Goal: Task Accomplishment & Management: Use online tool/utility

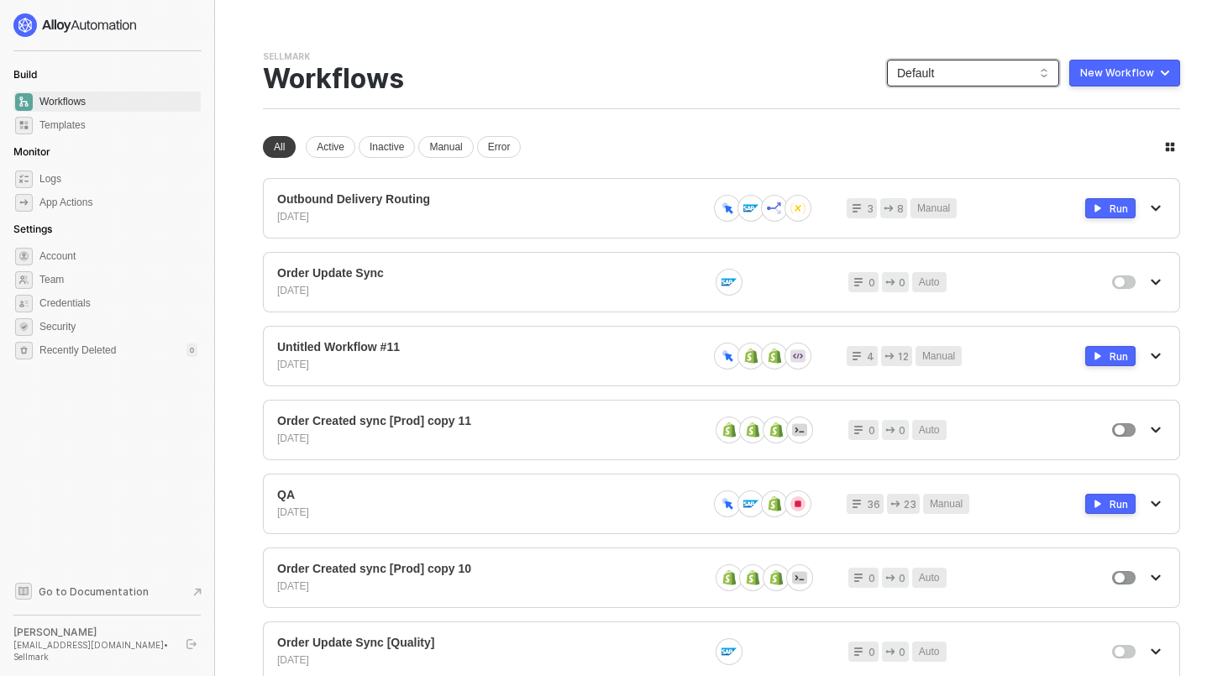
click at [996, 66] on span "Default" at bounding box center [973, 72] width 152 height 25
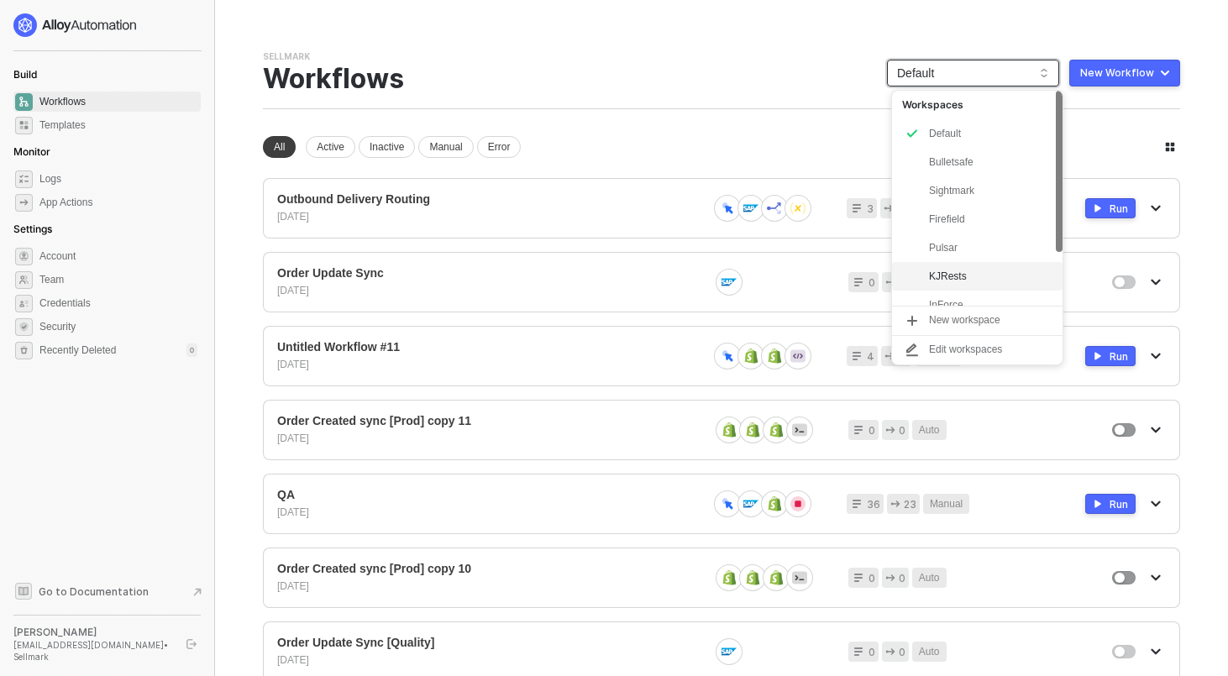
click at [948, 269] on div "KJRests" at bounding box center [990, 276] width 123 height 20
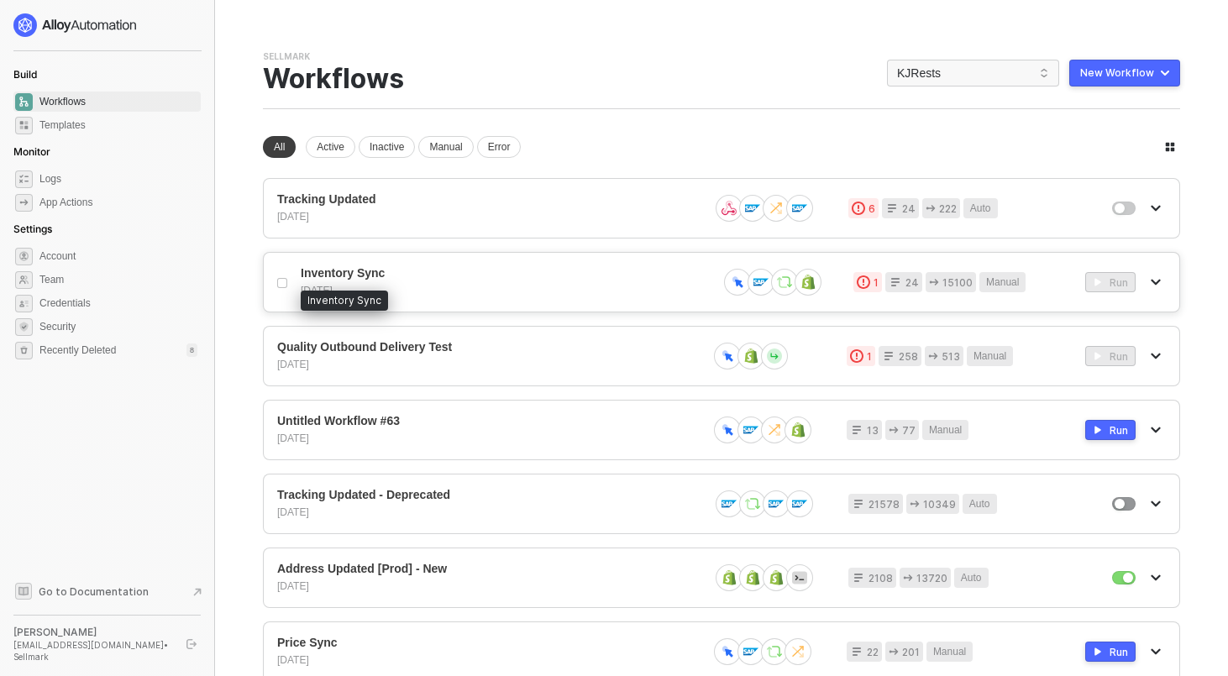
click at [376, 277] on span "Inventory Sync" at bounding box center [502, 273] width 403 height 14
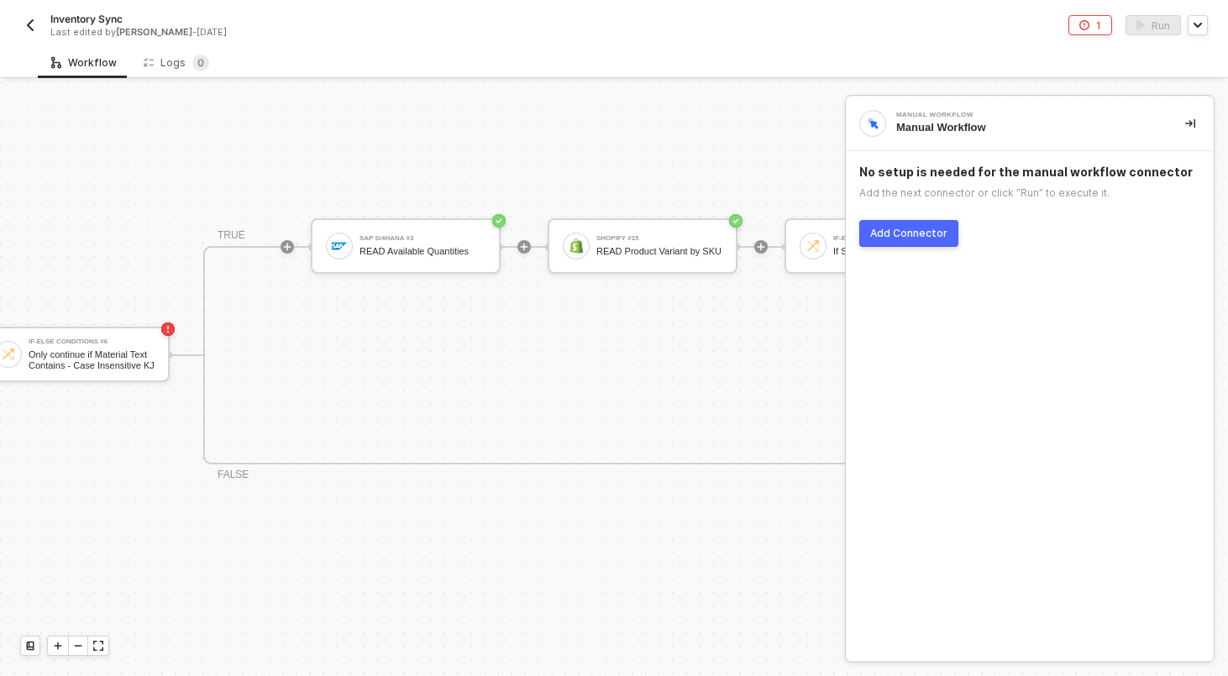
scroll to position [422, 432]
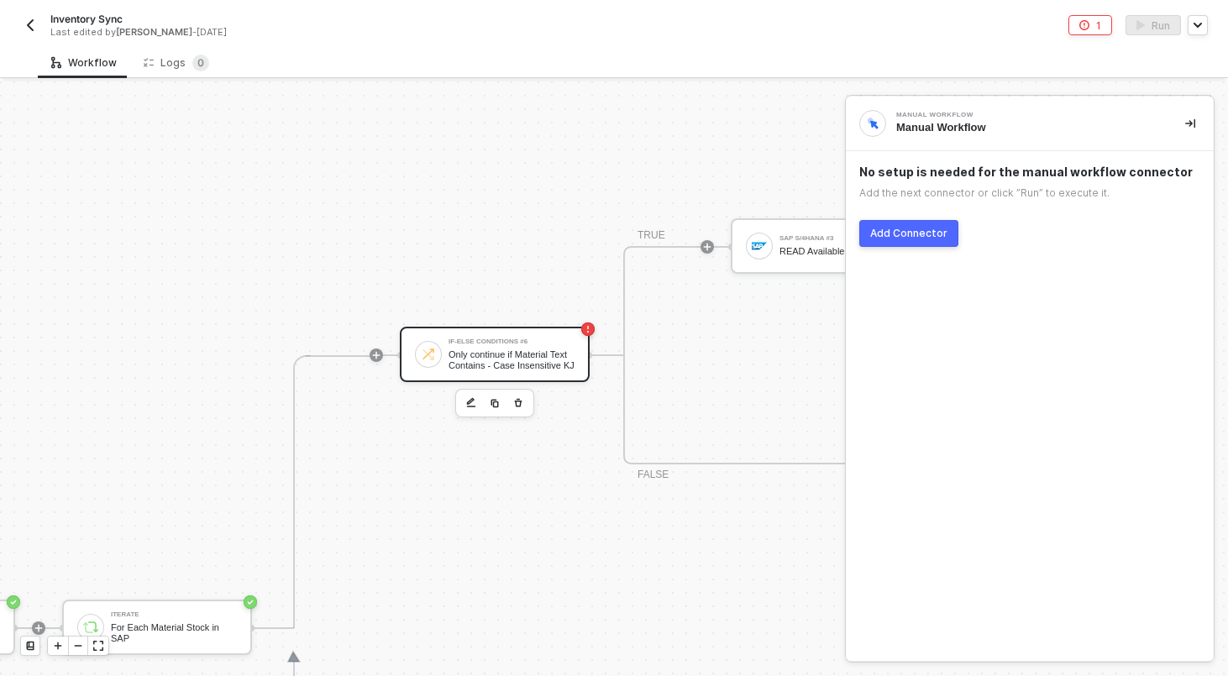
click at [505, 379] on div "If-Else Conditions #6 Only continue if Material Text Contains - Case Insensitiv…" at bounding box center [495, 354] width 190 height 55
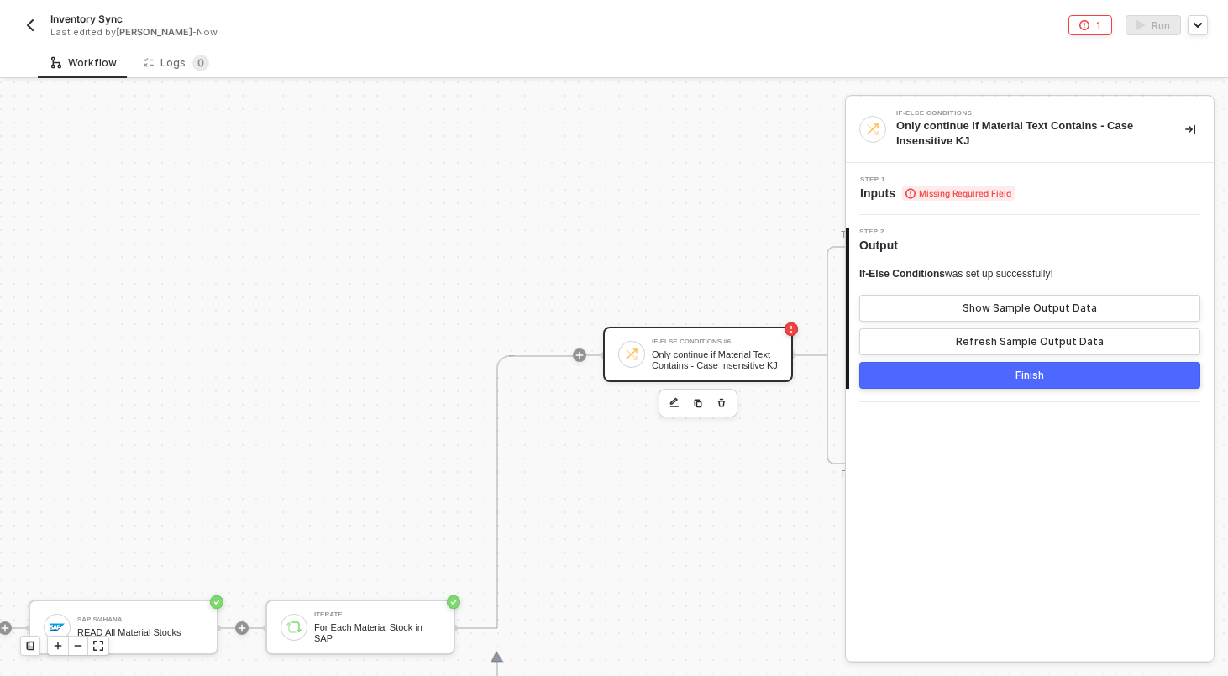
scroll to position [422, 228]
click at [369, 613] on div "Iterate" at bounding box center [378, 614] width 126 height 7
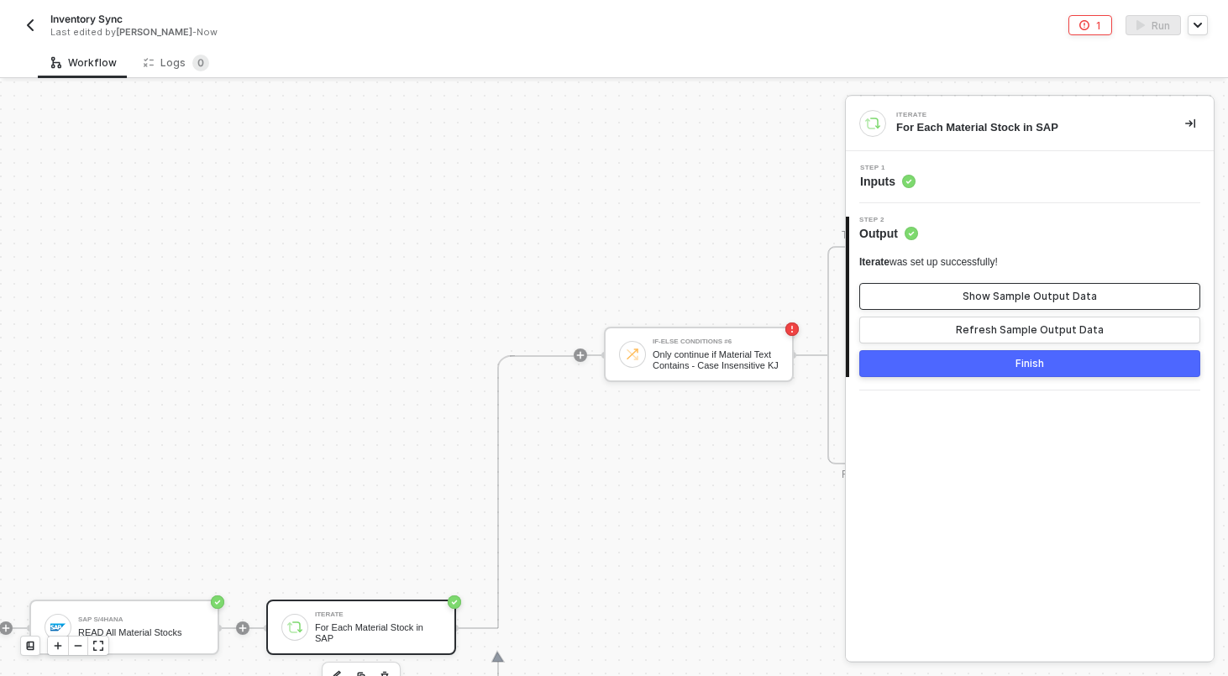
click at [1117, 289] on button "Show Sample Output Data" at bounding box center [1029, 296] width 341 height 27
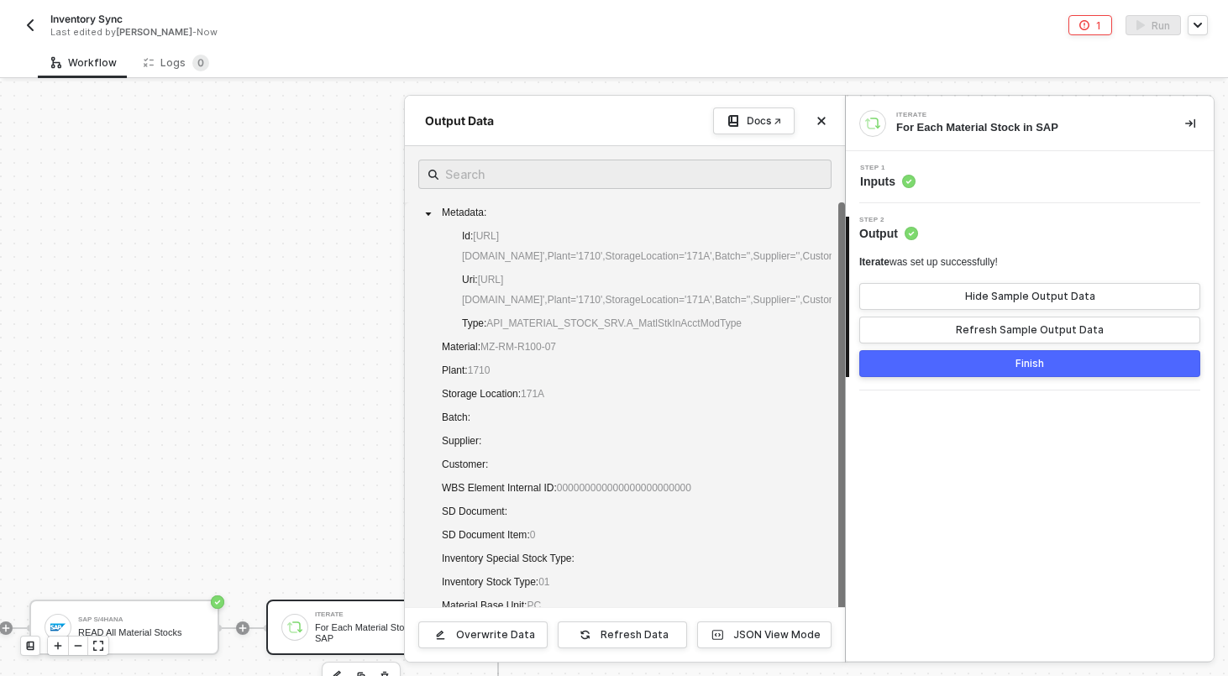
click at [1094, 356] on button "Finish" at bounding box center [1029, 363] width 341 height 27
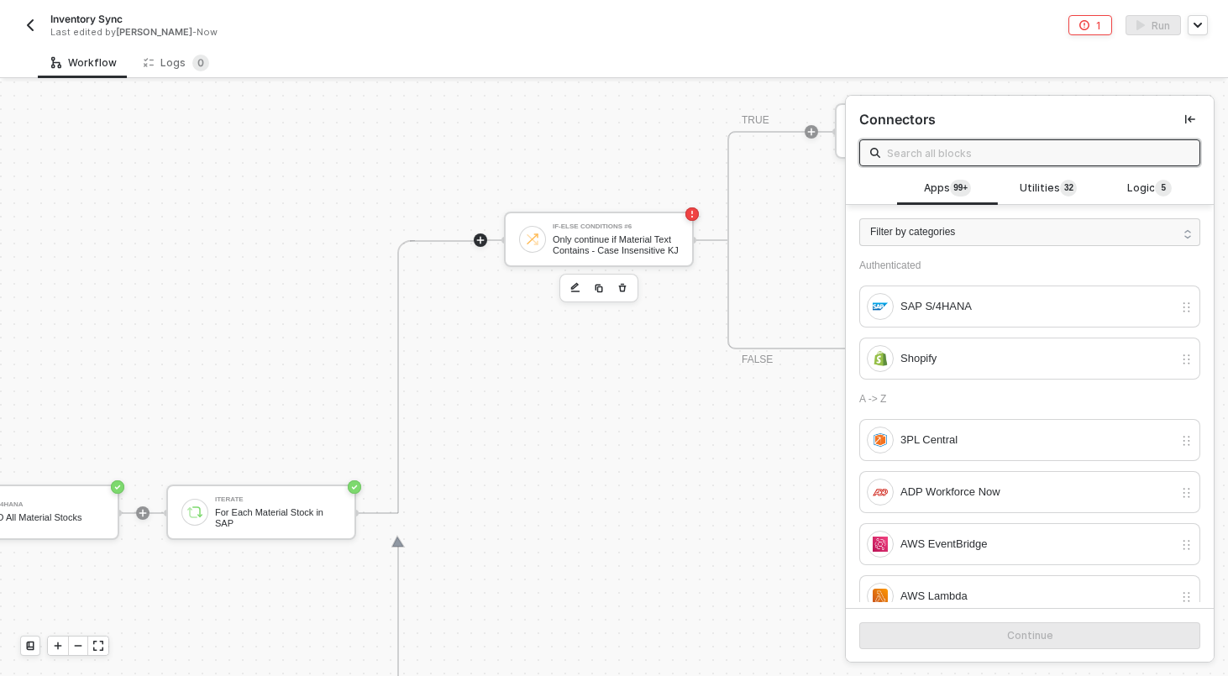
scroll to position [537, 432]
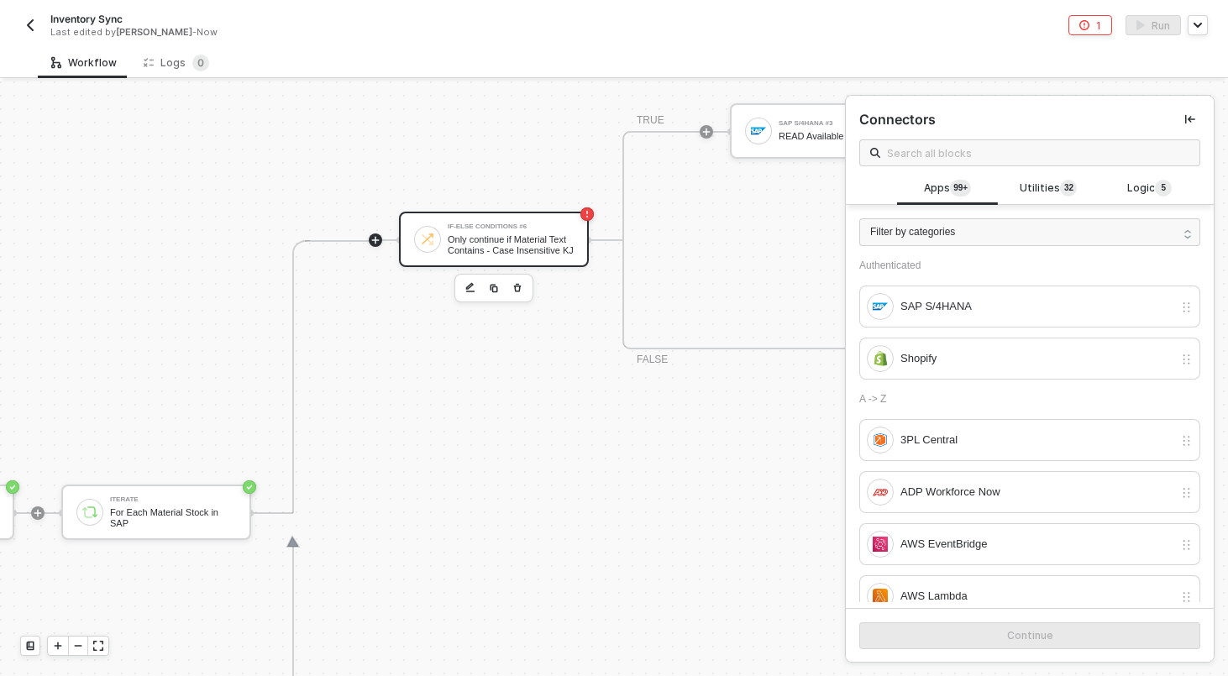
click at [453, 242] on div "Only continue if Material Text Contains - Case Insensitive KJ" at bounding box center [511, 244] width 126 height 21
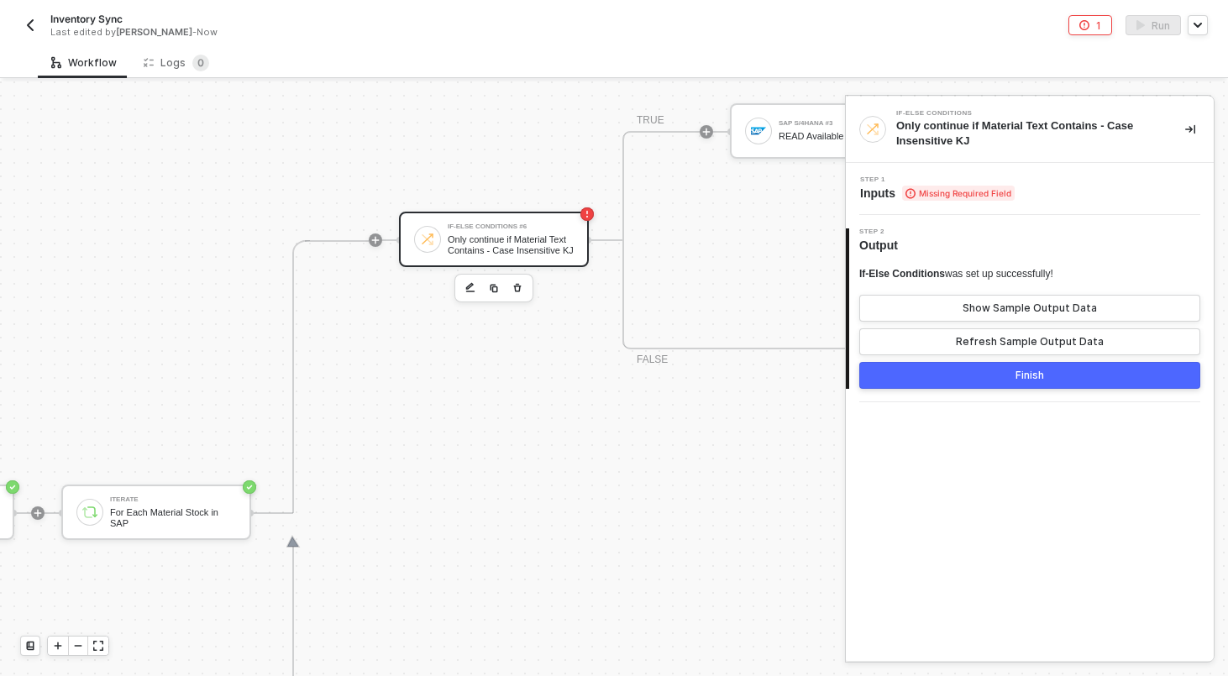
click at [1041, 172] on div "Step 1 Inputs Missing Required Field" at bounding box center [1030, 189] width 368 height 52
click at [1036, 191] on div "Step 1 Inputs Missing Required Field" at bounding box center [1032, 188] width 364 height 25
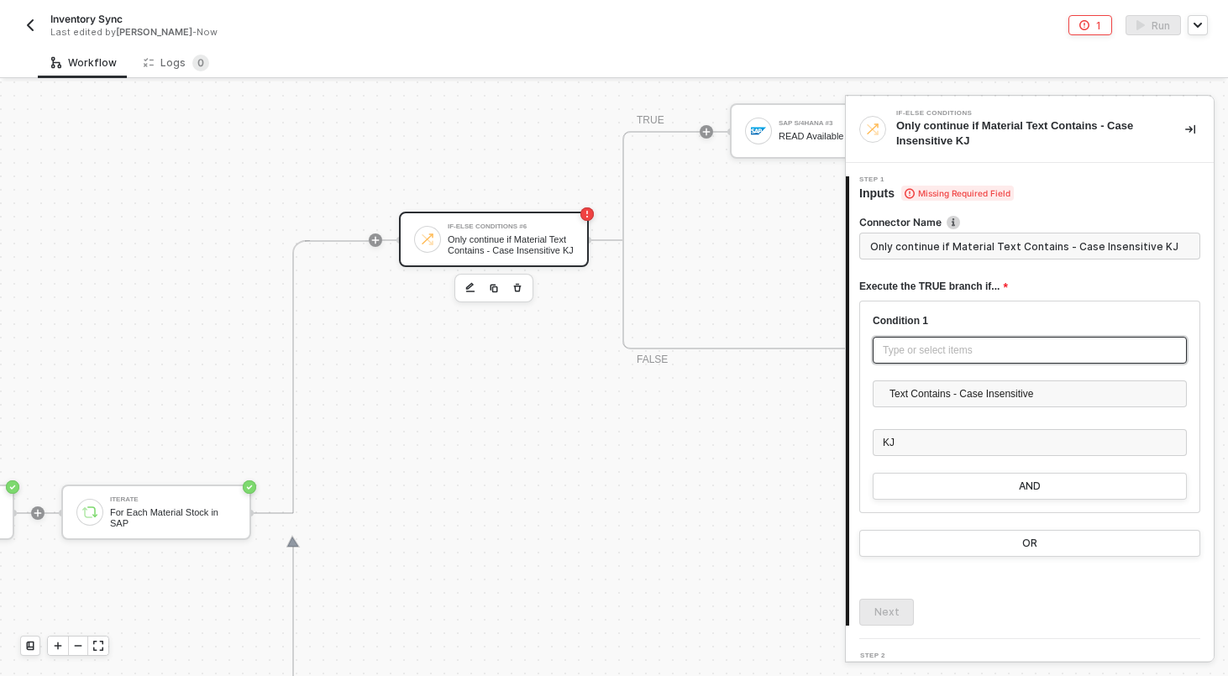
click at [933, 343] on div "Type or select items ﻿" at bounding box center [1030, 351] width 294 height 16
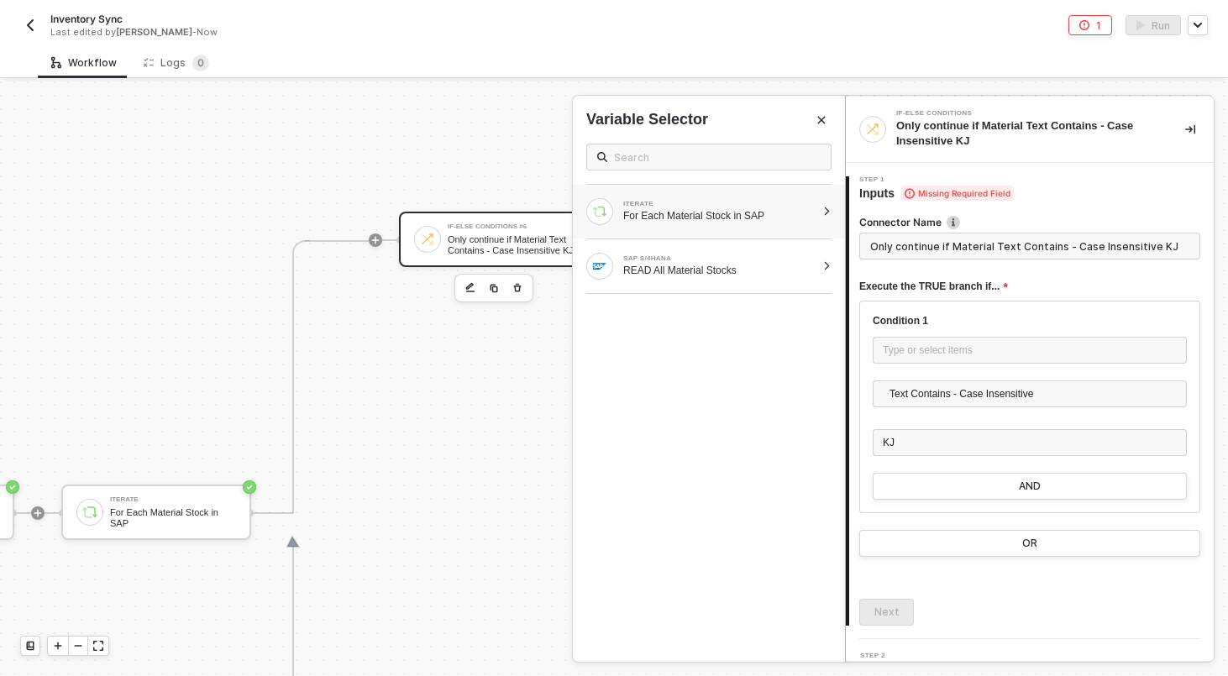
click at [688, 210] on div "For Each Material Stock in SAP" at bounding box center [719, 215] width 192 height 13
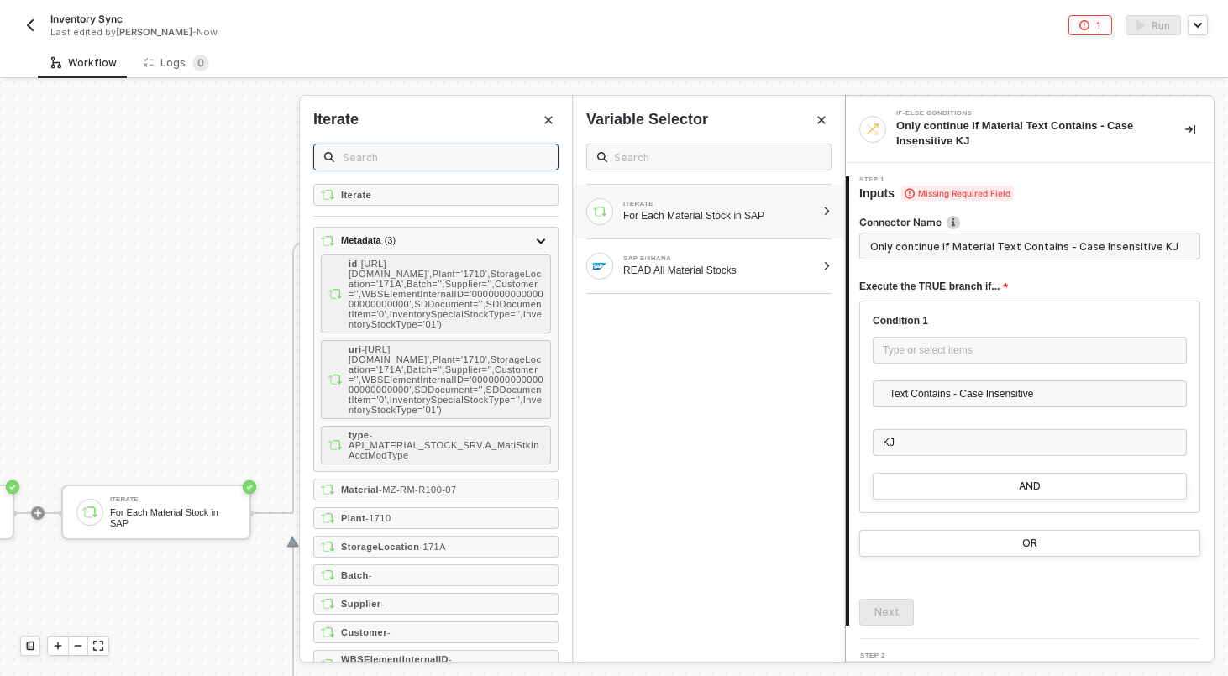
click at [463, 160] on input "text" at bounding box center [445, 157] width 205 height 18
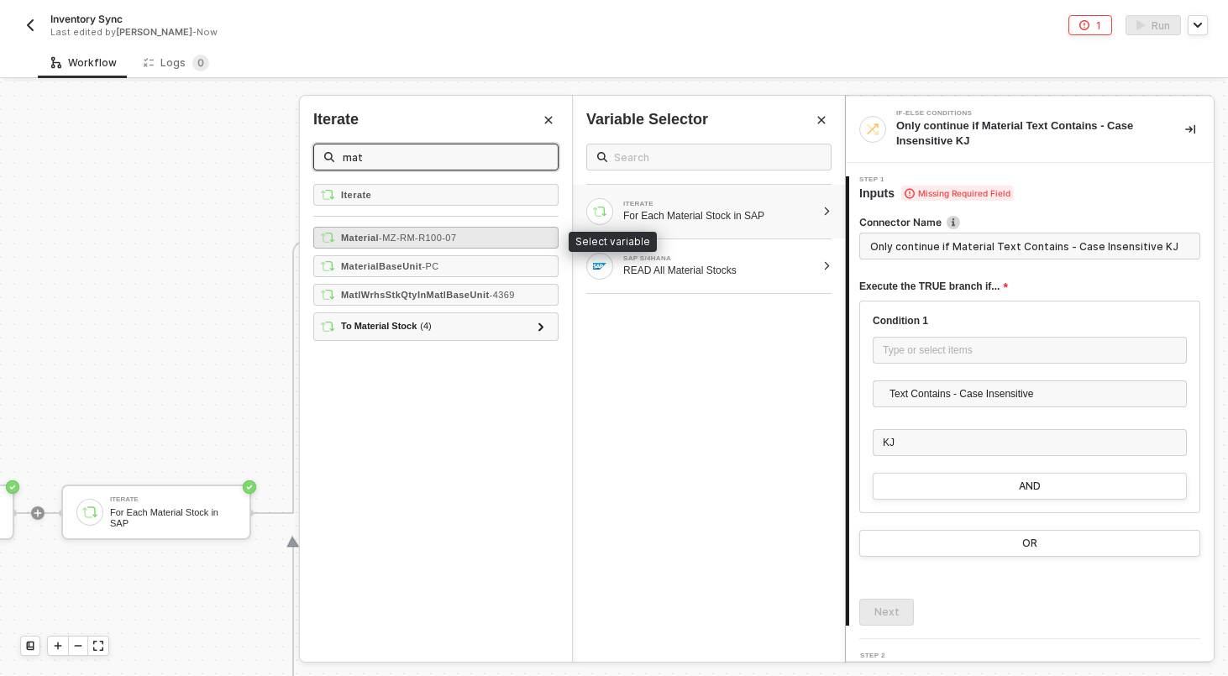
type input "mat"
click at [456, 234] on span "- MZ-RM-R100-07" at bounding box center [417, 238] width 77 height 10
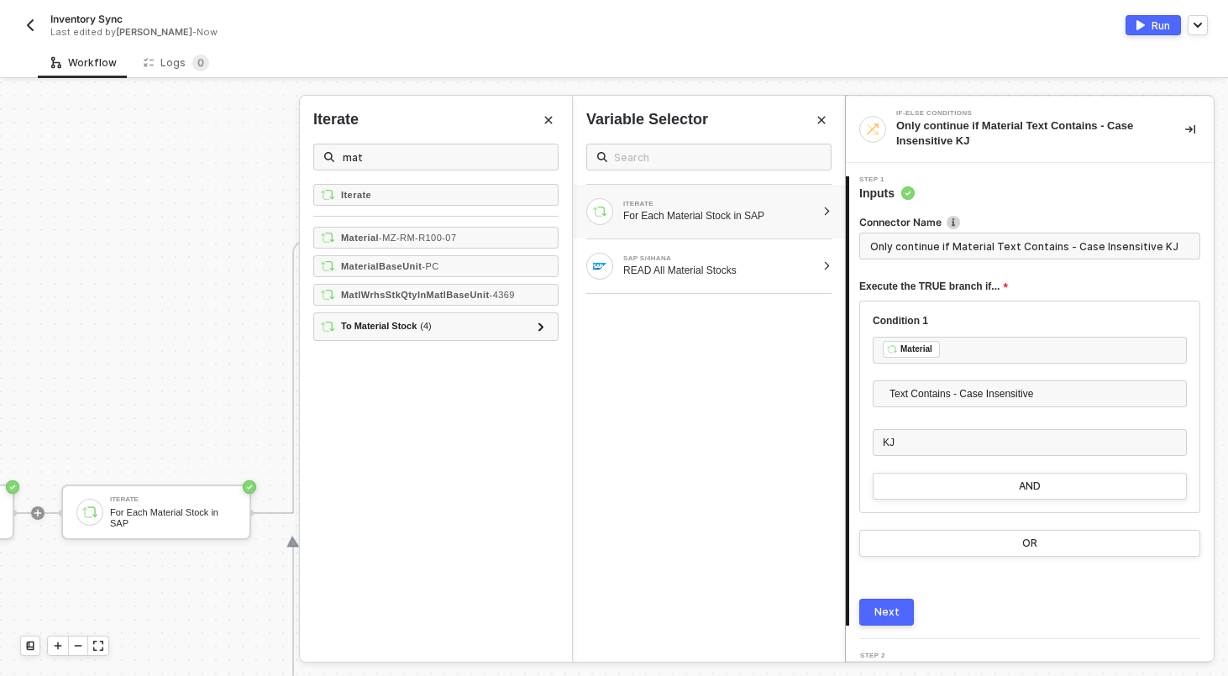
click at [878, 609] on div "Next" at bounding box center [886, 611] width 25 height 13
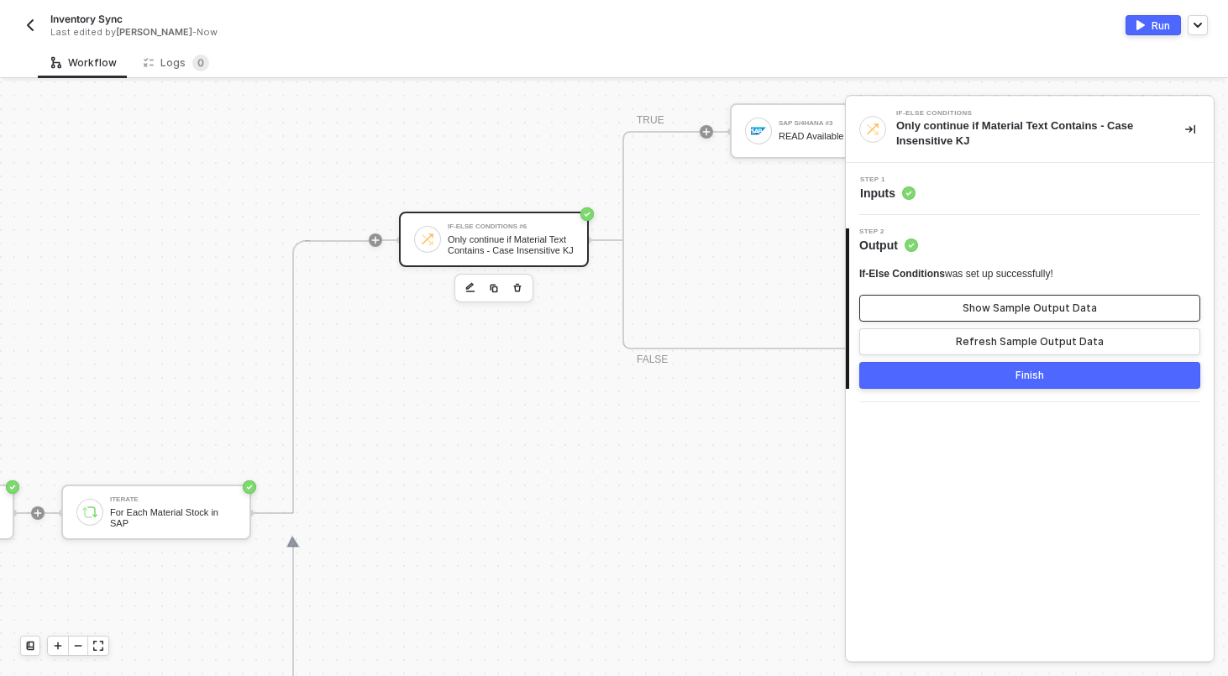
click at [1012, 312] on div "Show Sample Output Data" at bounding box center [1029, 307] width 134 height 13
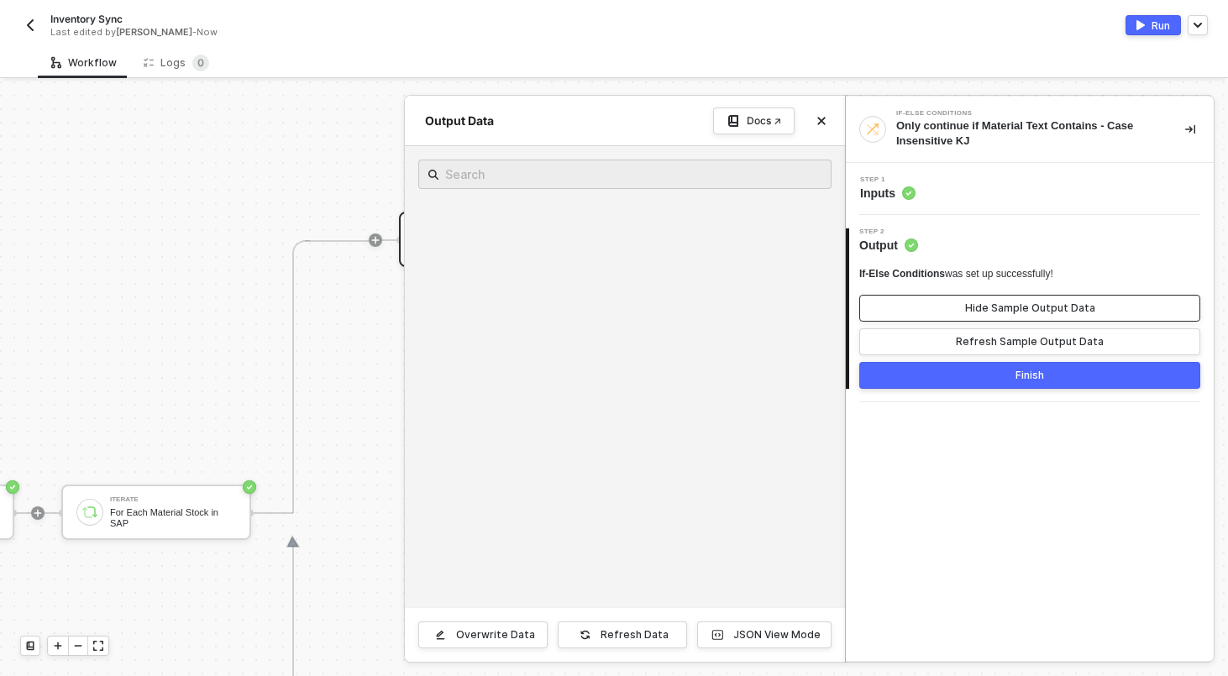
click at [1012, 312] on div "Hide Sample Output Data" at bounding box center [1030, 307] width 130 height 13
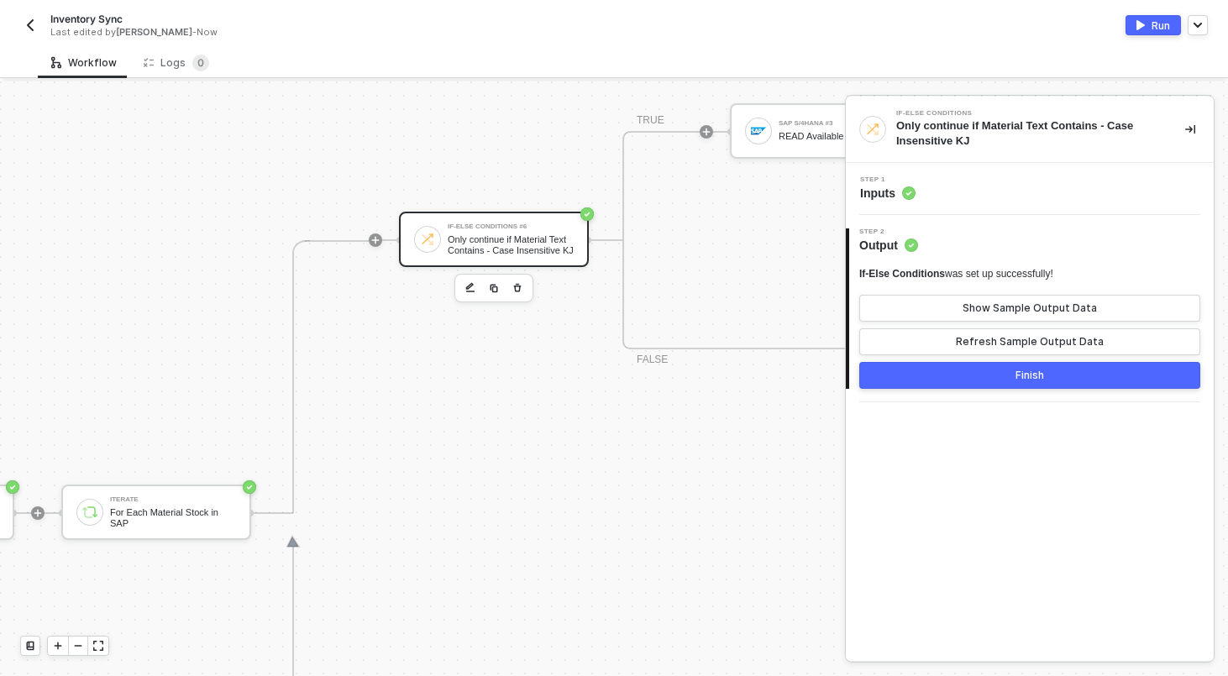
click at [1010, 375] on button "Finish" at bounding box center [1029, 375] width 341 height 27
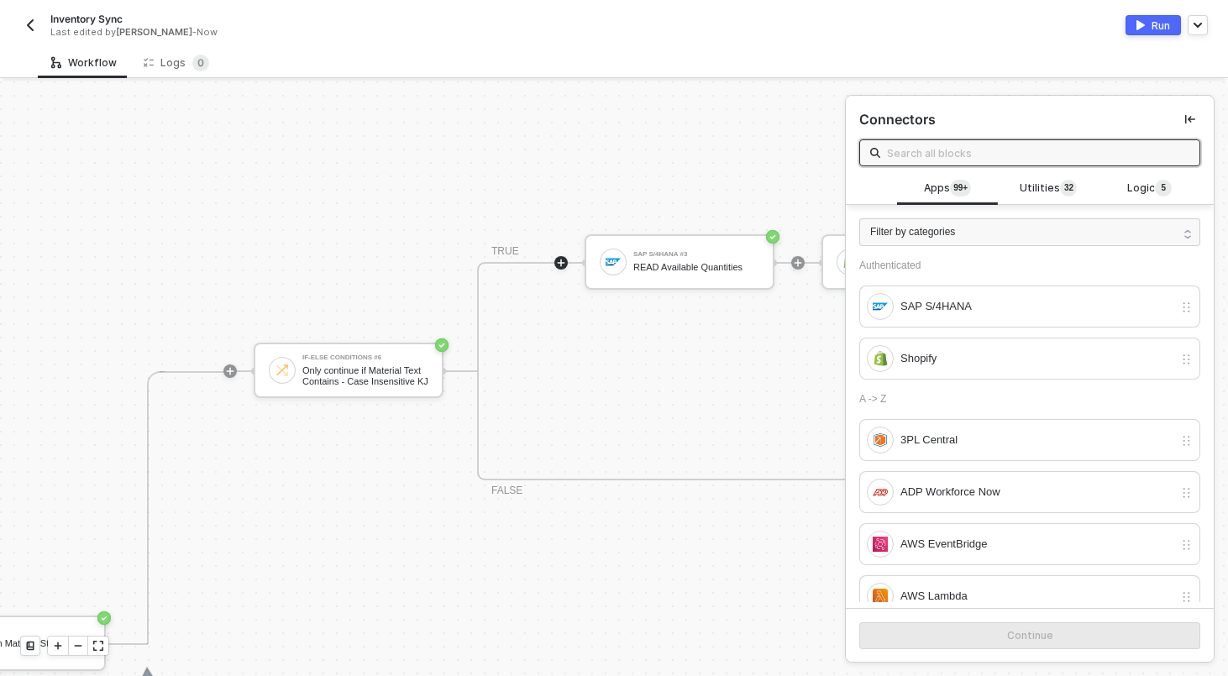
scroll to position [406, 597]
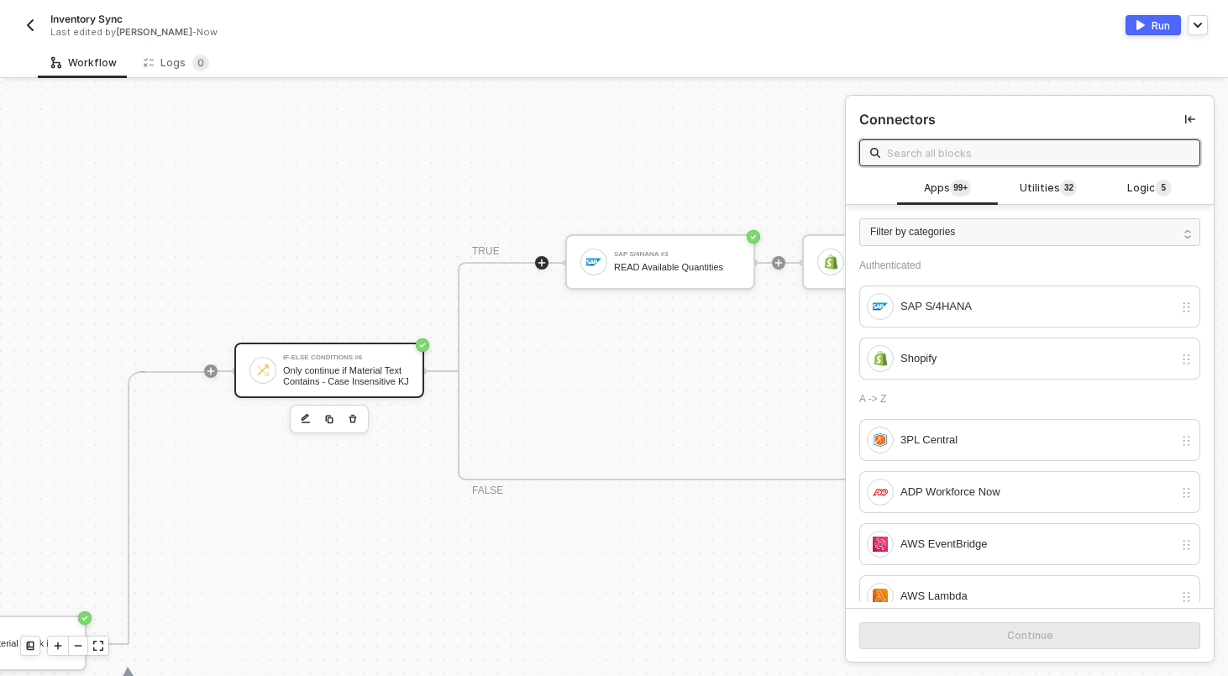
click at [326, 379] on div "Only continue if Material Text Contains - Case Insensitive KJ" at bounding box center [346, 375] width 126 height 21
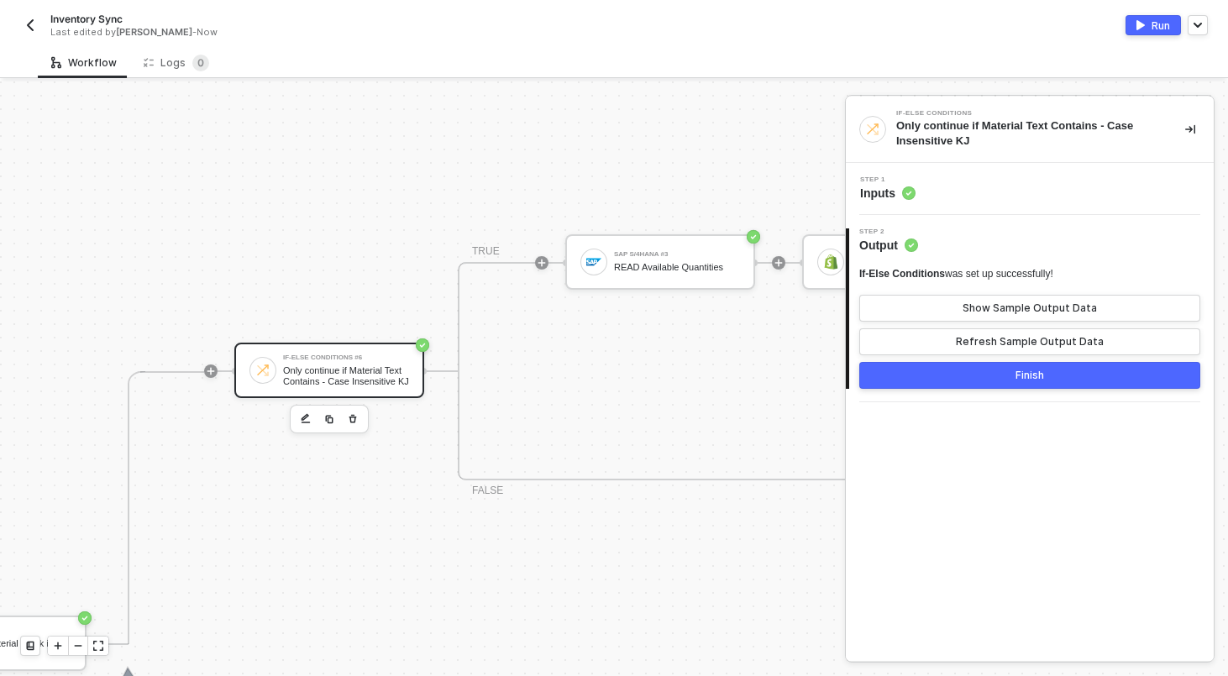
click at [986, 179] on div "Step 1 Inputs" at bounding box center [1032, 188] width 364 height 25
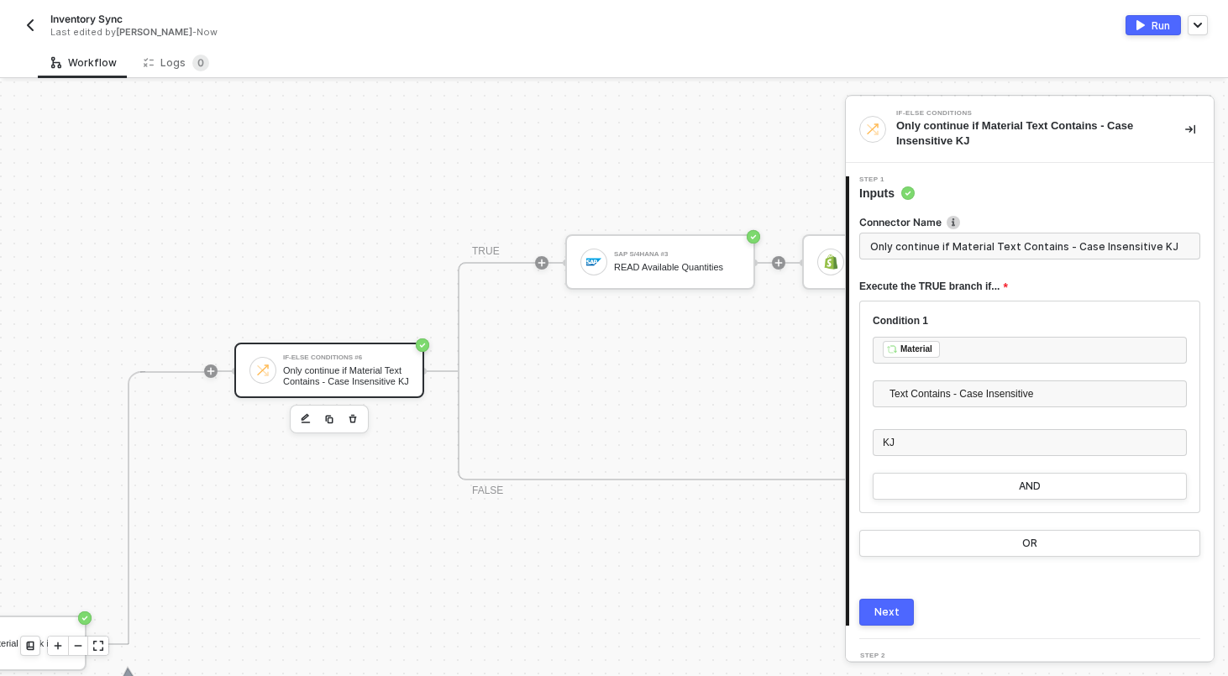
click at [975, 239] on input "Only continue if Material Text Contains - Case Insensitive KJ" at bounding box center [1029, 246] width 341 height 27
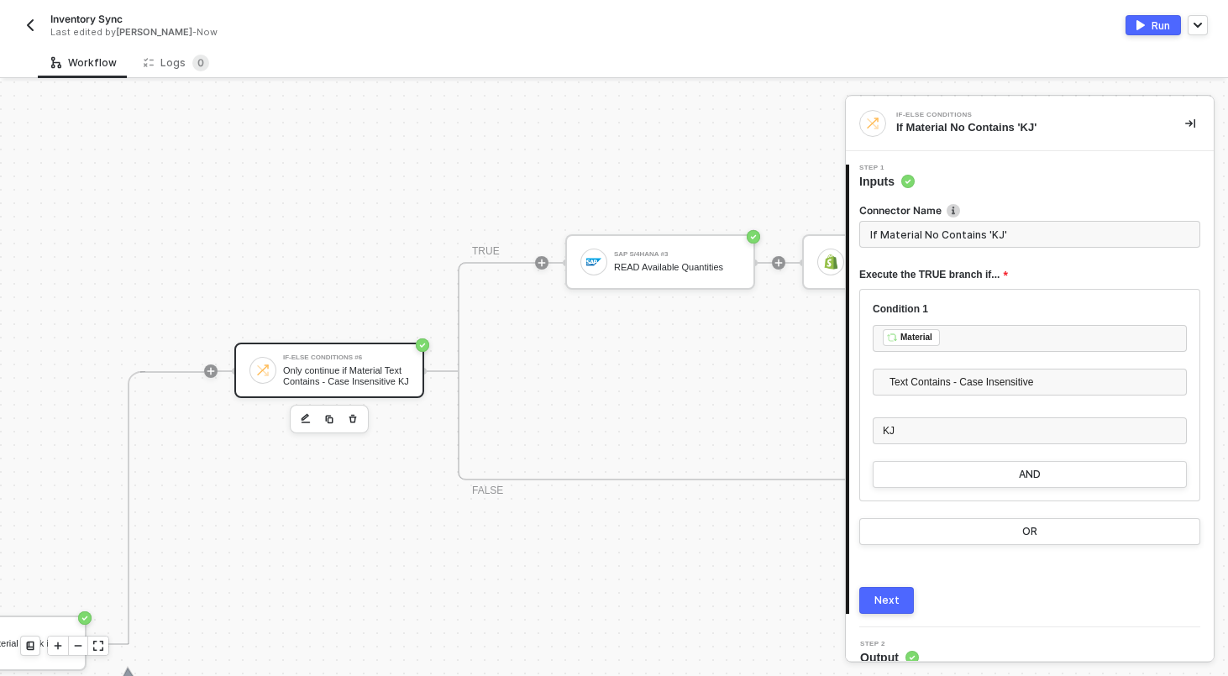
type input "If Material No Contains 'KJ'"
click at [891, 595] on div "Next" at bounding box center [886, 600] width 25 height 13
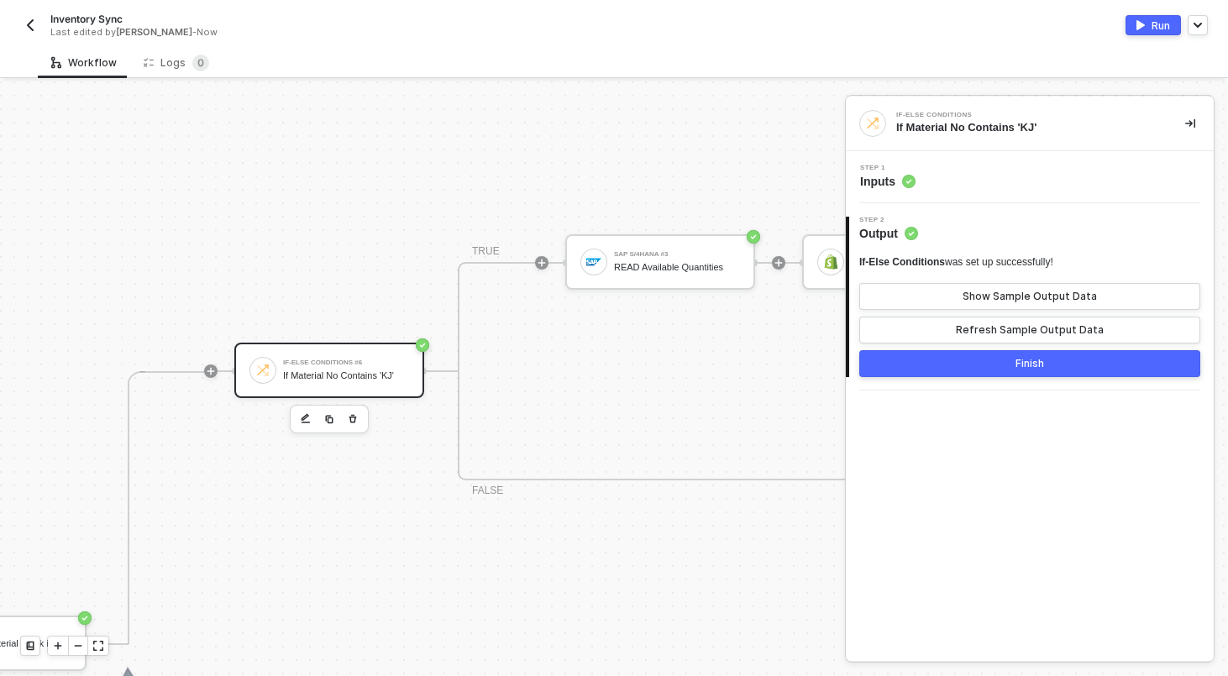
click at [967, 377] on div "2 Step 2 Output If-Else Conditions was set up successfully! Show Sample Output …" at bounding box center [1030, 296] width 368 height 187
click at [952, 359] on button "Finish" at bounding box center [1029, 363] width 341 height 27
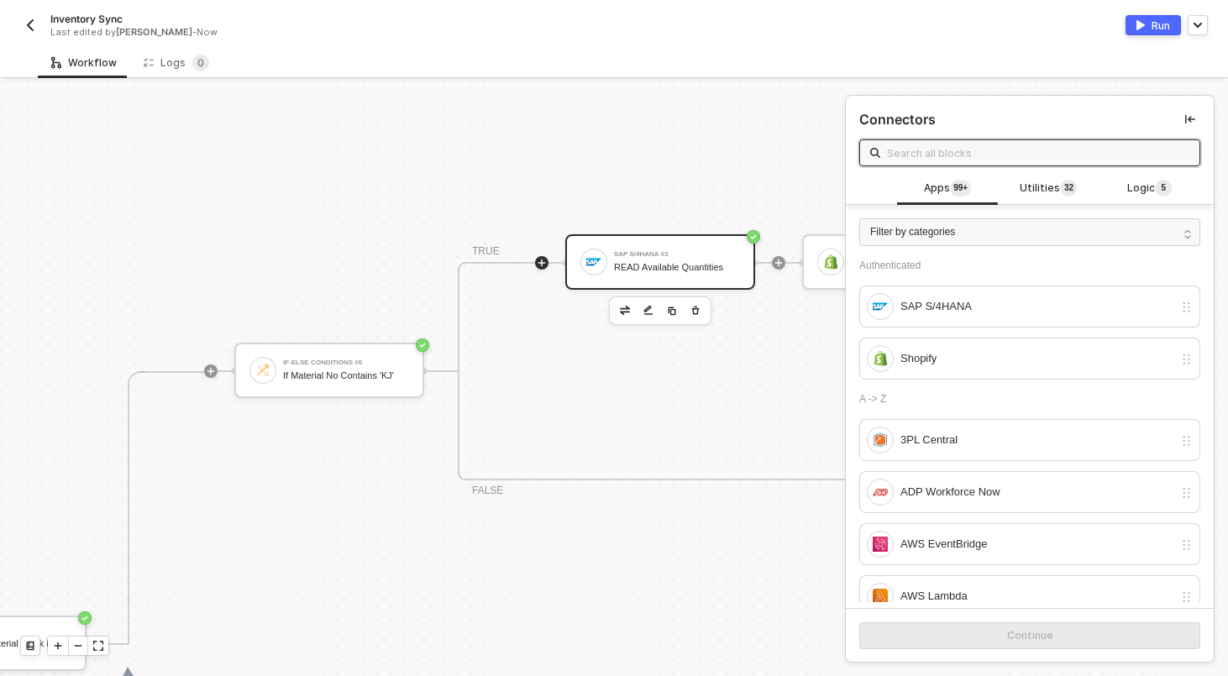
click at [654, 244] on div "SAP S/4HANA #3 READ Available Quantities" at bounding box center [660, 261] width 190 height 55
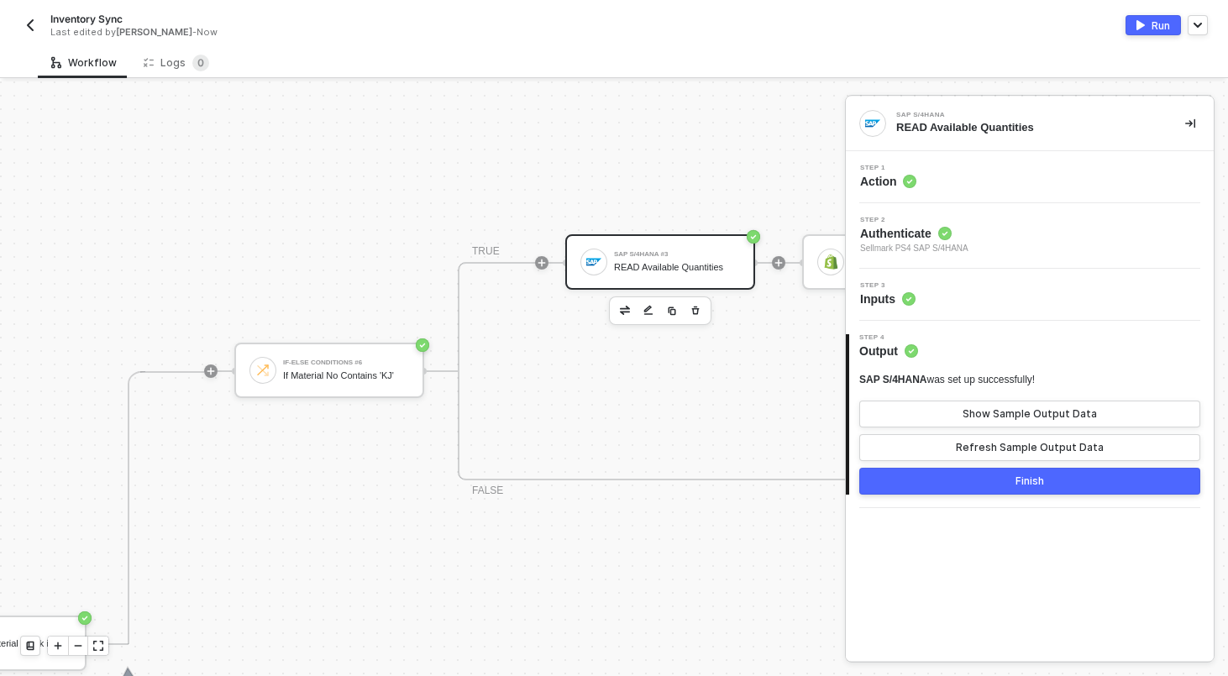
click at [1001, 298] on div "Step 3 Inputs" at bounding box center [1032, 294] width 364 height 25
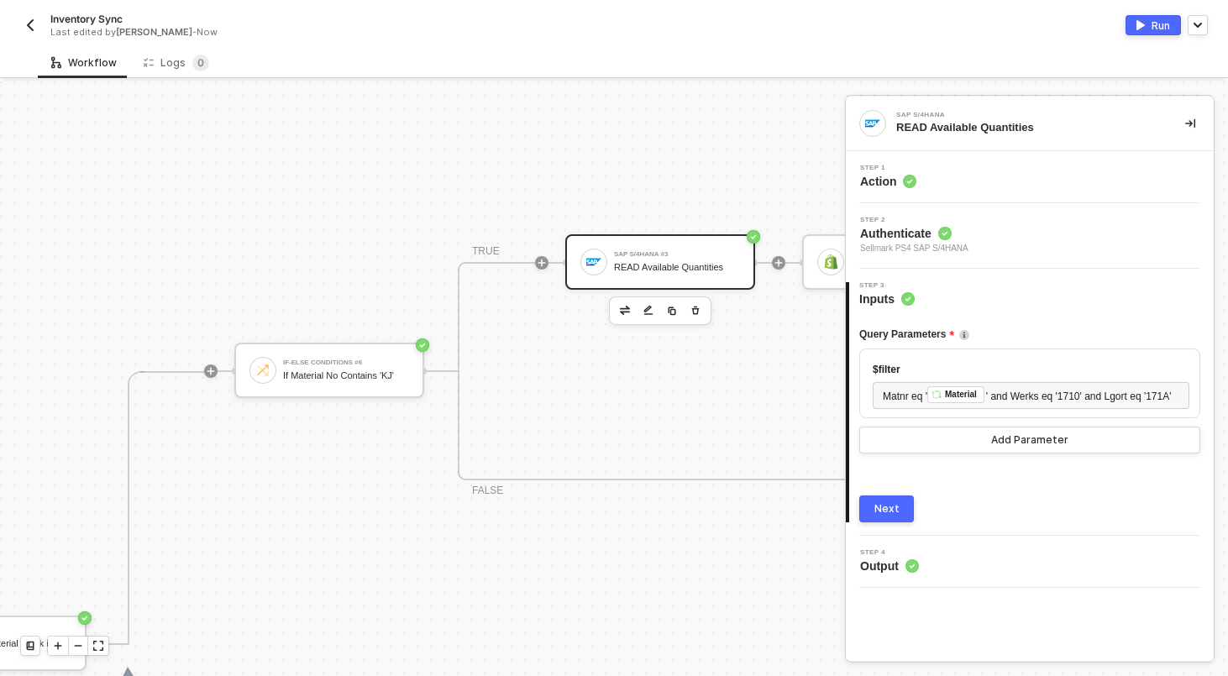
click at [893, 516] on div "Next" at bounding box center [886, 508] width 25 height 13
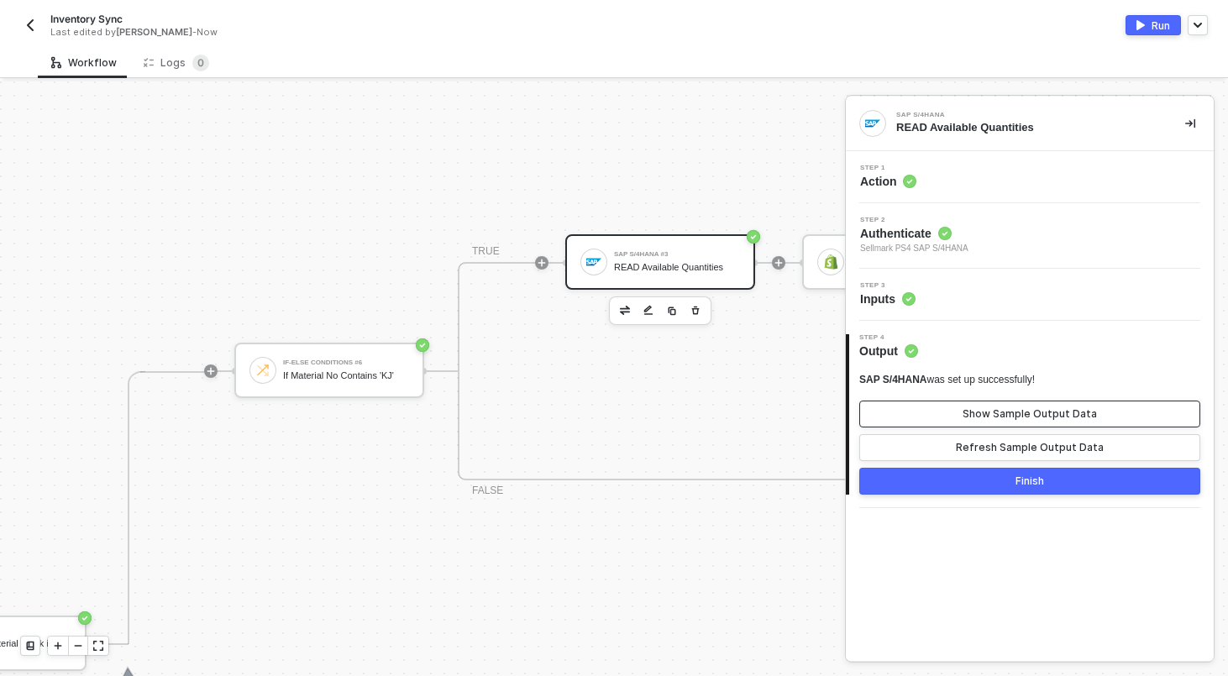
click at [1058, 418] on div "Show Sample Output Data" at bounding box center [1029, 413] width 134 height 13
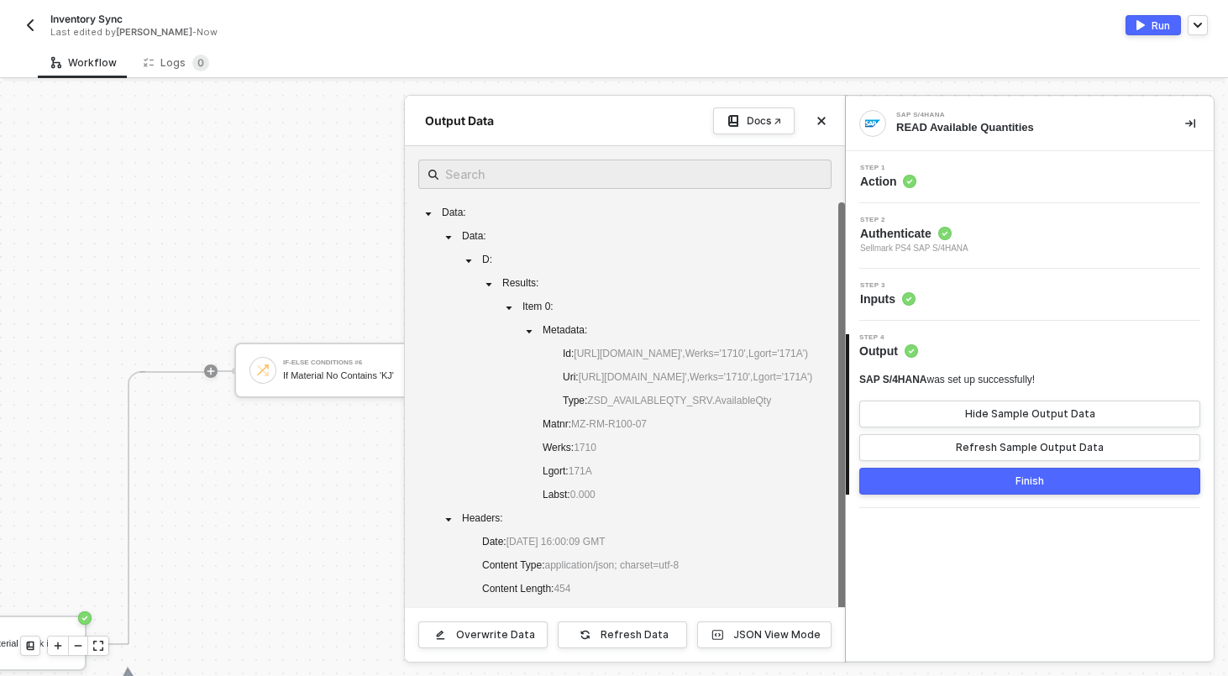
click at [762, 621] on div "Overwrite Data Refresh Data JSON View Mode" at bounding box center [625, 634] width 440 height 55
click at [754, 639] on div "JSON View Mode" at bounding box center [776, 634] width 87 height 13
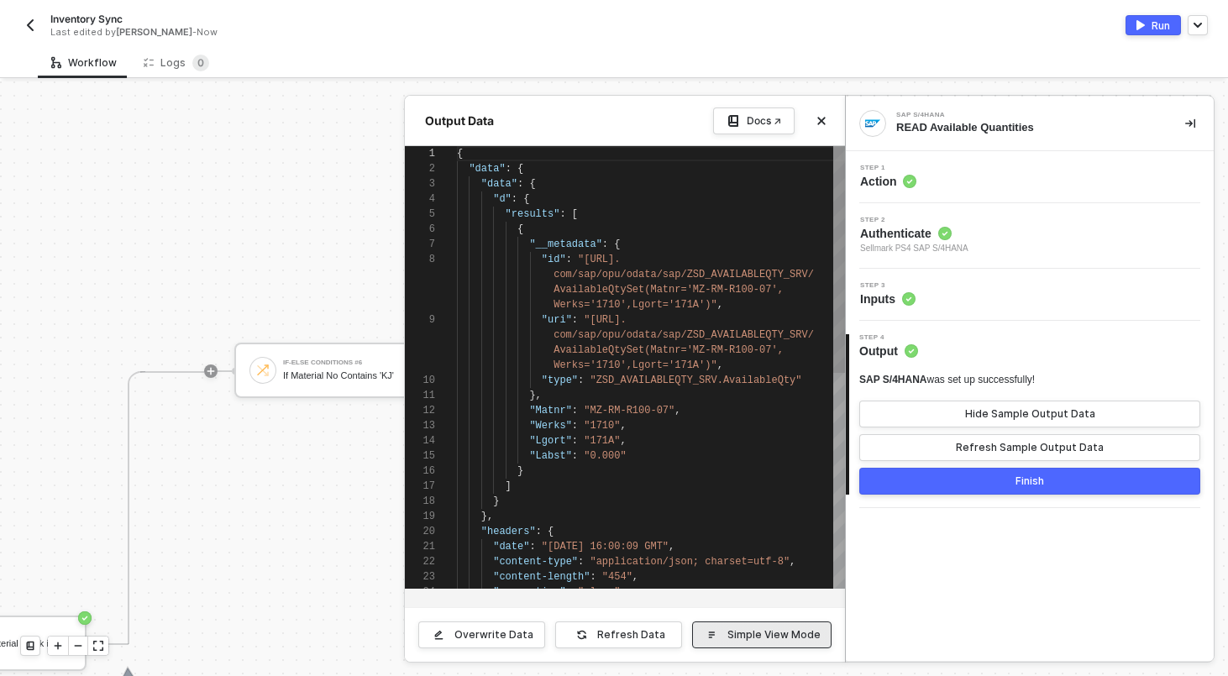
scroll to position [106, 0]
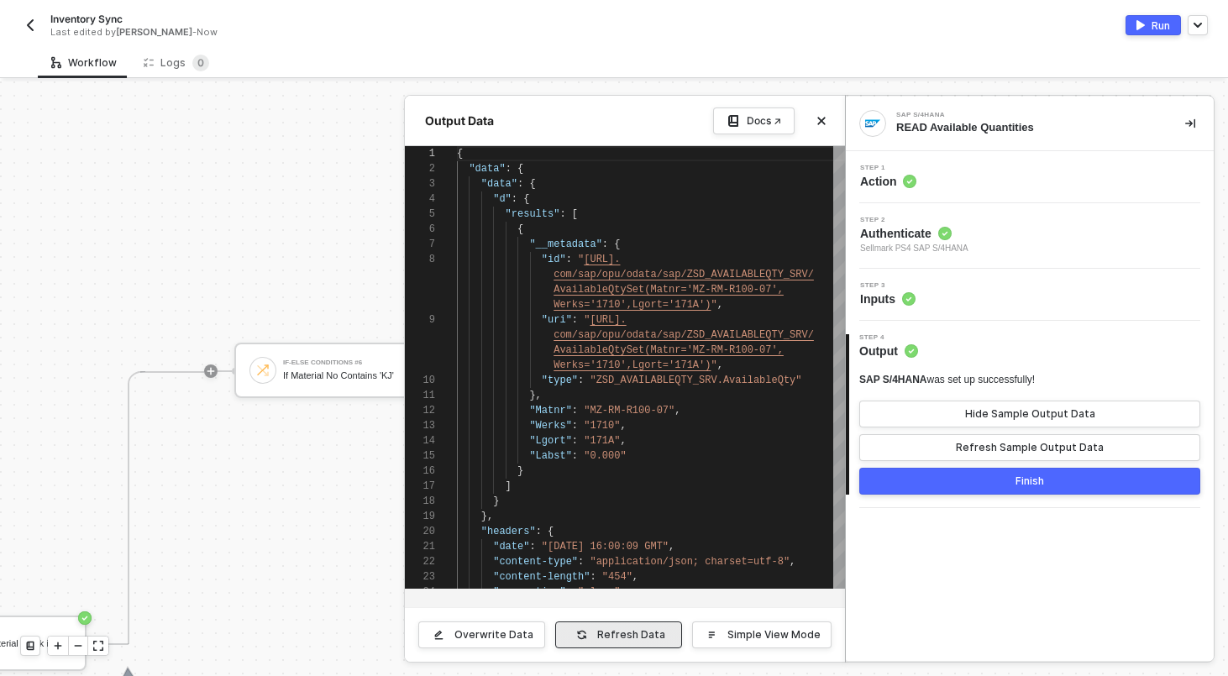
click at [616, 640] on div "Refresh Data" at bounding box center [631, 634] width 68 height 13
click at [586, 635] on icon "button" at bounding box center [581, 635] width 11 height 10
click at [967, 280] on div "Step 3 Inputs" at bounding box center [1030, 295] width 368 height 52
click at [967, 300] on div "Step 3 Inputs" at bounding box center [1032, 294] width 364 height 25
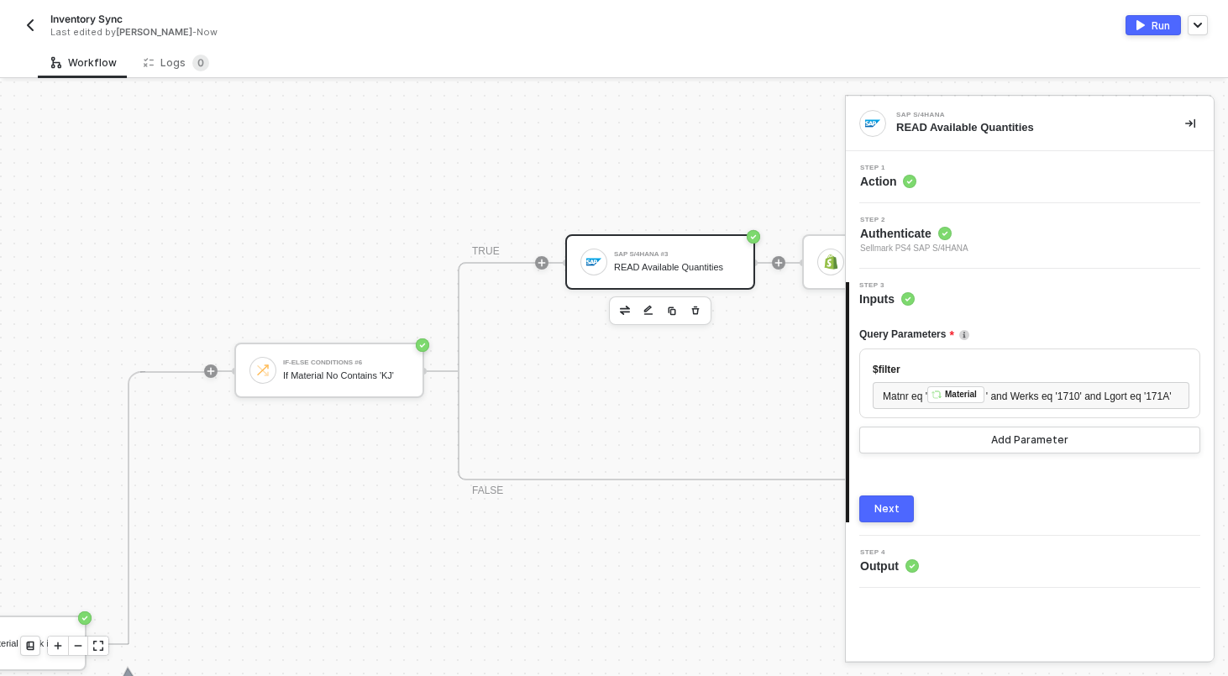
click at [989, 175] on div "Step 1 Action" at bounding box center [1032, 177] width 364 height 25
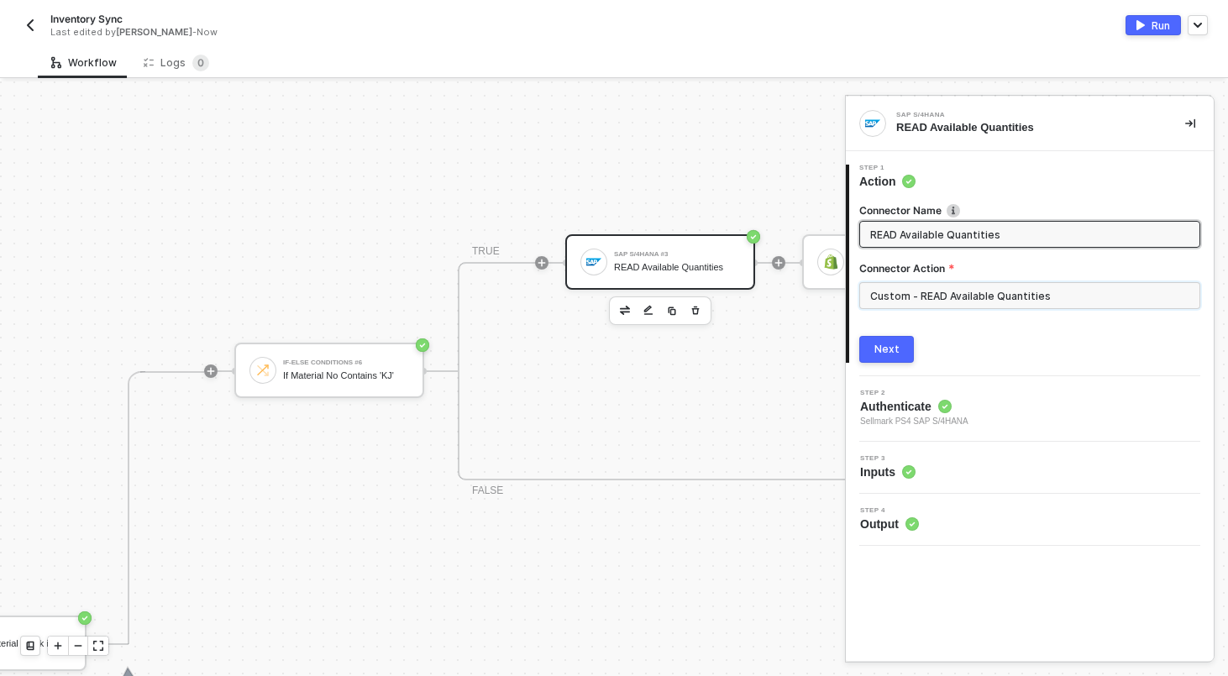
click at [961, 301] on input "Custom - READ Available Quantities" at bounding box center [1029, 295] width 341 height 27
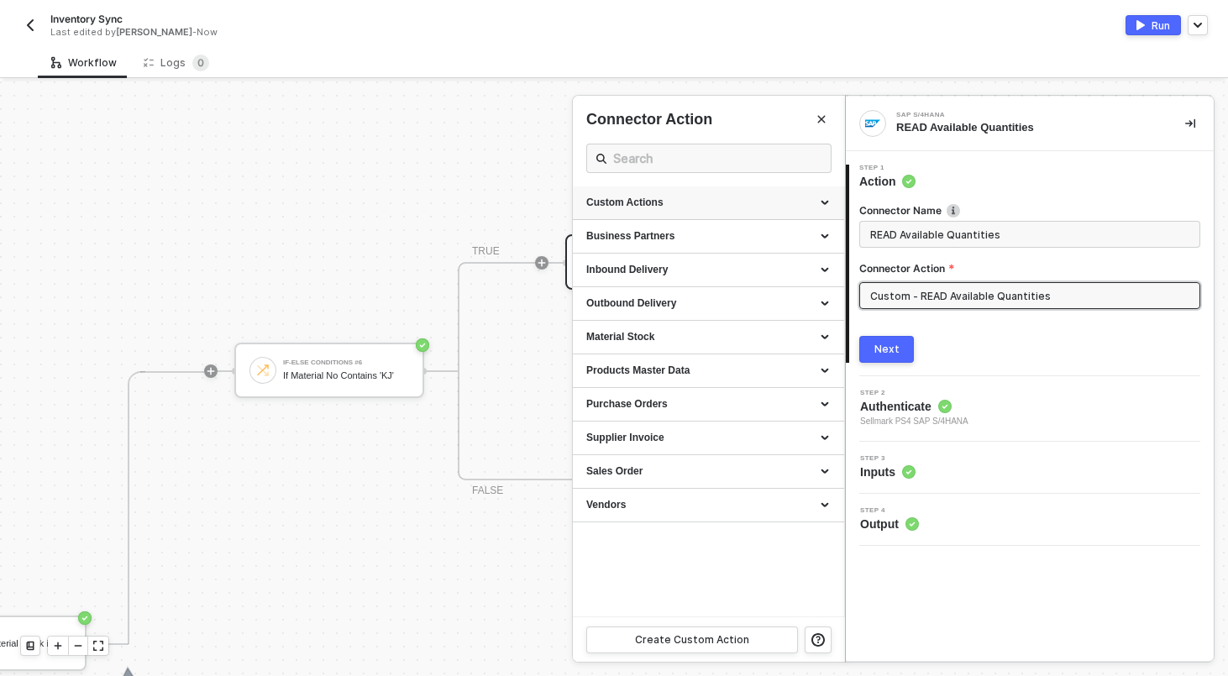
click at [696, 204] on div "Custom Actions" at bounding box center [708, 203] width 244 height 14
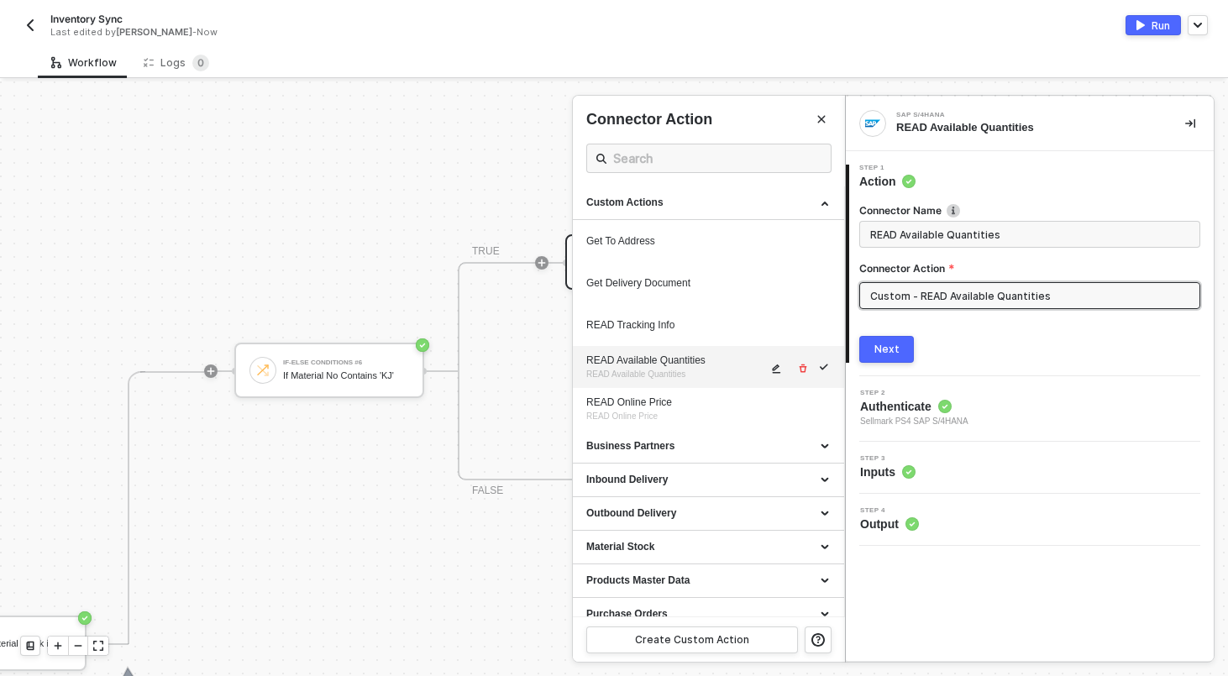
click at [770, 371] on button "button" at bounding box center [777, 369] width 20 height 20
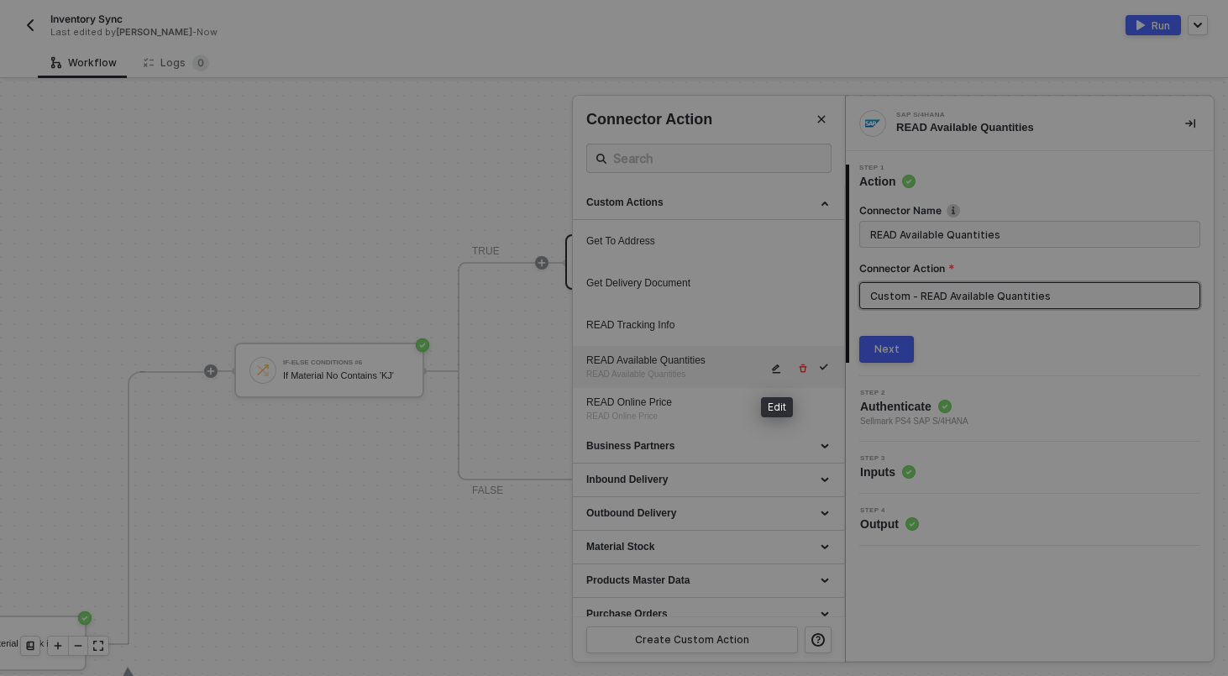
type textarea "HTTP/1.1 200 OK { "data": { "data": { "d": { "results": [ { "__metadata": { "id…"
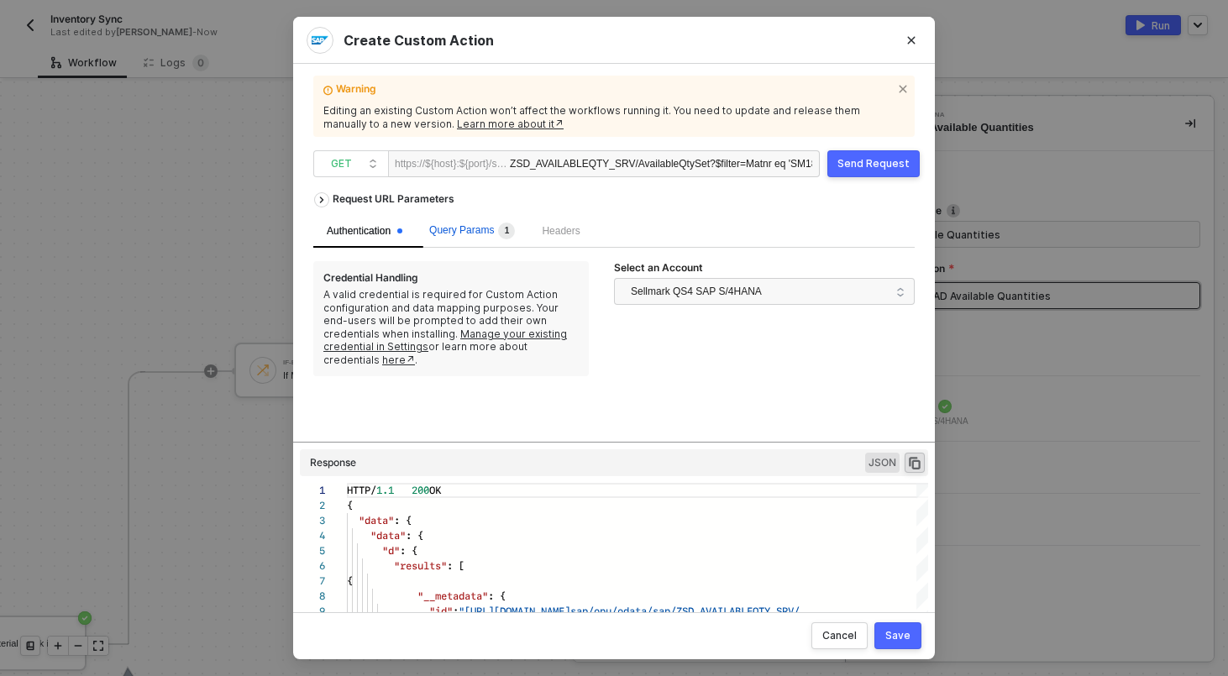
click at [459, 229] on span "Query Params 1" at bounding box center [472, 230] width 86 height 12
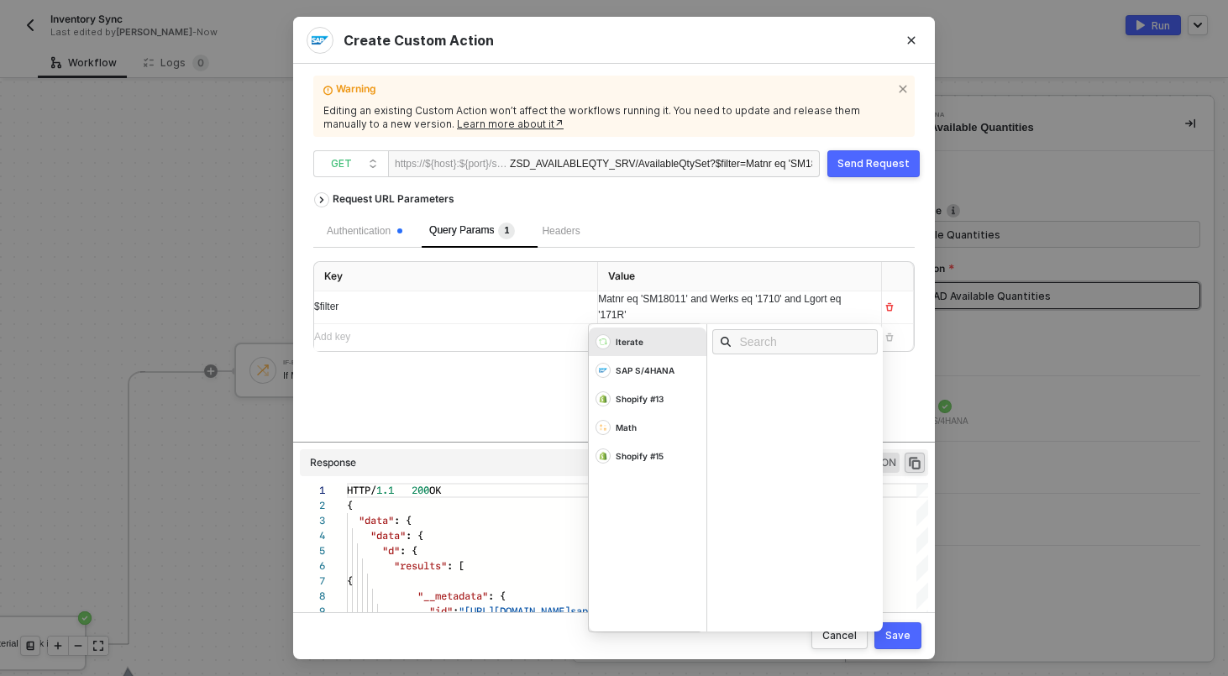
click at [665, 302] on span "Matnr eq 'SM18011' and Werks eq '1710' and Lgort eq '171R'" at bounding box center [720, 307] width 245 height 28
click at [636, 339] on div "Iterate" at bounding box center [630, 337] width 28 height 12
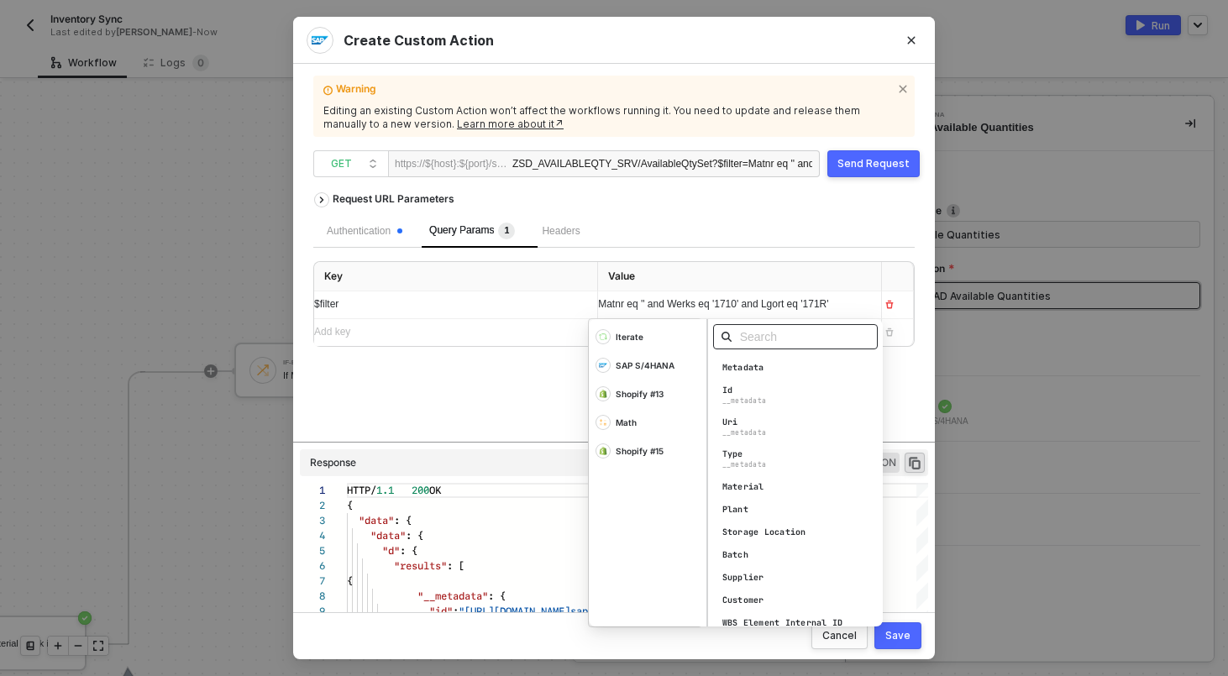
click at [772, 338] on input "text" at bounding box center [801, 337] width 122 height 18
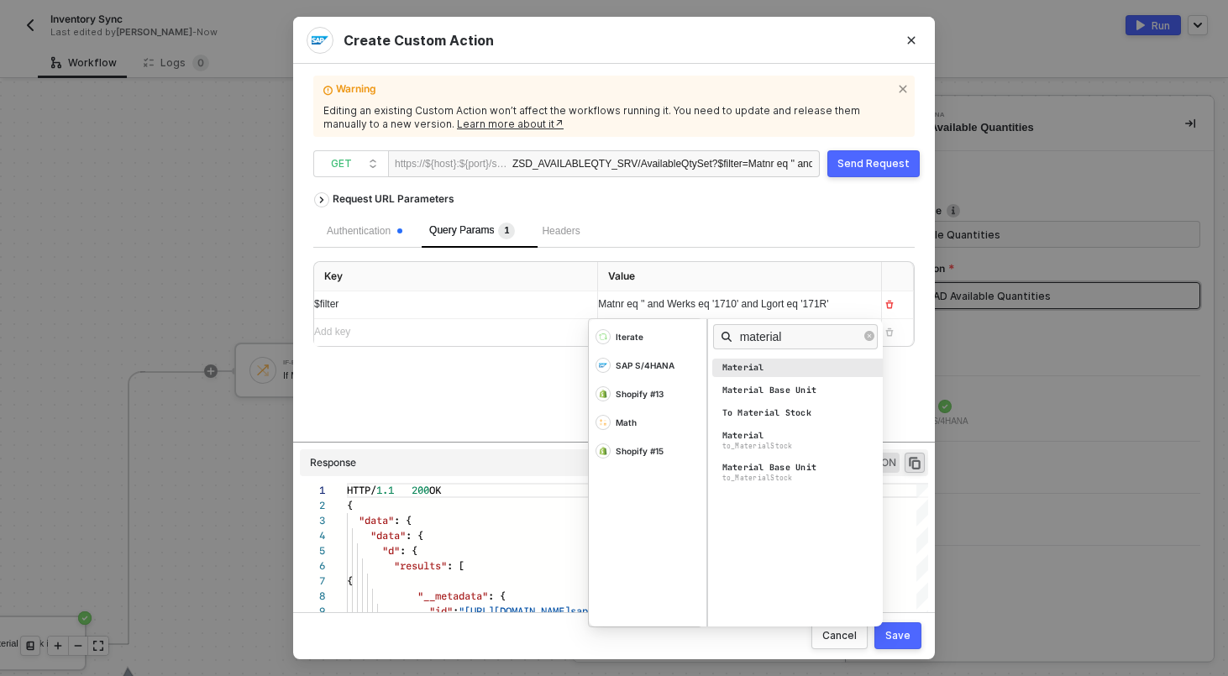
type input "material"
click at [763, 366] on div "Material" at bounding box center [743, 368] width 42 height 12
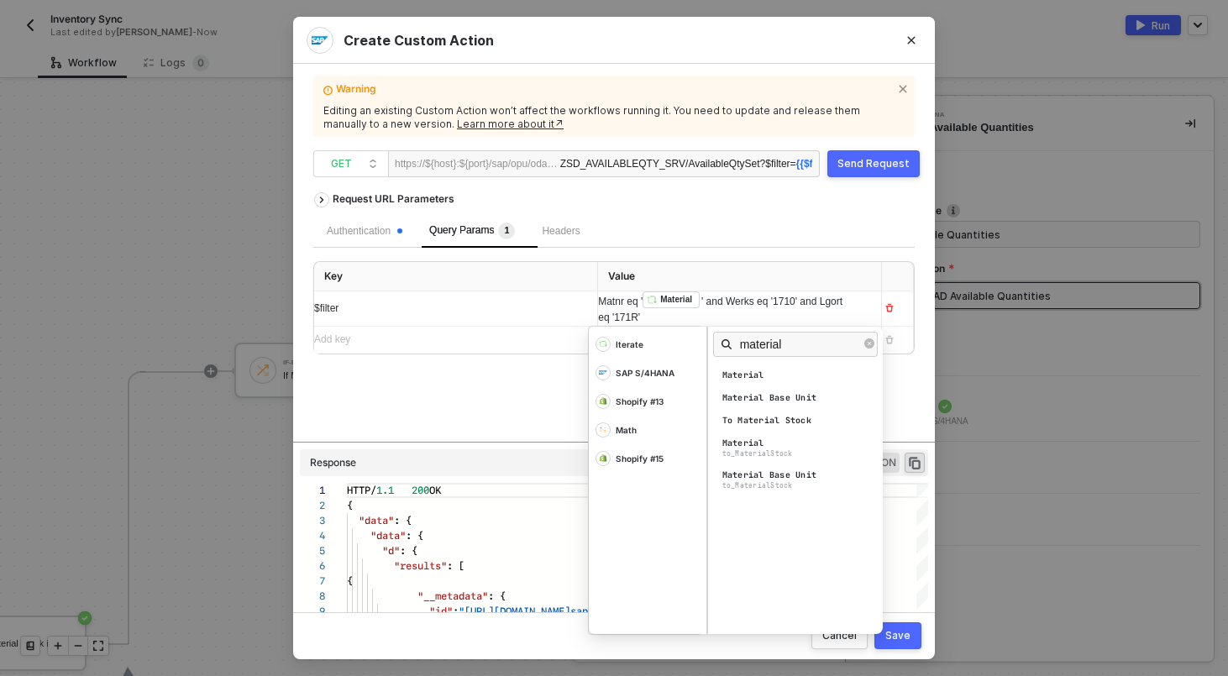
click at [739, 261] on div "Authentication Query Params 1 Headers Key Value $filter Matnr eq ' ﻿ Material '…" at bounding box center [613, 283] width 601 height 139
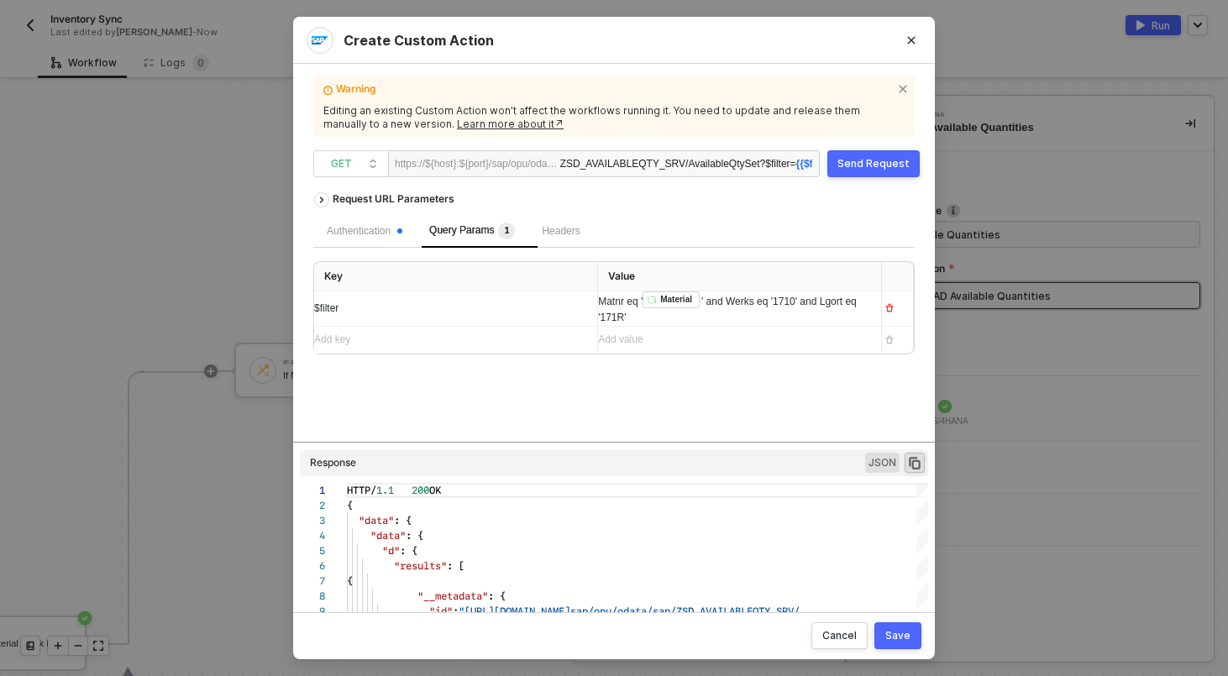
click at [884, 162] on div "Send Request" at bounding box center [873, 163] width 72 height 13
click at [709, 299] on span "' and Werks eq '1710' and Lgort eq '171R'" at bounding box center [721, 310] width 247 height 28
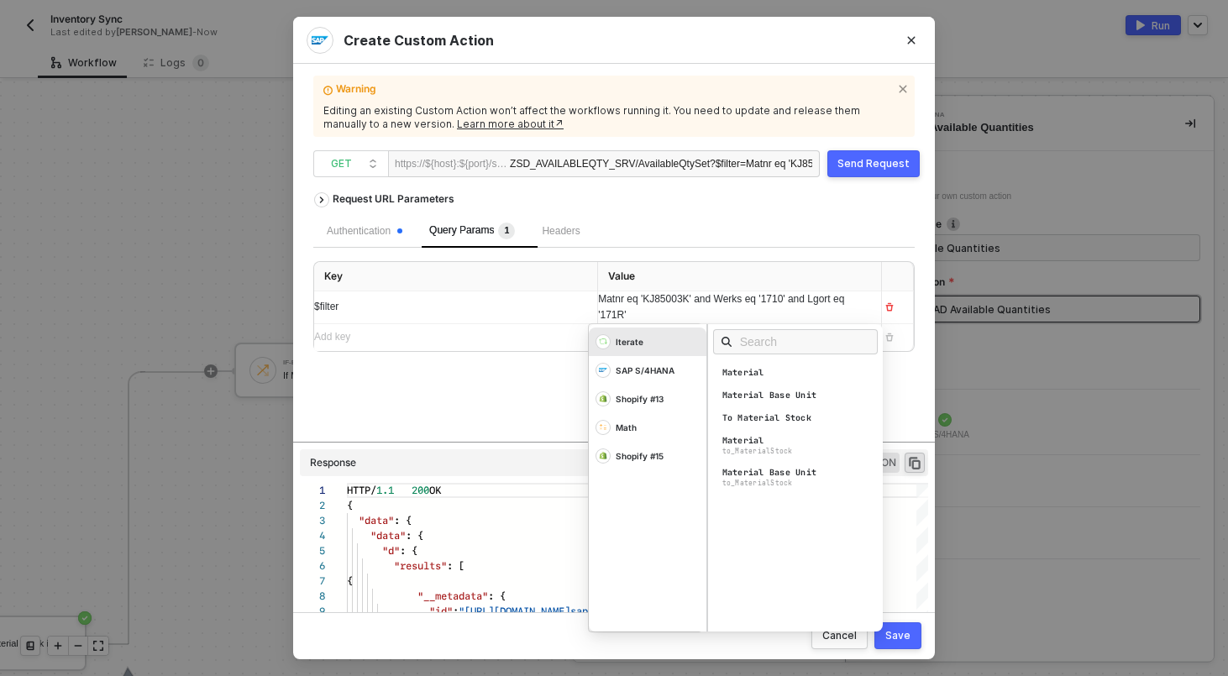
click at [855, 163] on div "Send Request" at bounding box center [873, 163] width 72 height 13
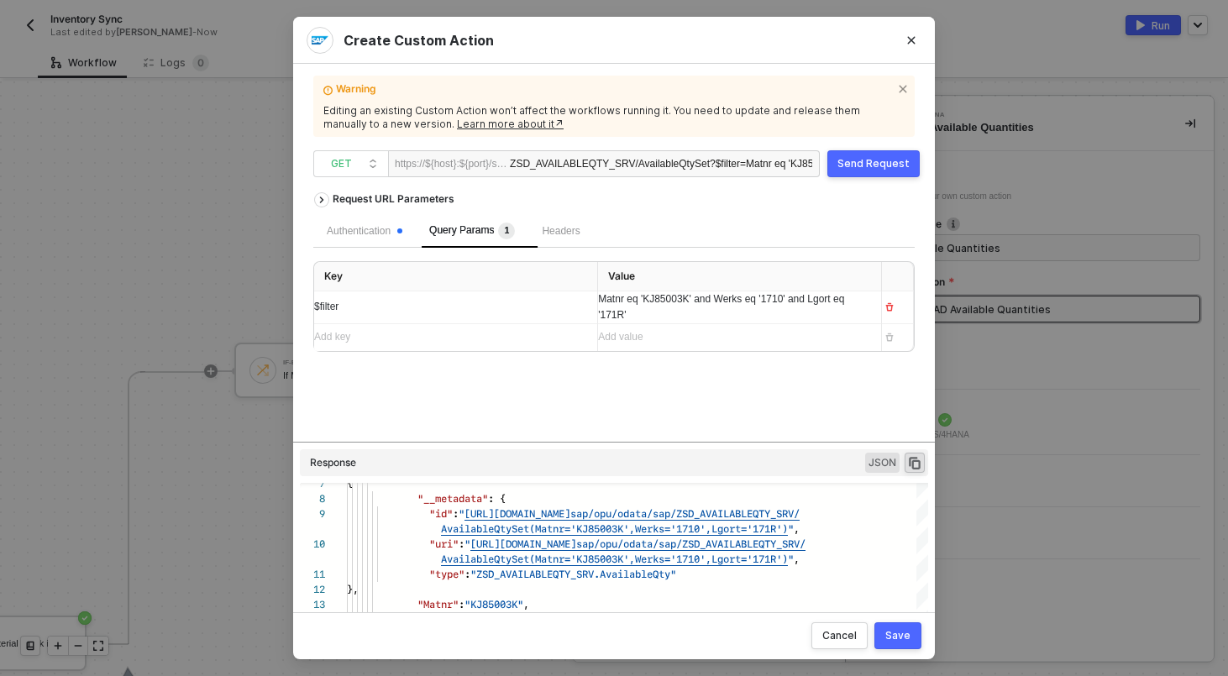
click at [884, 633] on button "Save" at bounding box center [897, 635] width 47 height 27
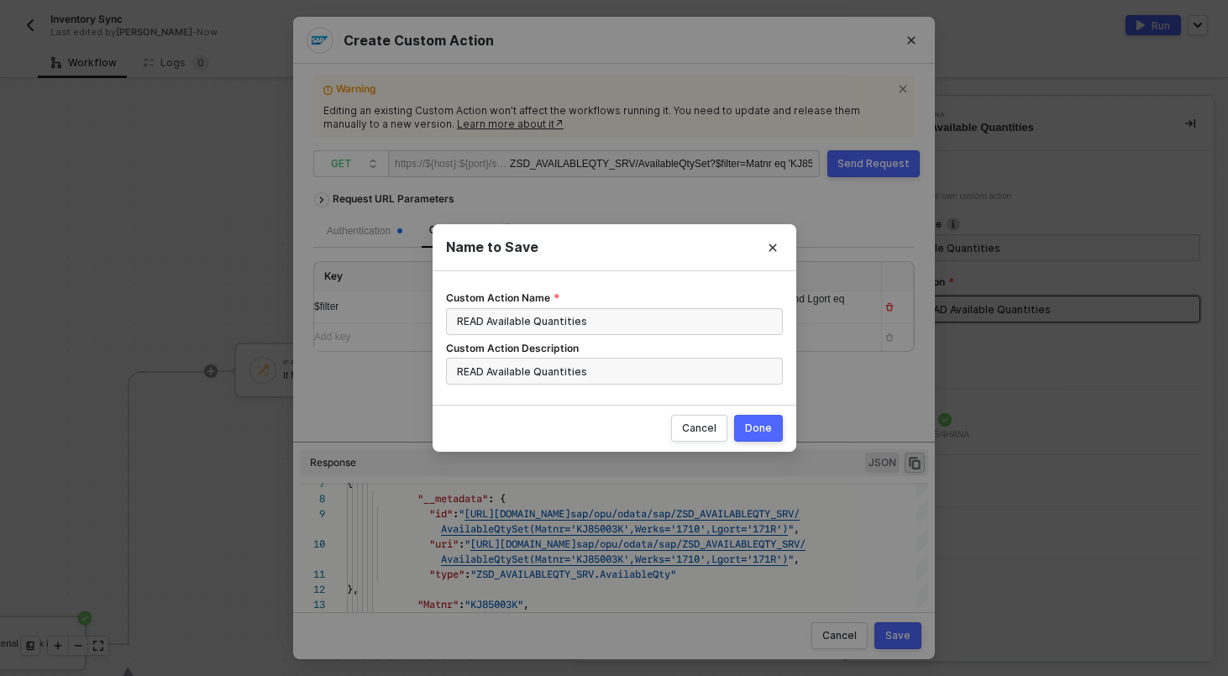
click at [768, 435] on button "Done" at bounding box center [758, 428] width 49 height 27
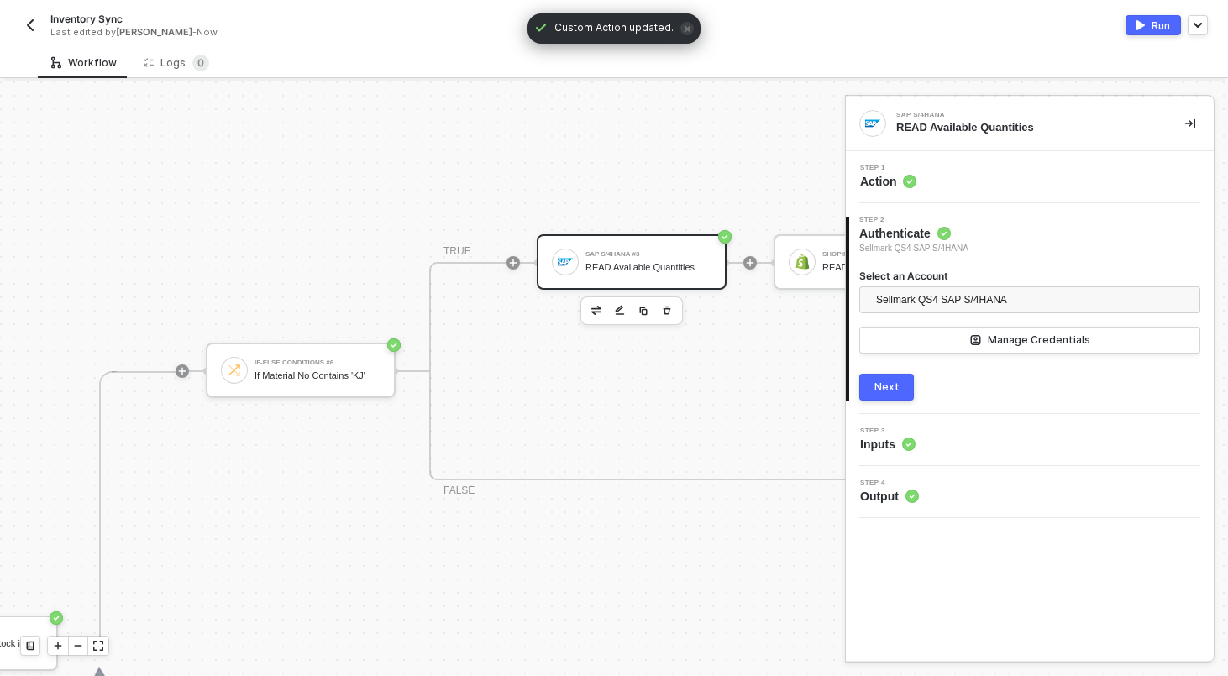
scroll to position [406, 632]
click at [883, 382] on div "Next" at bounding box center [886, 386] width 25 height 13
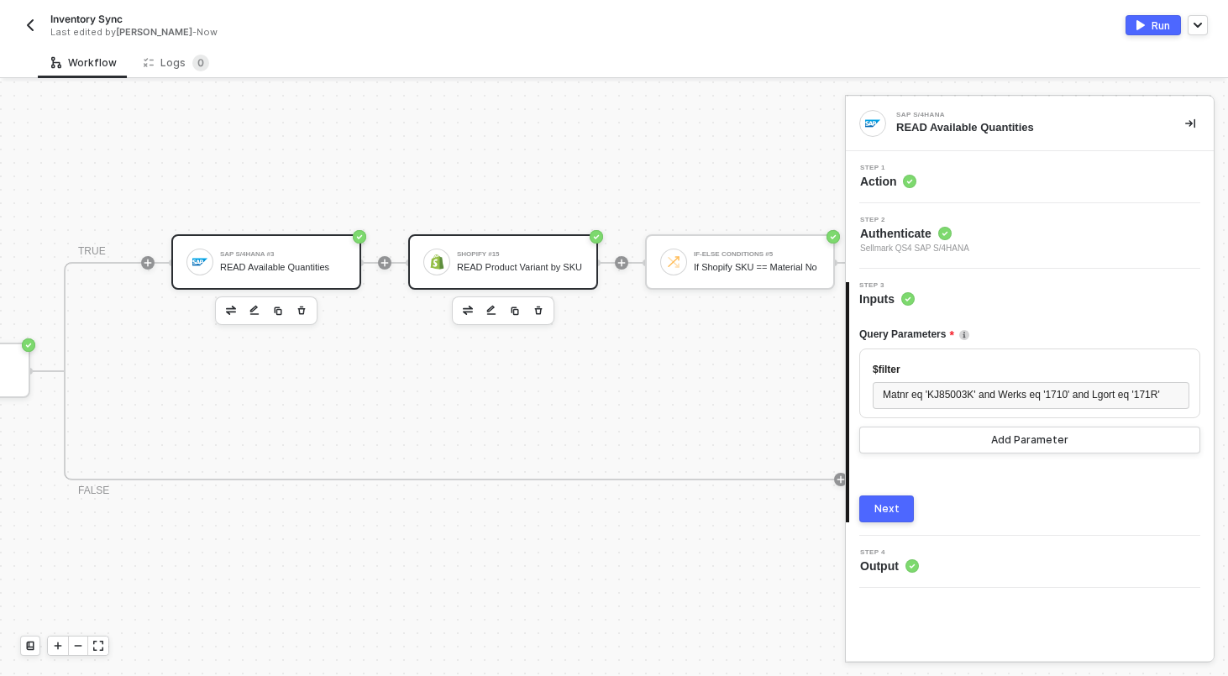
scroll to position [406, 976]
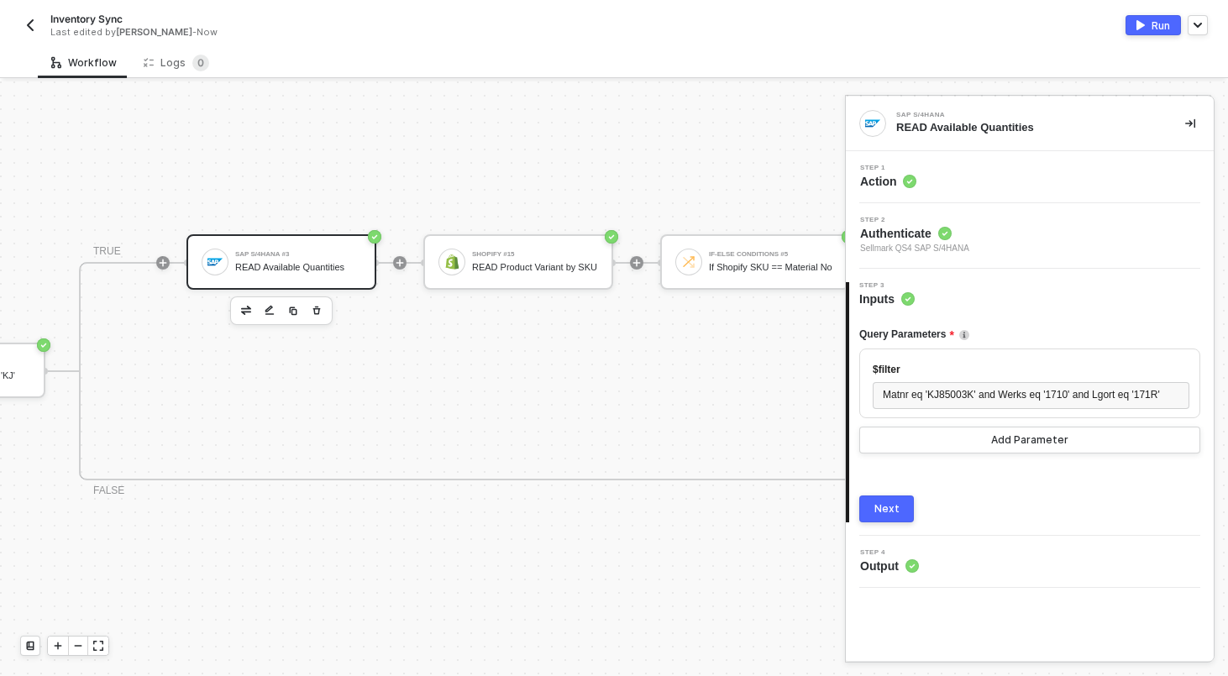
click at [298, 264] on div "READ Available Quantities" at bounding box center [298, 267] width 126 height 11
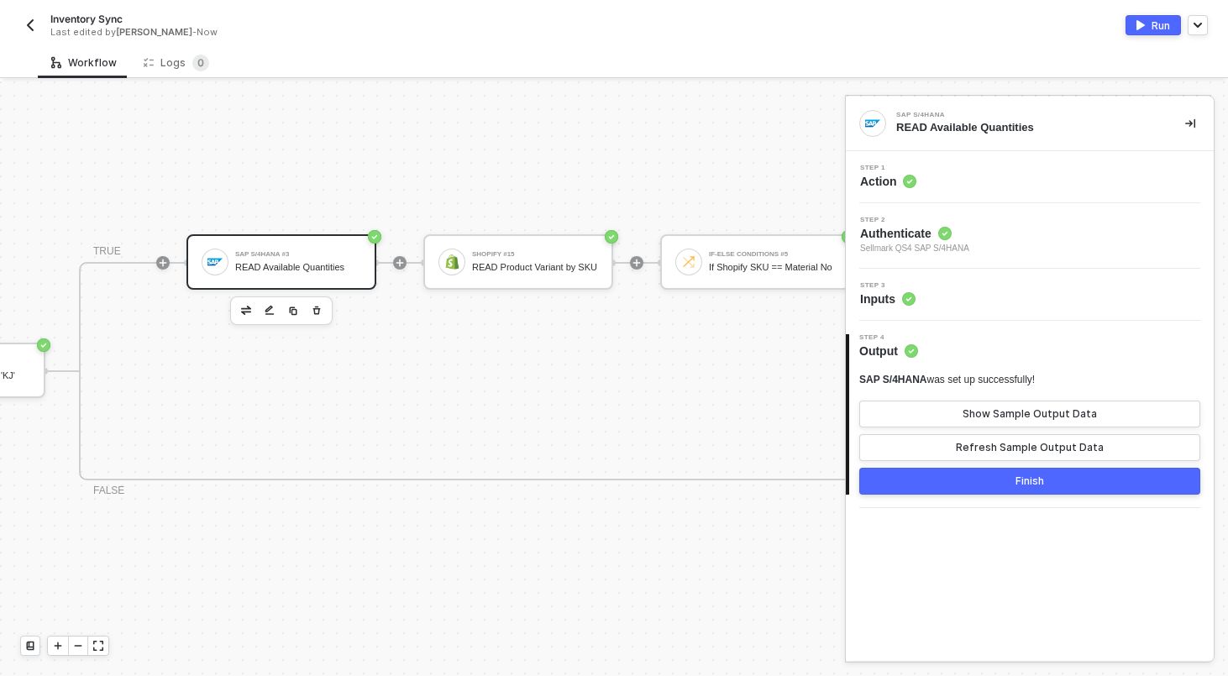
click at [979, 225] on div "Step 2 Authenticate Sellmark QS4 SAP S/4HANA" at bounding box center [1032, 236] width 364 height 39
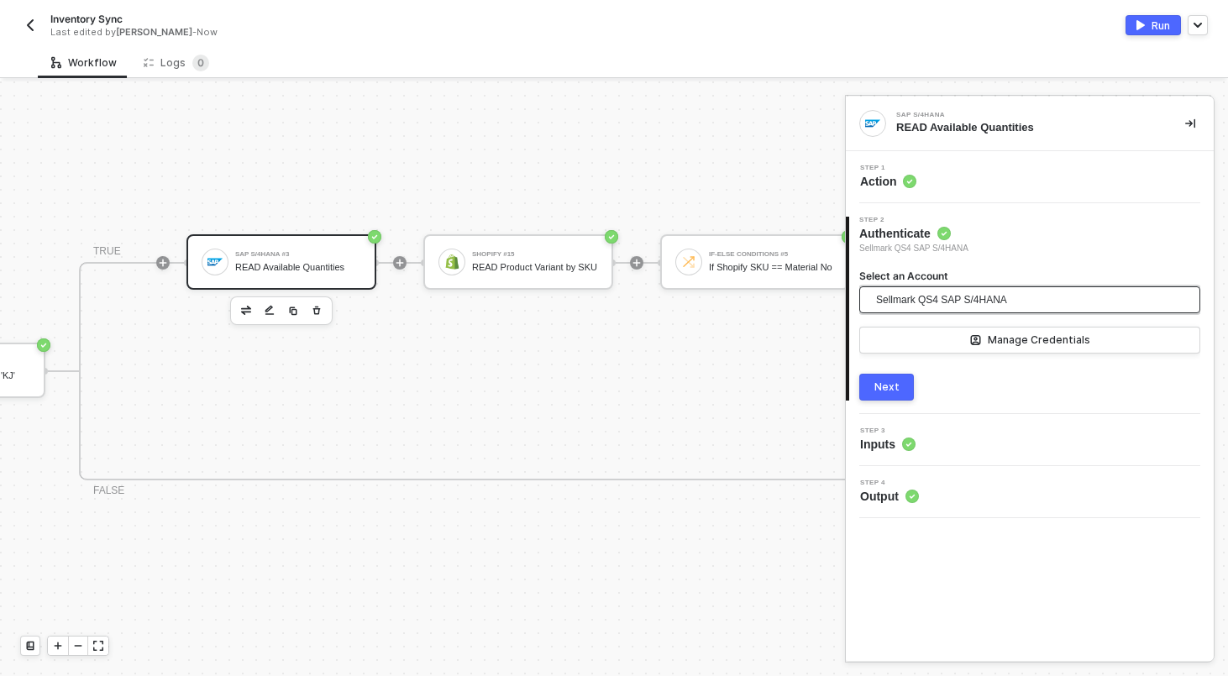
click at [1024, 295] on span "Sellmark QS4 SAP S/4HANA" at bounding box center [1025, 299] width 299 height 27
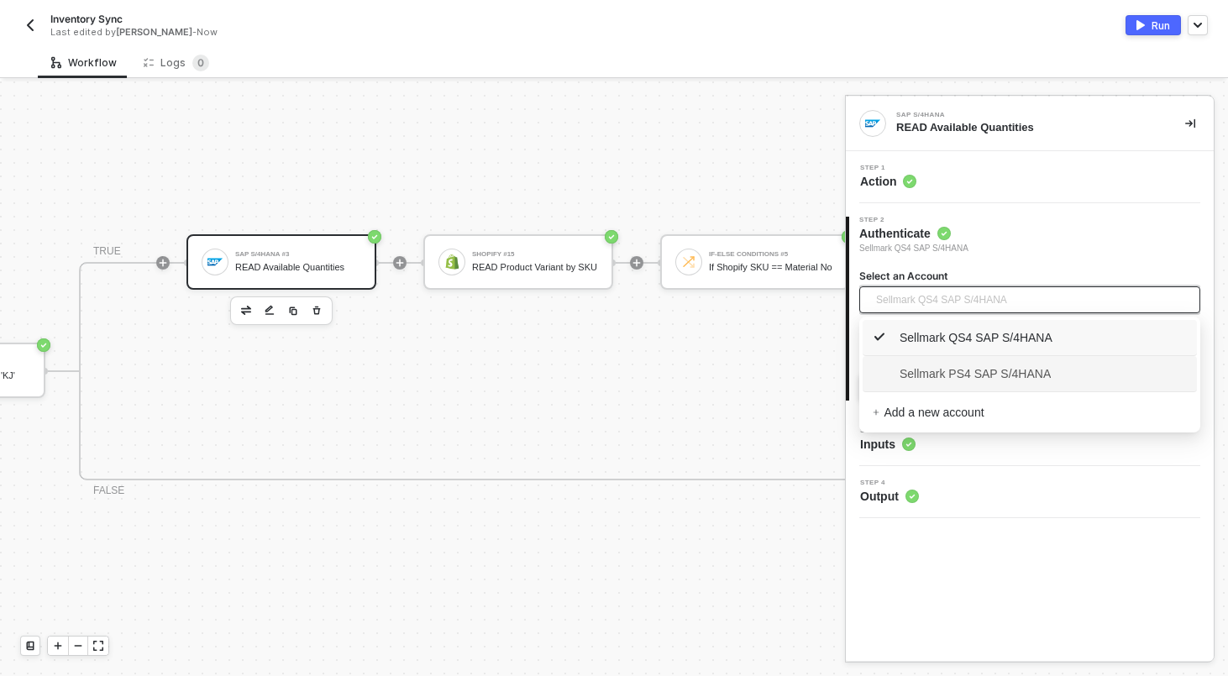
click at [963, 369] on span "Sellmark PS4 SAP S/4HANA" at bounding box center [961, 373] width 178 height 18
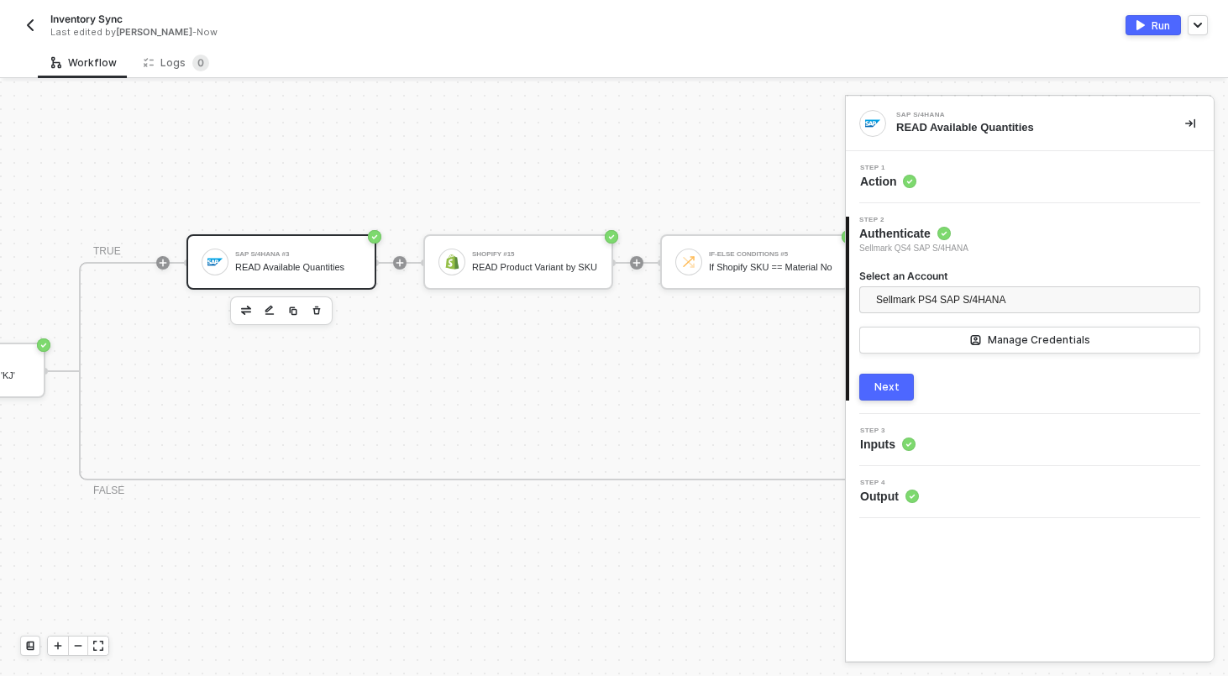
click at [873, 383] on button "Next" at bounding box center [886, 387] width 55 height 27
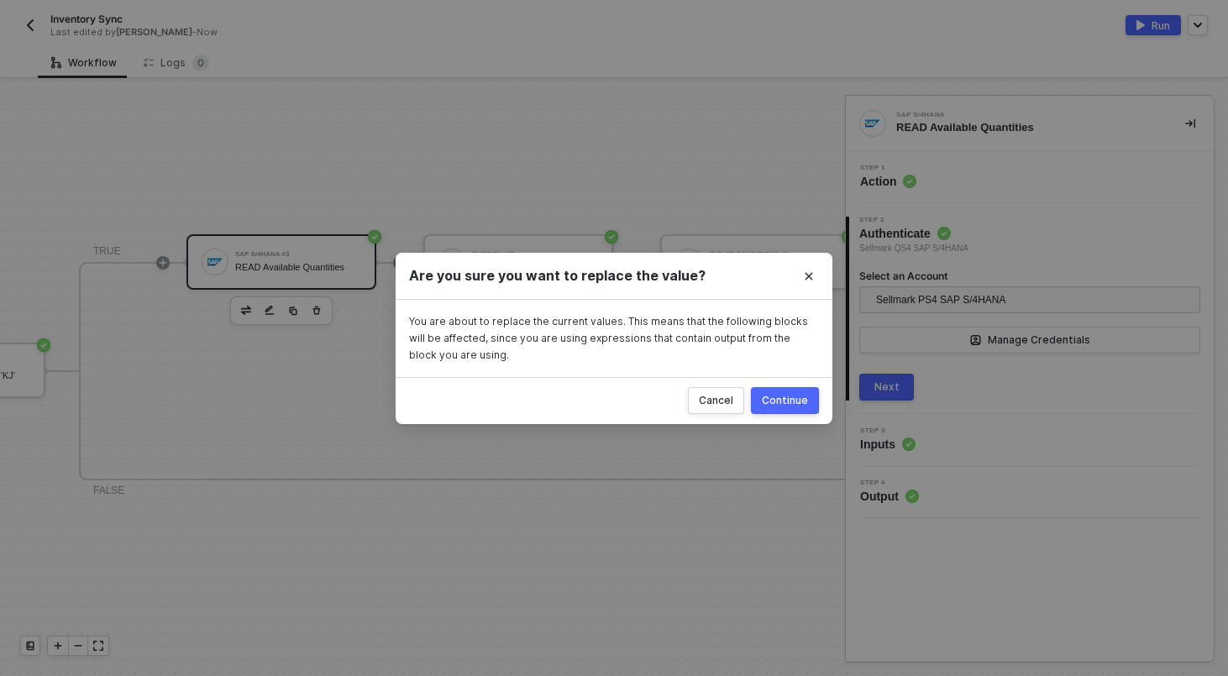
click at [777, 406] on div "Continue" at bounding box center [785, 400] width 46 height 13
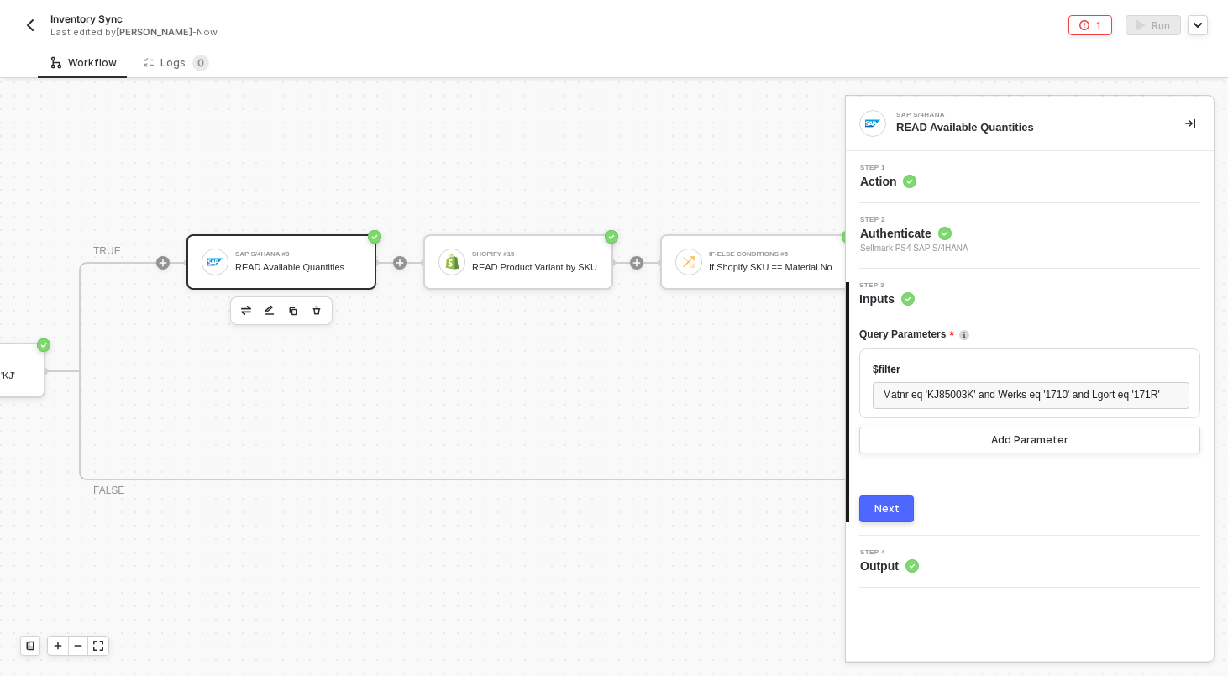
click at [874, 504] on div "Next" at bounding box center [886, 508] width 25 height 13
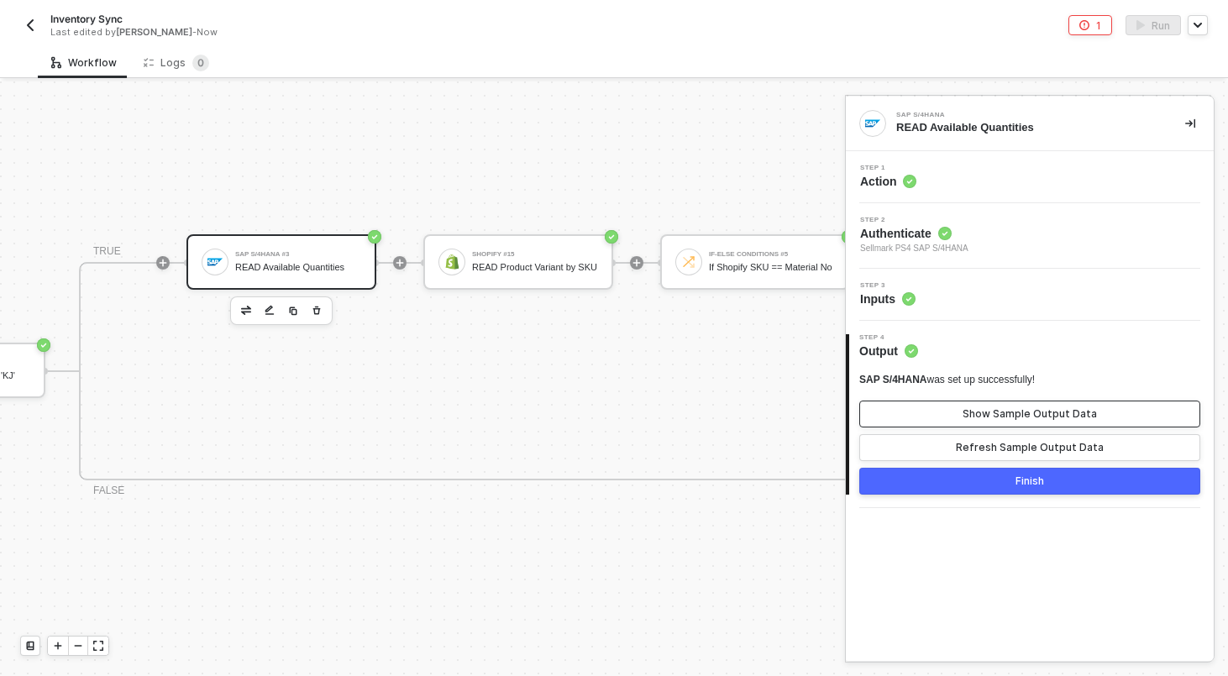
click at [962, 414] on button "Show Sample Output Data" at bounding box center [1029, 414] width 341 height 27
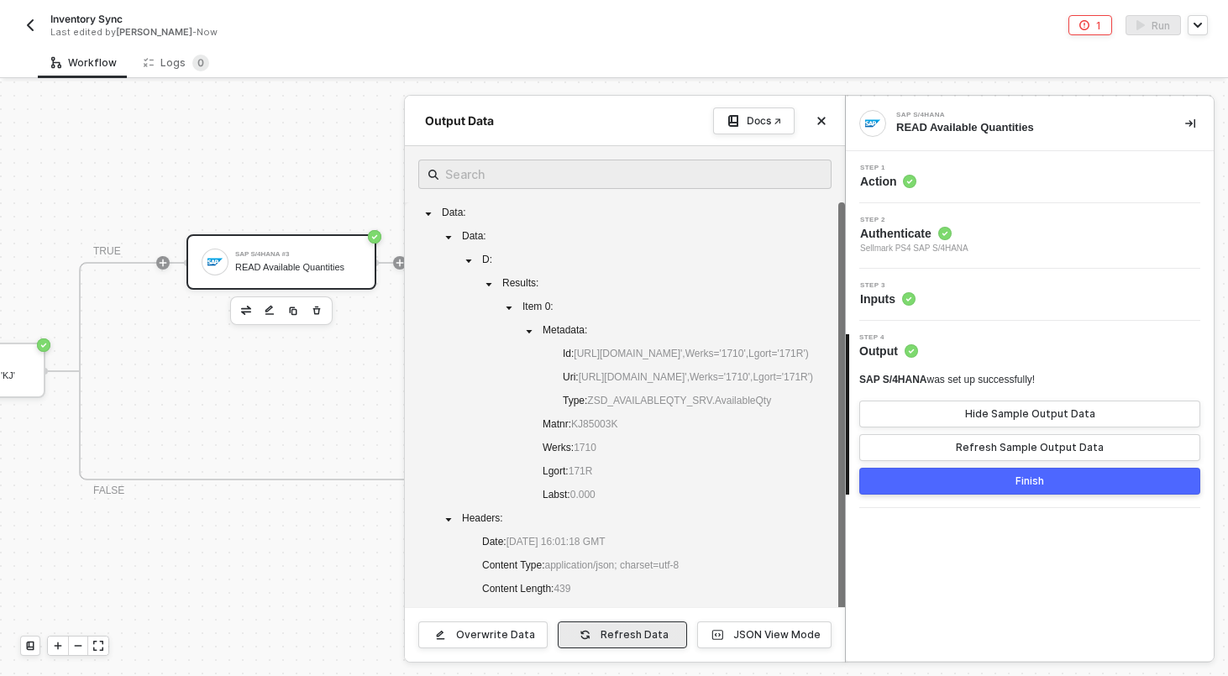
click at [643, 646] on button "Refresh Data" at bounding box center [622, 634] width 129 height 27
click at [768, 638] on div "JSON View Mode" at bounding box center [776, 634] width 87 height 13
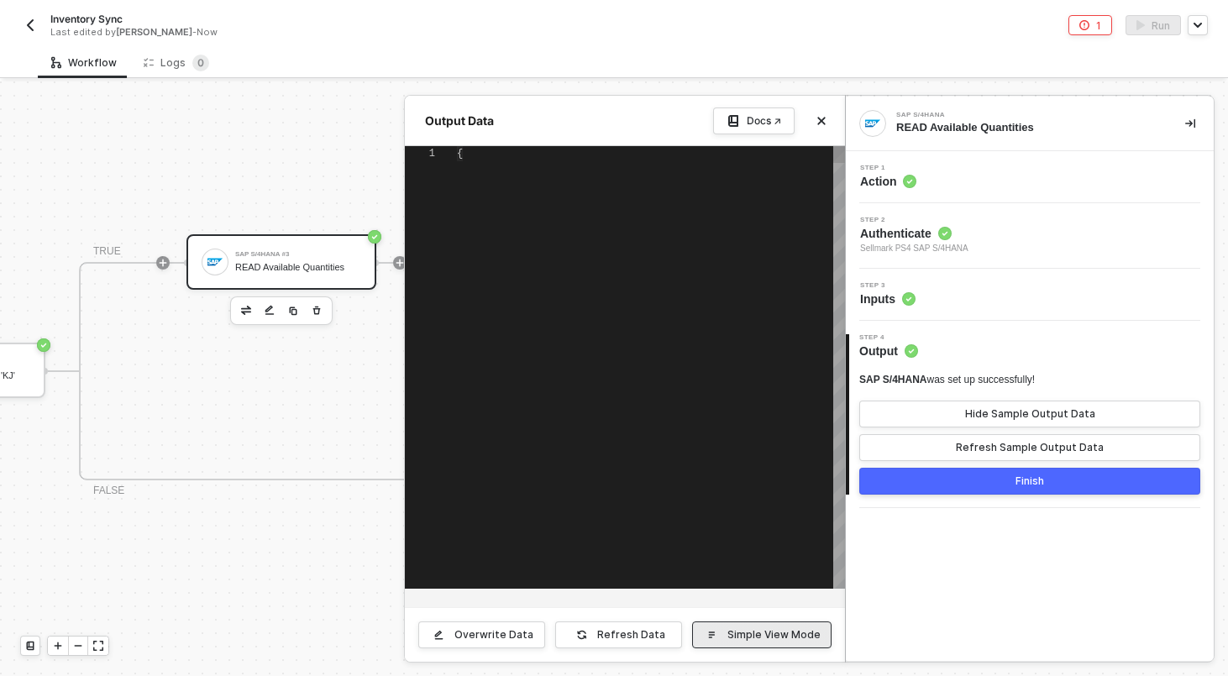
type textarea "{ "data": { "data": { "d": { "results": [ { "__metadata": { "id": "https://sell…"
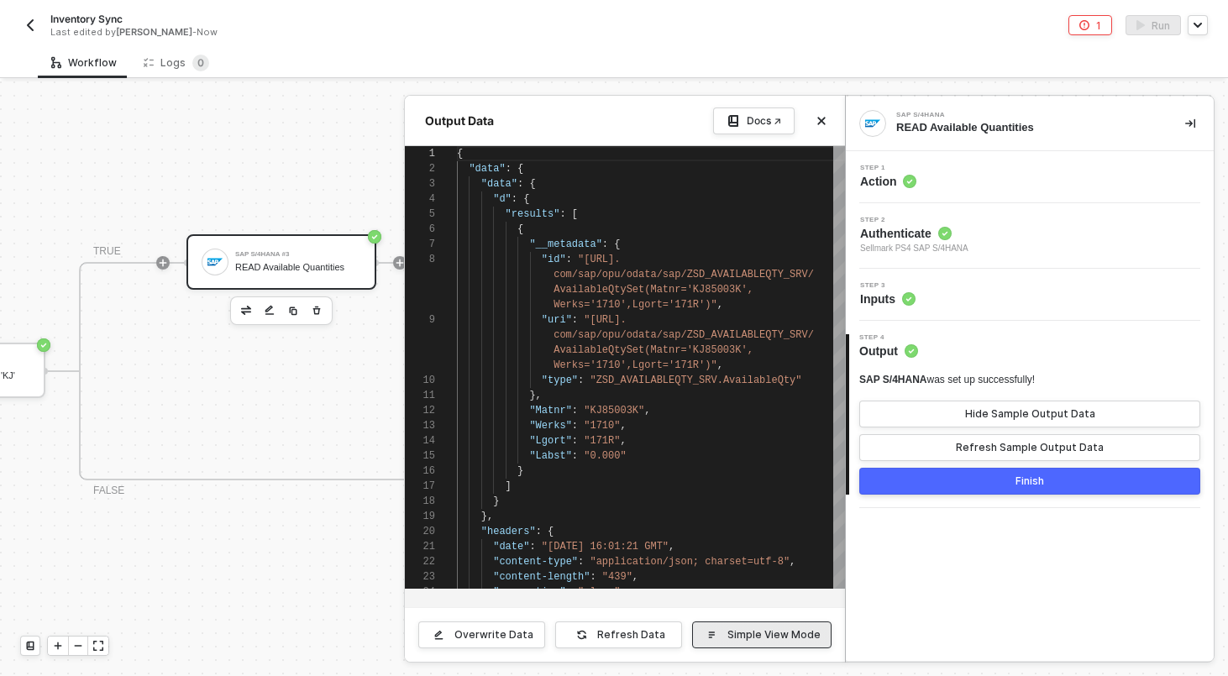
click at [768, 640] on div "Simple View Mode" at bounding box center [773, 634] width 93 height 13
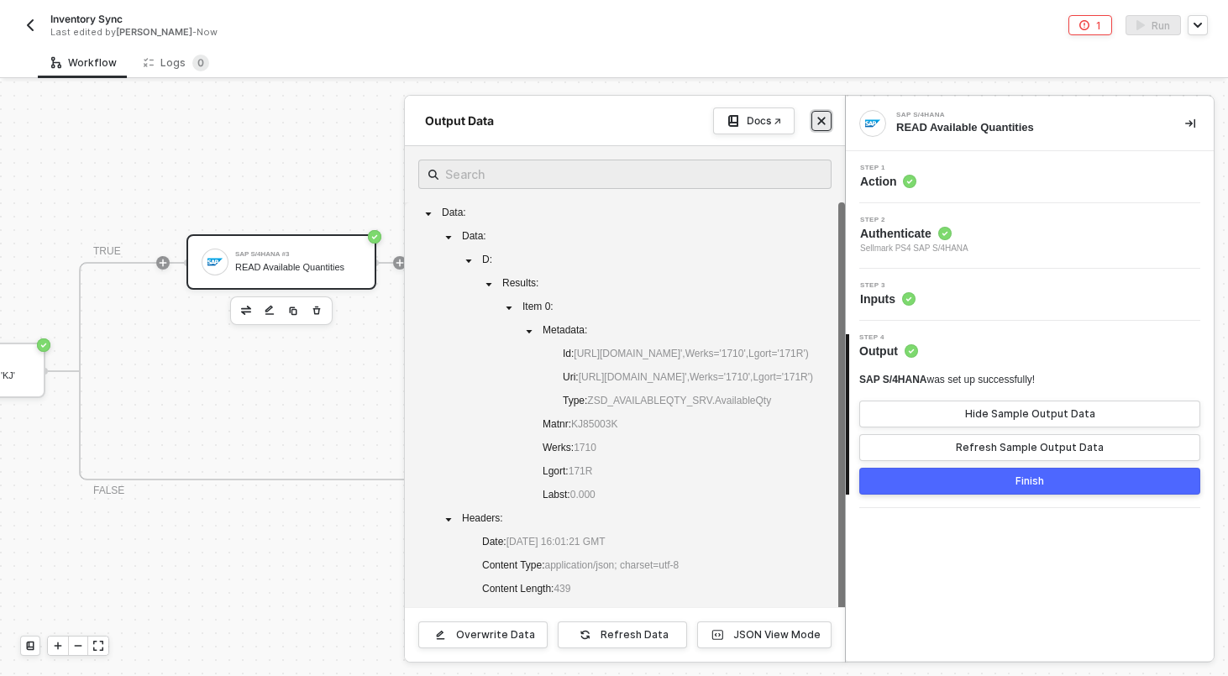
click at [820, 118] on icon "icon-close" at bounding box center [821, 121] width 10 height 10
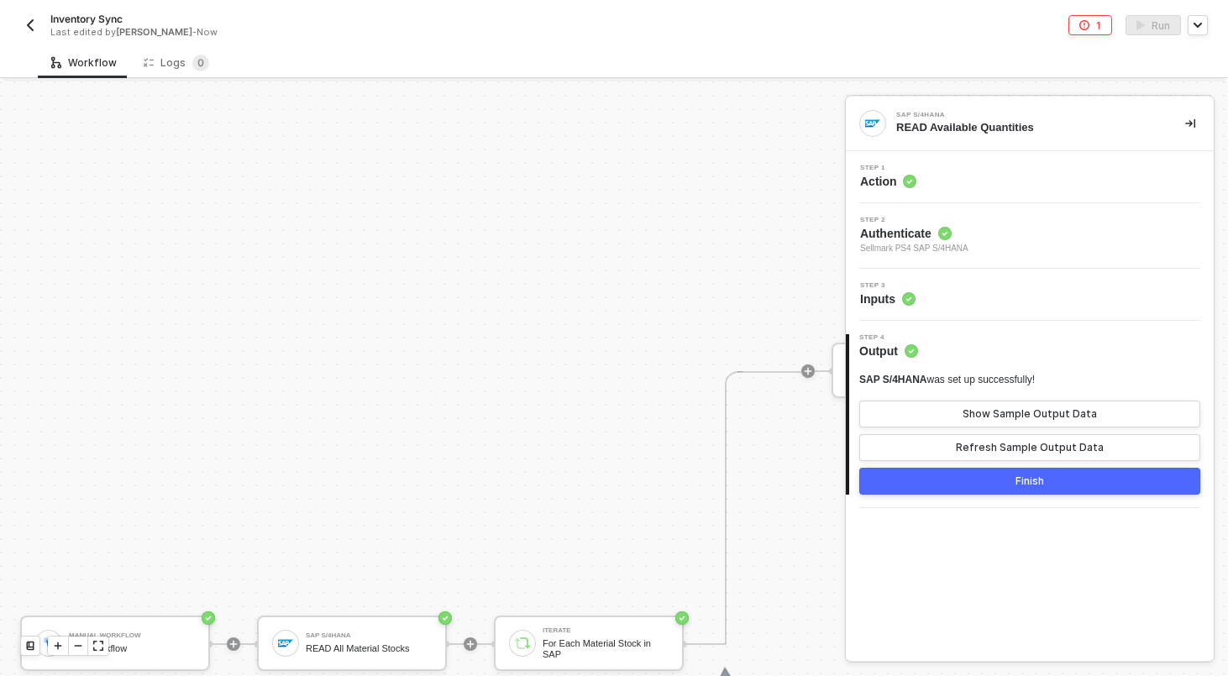
scroll to position [610, 0]
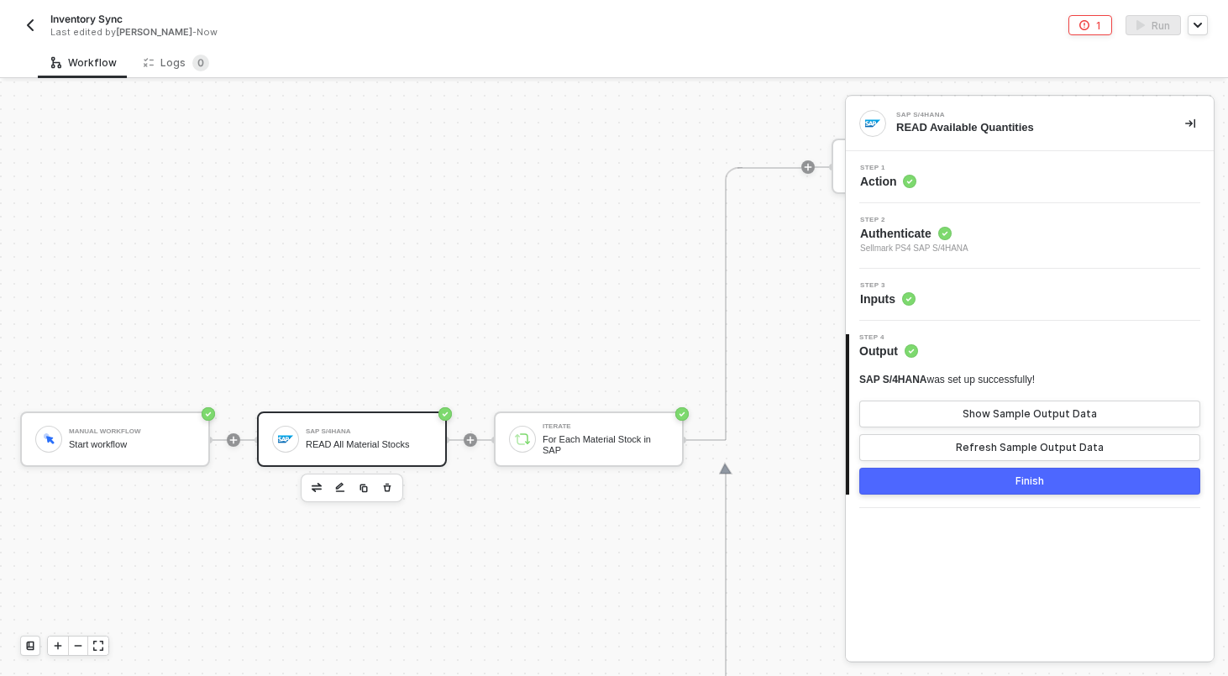
click at [326, 439] on div "READ All Material Stocks" at bounding box center [369, 444] width 126 height 11
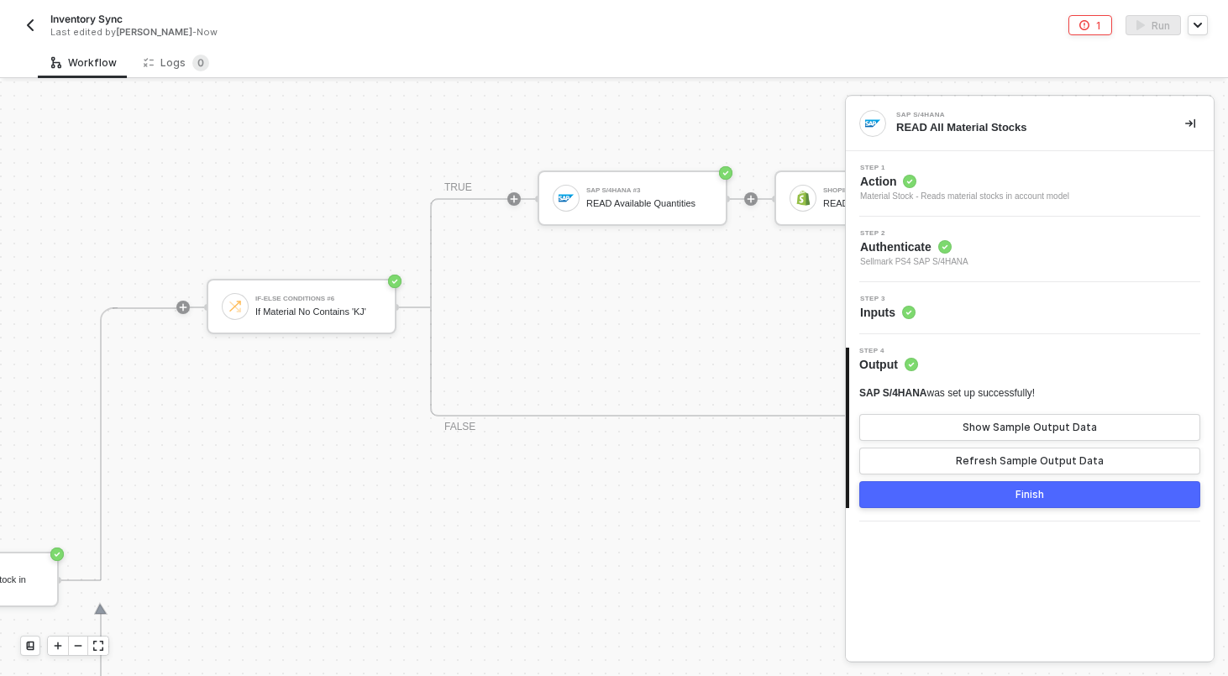
scroll to position [441, 625]
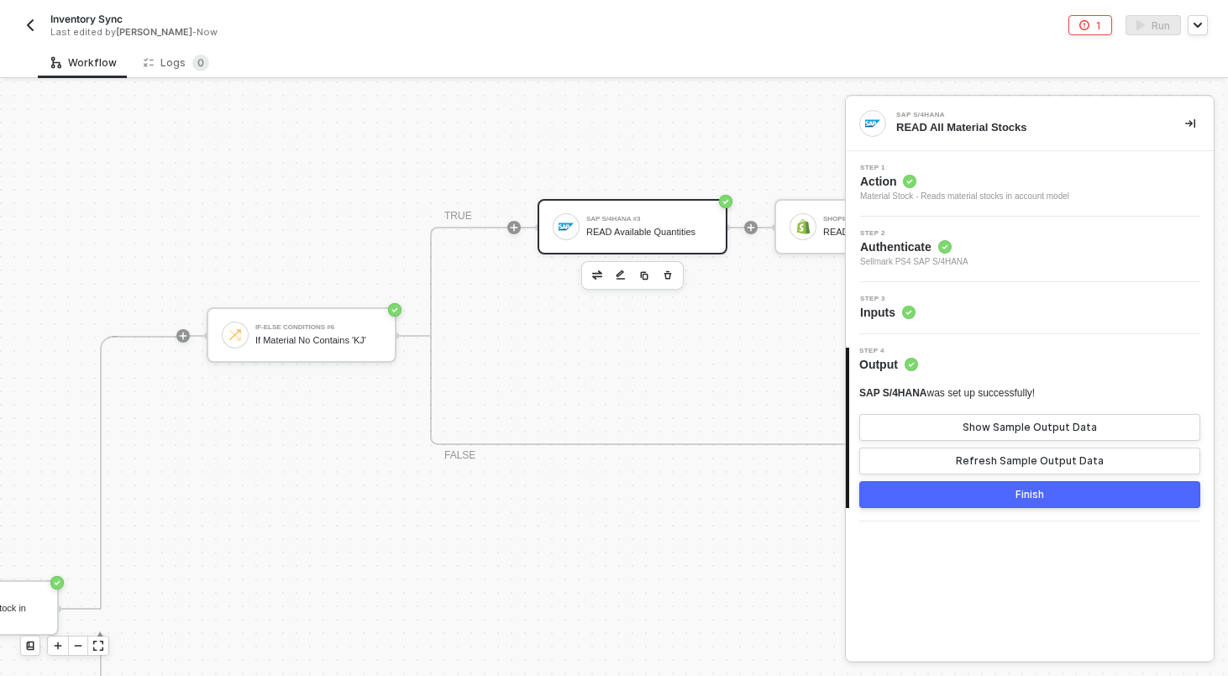
click at [647, 217] on div "SAP S/4HANA #3" at bounding box center [649, 219] width 126 height 7
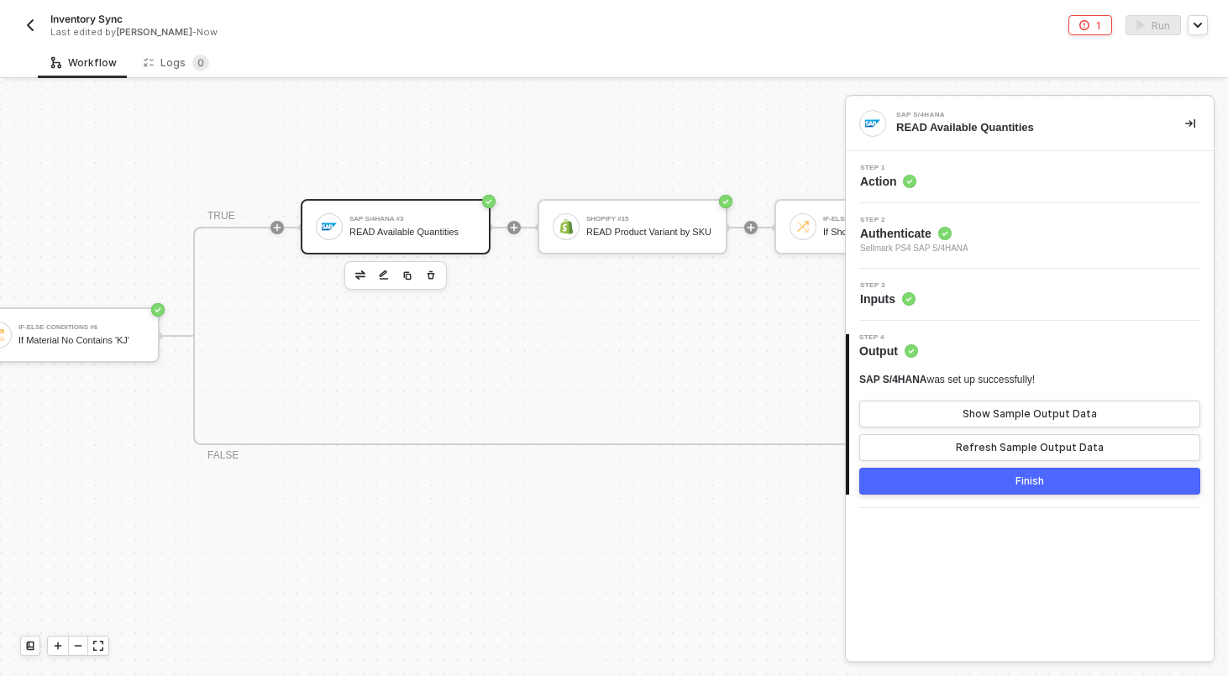
scroll to position [441, 888]
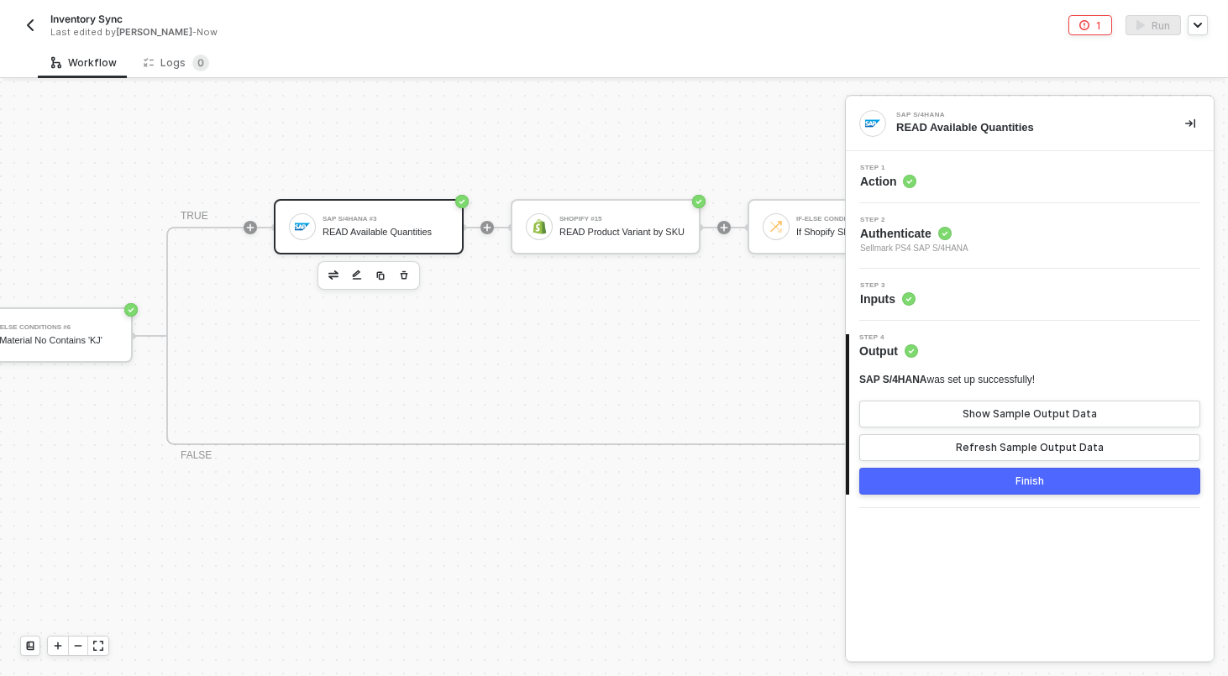
click at [647, 217] on div "Shopify #15 READ Product Variant by SKU" at bounding box center [622, 227] width 126 height 32
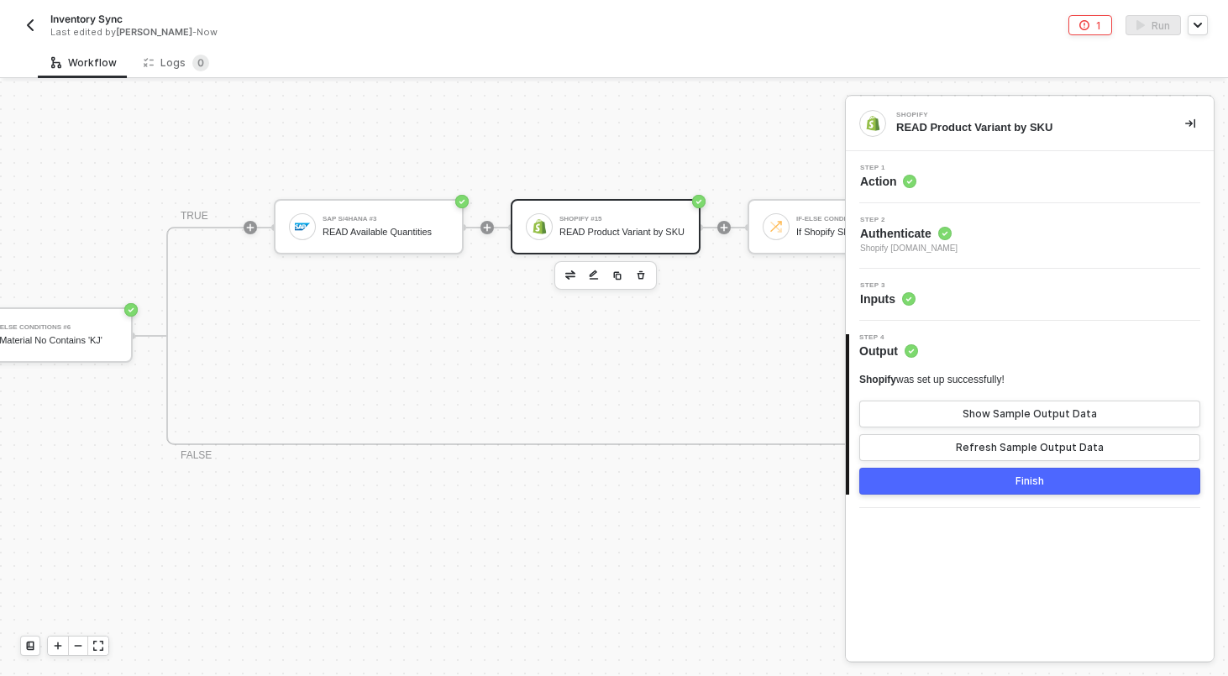
click at [1035, 283] on div "Step 3 Inputs" at bounding box center [1032, 294] width 364 height 25
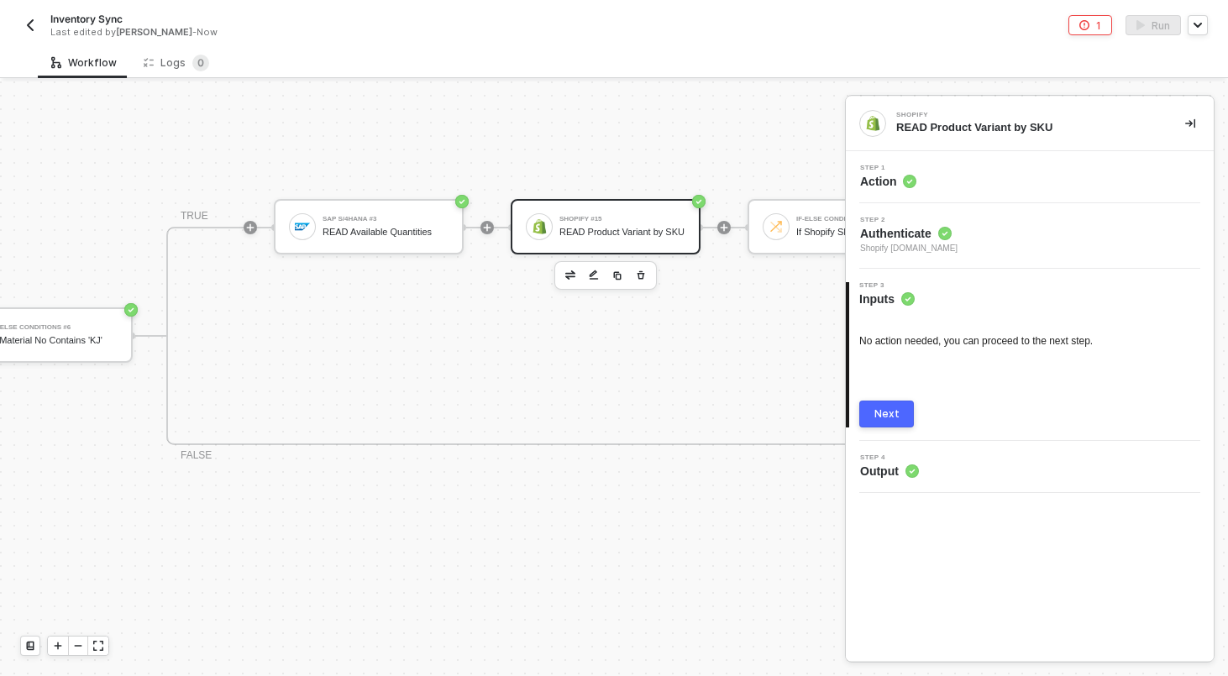
click at [1030, 181] on div "Step 1 Action" at bounding box center [1032, 177] width 364 height 25
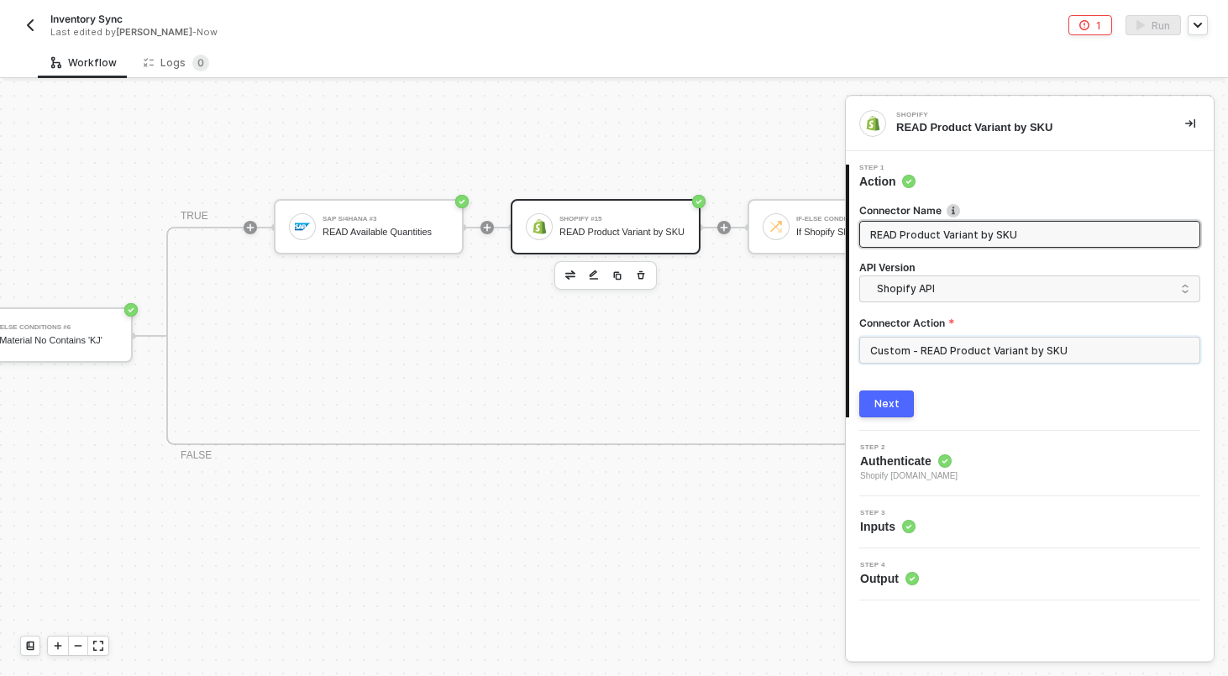
click at [941, 355] on input "Custom - READ Product Variant by SKU" at bounding box center [1029, 350] width 341 height 27
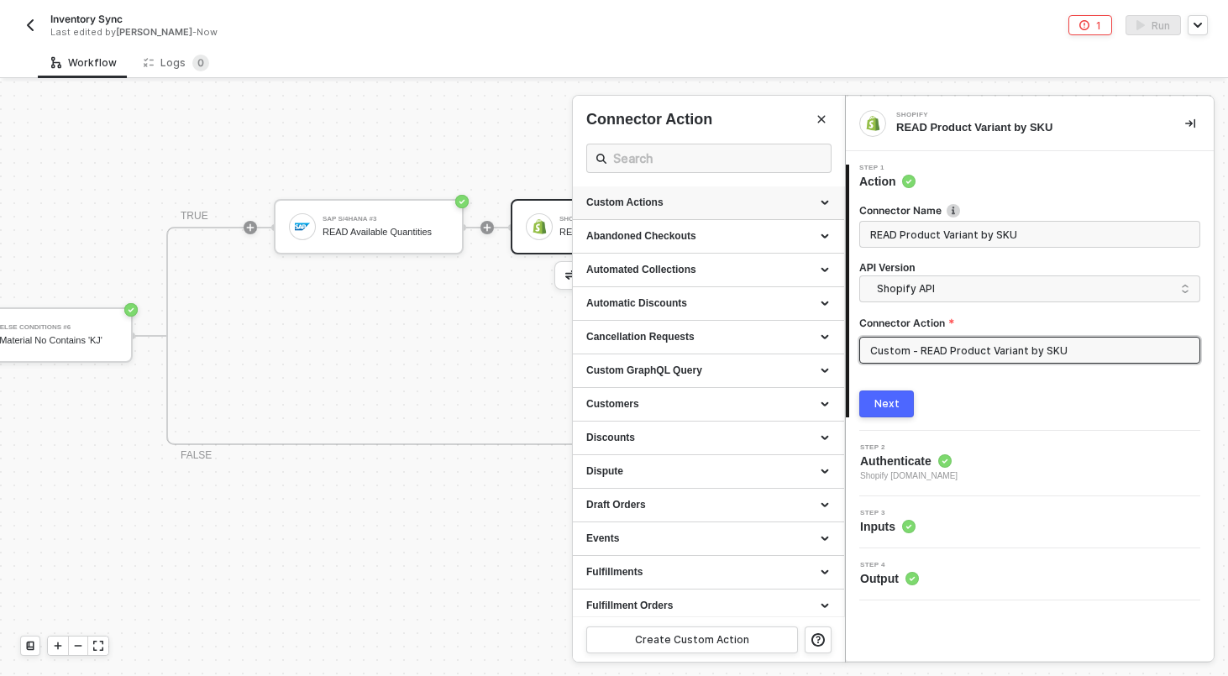
click at [785, 201] on div "Custom Actions" at bounding box center [708, 203] width 244 height 14
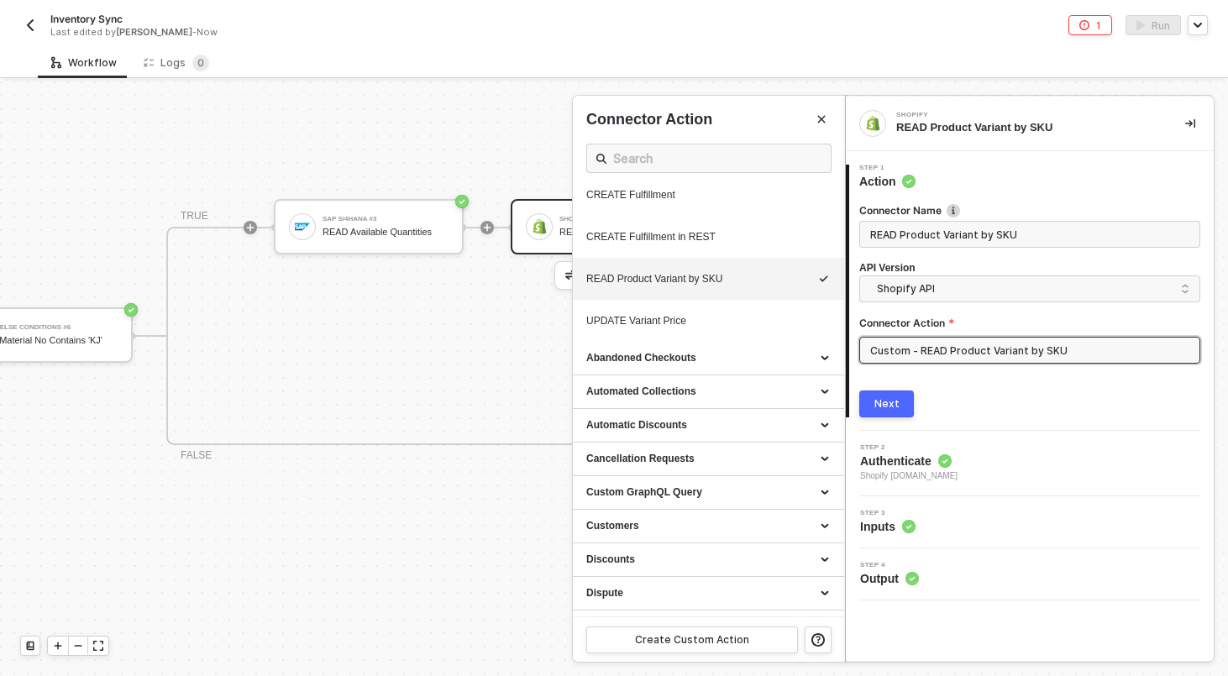
scroll to position [1010, 0]
click at [772, 287] on icon "icon-edit" at bounding box center [776, 282] width 10 height 10
type textarea "HTTP/1.1 200 OK { "data": { "productVariants": { "edges": [] } } }"
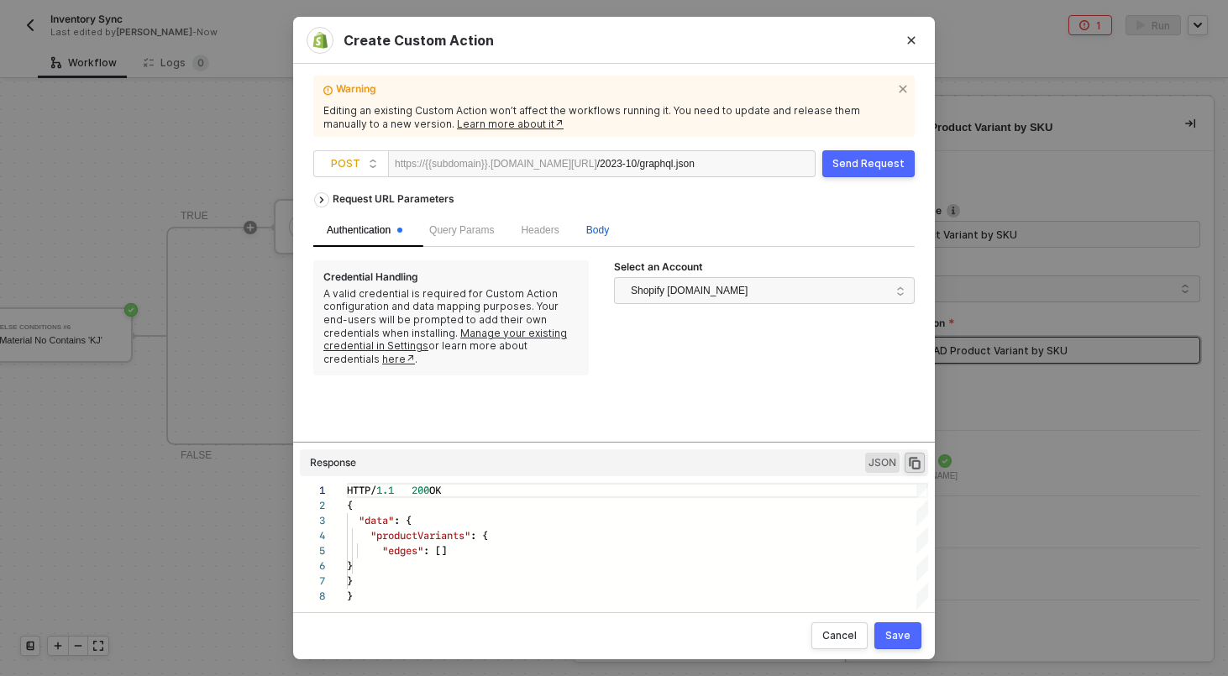
click at [609, 223] on div "Body" at bounding box center [597, 231] width 23 height 16
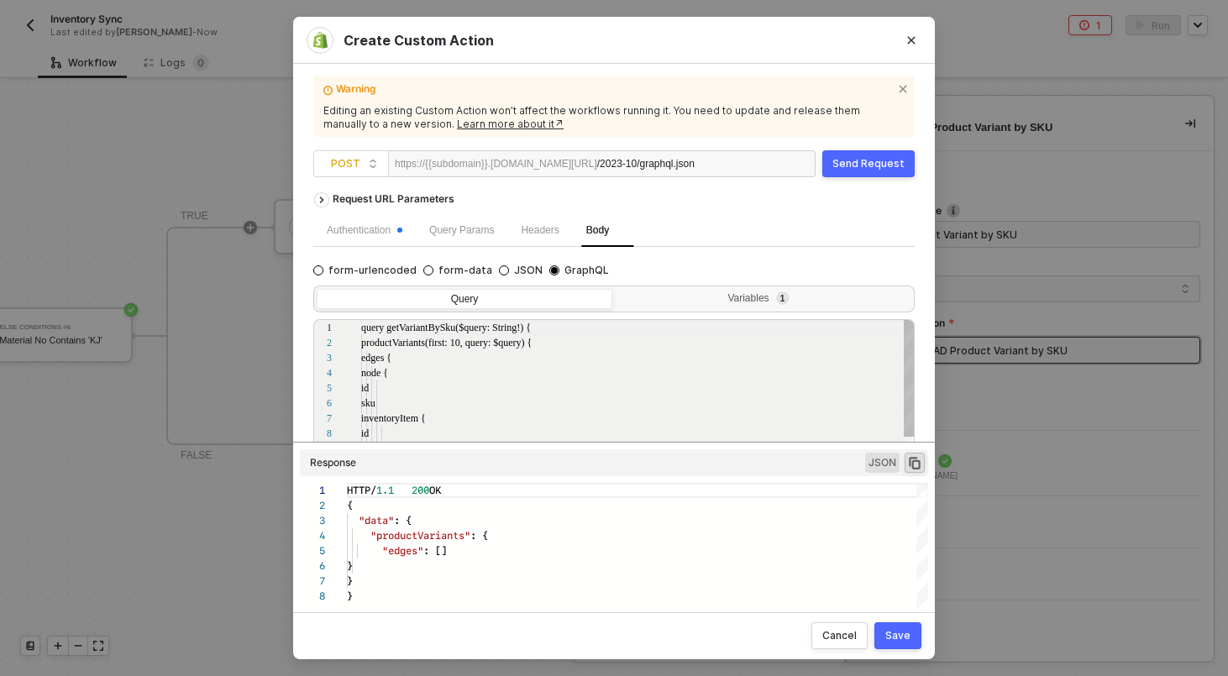
scroll to position [151, 0]
click at [715, 292] on div "Variables 1" at bounding box center [762, 298] width 274 height 13
click at [616, 289] on input "Variables 1" at bounding box center [616, 289] width 0 height 0
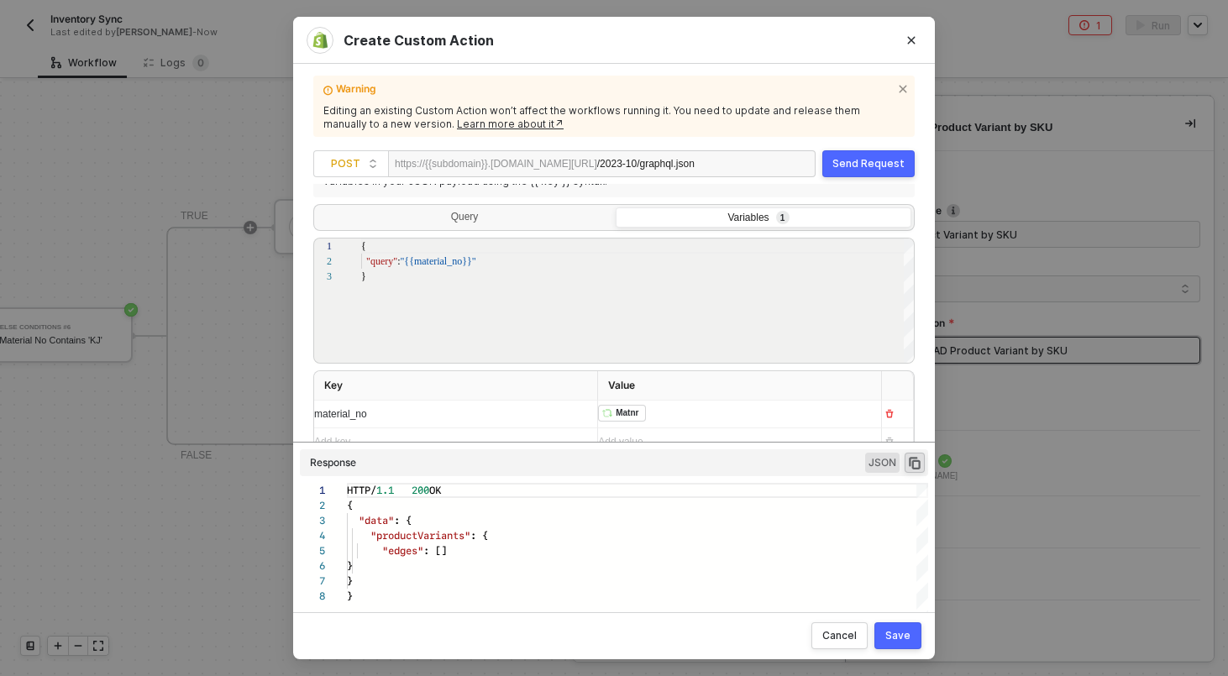
scroll to position [172, 0]
click at [716, 402] on div "﻿ ﻿ Matnr ﻿" at bounding box center [733, 399] width 270 height 27
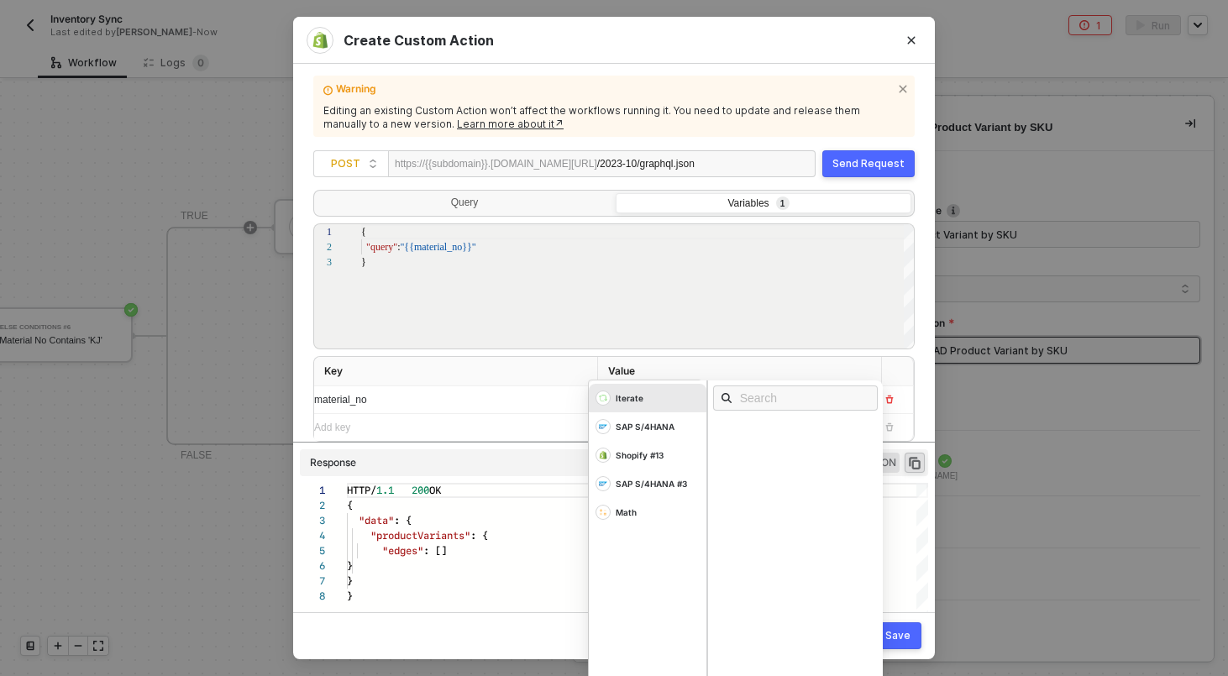
click at [926, 364] on div "Warning Editing an existing Custom Action won’t affect the workflows running it…" at bounding box center [614, 338] width 642 height 548
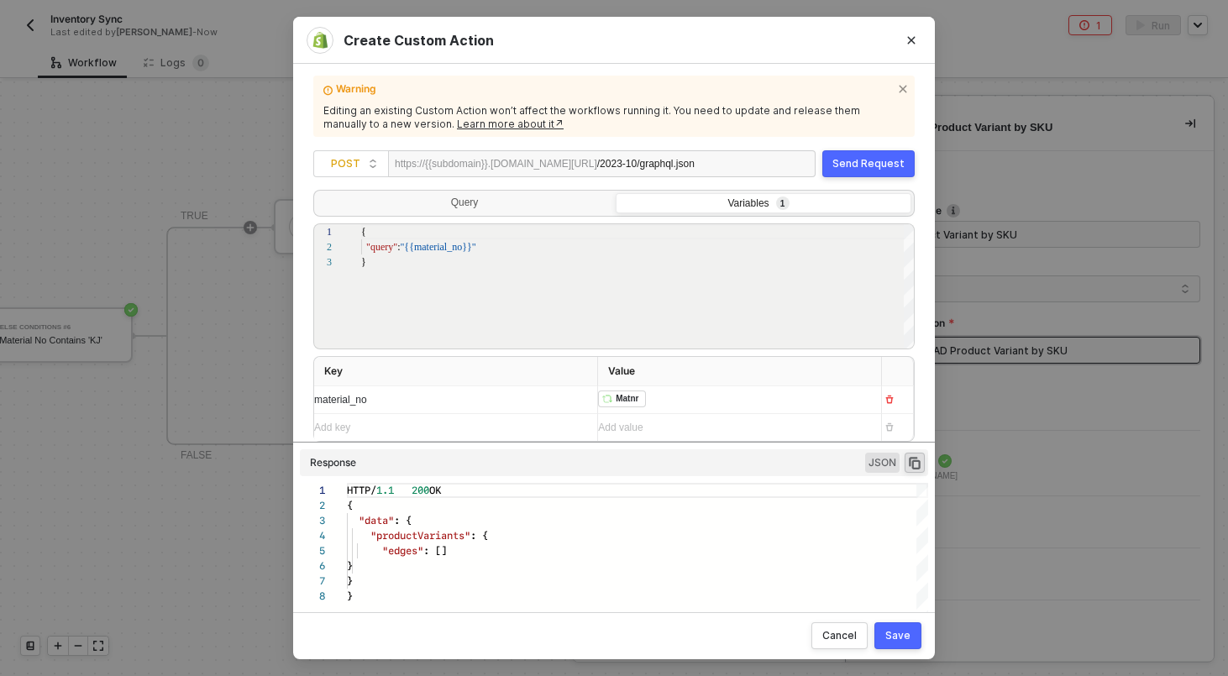
click at [883, 170] on div "Send Request" at bounding box center [868, 163] width 72 height 13
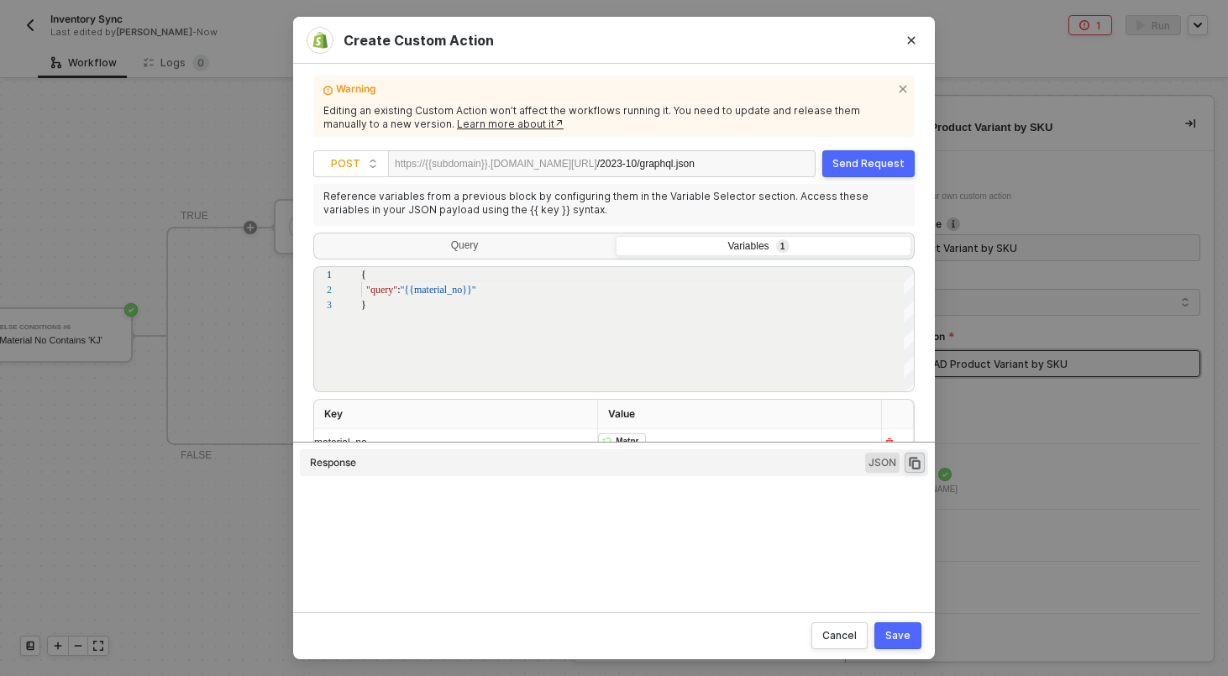
type textarea "HTTP/1.1 200 OK { "data": { "productVariants": { "edges": [ { "node": { "id": "…"
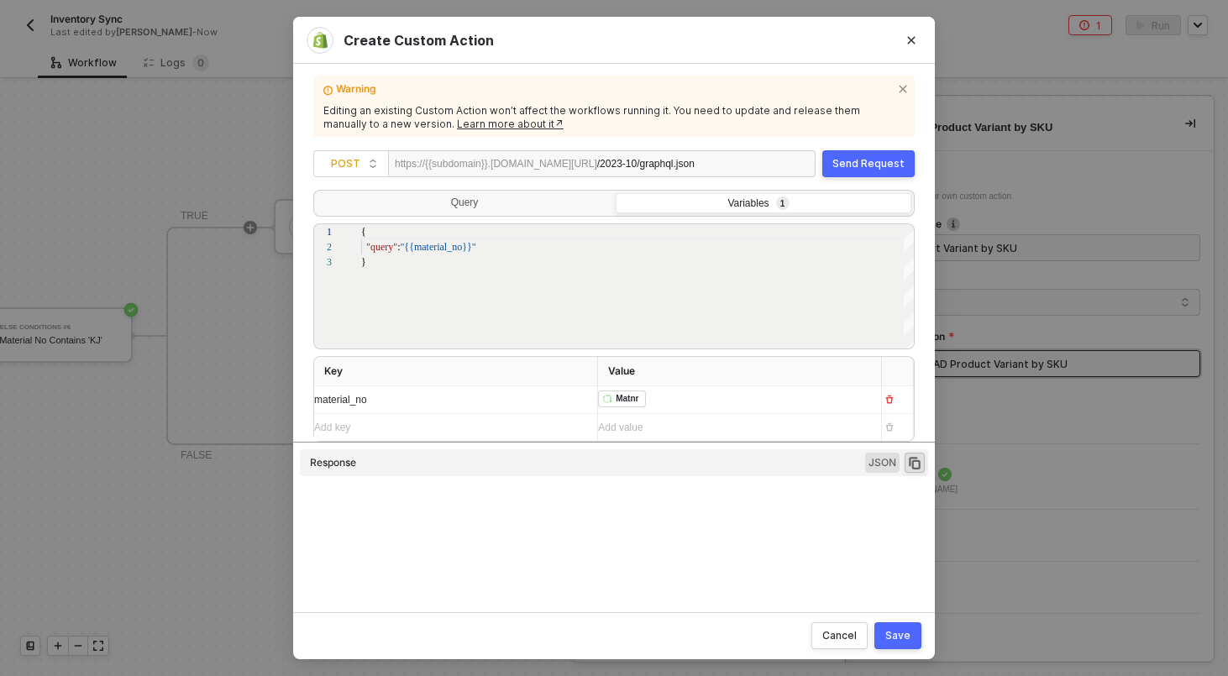
scroll to position [151, 0]
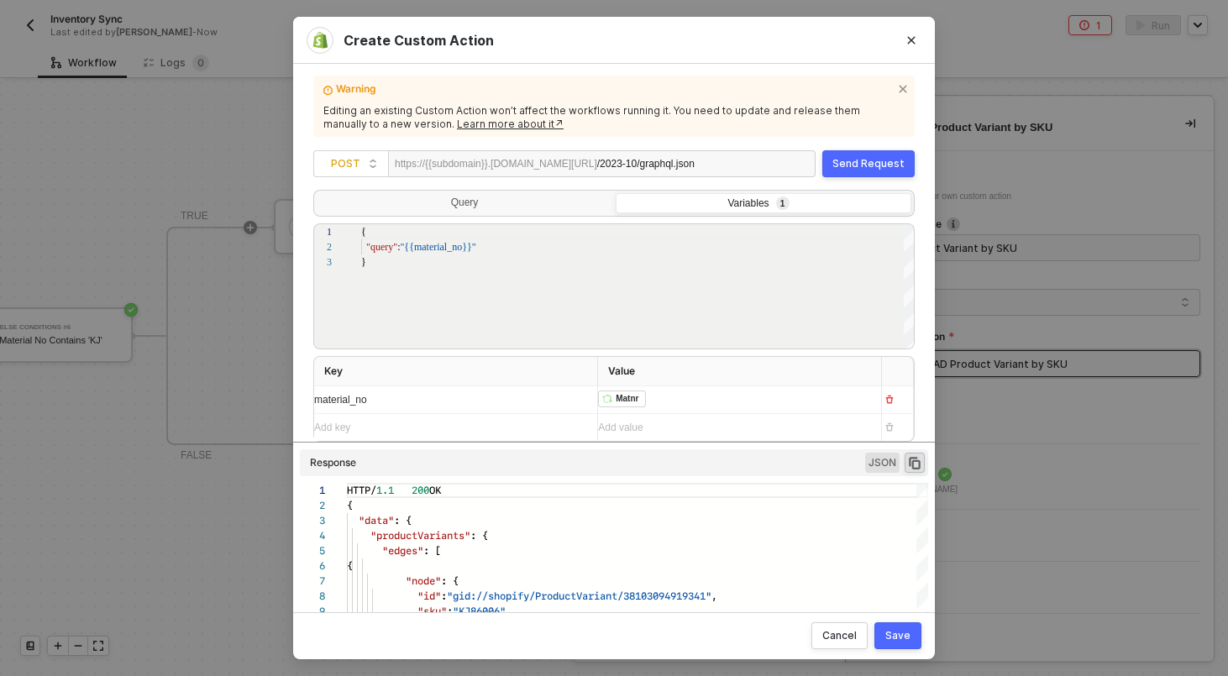
click at [656, 406] on div "﻿ ﻿ Matnr ﻿" at bounding box center [733, 399] width 270 height 27
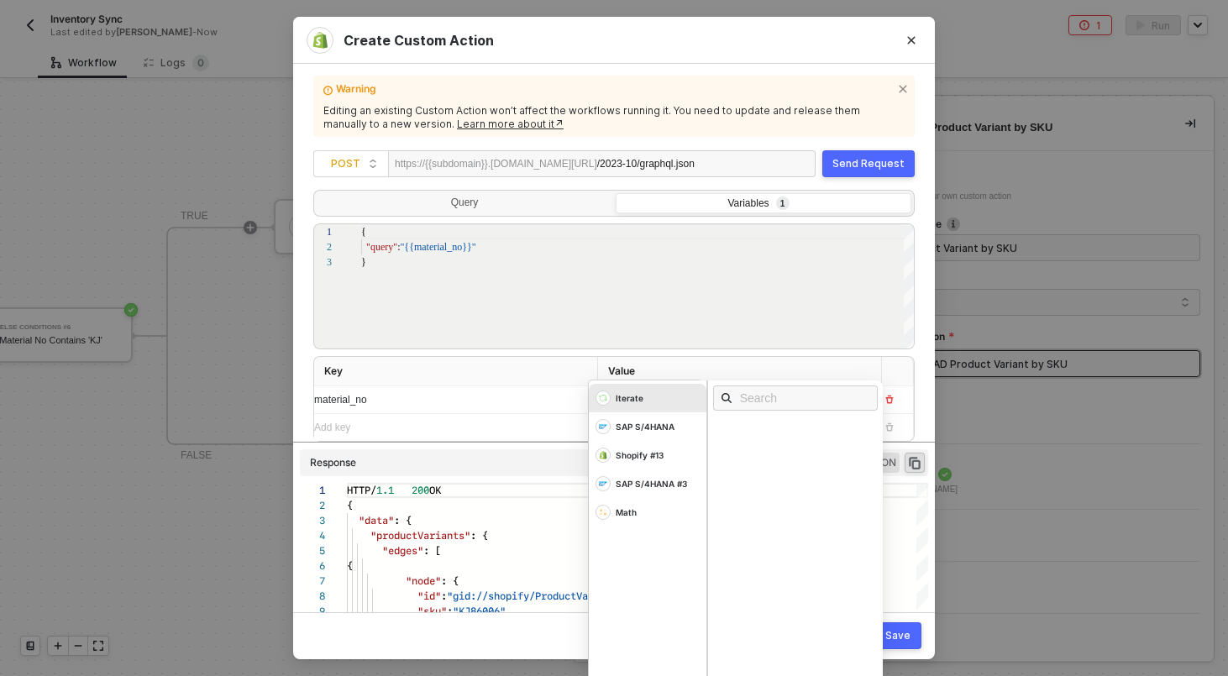
click at [539, 417] on div "Add key ﻿" at bounding box center [449, 427] width 270 height 27
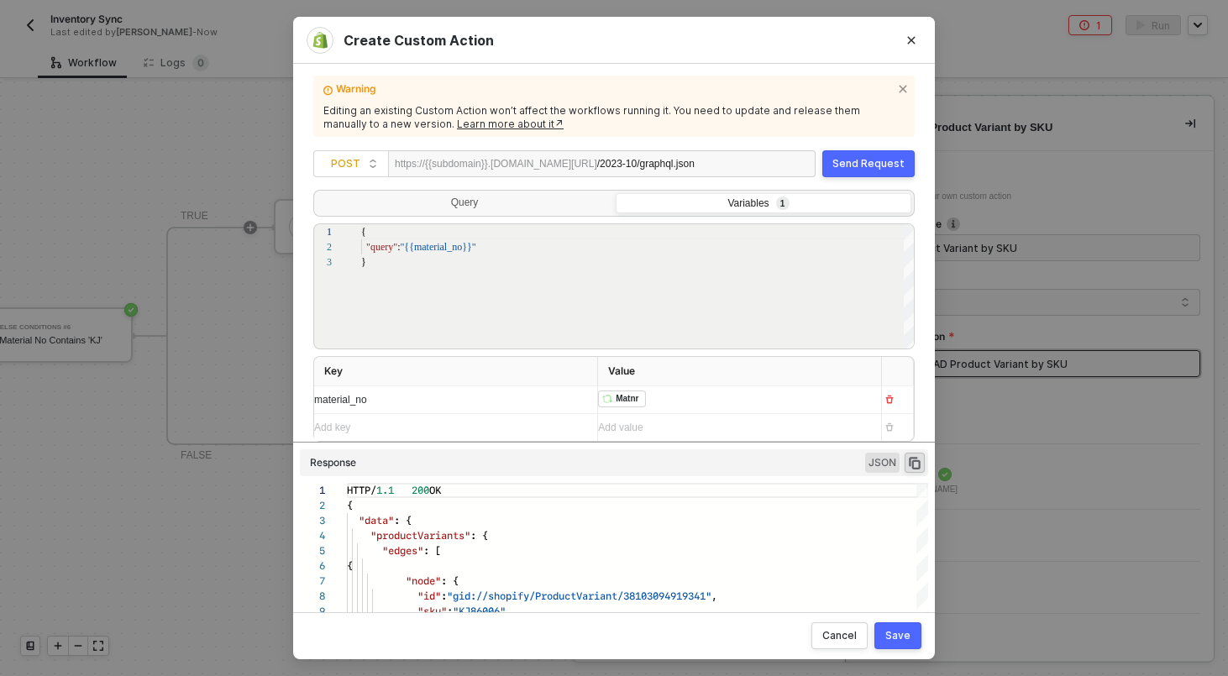
click at [677, 399] on div "﻿ ﻿ Matnr ﻿ Iterate SAP S/4HANA Shopify #13 SAP S/4HANA #3 Math" at bounding box center [733, 399] width 270 height 27
click at [508, 424] on div "Add key ﻿" at bounding box center [440, 428] width 253 height 16
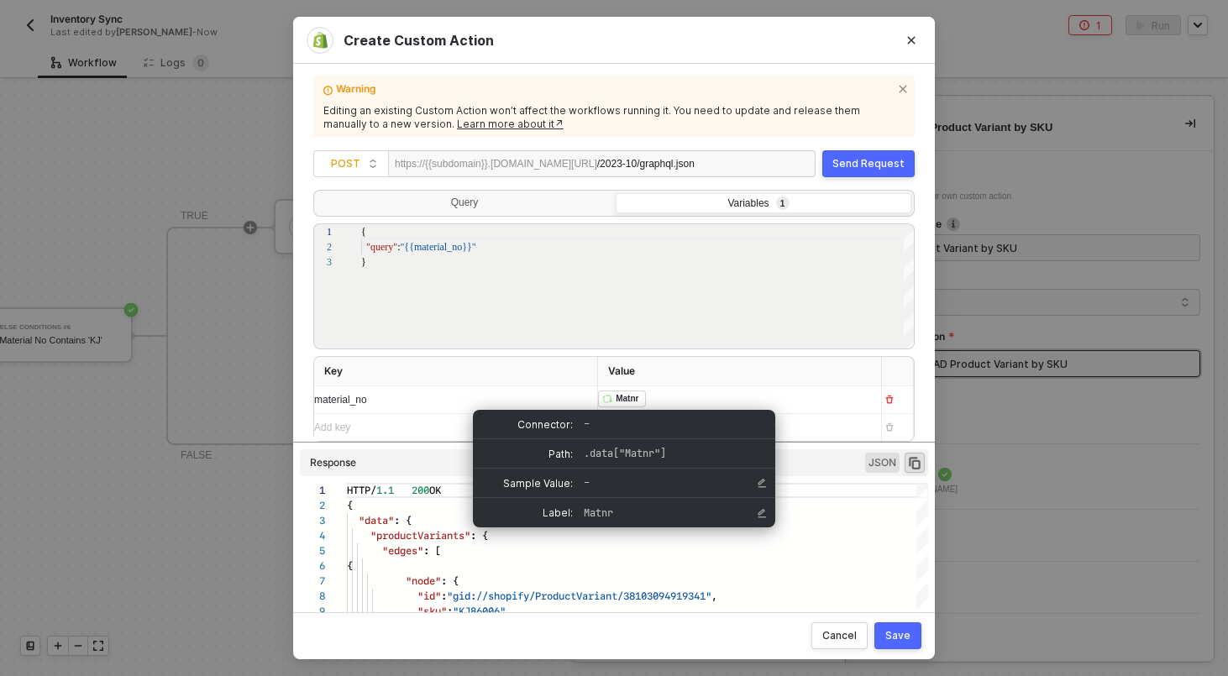
click at [659, 401] on div "﻿ ﻿ Matnr ﻿" at bounding box center [733, 399] width 270 height 27
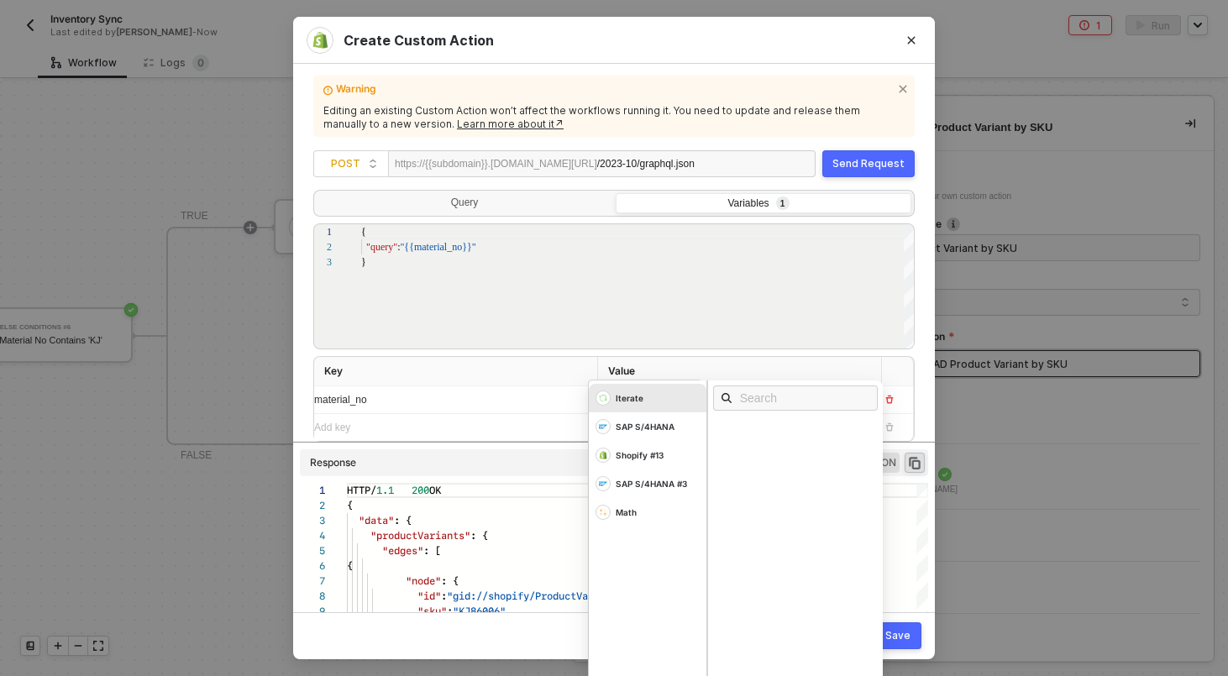
click at [563, 394] on div "material_no" at bounding box center [449, 400] width 270 height 16
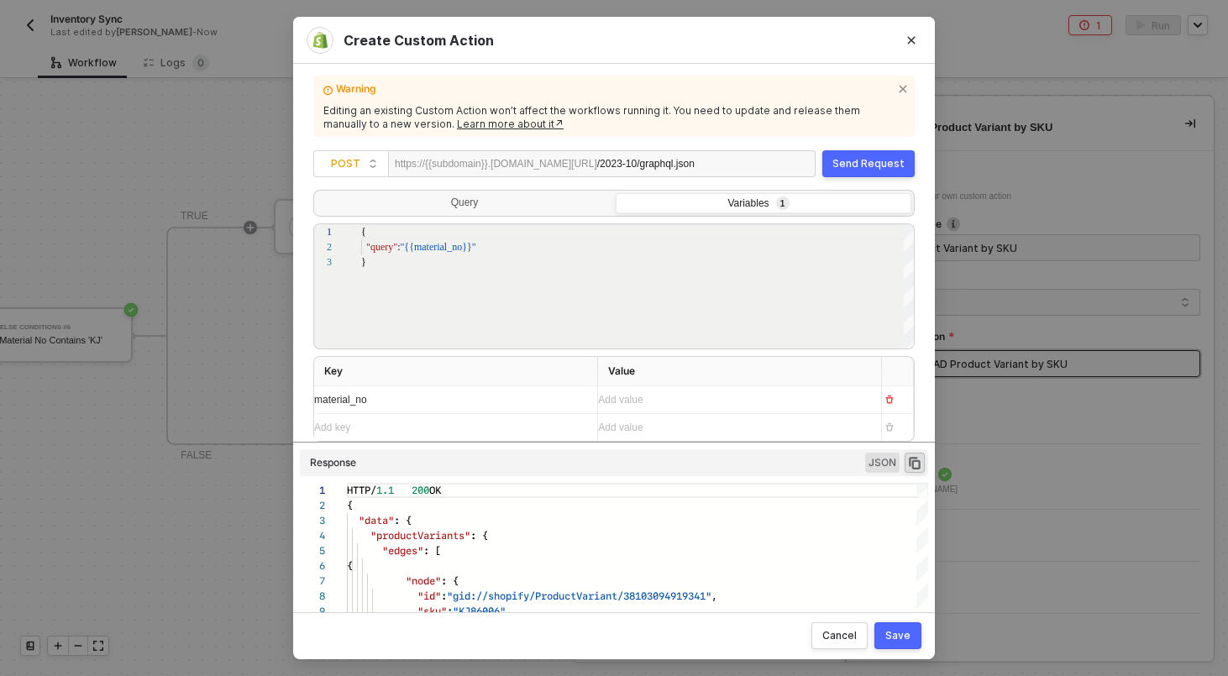
click at [644, 406] on div "Add value ﻿" at bounding box center [733, 399] width 270 height 27
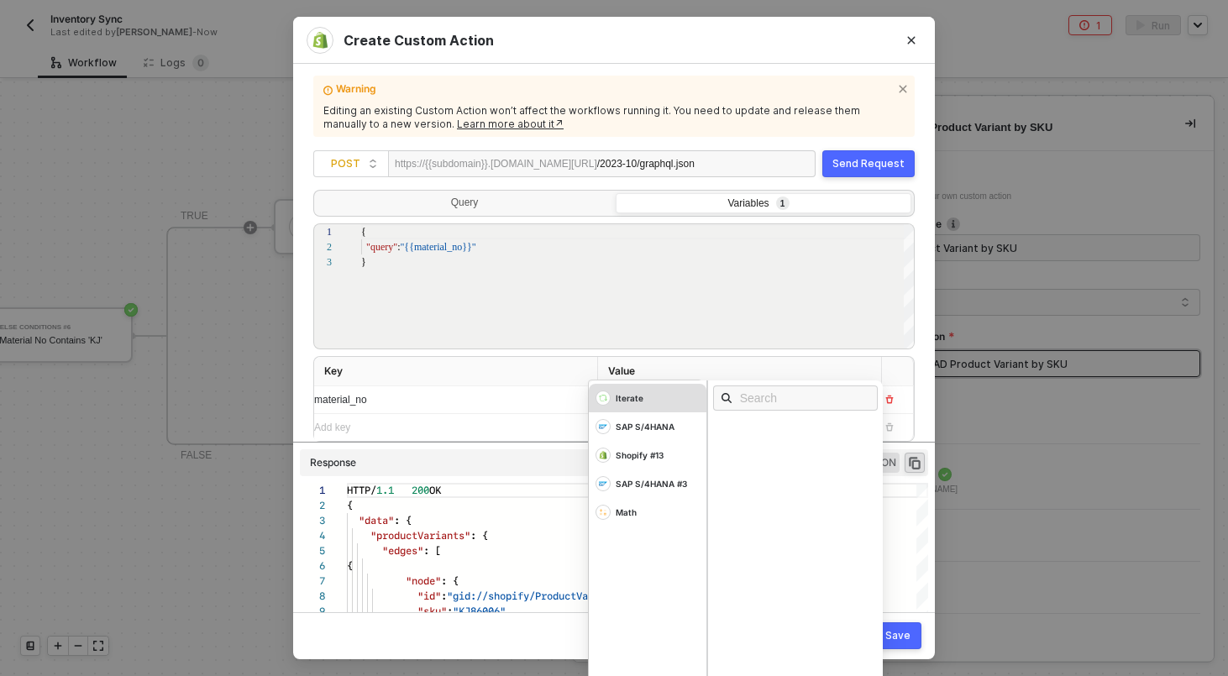
click at [641, 405] on div "Iterate" at bounding box center [648, 398] width 118 height 29
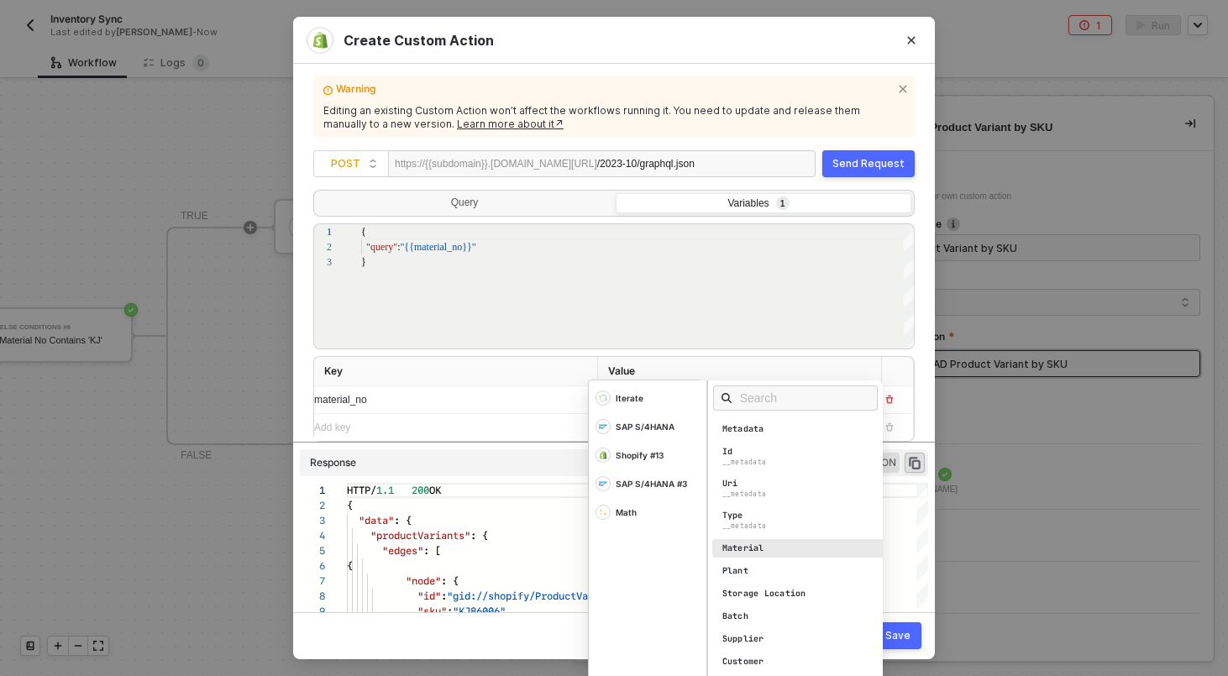
click at [734, 554] on div "Material" at bounding box center [800, 548] width 176 height 18
click at [788, 300] on div "{ "query" : "{{material_no}}" }" at bounding box center [638, 302] width 554 height 156
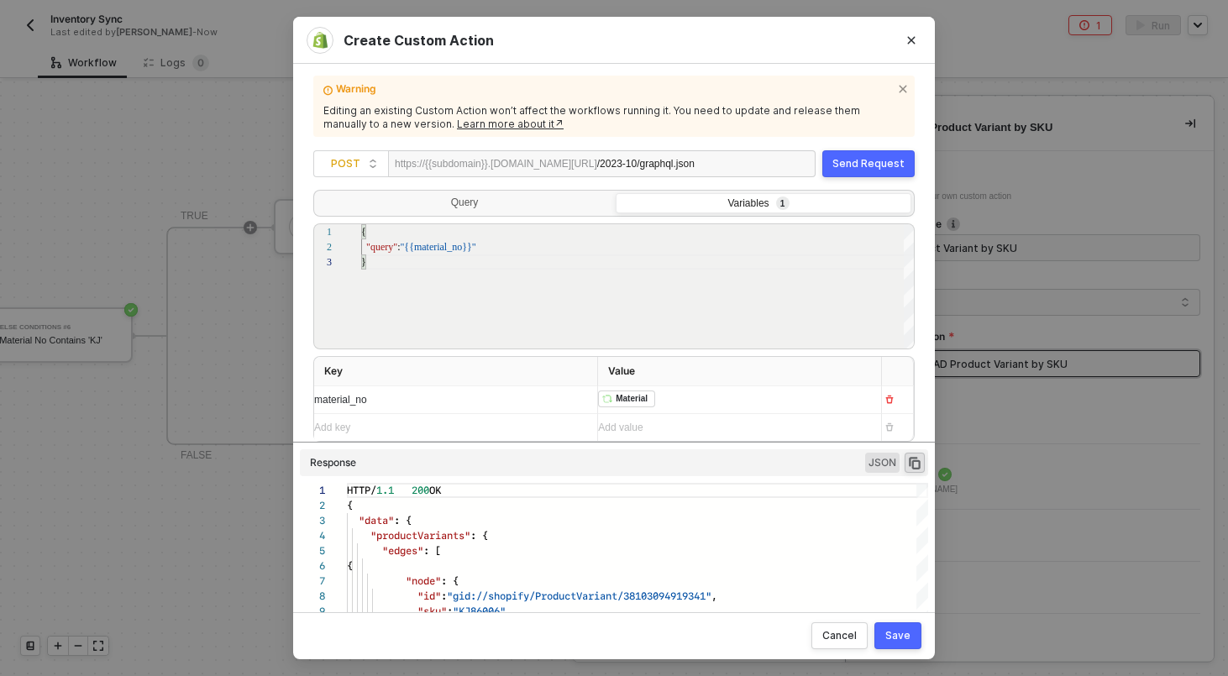
click at [901, 642] on div "Save" at bounding box center [897, 635] width 25 height 13
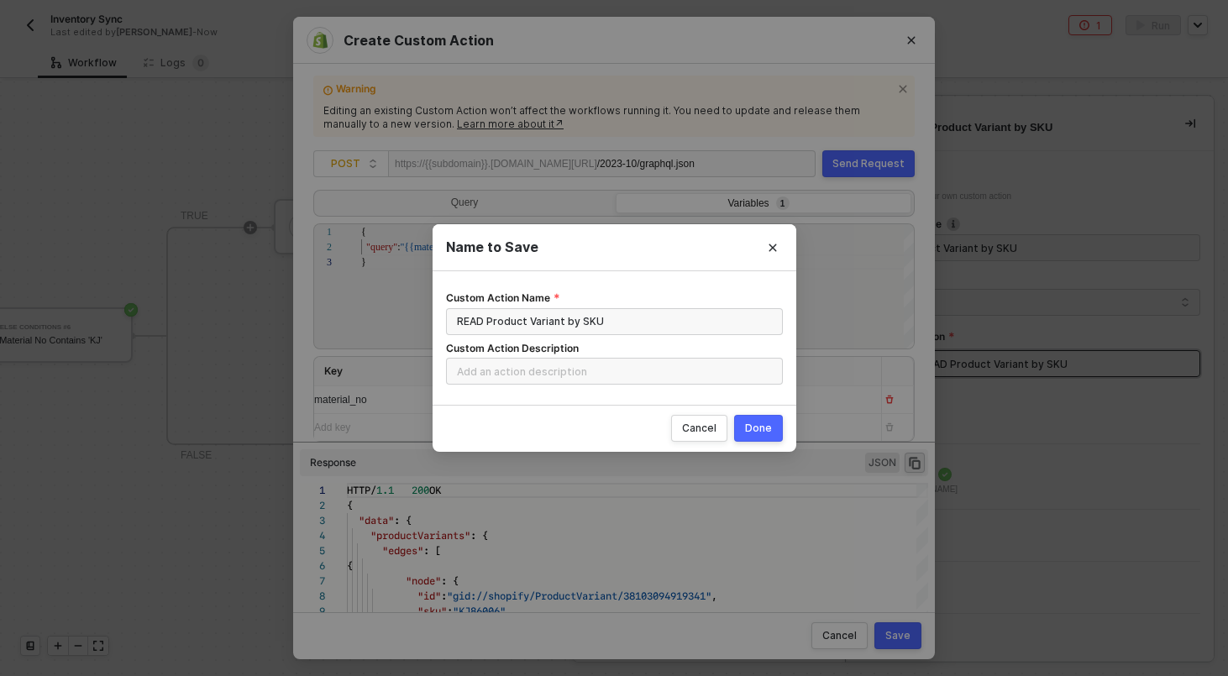
click at [768, 429] on div "Done" at bounding box center [758, 428] width 27 height 13
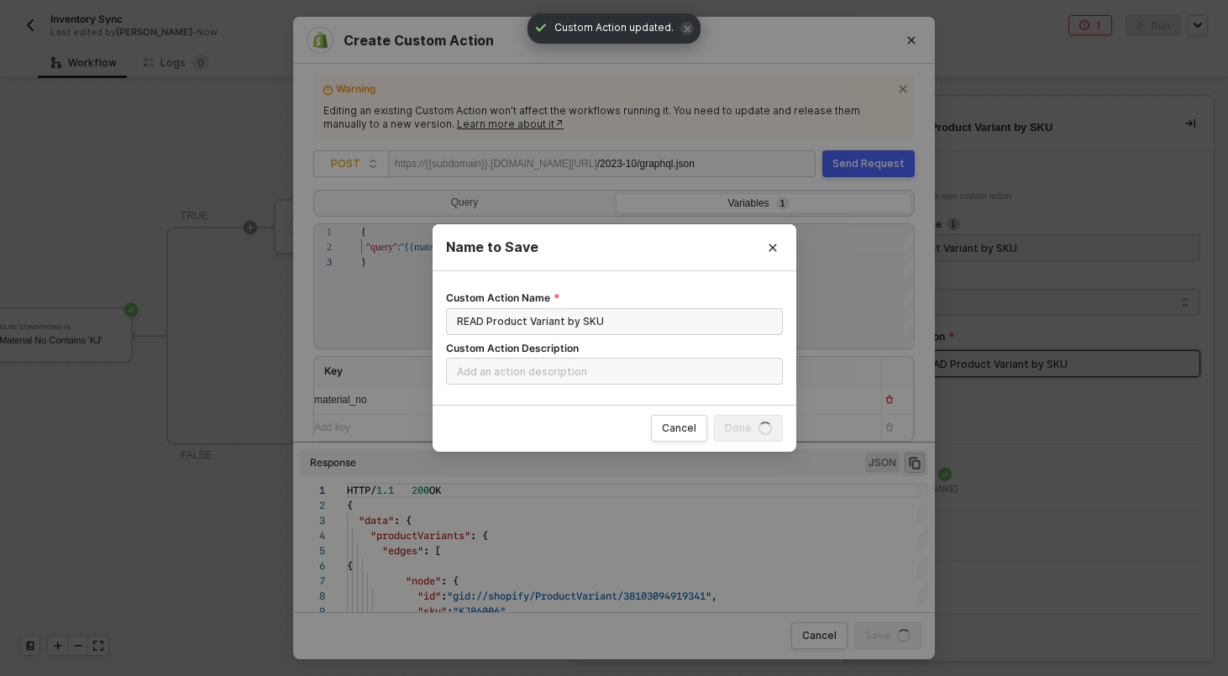
radio input "true"
radio input "false"
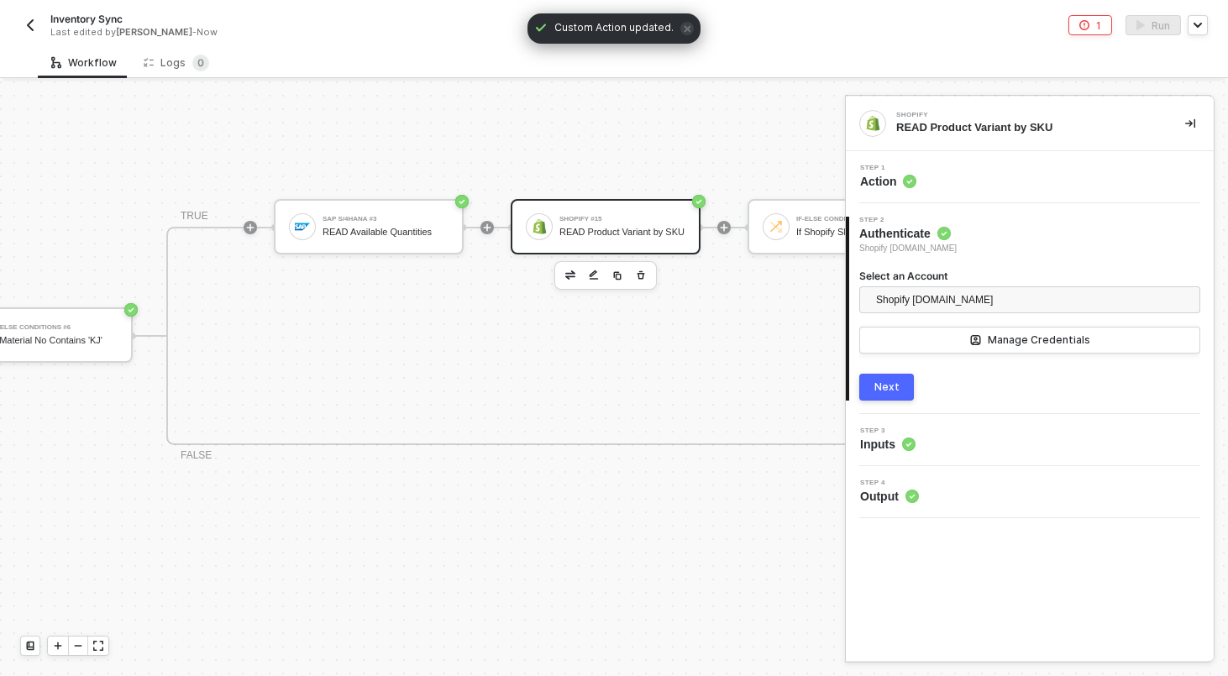
click at [880, 390] on div "Next" at bounding box center [886, 386] width 25 height 13
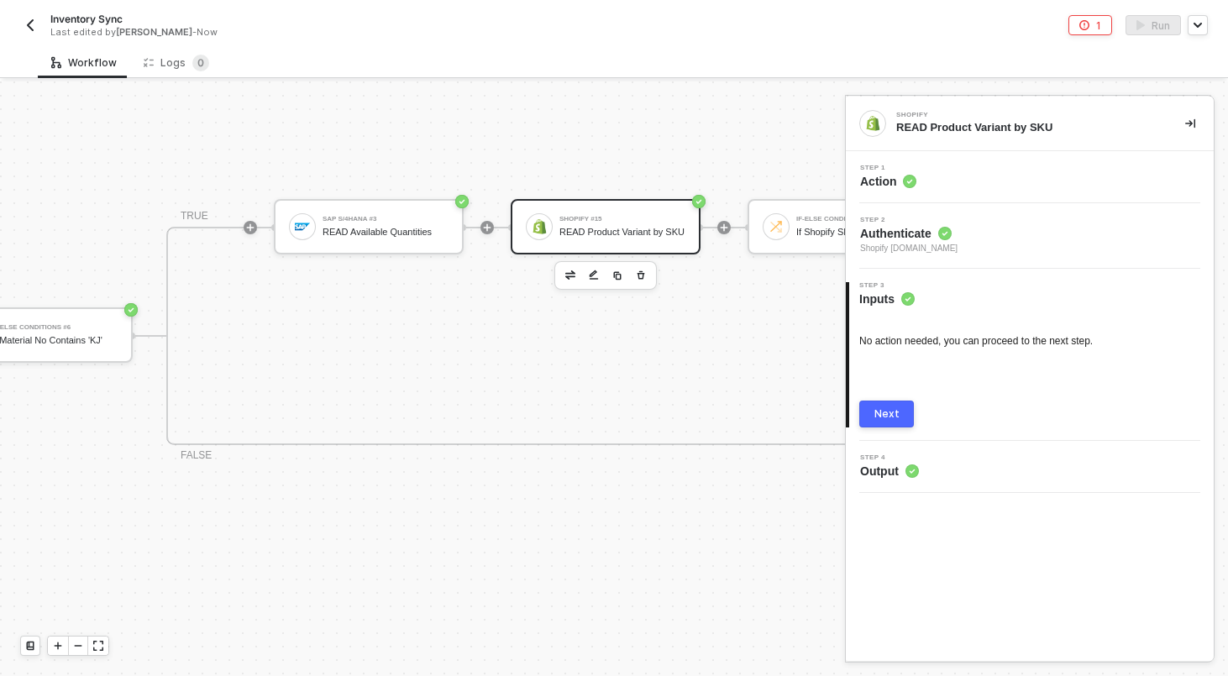
click at [887, 408] on div "Next" at bounding box center [886, 413] width 25 height 13
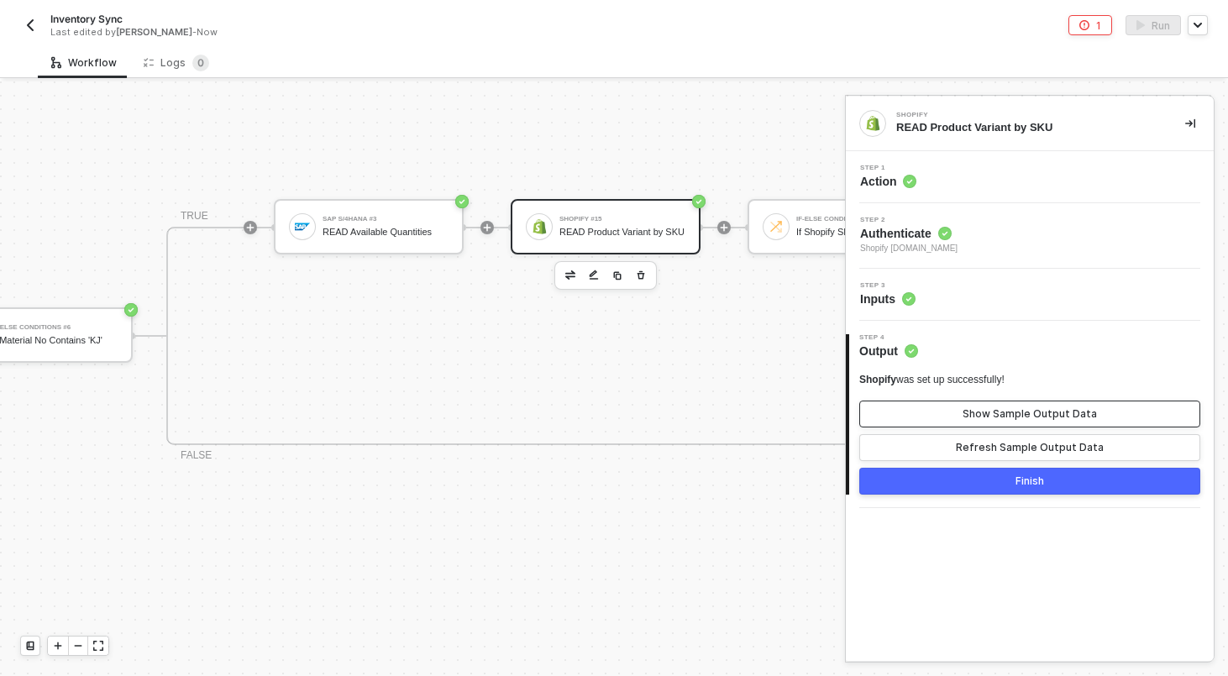
click at [1038, 411] on div "Show Sample Output Data" at bounding box center [1029, 413] width 134 height 13
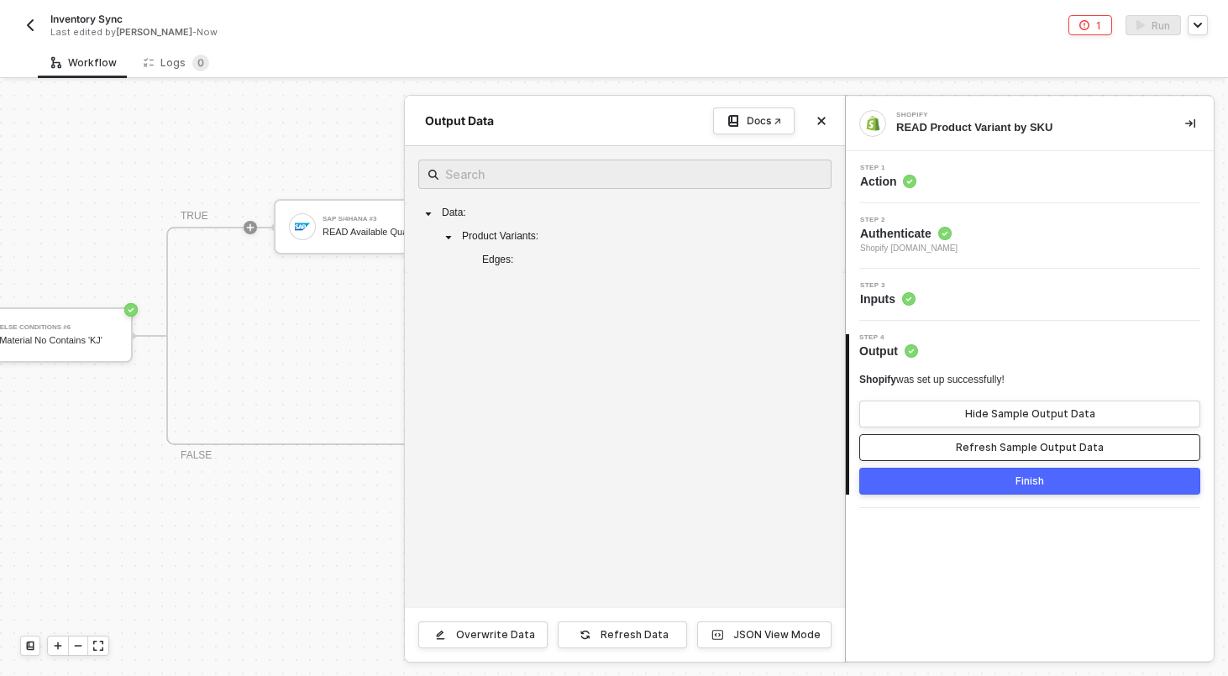
click at [1028, 438] on button "Refresh Sample Output Data" at bounding box center [1029, 447] width 341 height 27
click at [638, 631] on div "Refresh Data" at bounding box center [634, 634] width 68 height 13
click at [988, 298] on div "Step 3 Inputs" at bounding box center [1032, 294] width 364 height 25
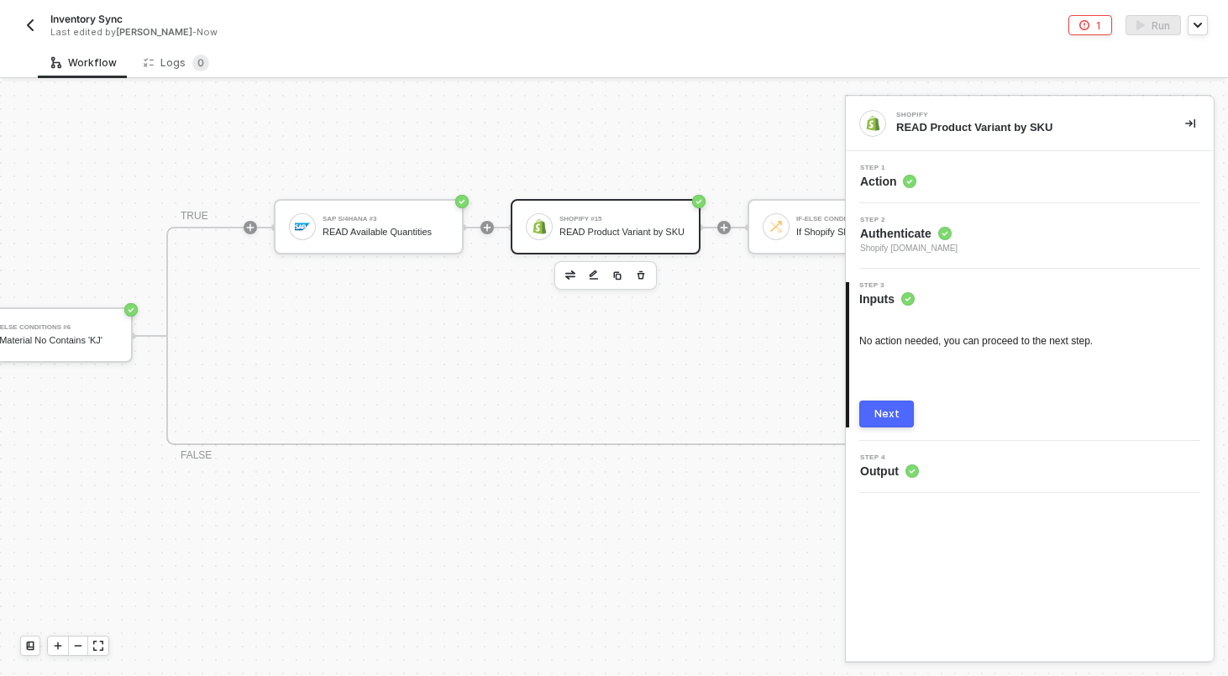
click at [972, 167] on div "Step 1 Action" at bounding box center [1032, 177] width 364 height 25
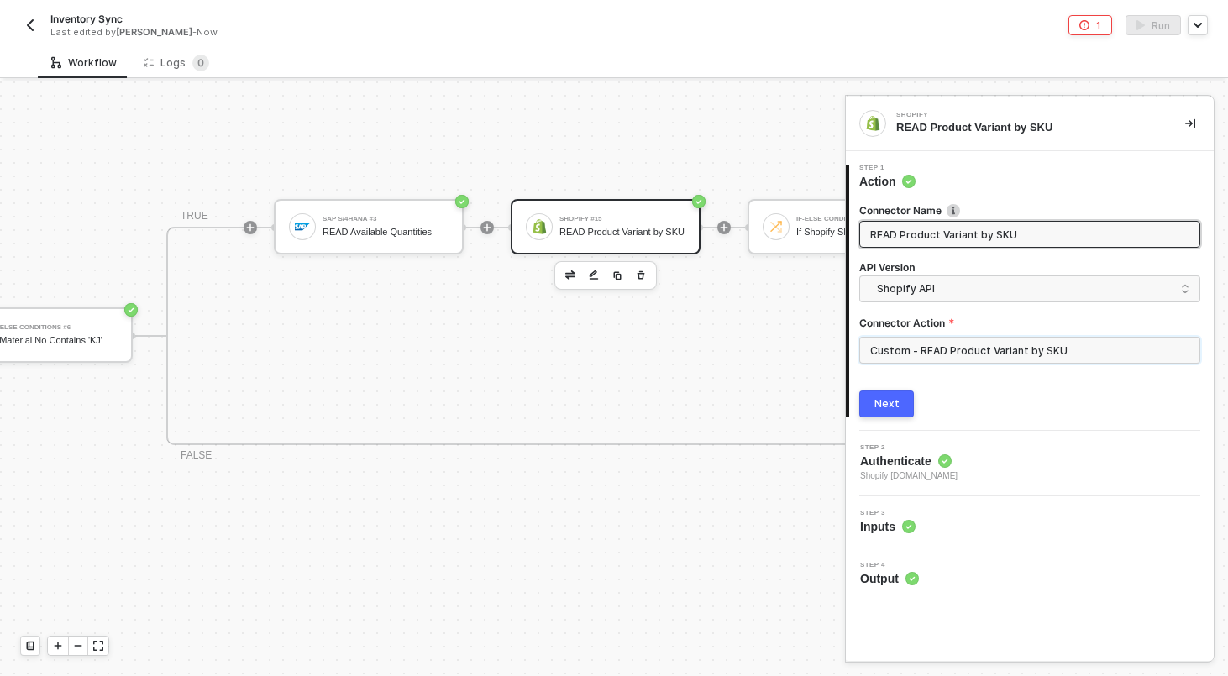
click at [976, 354] on input "Custom - READ Product Variant by SKU" at bounding box center [1029, 350] width 341 height 27
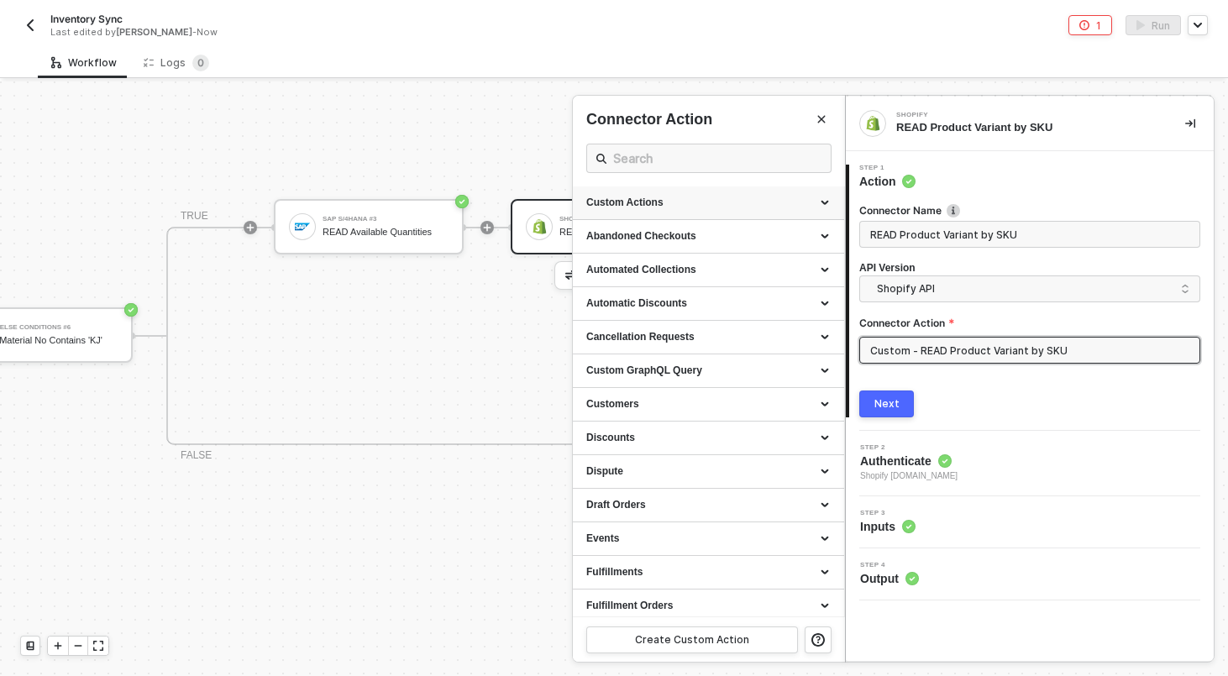
click at [828, 202] on div "Custom Actions" at bounding box center [708, 203] width 244 height 14
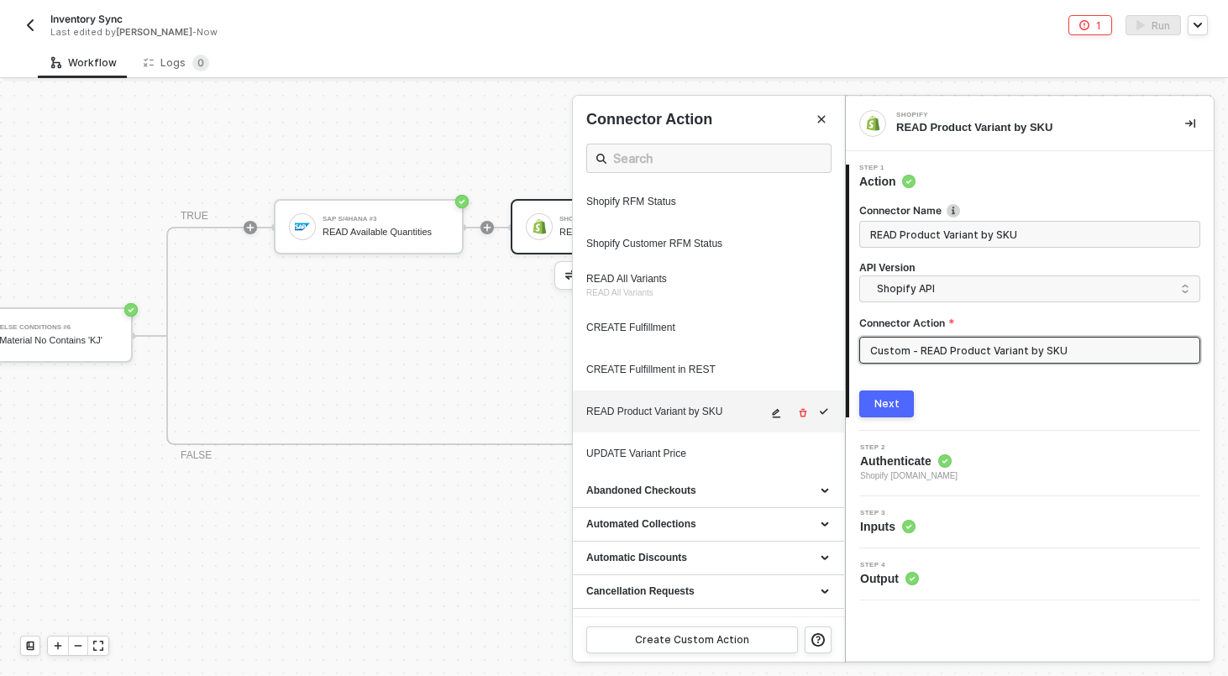
scroll to position [878, 0]
click at [775, 419] on icon "icon-edit" at bounding box center [777, 414] width 8 height 9
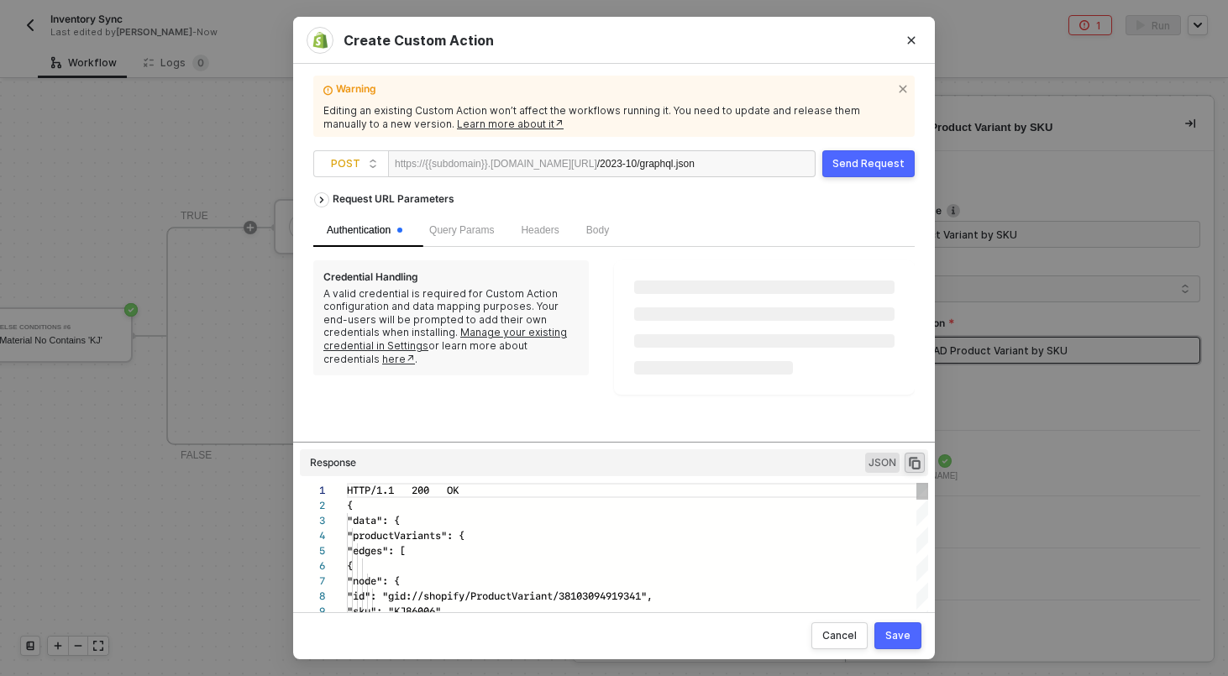
scroll to position [151, 0]
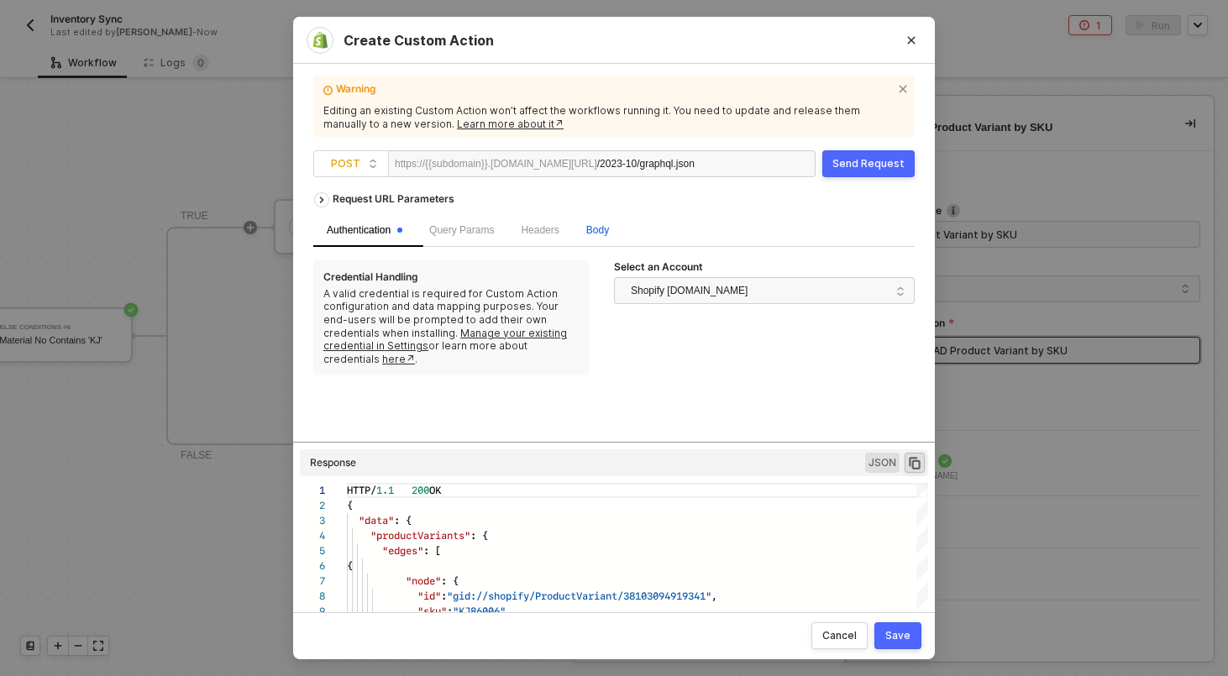
click at [609, 230] on span "Body" at bounding box center [597, 230] width 23 height 12
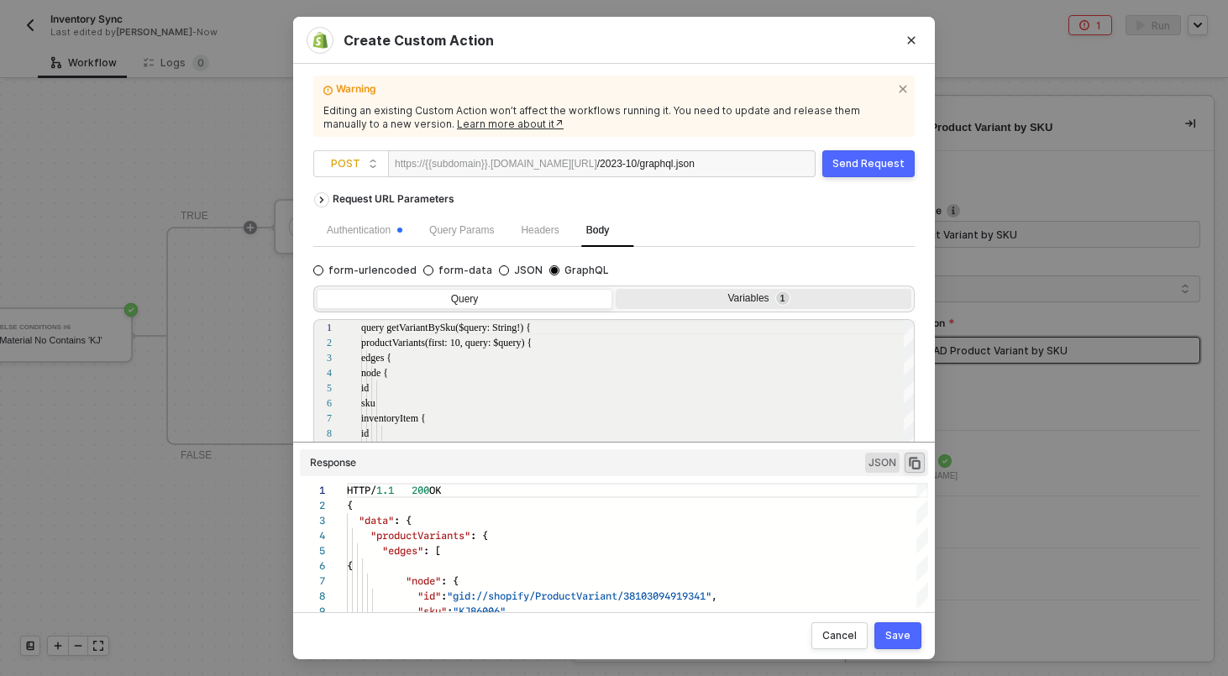
click at [776, 307] on div "Variables 1" at bounding box center [764, 301] width 296 height 24
click at [616, 289] on input "Variables 1" at bounding box center [616, 289] width 0 height 0
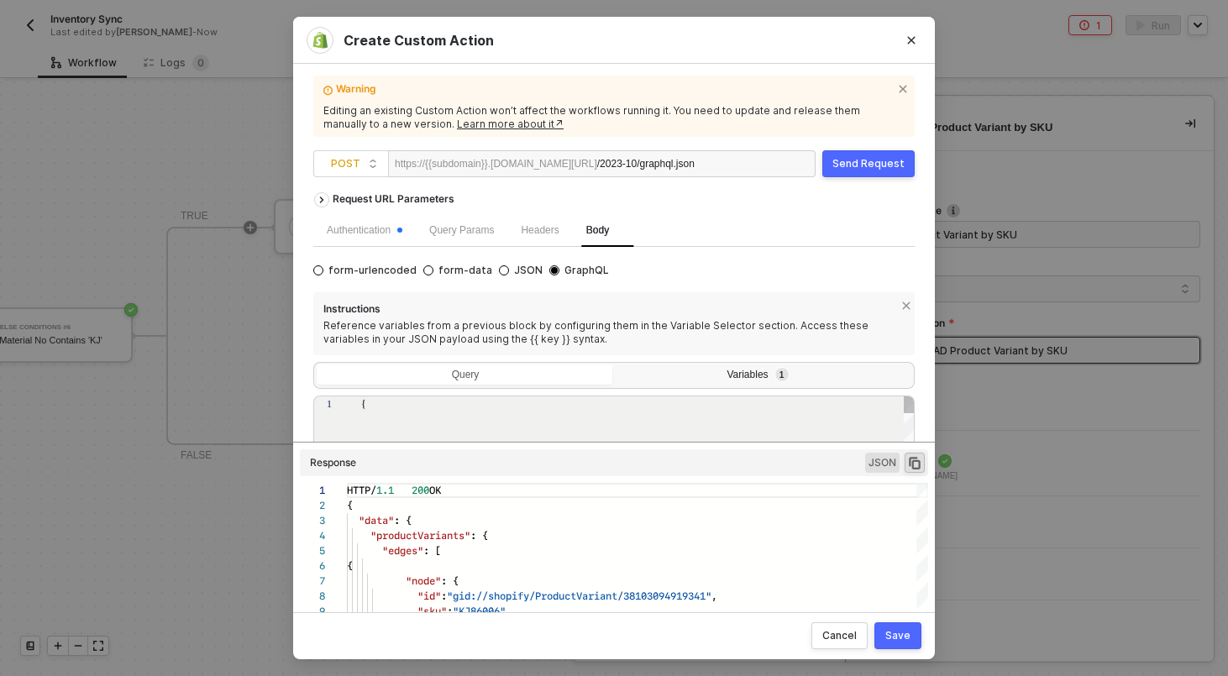
type textarea "{ "query": "{{material_no}}" }"
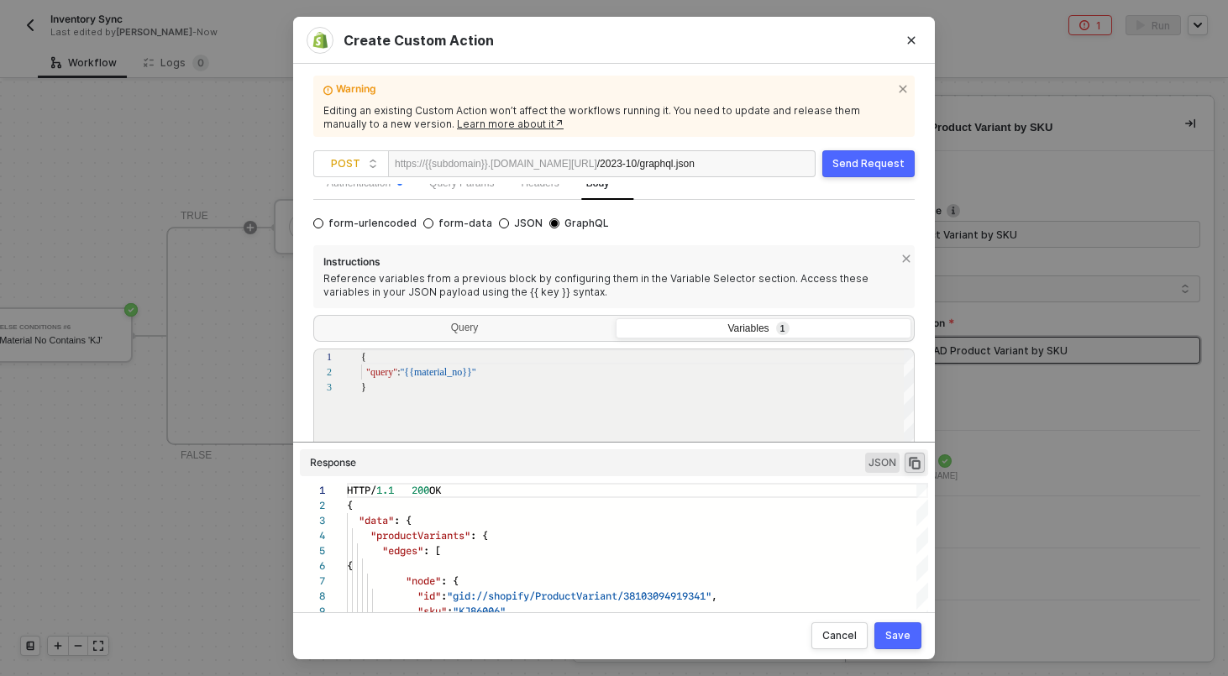
scroll to position [172, 0]
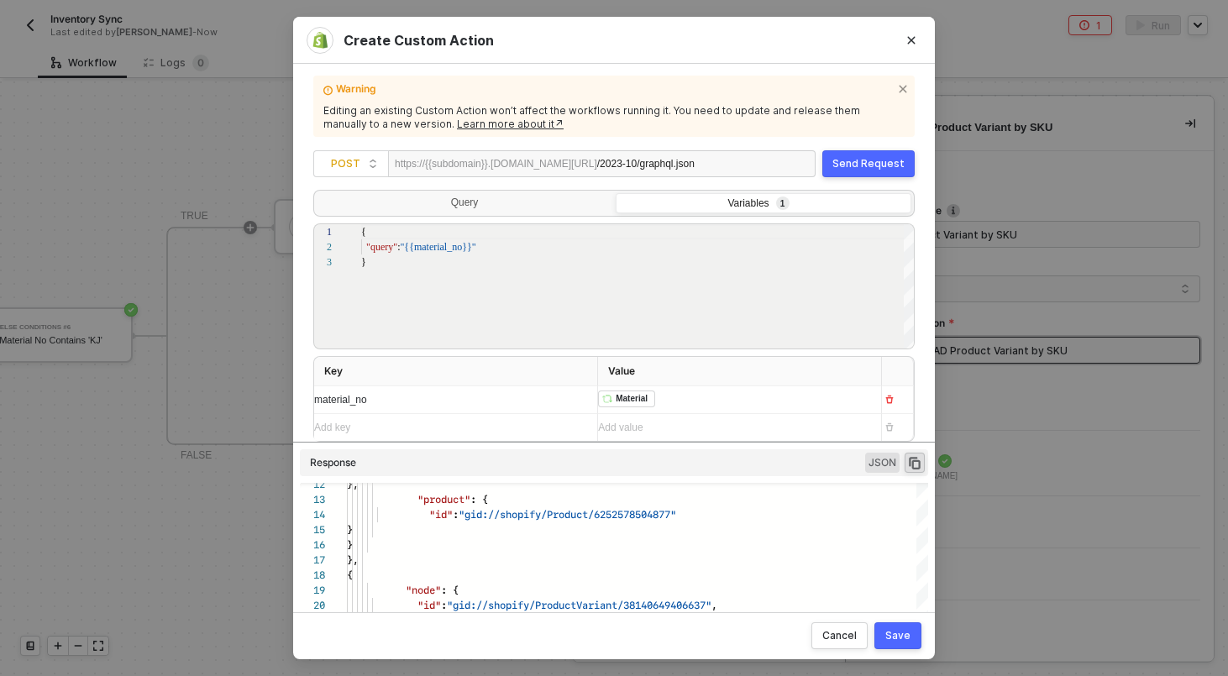
click at [847, 160] on div "Send Request" at bounding box center [868, 163] width 72 height 13
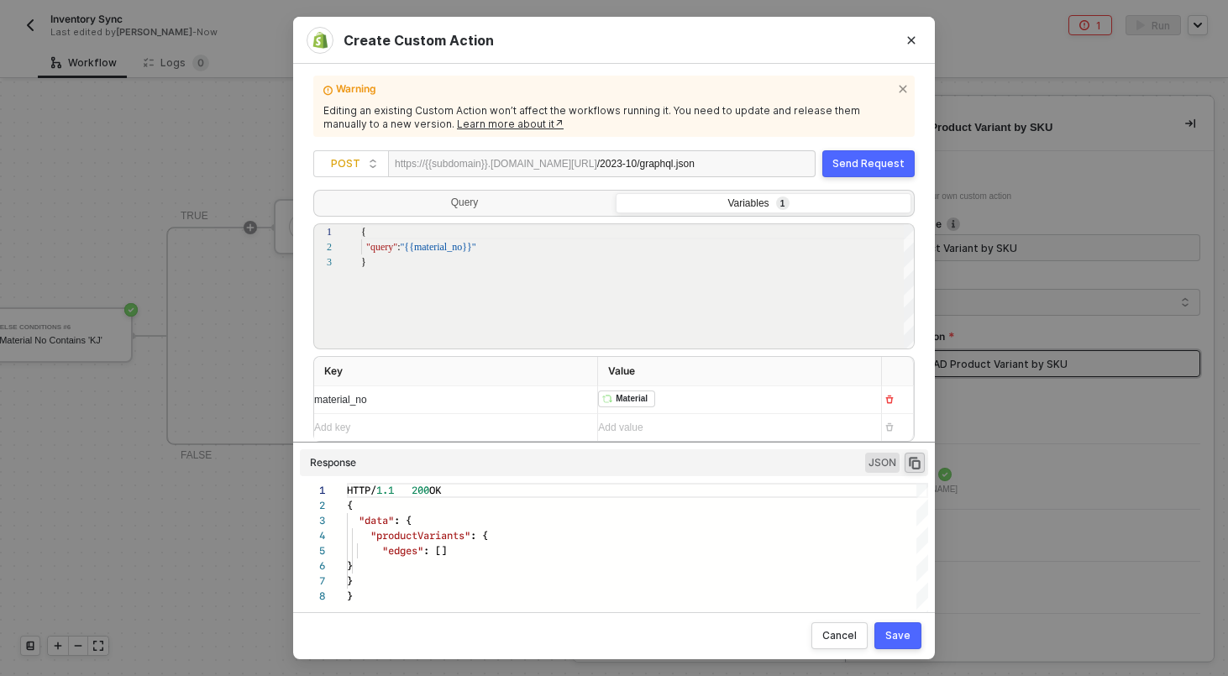
scroll to position [106, 0]
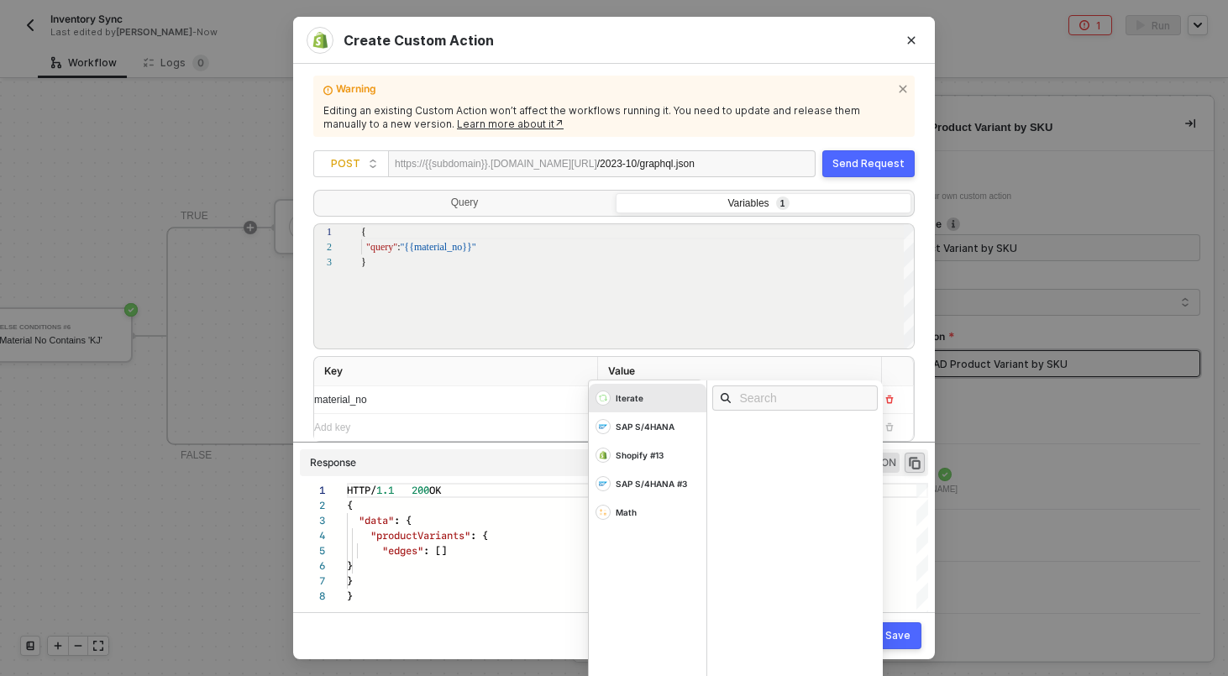
click at [662, 406] on div "﻿ ﻿ Material ﻿ Iterate SAP S/4HANA Shopify #13 SAP S/4HANA #3 Math" at bounding box center [733, 399] width 270 height 27
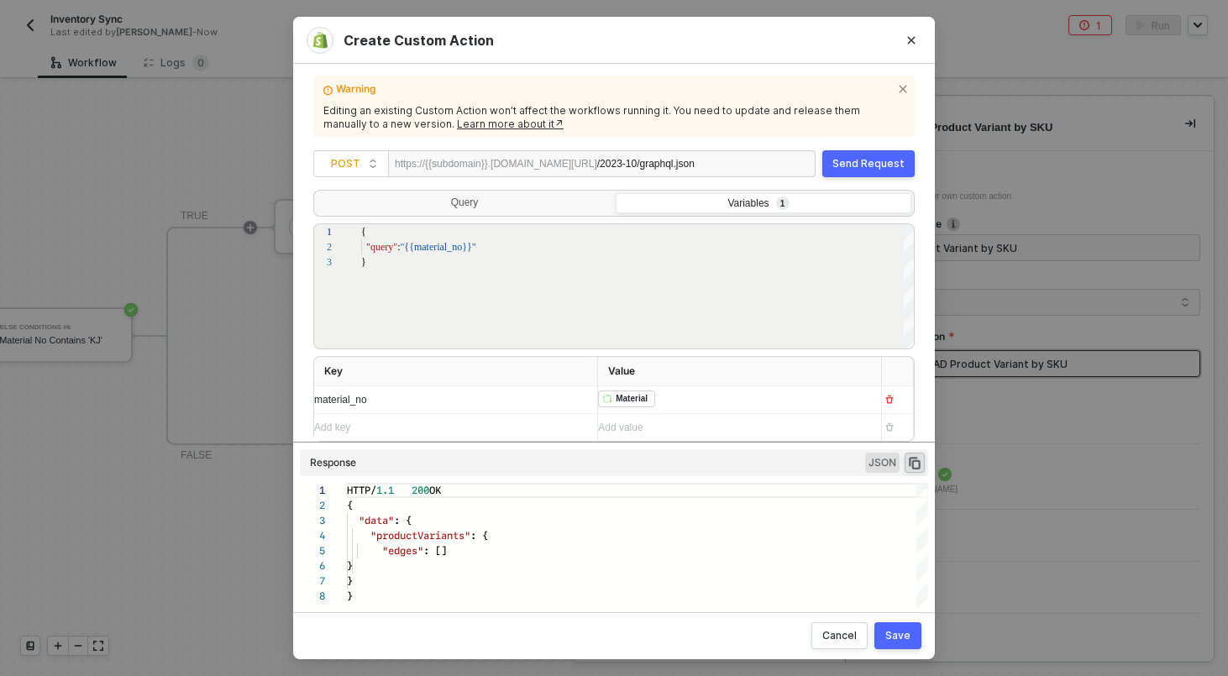
click at [637, 366] on th "Value" at bounding box center [740, 371] width 284 height 29
click at [663, 397] on div "﻿ ﻿ Material ﻿ Iterate SAP S/4HANA Shopify #13 SAP S/4HANA #3 Math" at bounding box center [733, 399] width 270 height 27
click at [919, 363] on div "Warning Editing an existing Custom Action won’t affect the workflows running it…" at bounding box center [614, 338] width 642 height 548
click at [856, 166] on div "Send Request" at bounding box center [868, 163] width 72 height 13
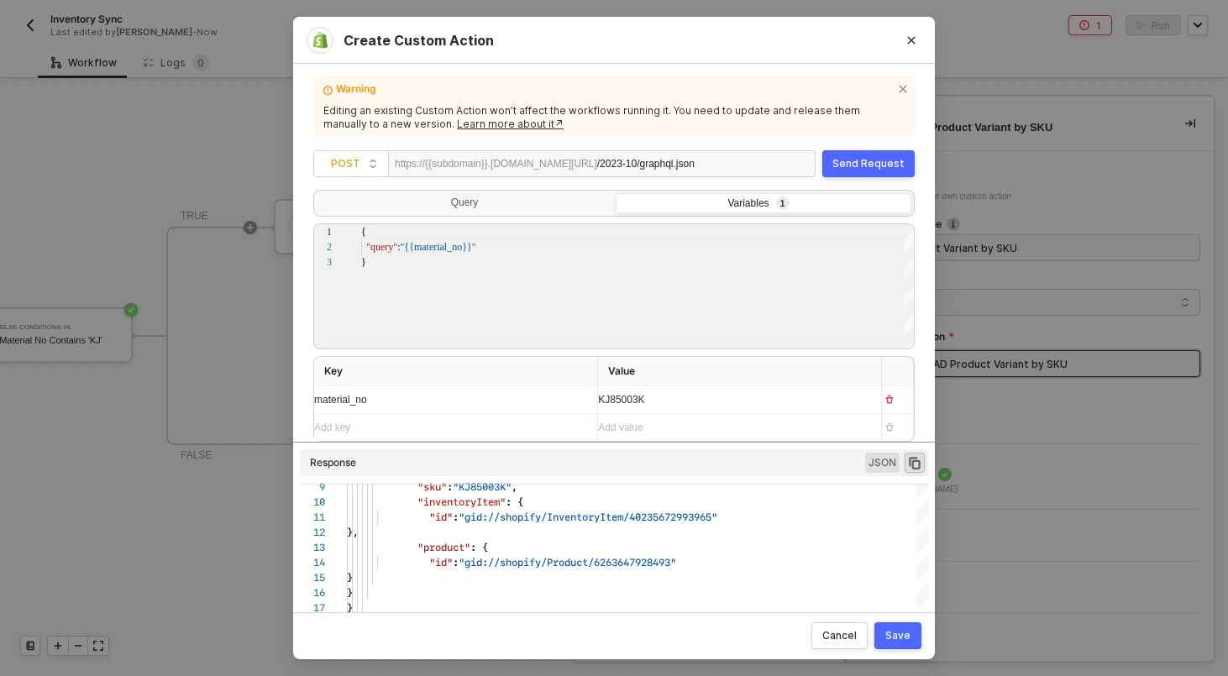
click at [897, 632] on div "Save" at bounding box center [897, 635] width 25 height 13
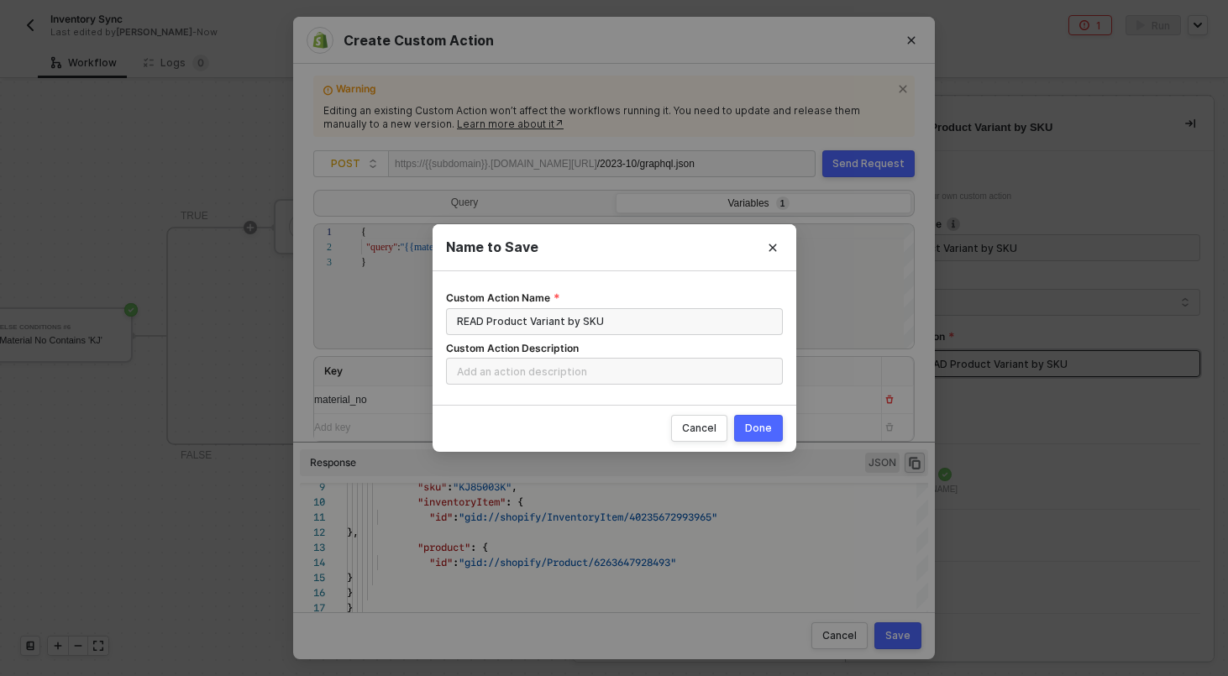
click at [768, 430] on div "Done" at bounding box center [758, 428] width 27 height 13
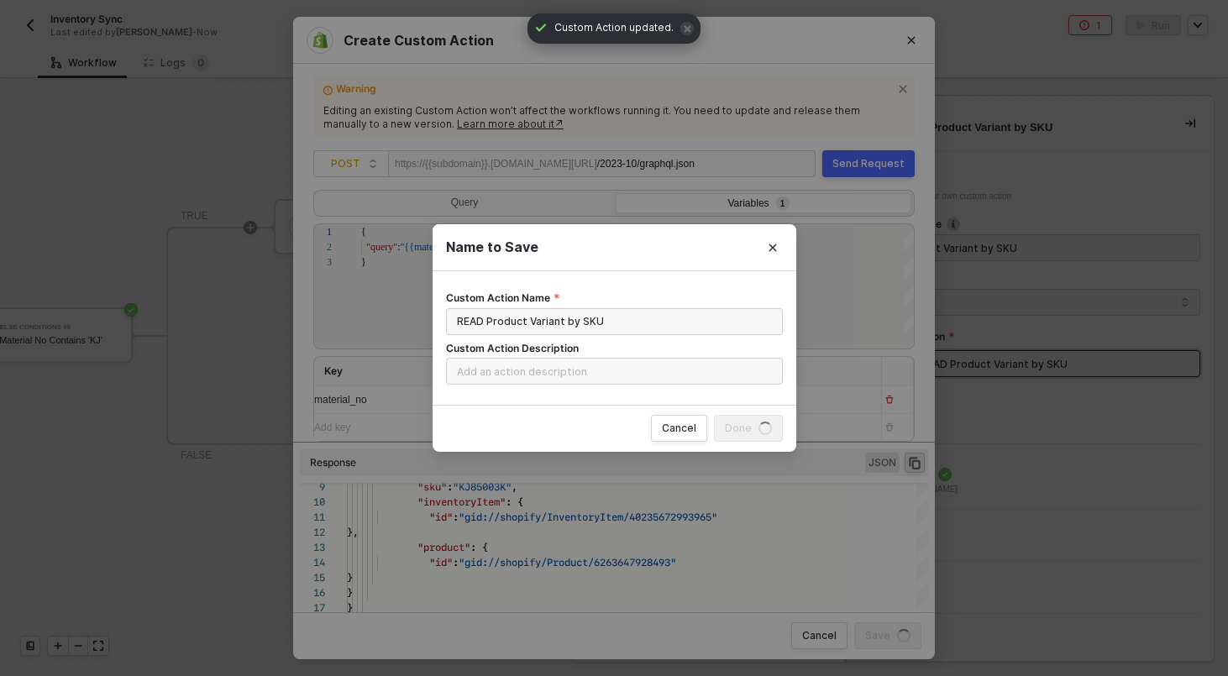
radio input "true"
radio input "false"
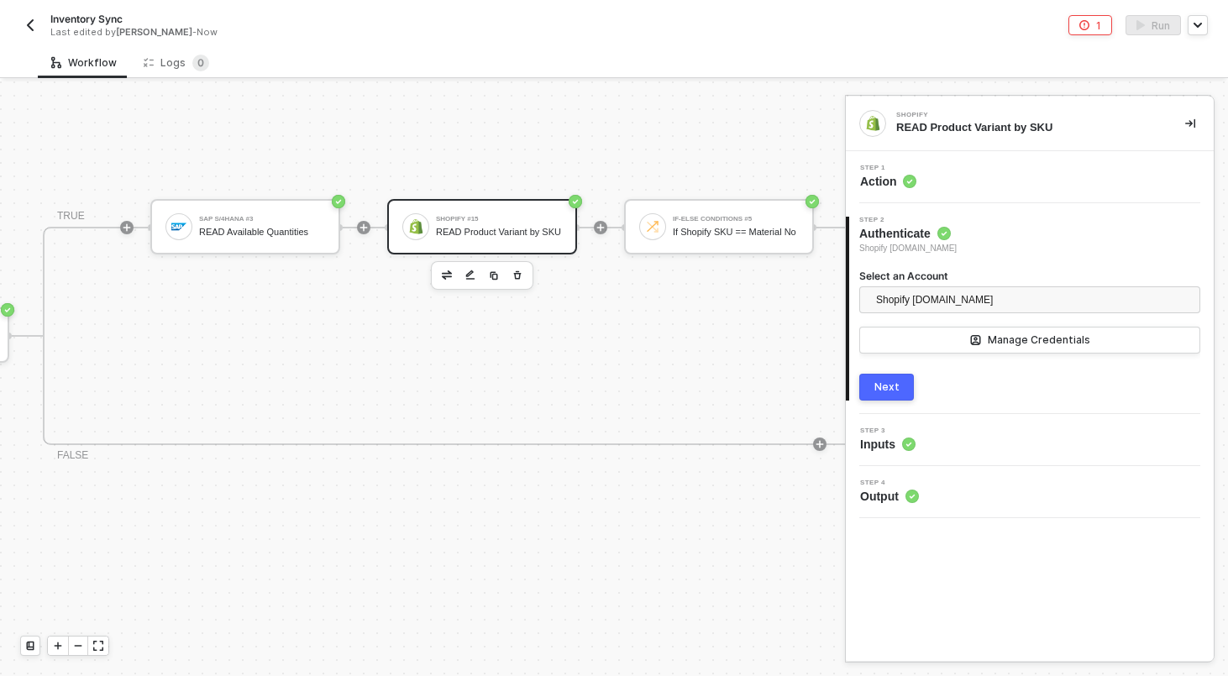
scroll to position [441, 1014]
click at [902, 402] on div "2 Step 2 Authenticate Shopify kjrests-com.myshopify.com Select an Account Shopi…" at bounding box center [1030, 308] width 368 height 211
click at [899, 396] on button "Next" at bounding box center [886, 387] width 55 height 27
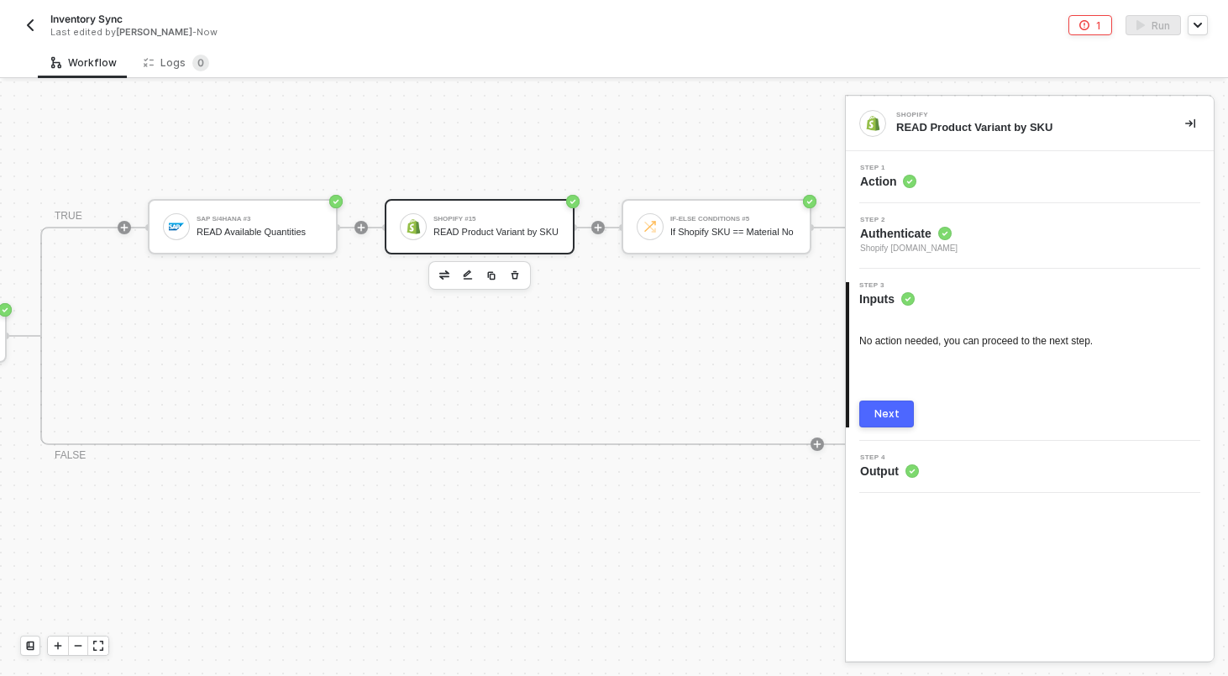
click at [896, 417] on div "Next" at bounding box center [886, 413] width 25 height 13
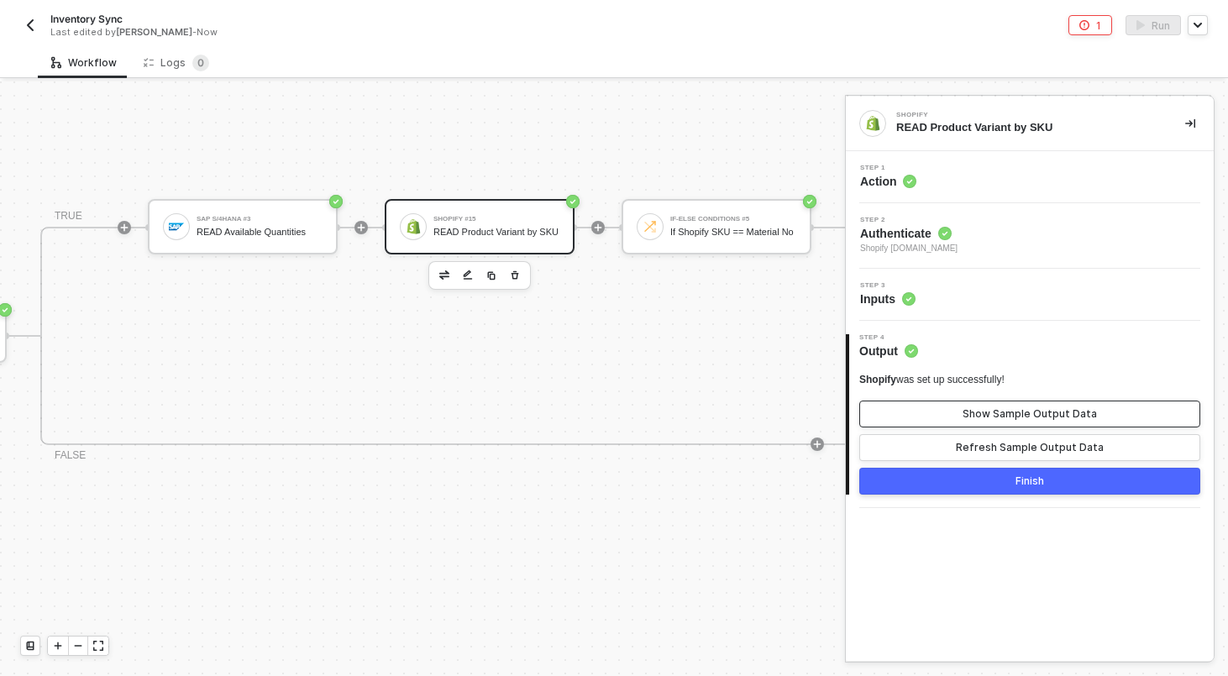
click at [977, 415] on div "Show Sample Output Data" at bounding box center [1029, 413] width 134 height 13
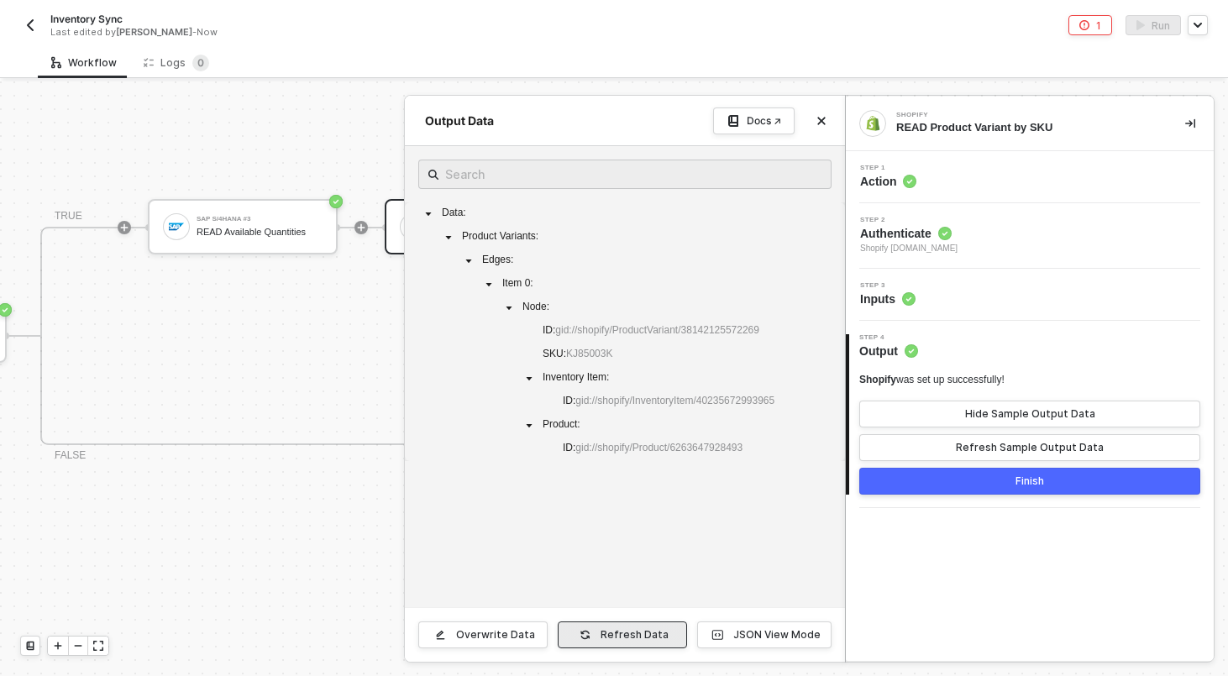
click at [623, 638] on div "Refresh Data" at bounding box center [634, 634] width 68 height 13
click at [924, 486] on button "Finish" at bounding box center [1029, 481] width 341 height 27
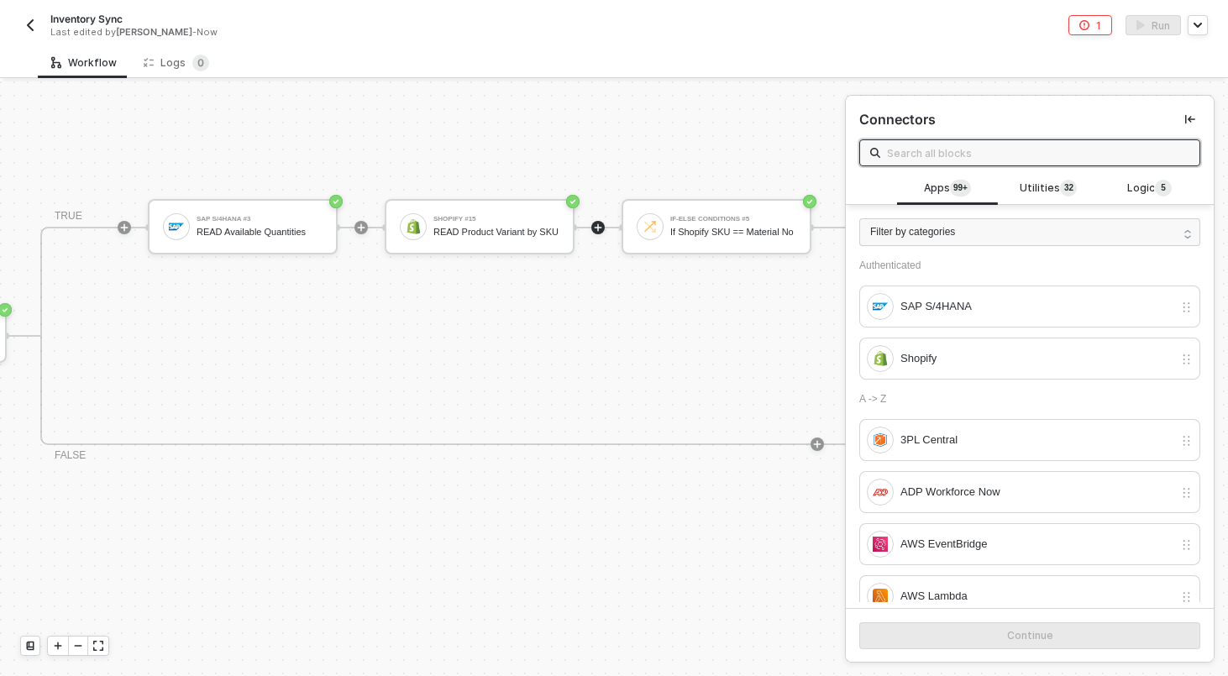
scroll to position [441, 1160]
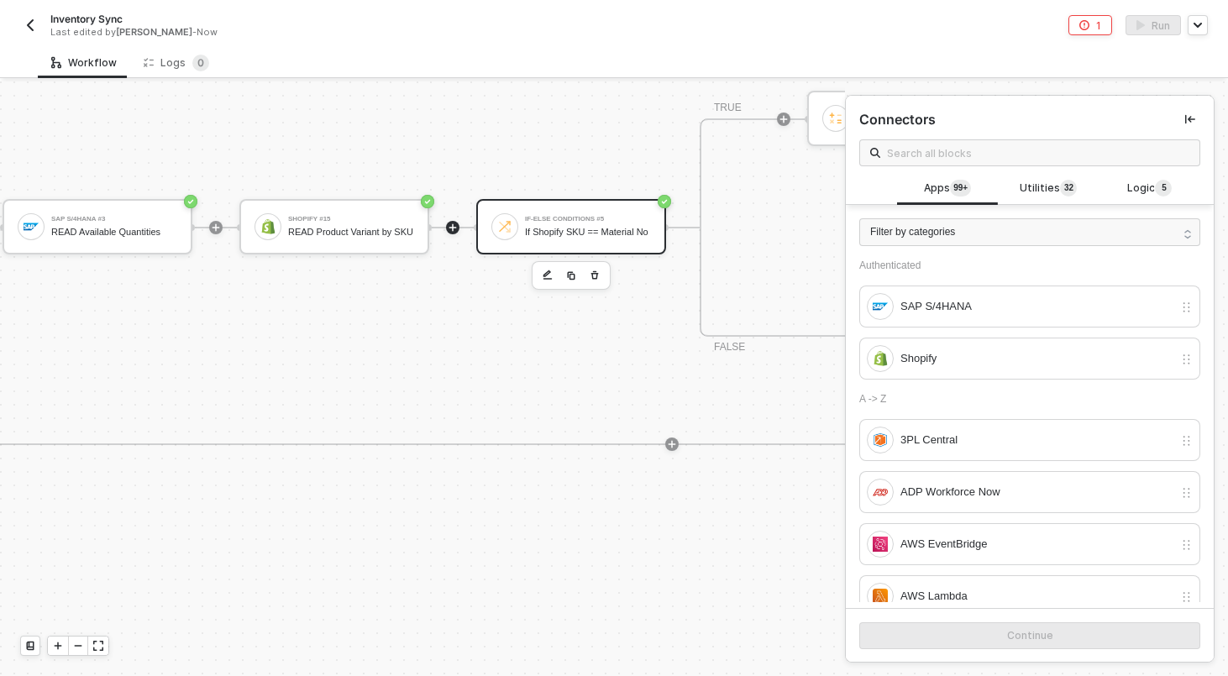
click at [560, 207] on div "If-Else Conditions #5 If Shopify SKU == Material No" at bounding box center [571, 226] width 190 height 55
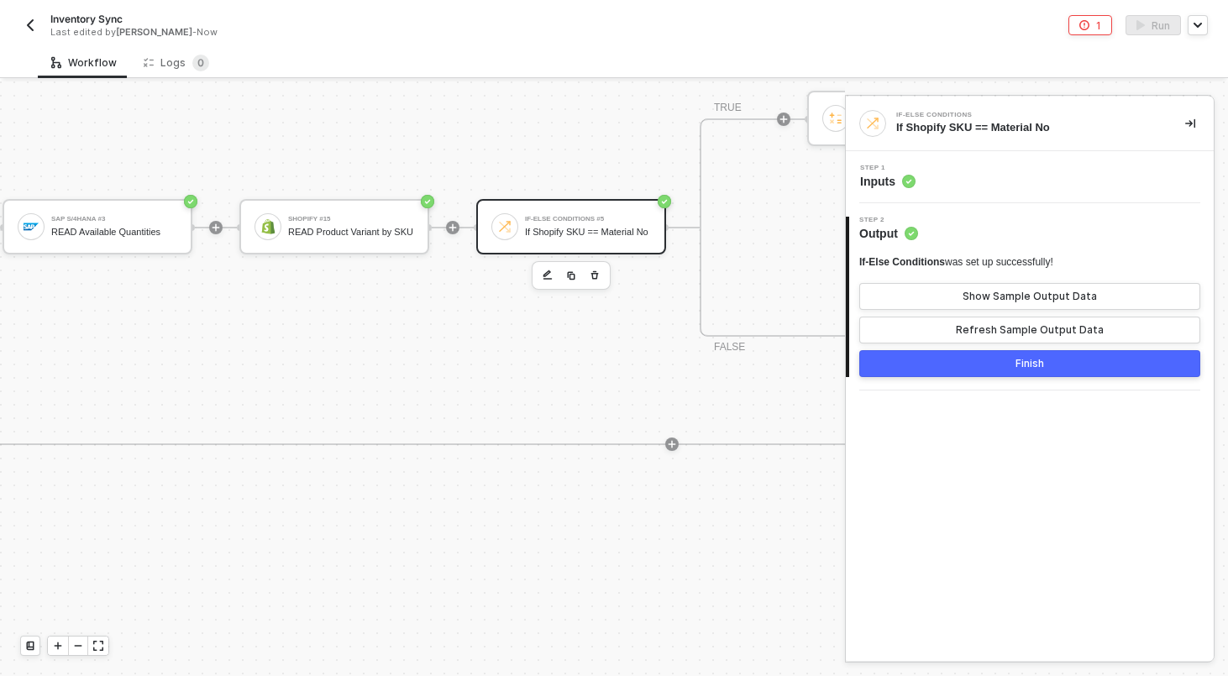
click at [970, 181] on div "Step 1 Inputs" at bounding box center [1032, 177] width 364 height 25
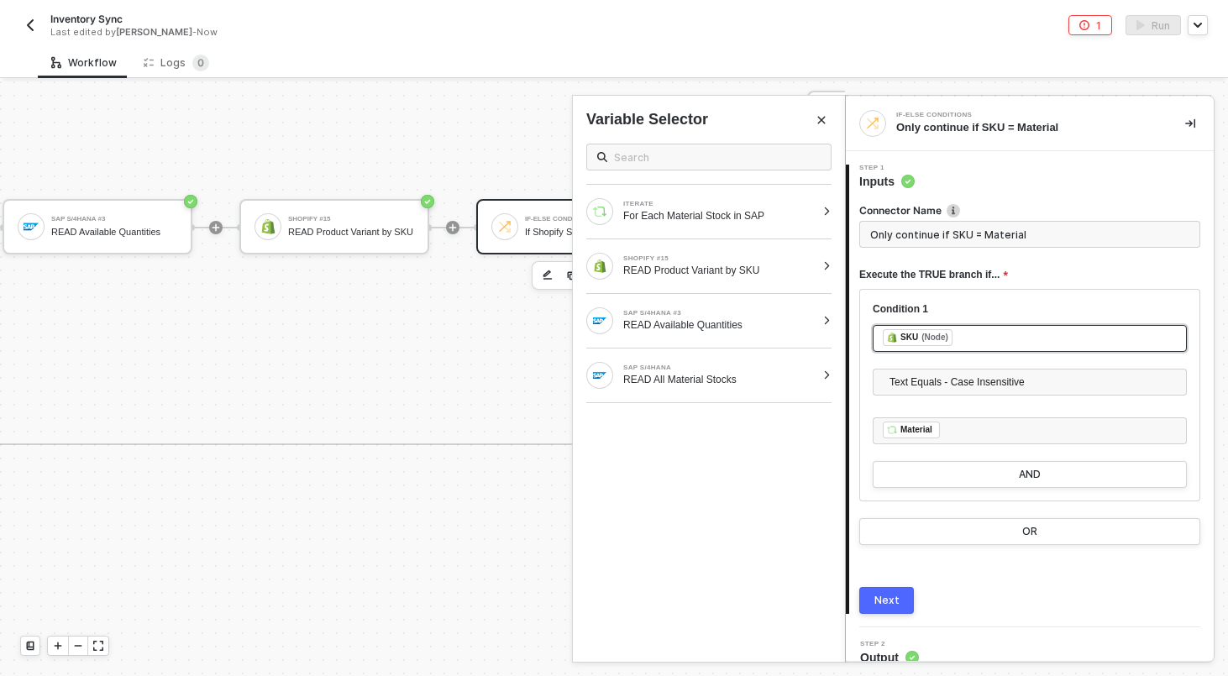
click at [968, 341] on div "﻿ ﻿ SKU (Node) ﻿" at bounding box center [1030, 338] width 294 height 18
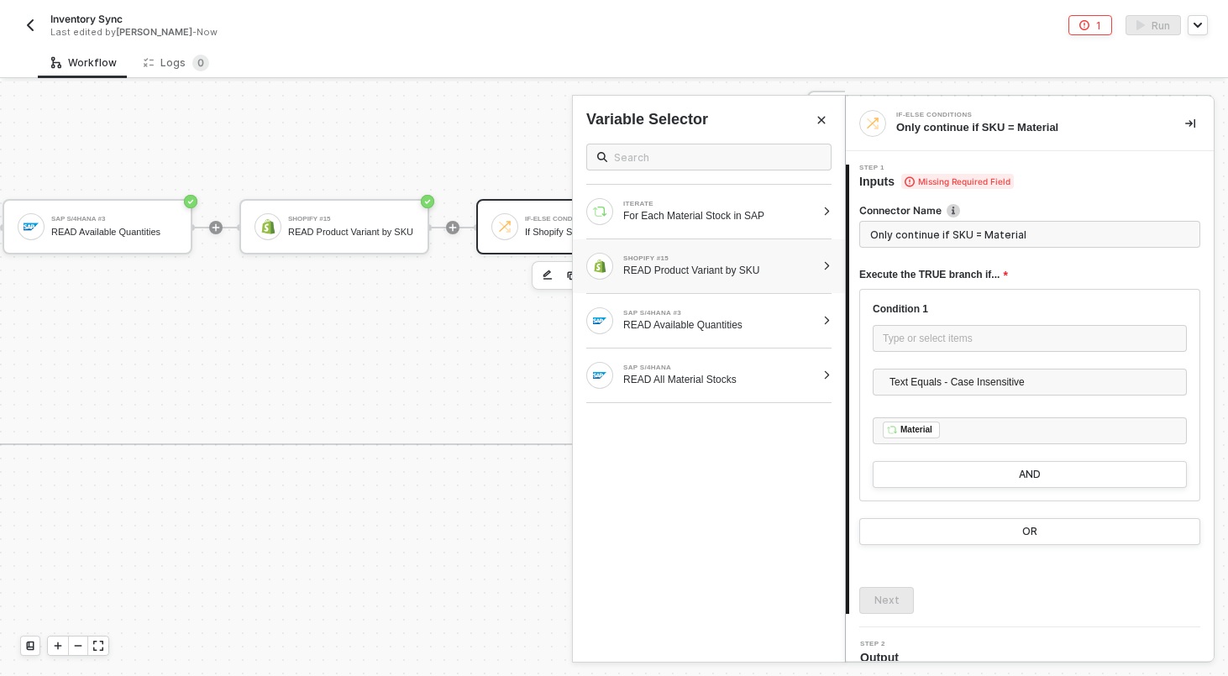
click at [697, 270] on div "READ Product Variant by SKU" at bounding box center [719, 270] width 192 height 13
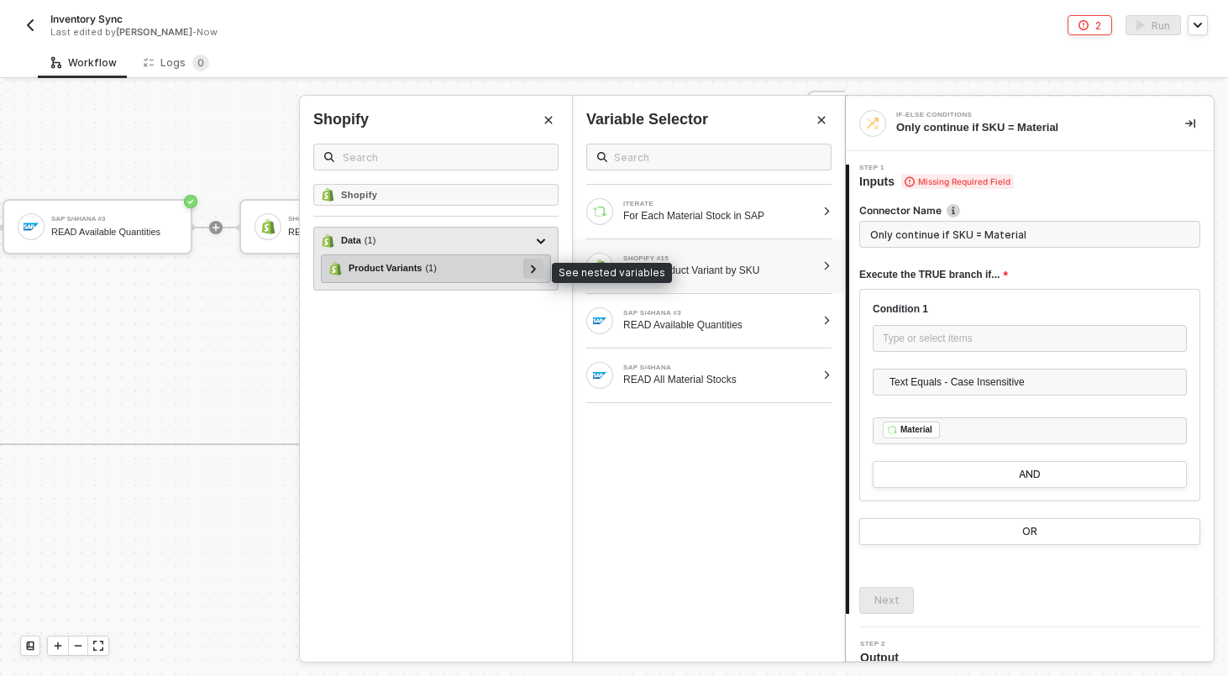
click at [529, 270] on div at bounding box center [533, 268] width 8 height 18
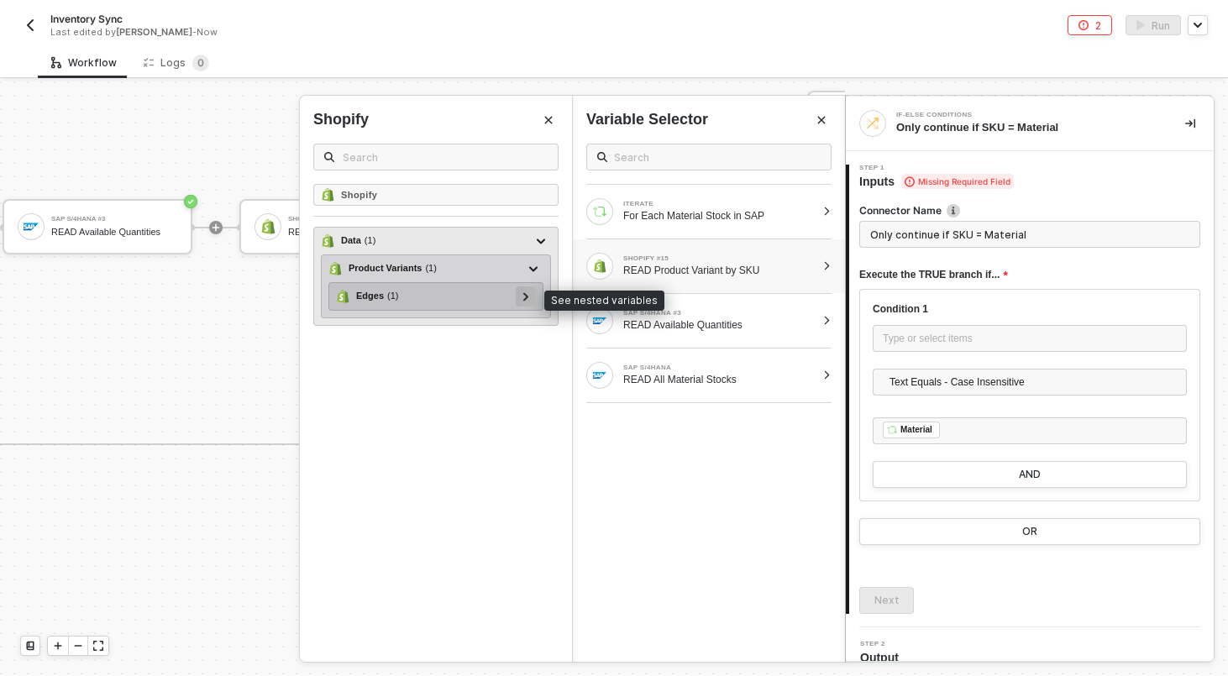
click at [523, 300] on icon at bounding box center [525, 296] width 5 height 8
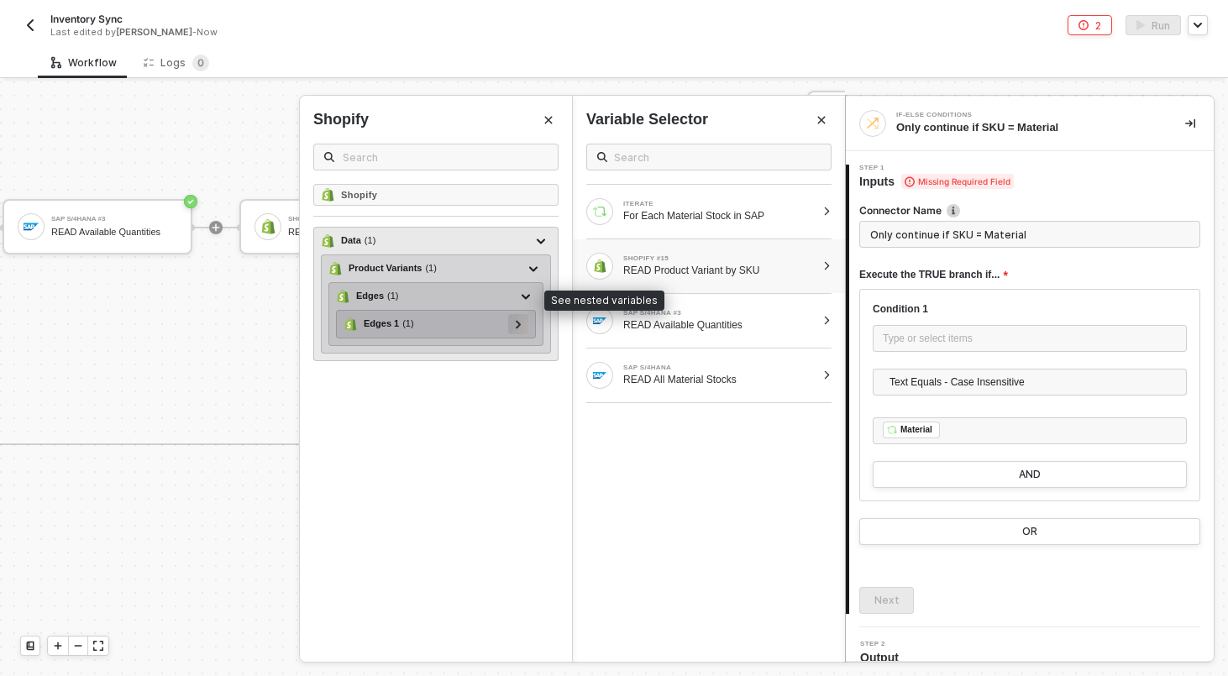
click at [517, 322] on icon at bounding box center [518, 324] width 5 height 8
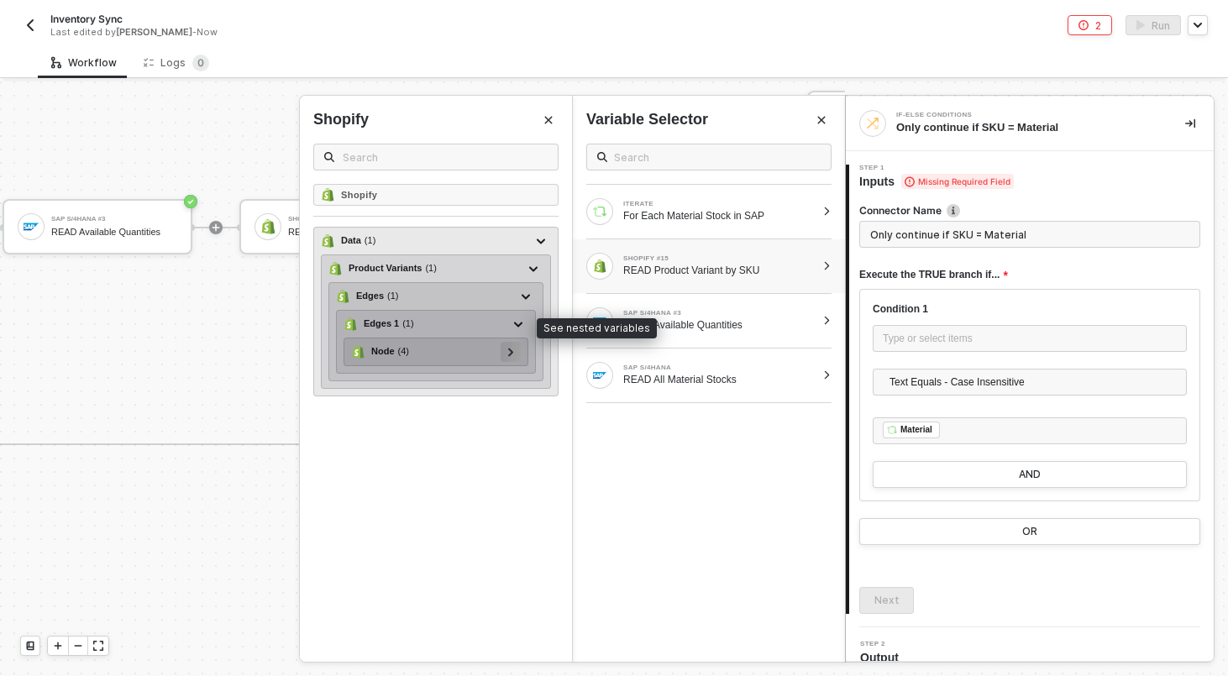
click at [508, 354] on icon at bounding box center [511, 352] width 6 height 8
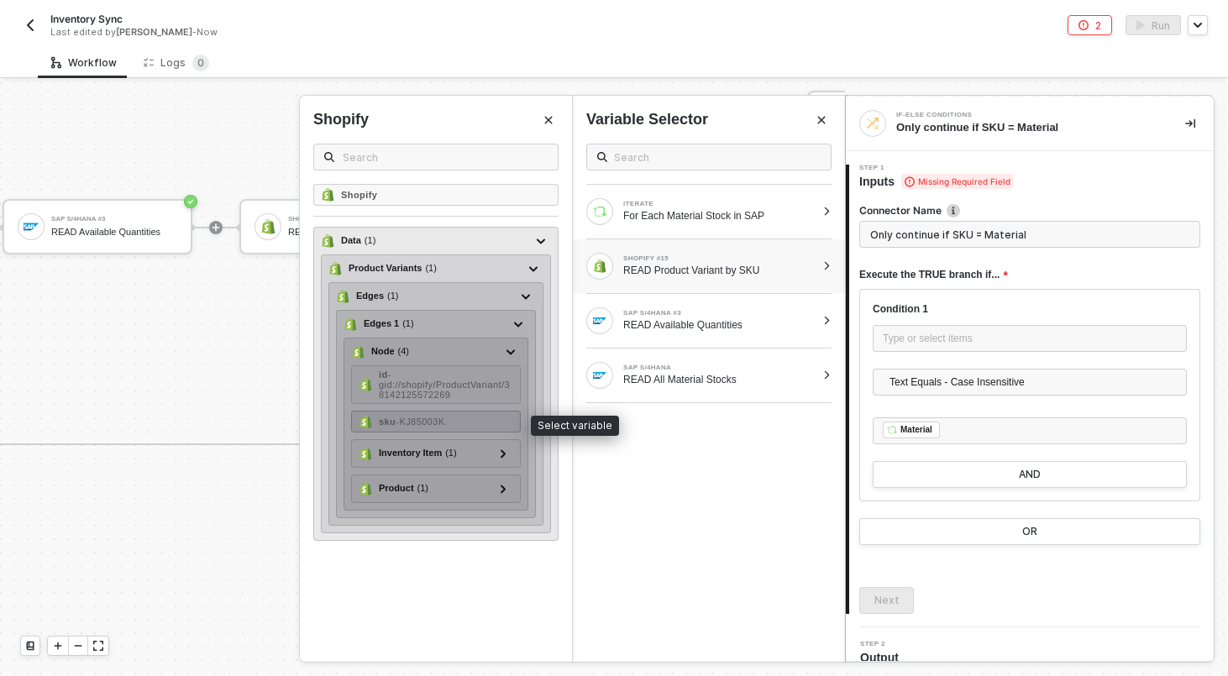
click at [485, 423] on div "sku - KJ85003K" at bounding box center [436, 422] width 170 height 22
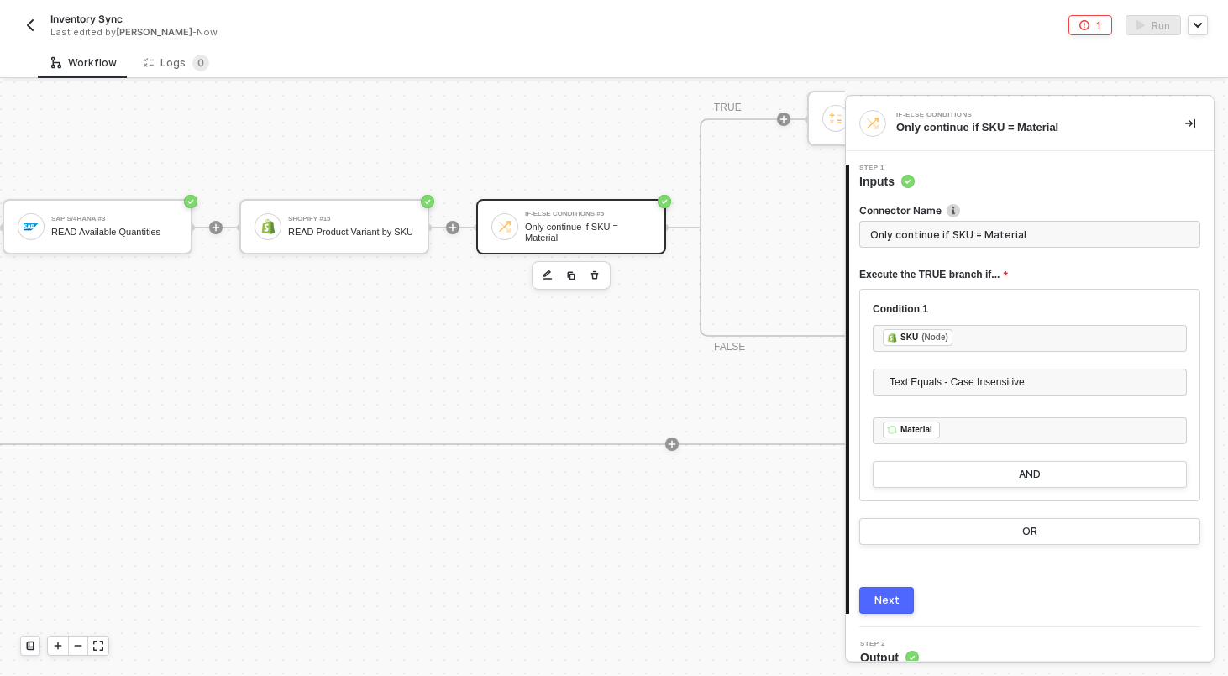
click at [888, 609] on button "Next" at bounding box center [886, 600] width 55 height 27
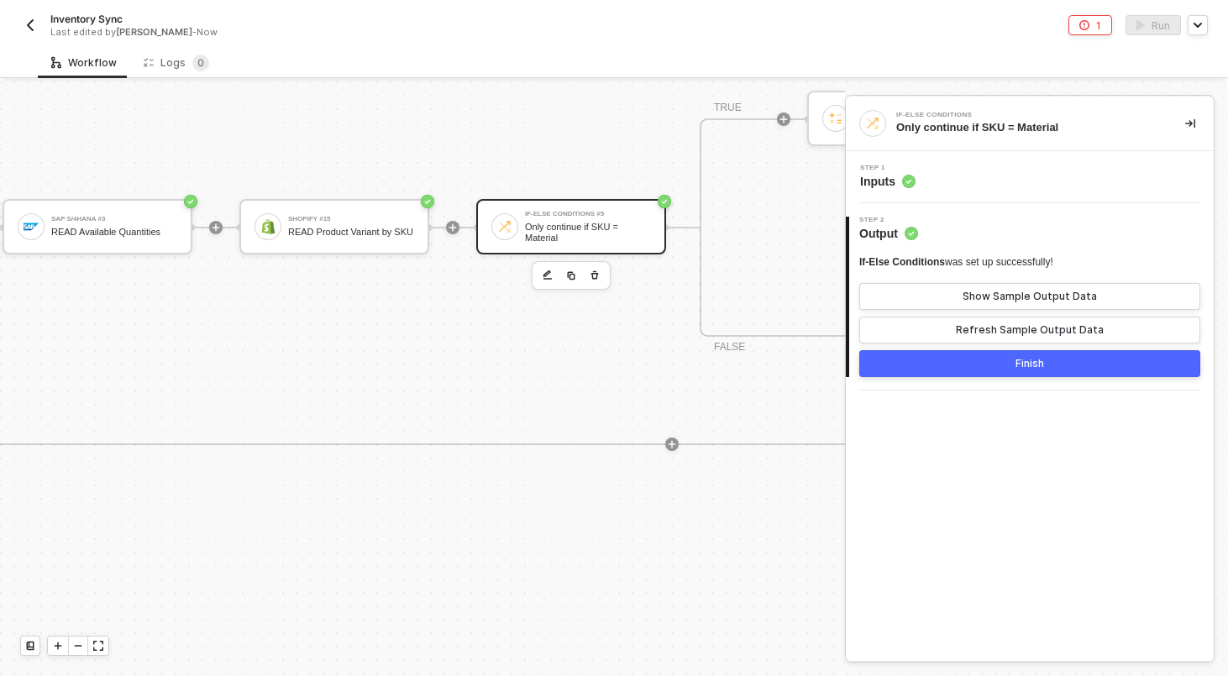
click at [1033, 175] on div "Step 1 Inputs" at bounding box center [1032, 177] width 364 height 25
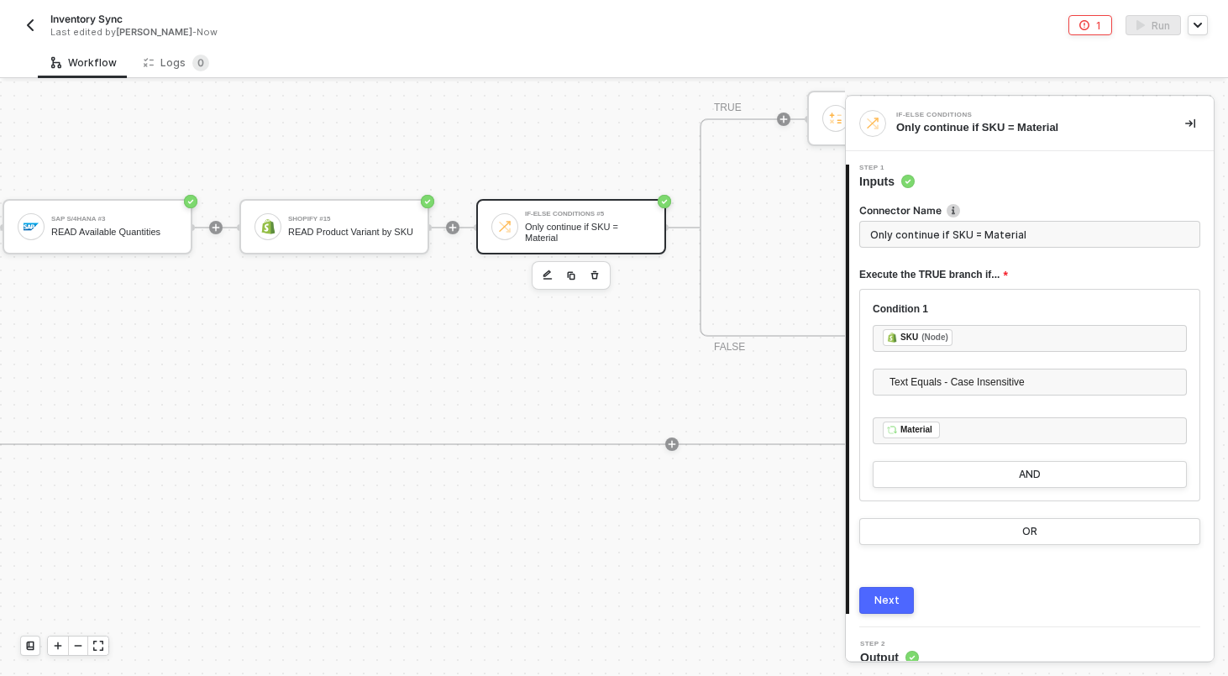
click at [984, 229] on input "Only continue if SKU = Material" at bounding box center [1029, 234] width 341 height 27
type input "Shopify Shopify SKU == Material No"
click at [904, 610] on button "Next" at bounding box center [886, 600] width 55 height 27
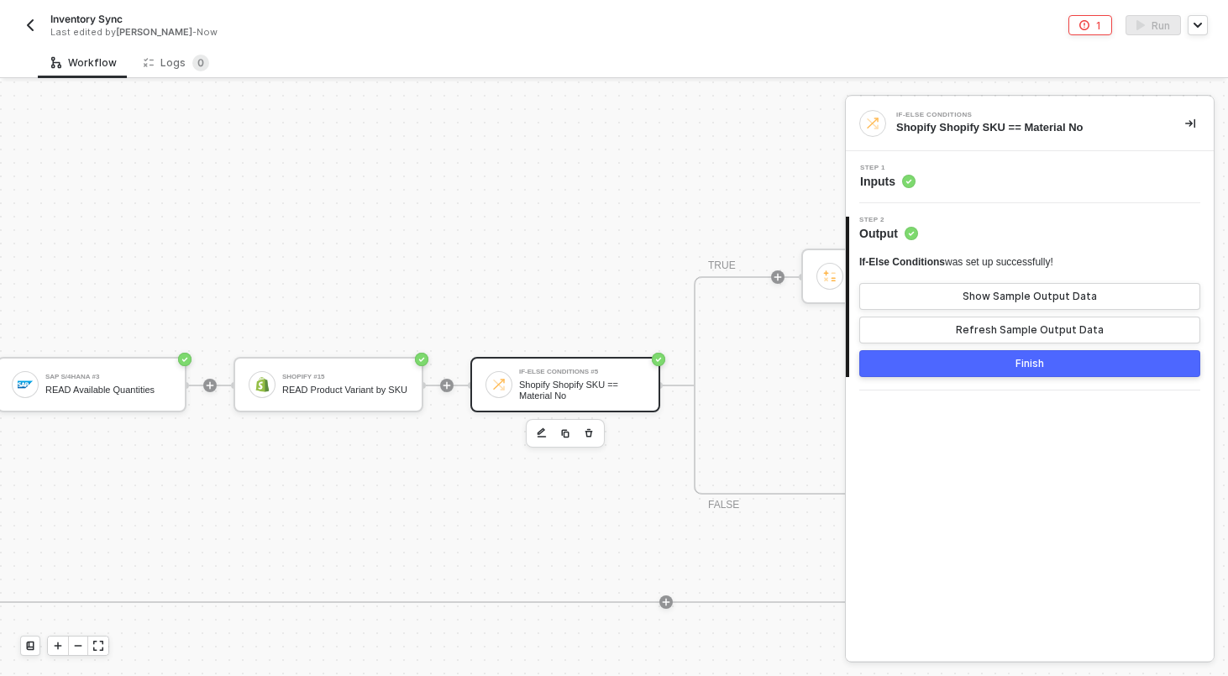
scroll to position [283, 1604]
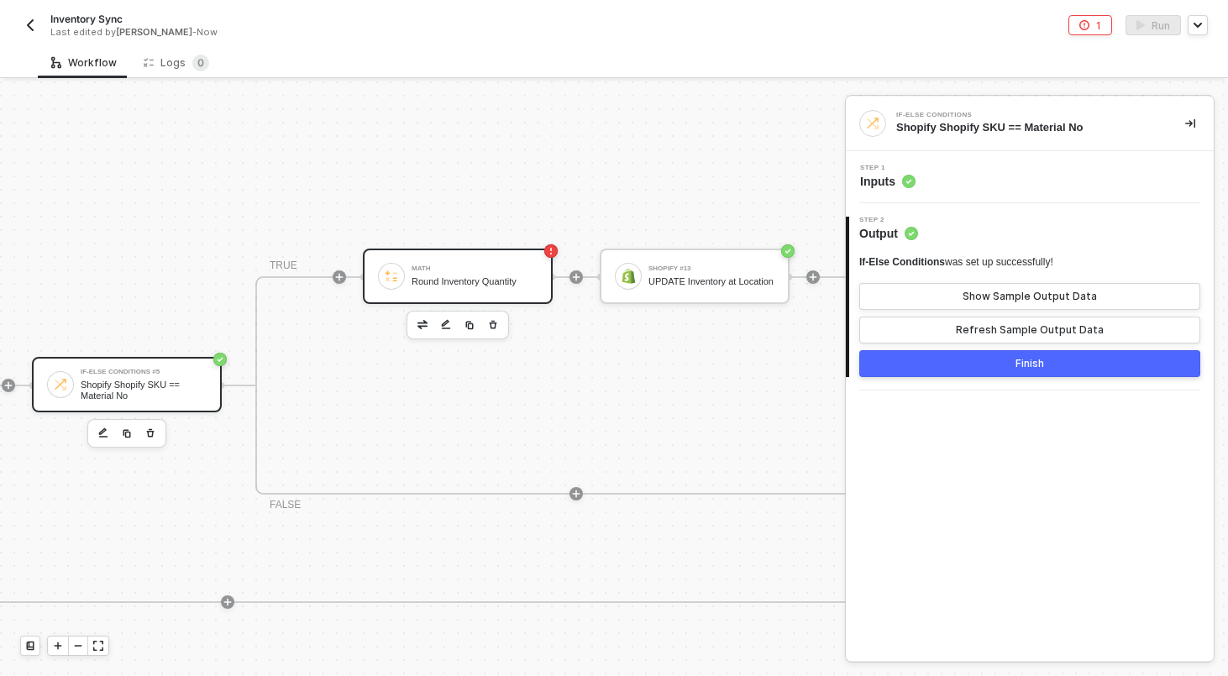
click at [495, 301] on div "Math Round Inventory Quantity" at bounding box center [458, 276] width 190 height 55
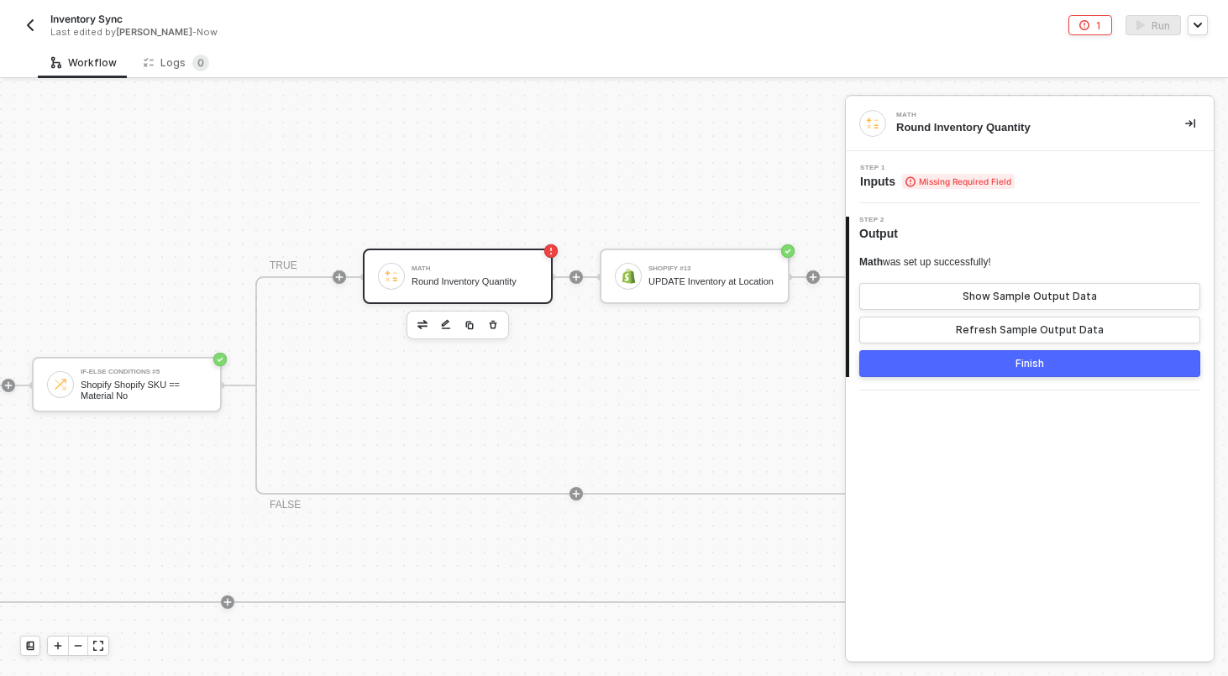
click at [1075, 181] on div "Step 1 Inputs Missing Required Field" at bounding box center [1032, 177] width 364 height 25
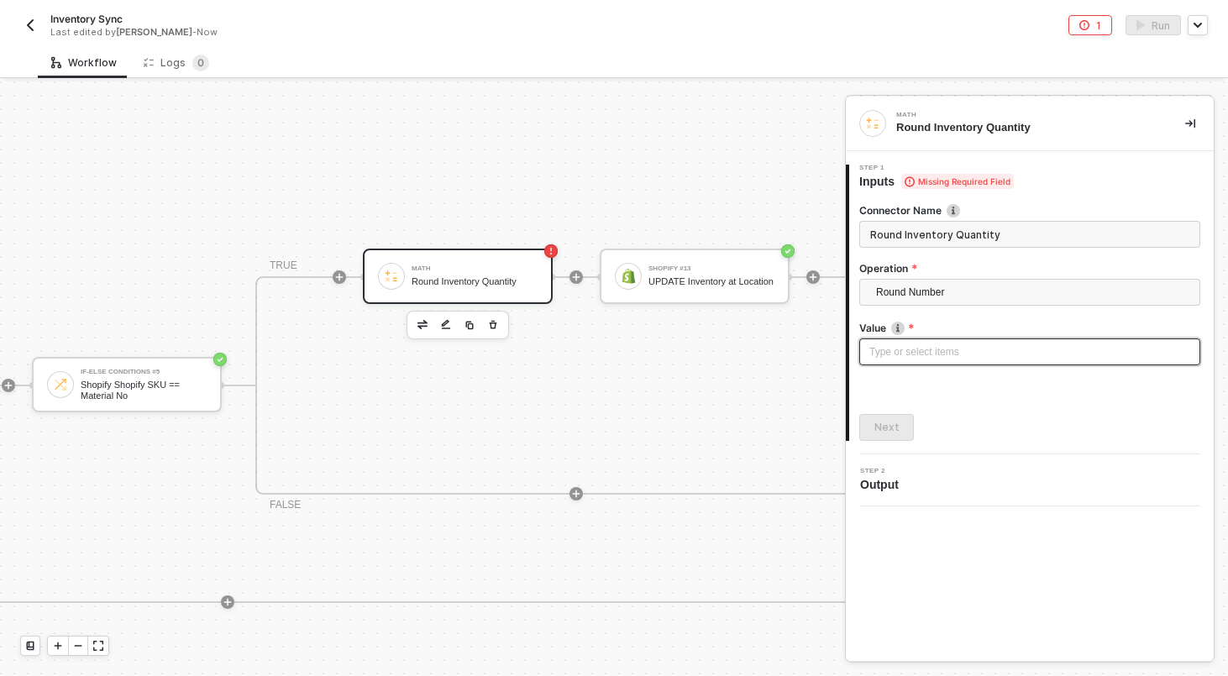
click at [954, 358] on div "Type or select items ﻿" at bounding box center [1029, 352] width 321 height 16
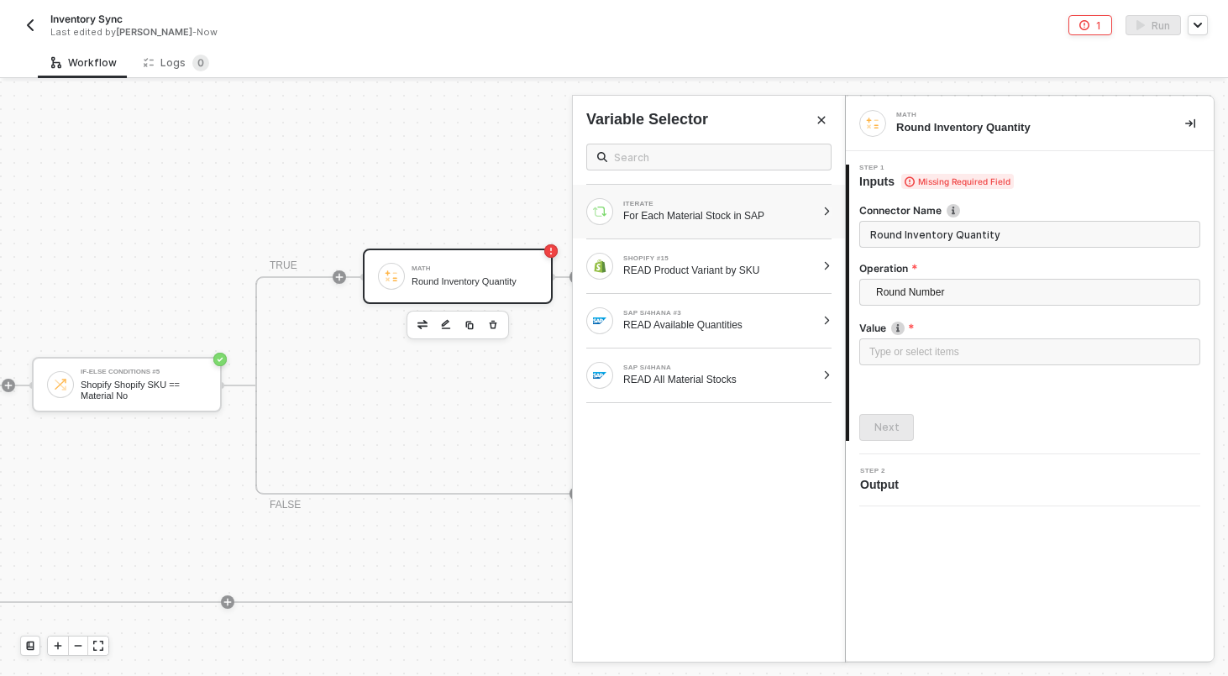
click at [751, 233] on div "ITERATE For Each Material Stock in SAP" at bounding box center [709, 212] width 272 height 54
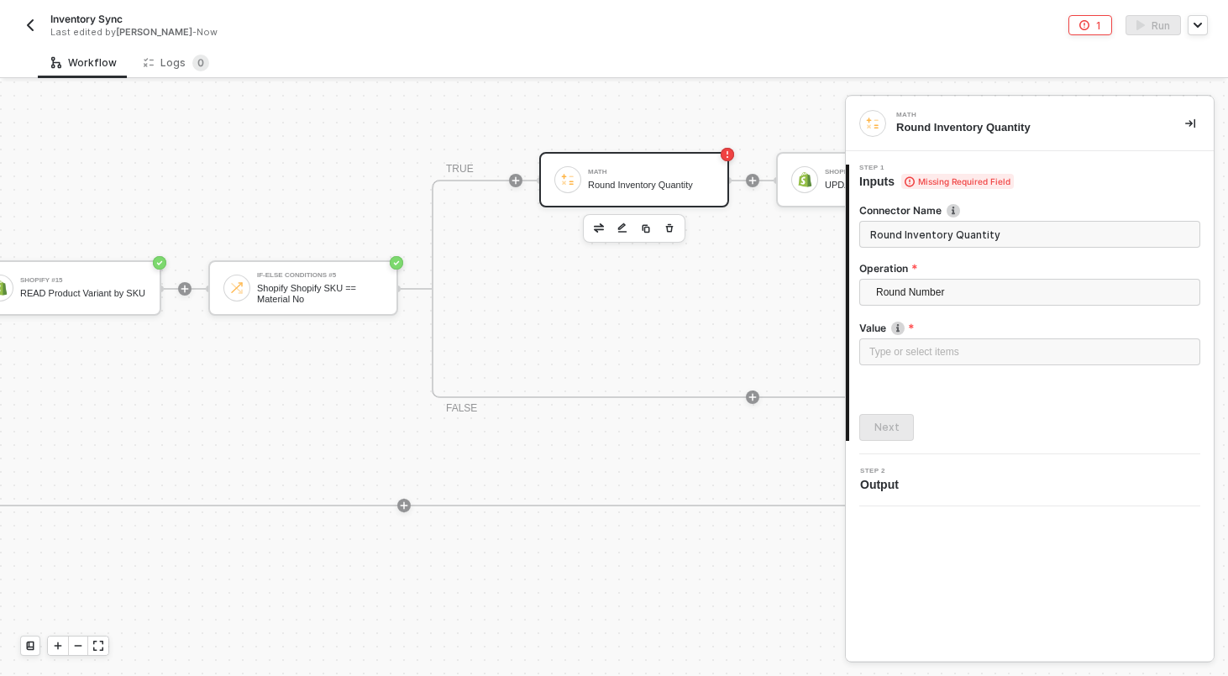
scroll to position [380, 1537]
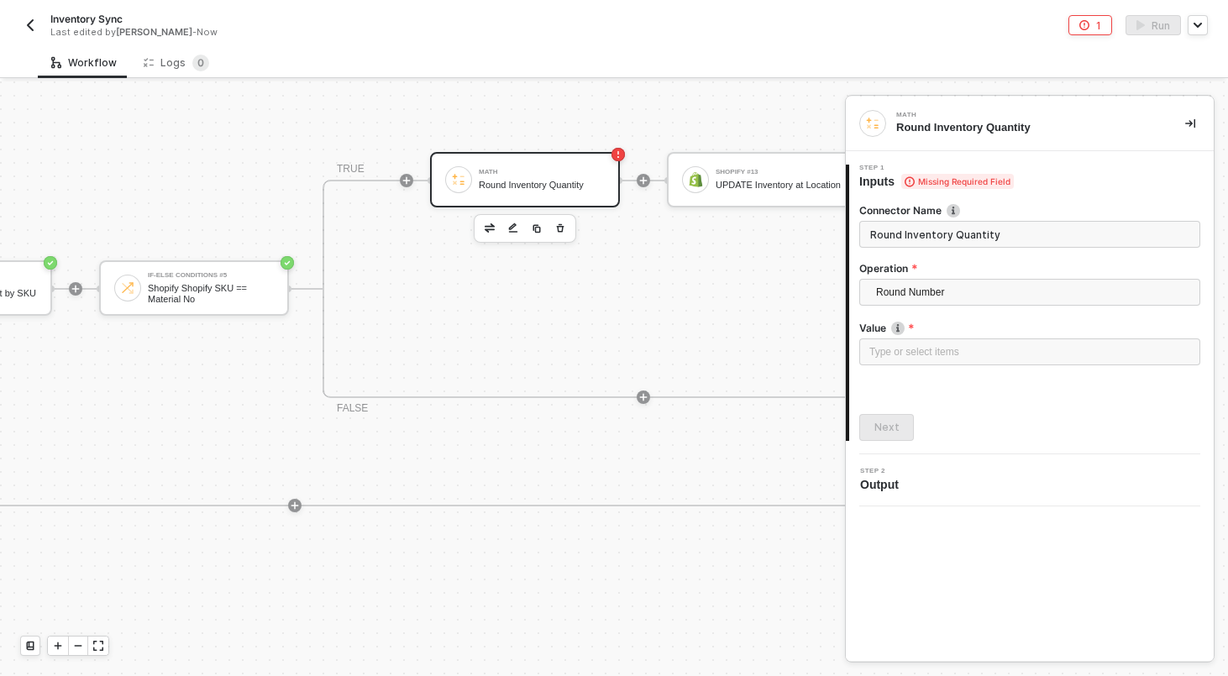
click at [588, 181] on div "Round Inventory Quantity" at bounding box center [542, 185] width 126 height 11
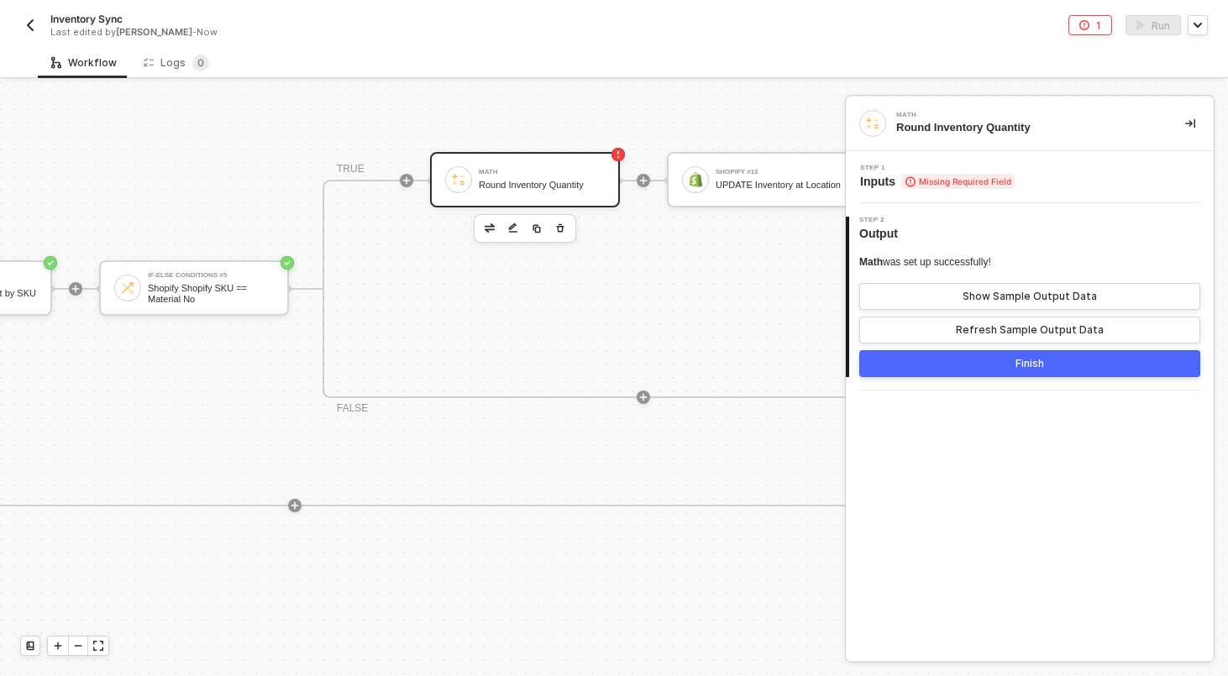
click at [479, 173] on div "Math" at bounding box center [542, 172] width 126 height 7
click at [1029, 175] on div "Step 1 Inputs Missing Required Field" at bounding box center [1032, 177] width 364 height 25
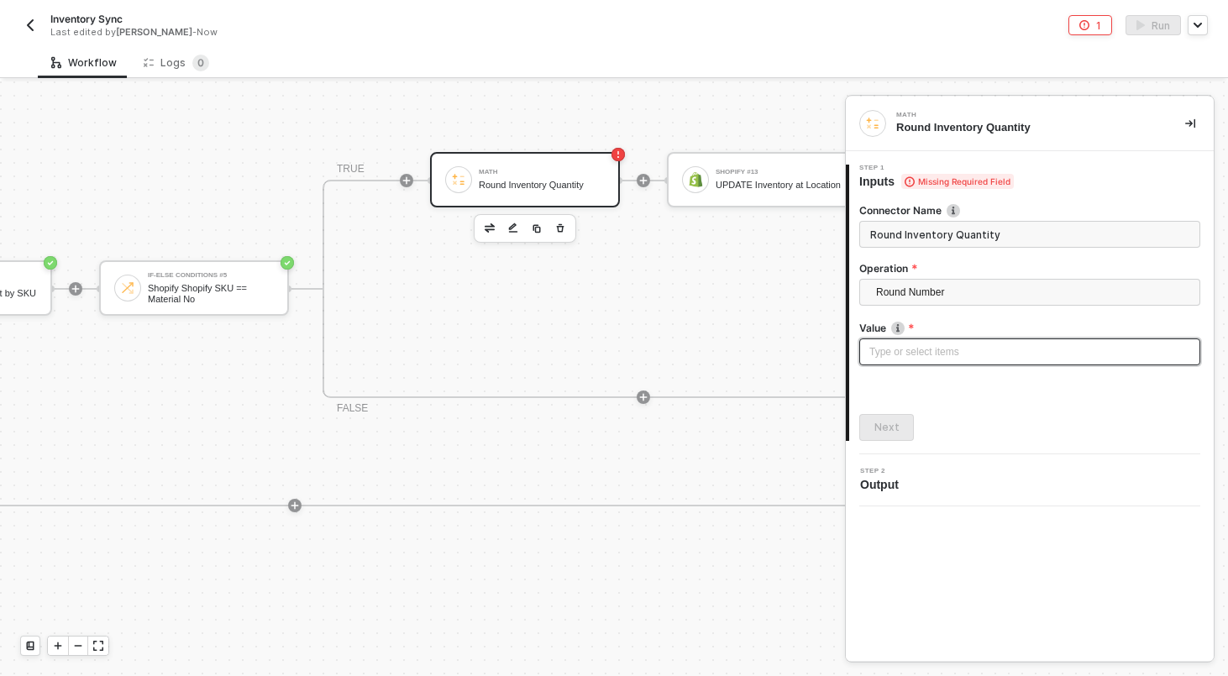
click at [967, 352] on div "Type or select items ﻿" at bounding box center [1029, 352] width 321 height 16
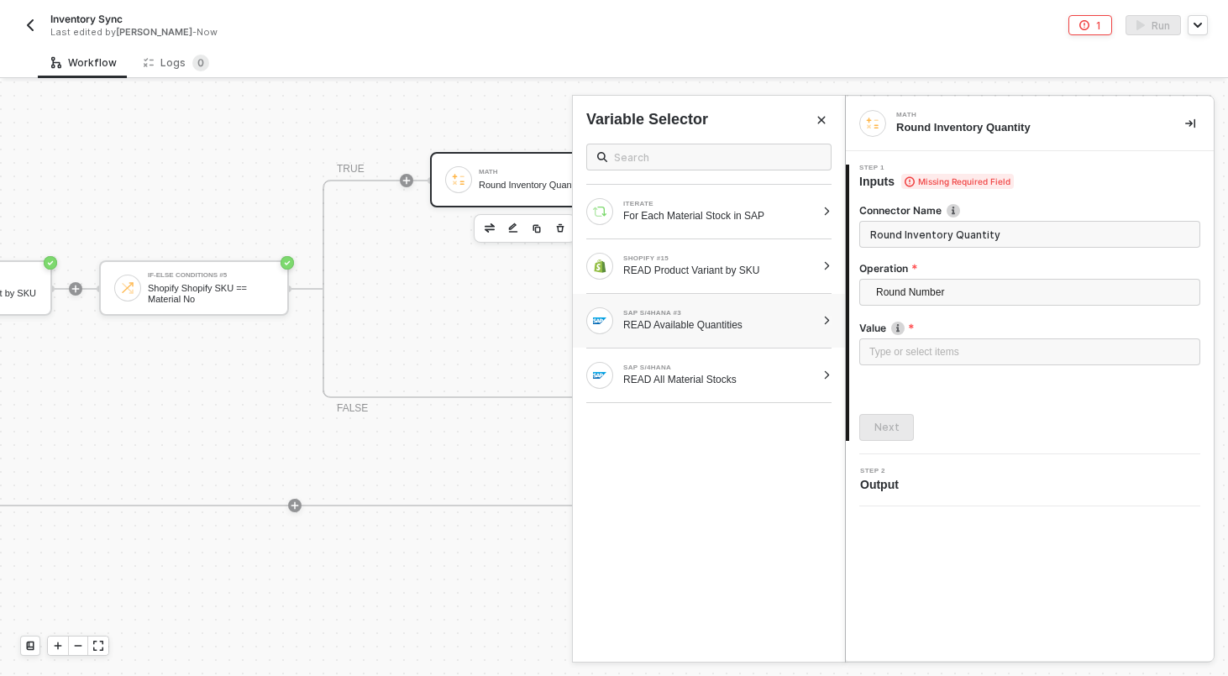
click at [716, 327] on div "READ Available Quantities" at bounding box center [719, 324] width 192 height 13
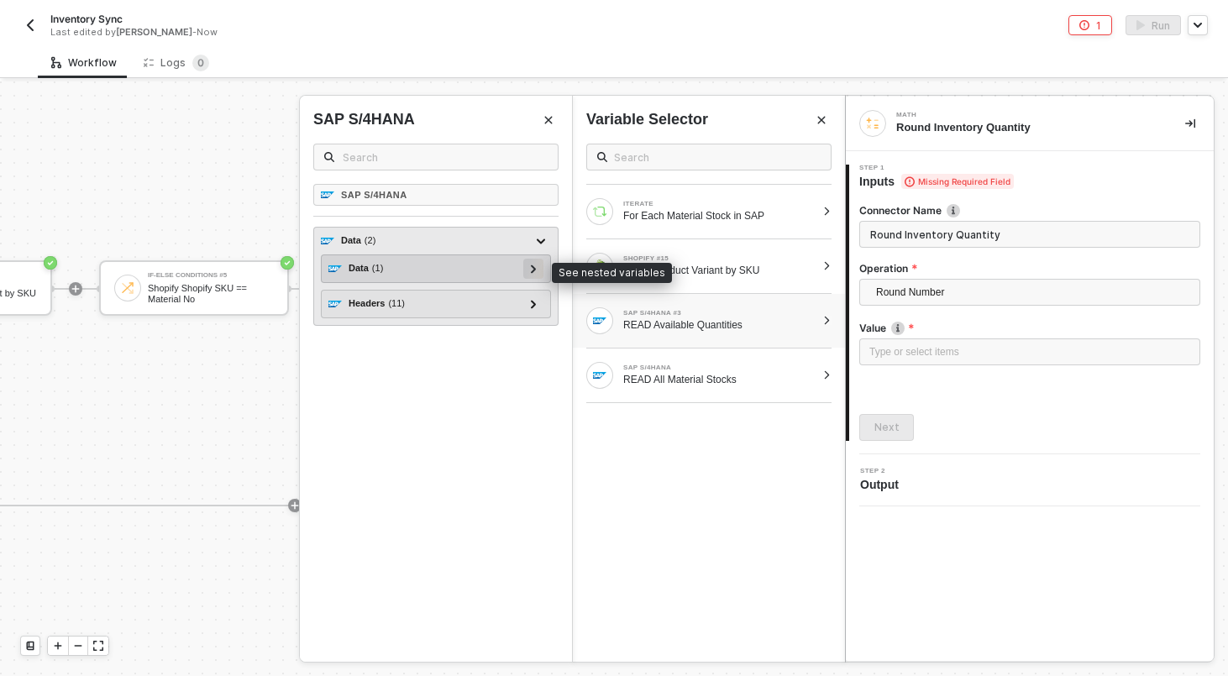
click at [536, 269] on div at bounding box center [533, 268] width 8 height 18
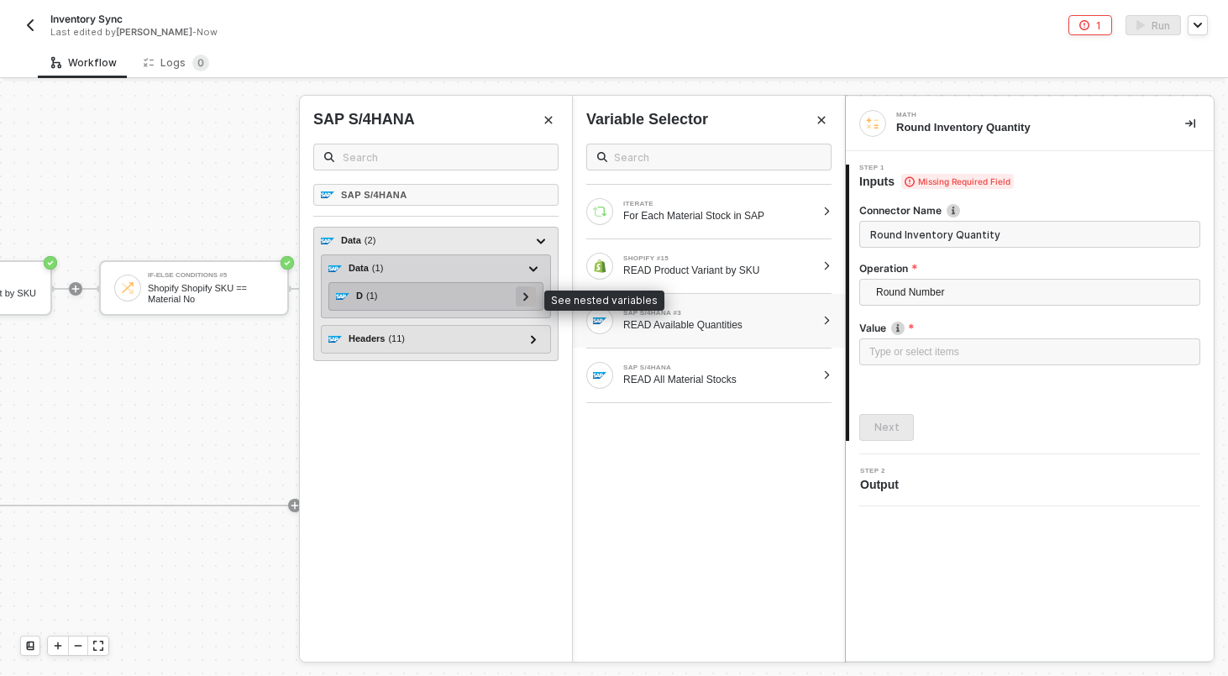
click at [531, 294] on div at bounding box center [526, 296] width 20 height 20
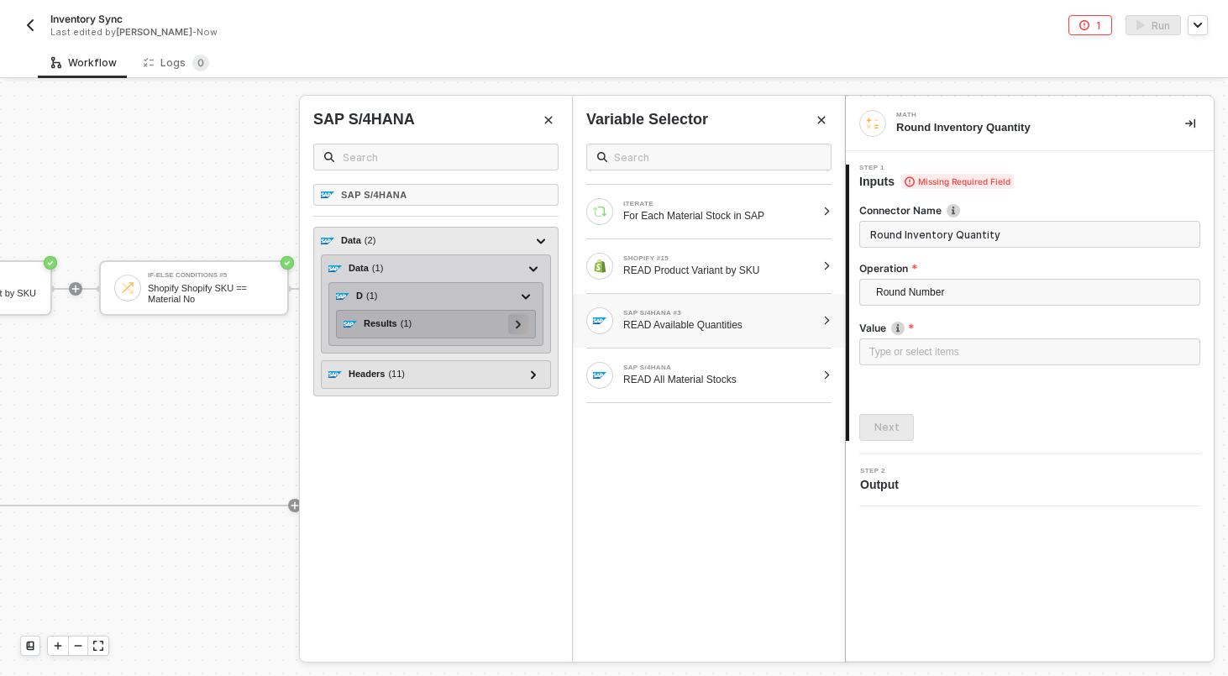
click at [521, 323] on div at bounding box center [518, 323] width 8 height 18
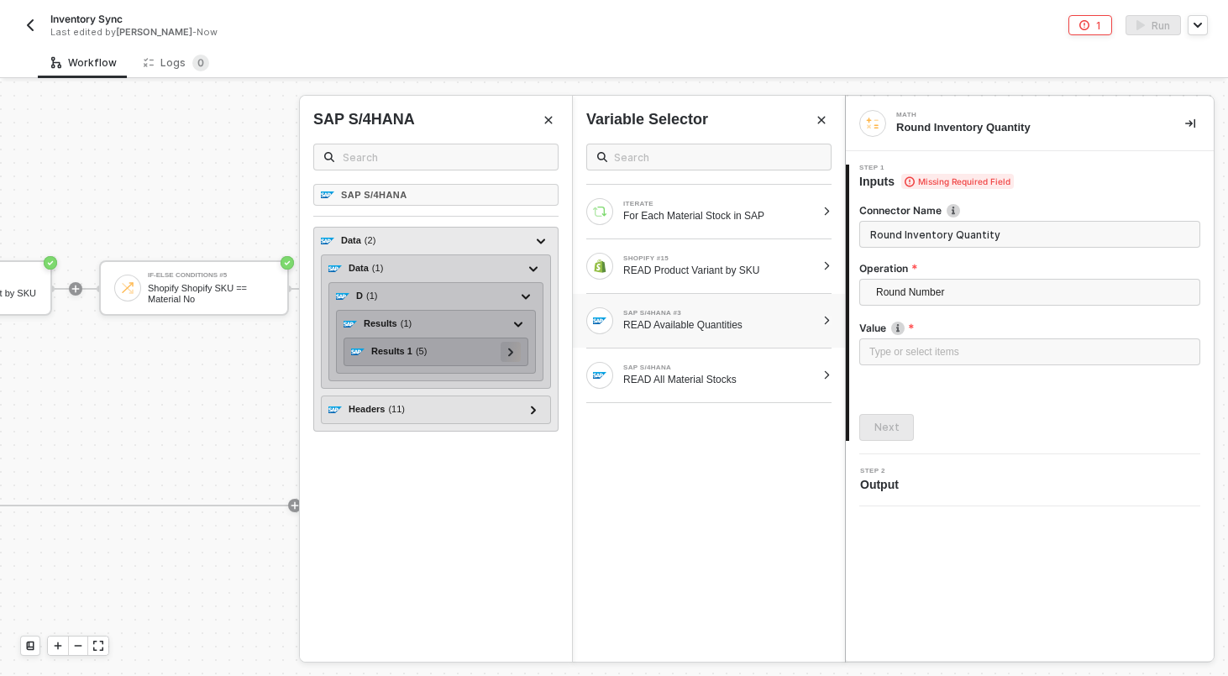
click at [514, 352] on div at bounding box center [510, 351] width 8 height 18
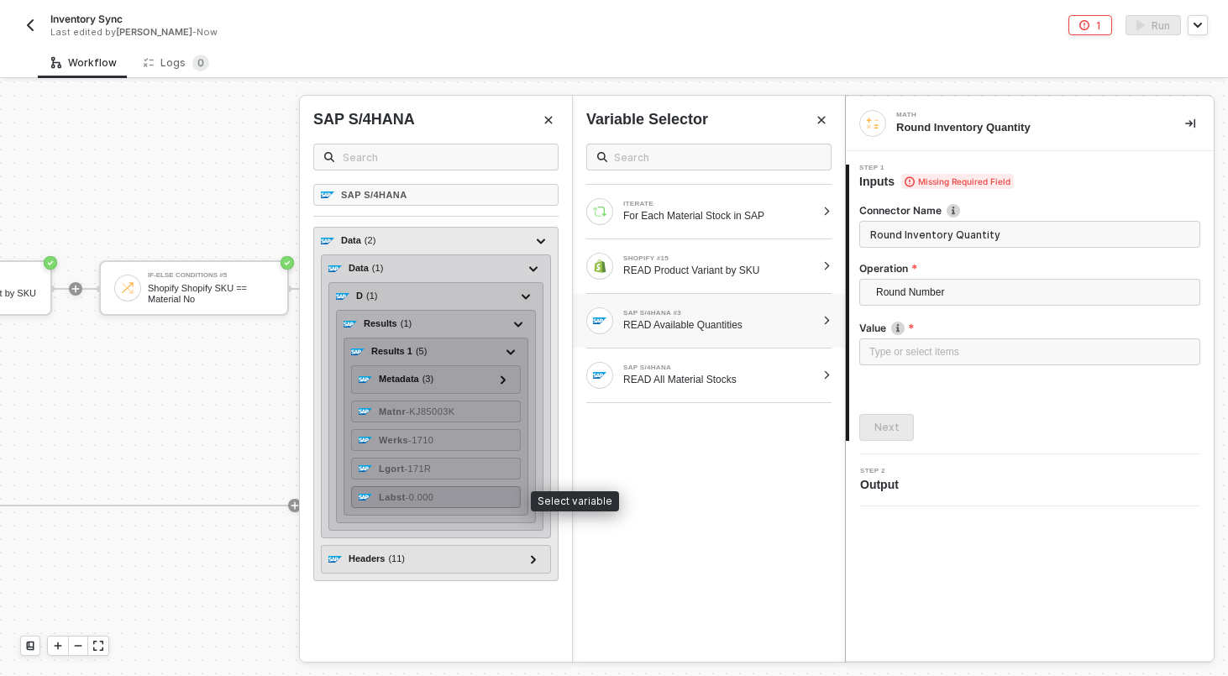
click at [464, 498] on div "Labst - 0.000" at bounding box center [436, 497] width 170 height 22
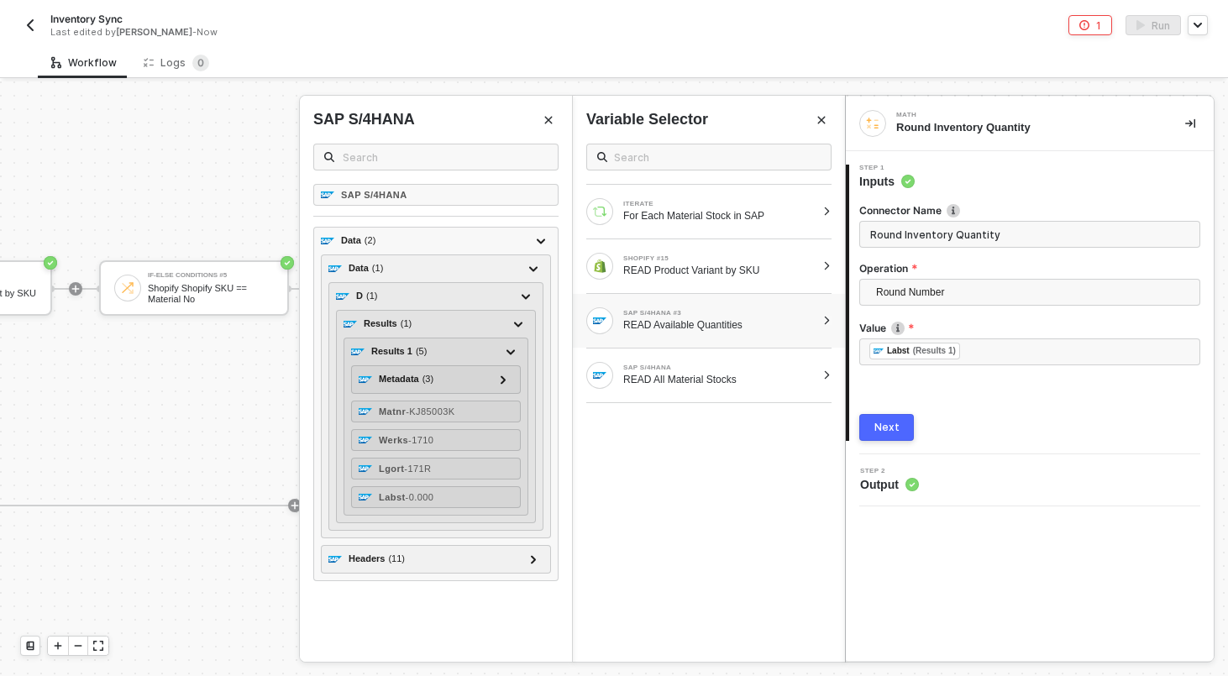
click at [897, 439] on button "Next" at bounding box center [886, 427] width 55 height 27
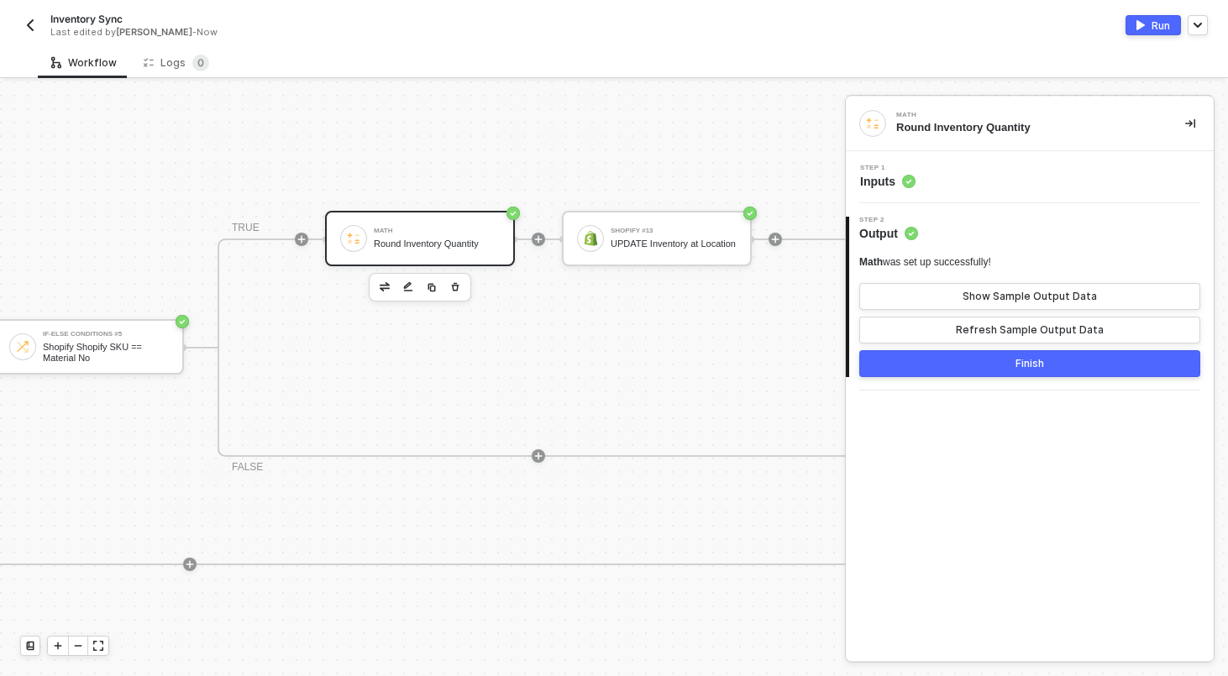
scroll to position [321, 1732]
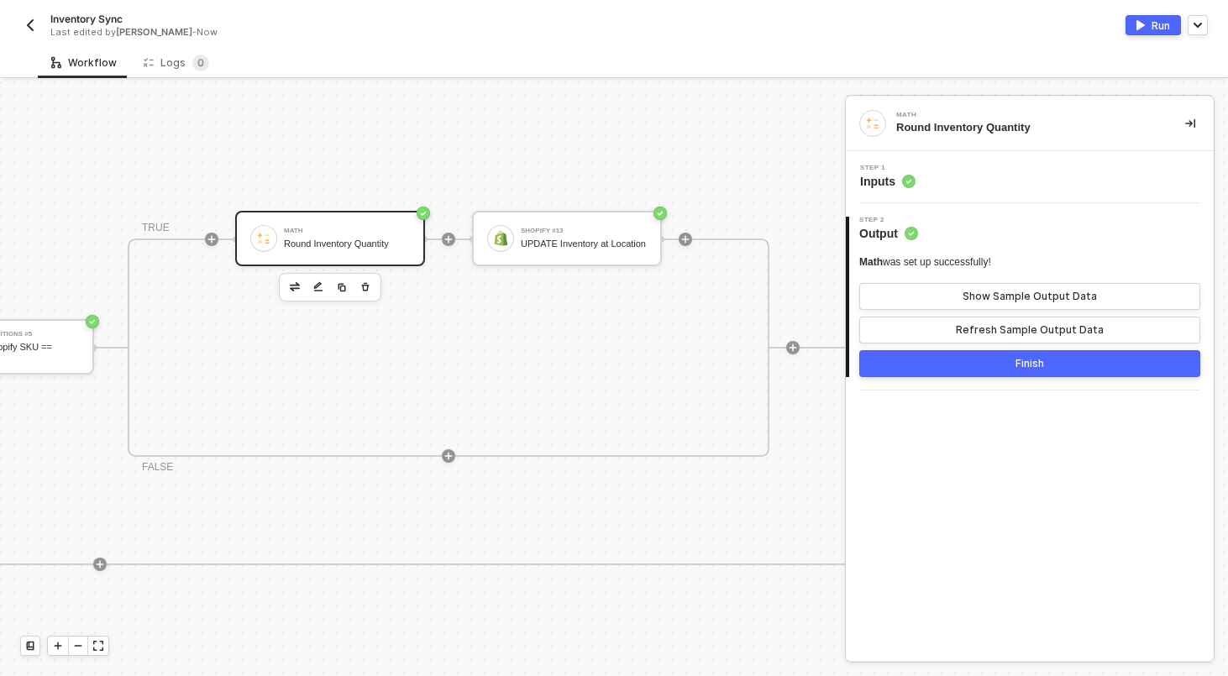
click at [915, 359] on button "Finish" at bounding box center [1029, 363] width 341 height 27
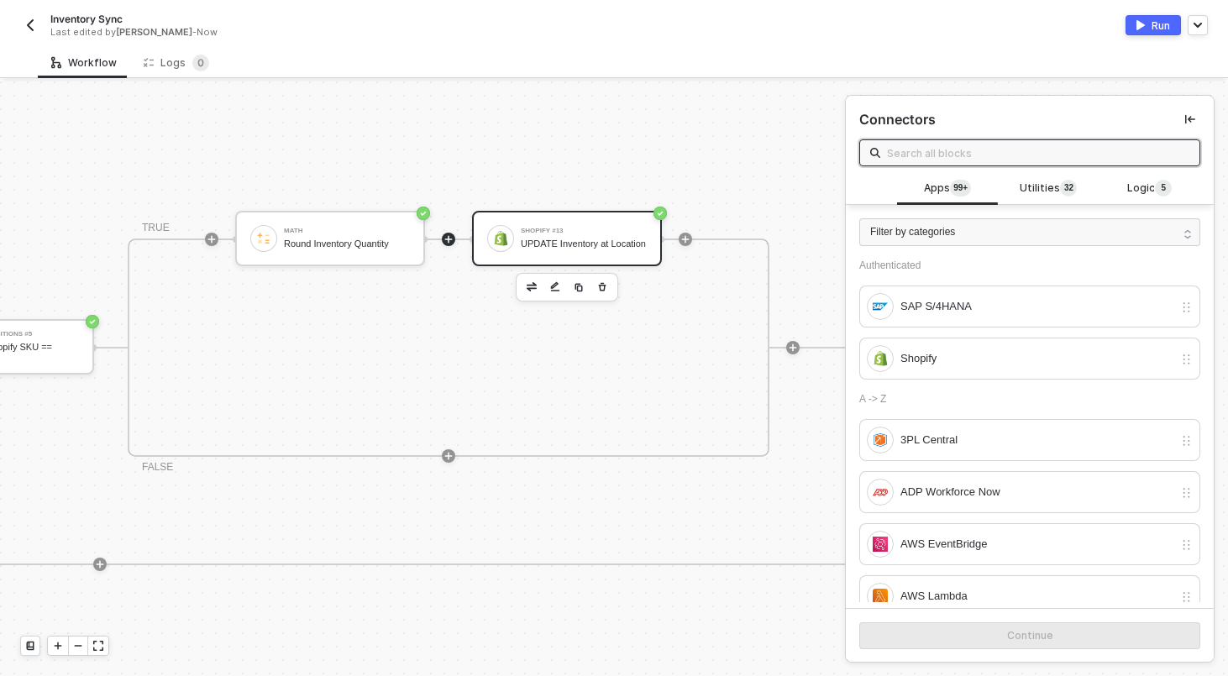
click at [586, 249] on div "UPDATE Inventory at Location" at bounding box center [584, 243] width 126 height 11
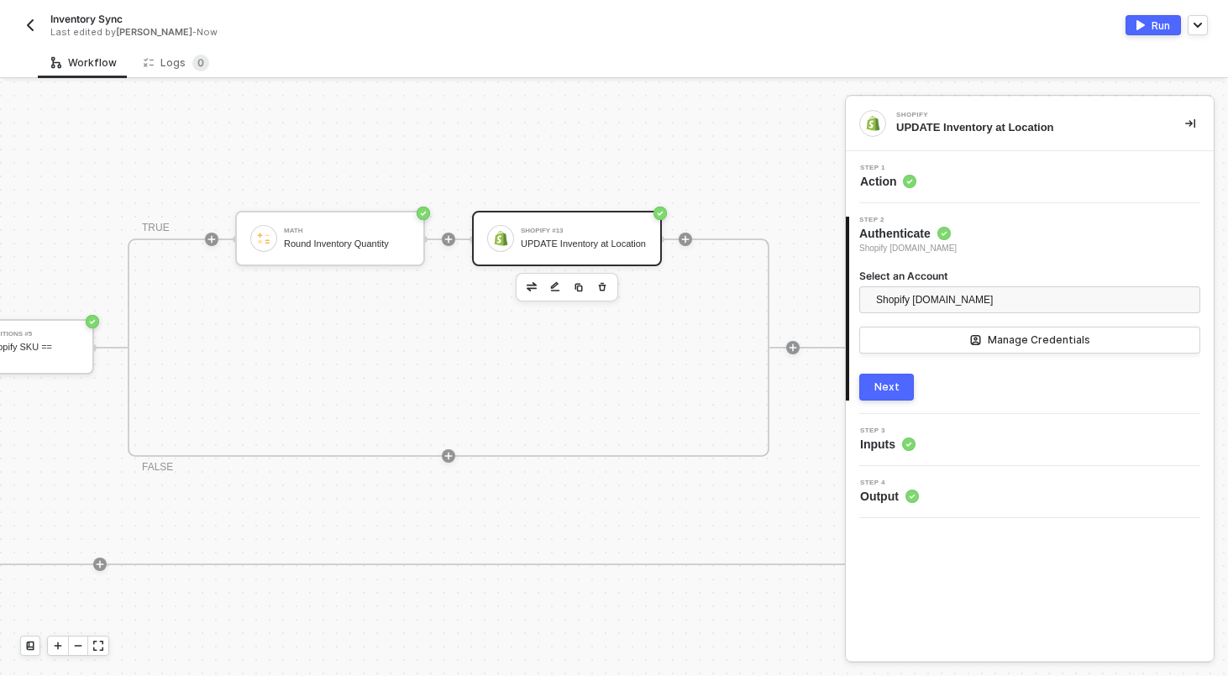
click at [1043, 175] on div "Step 1 Action" at bounding box center [1032, 177] width 364 height 25
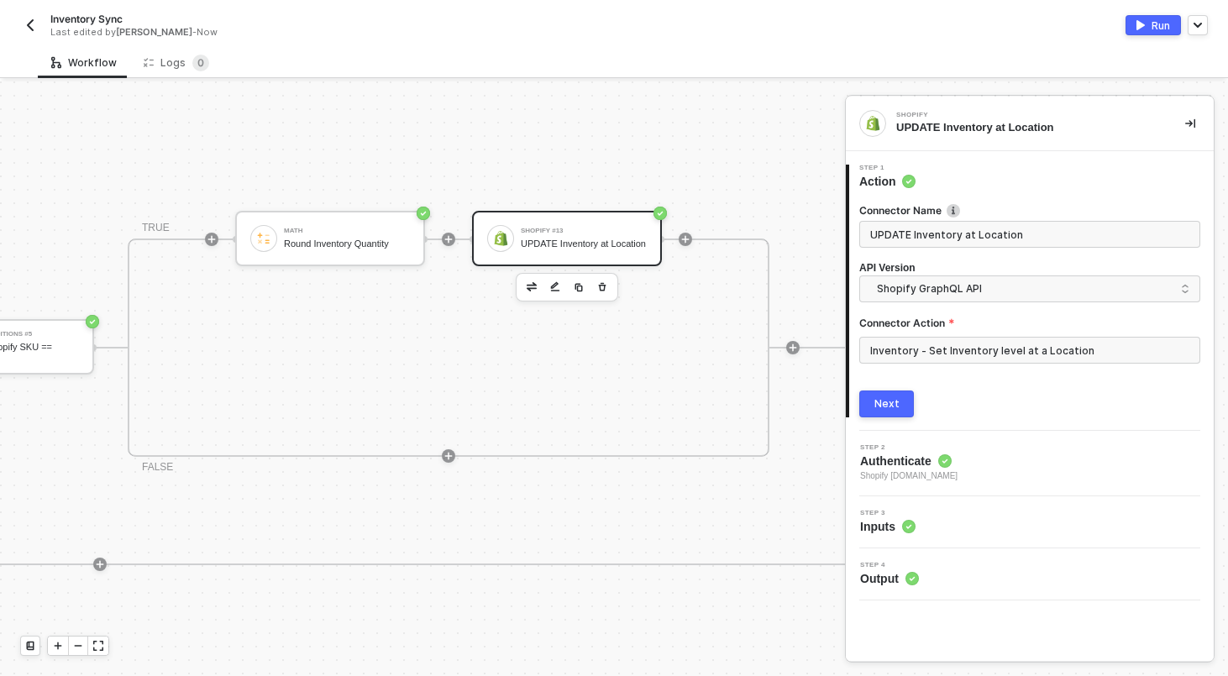
click at [893, 399] on div "Next" at bounding box center [886, 403] width 25 height 13
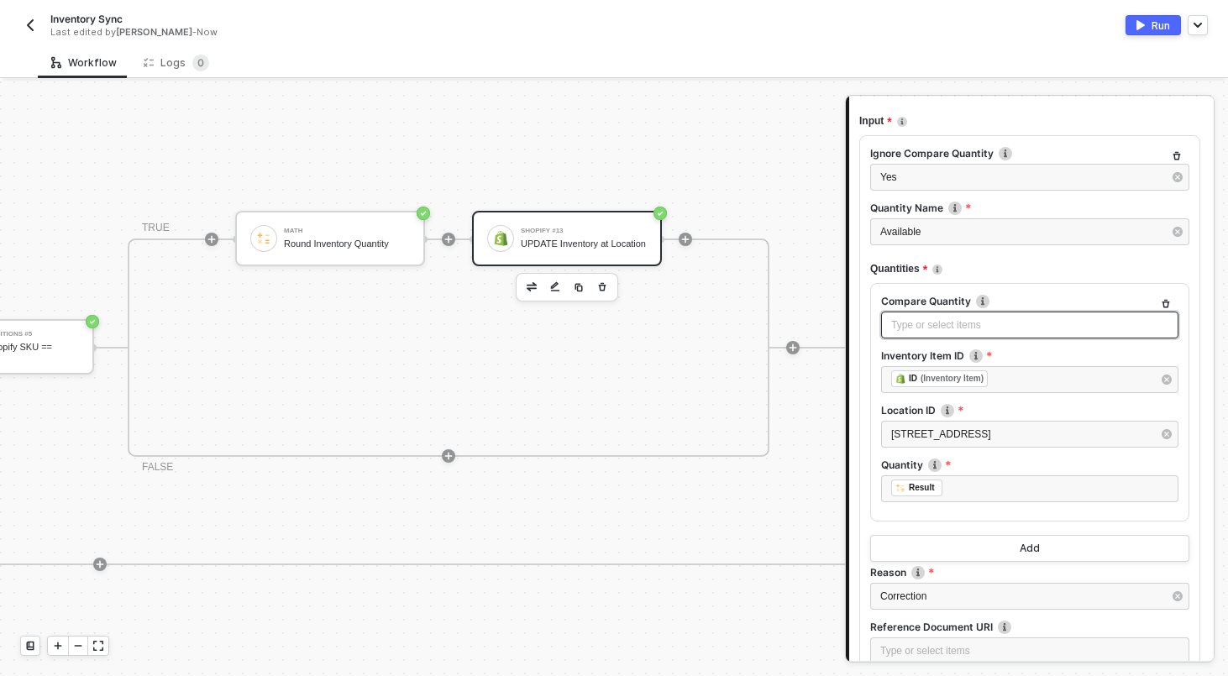
scroll to position [380, 0]
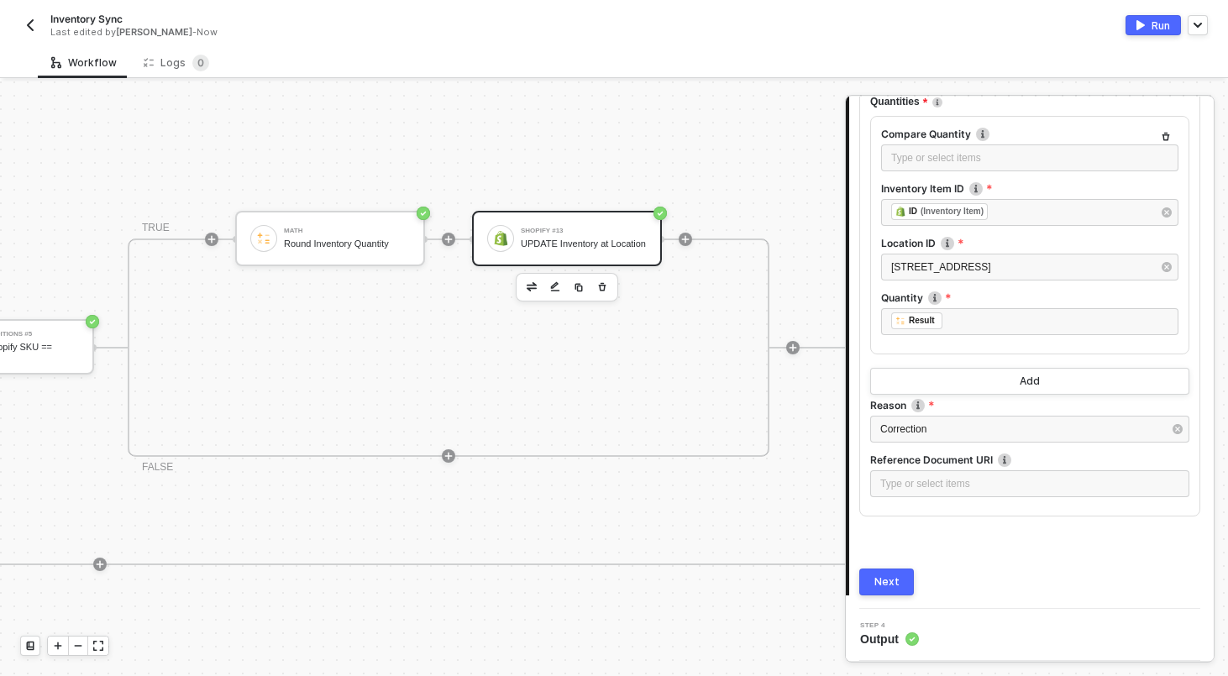
click at [899, 583] on button "Next" at bounding box center [886, 582] width 55 height 27
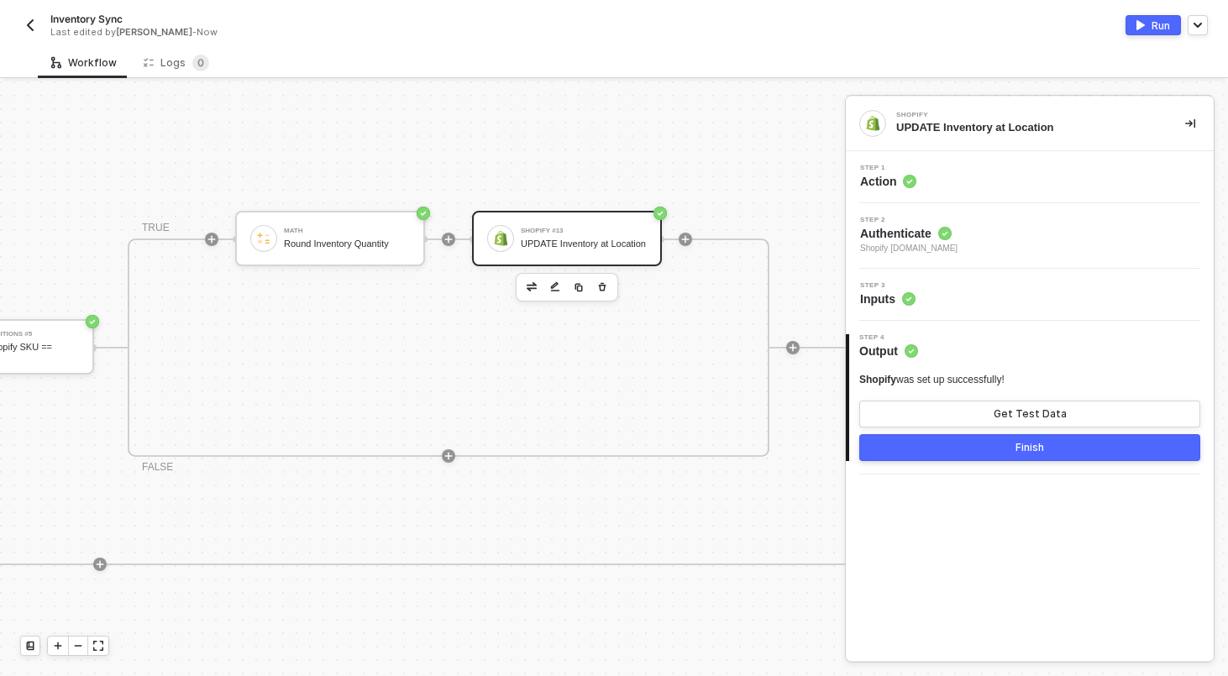
click at [977, 448] on button "Finish" at bounding box center [1029, 447] width 341 height 27
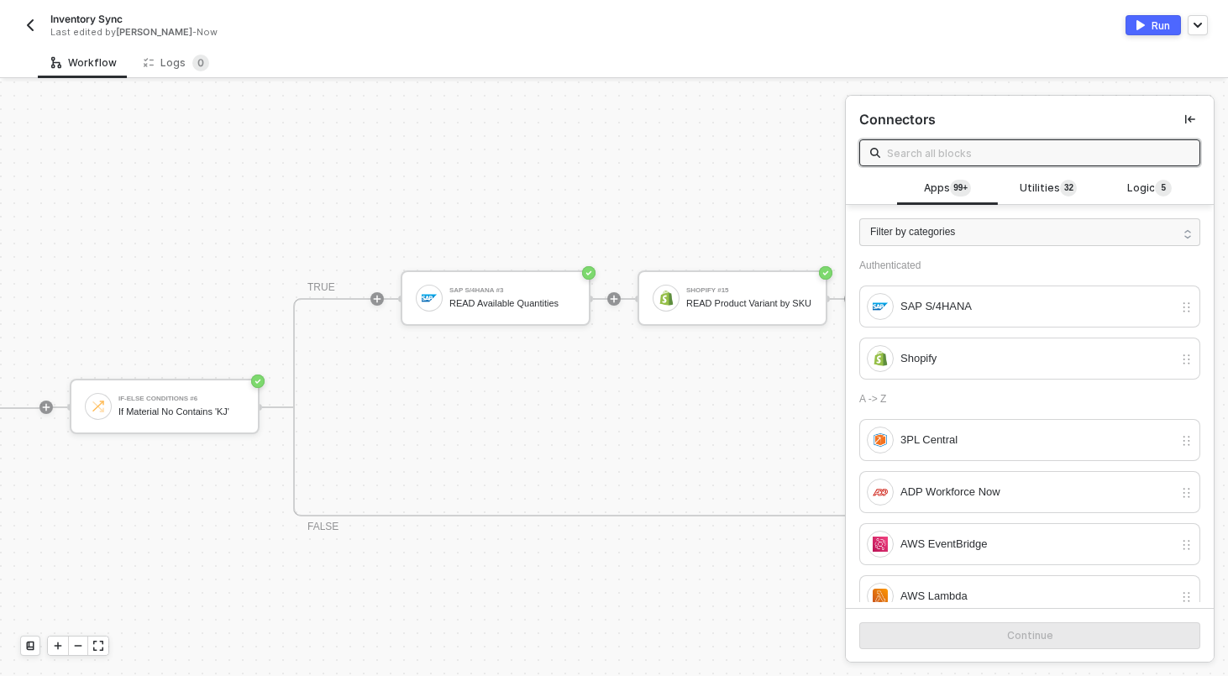
scroll to position [370, 762]
click at [521, 297] on div "READ Available Quantities" at bounding box center [512, 302] width 126 height 11
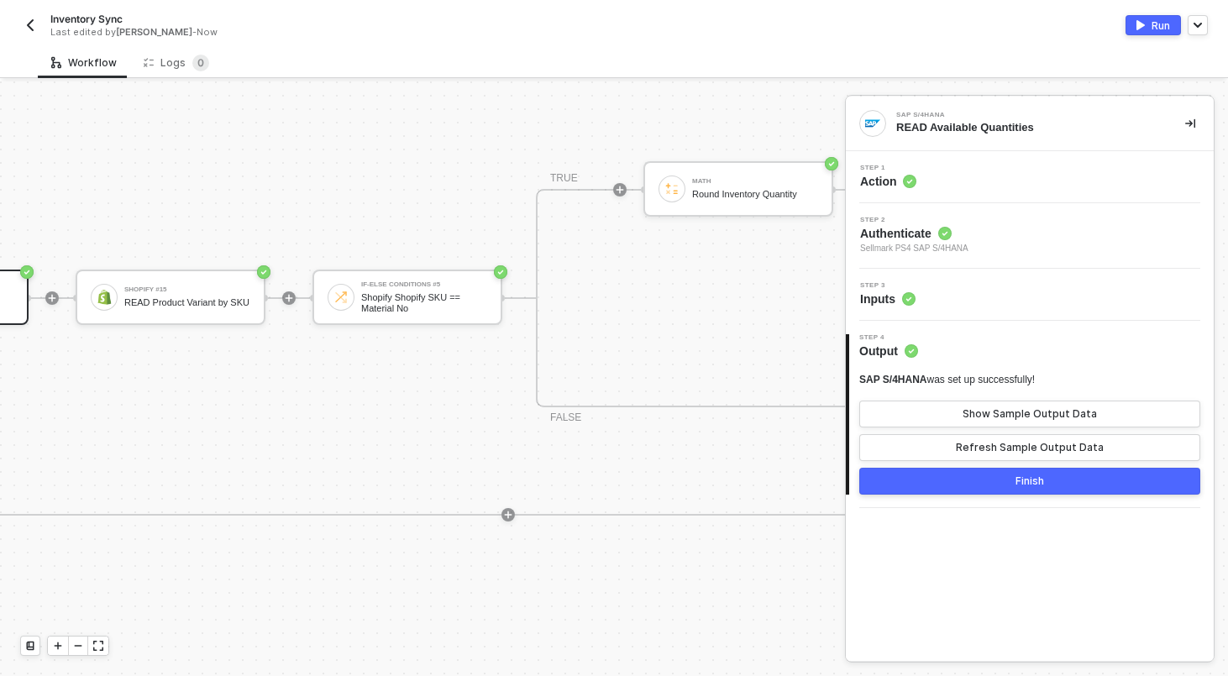
scroll to position [370, 1679]
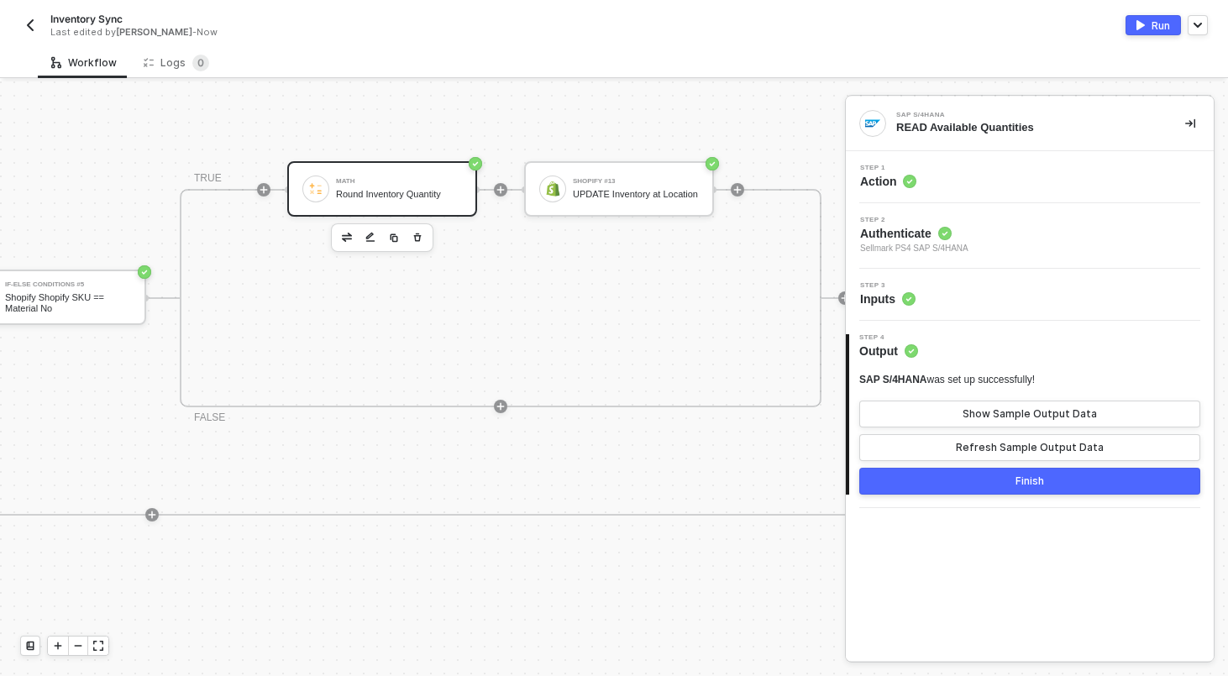
click at [397, 161] on div "Math Round Inventory Quantity" at bounding box center [382, 188] width 190 height 55
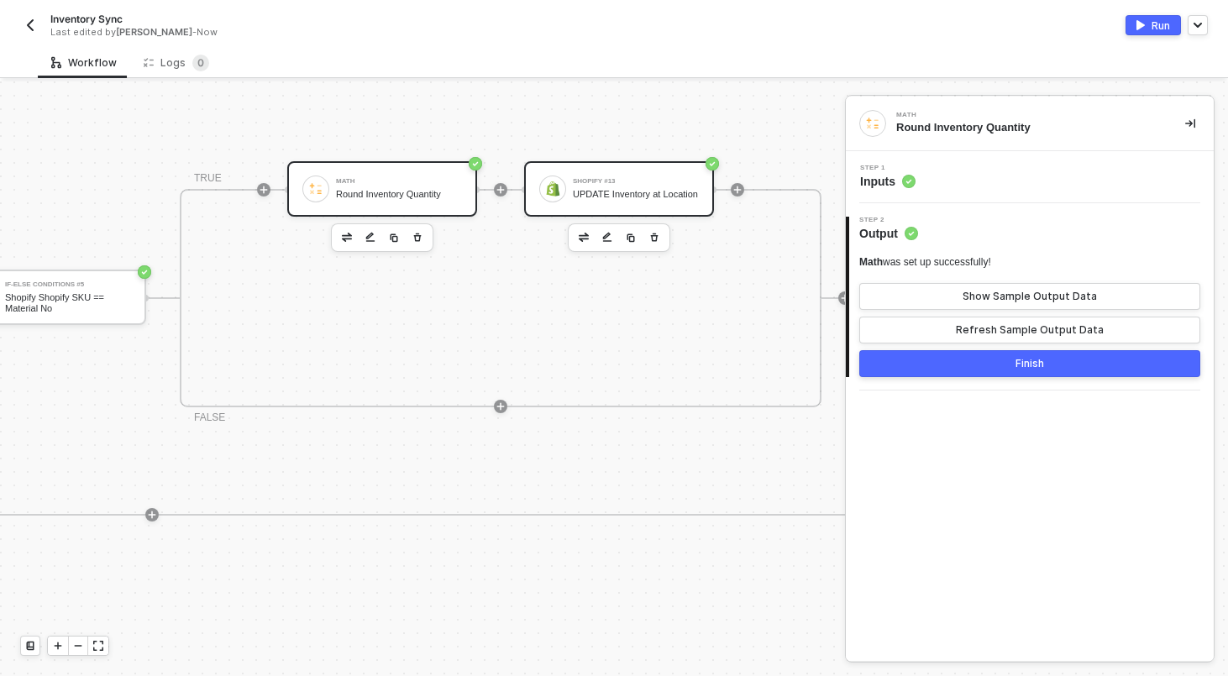
click at [593, 191] on div "UPDATE Inventory at Location" at bounding box center [636, 194] width 126 height 11
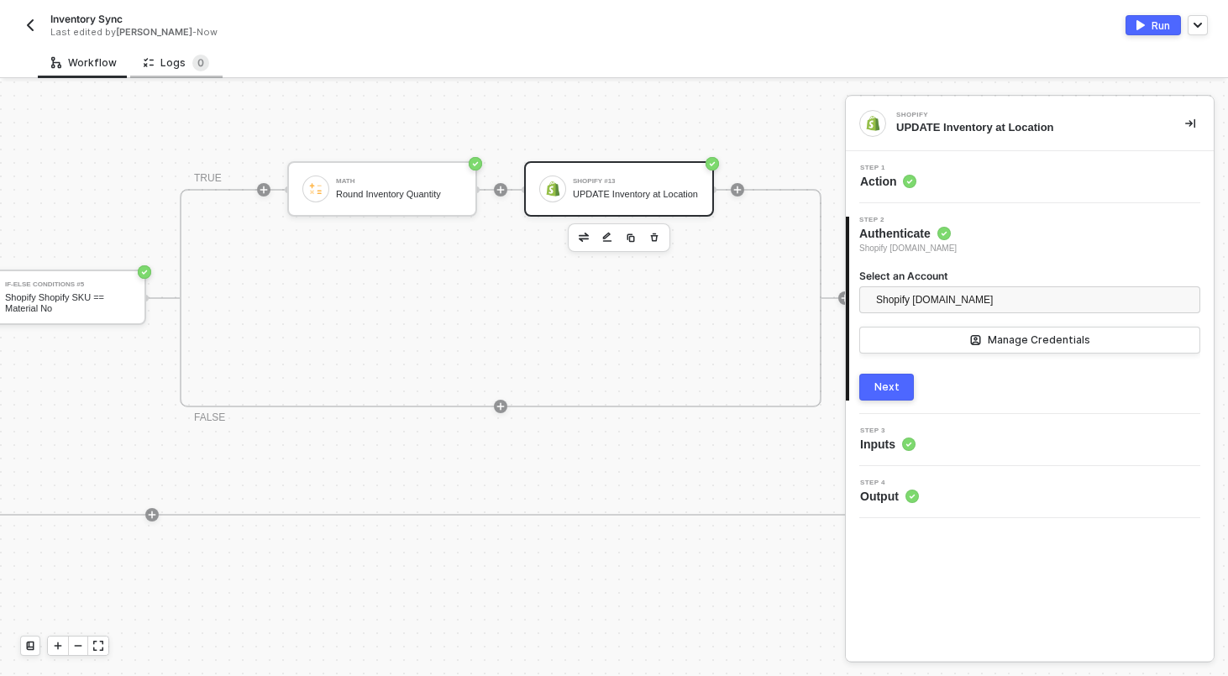
click at [170, 72] on div "Logs 0" at bounding box center [176, 62] width 92 height 31
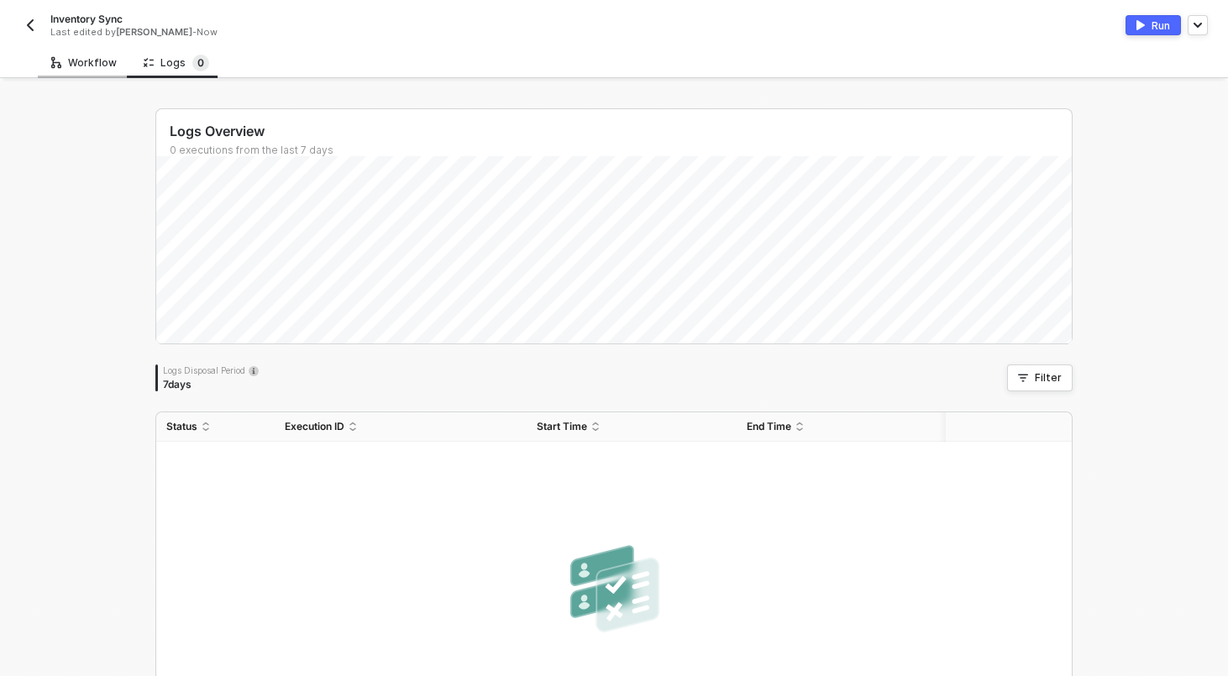
click at [102, 58] on div "Workflow" at bounding box center [84, 62] width 66 height 13
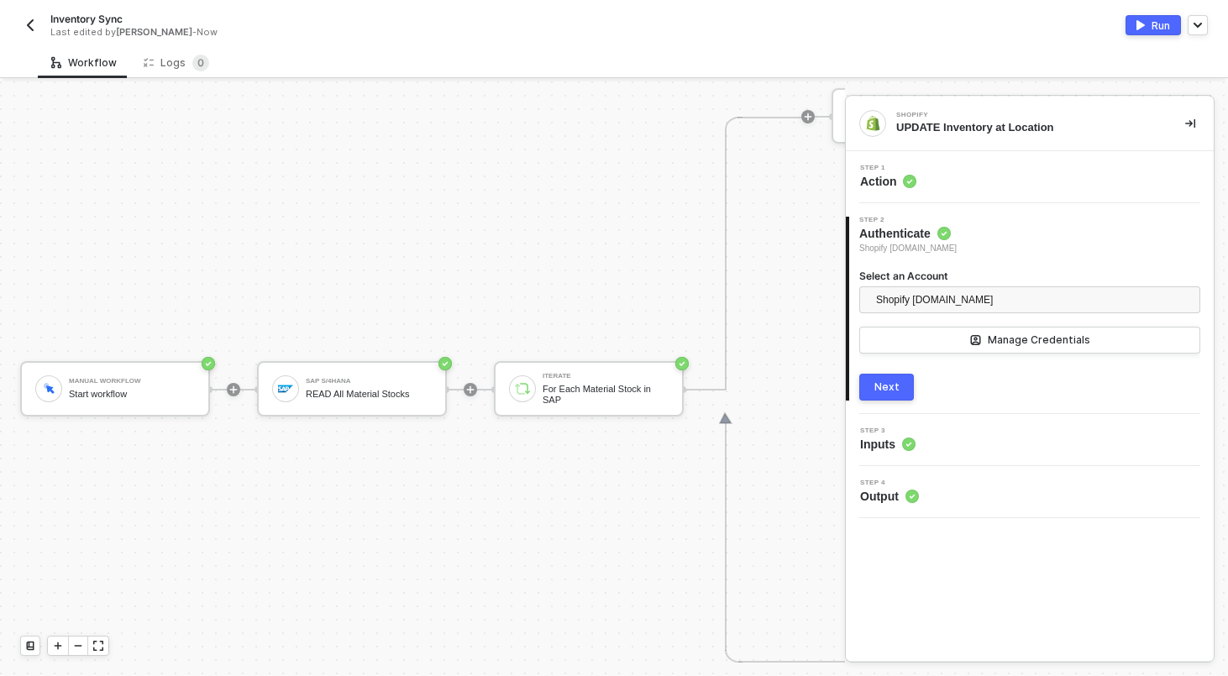
scroll to position [698, 0]
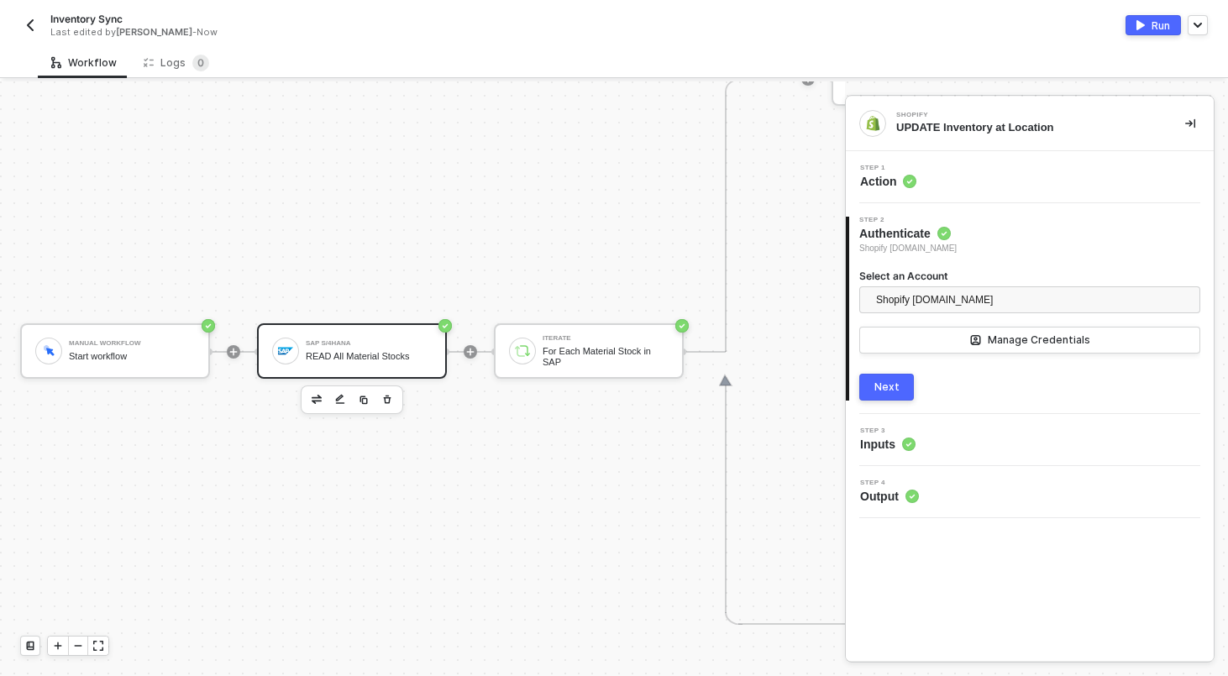
click at [313, 335] on div "SAP S/4HANA READ All Material Stocks" at bounding box center [369, 351] width 126 height 32
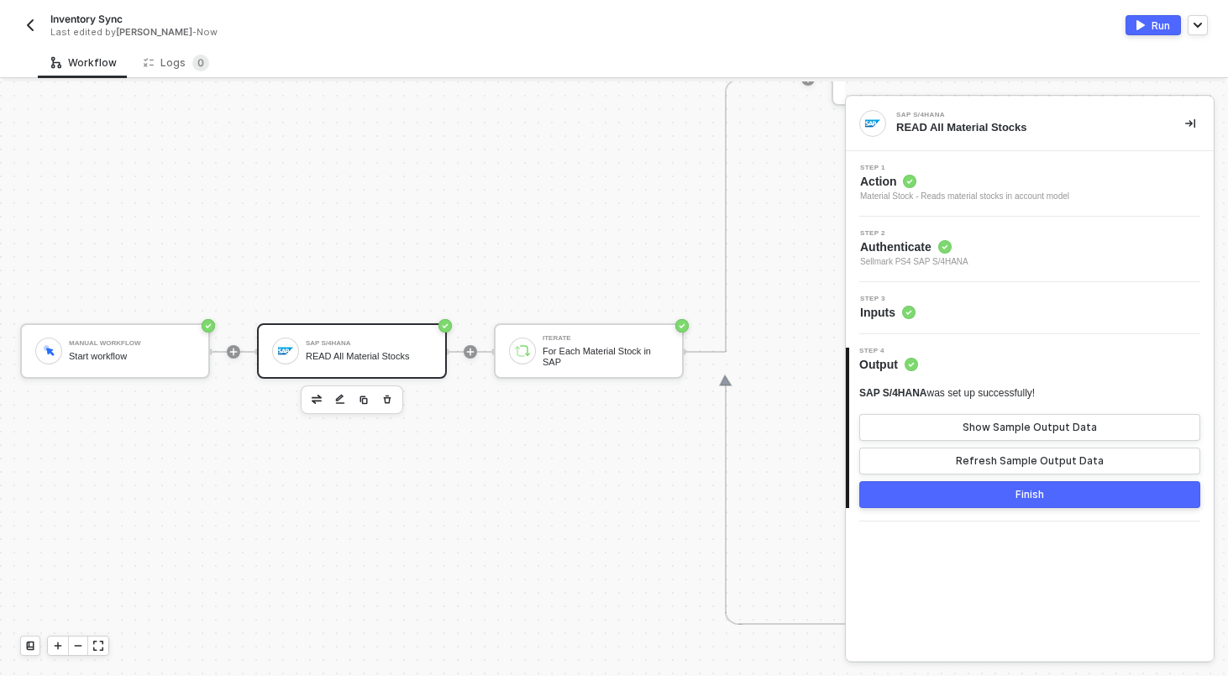
click at [956, 292] on div "Step 3 Inputs" at bounding box center [1030, 308] width 368 height 52
click at [947, 338] on div "4 Step 4 Output SAP S/4HANA was set up successfully! Show Sample Output Data Re…" at bounding box center [1030, 427] width 368 height 187
click at [955, 300] on div "Step 3 Inputs" at bounding box center [1032, 308] width 364 height 25
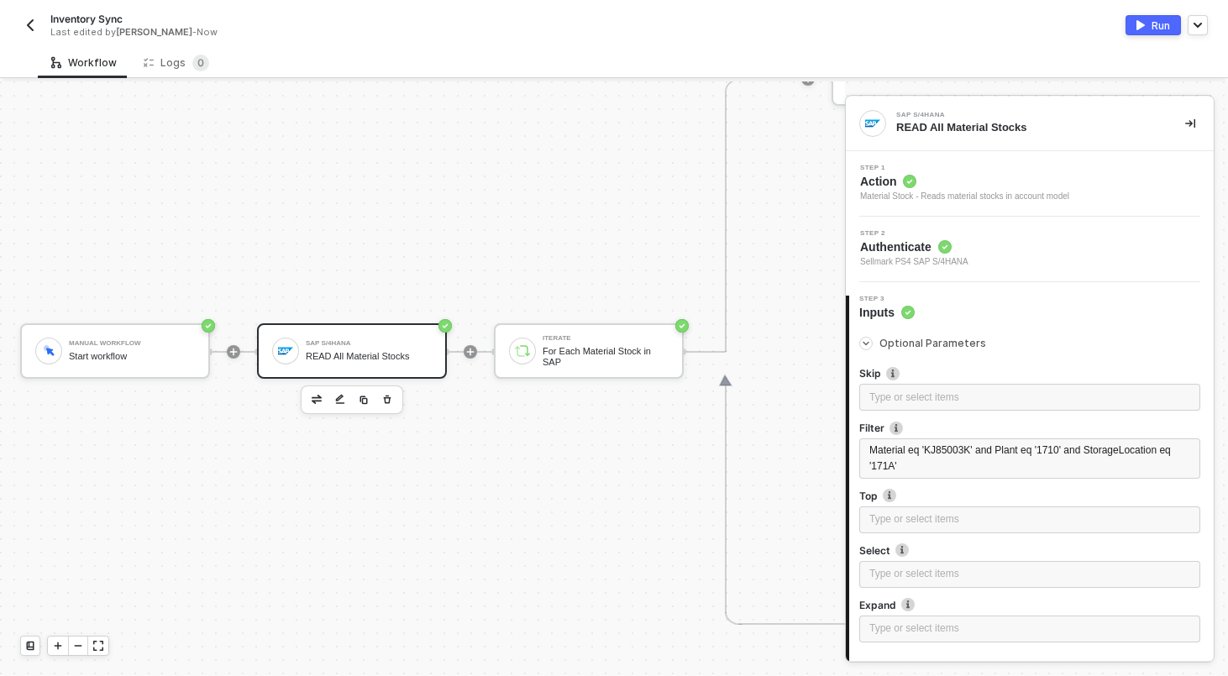
click at [36, 33] on button "button" at bounding box center [30, 25] width 20 height 20
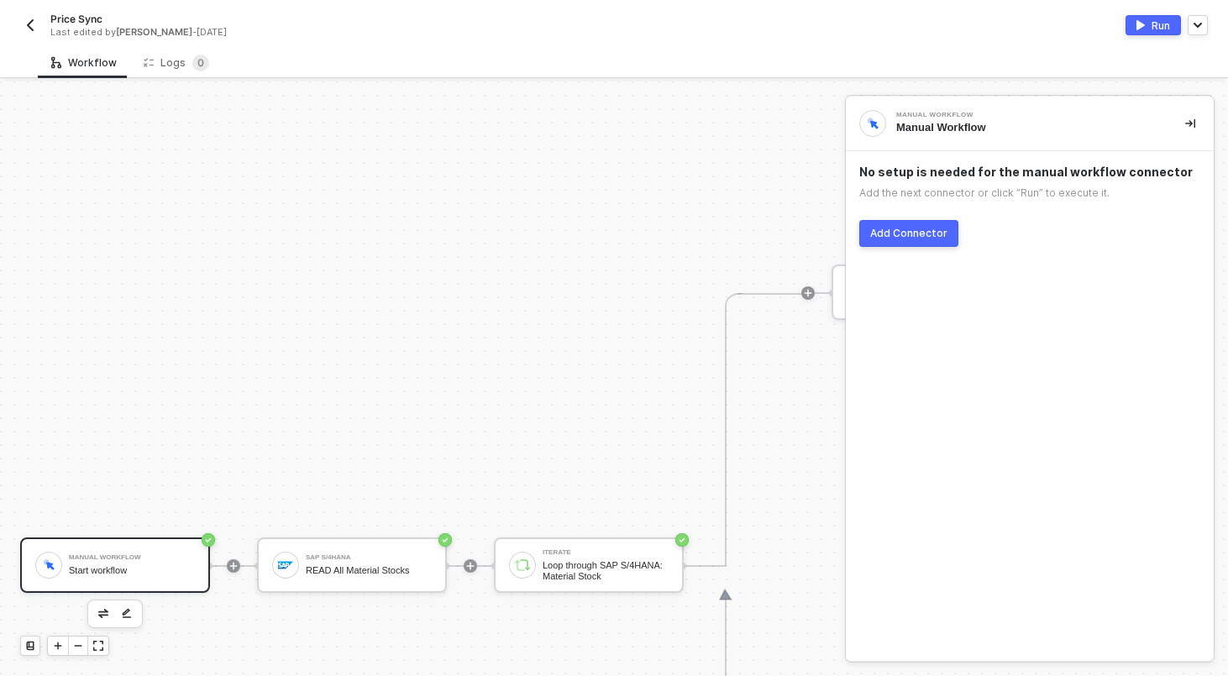
scroll to position [552, 0]
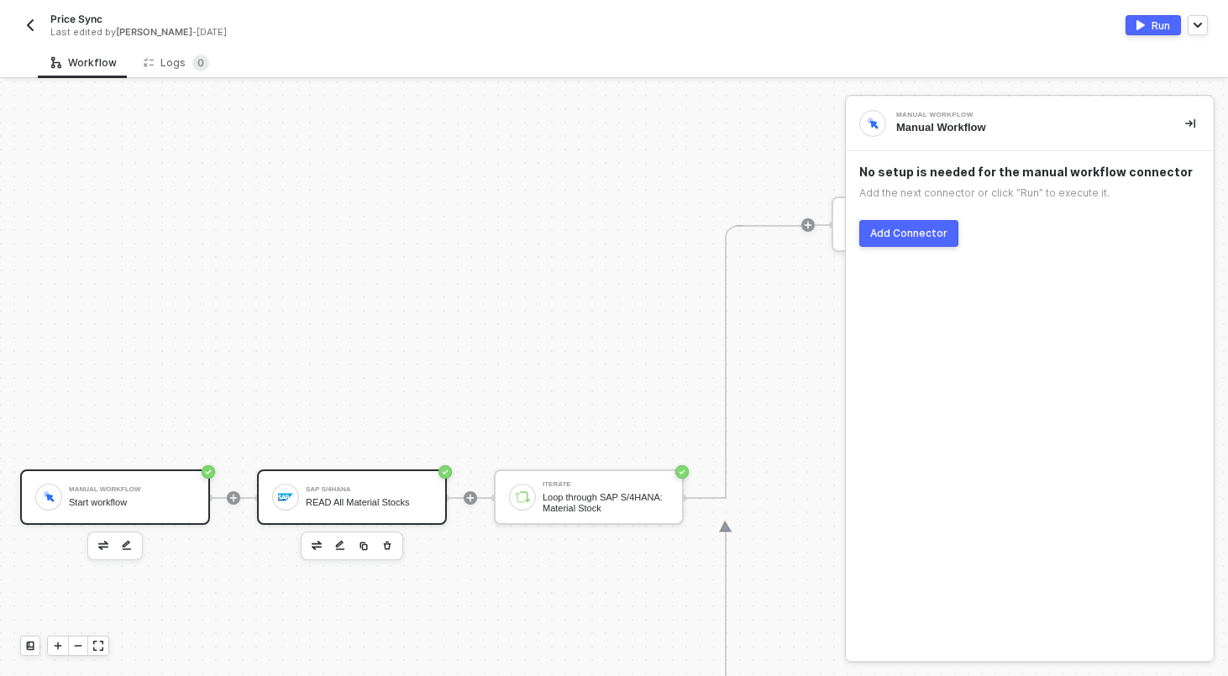
click at [365, 469] on div "SAP S/4HANA READ All Material Stocks" at bounding box center [352, 496] width 190 height 55
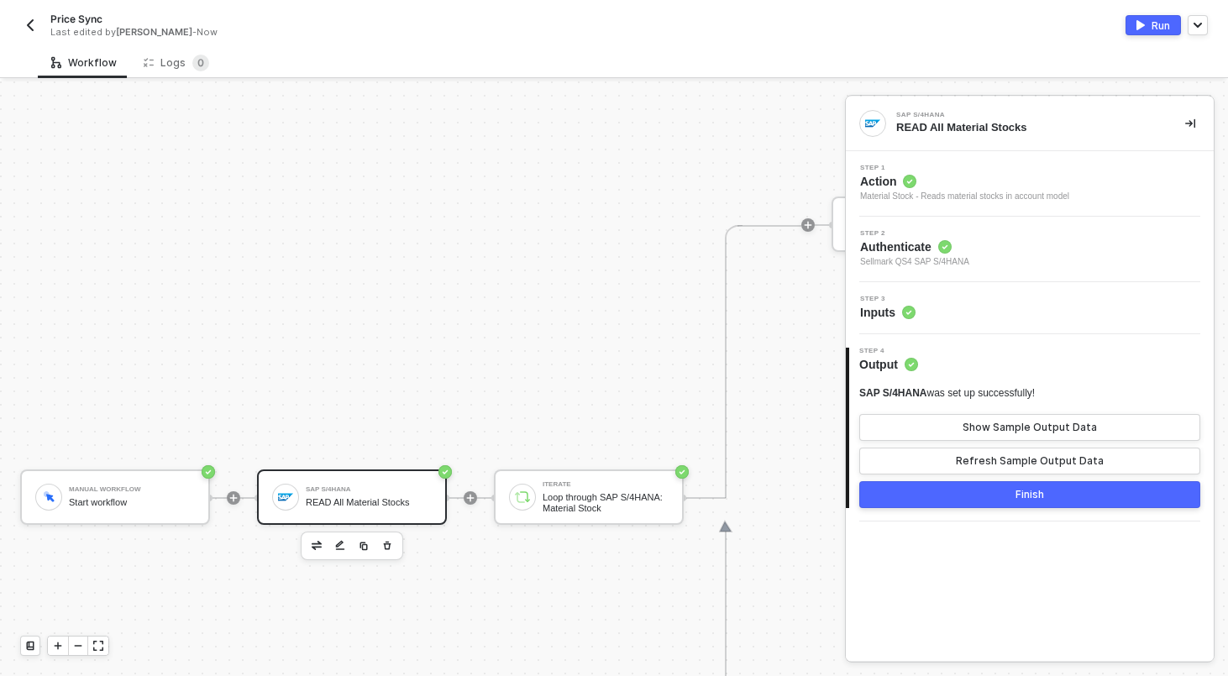
click at [1006, 257] on div "Step 2 Authenticate Sellmark QS4 SAP S/4HANA" at bounding box center [1032, 249] width 364 height 39
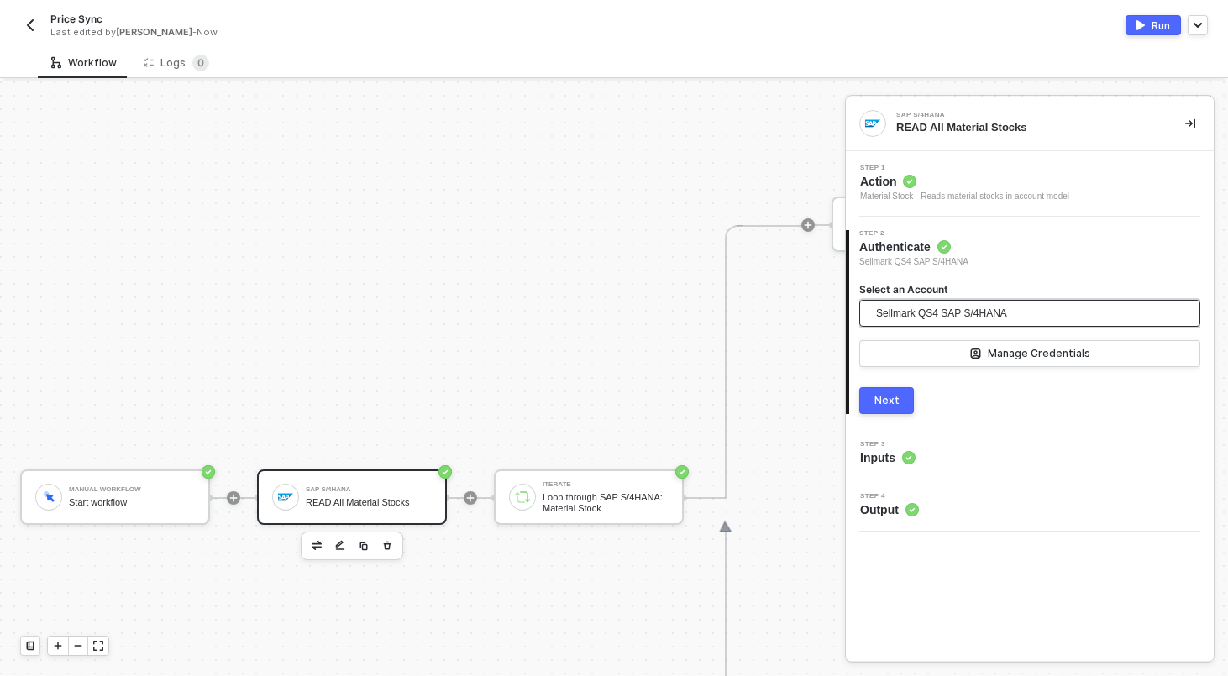
click at [971, 315] on span "Sellmark QS4 SAP S/4HANA" at bounding box center [941, 313] width 131 height 25
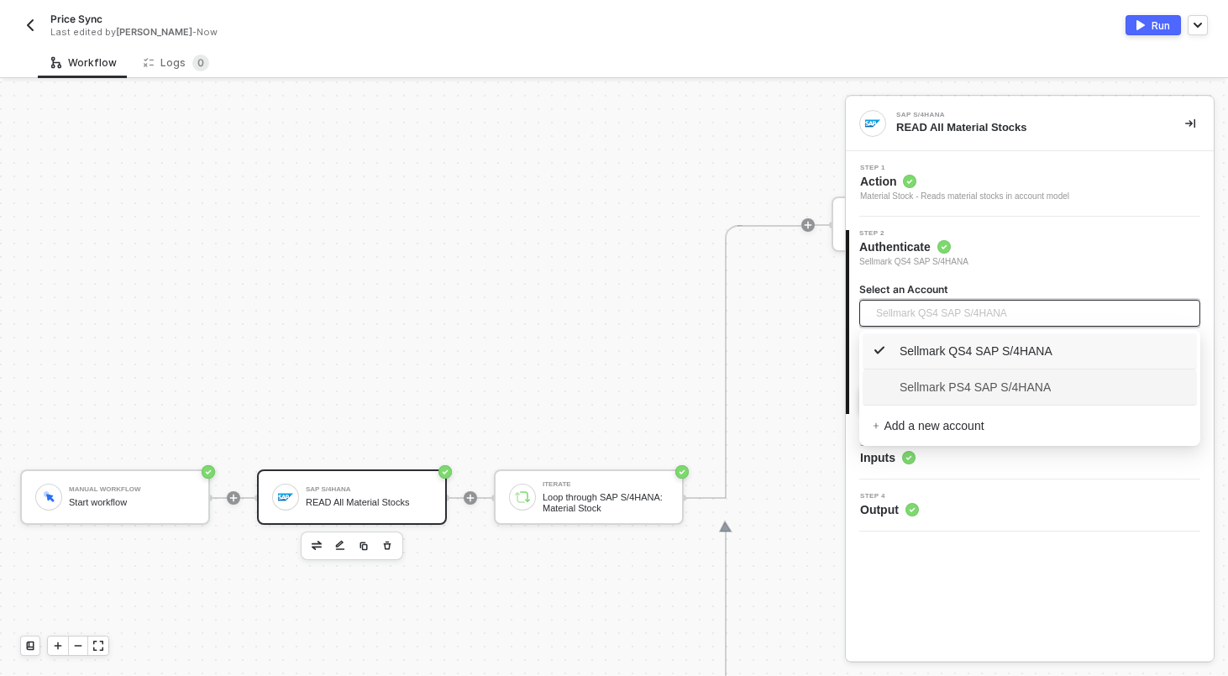
click at [952, 379] on span "Sellmark PS4 SAP S/4HANA" at bounding box center [961, 387] width 178 height 18
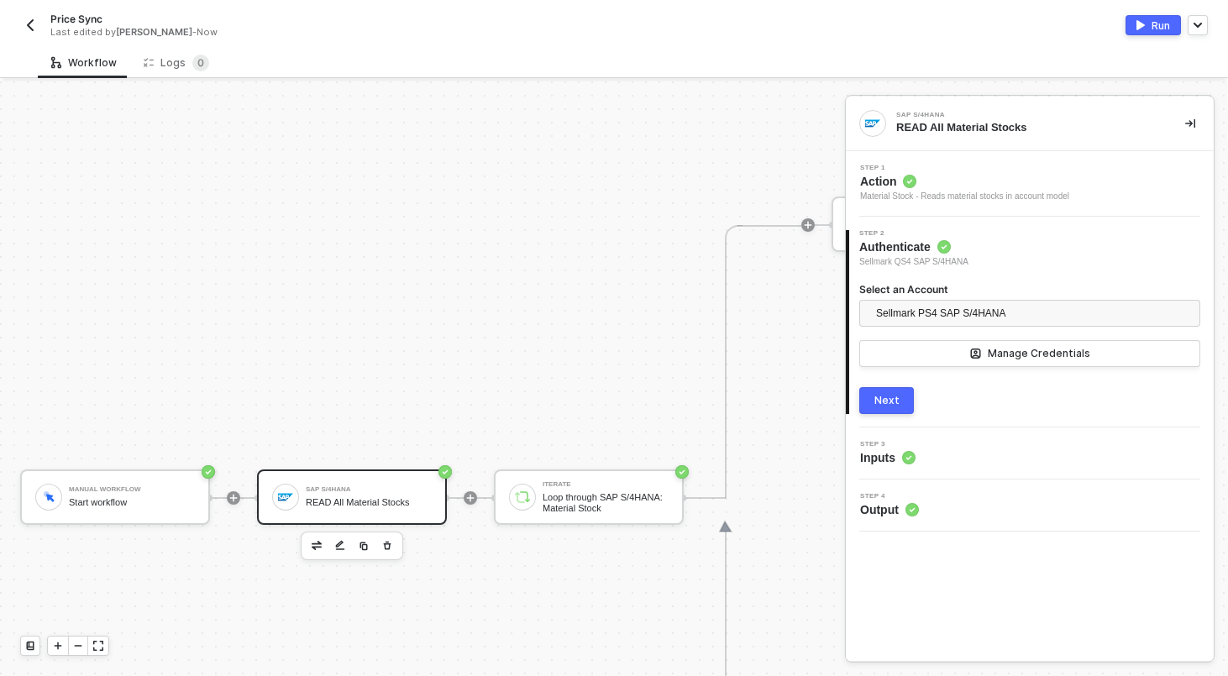
click at [905, 394] on button "Next" at bounding box center [886, 400] width 55 height 27
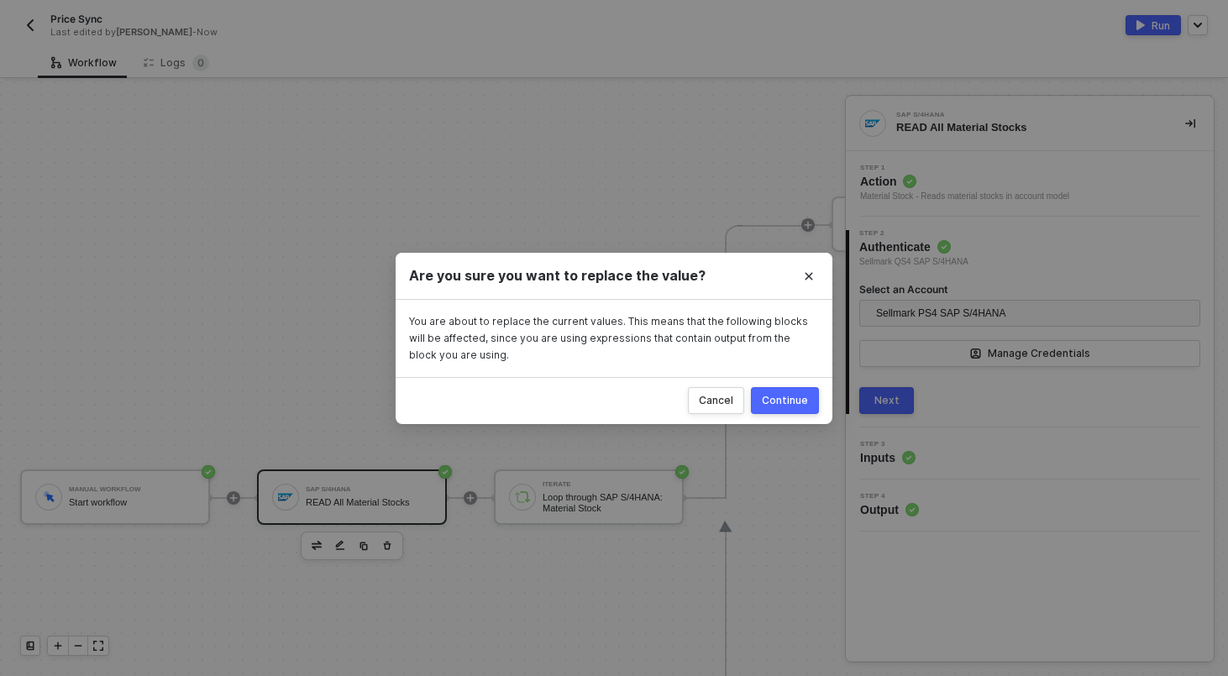
click at [799, 403] on div "Continue" at bounding box center [785, 400] width 46 height 13
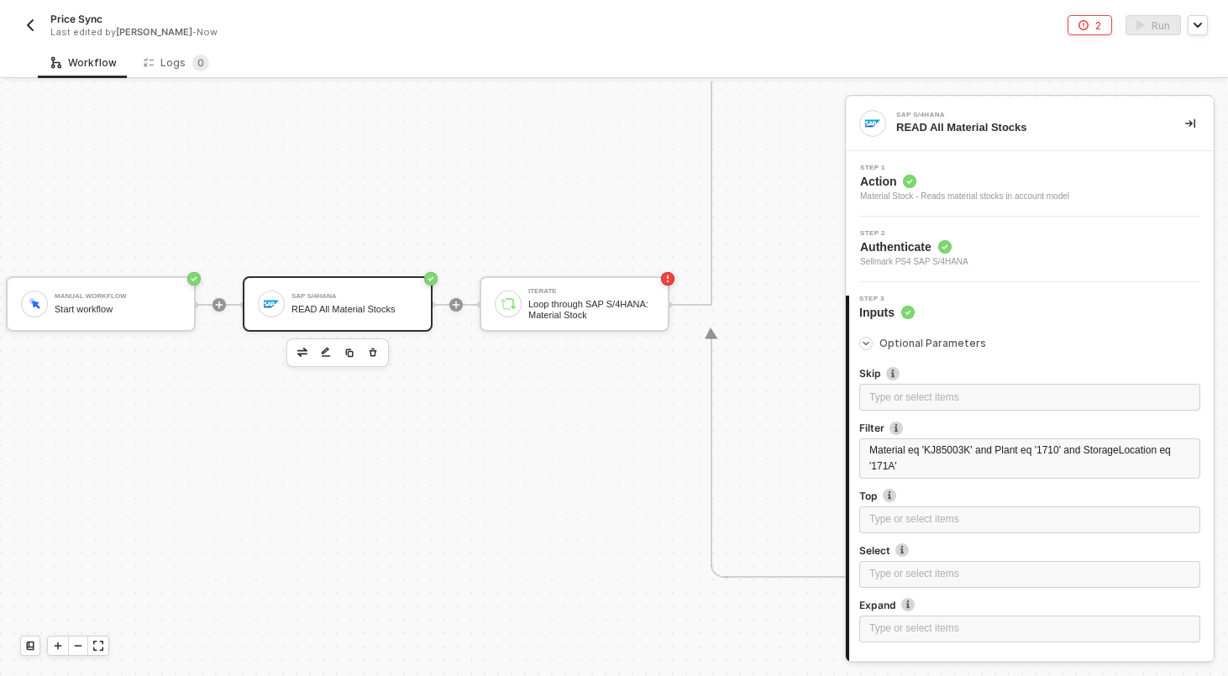
scroll to position [122, 0]
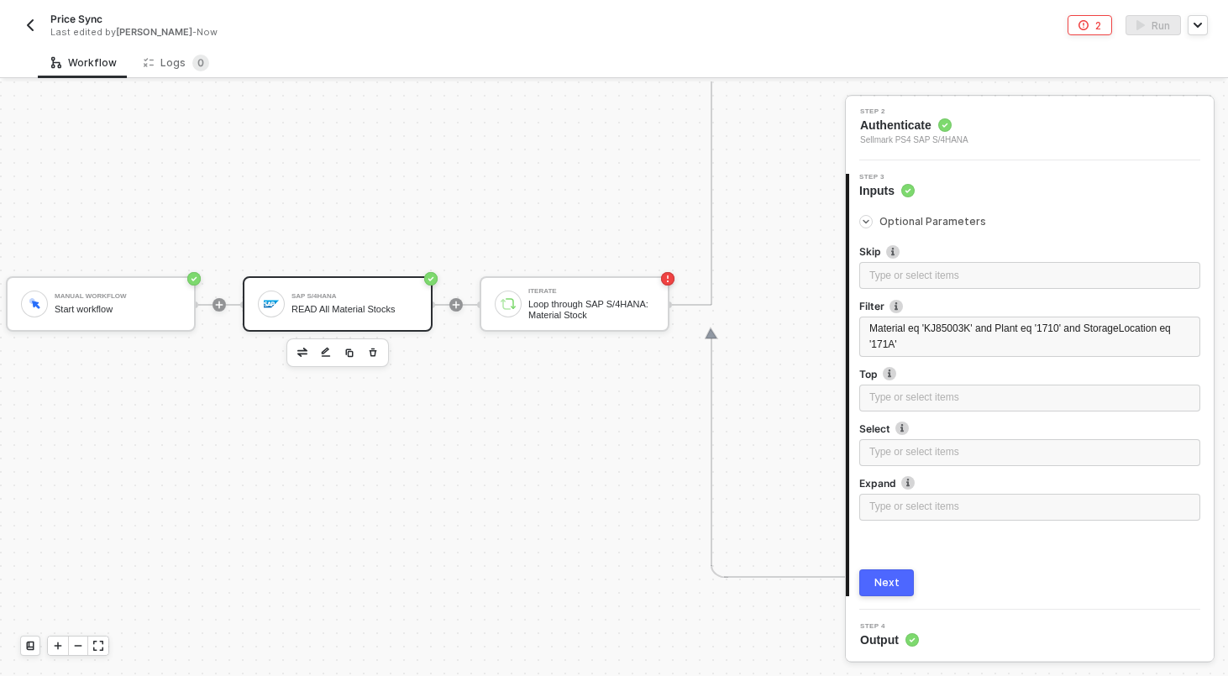
click at [891, 584] on div "Next" at bounding box center [886, 582] width 25 height 13
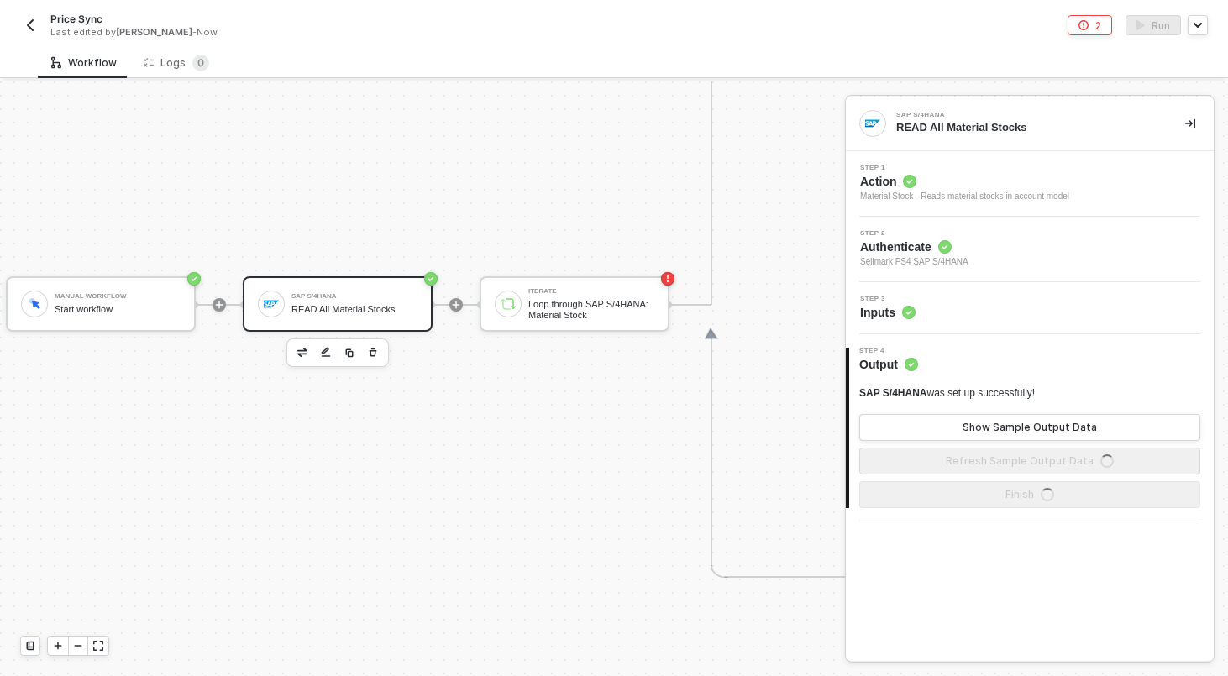
scroll to position [0, 0]
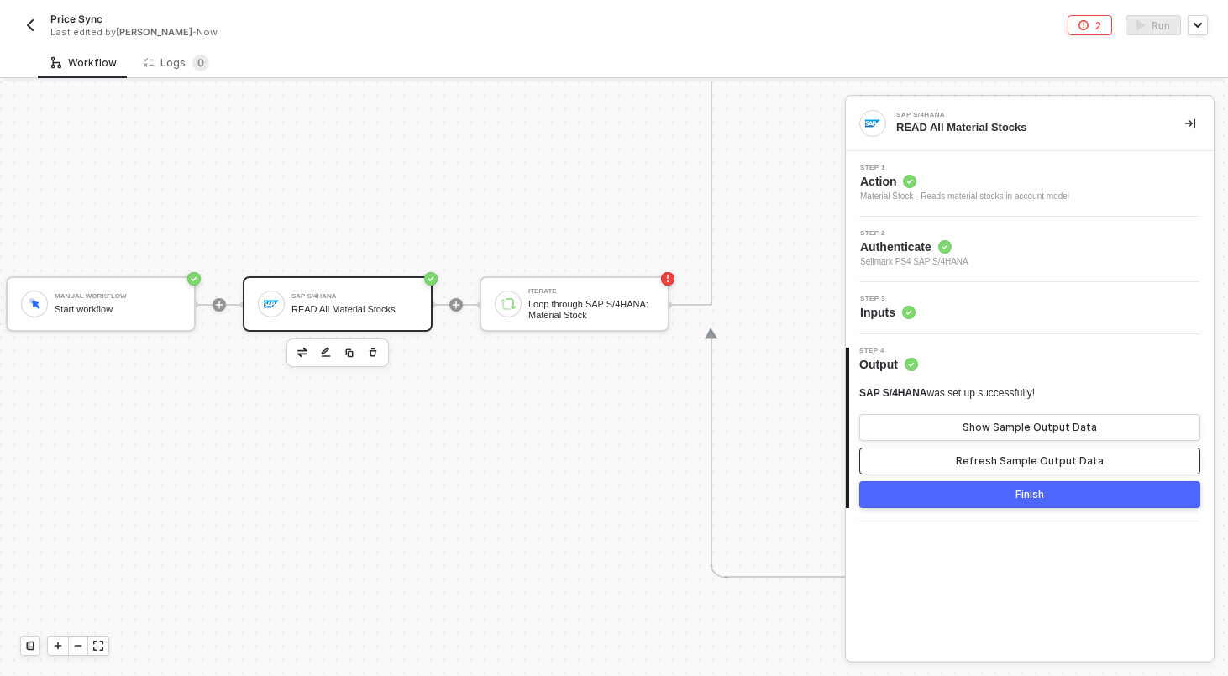
click at [940, 453] on button "Refresh Sample Output Data" at bounding box center [1029, 461] width 341 height 27
click at [941, 428] on button "Show Sample Output Data" at bounding box center [1029, 427] width 341 height 27
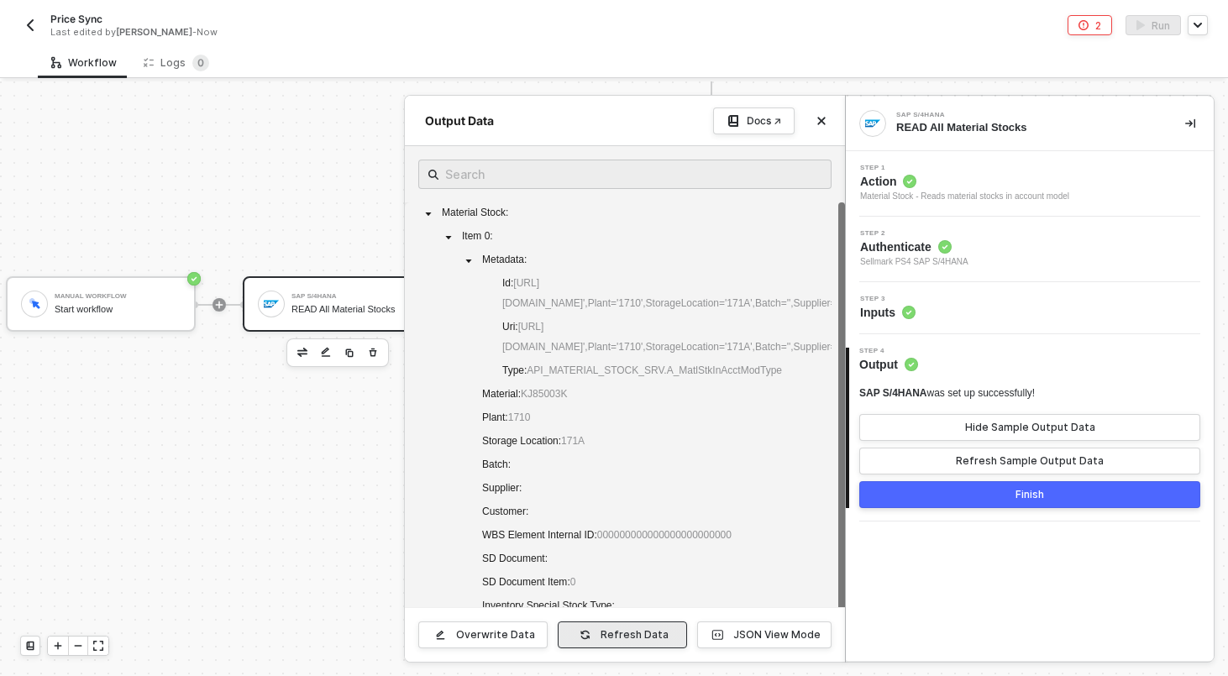
click at [610, 635] on div "Refresh Data" at bounding box center [634, 634] width 68 height 13
click at [973, 500] on button "Finish" at bounding box center [1029, 494] width 341 height 27
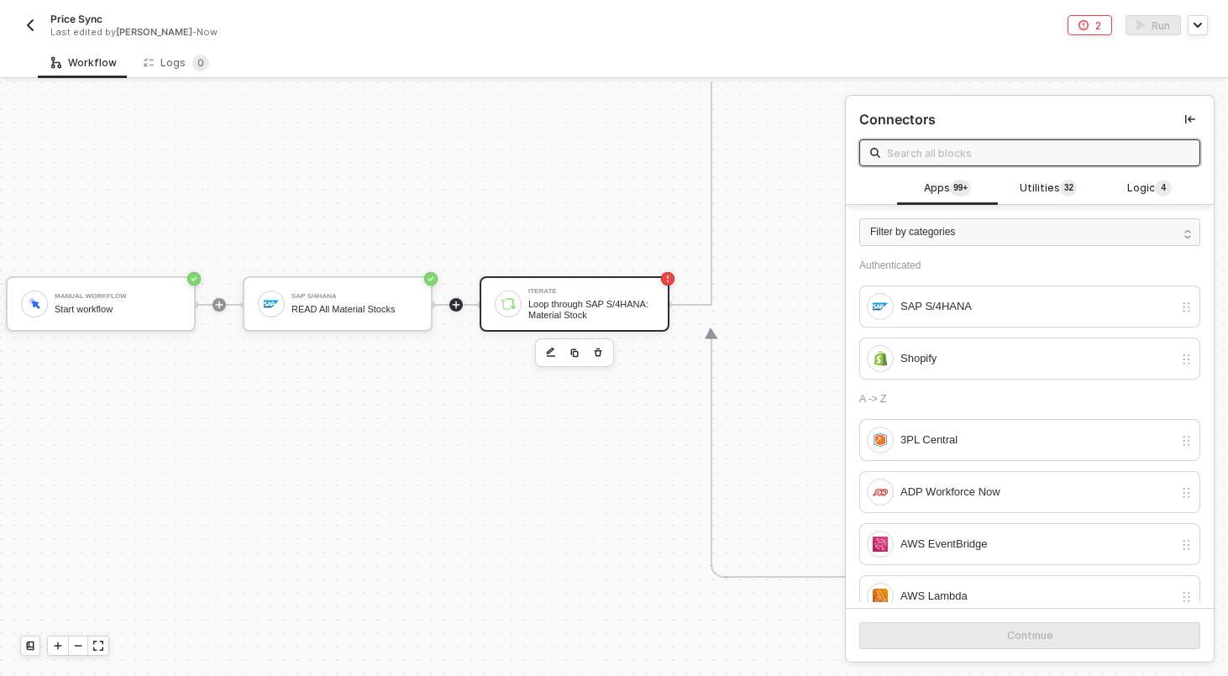
click at [621, 299] on div "Loop through SAP S/4HANA: Material Stock" at bounding box center [591, 309] width 126 height 21
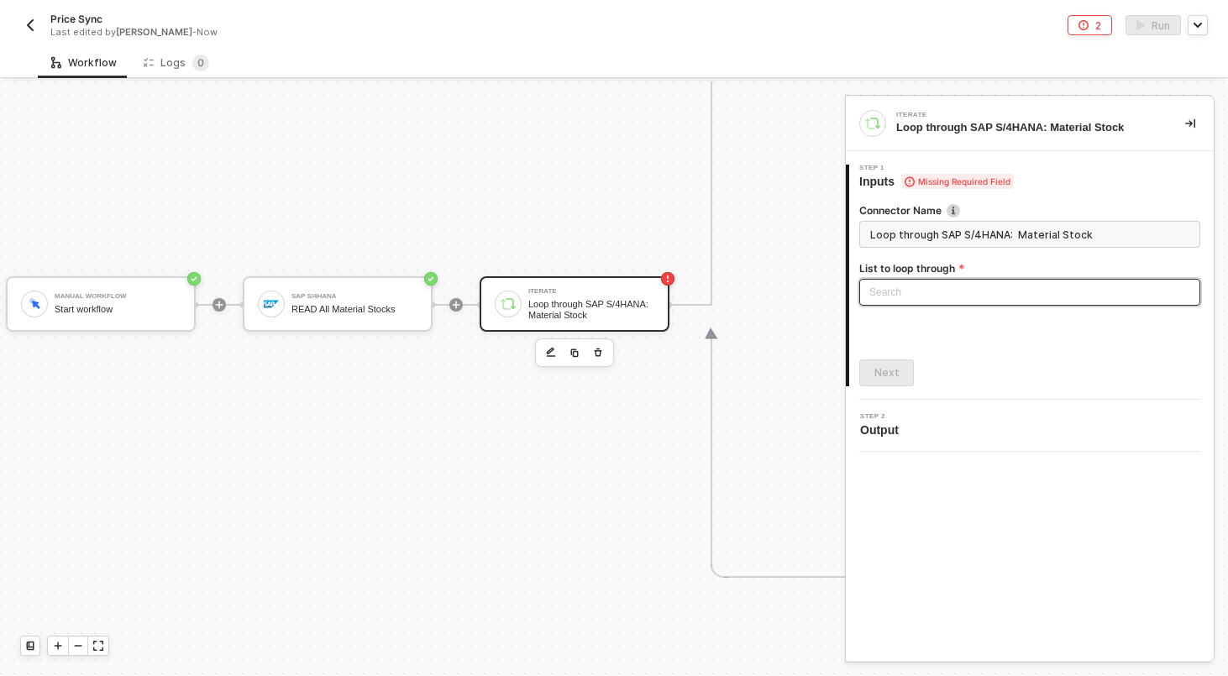
click at [904, 289] on div "Search" at bounding box center [1029, 292] width 341 height 27
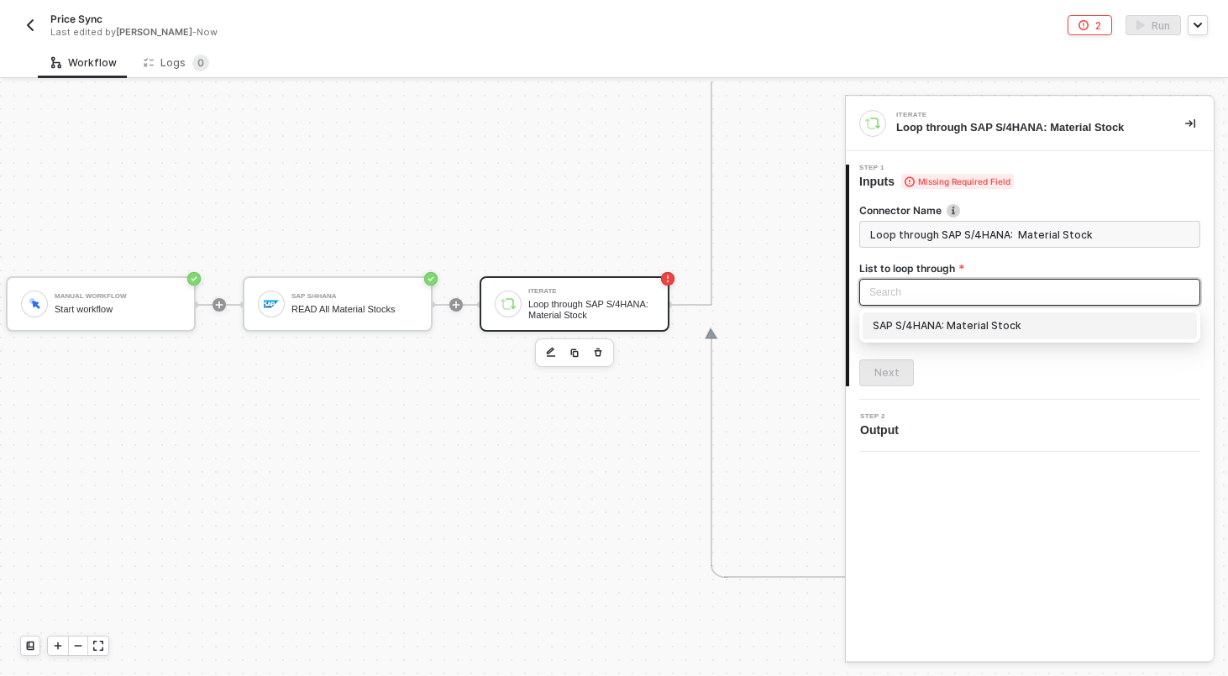
click at [903, 317] on div "SAP S/4HANA: Material Stock" at bounding box center [1029, 326] width 314 height 18
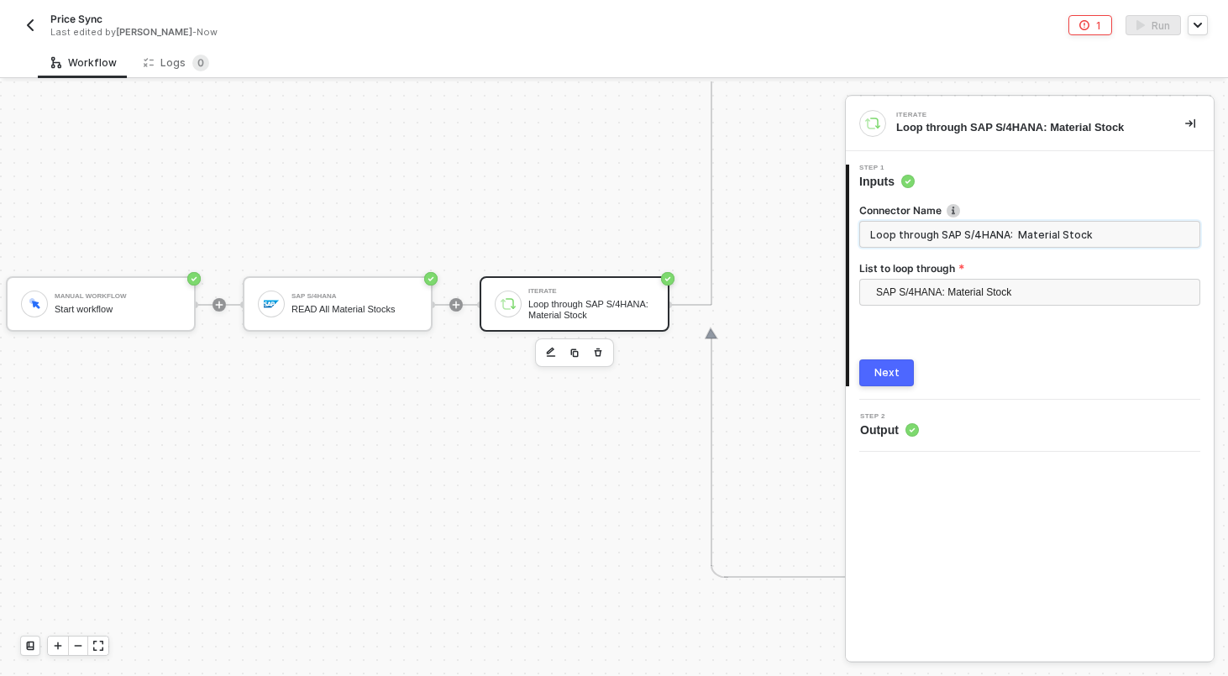
click at [990, 240] on input "Loop through SAP S/4HANA: Material Stock" at bounding box center [1029, 234] width 341 height 27
type input "For Each Material Stock in SAP"
click at [882, 364] on button "Next" at bounding box center [886, 372] width 55 height 27
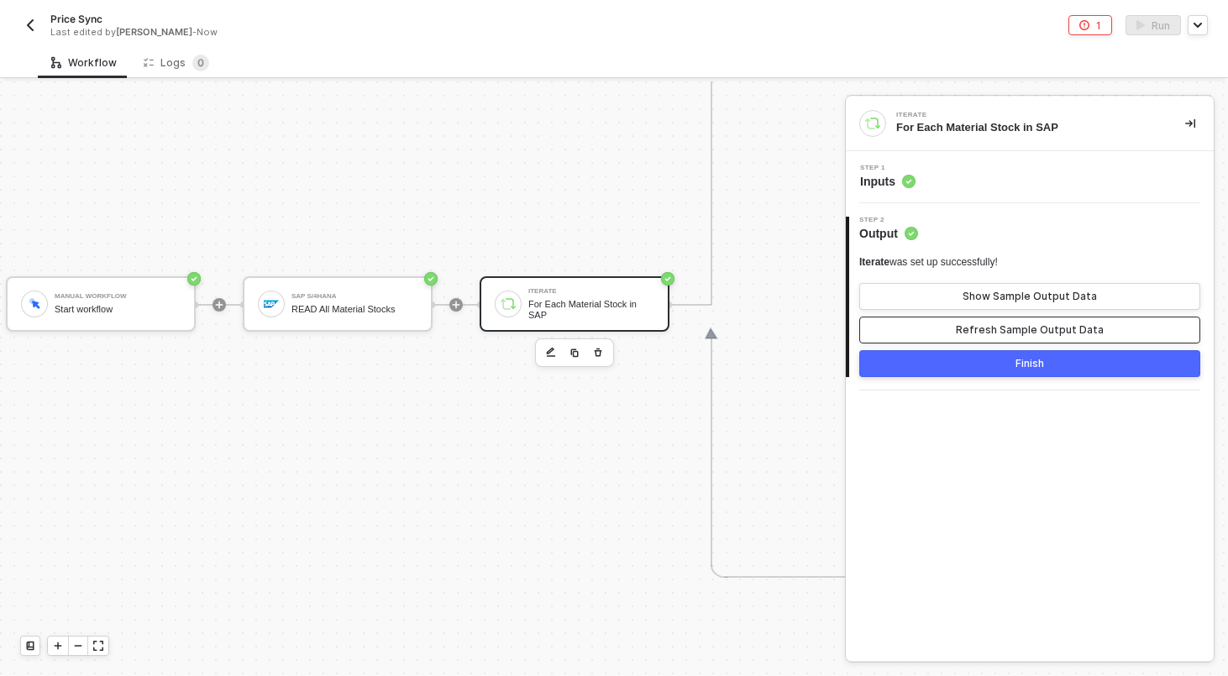
click at [928, 339] on button "Refresh Sample Output Data" at bounding box center [1029, 330] width 341 height 27
click at [967, 281] on div "Iterate was set up successfully! Show Sample Output Data Refresh Sample Output …" at bounding box center [1029, 299] width 341 height 88
click at [967, 291] on div "Show Sample Output Data" at bounding box center [1029, 296] width 134 height 13
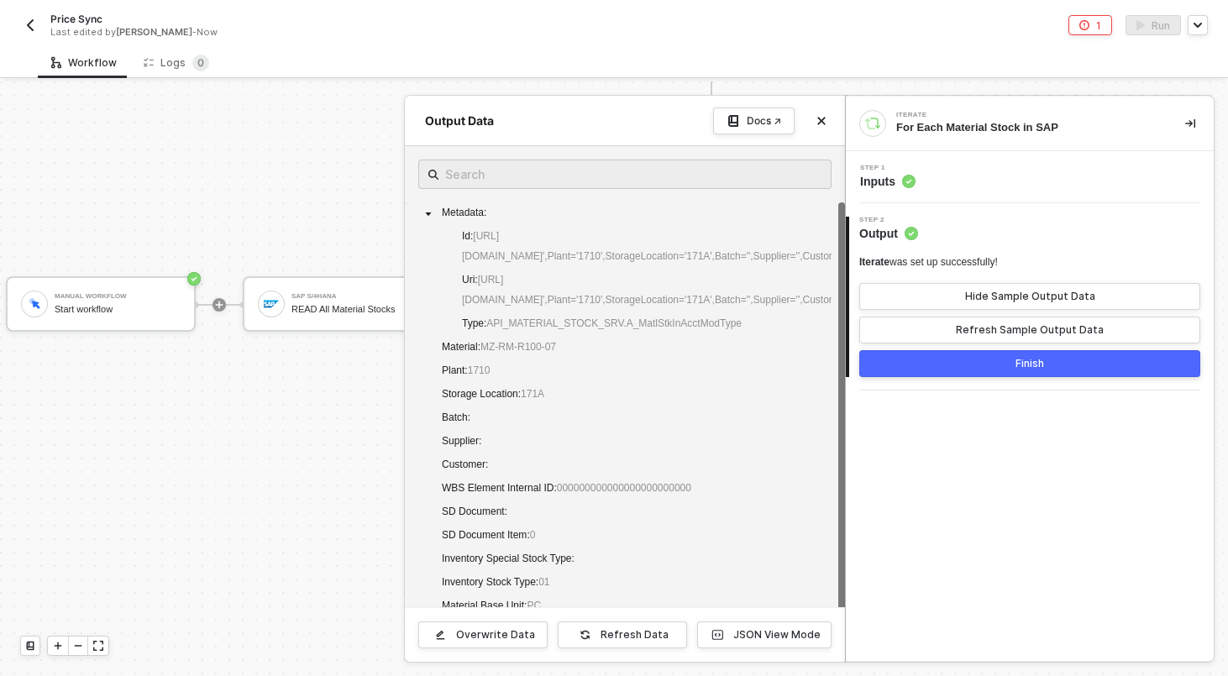
click at [977, 366] on button "Finish" at bounding box center [1029, 363] width 341 height 27
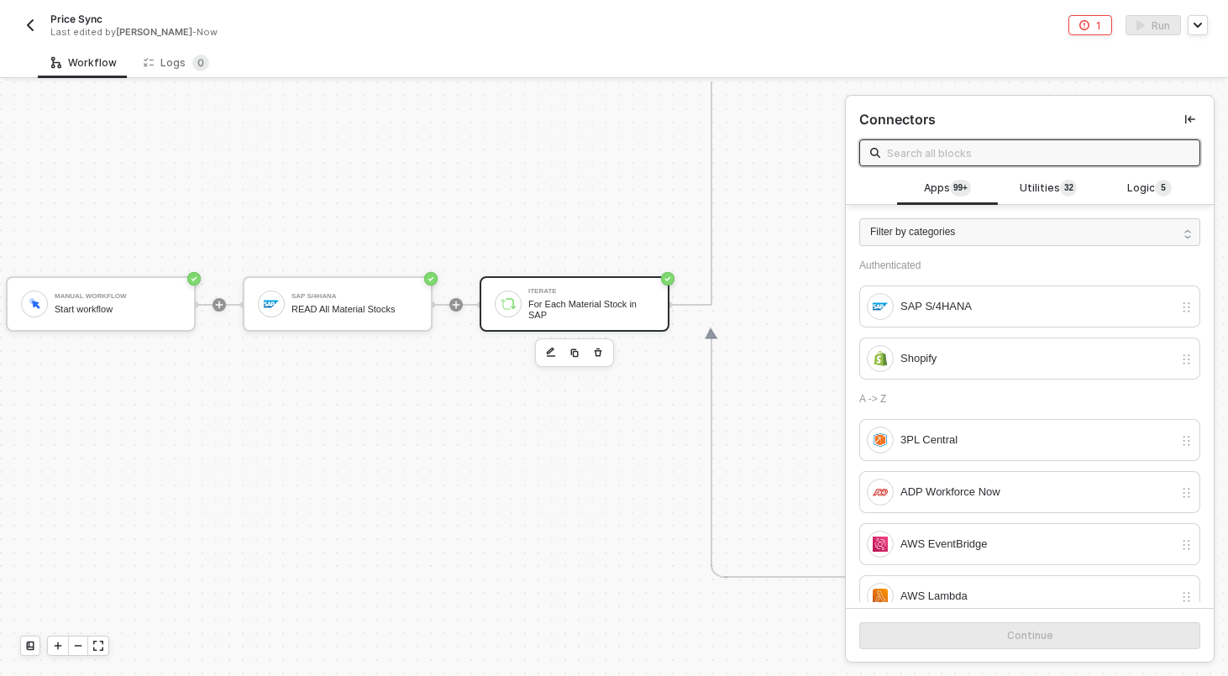
click at [529, 325] on div "Iterate For Each Material Stock in SAP" at bounding box center [574, 303] width 190 height 55
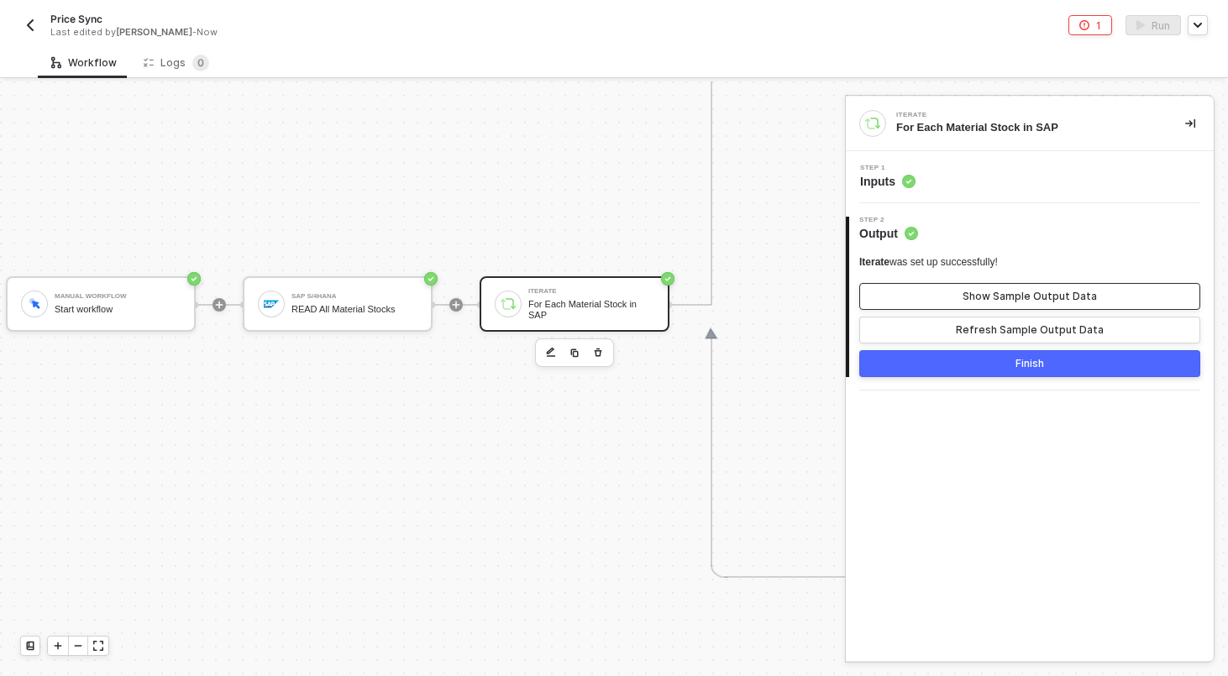
click at [922, 305] on button "Show Sample Output Data" at bounding box center [1029, 296] width 341 height 27
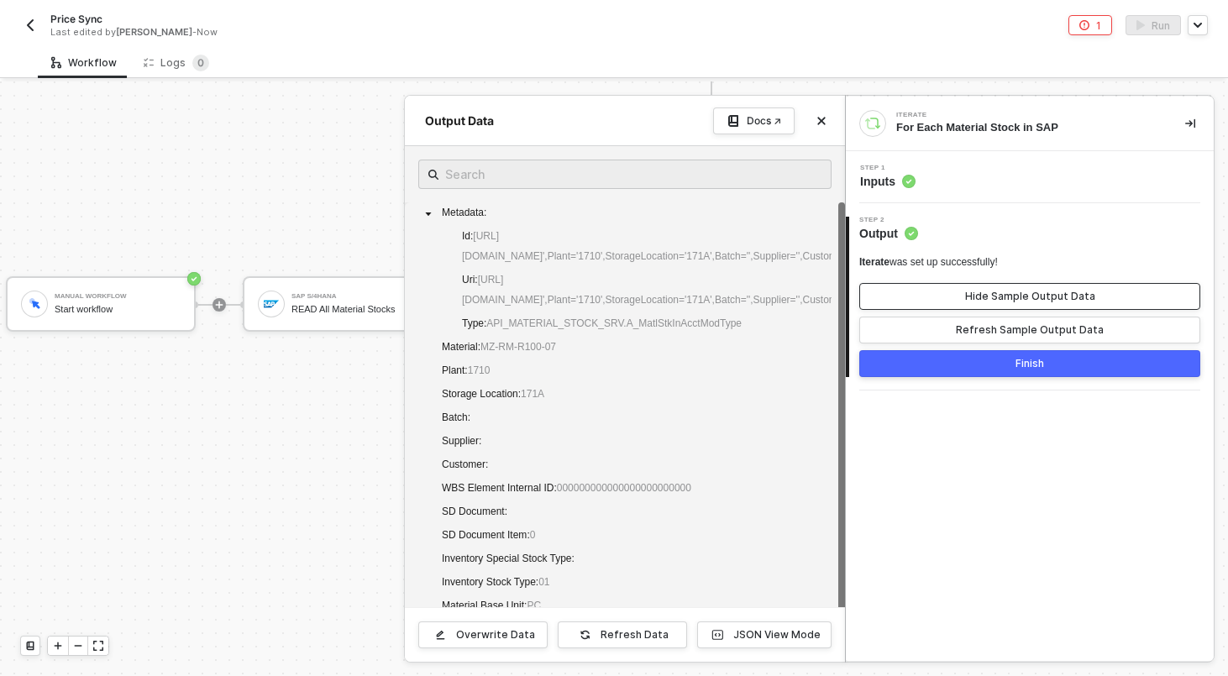
click at [923, 296] on button "Hide Sample Output Data" at bounding box center [1029, 296] width 341 height 27
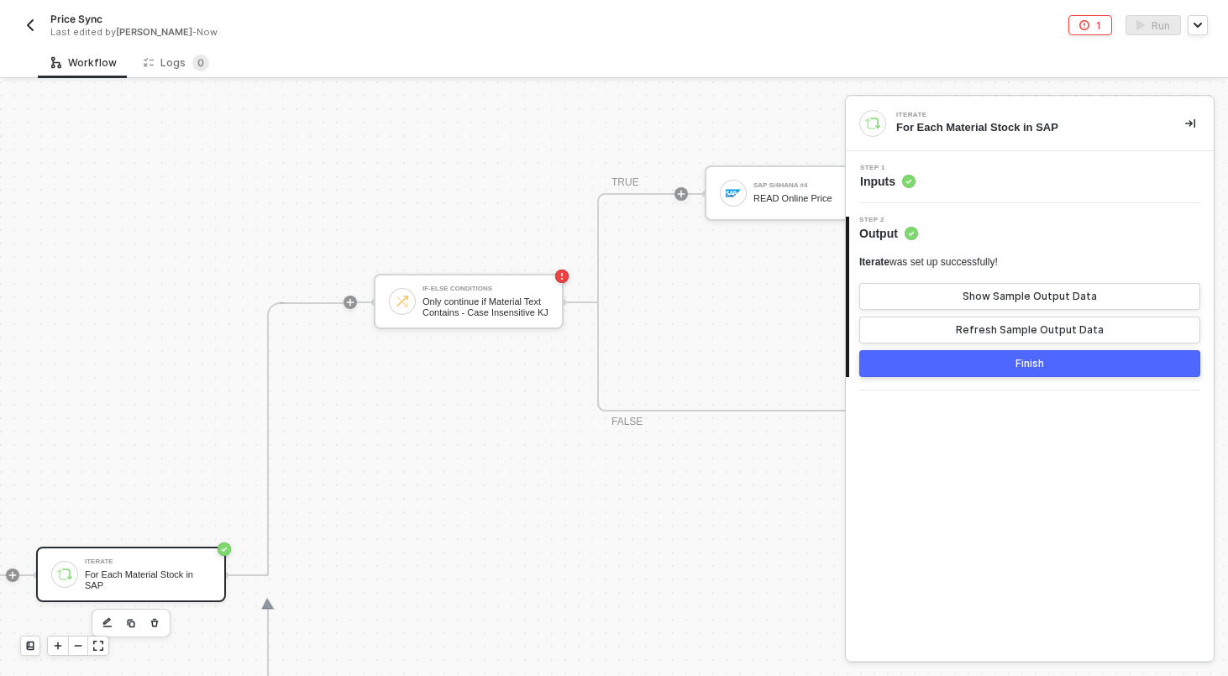
scroll to position [469, 458]
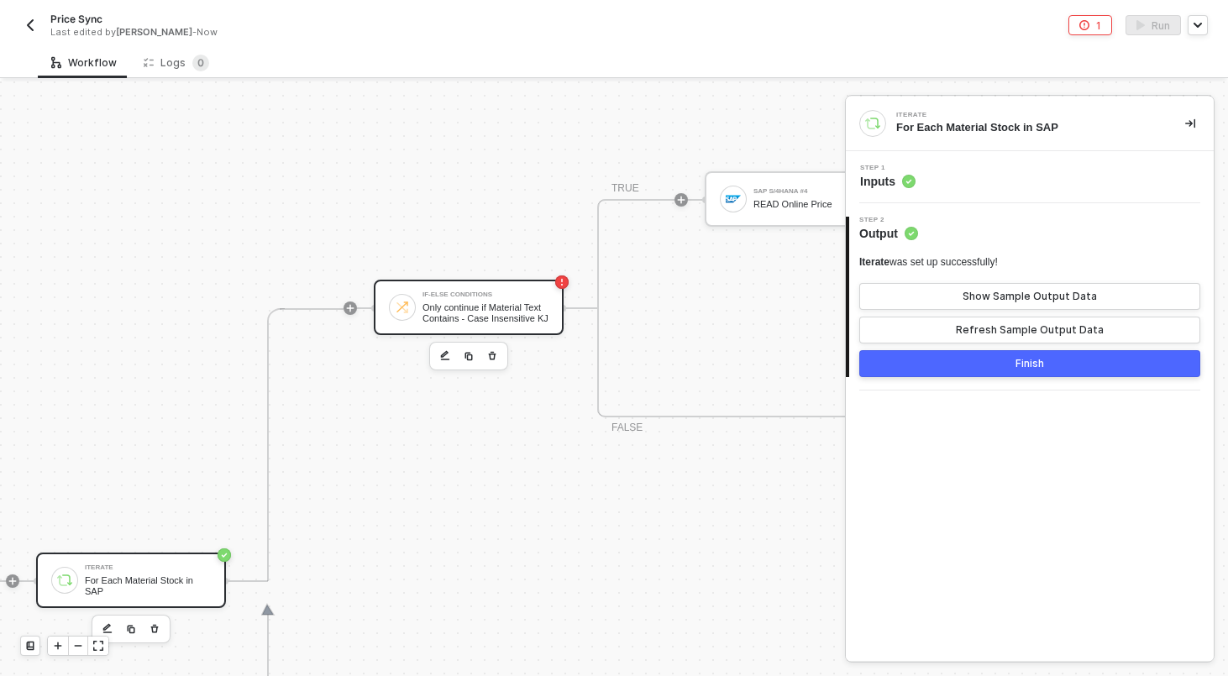
click at [470, 289] on div "If-Else Conditions Only continue if Material Text Contains - Case Insensitive KJ" at bounding box center [469, 307] width 190 height 55
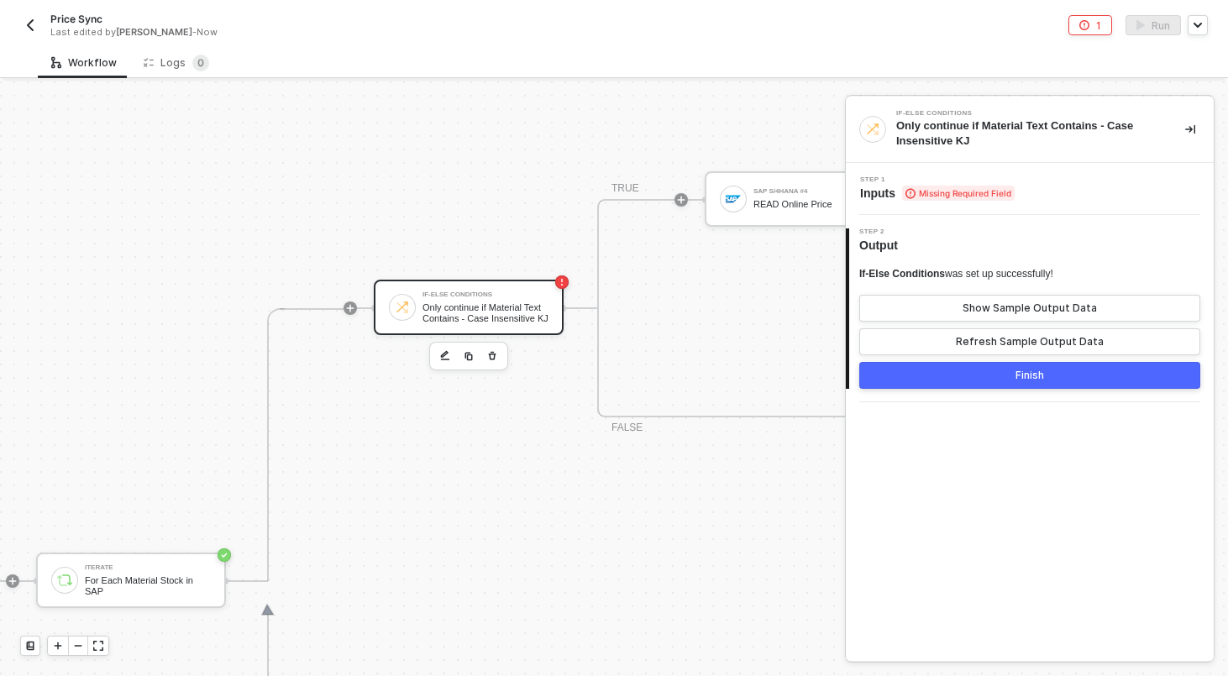
click at [929, 185] on span "Inputs Missing Required Field" at bounding box center [937, 193] width 155 height 17
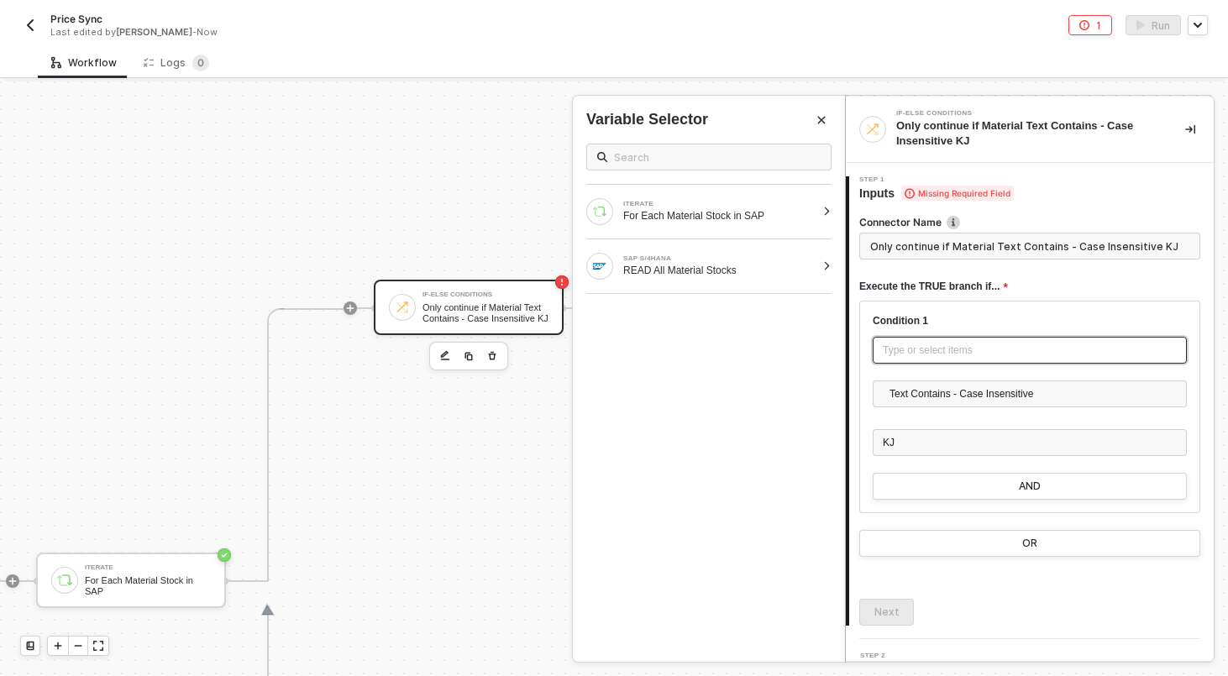
click at [916, 351] on div "Type or select items ﻿" at bounding box center [1030, 351] width 294 height 16
click at [907, 348] on div "Type or select items ﻿" at bounding box center [1030, 351] width 294 height 16
click at [730, 217] on div "For Each Material Stock in SAP" at bounding box center [719, 215] width 192 height 13
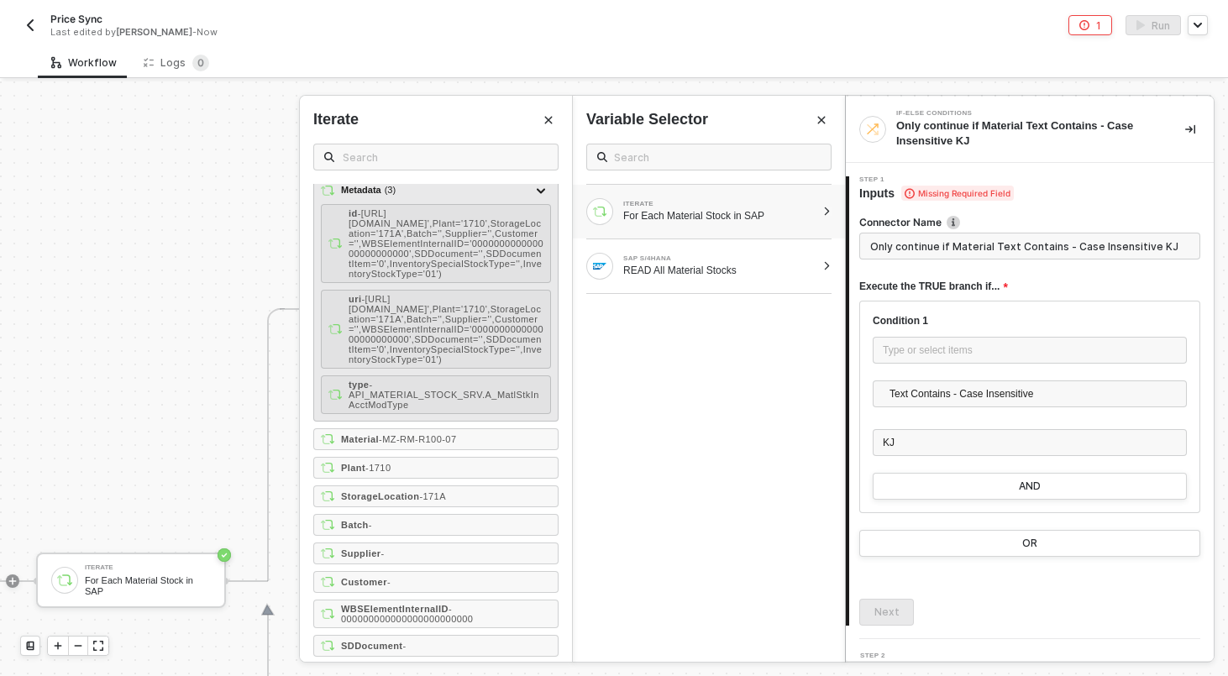
scroll to position [75, 0]
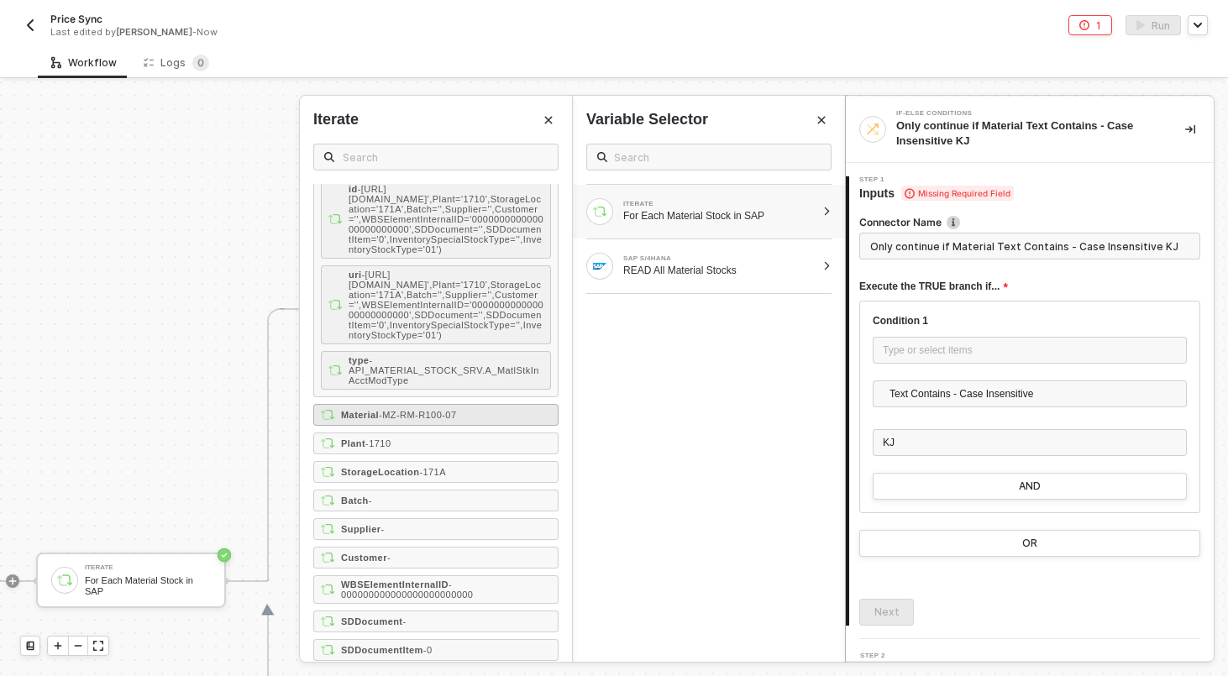
click at [456, 420] on span "- MZ-RM-R100-07" at bounding box center [417, 415] width 77 height 10
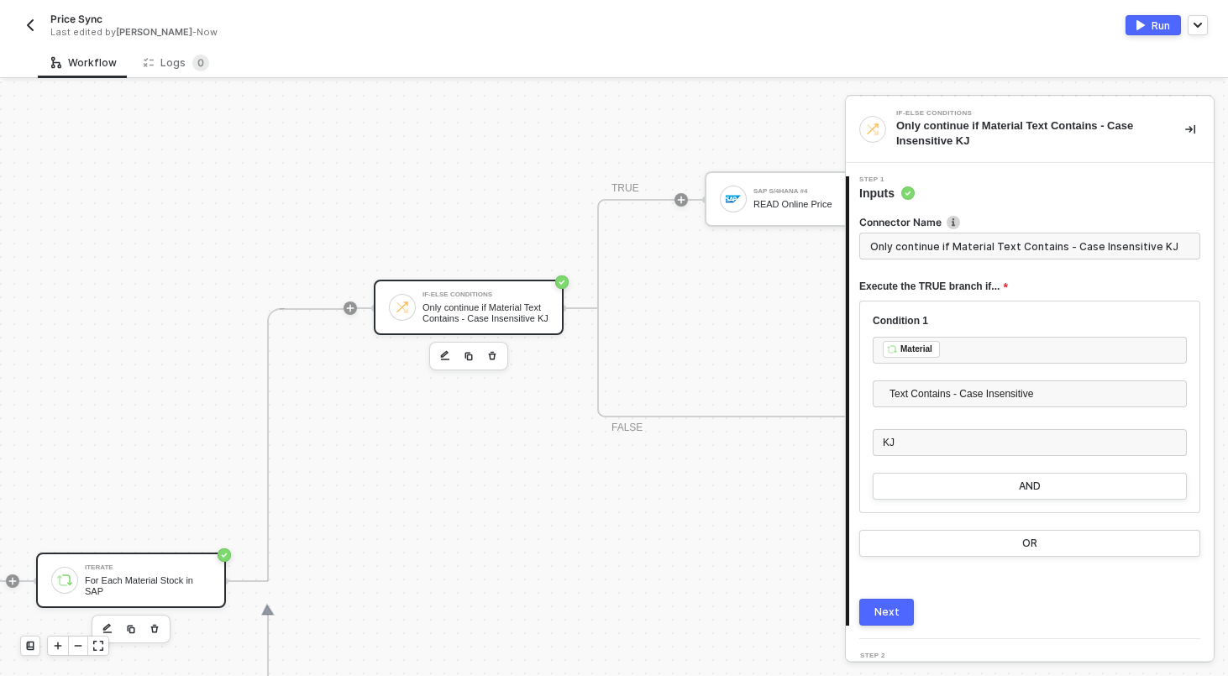
click at [149, 588] on div "For Each Material Stock in SAP" at bounding box center [148, 585] width 126 height 21
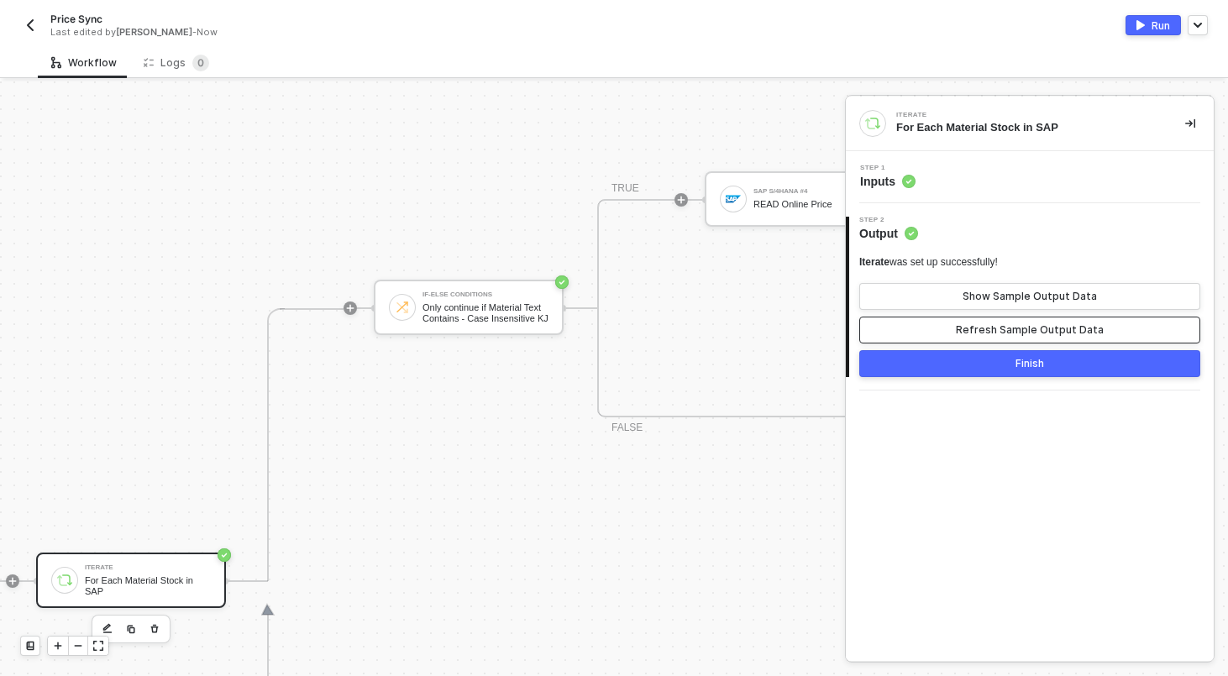
click at [936, 333] on button "Refresh Sample Output Data" at bounding box center [1029, 330] width 341 height 27
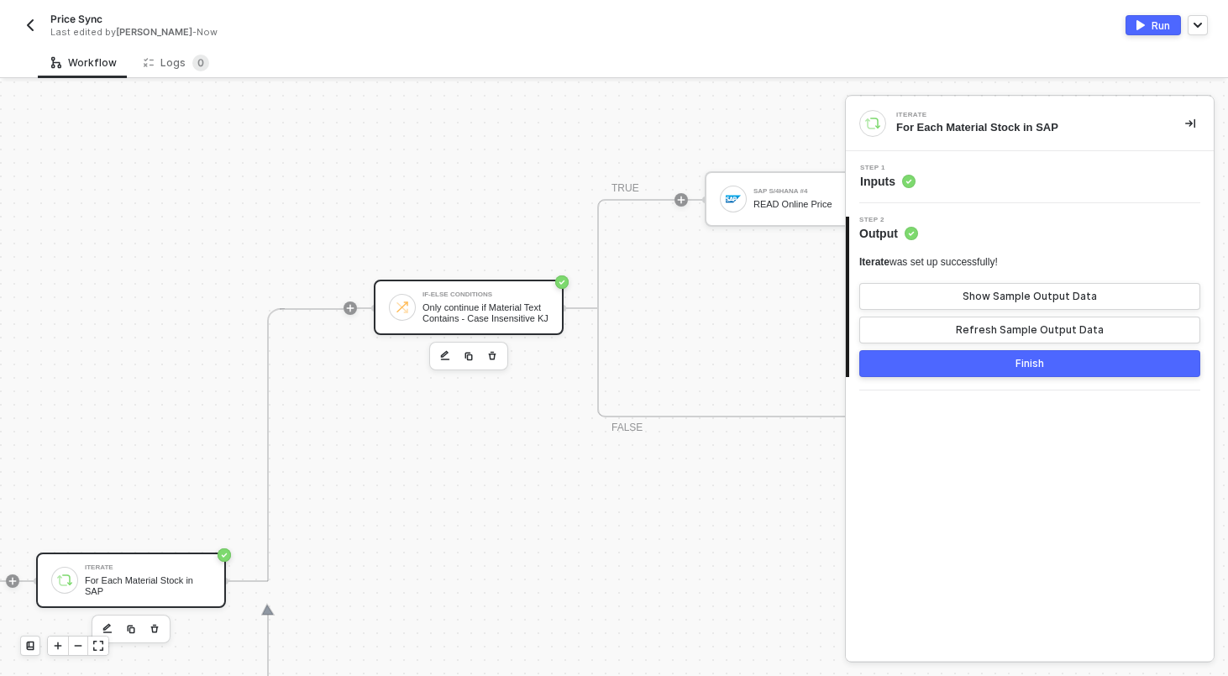
click at [504, 299] on div "If-Else Conditions Only continue if Material Text Contains - Case Insensitive KJ" at bounding box center [485, 307] width 126 height 32
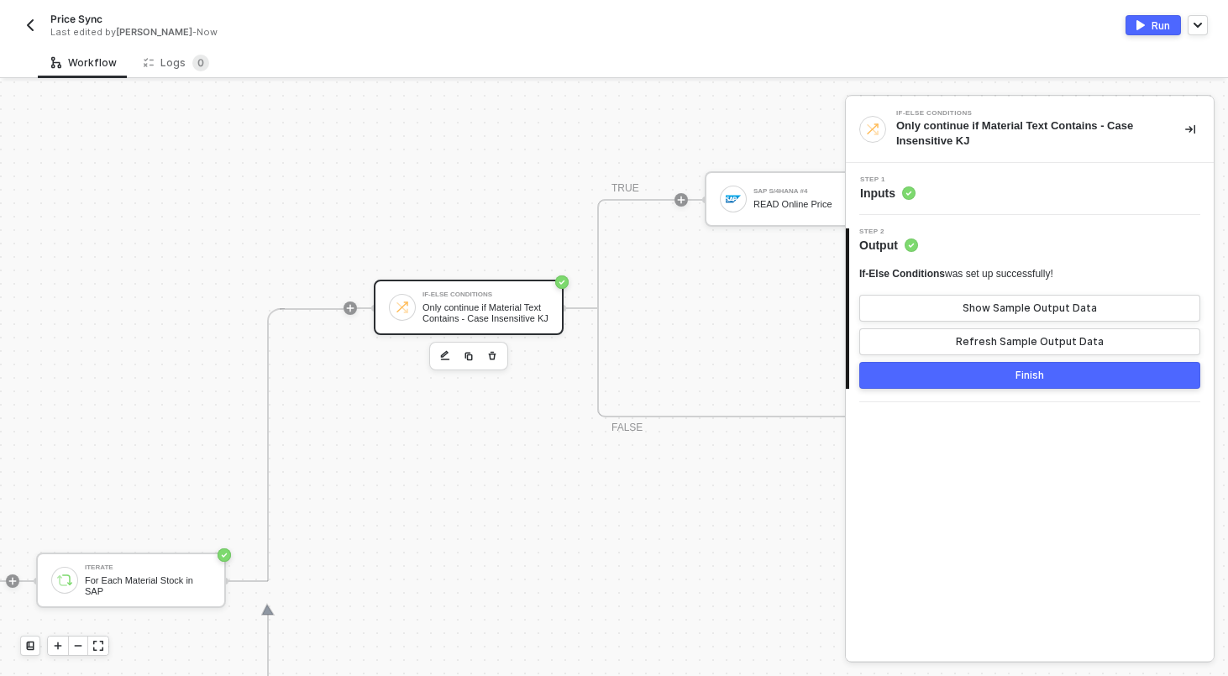
click at [964, 197] on div "Step 1 Inputs" at bounding box center [1032, 188] width 364 height 25
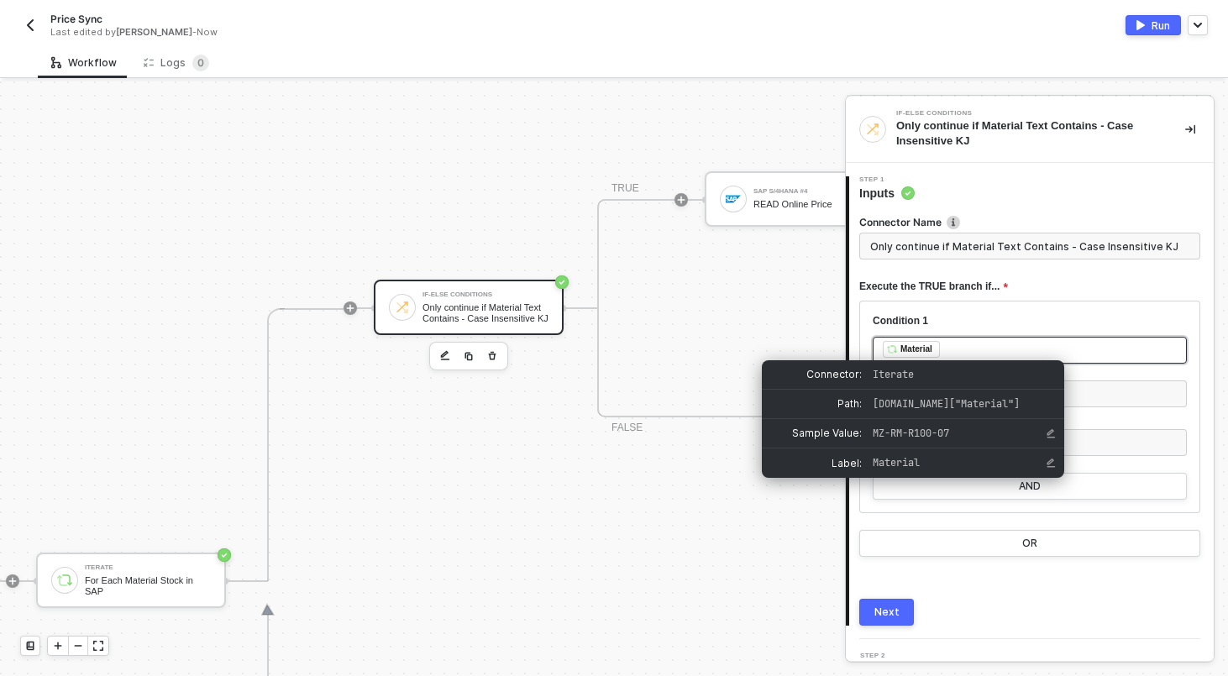
click at [1002, 348] on div "﻿ ﻿ Material ﻿" at bounding box center [1030, 350] width 294 height 18
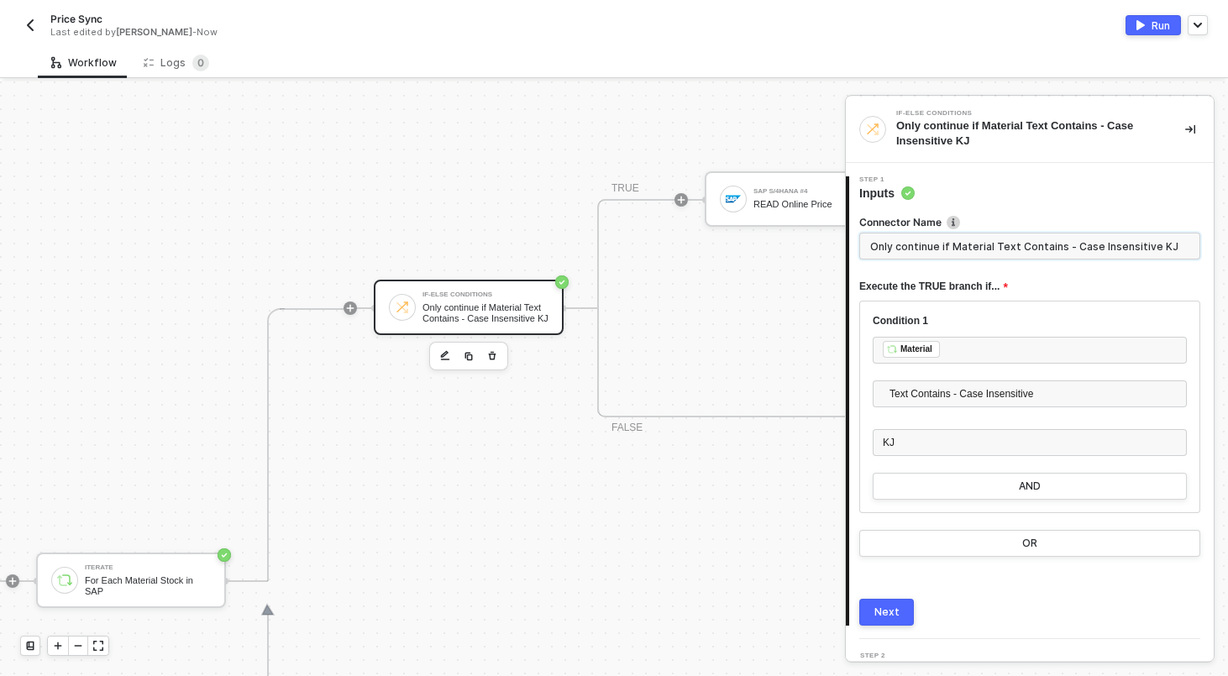
click at [1006, 251] on input "Only continue if Material Text Contains - Case Insensitive KJ" at bounding box center [1029, 246] width 341 height 27
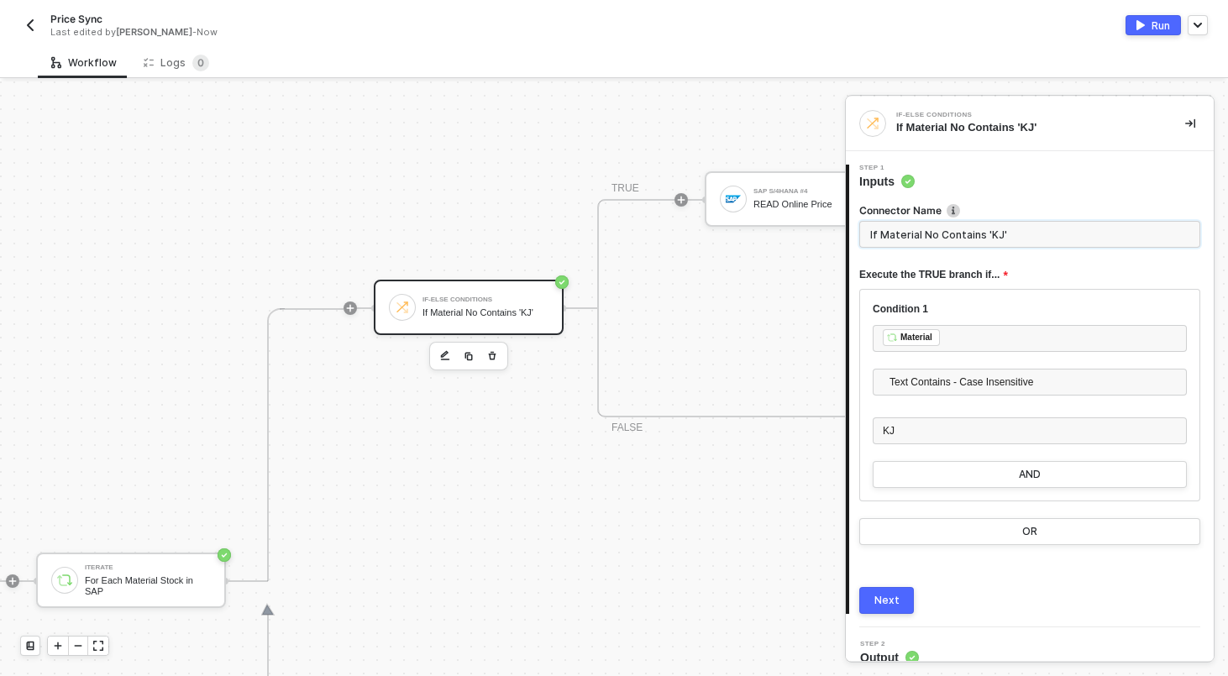
type input "If Material No Contains 'KJ'"
click at [905, 602] on button "Next" at bounding box center [886, 600] width 55 height 27
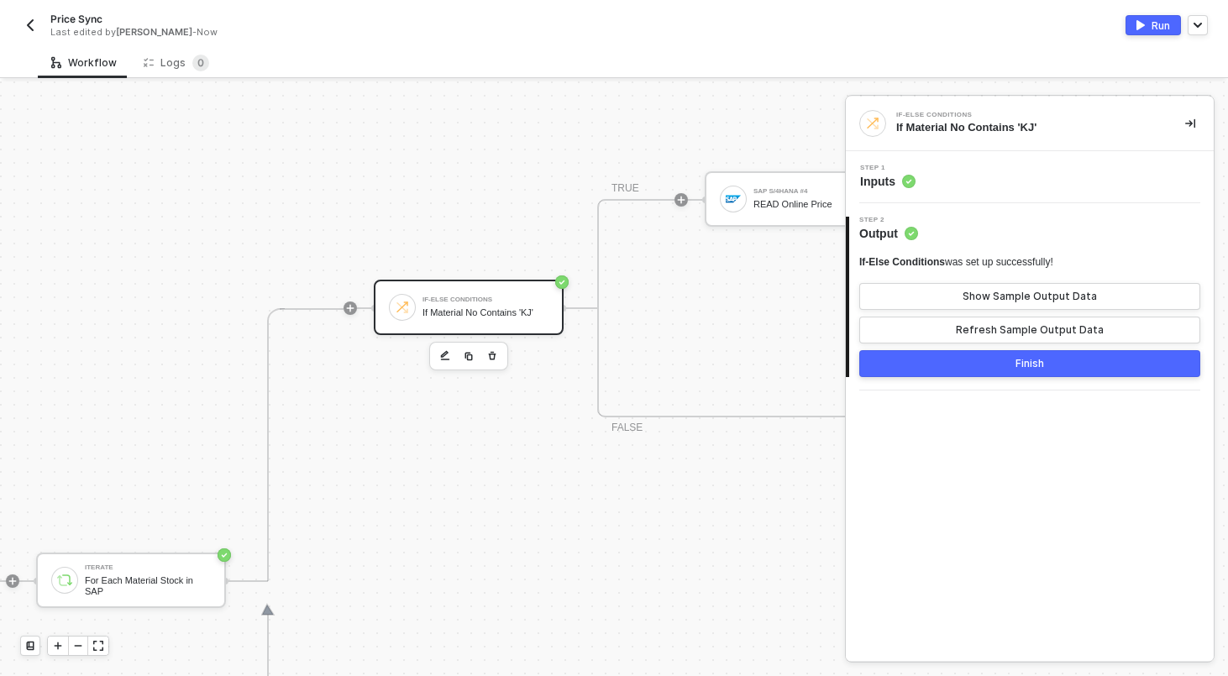
click at [1000, 356] on button "Finish" at bounding box center [1029, 363] width 341 height 27
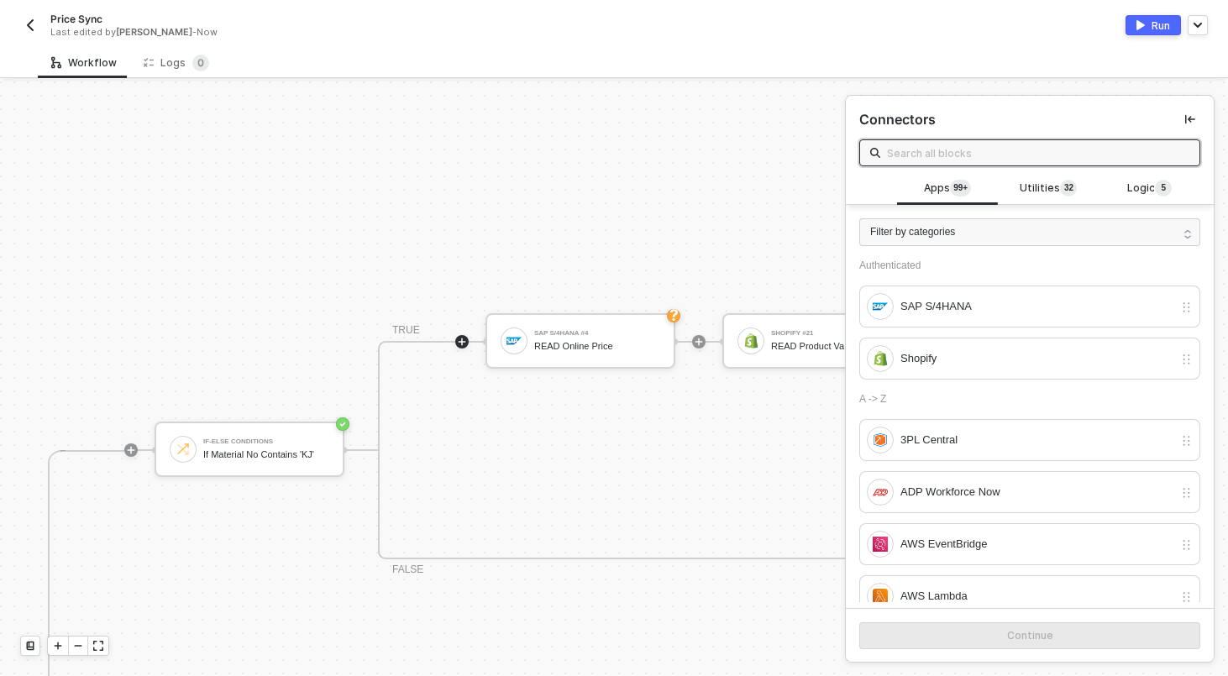
scroll to position [327, 678]
click at [220, 458] on div "If Material No Contains 'KJ'" at bounding box center [265, 454] width 126 height 11
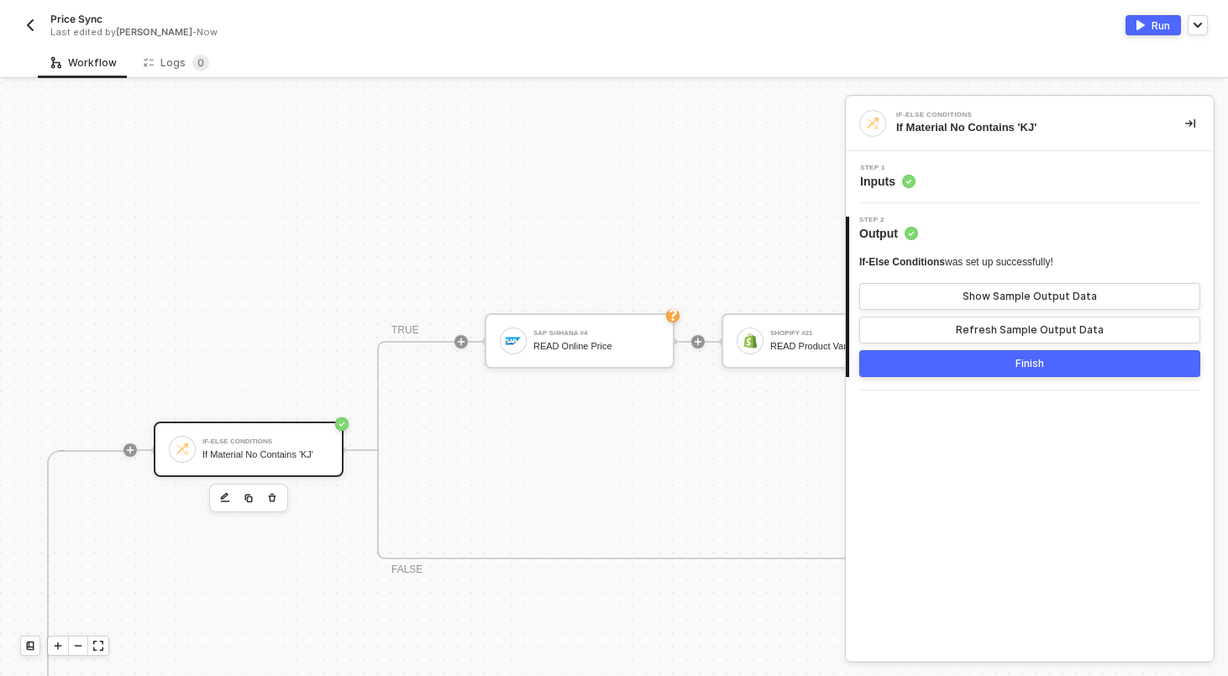
click at [997, 169] on div "Step 1 Inputs" at bounding box center [1032, 177] width 364 height 25
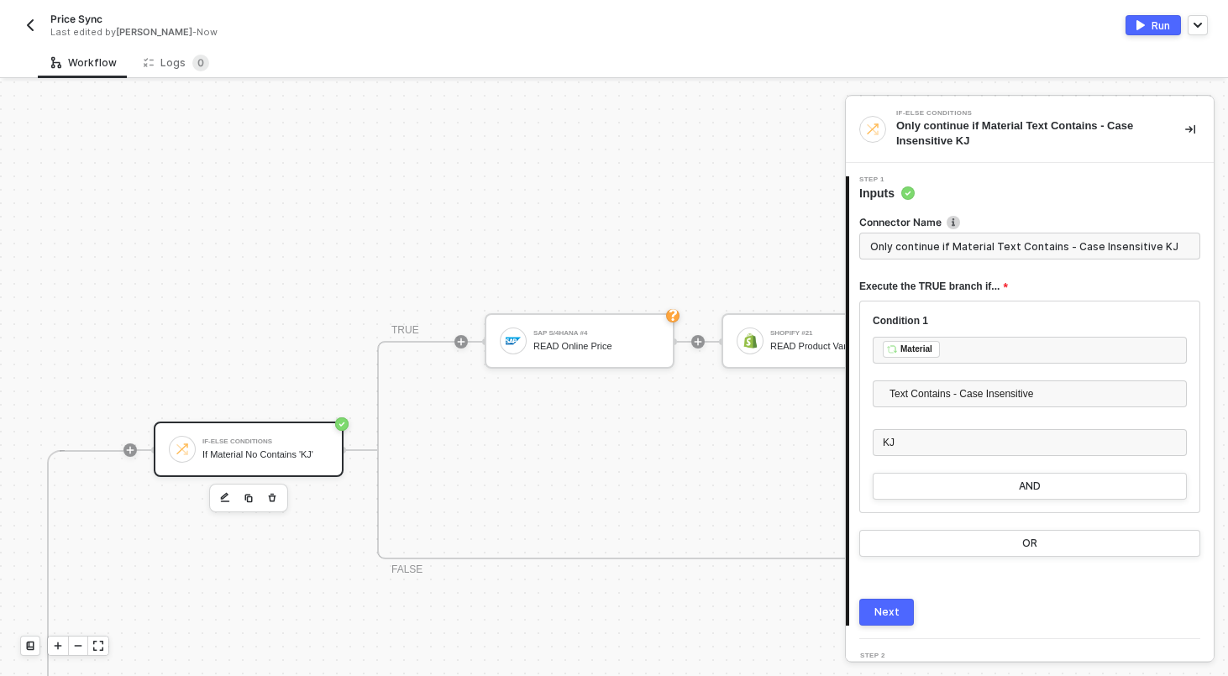
click at [558, 354] on div "SAP S/4HANA #4 READ Online Price" at bounding box center [596, 341] width 126 height 32
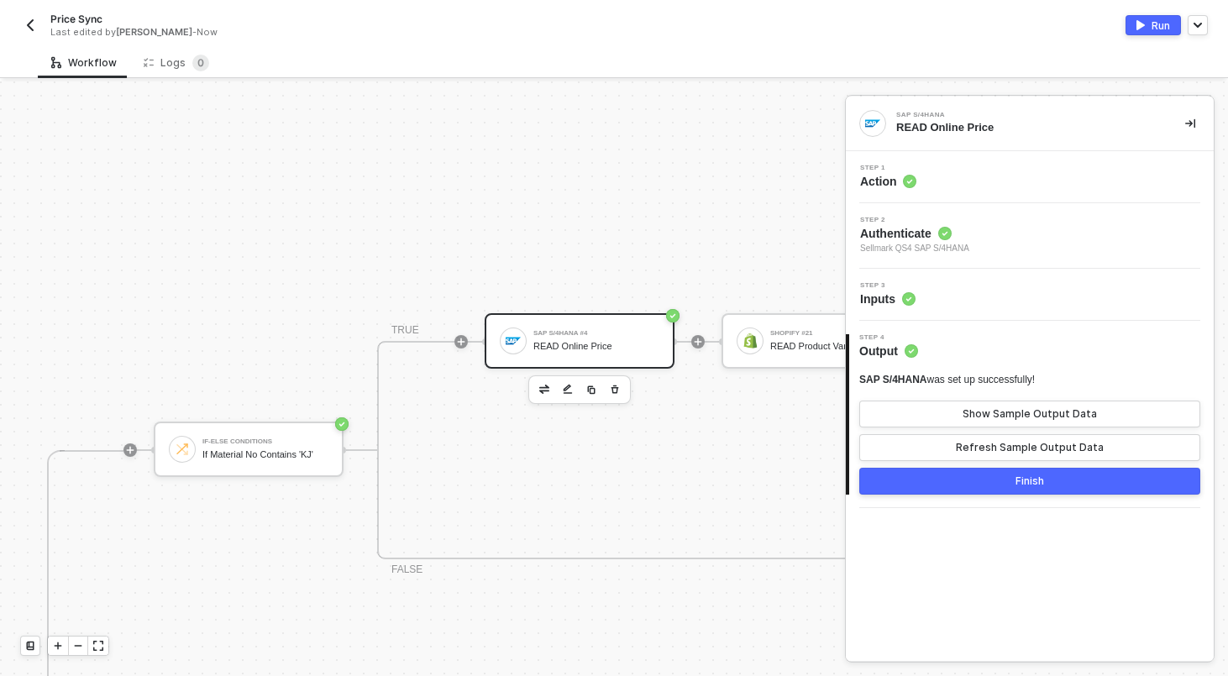
click at [1045, 296] on div "Step 3 Inputs" at bounding box center [1032, 294] width 364 height 25
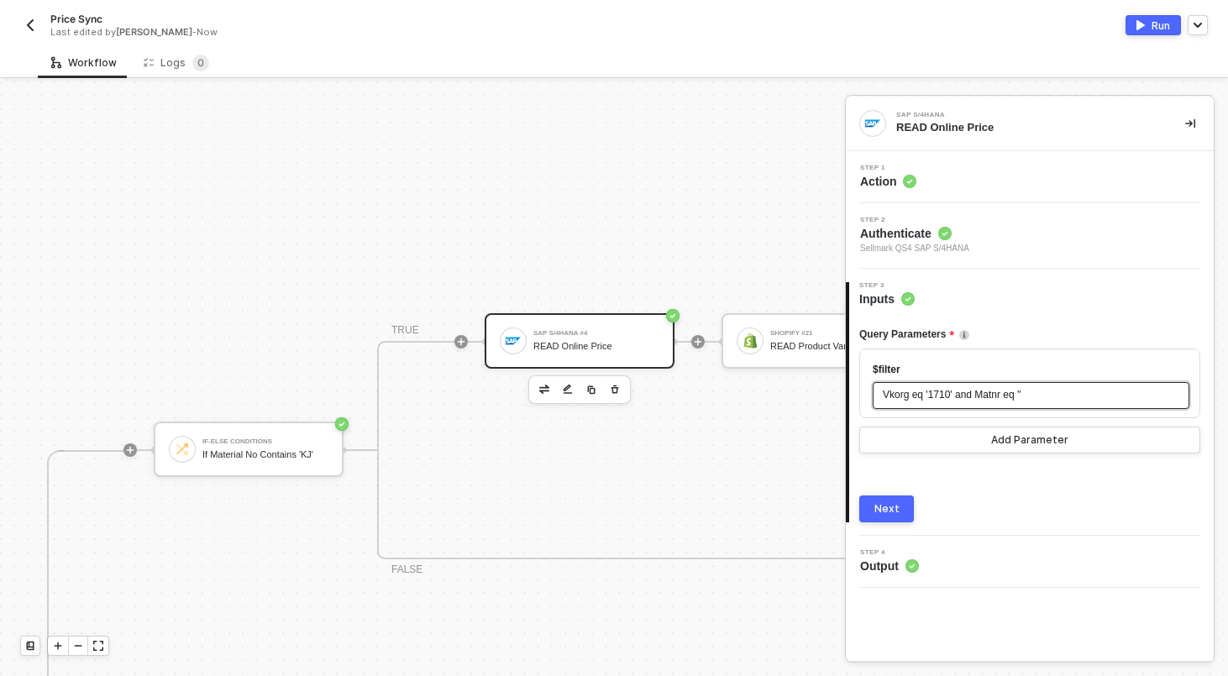
click at [1020, 398] on span "'" at bounding box center [1020, 395] width 2 height 12
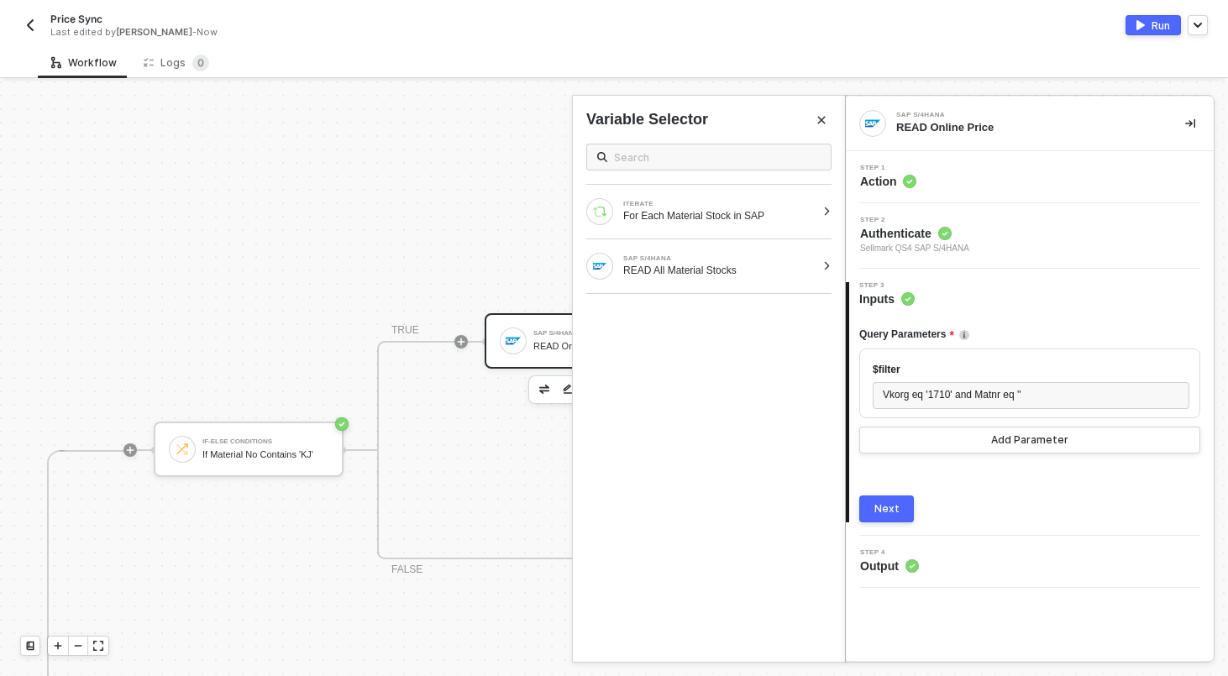
click at [916, 248] on span "Sellmark QS4 SAP S/4HANA" at bounding box center [914, 248] width 109 height 13
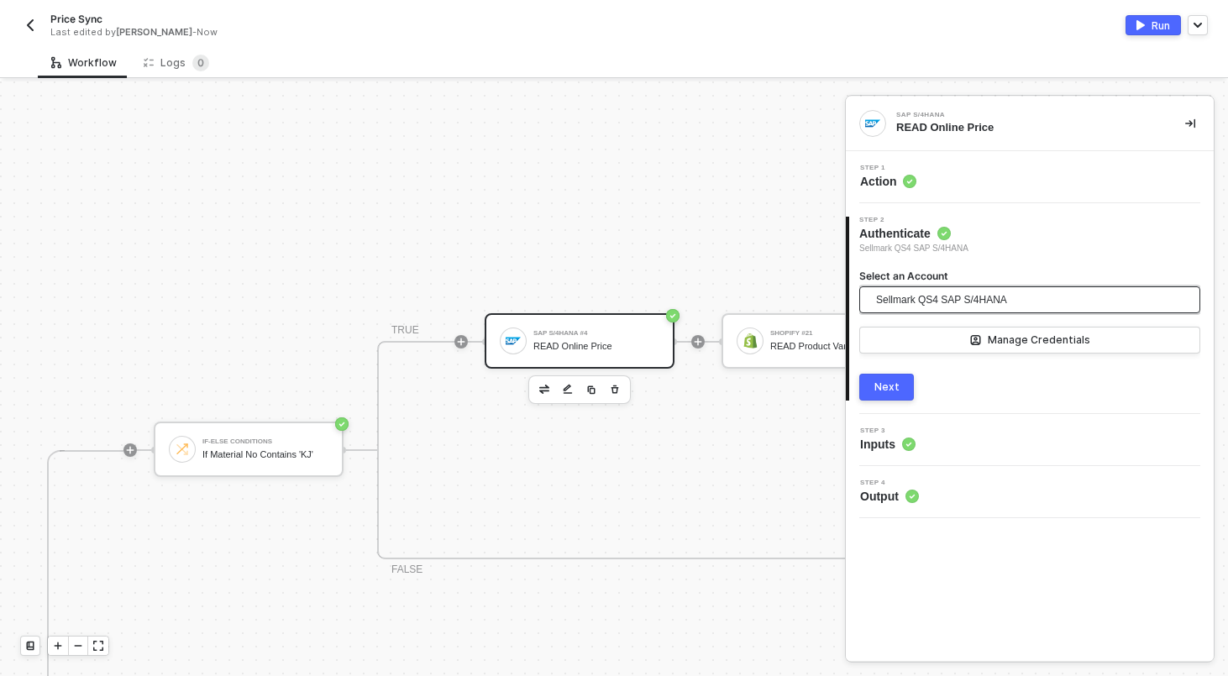
click at [988, 294] on span "Sellmark QS4 SAP S/4HANA" at bounding box center [941, 299] width 131 height 25
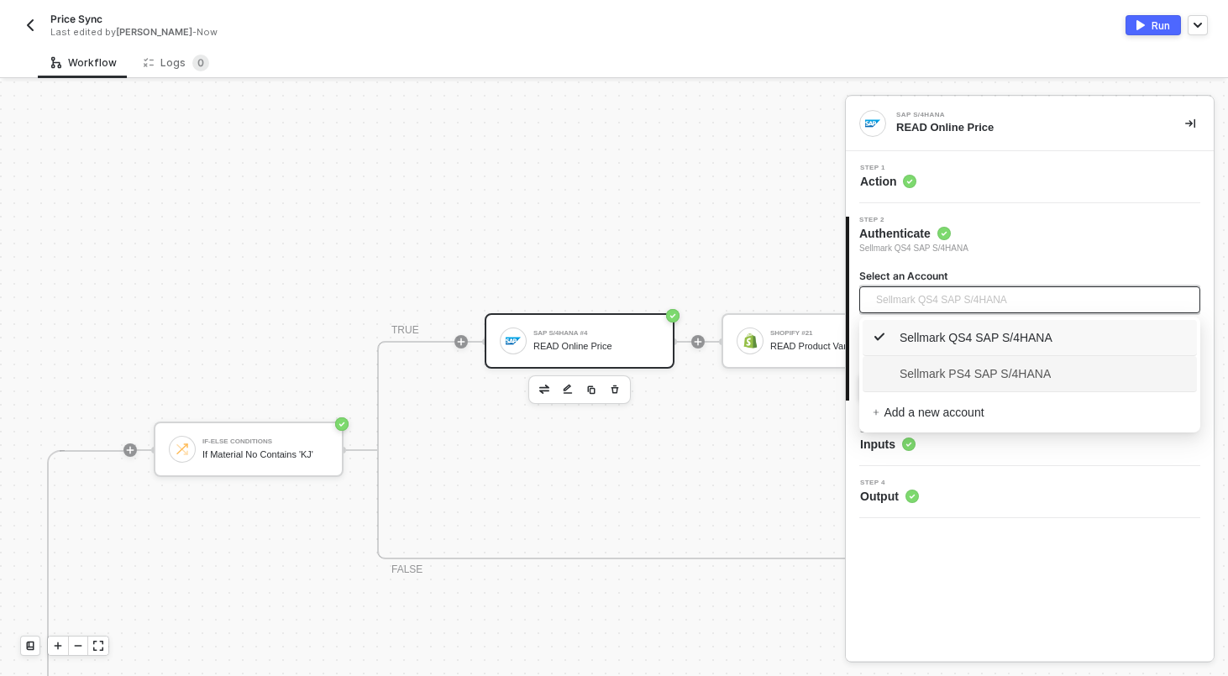
click at [960, 363] on span "Sellmark PS4 SAP S/4HANA" at bounding box center [1029, 373] width 314 height 27
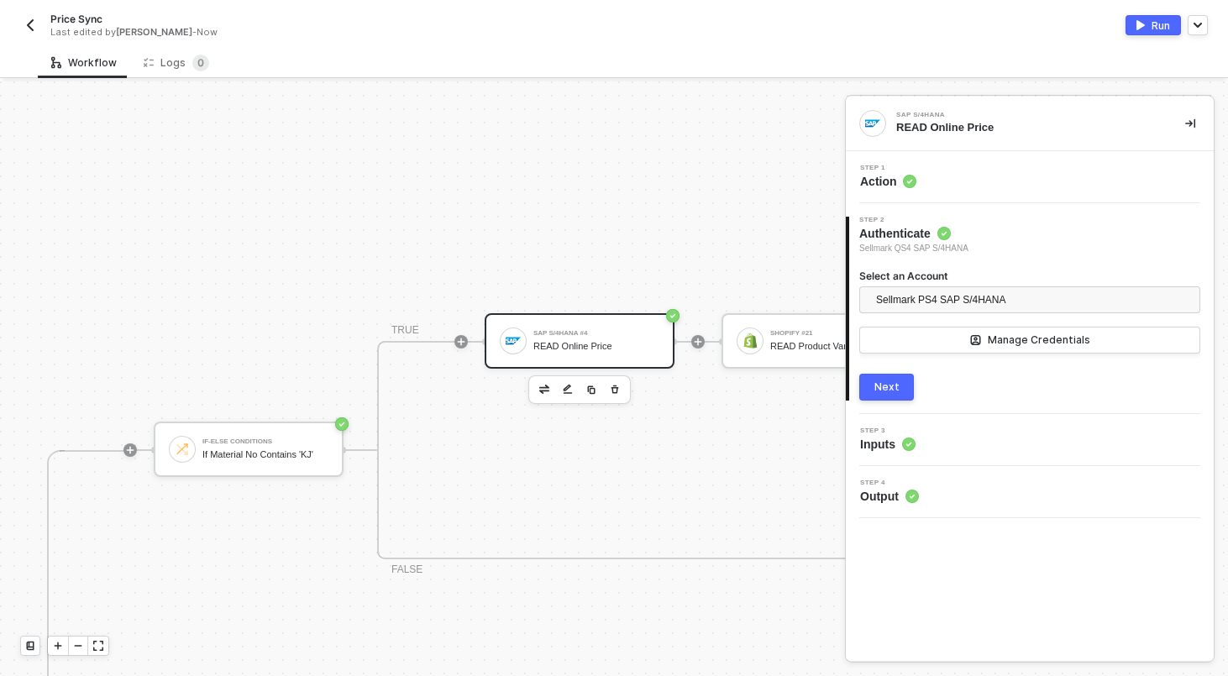
click at [887, 388] on div "Next" at bounding box center [886, 386] width 25 height 13
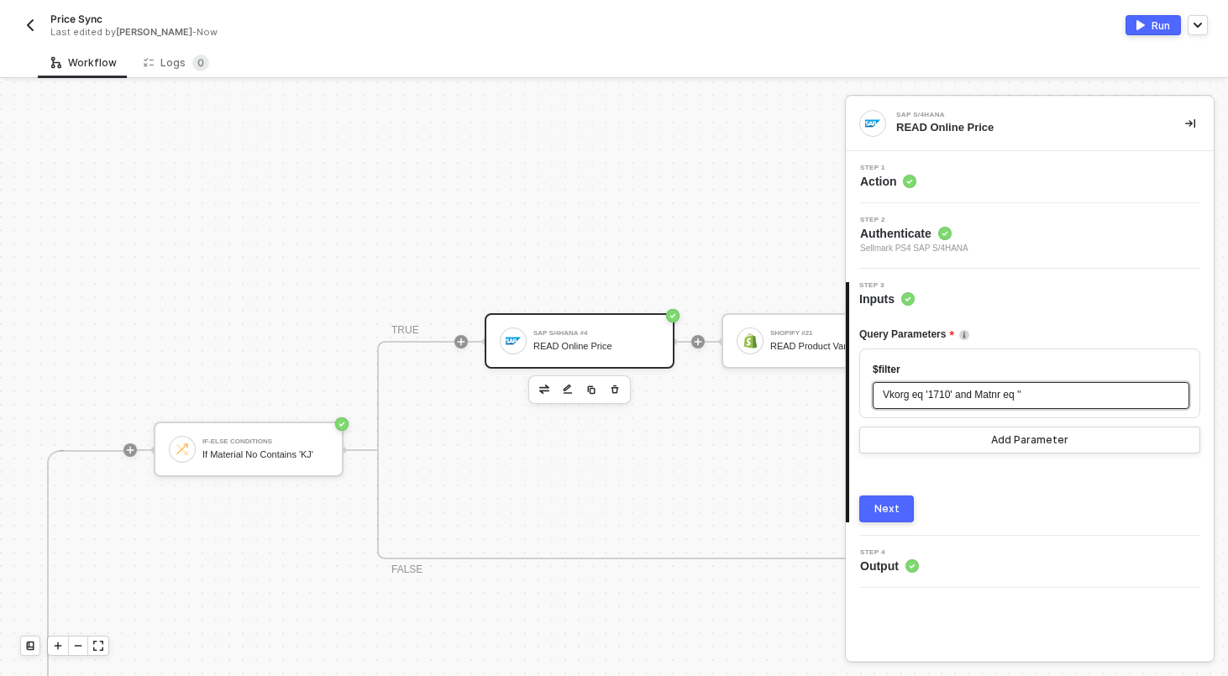
click at [1019, 395] on span "Vkorg eq '1710' and Matnr eq '" at bounding box center [951, 395] width 136 height 12
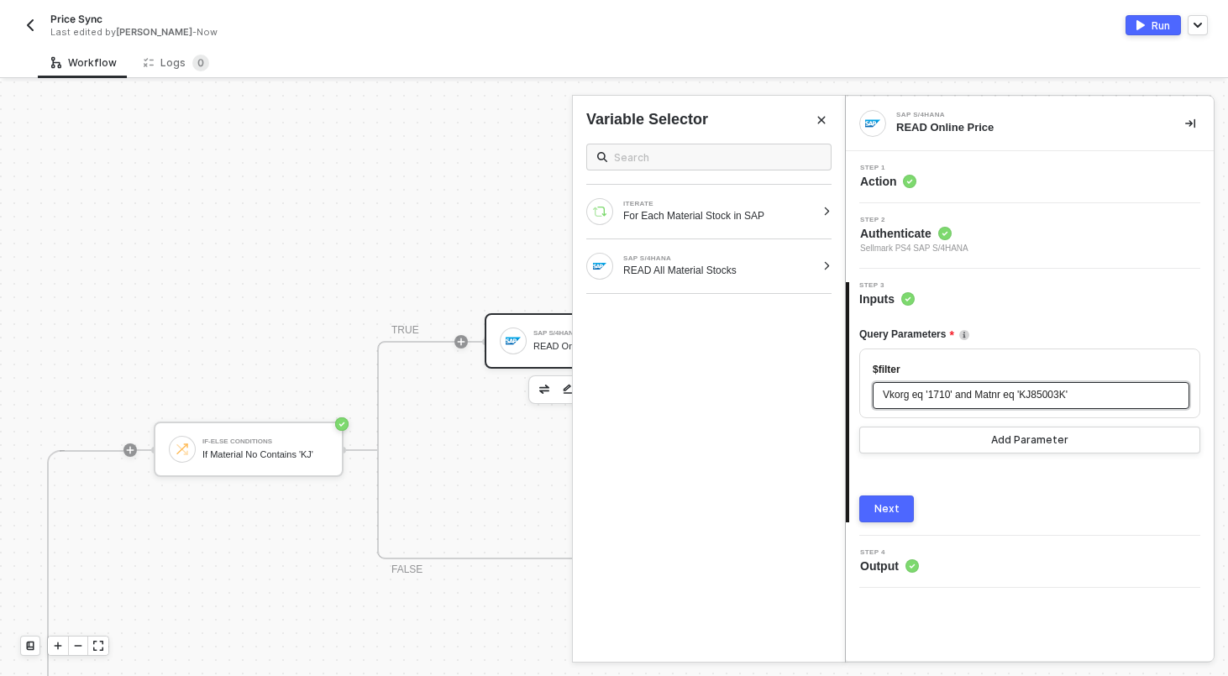
click at [900, 514] on button "Next" at bounding box center [886, 508] width 55 height 27
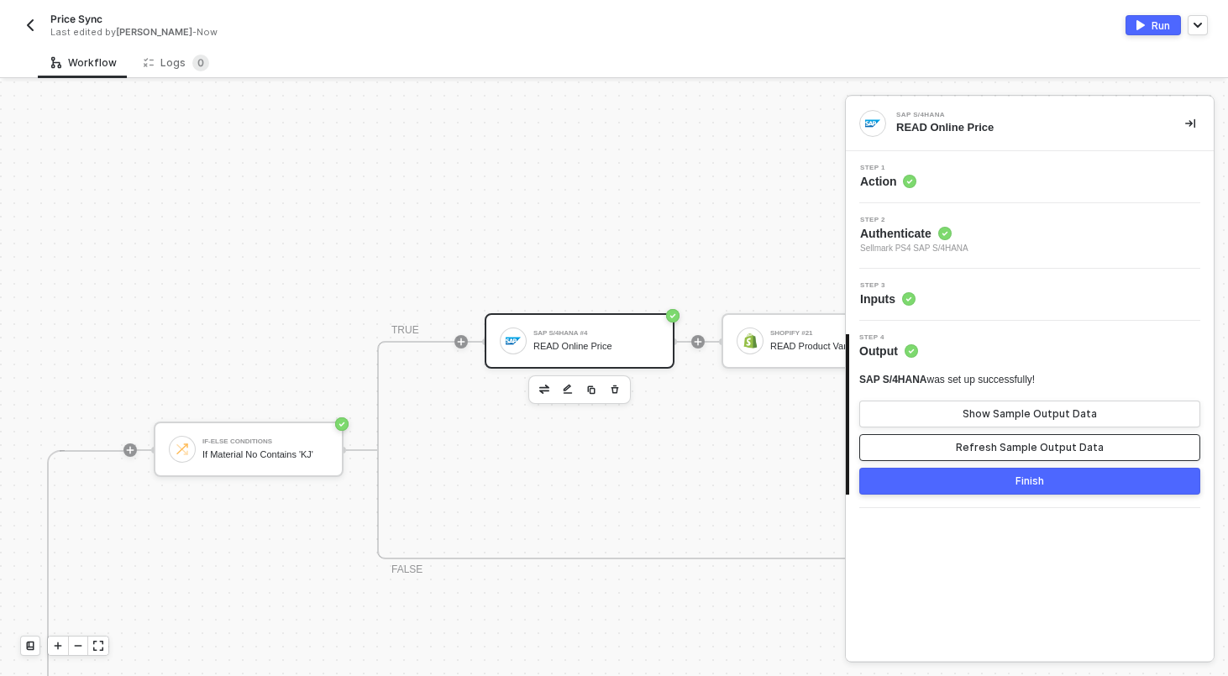
click at [1003, 434] on button "Refresh Sample Output Data" at bounding box center [1029, 447] width 341 height 27
click at [1009, 422] on button "Show Sample Output Data" at bounding box center [1029, 414] width 341 height 27
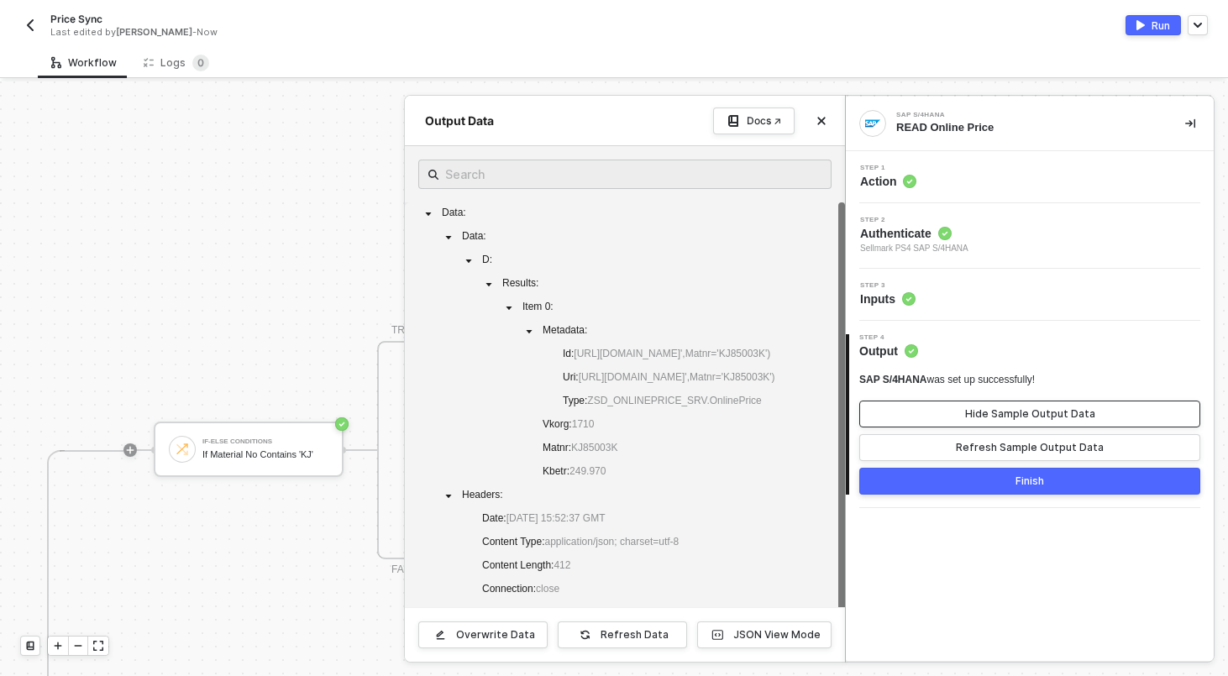
click at [1009, 422] on button "Hide Sample Output Data" at bounding box center [1029, 414] width 341 height 27
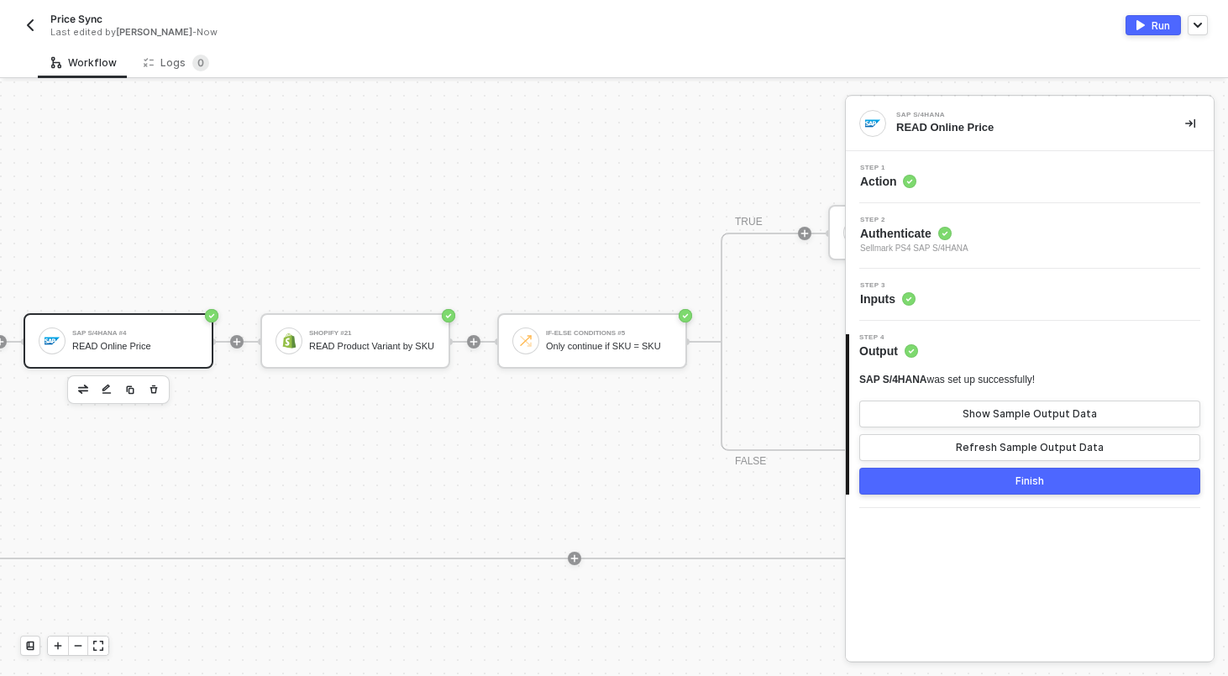
scroll to position [327, 923]
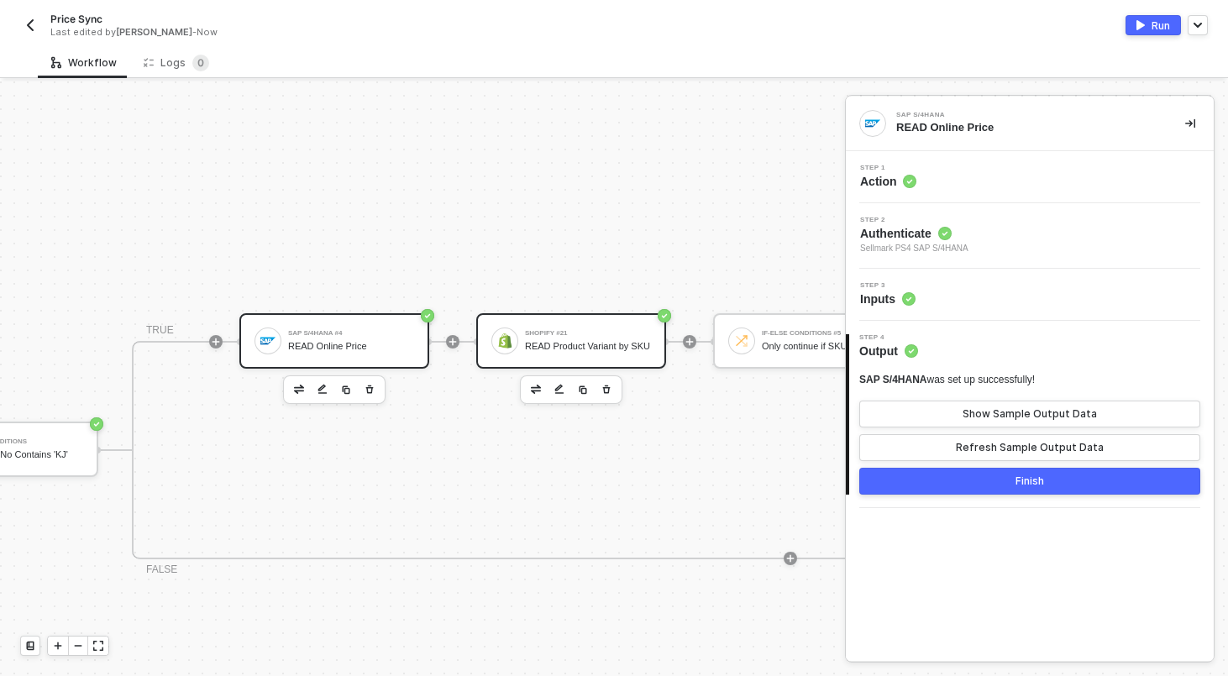
click at [619, 322] on div "Shopify #21 READ Product Variant by SKU" at bounding box center [571, 340] width 190 height 55
click at [976, 474] on button "Finish" at bounding box center [1029, 481] width 341 height 27
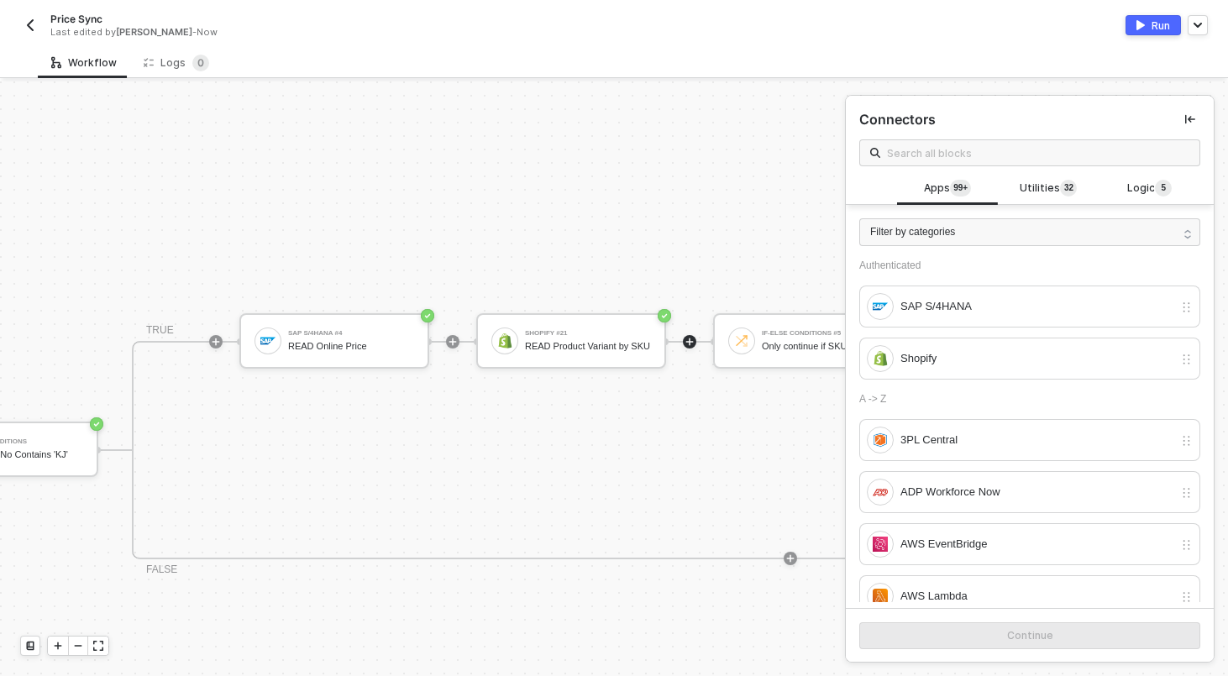
click at [637, 373] on div "TRUE SAP S/4HANA #4 READ Online Price Shopify #21 READ Product Variant by SKU I…" at bounding box center [790, 450] width 1317 height 218
click at [624, 357] on div "Shopify #21 READ Product Variant by SKU" at bounding box center [571, 340] width 190 height 55
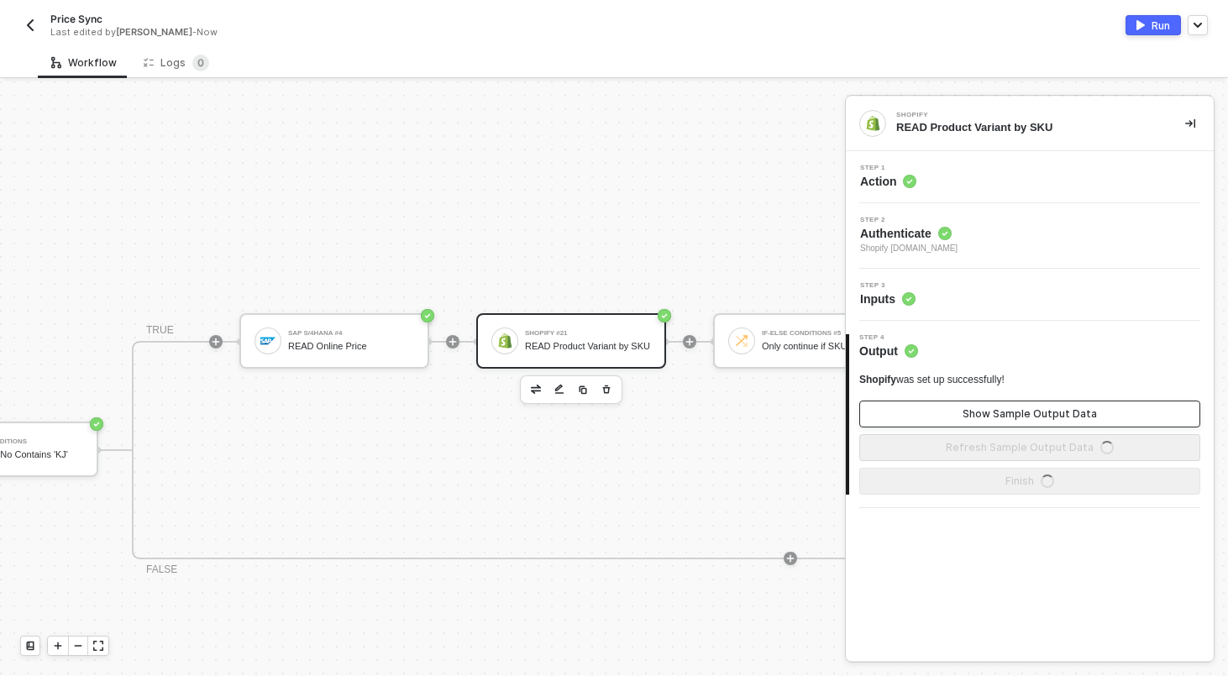
click at [949, 415] on button "Show Sample Output Data" at bounding box center [1029, 414] width 341 height 27
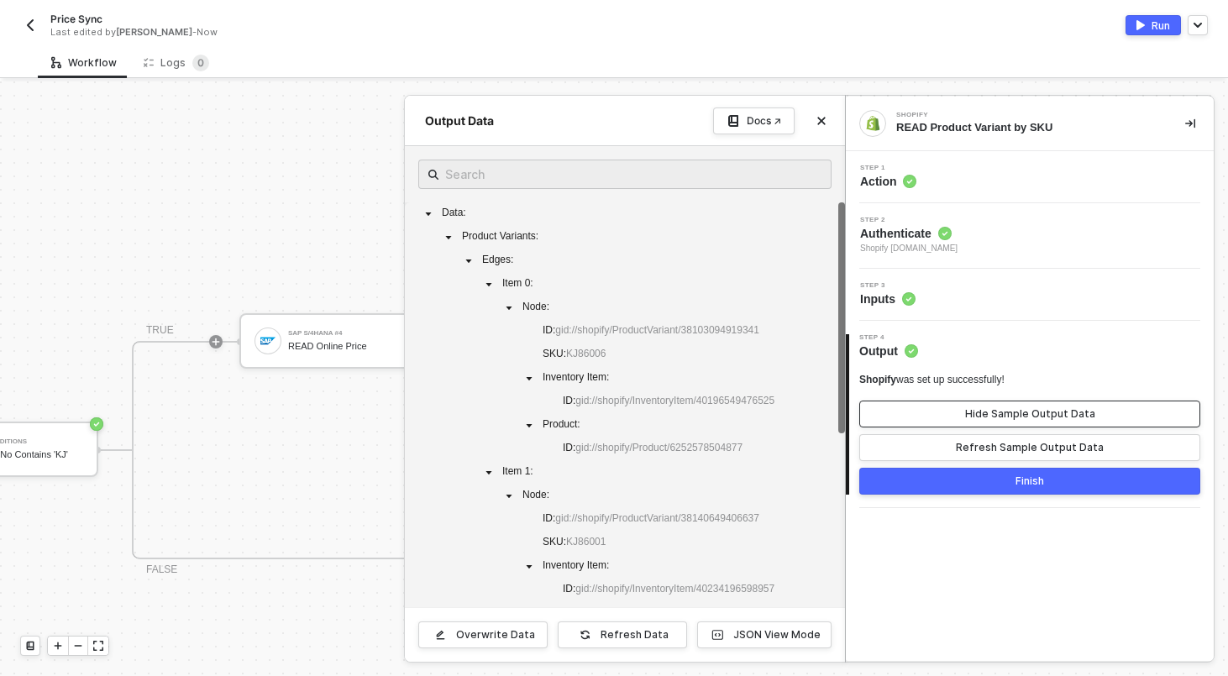
click at [950, 417] on button "Hide Sample Output Data" at bounding box center [1029, 414] width 341 height 27
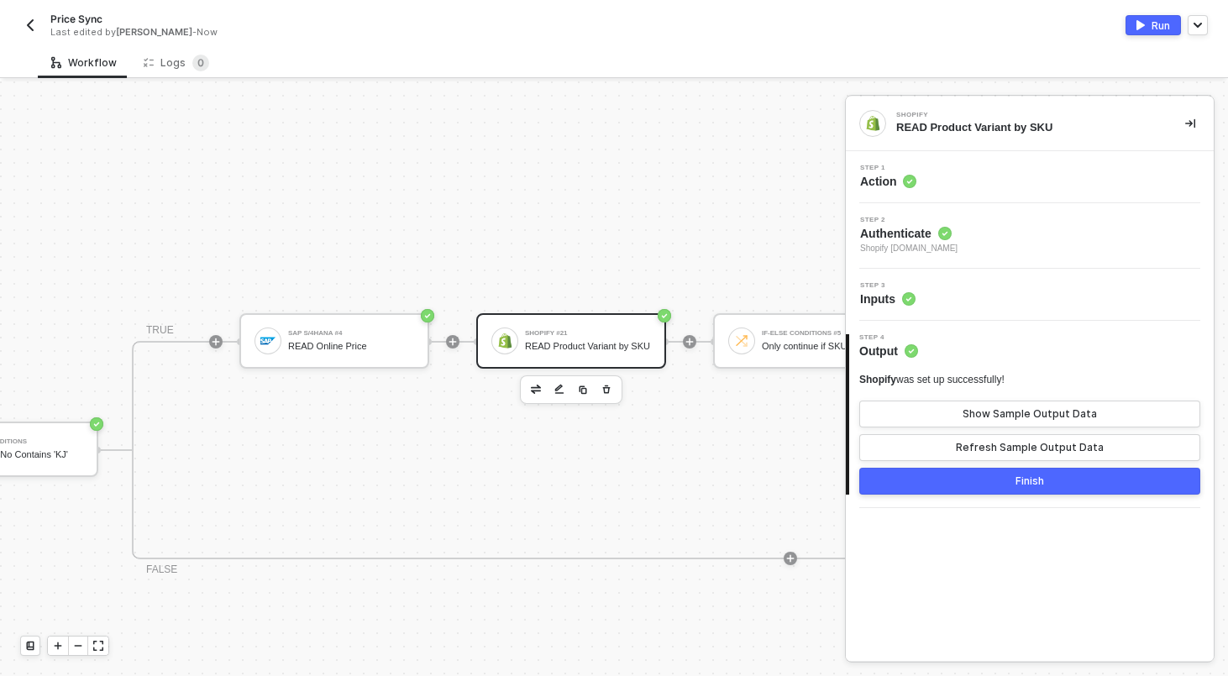
click at [984, 293] on div "Step 3 Inputs" at bounding box center [1032, 294] width 364 height 25
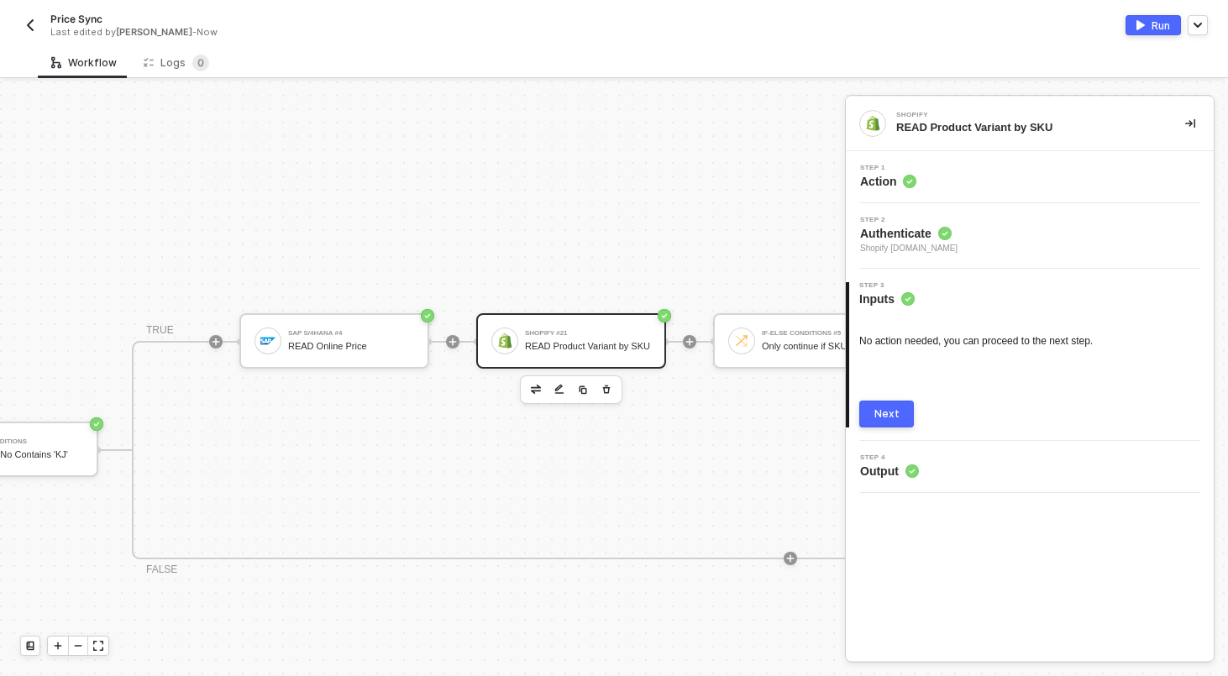
click at [497, 346] on img at bounding box center [504, 340] width 15 height 15
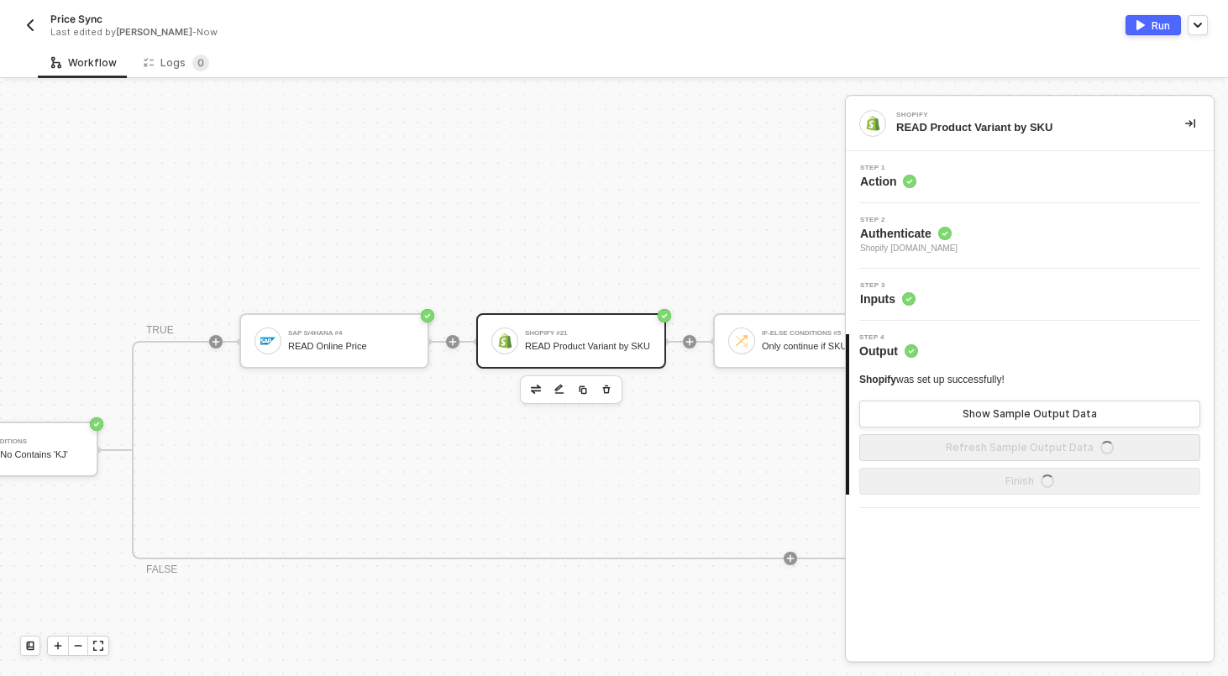
click at [1059, 184] on div "Step 1 Action" at bounding box center [1032, 177] width 364 height 25
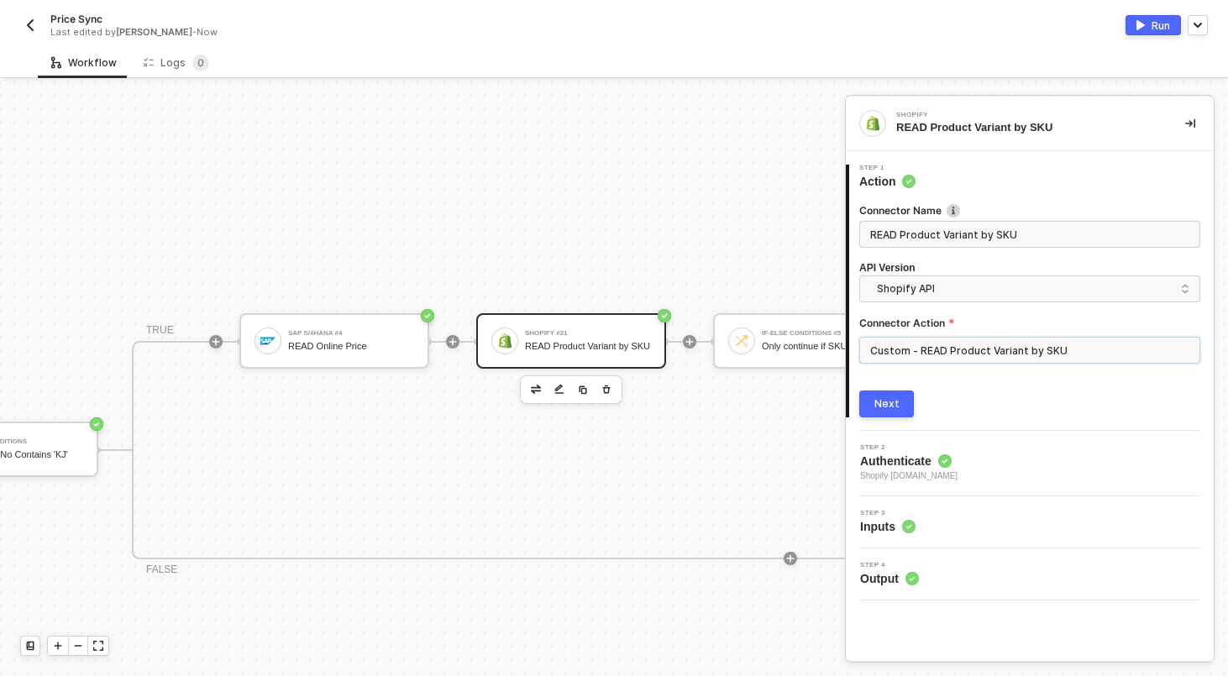
click at [930, 353] on input "Custom - READ Product Variant by SKU" at bounding box center [1029, 350] width 341 height 27
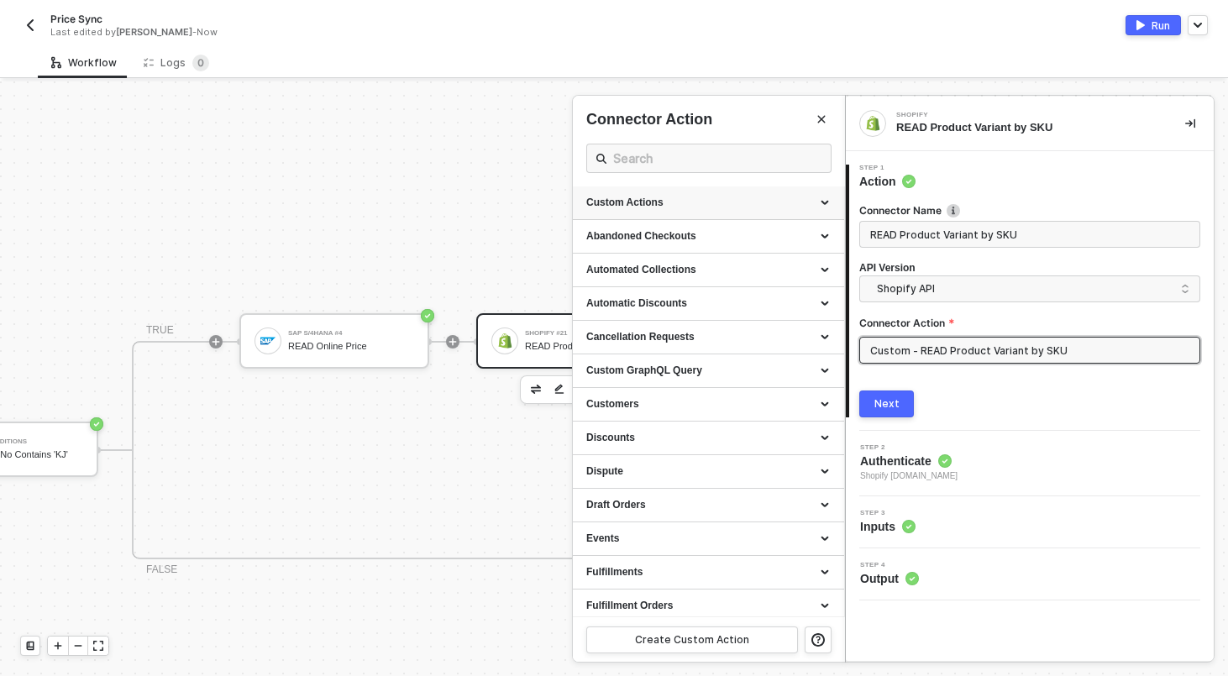
click at [812, 212] on div "Custom Actions" at bounding box center [708, 203] width 271 height 34
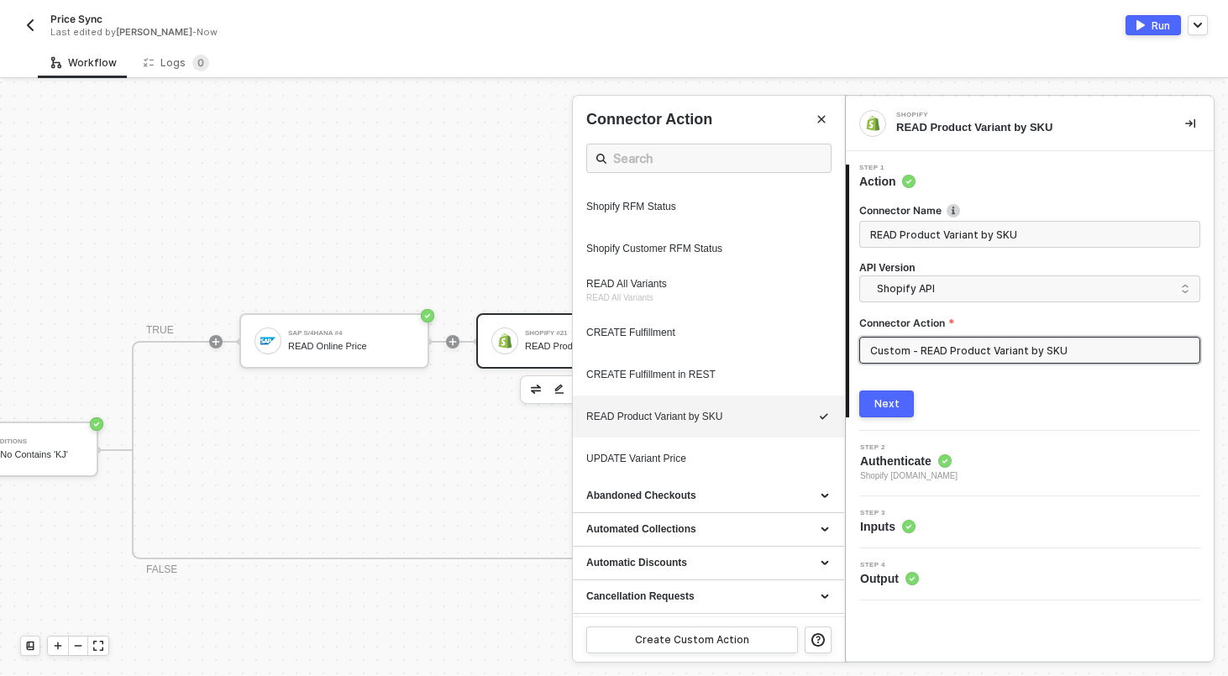
scroll to position [875, 0]
click at [773, 422] on icon "icon-edit" at bounding box center [776, 417] width 10 height 10
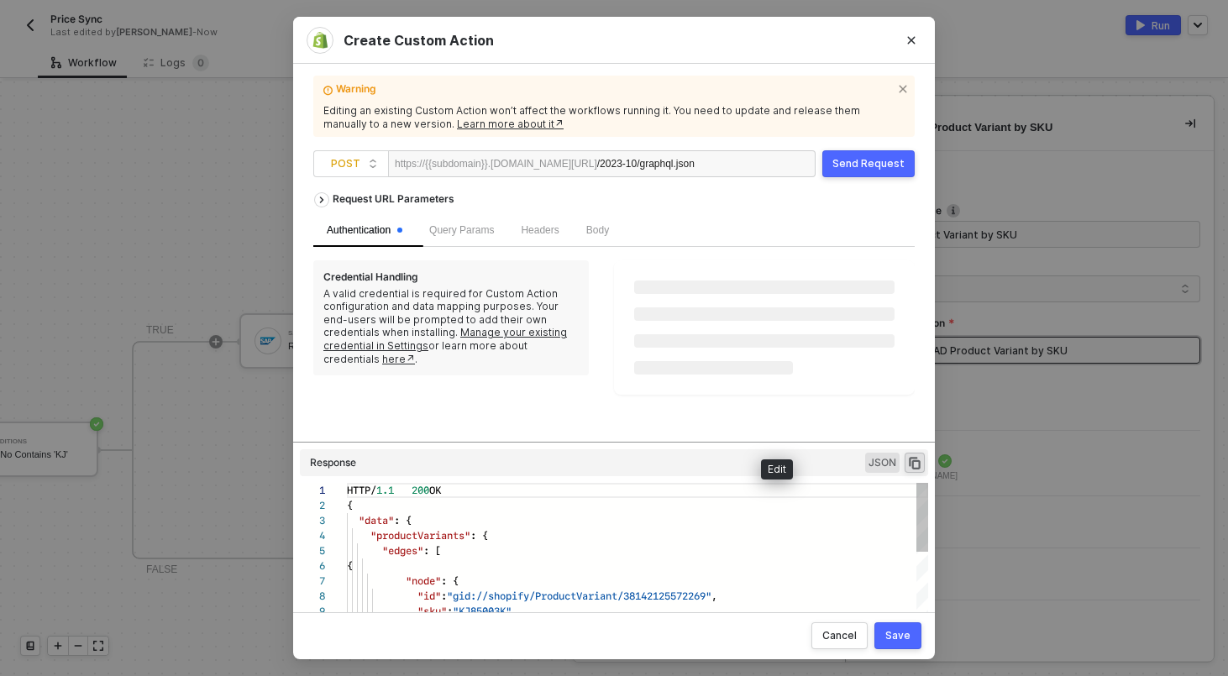
scroll to position [151, 0]
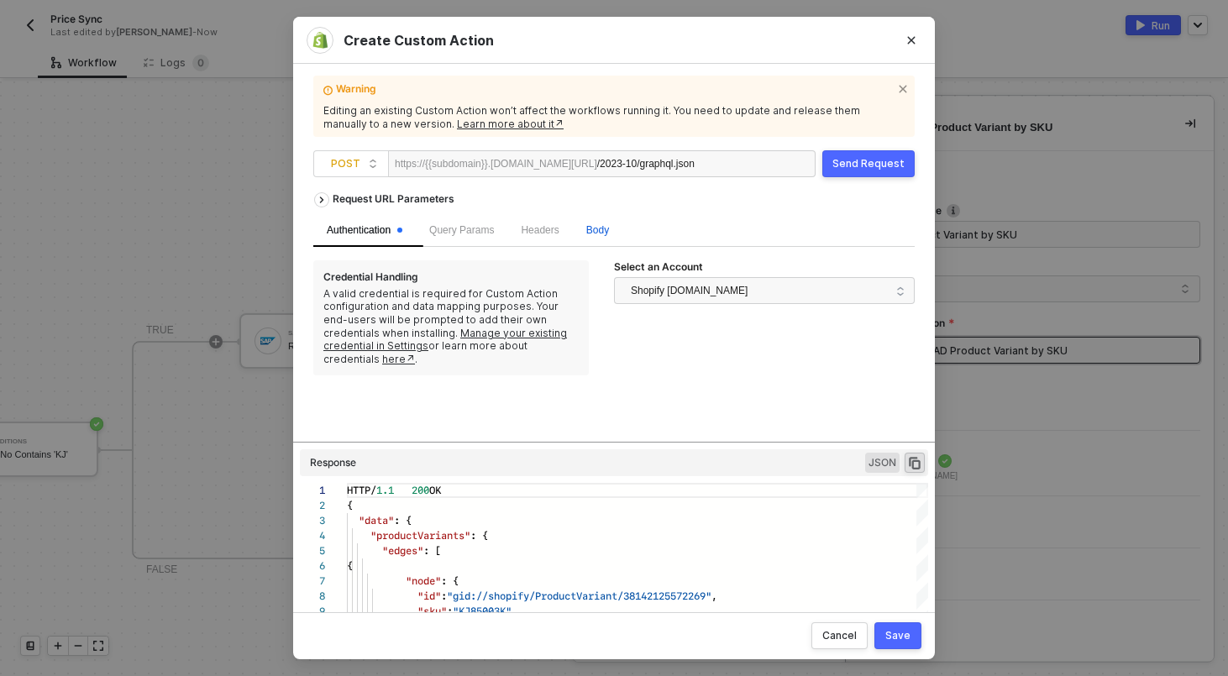
click at [609, 225] on span "Body" at bounding box center [597, 230] width 23 height 12
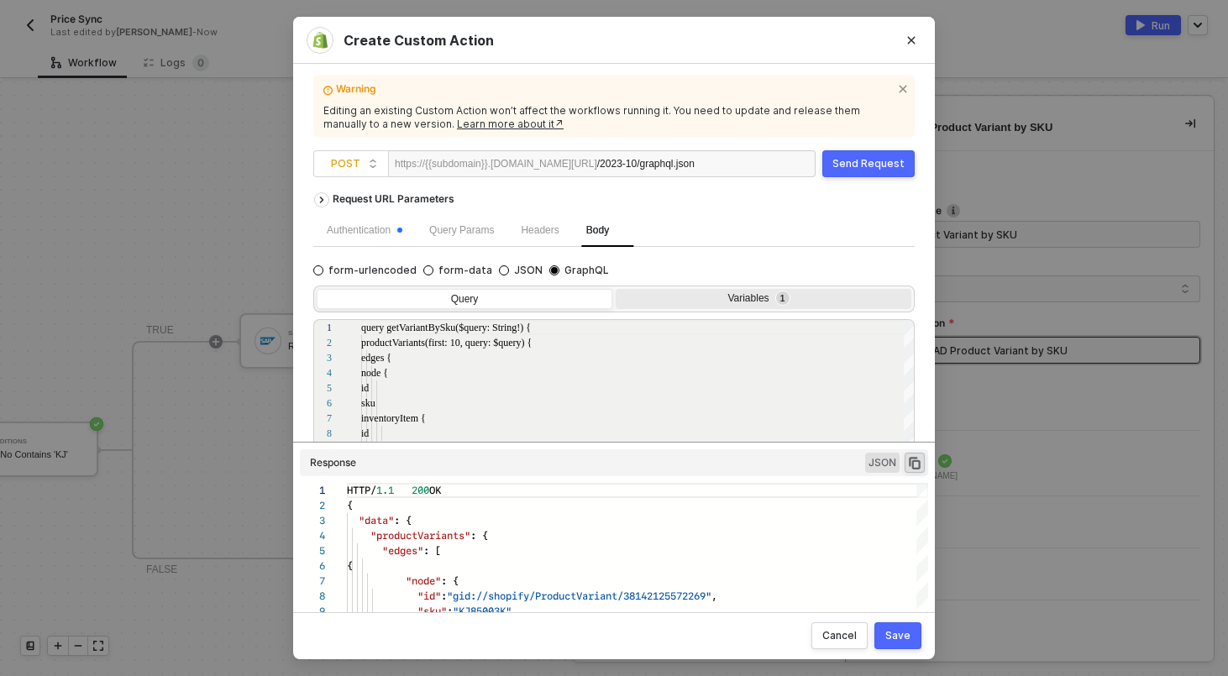
click at [715, 310] on div "Variables 1" at bounding box center [764, 301] width 296 height 24
click at [616, 289] on input "Variables 1" at bounding box center [616, 289] width 0 height 0
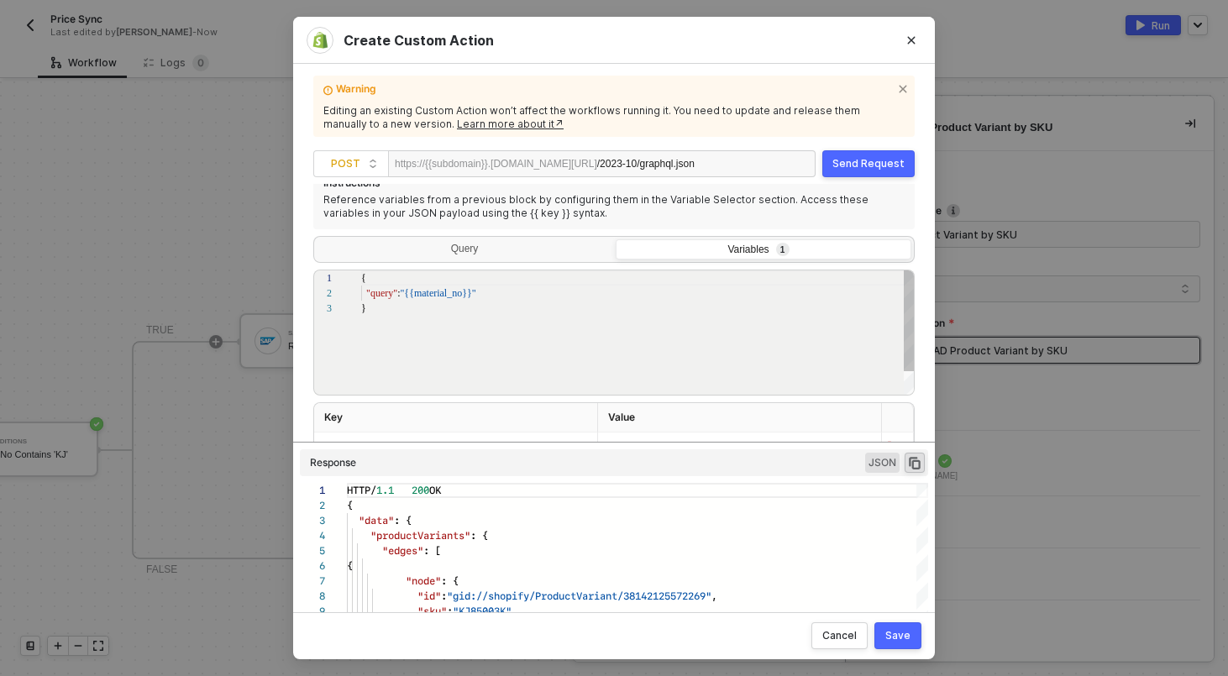
scroll to position [172, 0]
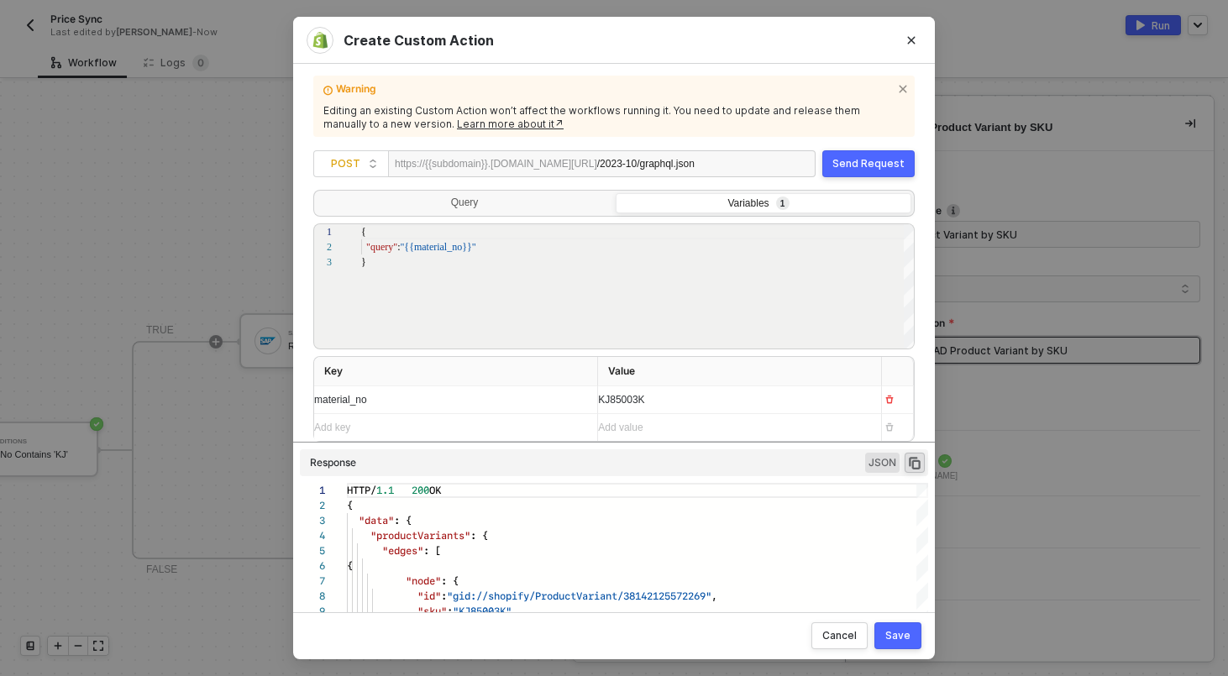
click at [668, 397] on div "KJ85003K" at bounding box center [733, 400] width 270 height 16
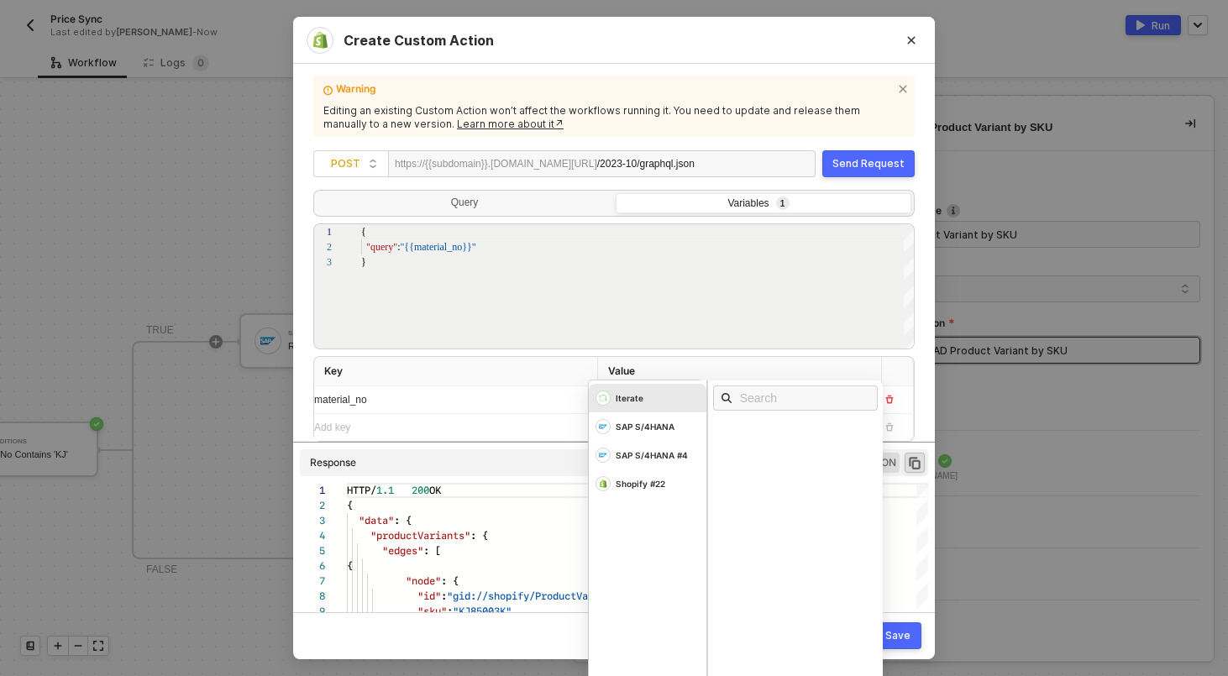
click at [882, 164] on div "Send Request" at bounding box center [868, 163] width 72 height 13
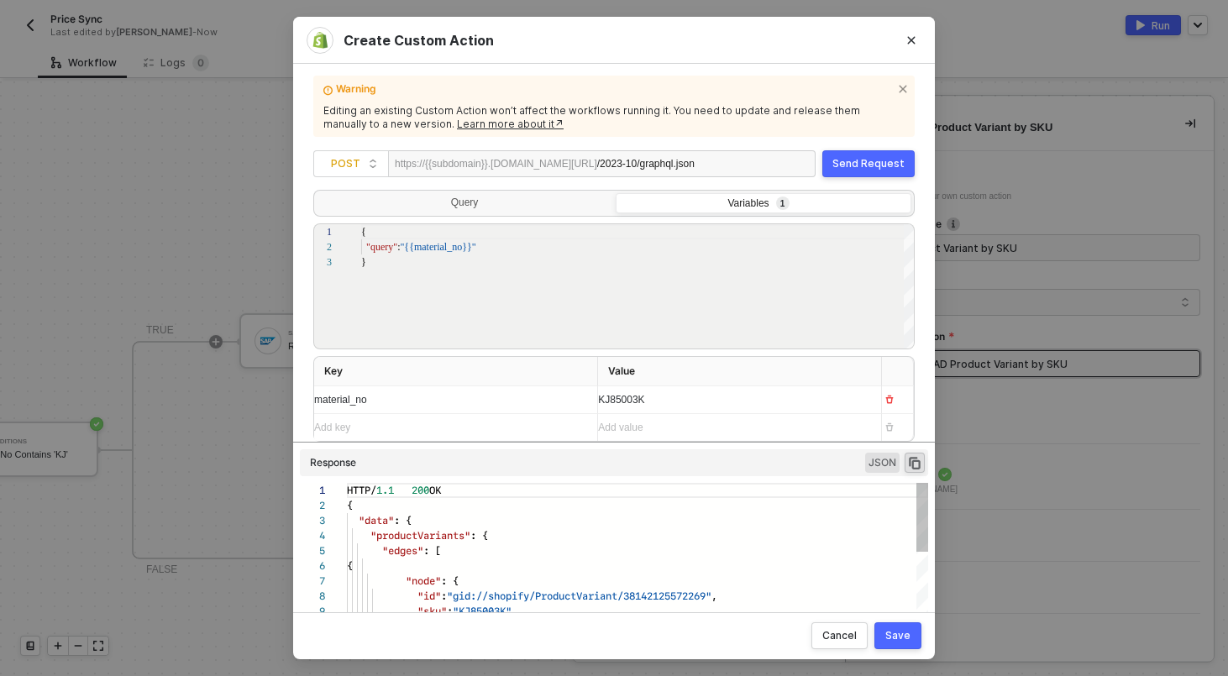
scroll to position [151, 0]
click at [900, 638] on div "Save" at bounding box center [897, 635] width 25 height 13
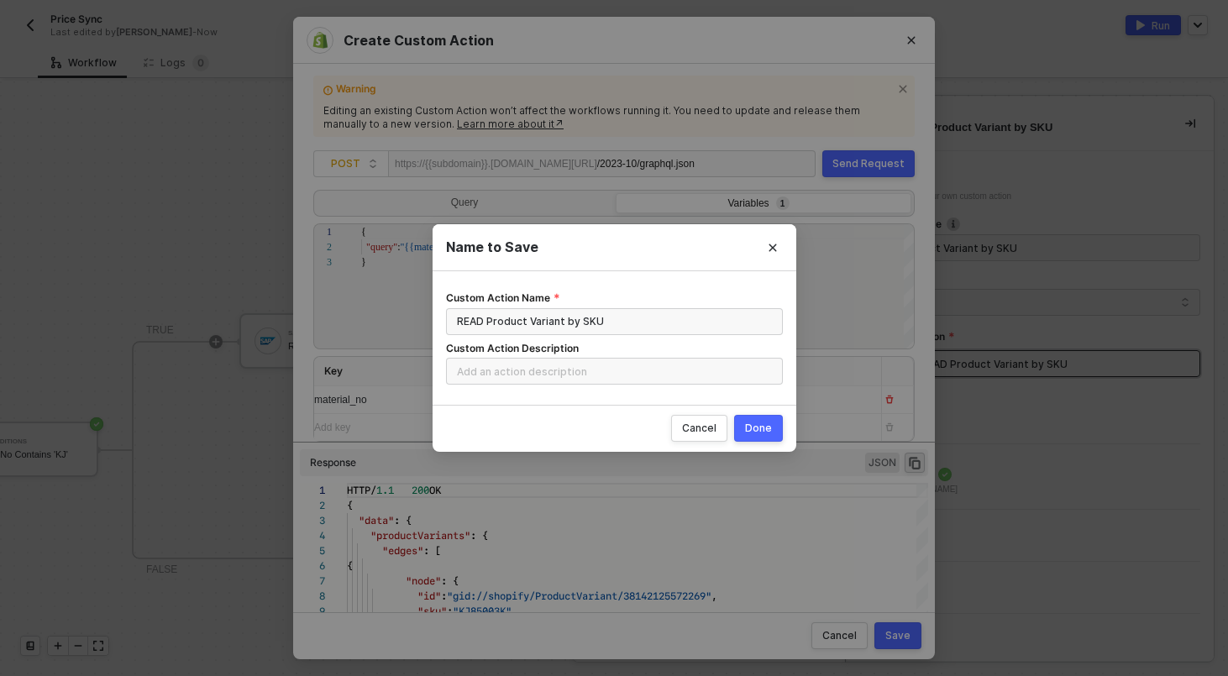
click at [751, 422] on div "Done" at bounding box center [758, 428] width 27 height 13
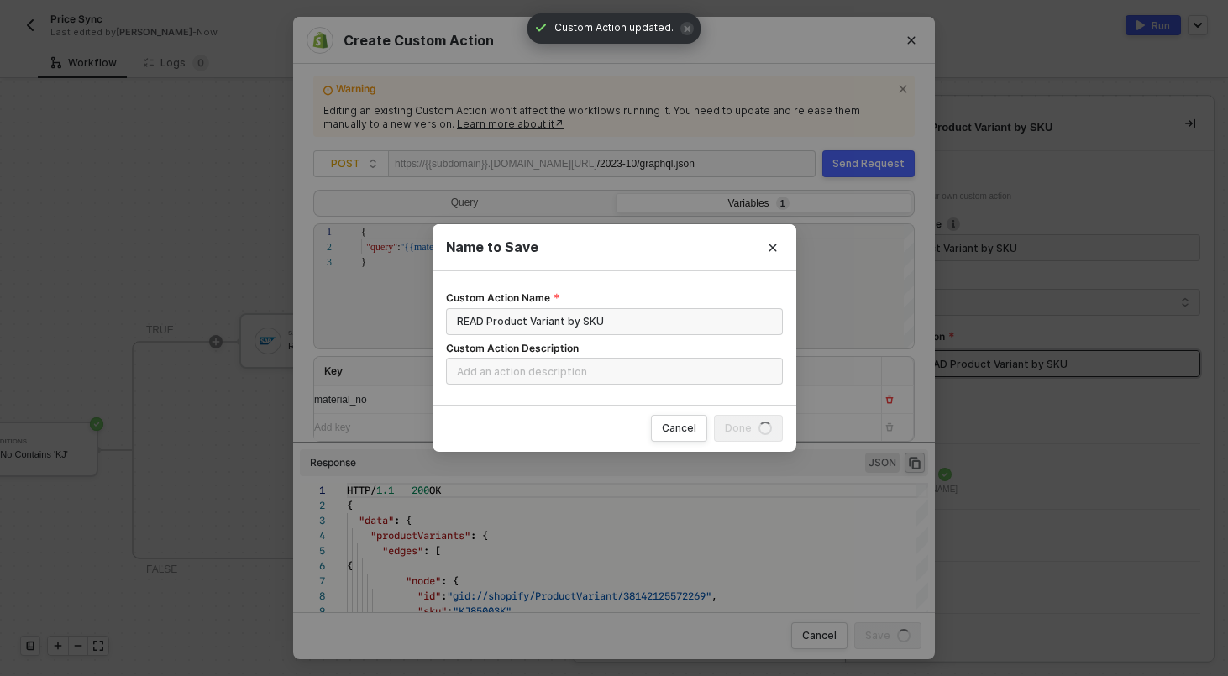
radio input "true"
radio input "false"
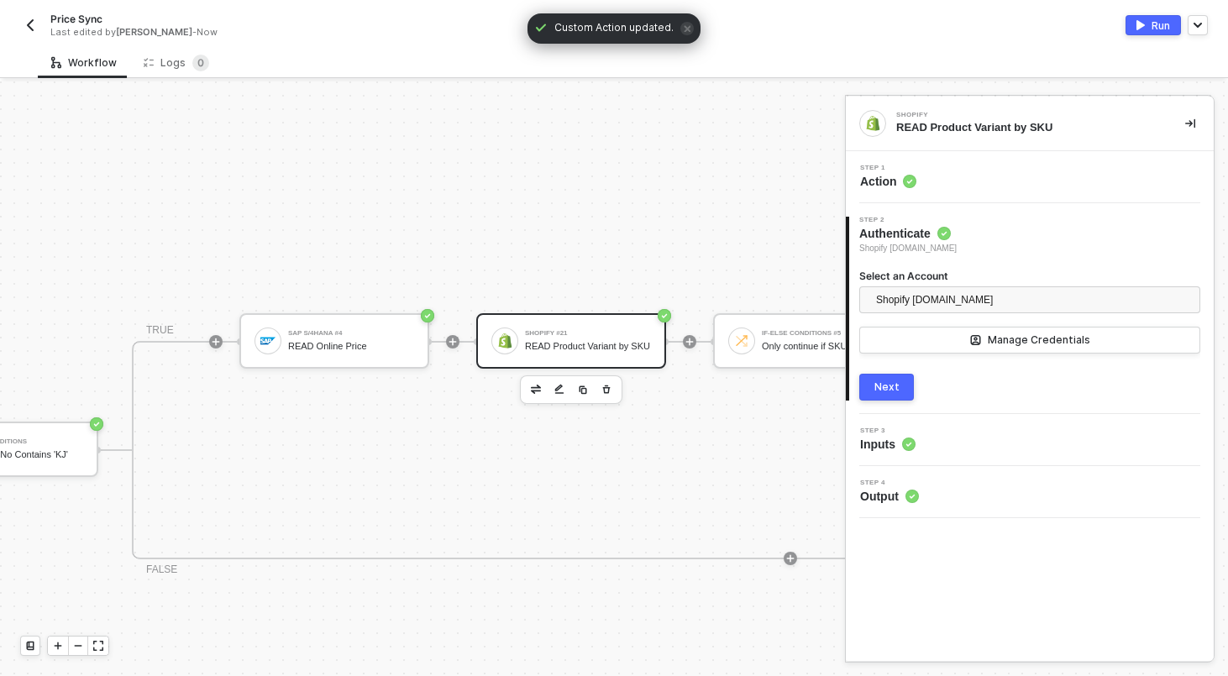
click at [893, 383] on div "Next" at bounding box center [886, 386] width 25 height 13
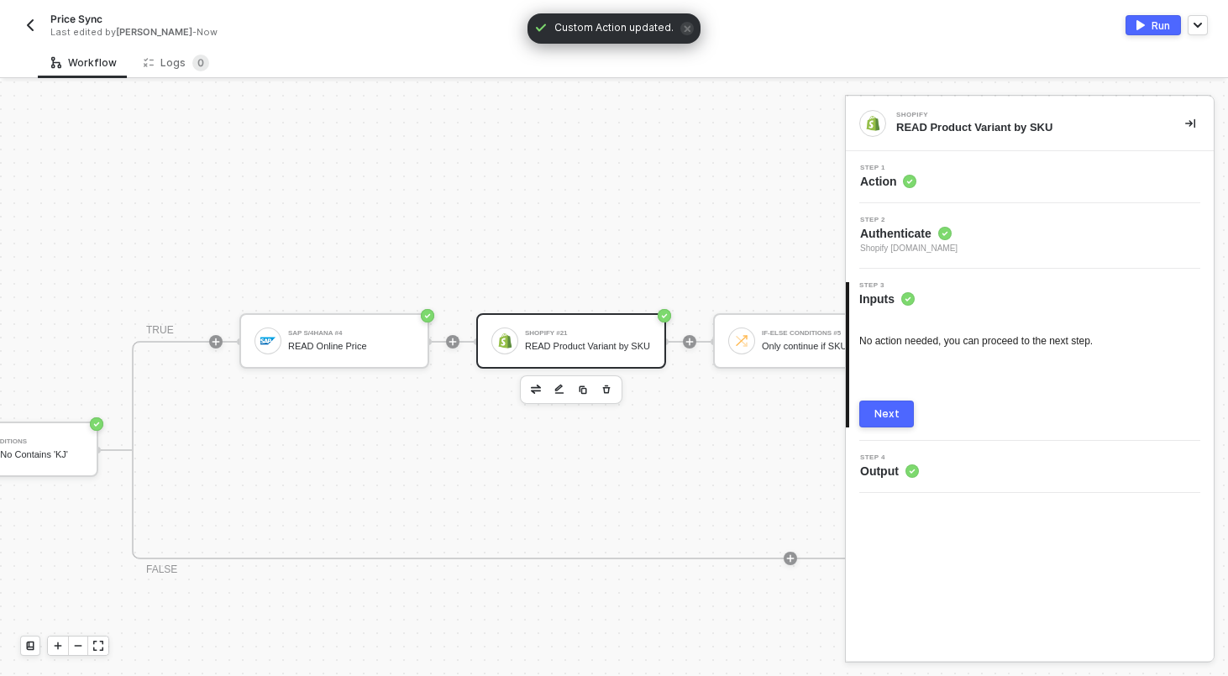
click at [884, 414] on div "Next" at bounding box center [886, 413] width 25 height 13
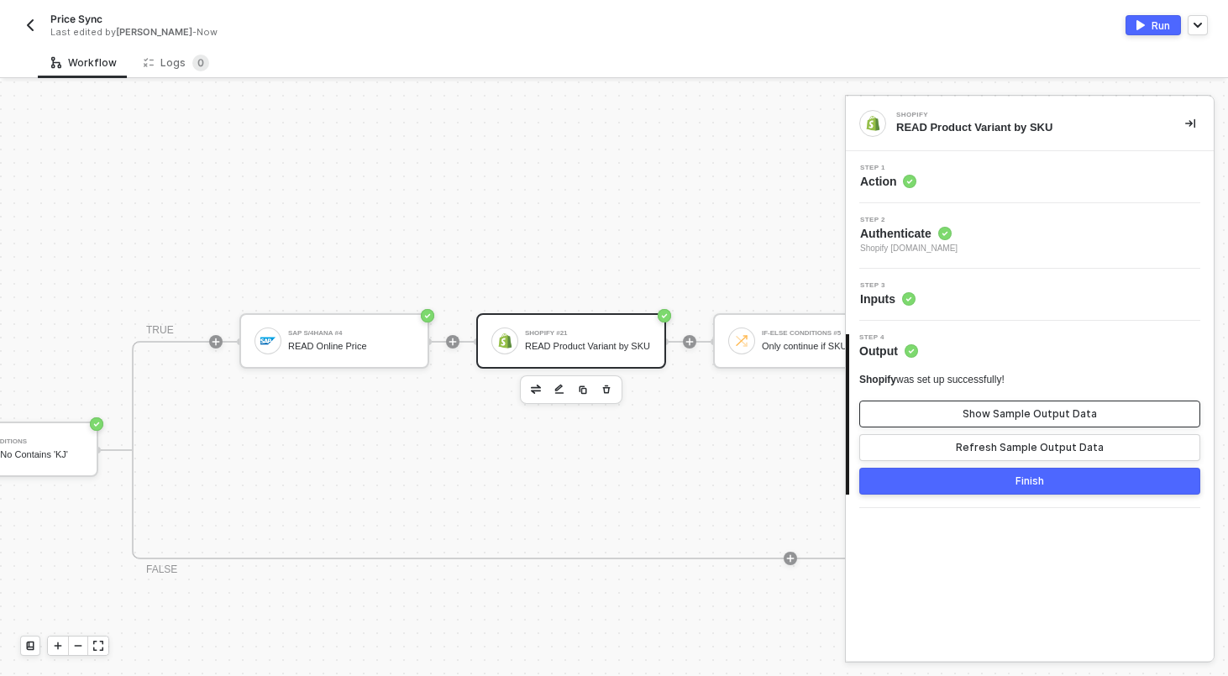
click at [934, 420] on button "Show Sample Output Data" at bounding box center [1029, 414] width 341 height 27
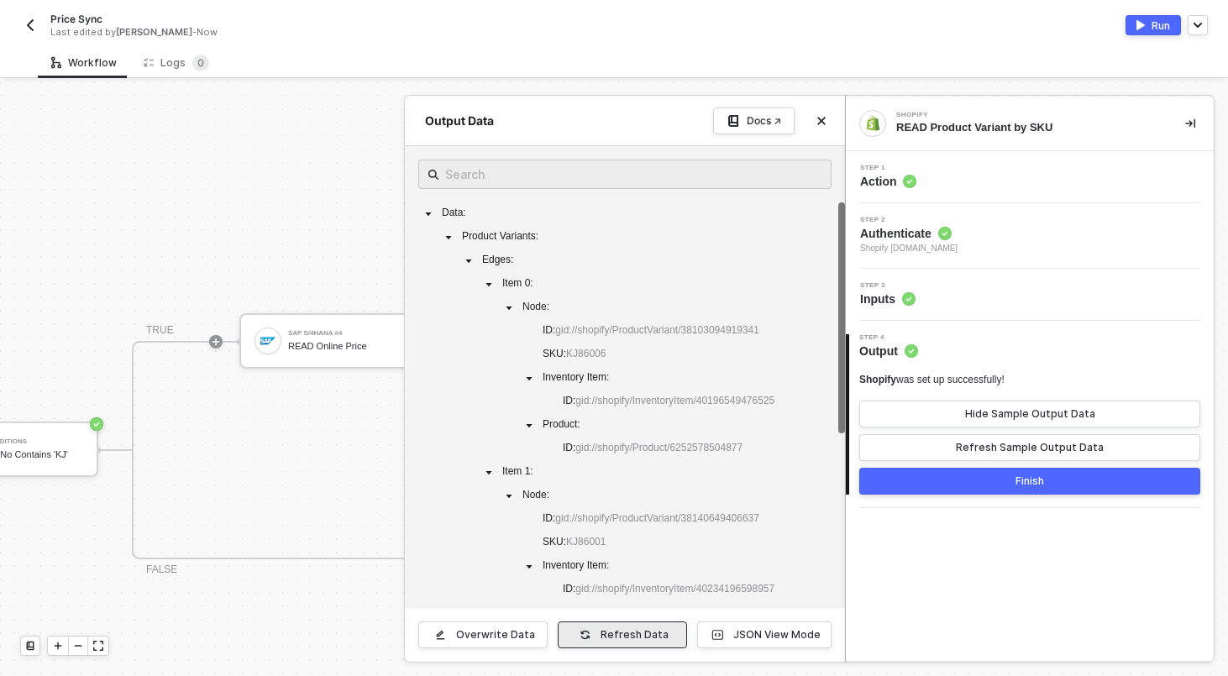
click at [616, 634] on div "Refresh Data" at bounding box center [634, 634] width 68 height 13
click at [817, 127] on button "Close" at bounding box center [821, 121] width 20 height 20
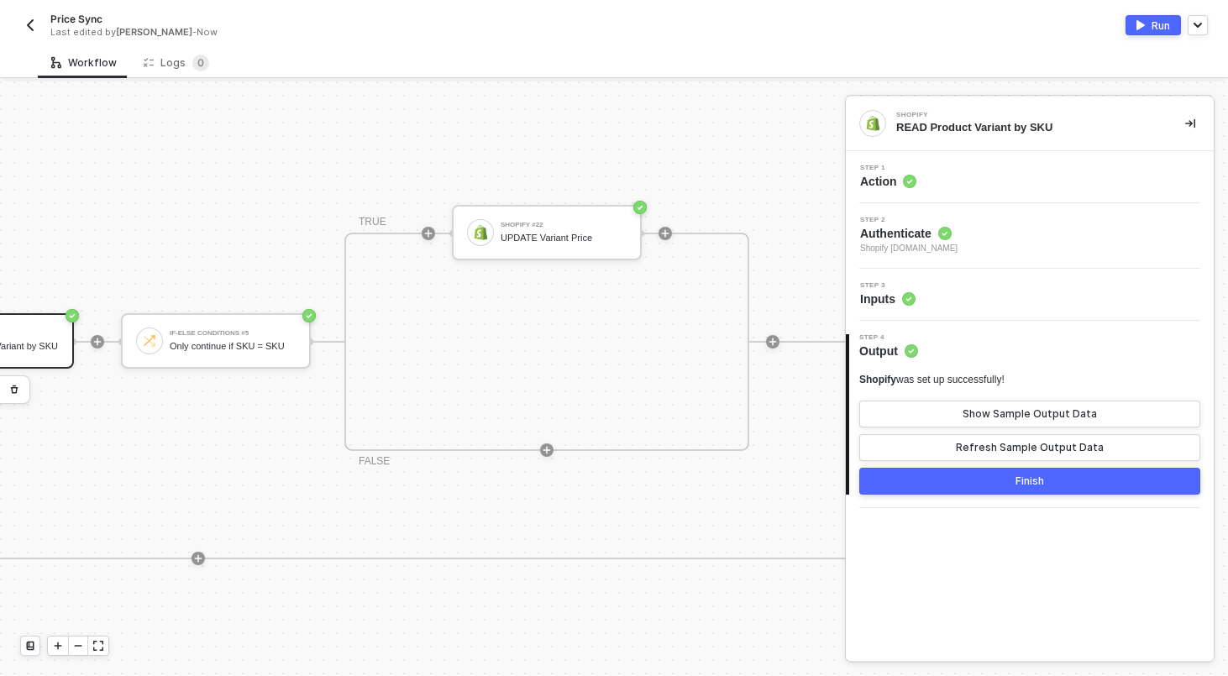
scroll to position [327, 1268]
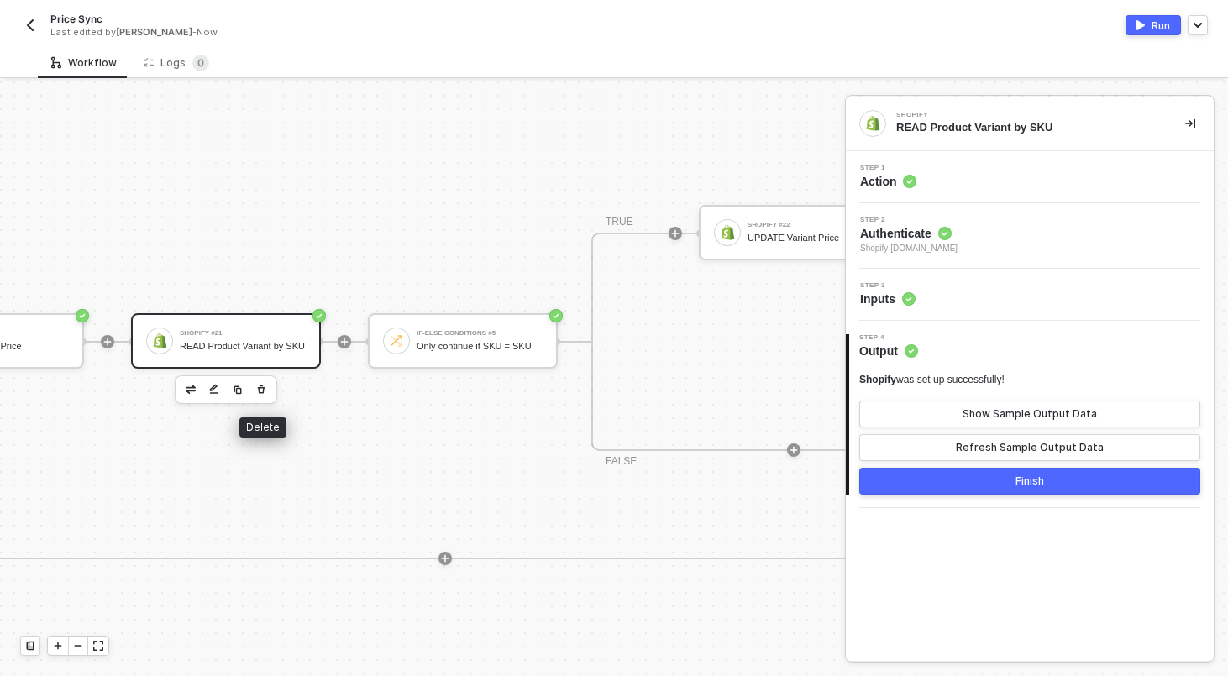
click at [262, 384] on icon "button" at bounding box center [261, 389] width 10 height 13
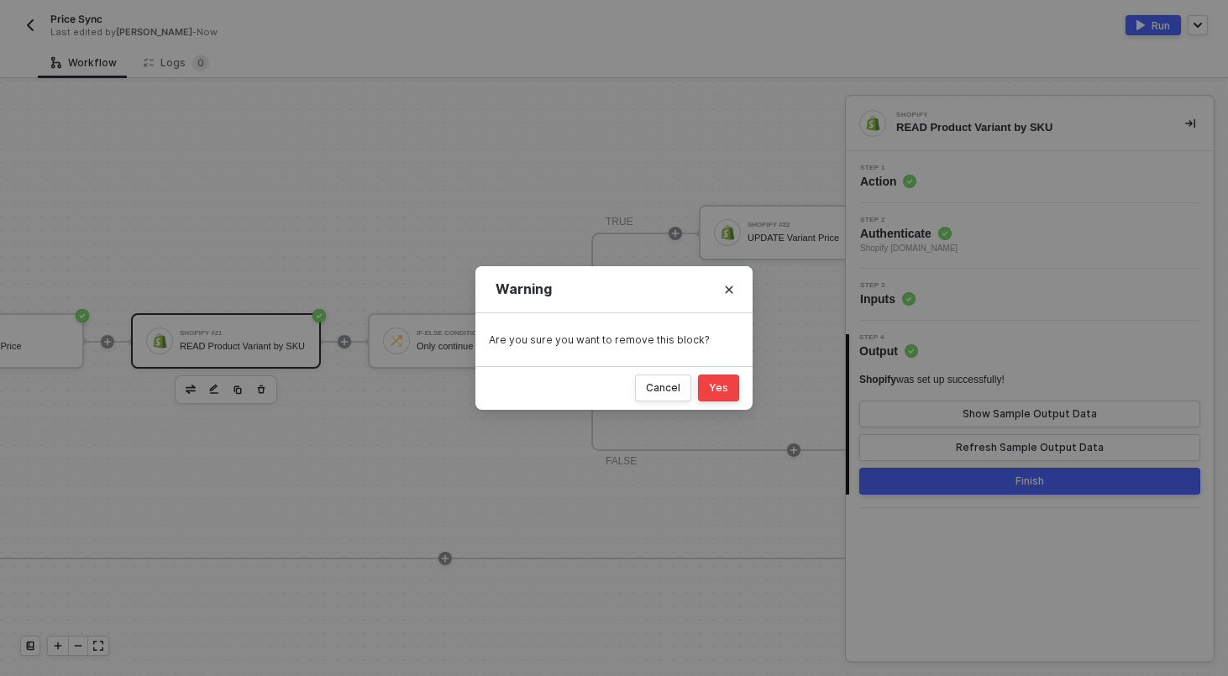
click at [716, 401] on button "Yes" at bounding box center [718, 388] width 41 height 27
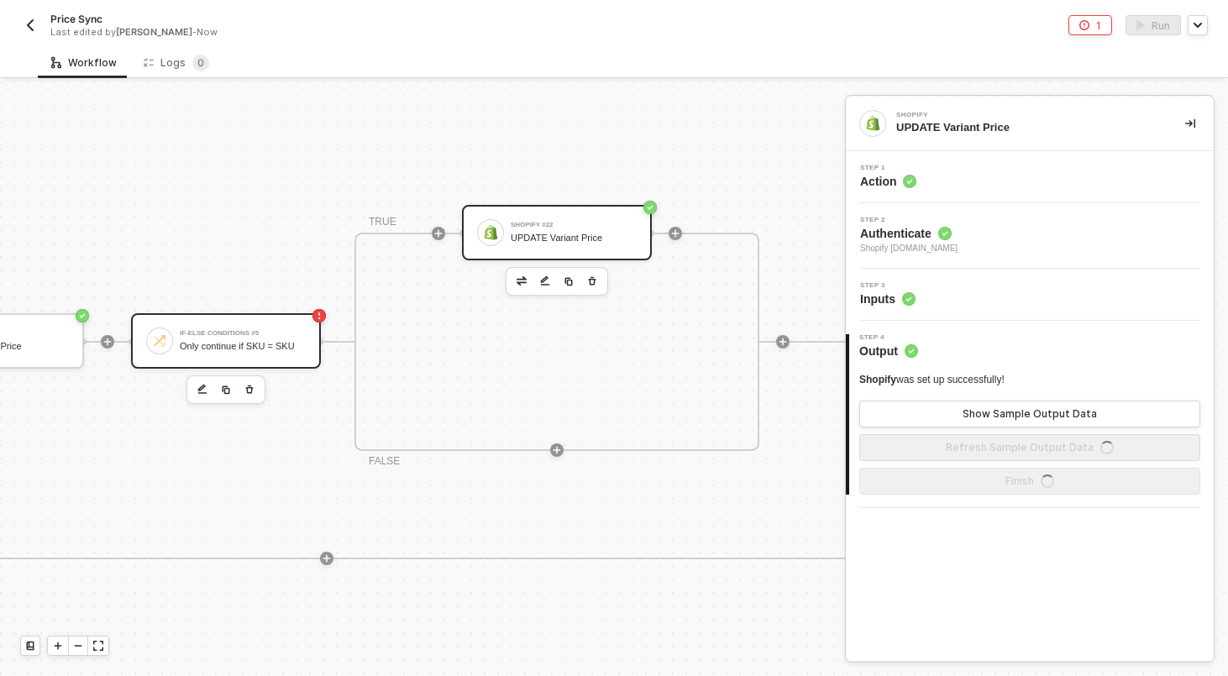
scroll to position [327, 1159]
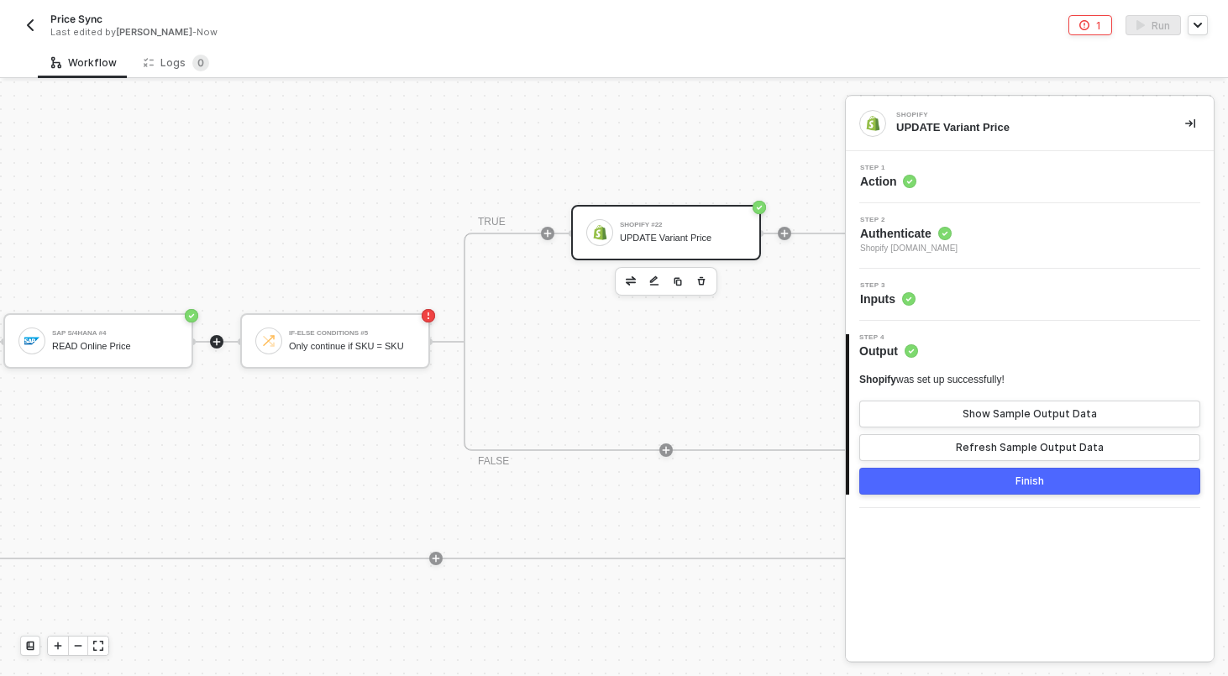
click at [222, 342] on div at bounding box center [216, 341] width 13 height 13
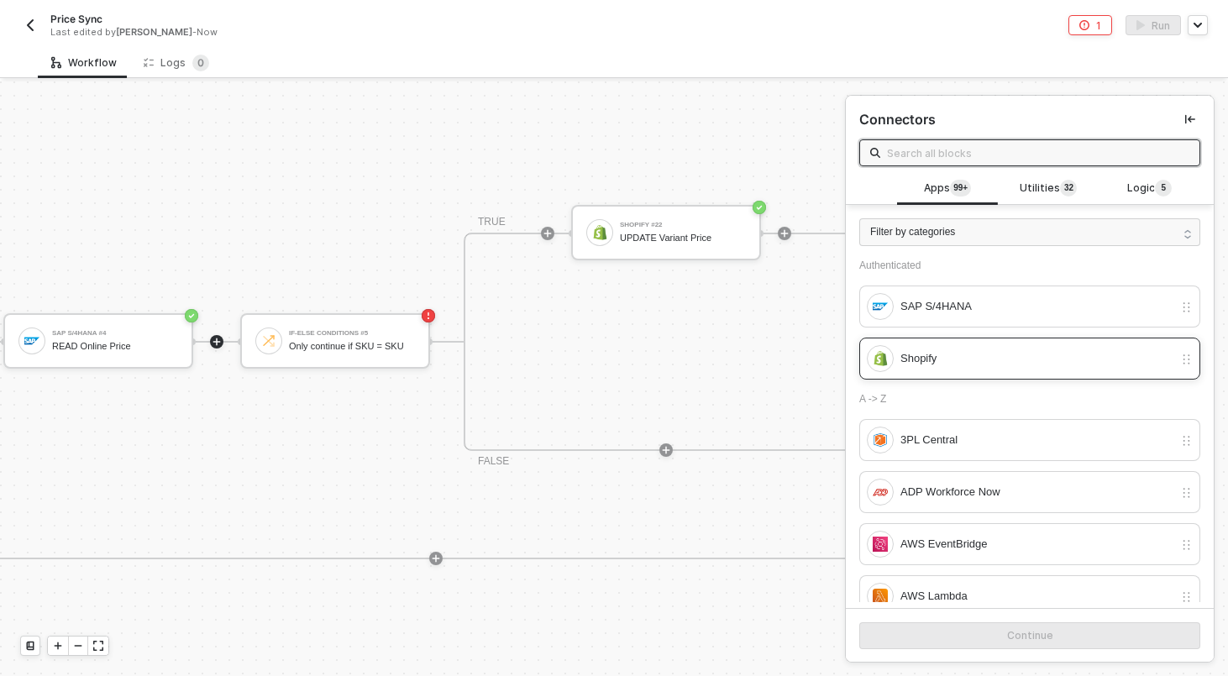
click at [972, 345] on div "Shopify" at bounding box center [1020, 358] width 307 height 27
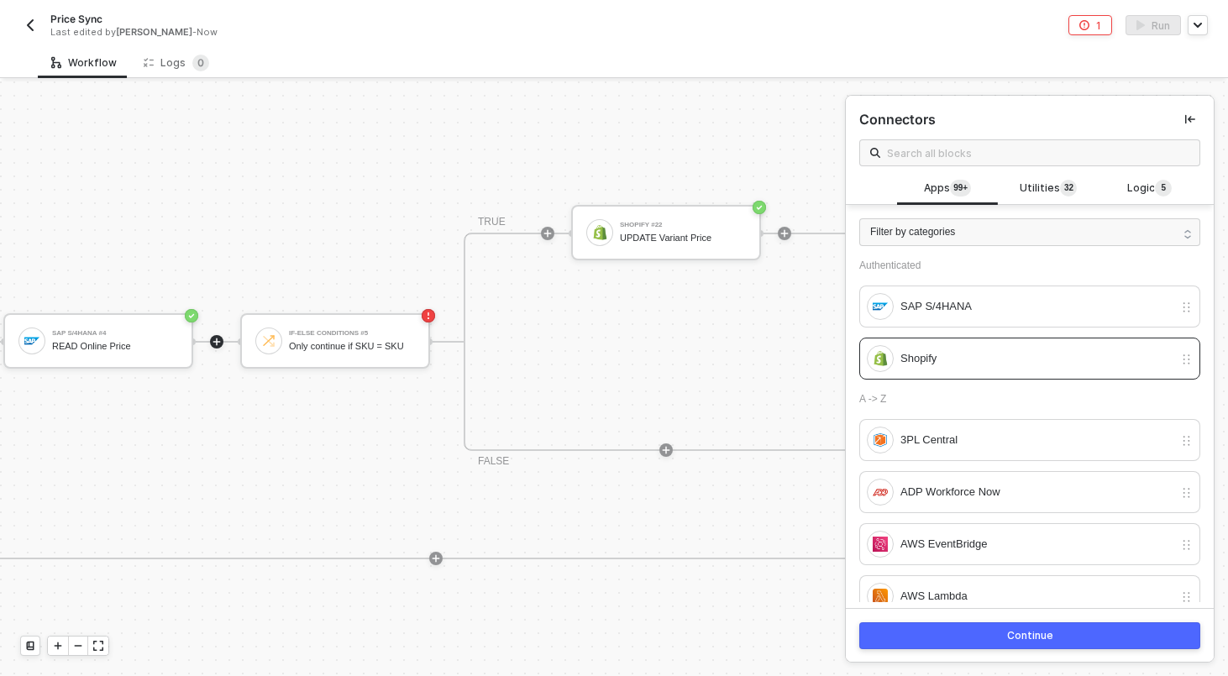
click at [998, 626] on button "Continue" at bounding box center [1029, 635] width 341 height 27
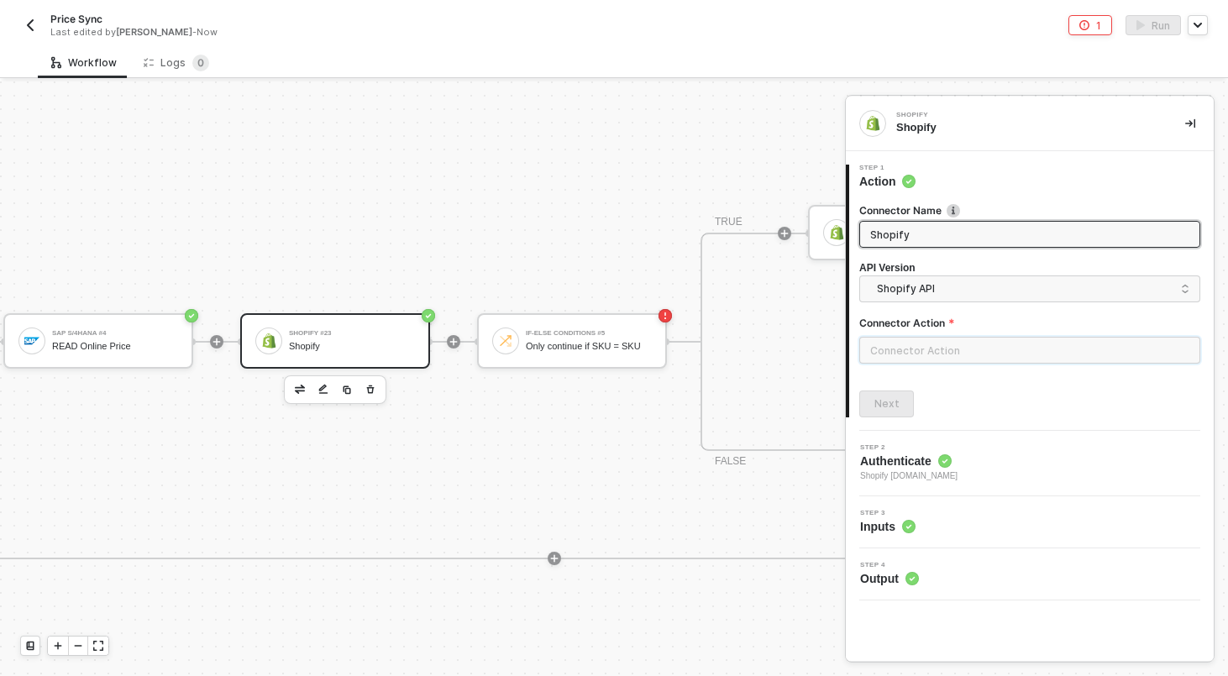
click at [936, 351] on input "text" at bounding box center [1029, 350] width 341 height 27
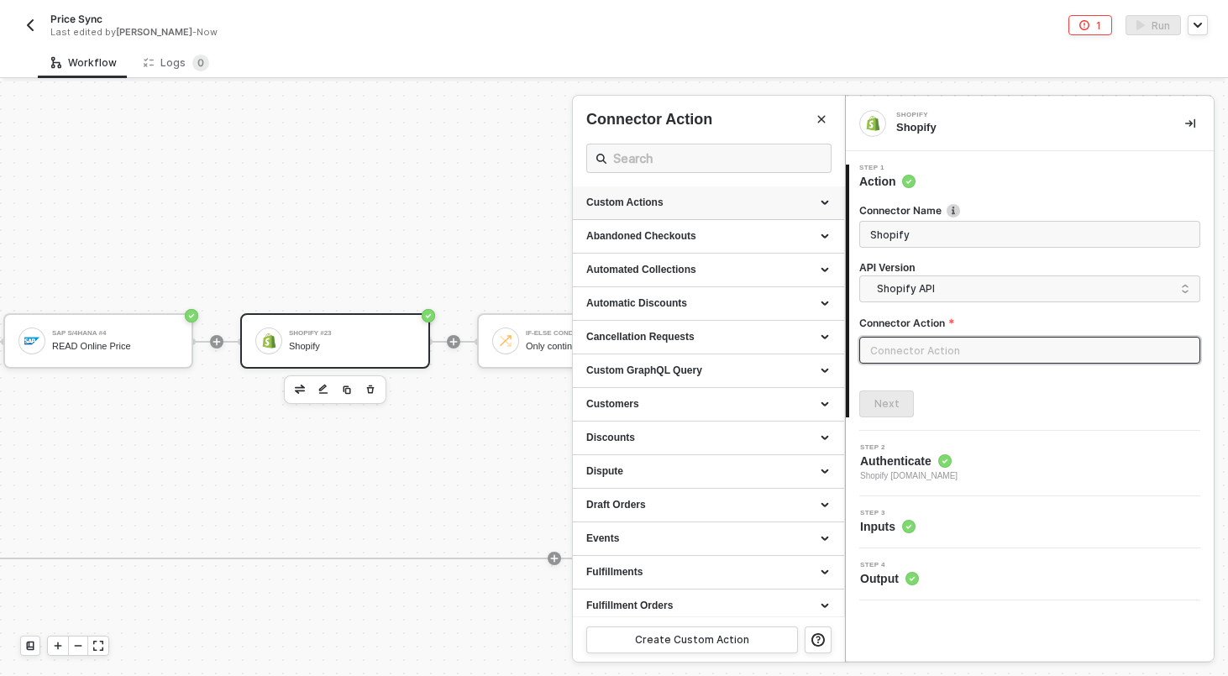
click at [768, 207] on div "Custom Actions" at bounding box center [708, 203] width 244 height 14
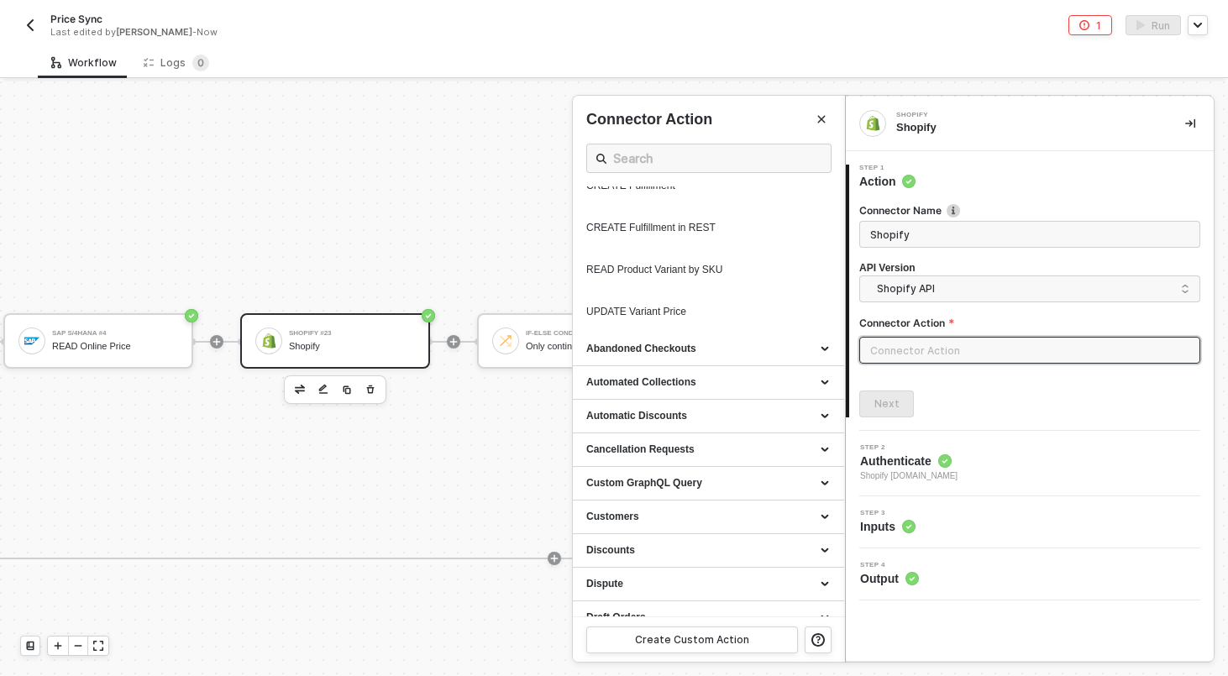
scroll to position [1020, 0]
click at [741, 278] on div "READ Product Variant by SKU" at bounding box center [676, 271] width 181 height 14
type input "Custom Action"
type input "Custom - READ Product Variant by SKU"
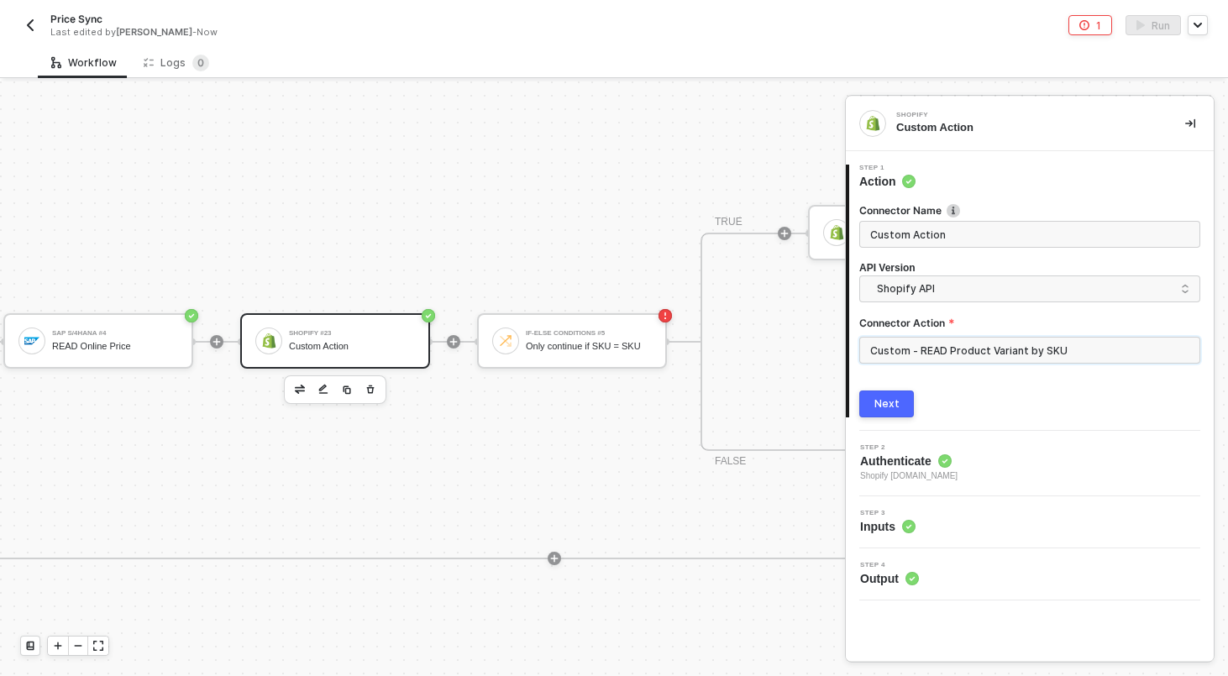
click at [915, 344] on input "Custom - READ Product Variant by SKU" at bounding box center [1029, 350] width 341 height 27
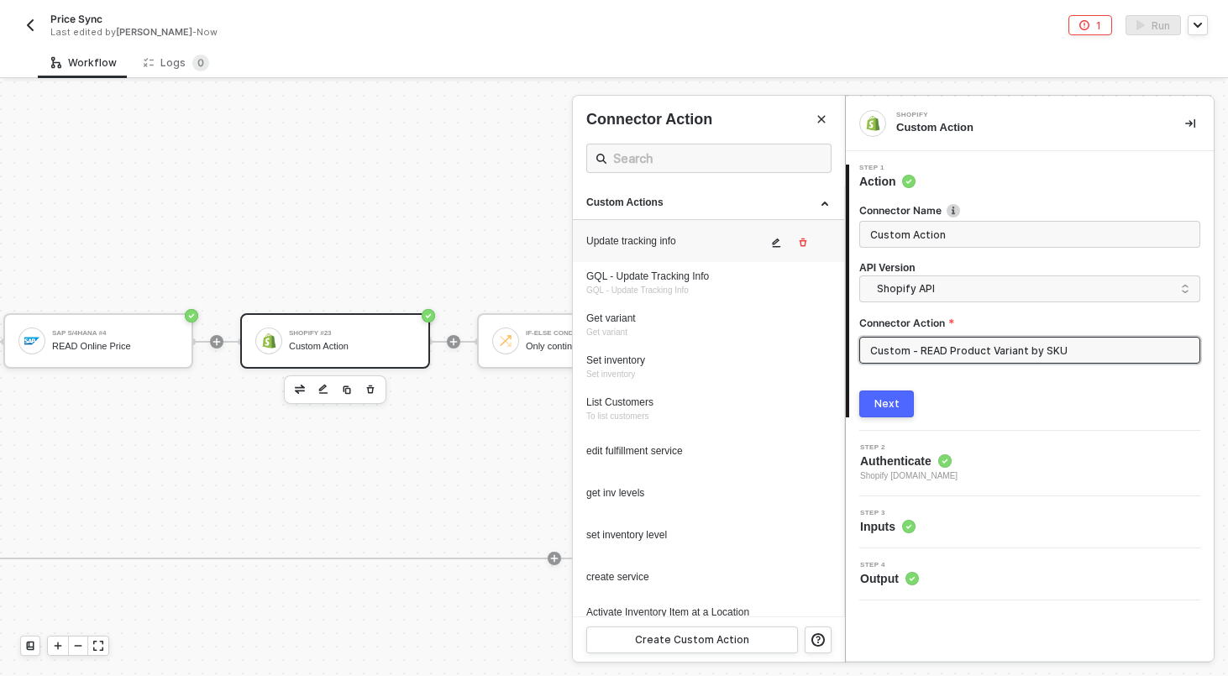
scroll to position [883, 0]
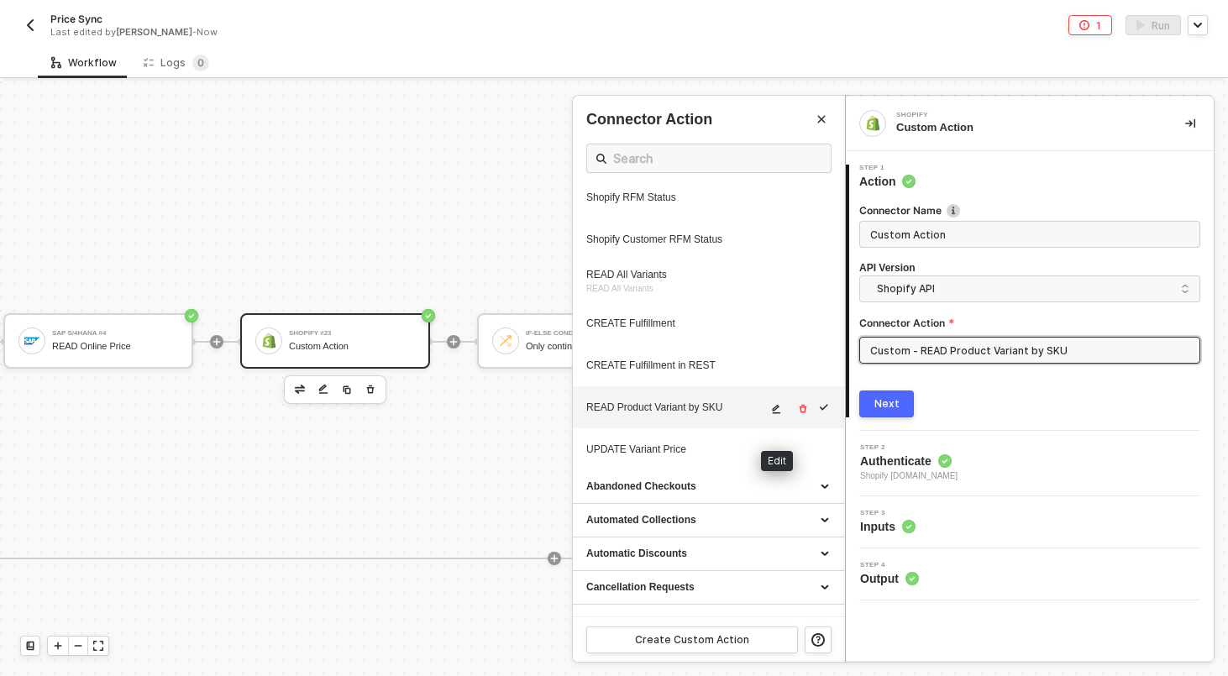
click at [785, 419] on button "button" at bounding box center [777, 409] width 20 height 20
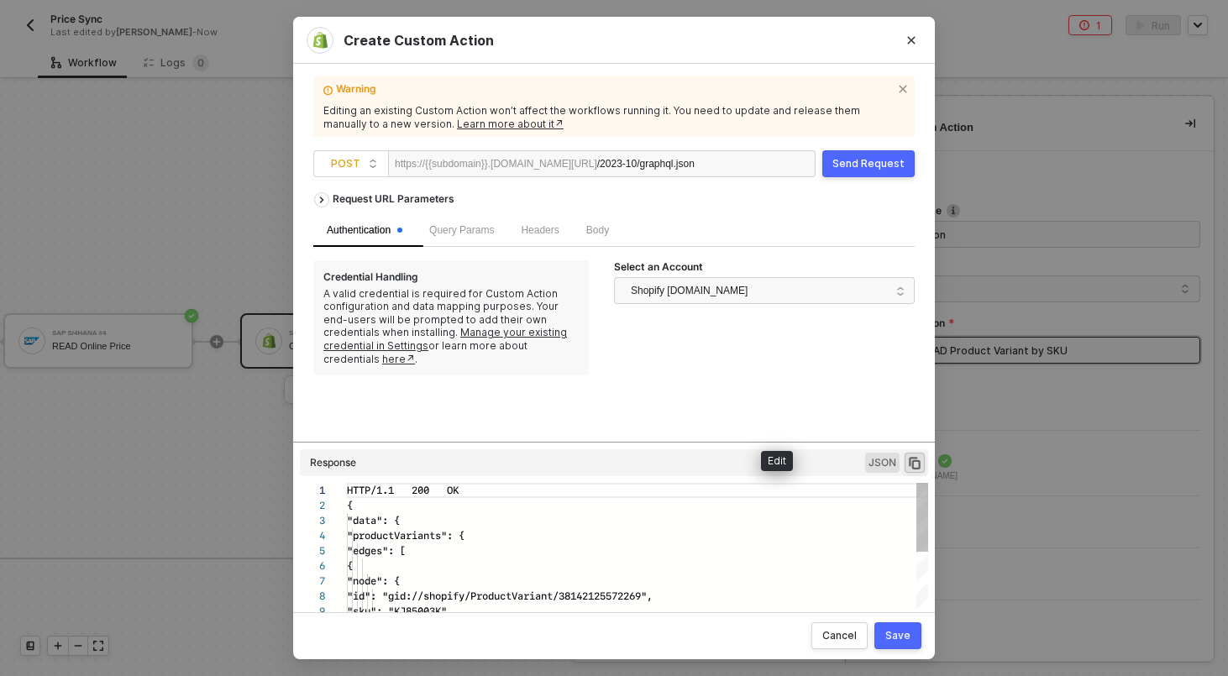
scroll to position [151, 0]
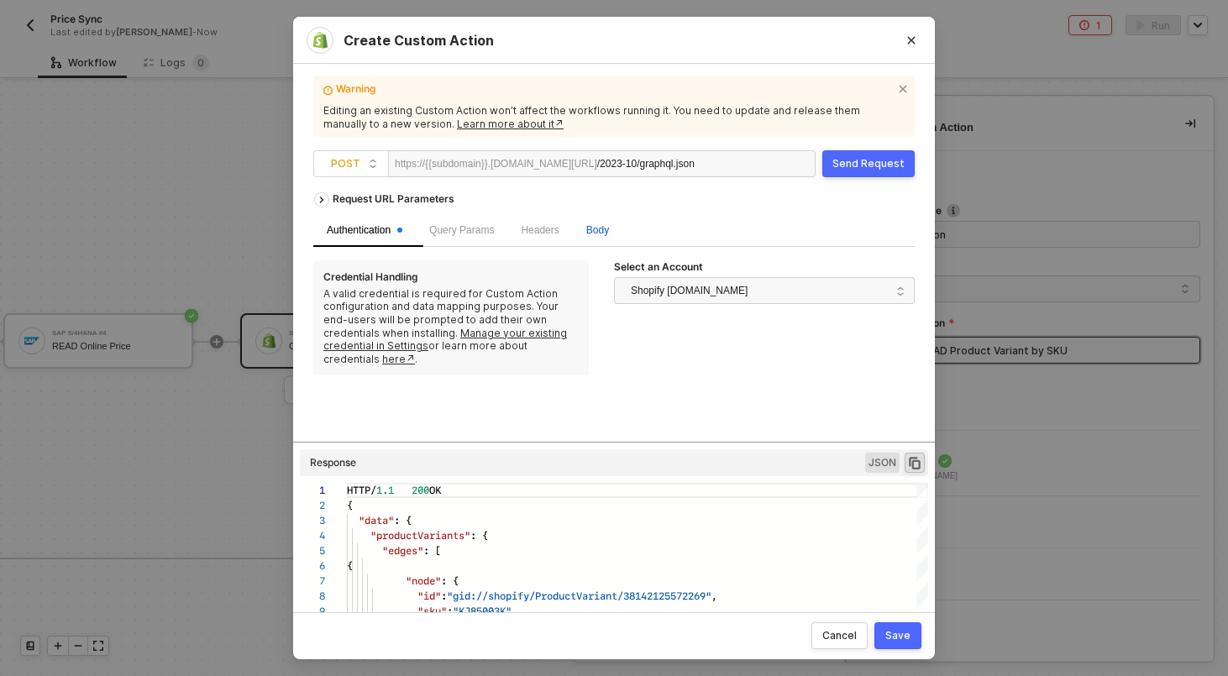
click at [609, 226] on span "Body" at bounding box center [597, 230] width 23 height 12
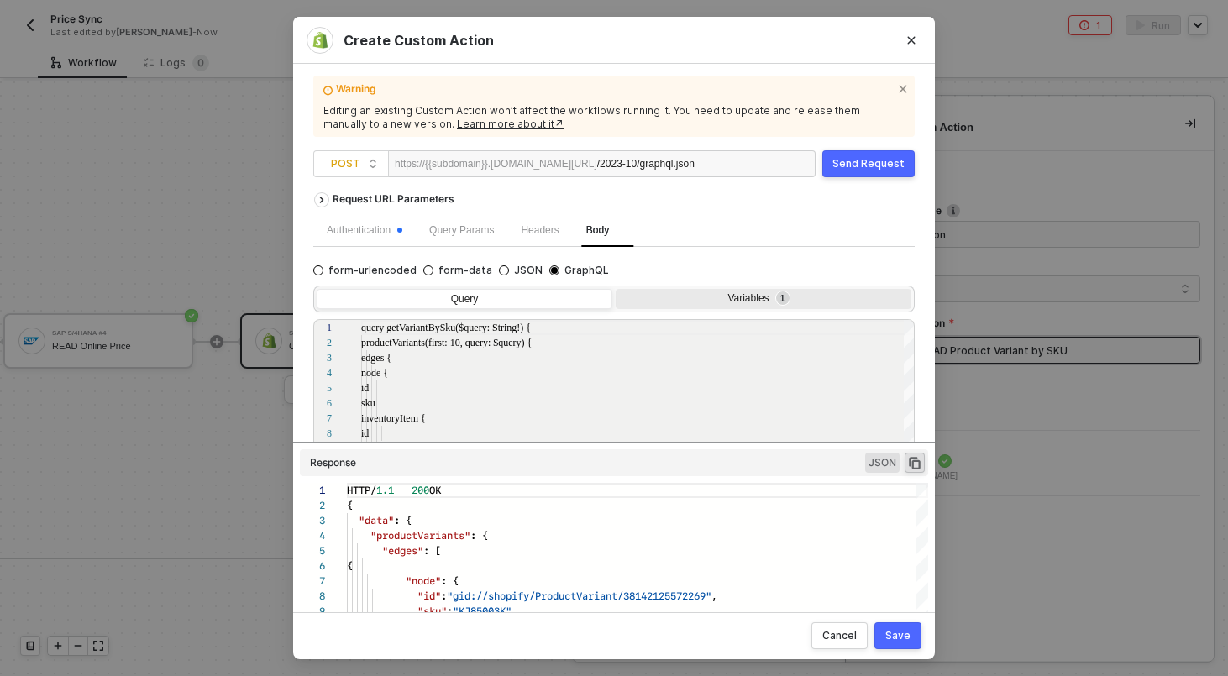
click at [722, 307] on div "Variables 1" at bounding box center [764, 301] width 296 height 24
click at [616, 289] on input "Variables 1" at bounding box center [616, 289] width 0 height 0
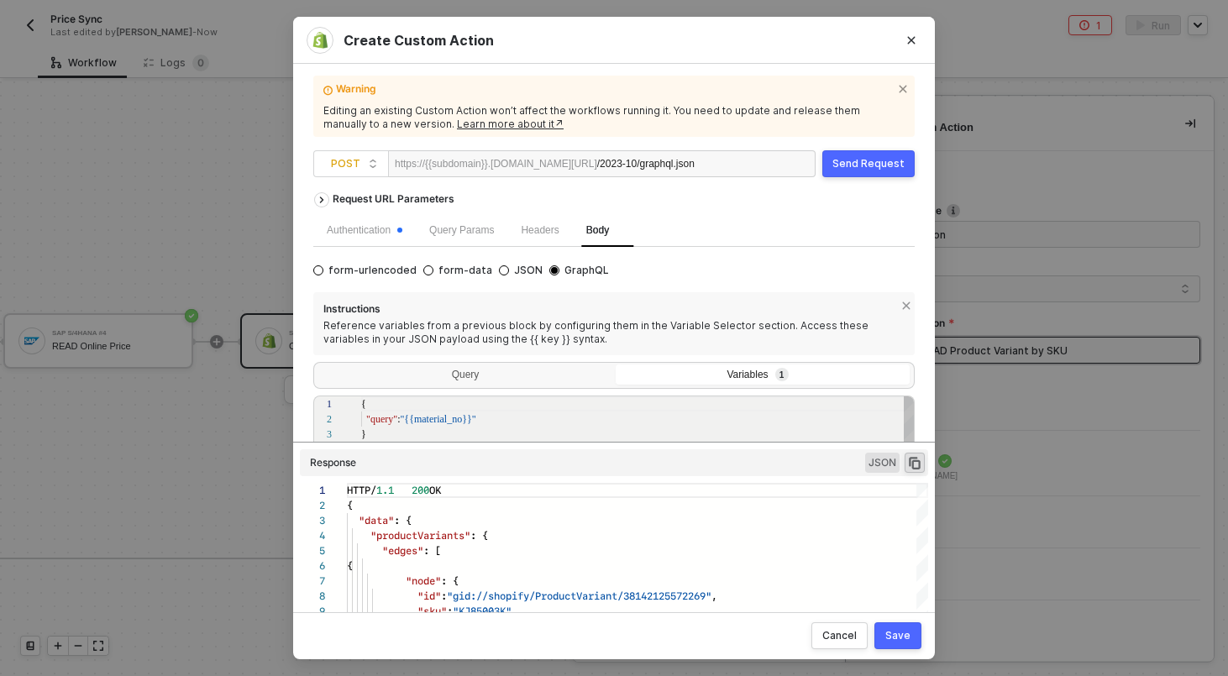
scroll to position [172, 0]
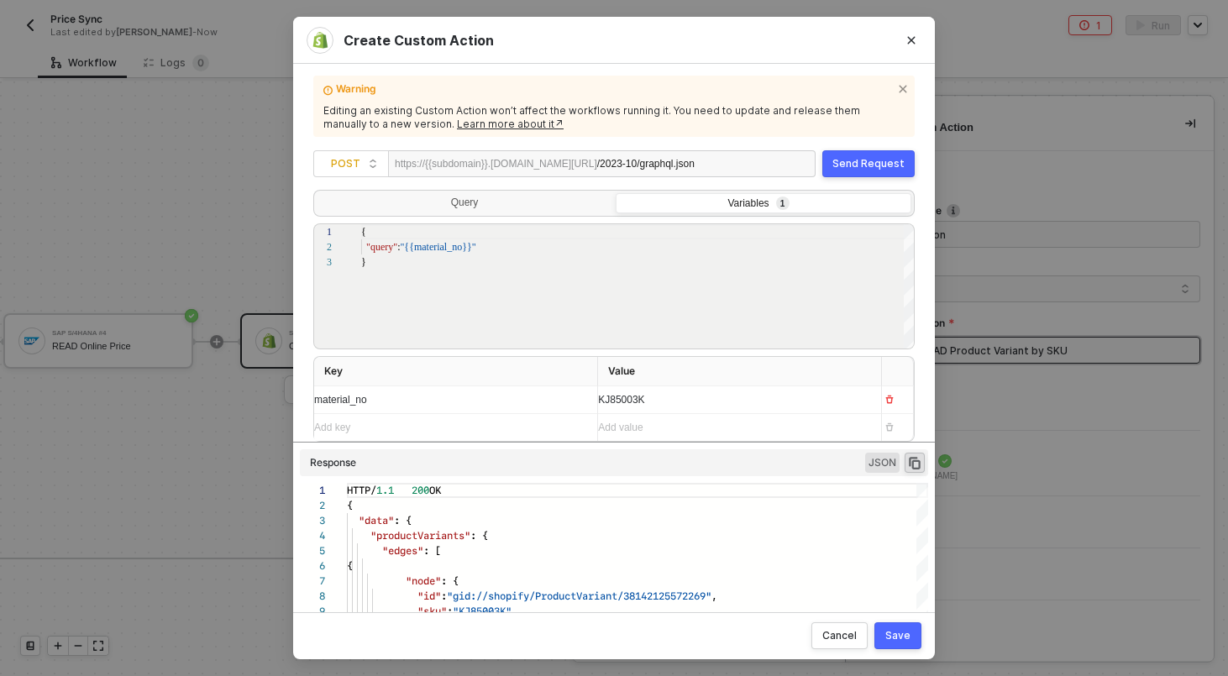
click at [888, 155] on button "Send Request" at bounding box center [868, 163] width 92 height 27
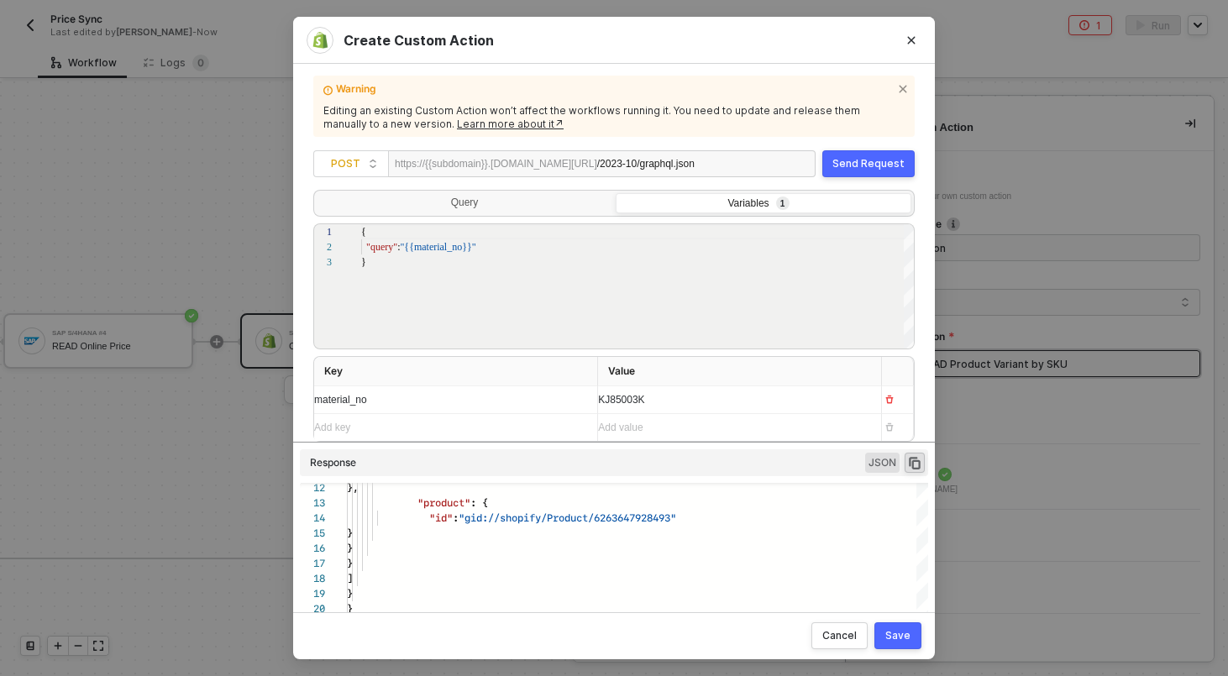
click at [904, 637] on div "Save" at bounding box center [897, 635] width 25 height 13
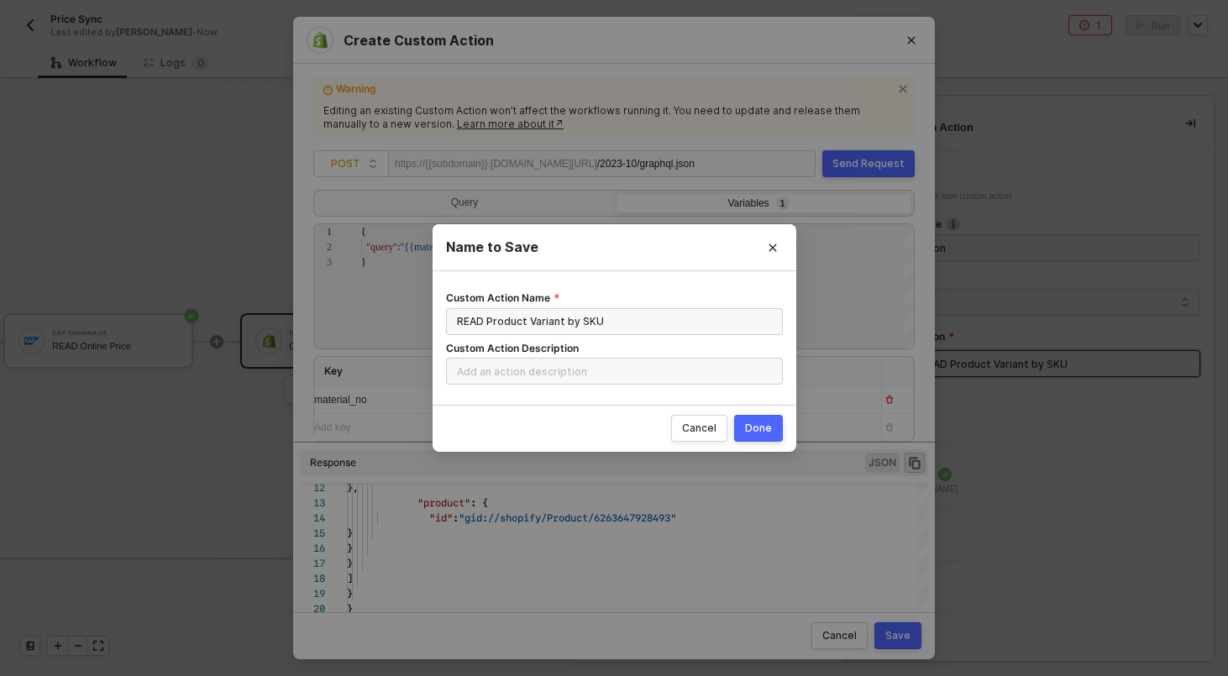
click at [774, 419] on button "Done" at bounding box center [758, 428] width 49 height 27
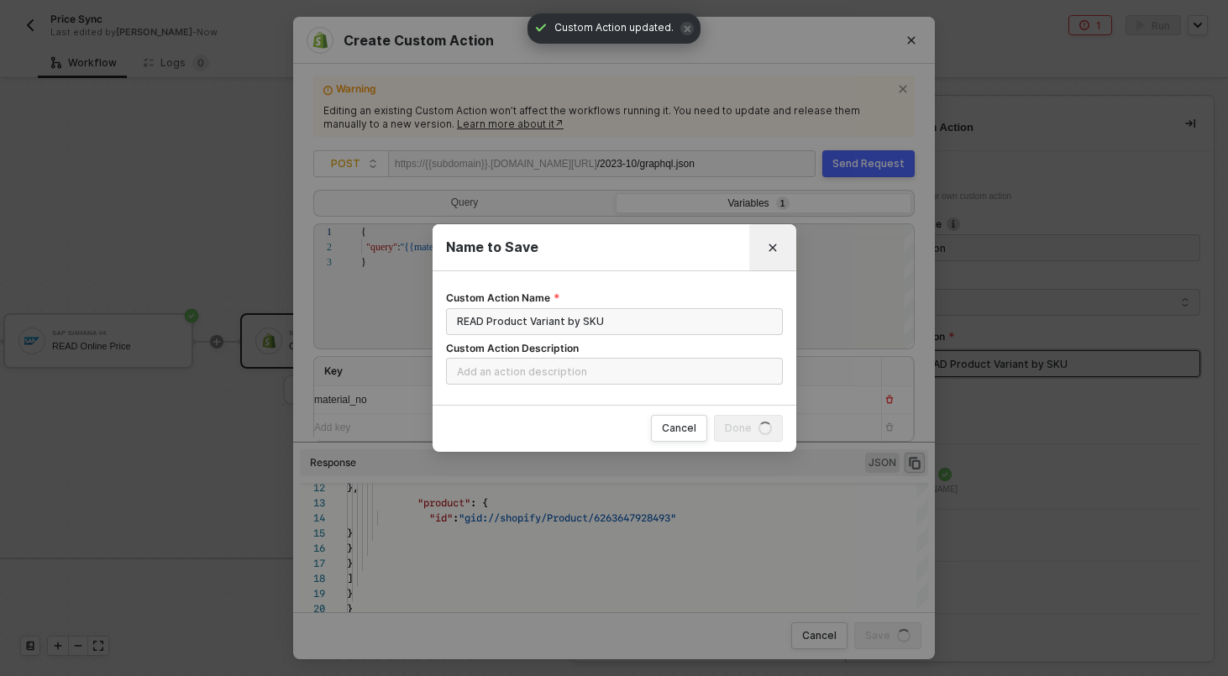
radio input "true"
radio input "false"
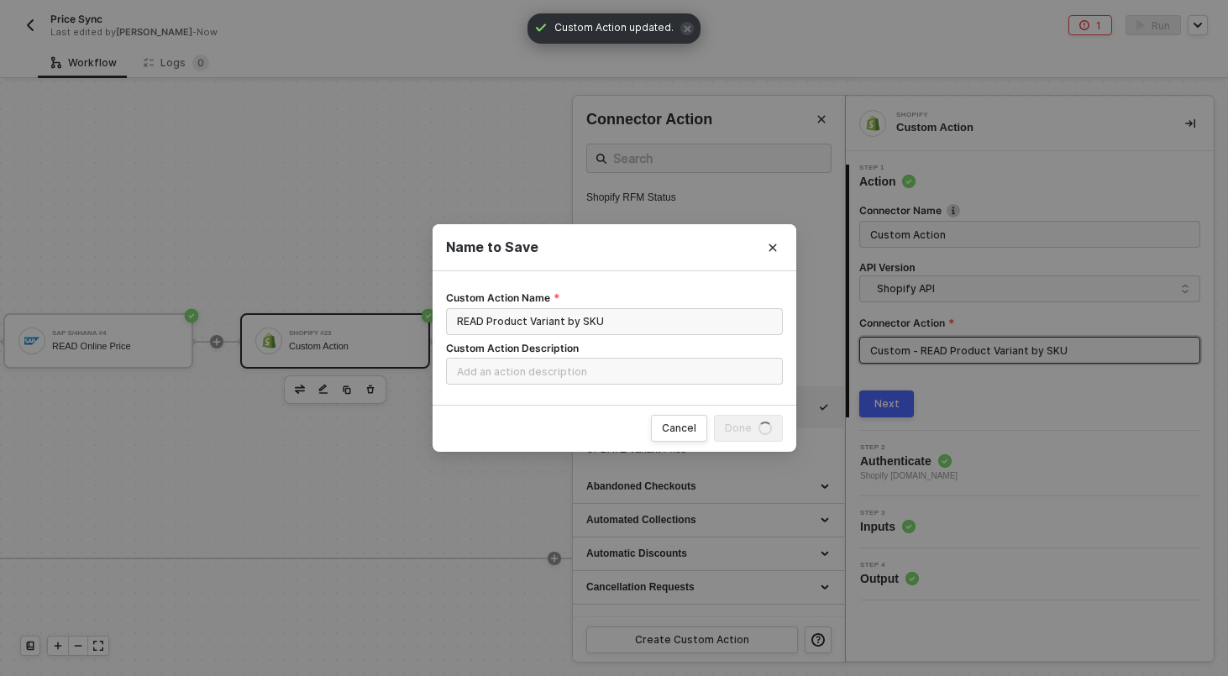
scroll to position [0, 0]
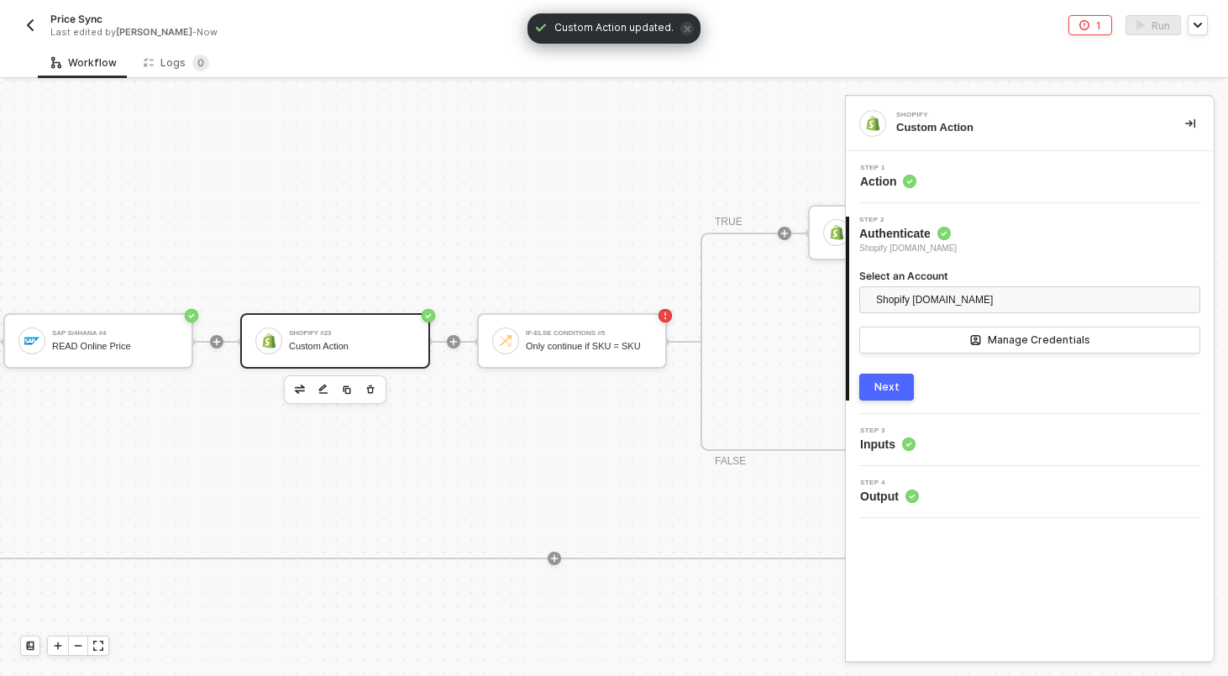
click at [943, 179] on div "Step 1 Action" at bounding box center [1032, 177] width 364 height 25
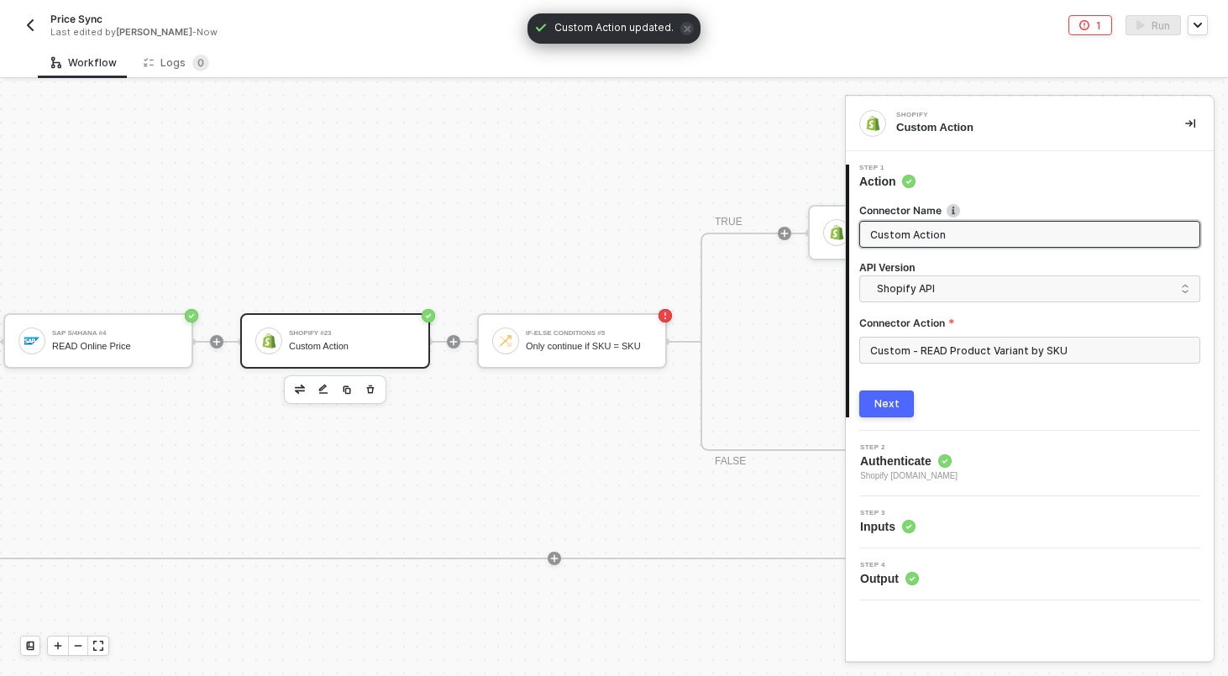
click at [936, 240] on input "Custom Action" at bounding box center [1028, 234] width 316 height 18
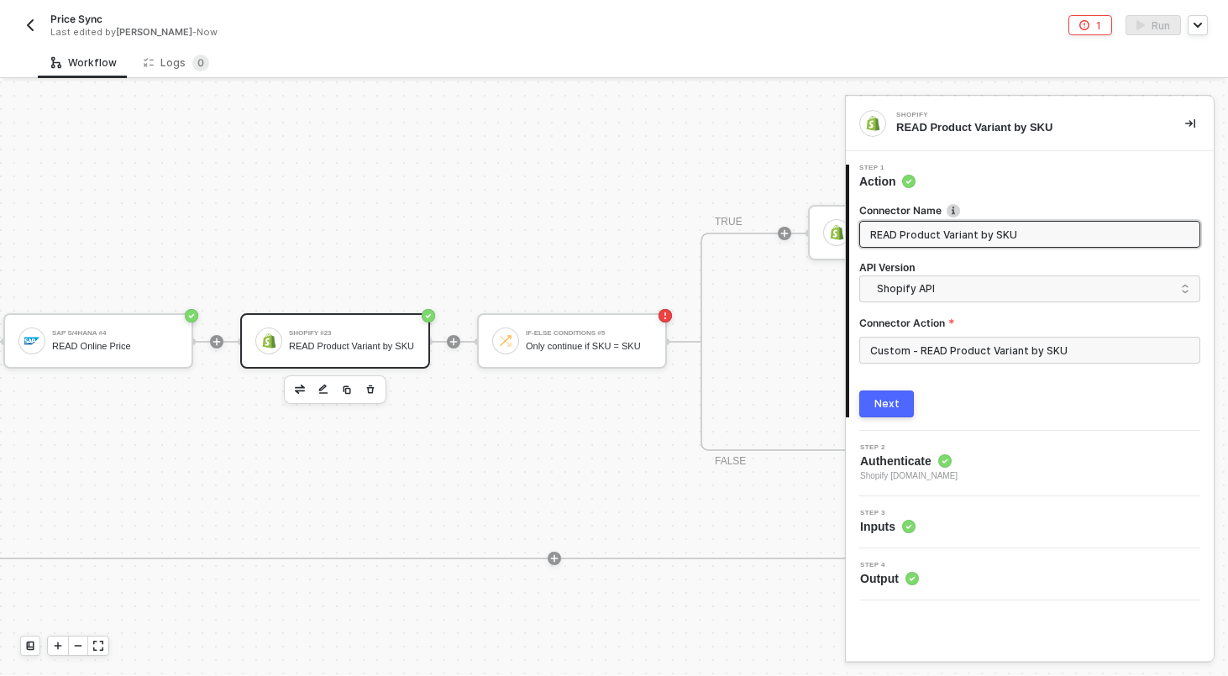
type input "READ Product Variant by SKU"
click at [897, 400] on div "Next" at bounding box center [886, 403] width 25 height 13
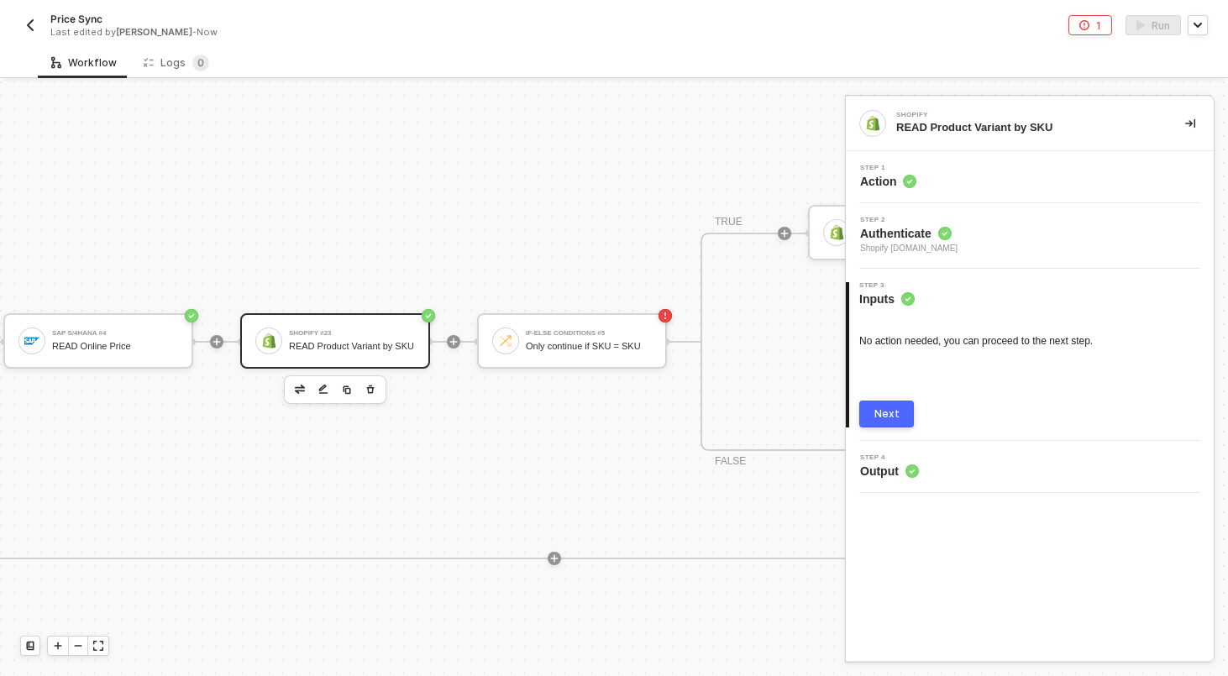
click at [896, 417] on div "Next" at bounding box center [886, 413] width 25 height 13
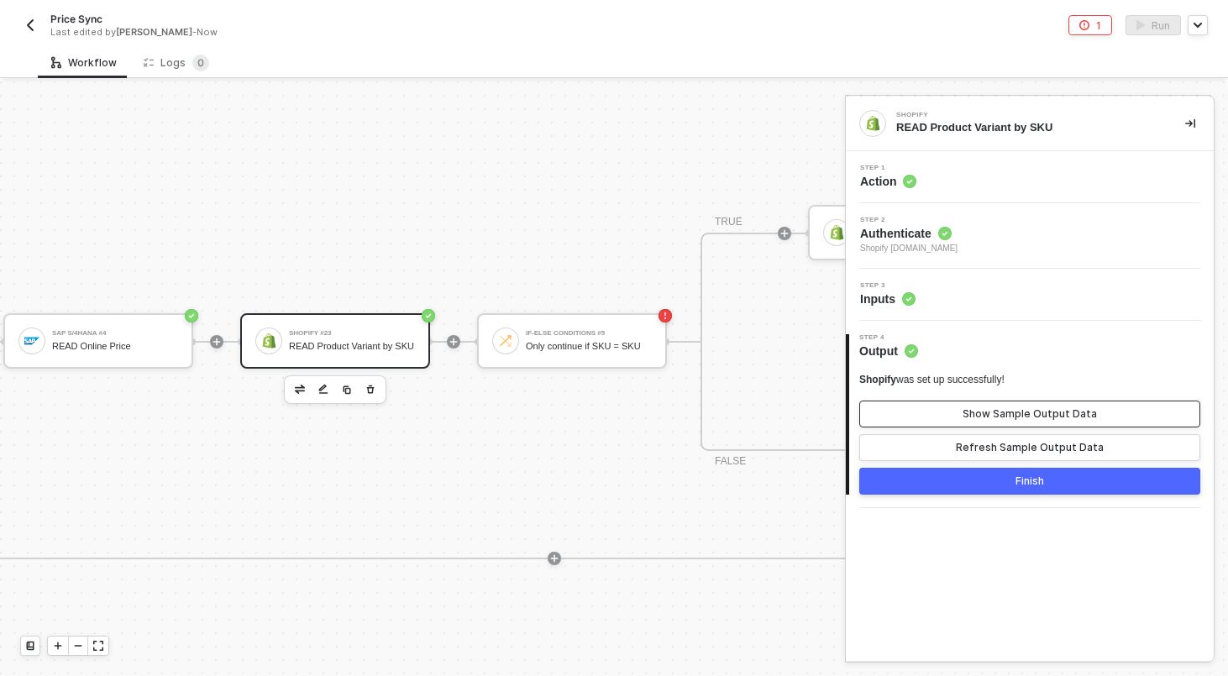
click at [1009, 402] on button "Show Sample Output Data" at bounding box center [1029, 414] width 341 height 27
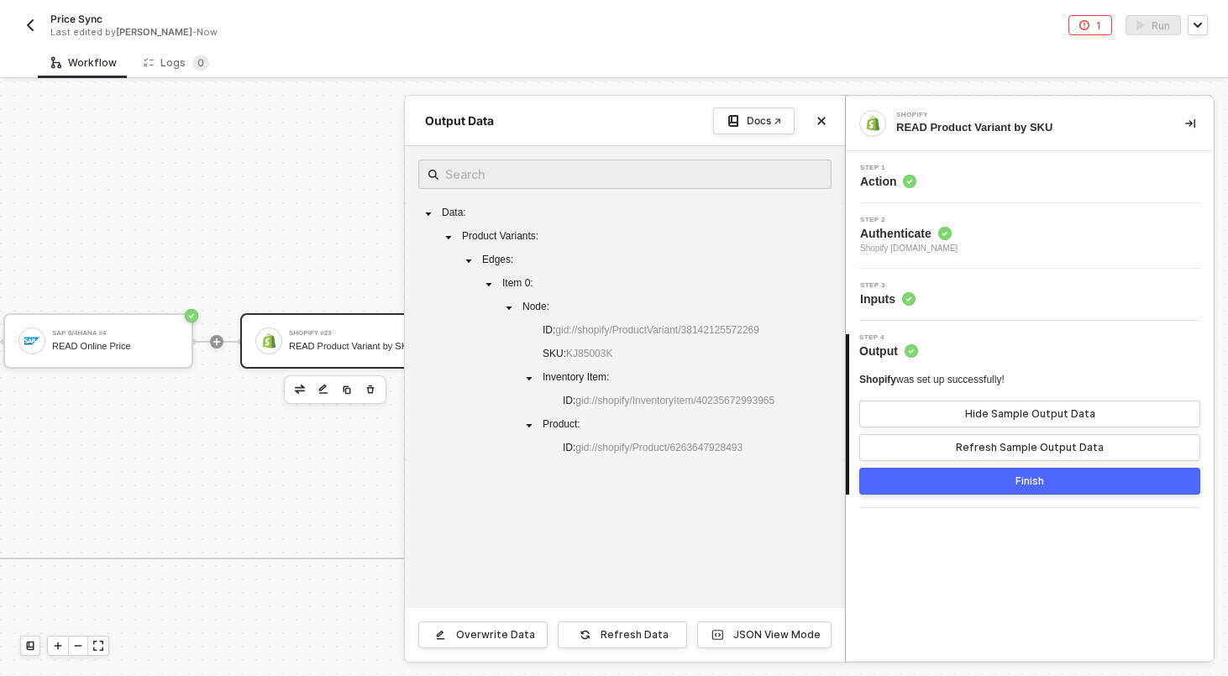
click at [992, 486] on button "Finish" at bounding box center [1029, 481] width 341 height 27
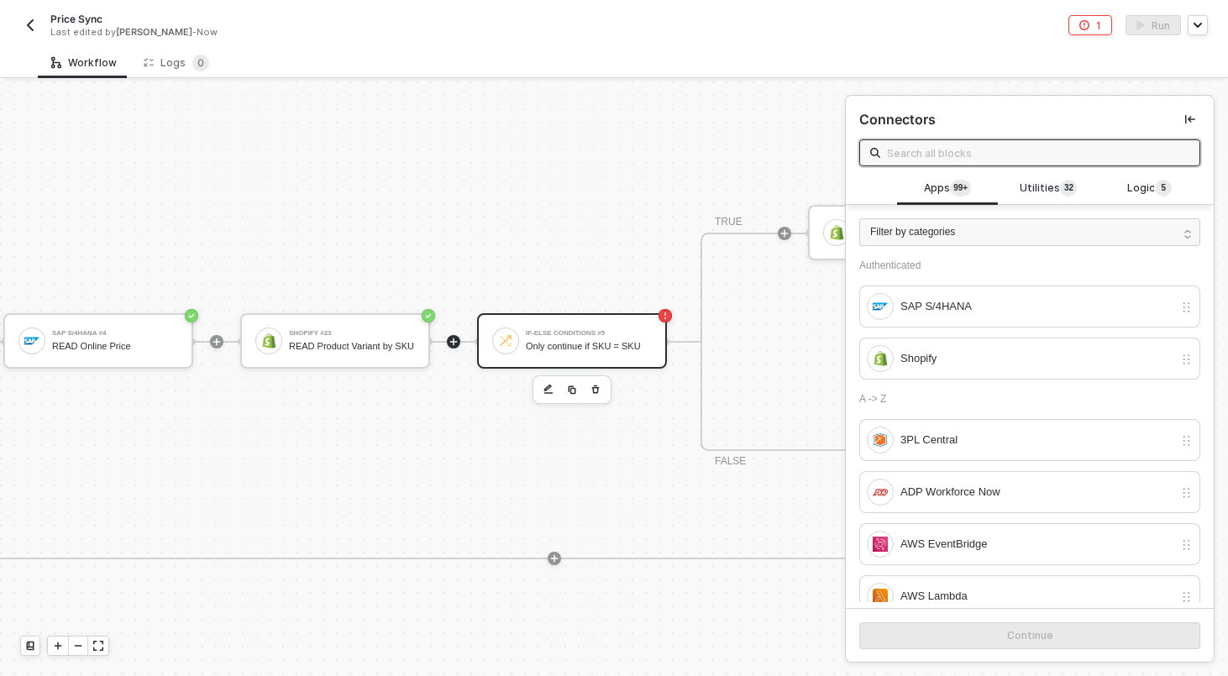
click at [558, 341] on div "Only continue if SKU = SKU" at bounding box center [589, 346] width 126 height 11
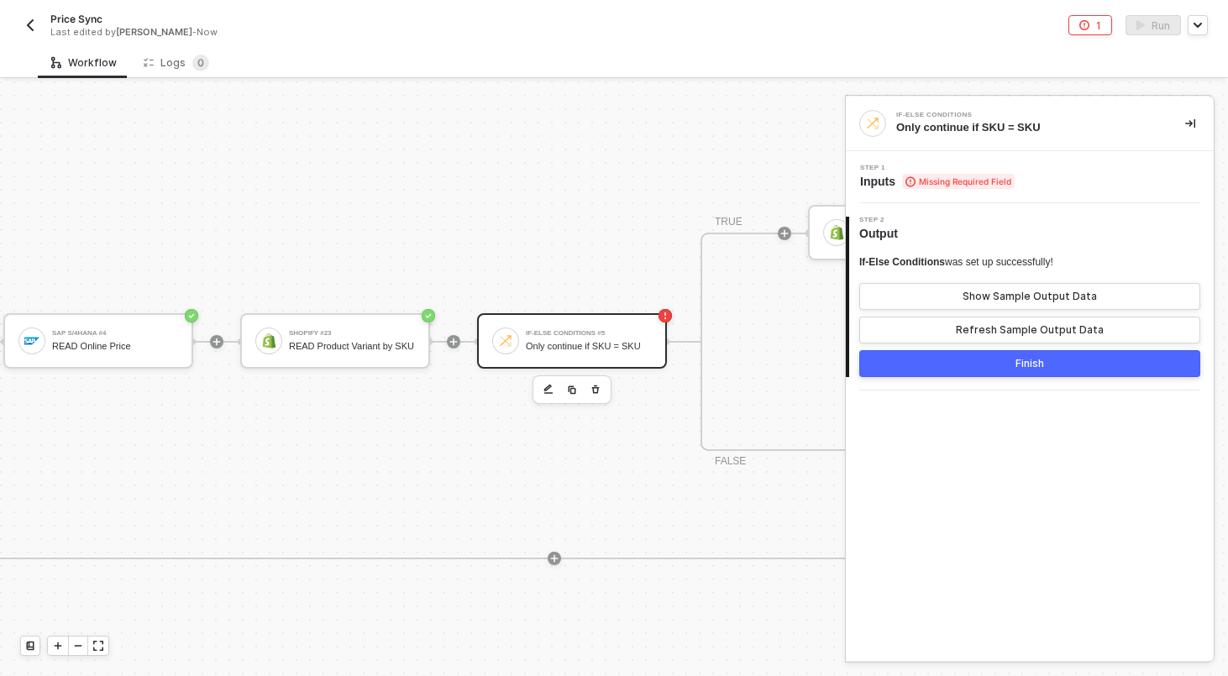
click at [956, 170] on span "Step 1" at bounding box center [937, 168] width 155 height 7
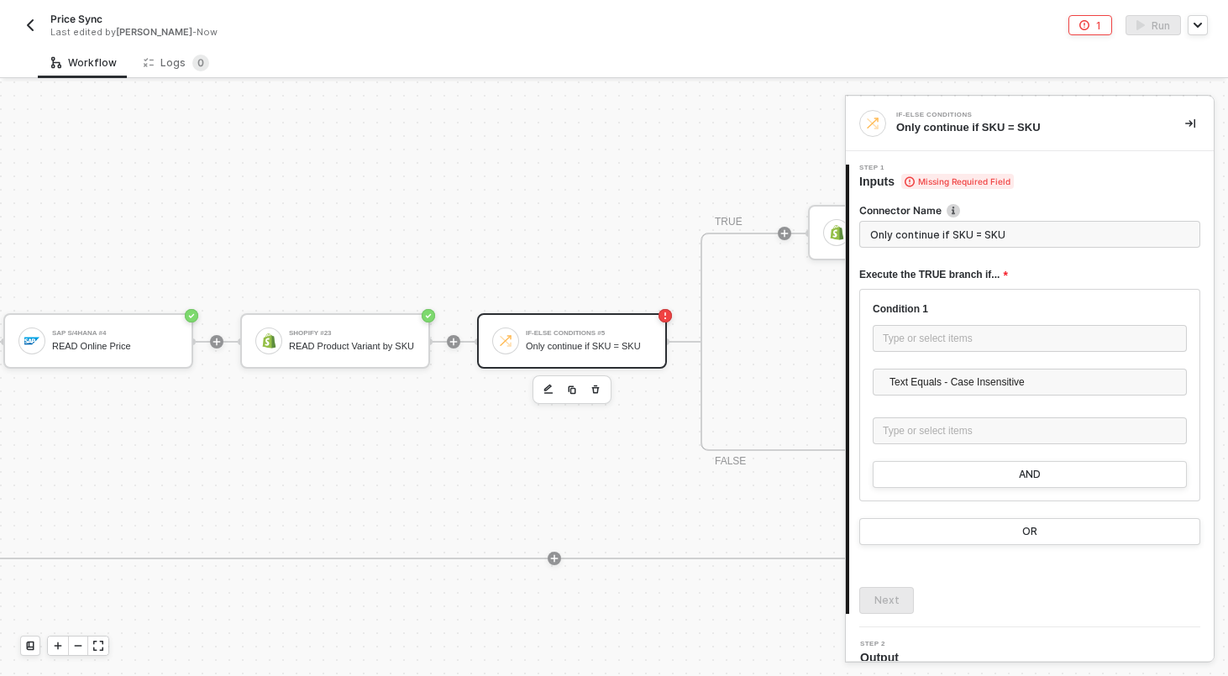
click at [938, 236] on input "Only continue if SKU = SKU" at bounding box center [1029, 234] width 341 height 27
type input "If Shopify"
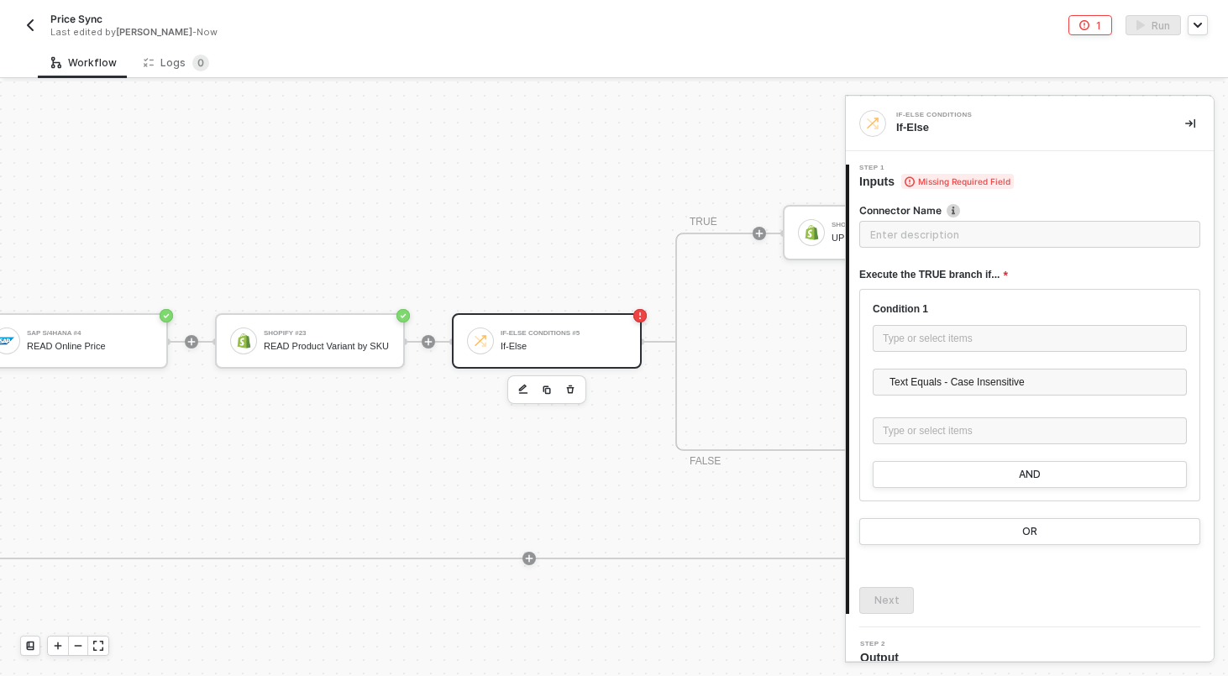
scroll to position [327, 1294]
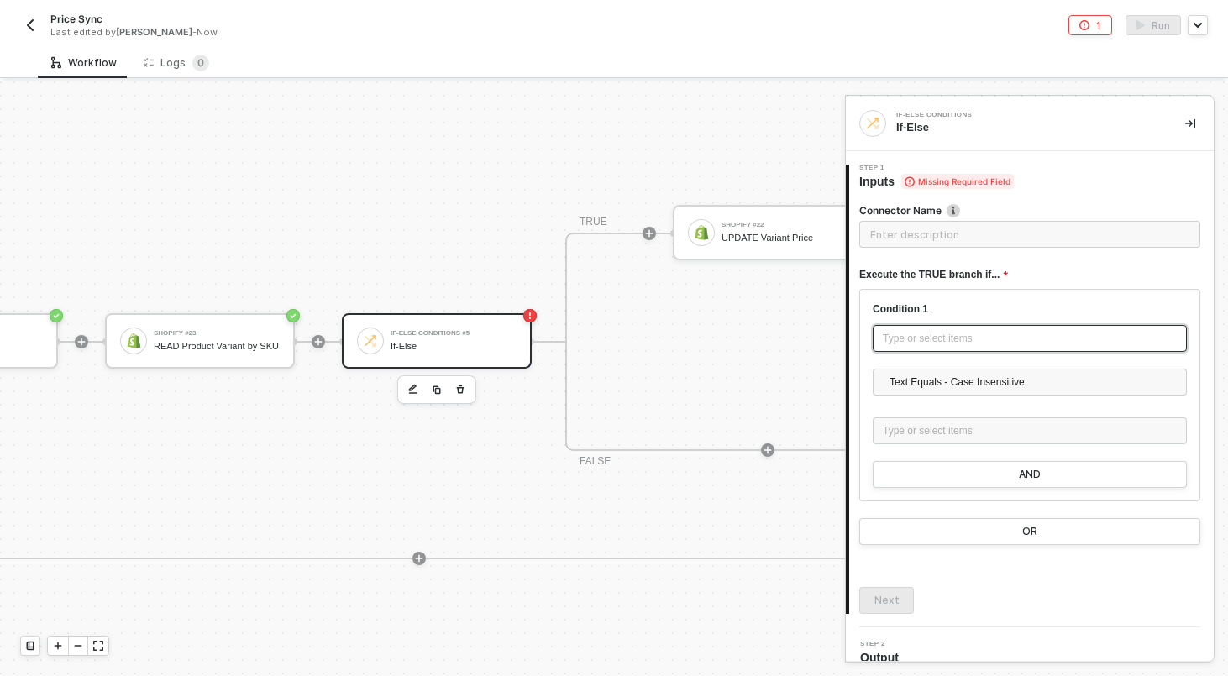
click at [991, 333] on div "Type or select items ﻿" at bounding box center [1030, 339] width 294 height 16
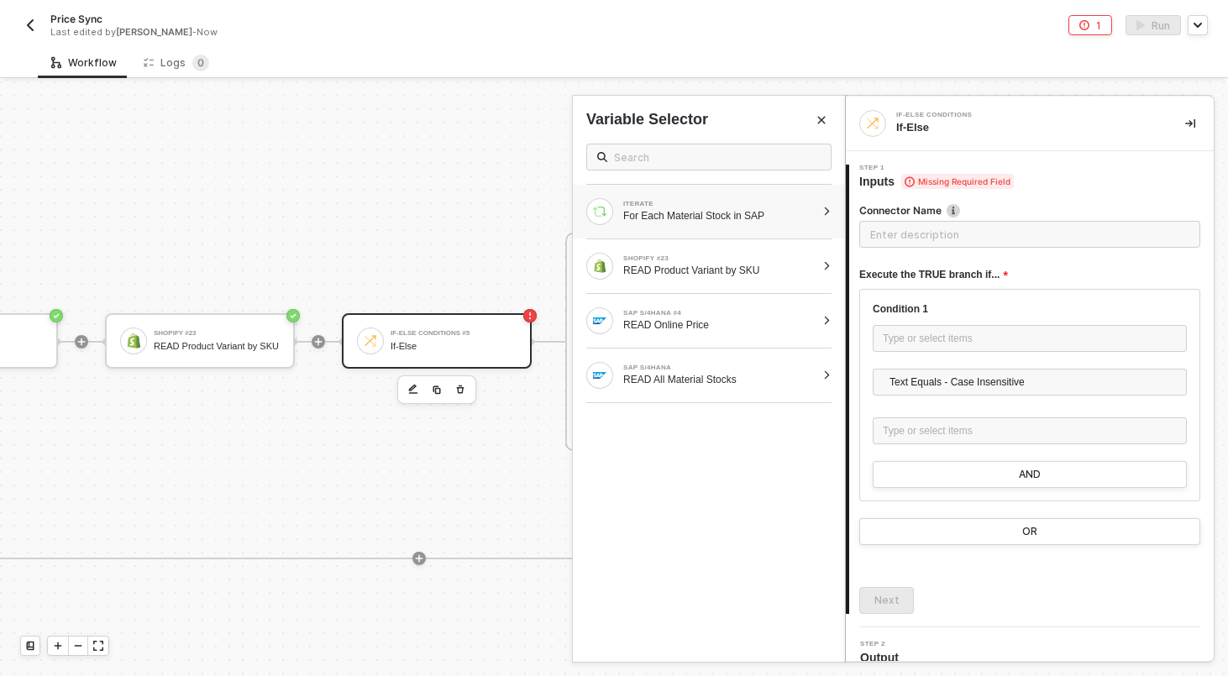
click at [828, 207] on div at bounding box center [826, 212] width 9 height 10
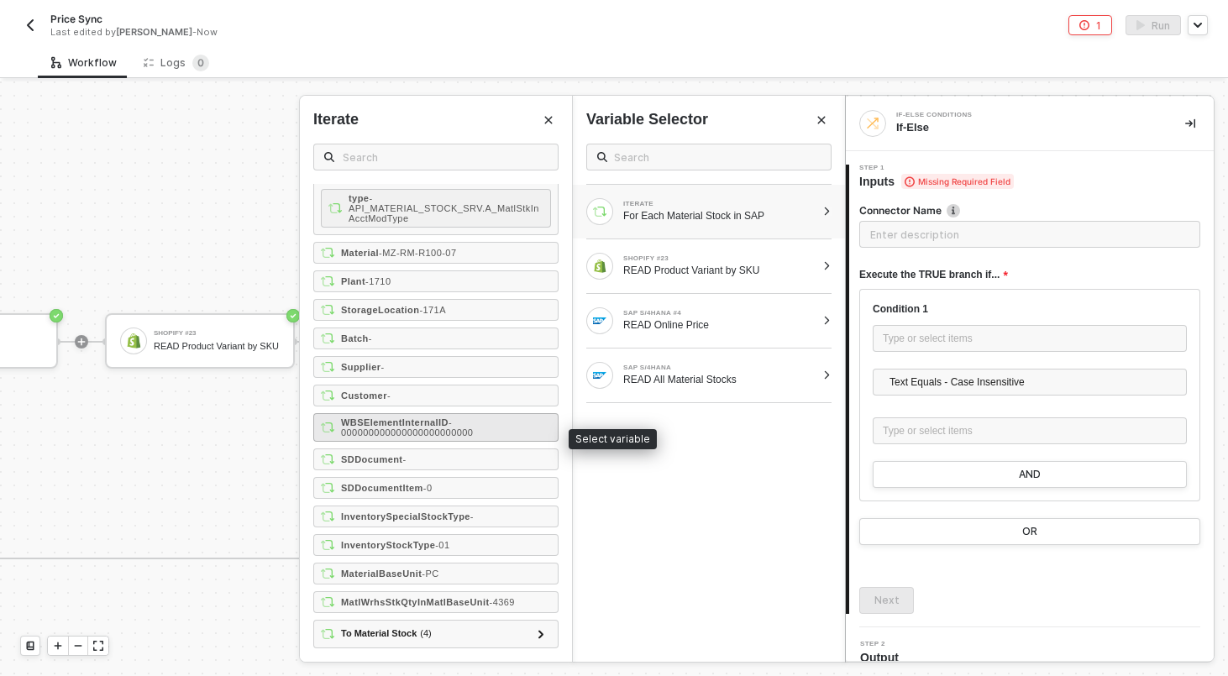
scroll to position [0, 0]
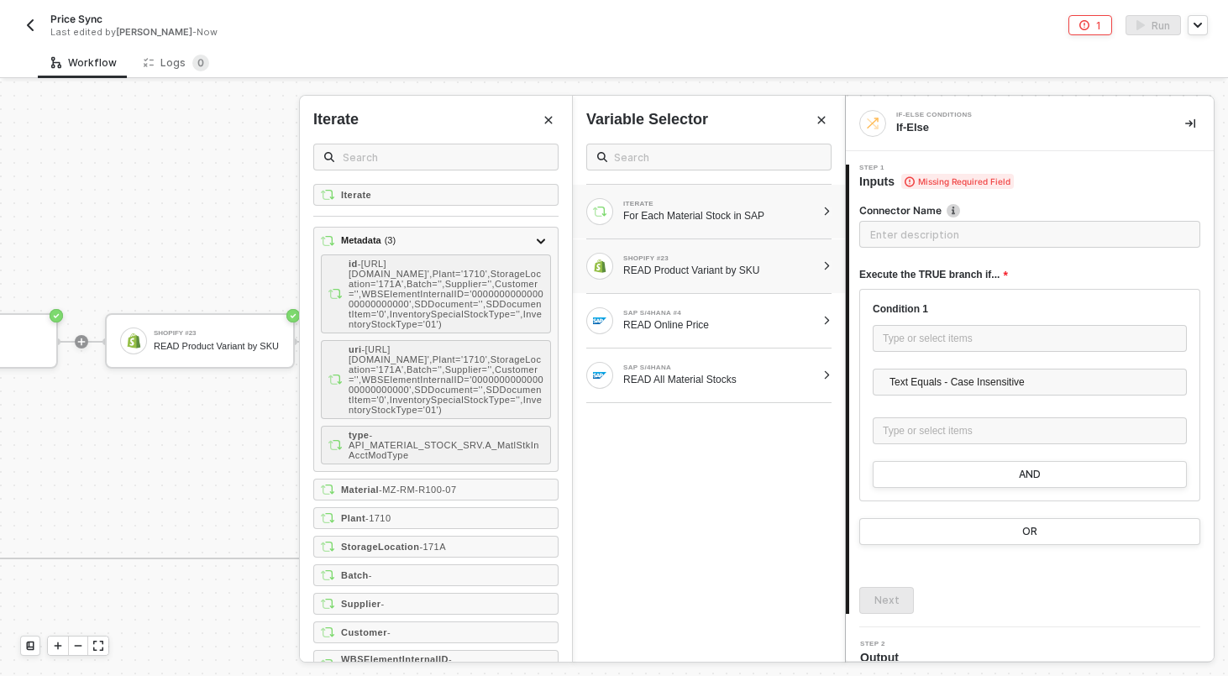
click at [827, 267] on div at bounding box center [826, 266] width 9 height 10
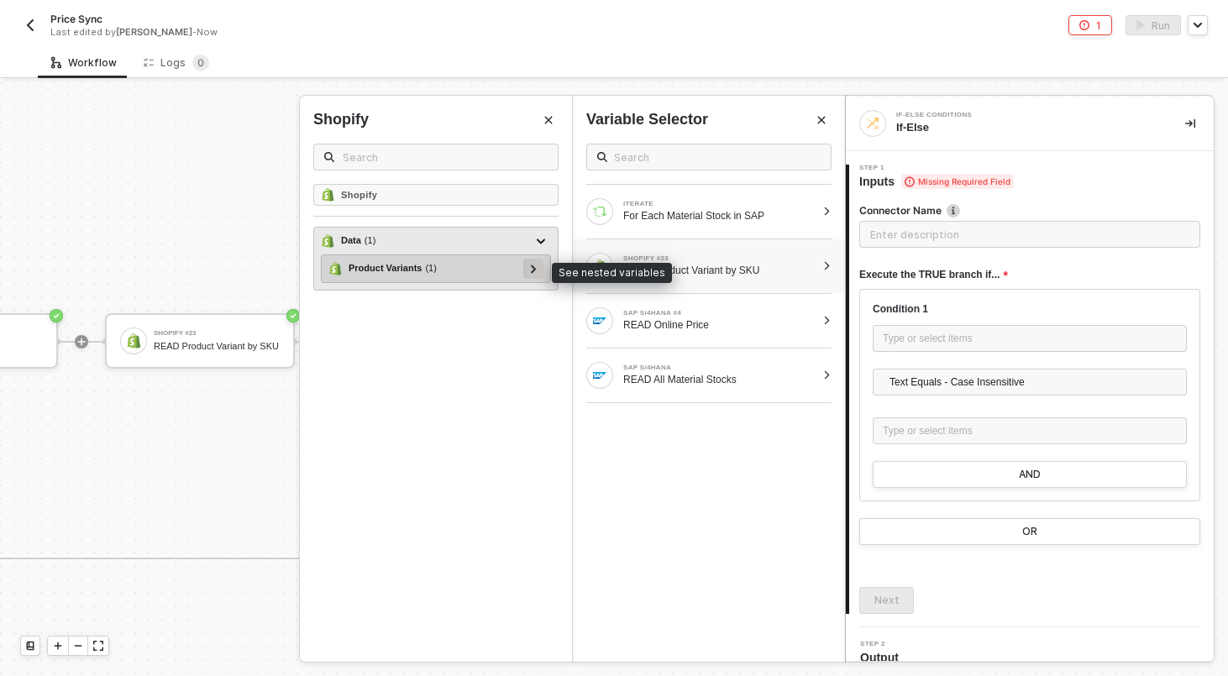
click at [531, 268] on icon at bounding box center [534, 269] width 6 height 8
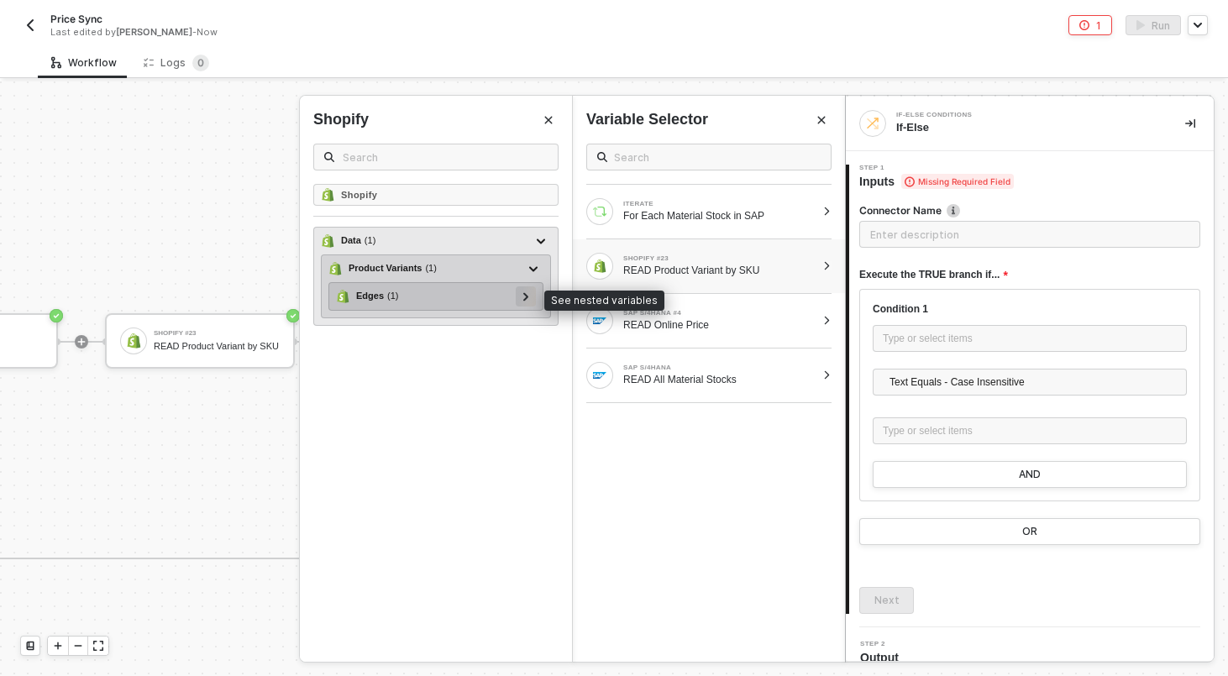
click at [517, 296] on div at bounding box center [526, 296] width 20 height 20
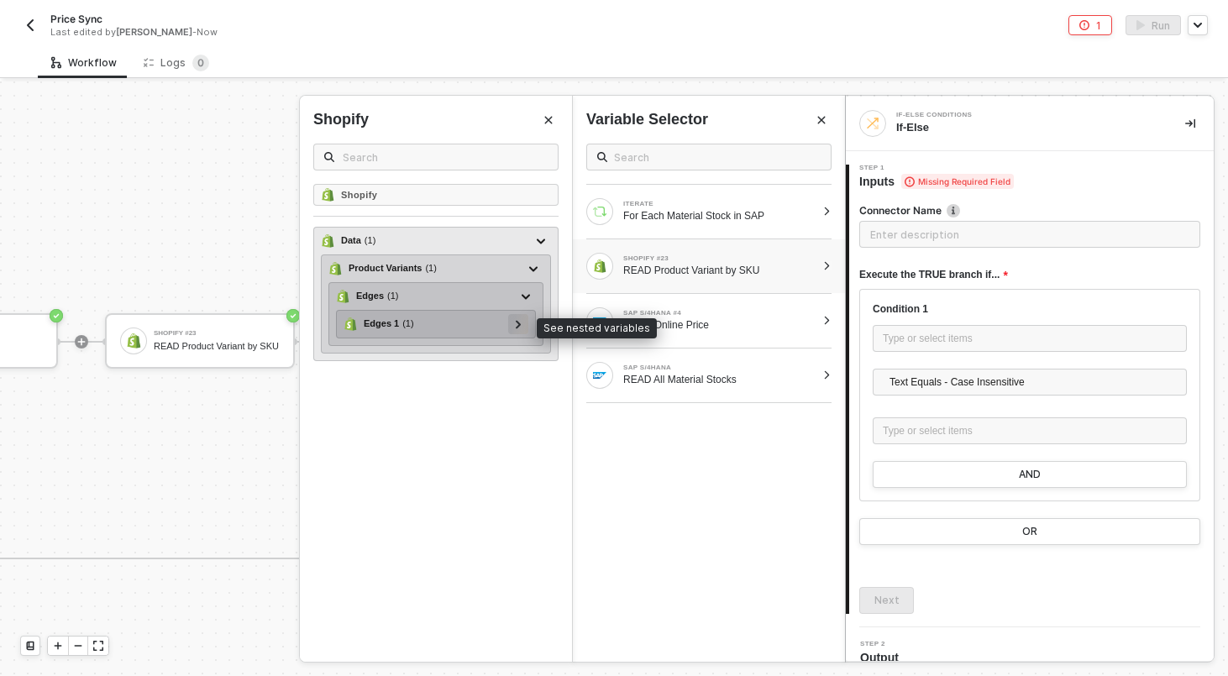
click at [521, 332] on div at bounding box center [518, 323] width 8 height 18
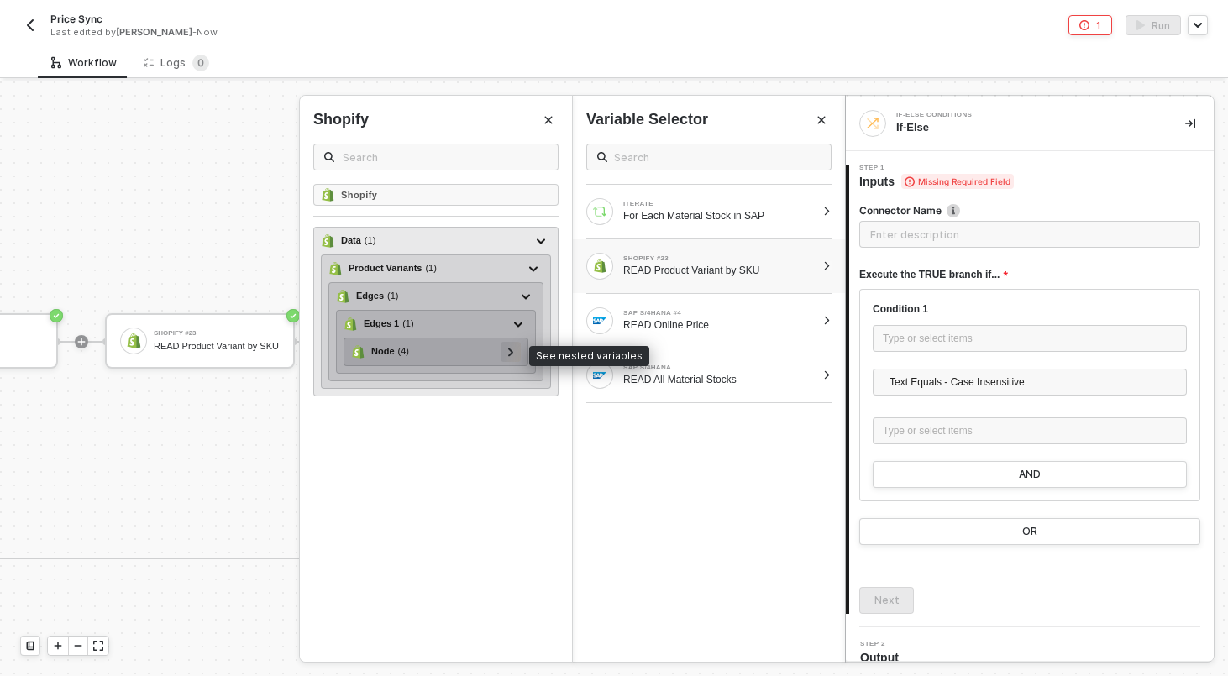
click at [512, 352] on icon at bounding box center [510, 352] width 5 height 8
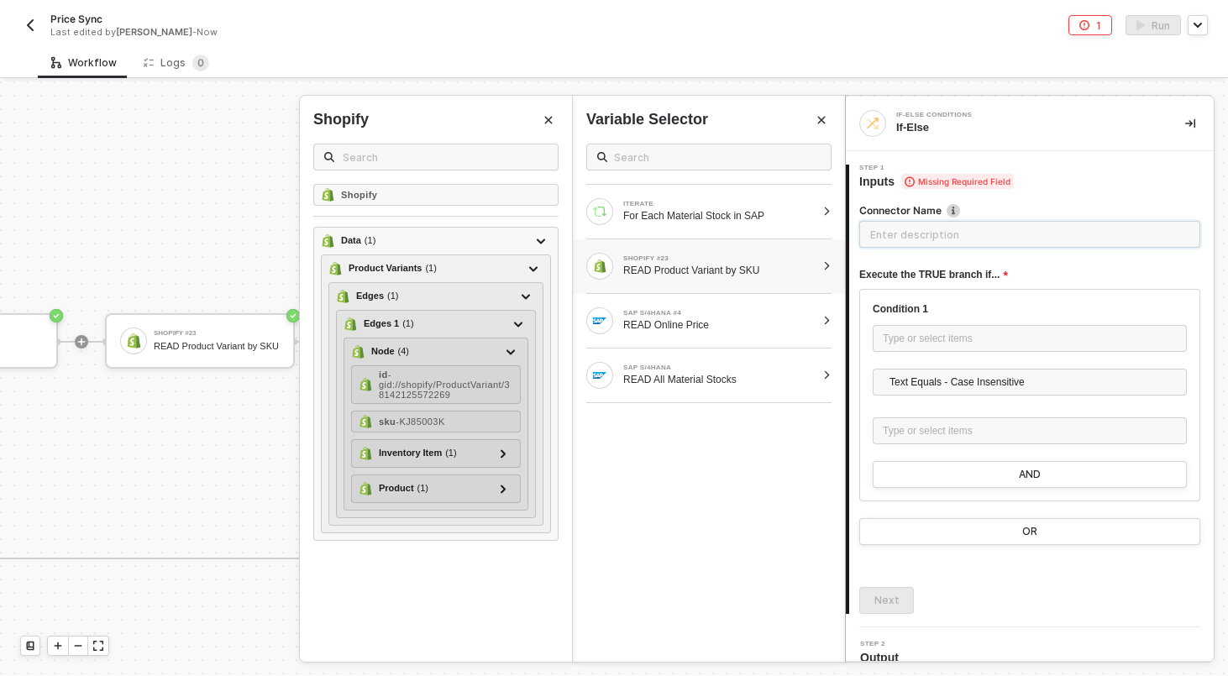
click at [900, 245] on input "text" at bounding box center [1029, 234] width 341 height 27
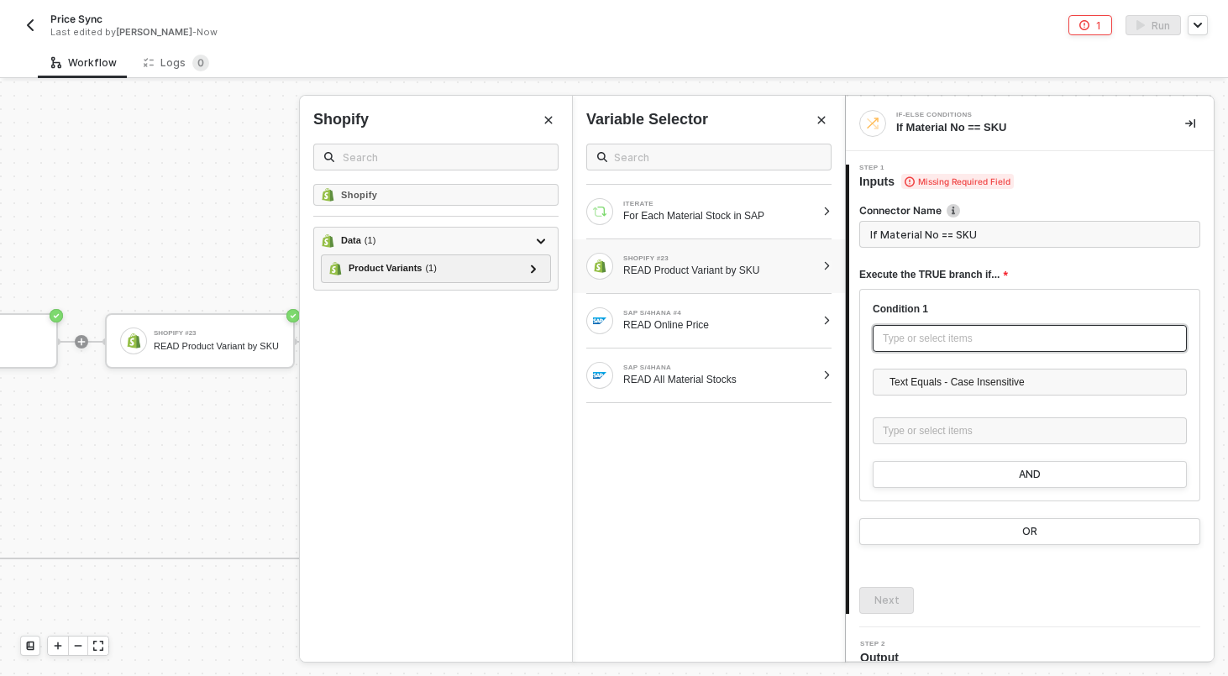
click at [925, 335] on div "Type or select items ﻿" at bounding box center [1030, 339] width 294 height 16
click at [833, 319] on div "SAP S/4HANA #4 READ Online Price" at bounding box center [709, 321] width 272 height 54
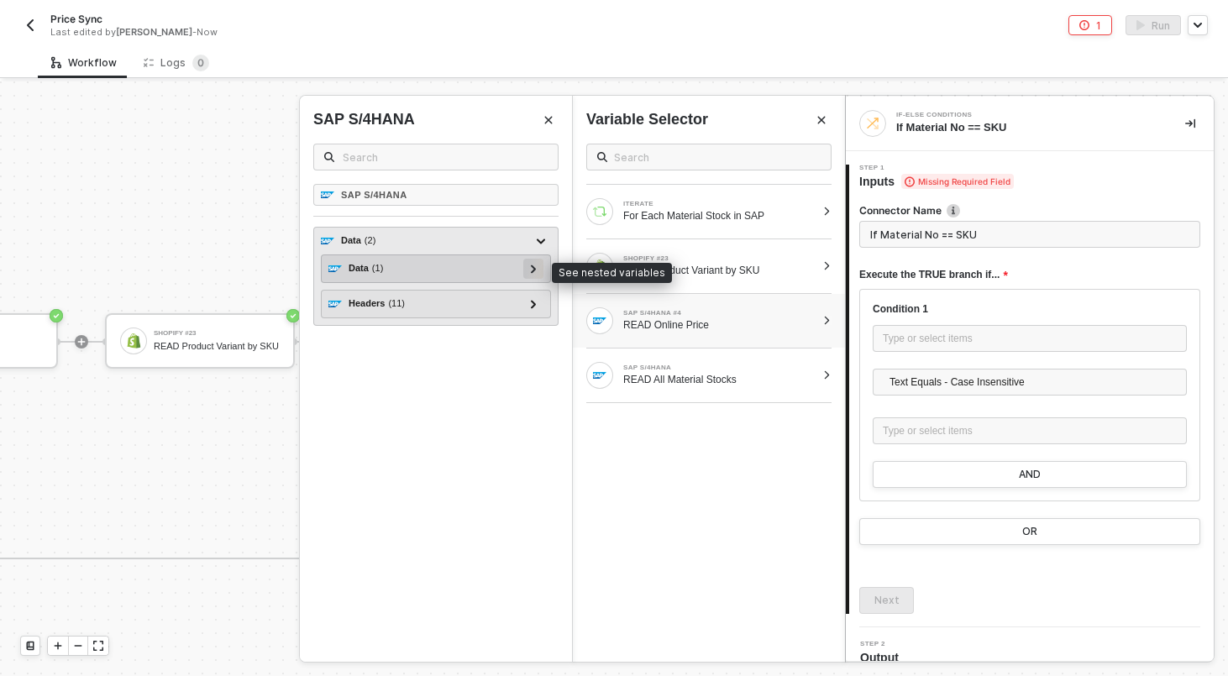
click at [532, 263] on div at bounding box center [533, 268] width 8 height 18
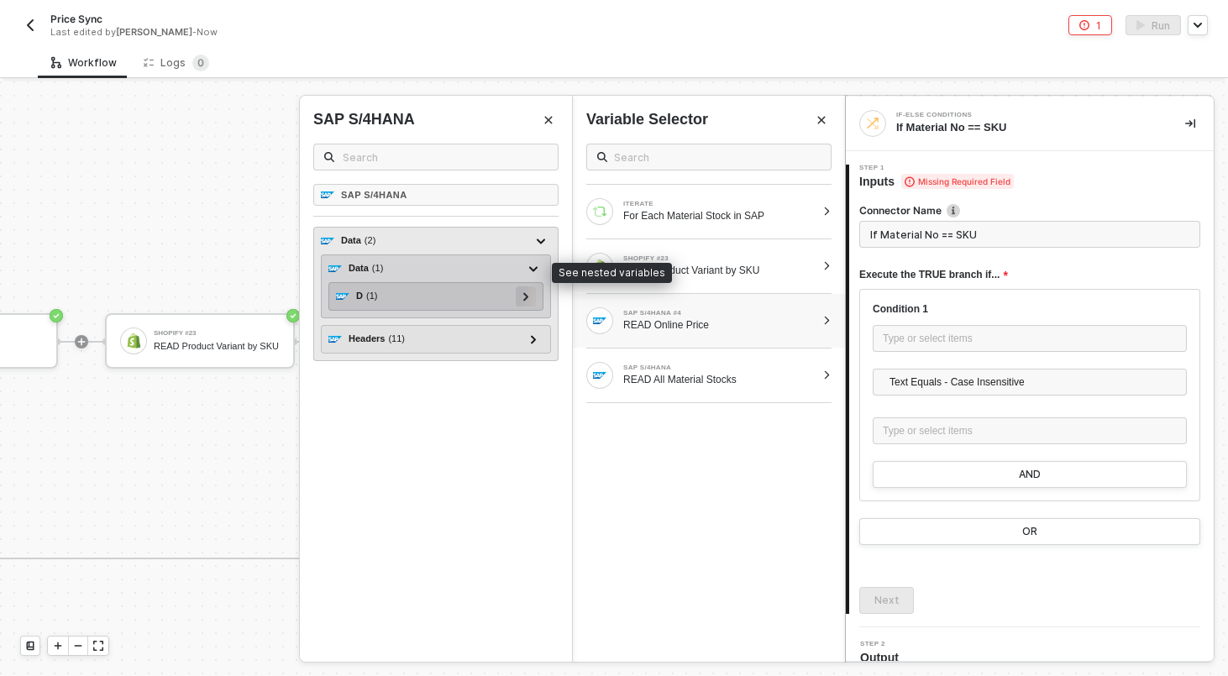
click at [527, 294] on icon at bounding box center [526, 296] width 6 height 8
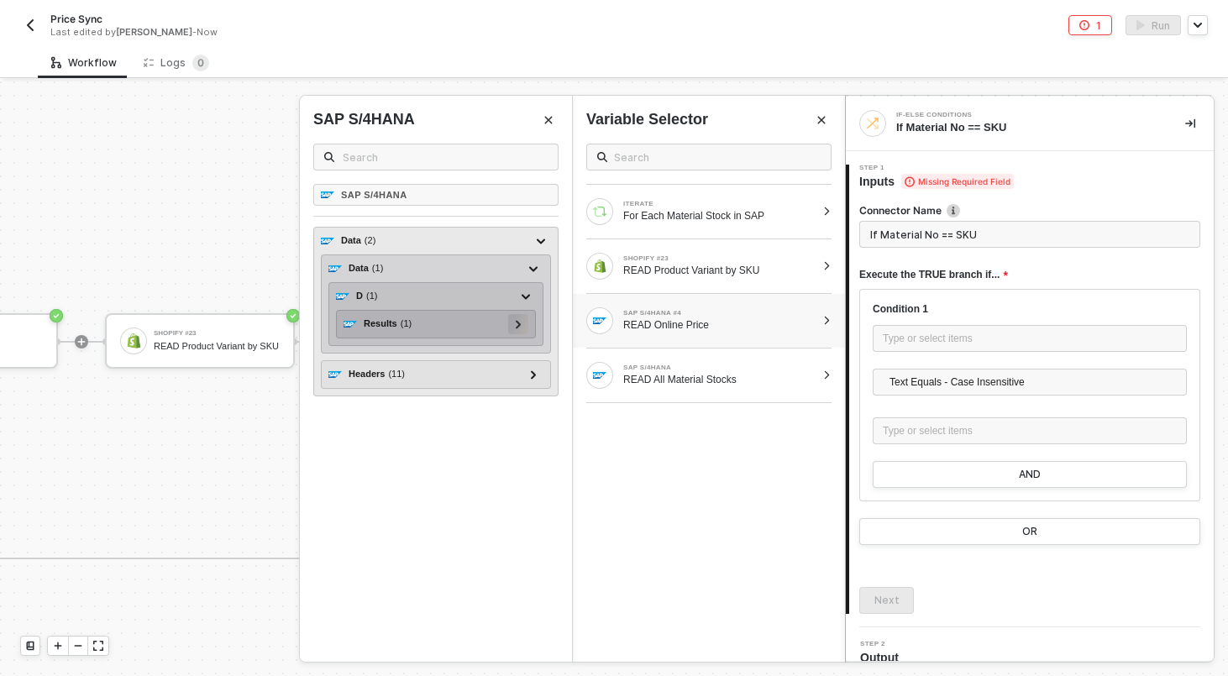
click at [519, 325] on icon at bounding box center [518, 324] width 5 height 8
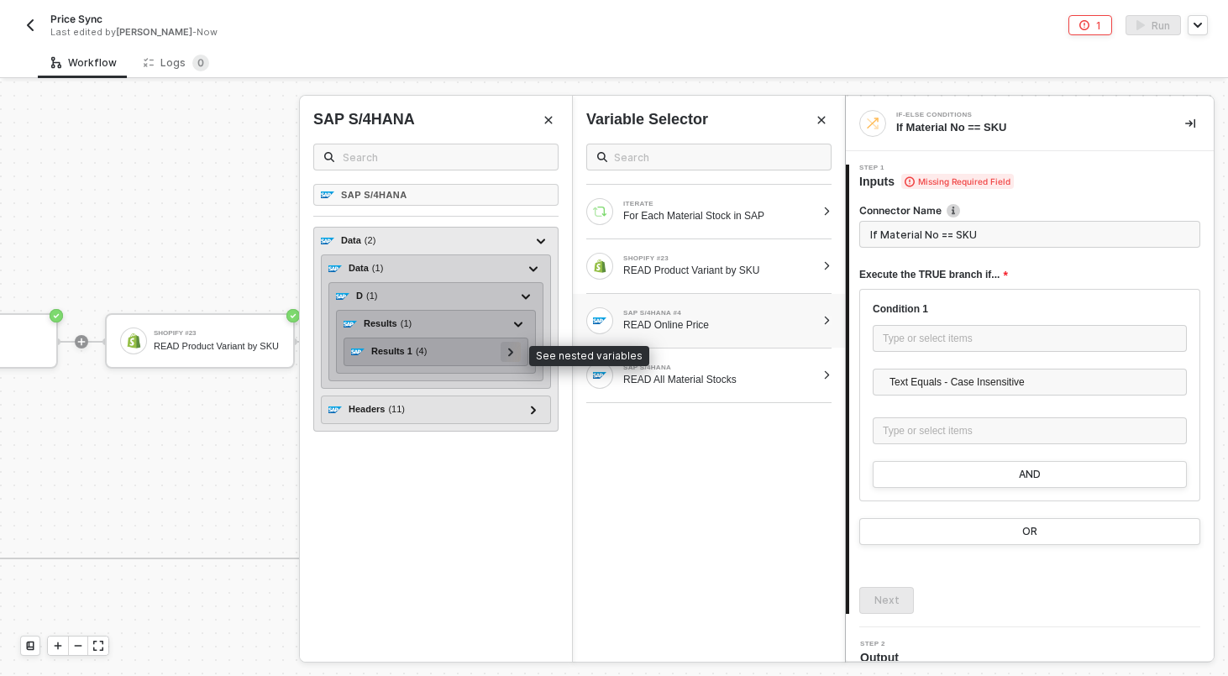
click at [511, 359] on div at bounding box center [510, 351] width 8 height 18
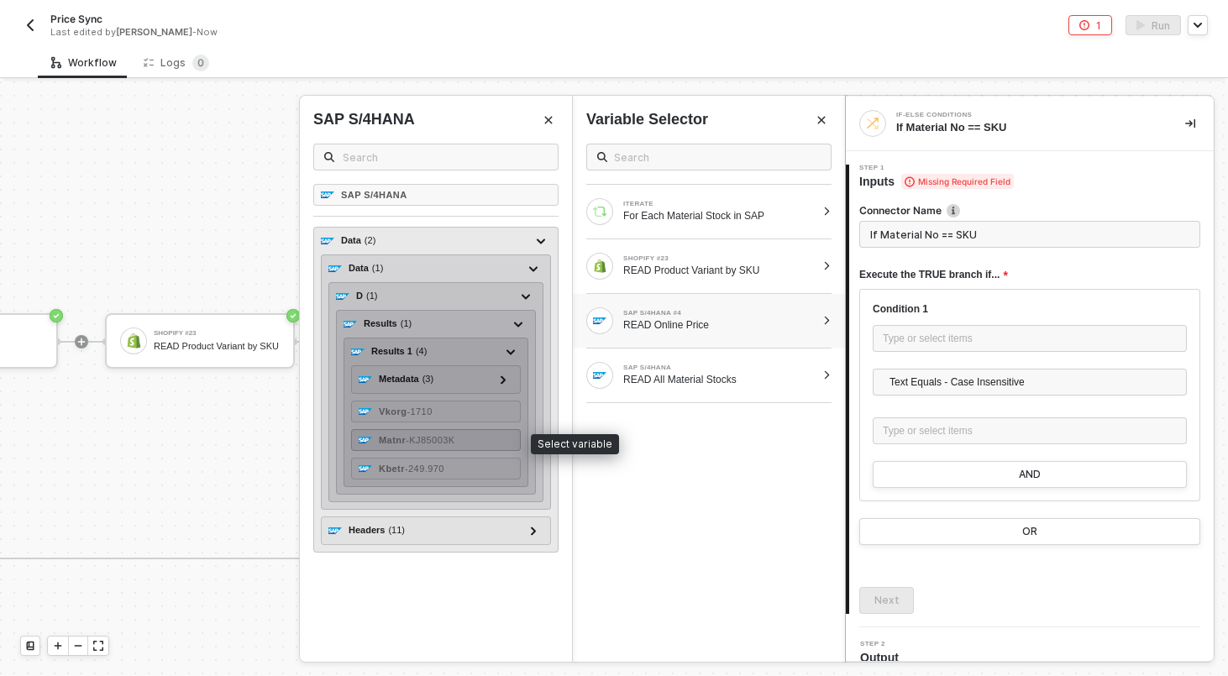
click at [479, 437] on div "Matnr - KJ85003K" at bounding box center [436, 440] width 170 height 22
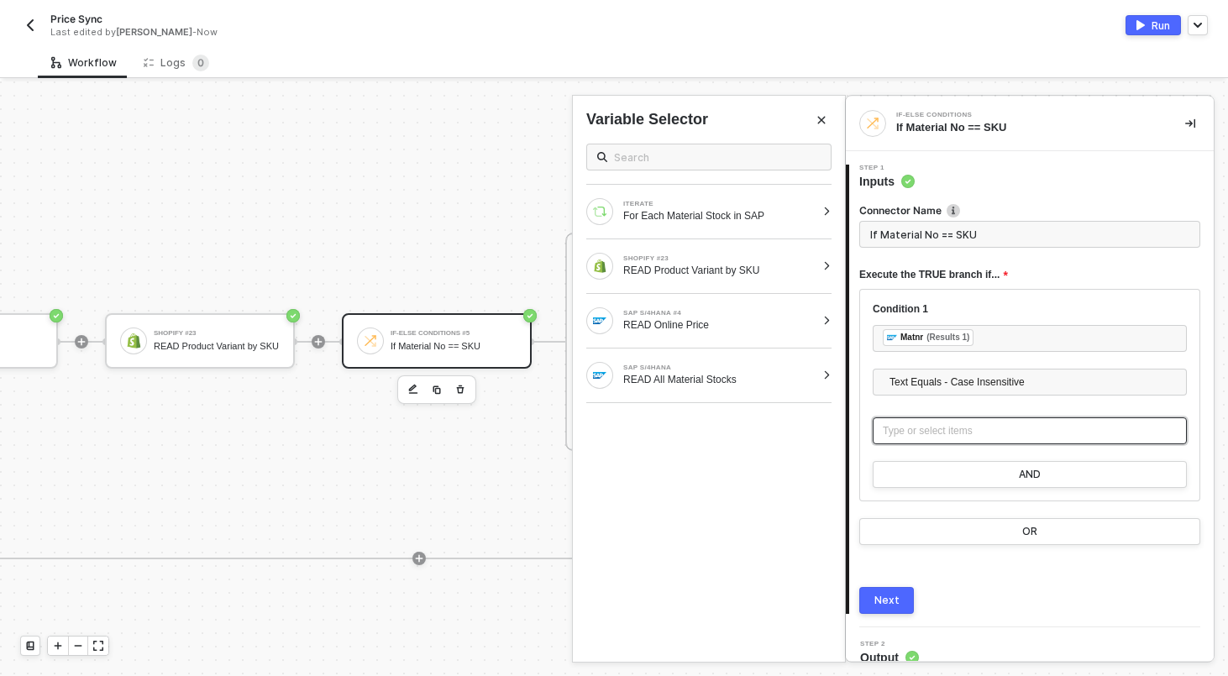
click at [935, 426] on div "Type or select items ﻿" at bounding box center [1030, 431] width 294 height 16
click at [717, 266] on div "READ Product Variant by SKU" at bounding box center [719, 270] width 192 height 13
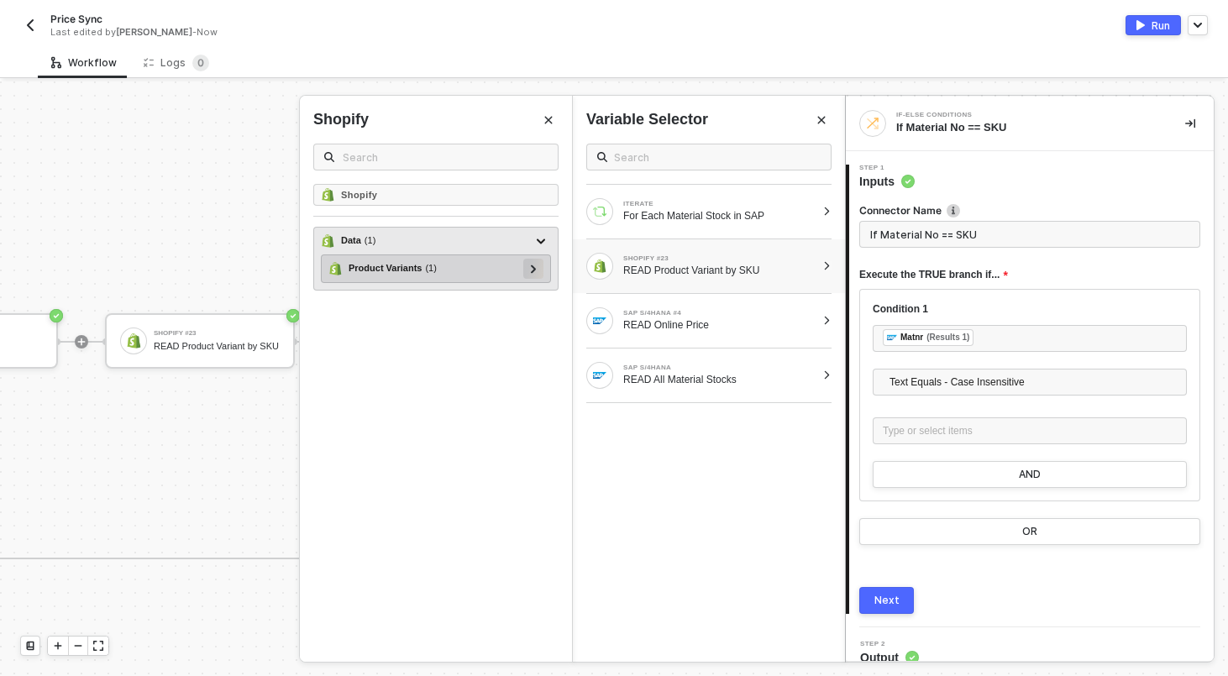
click at [534, 261] on div at bounding box center [533, 268] width 8 height 18
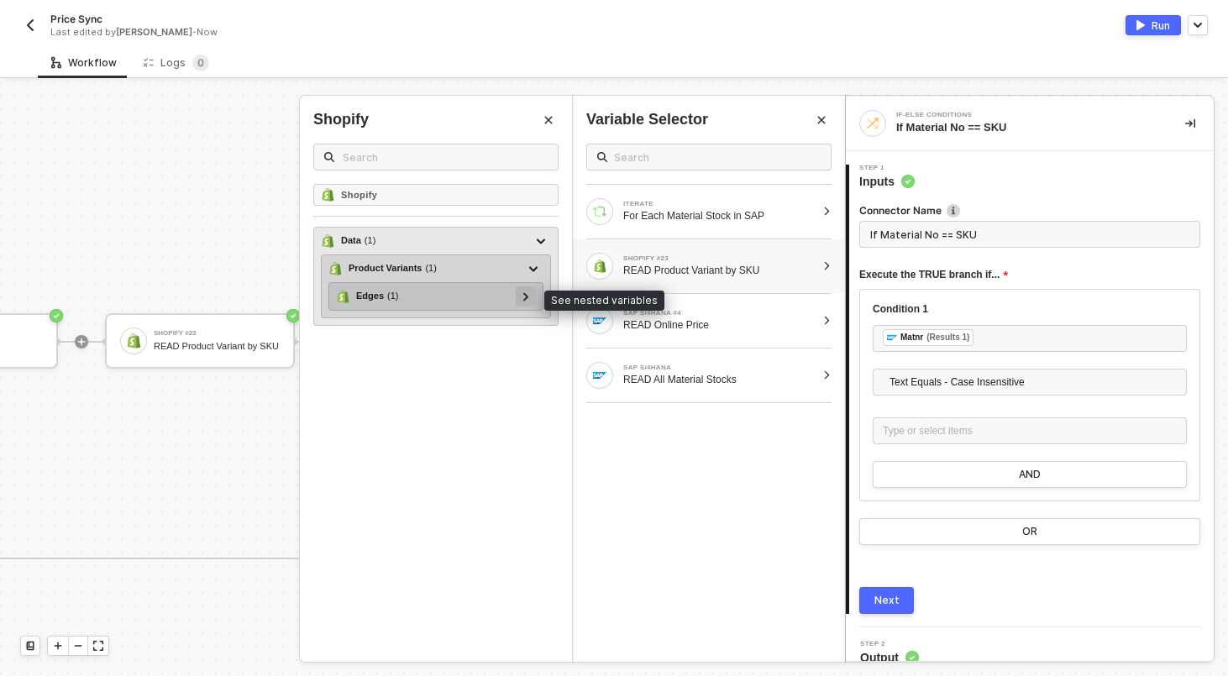
click at [521, 296] on div at bounding box center [525, 295] width 8 height 18
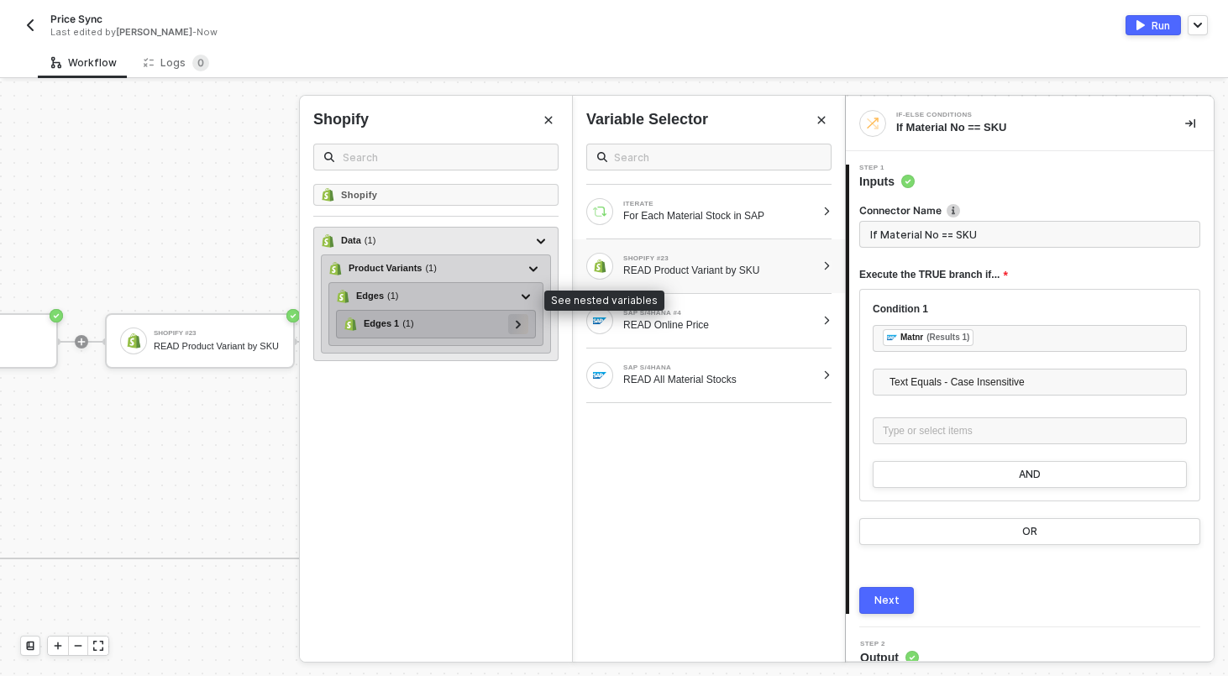
click at [521, 317] on div at bounding box center [518, 323] width 8 height 18
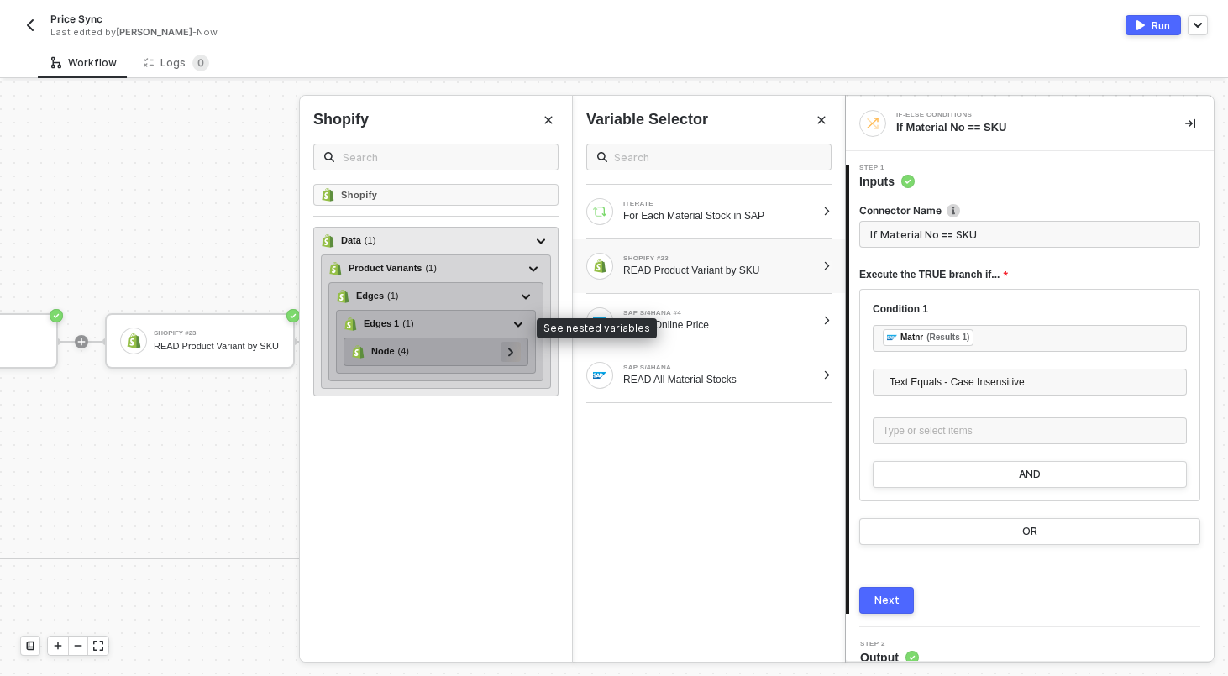
click at [508, 359] on div at bounding box center [510, 351] width 8 height 18
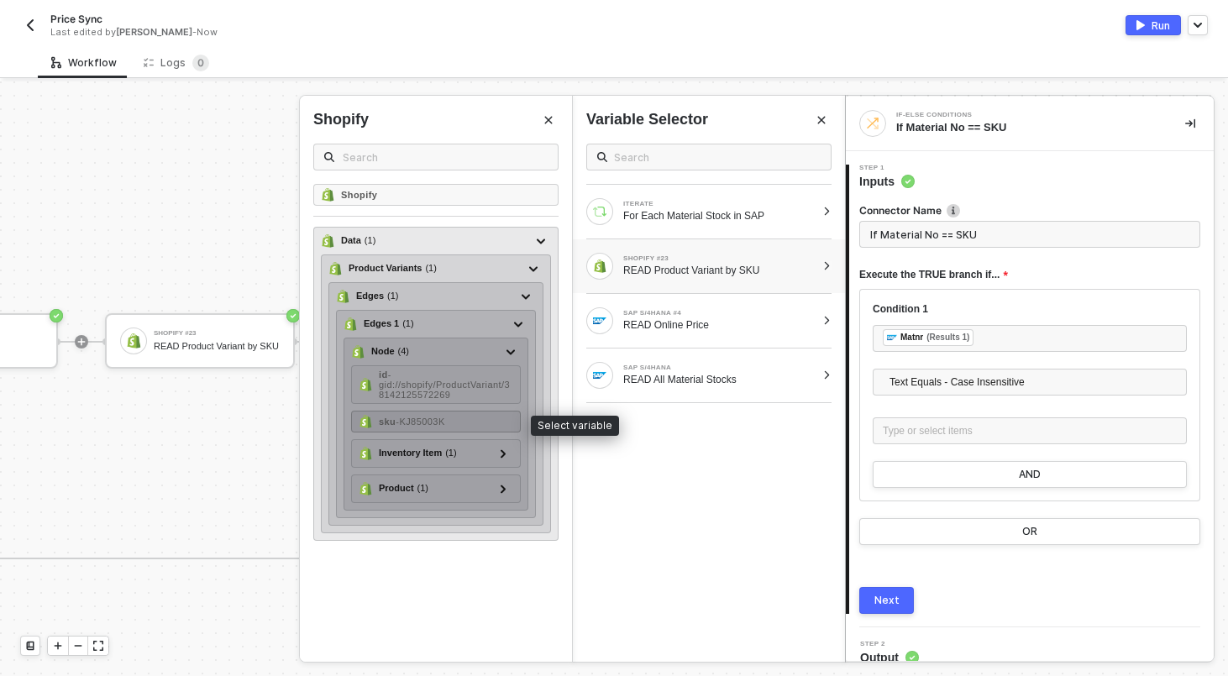
click at [474, 418] on div "sku - KJ85003K" at bounding box center [436, 422] width 170 height 22
type input "Only continue if Matnr = SKU"
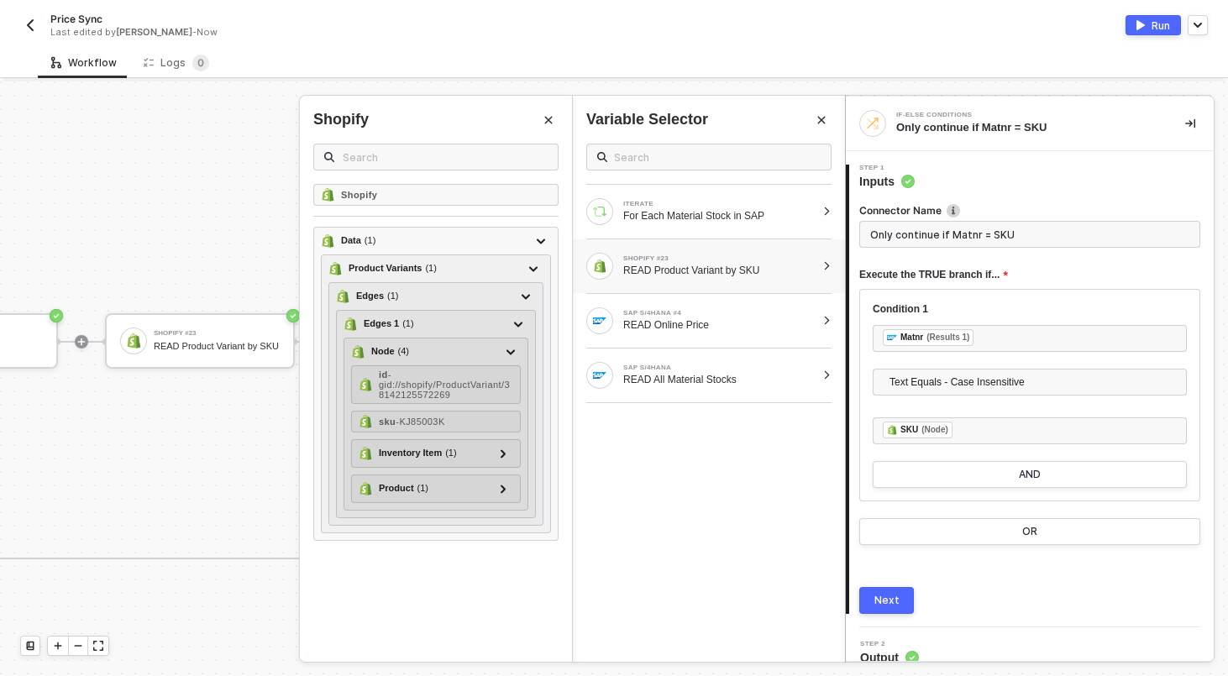
click at [867, 605] on button "Next" at bounding box center [886, 600] width 55 height 27
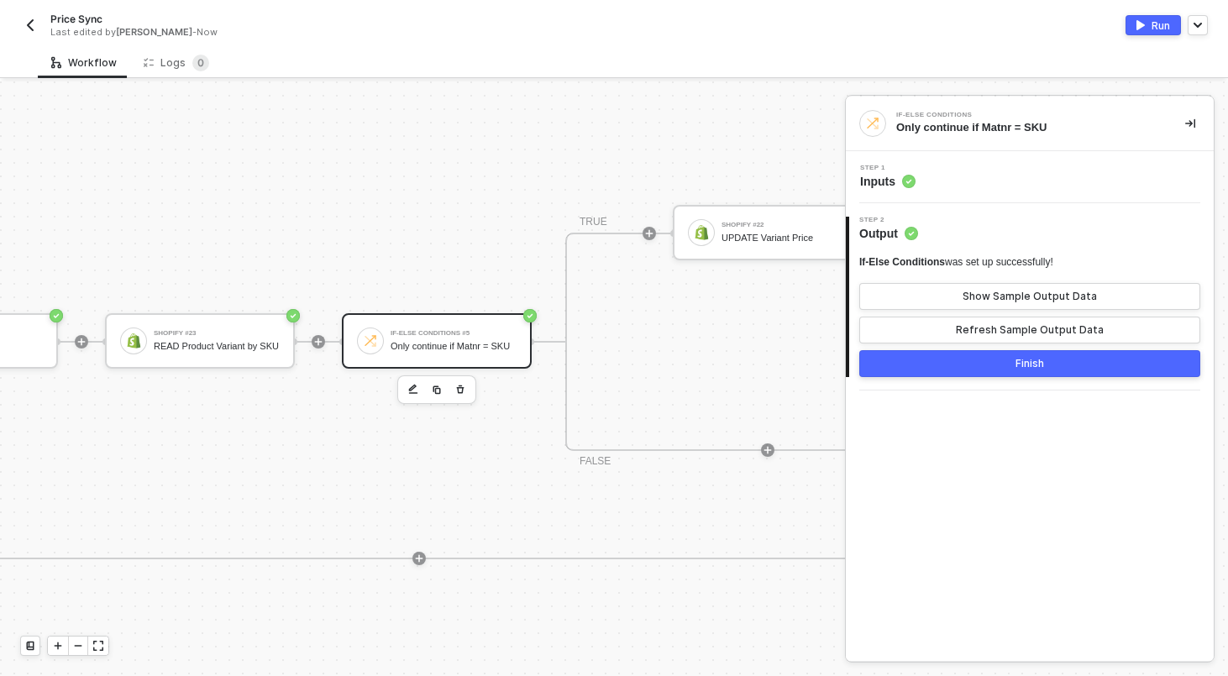
click at [966, 160] on div "Step 1 Inputs" at bounding box center [1030, 177] width 368 height 52
click at [964, 172] on div "Step 1 Inputs" at bounding box center [1032, 177] width 364 height 25
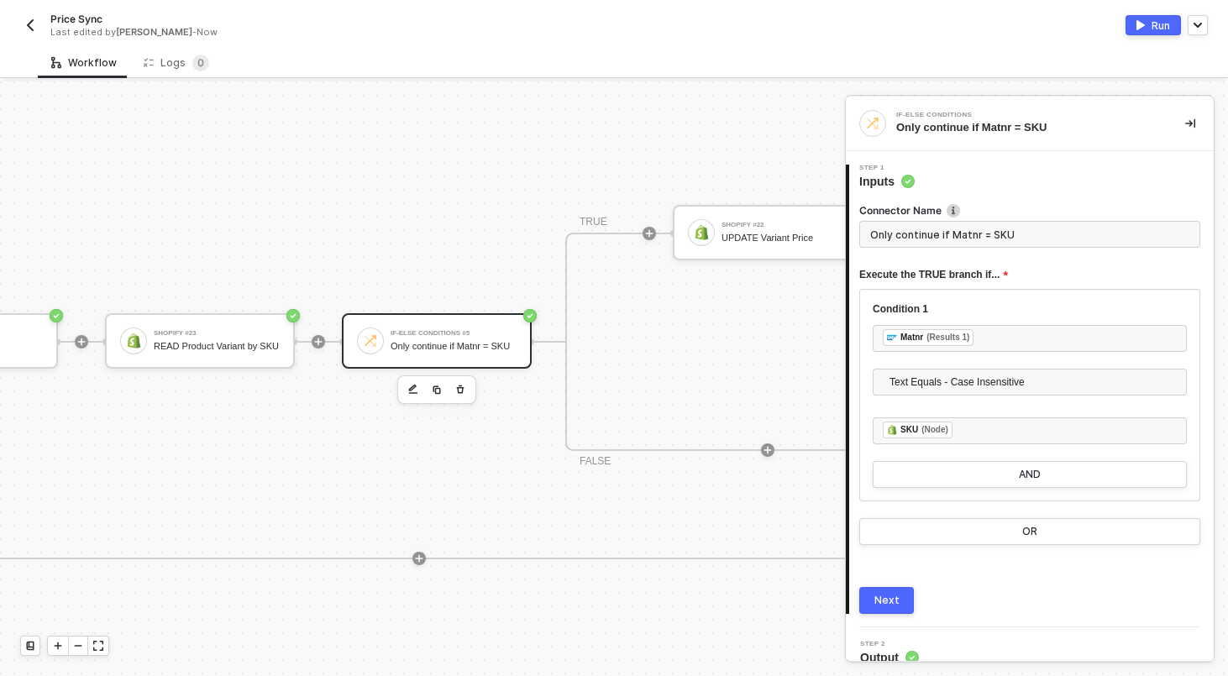
click at [946, 230] on input "Only continue if Matnr = SKU" at bounding box center [1029, 234] width 341 height 27
type input "If Material No == SKU"
click at [879, 588] on button "Next" at bounding box center [886, 600] width 55 height 27
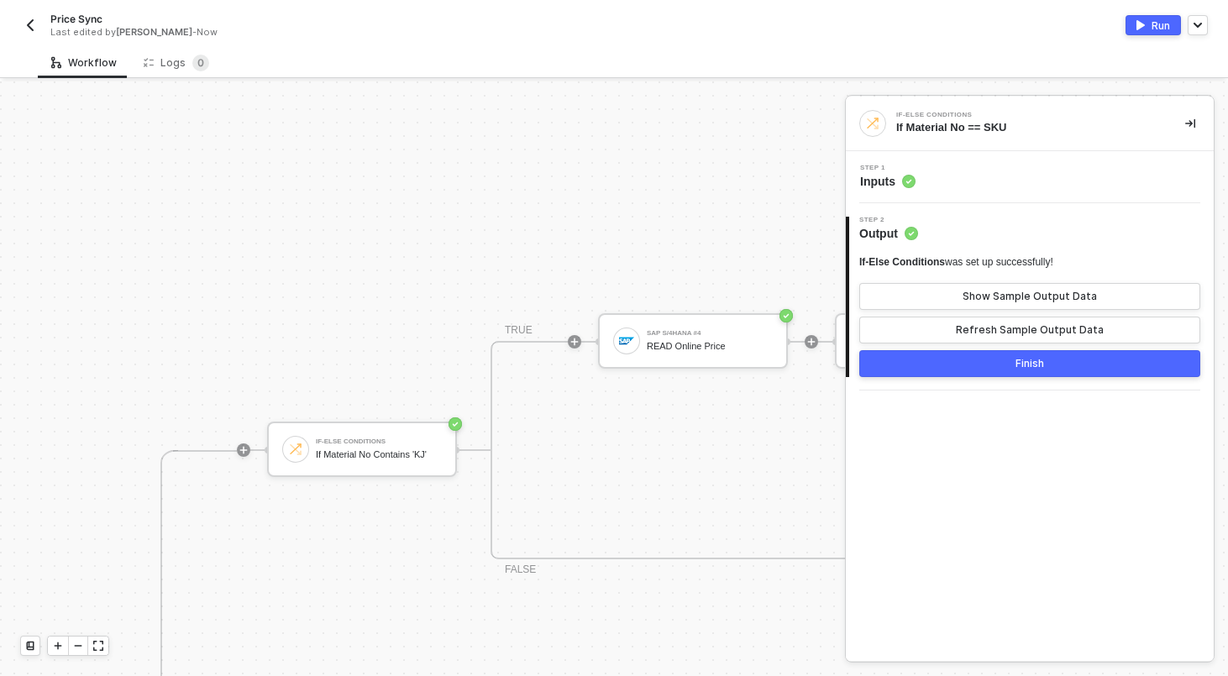
scroll to position [327, 518]
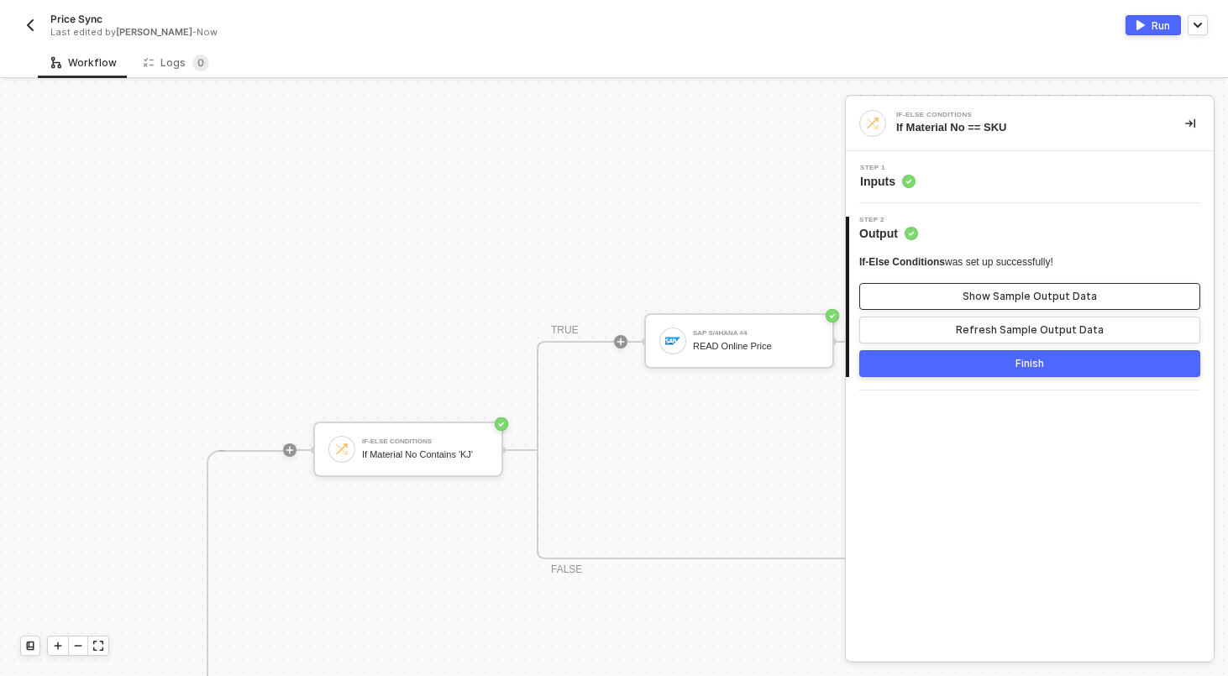
click at [1014, 291] on div "Show Sample Output Data" at bounding box center [1029, 296] width 134 height 13
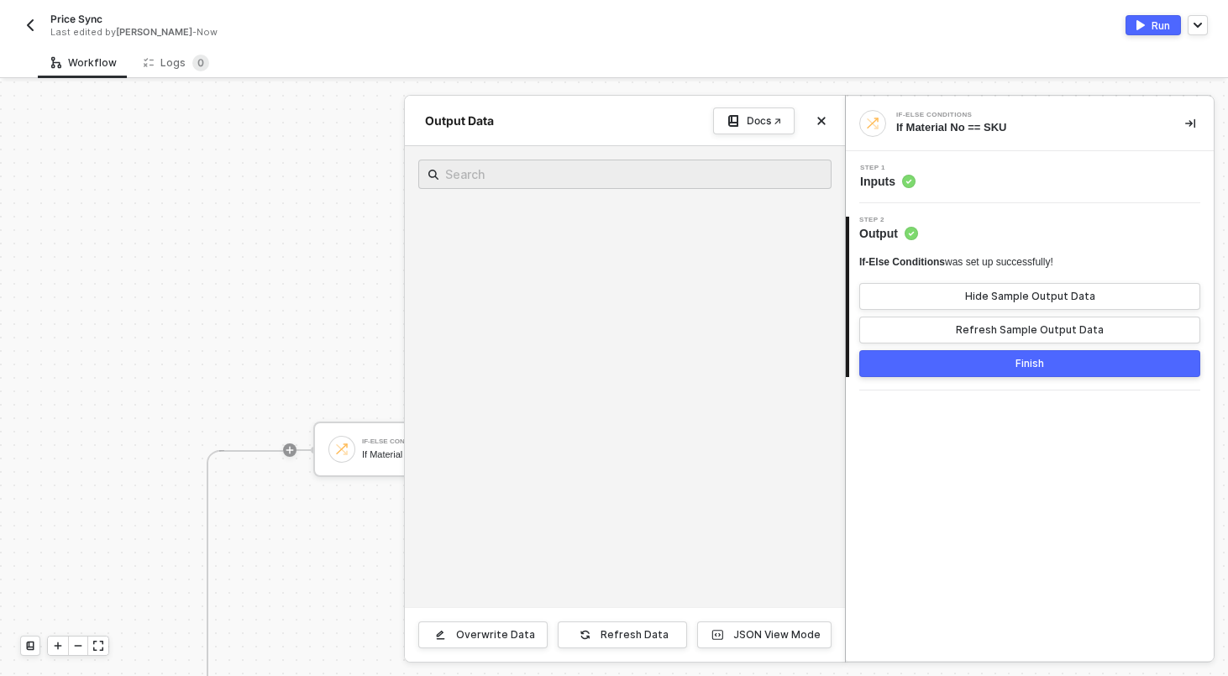
click at [1001, 349] on div "If-Else Conditions was set up successfully! Hide Sample Output Data Refresh Sam…" at bounding box center [1029, 316] width 341 height 122
click at [1001, 363] on button "Finish" at bounding box center [1029, 363] width 341 height 27
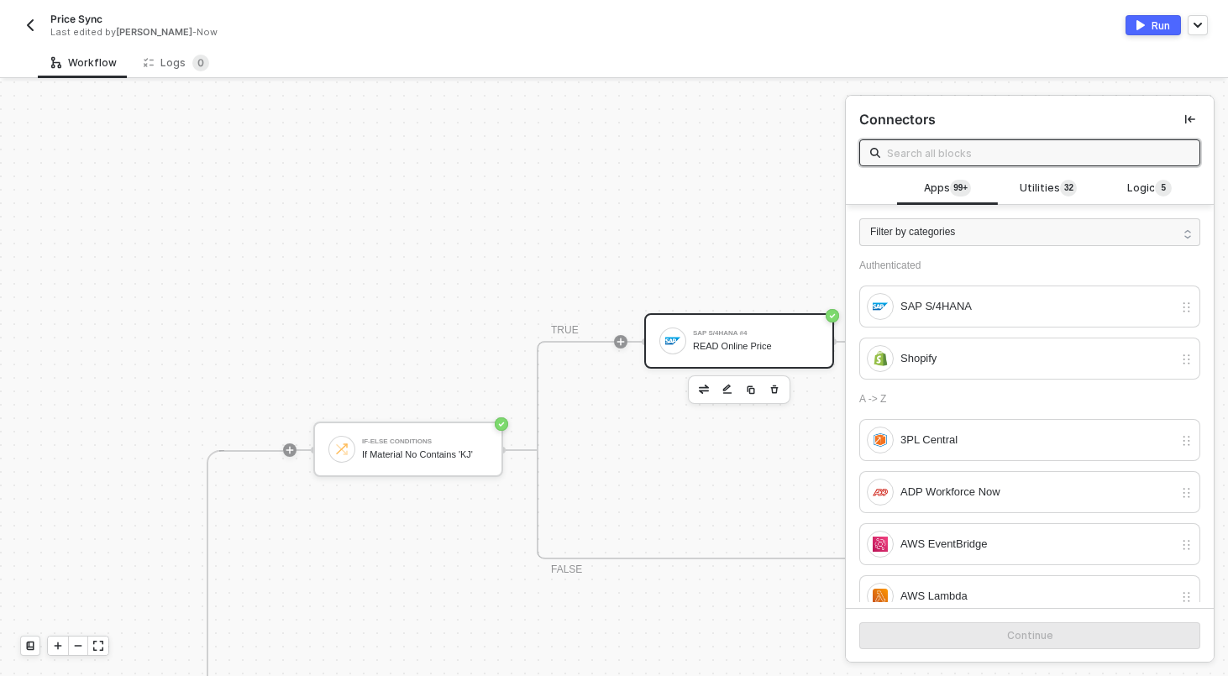
click at [749, 339] on div "SAP S/4HANA #4 READ Online Price" at bounding box center [756, 341] width 126 height 32
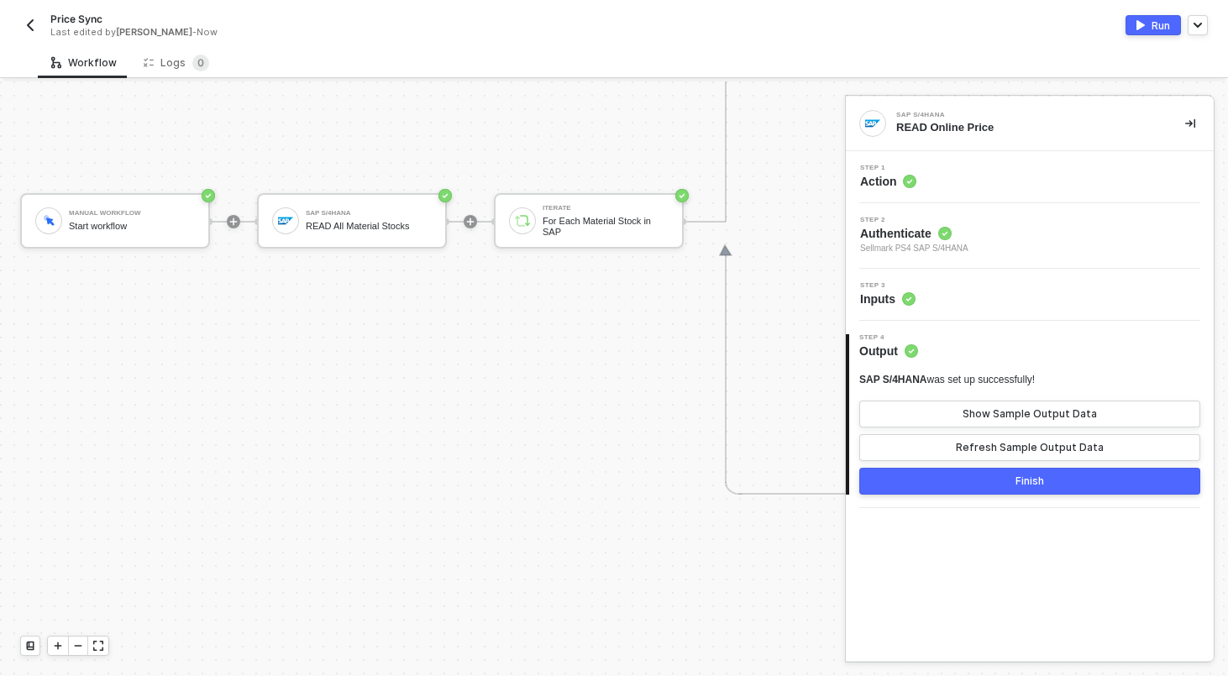
scroll to position [815, 0]
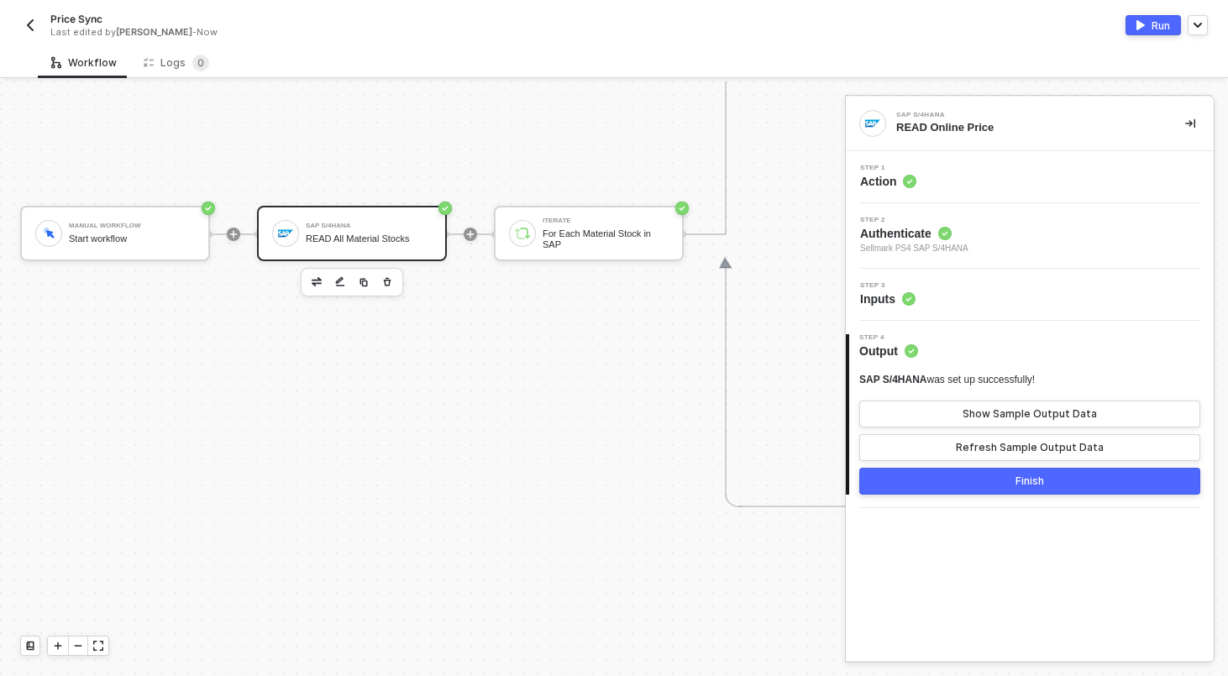
click at [361, 230] on div "SAP S/4HANA READ All Material Stocks" at bounding box center [369, 233] width 126 height 32
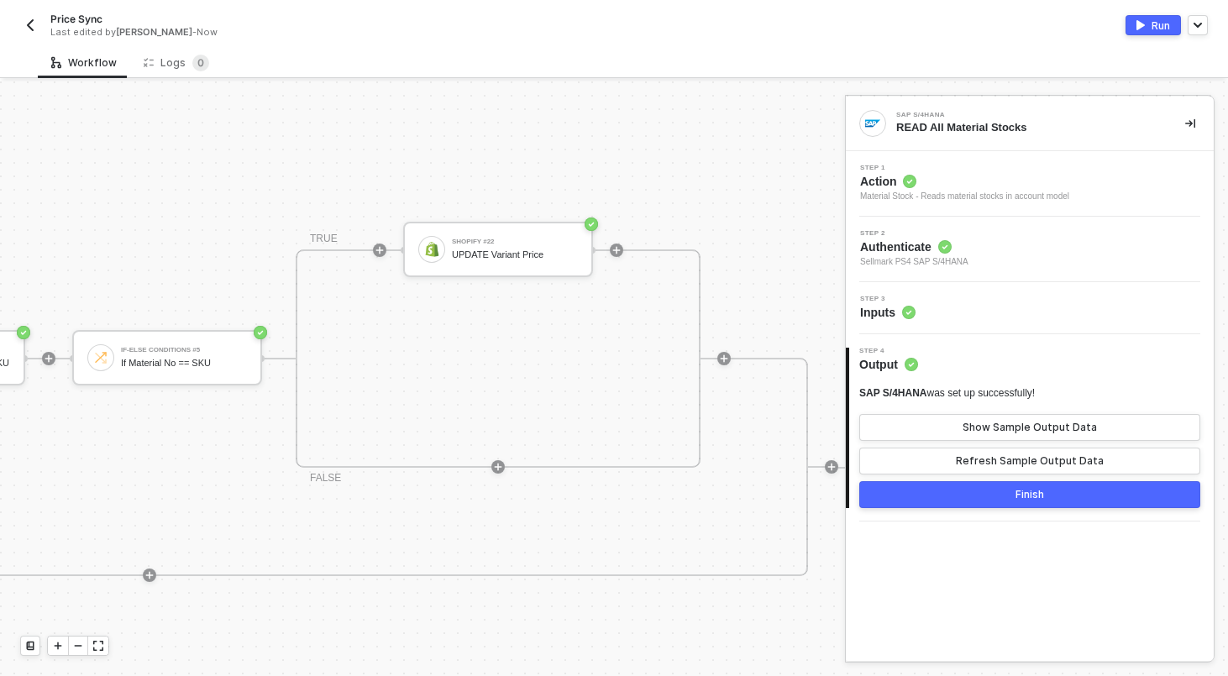
scroll to position [310, 1348]
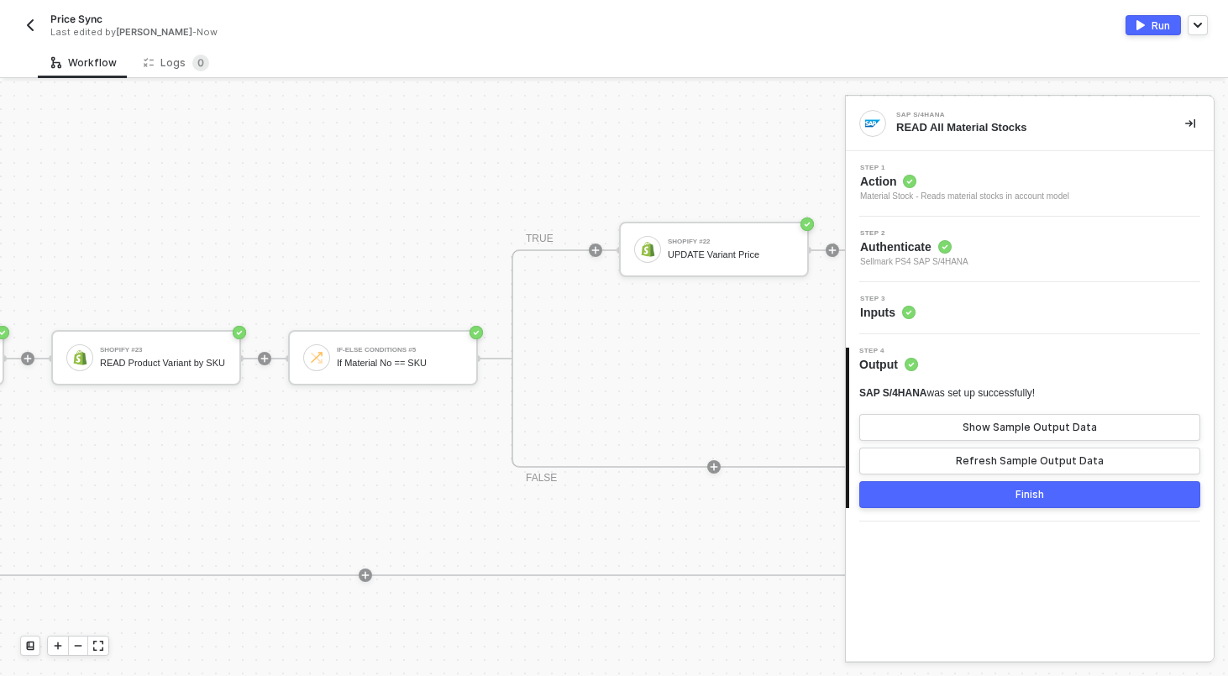
click at [558, 189] on div at bounding box center [595, 250] width 223 height 131
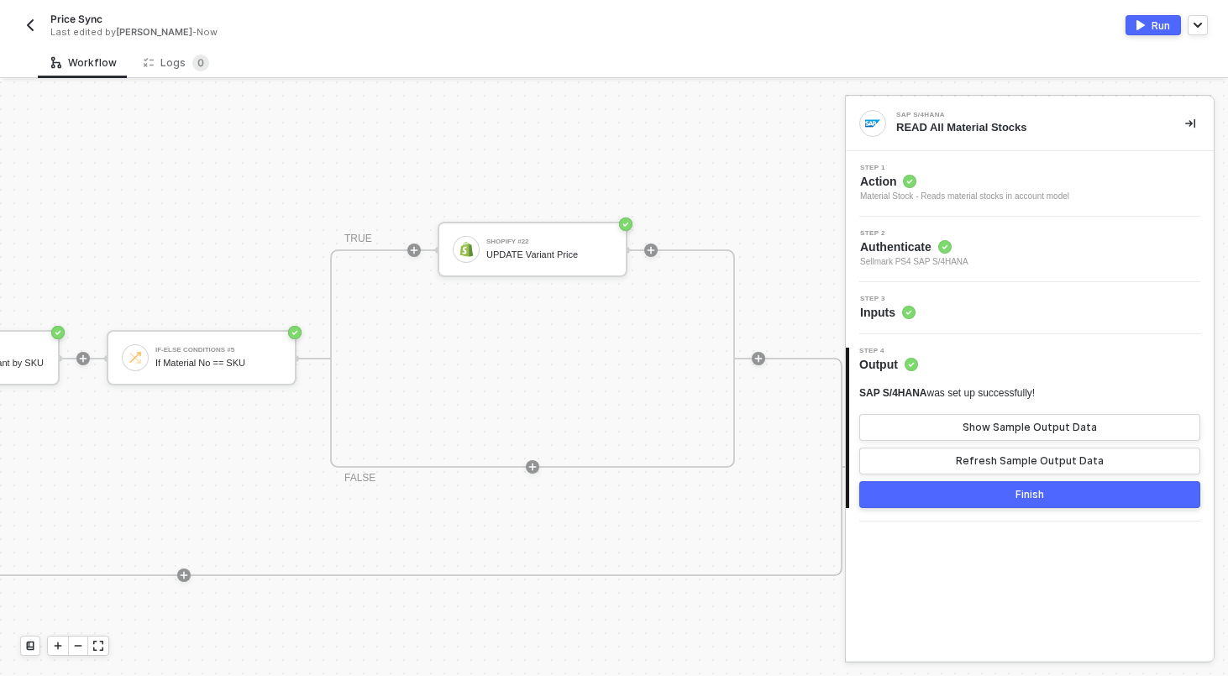
scroll to position [310, 1535]
click at [521, 256] on div "UPDATE Variant Price" at bounding box center [543, 254] width 126 height 11
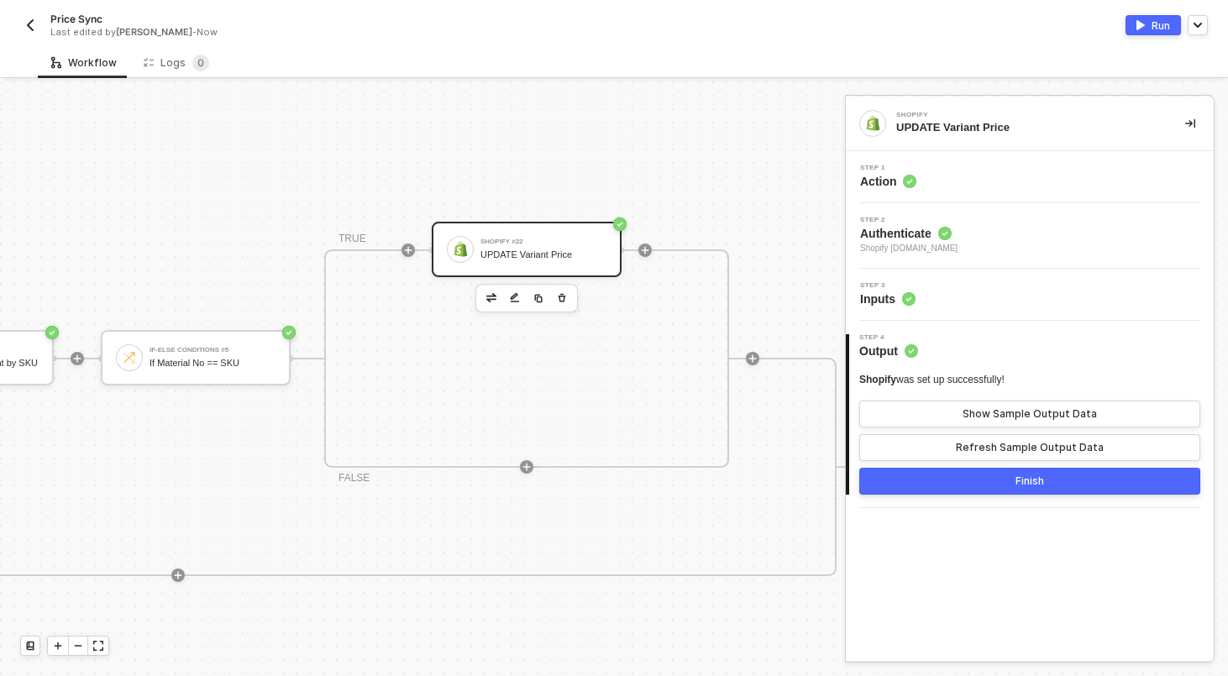
click at [956, 170] on div "Step 1 Action" at bounding box center [1032, 177] width 364 height 25
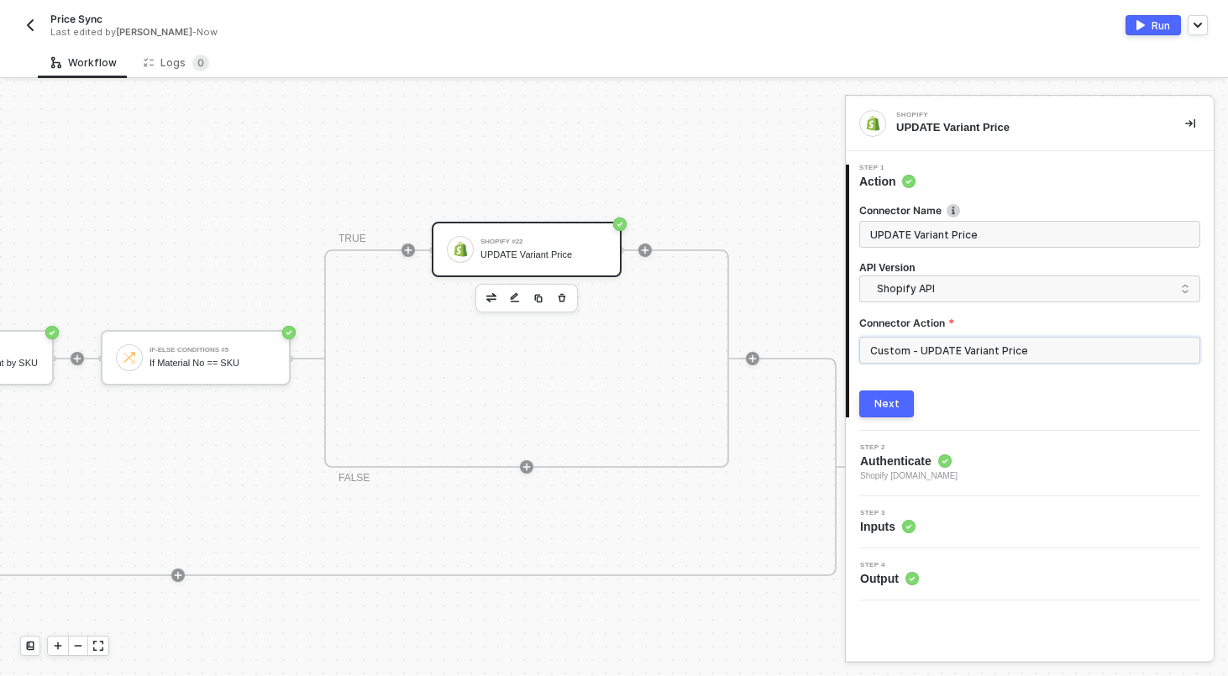
click at [948, 356] on input "Custom - UPDATE Variant Price" at bounding box center [1029, 350] width 341 height 27
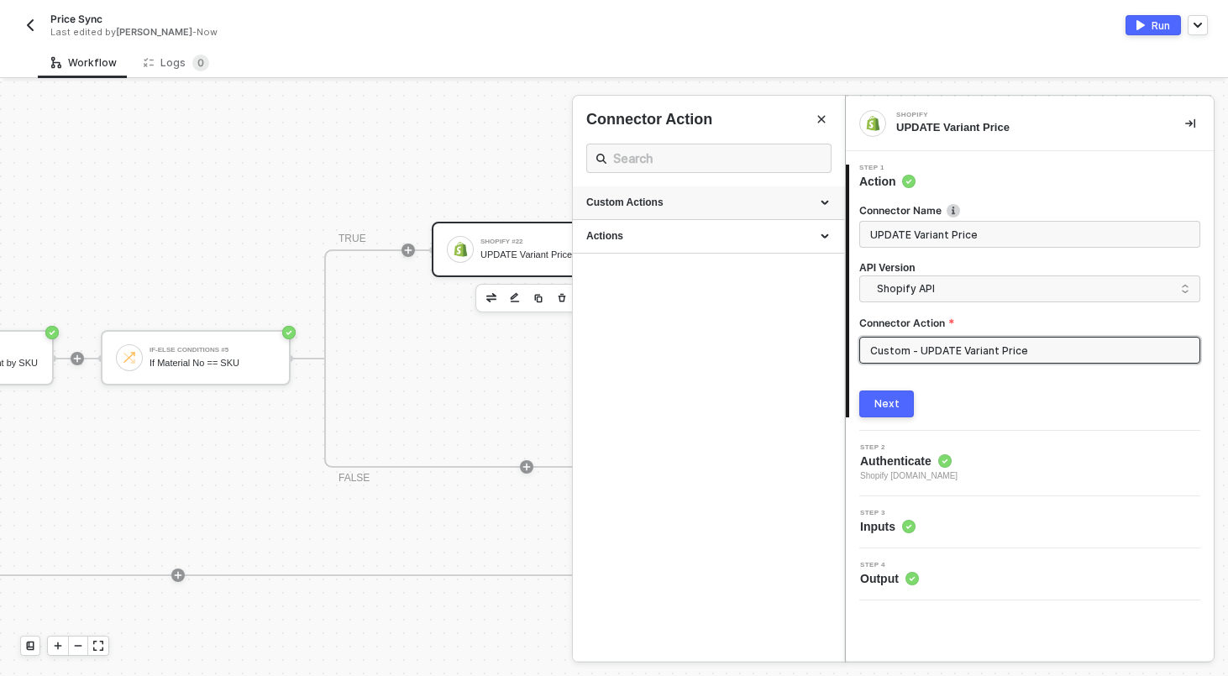
click at [828, 201] on div "Custom Actions" at bounding box center [708, 203] width 244 height 14
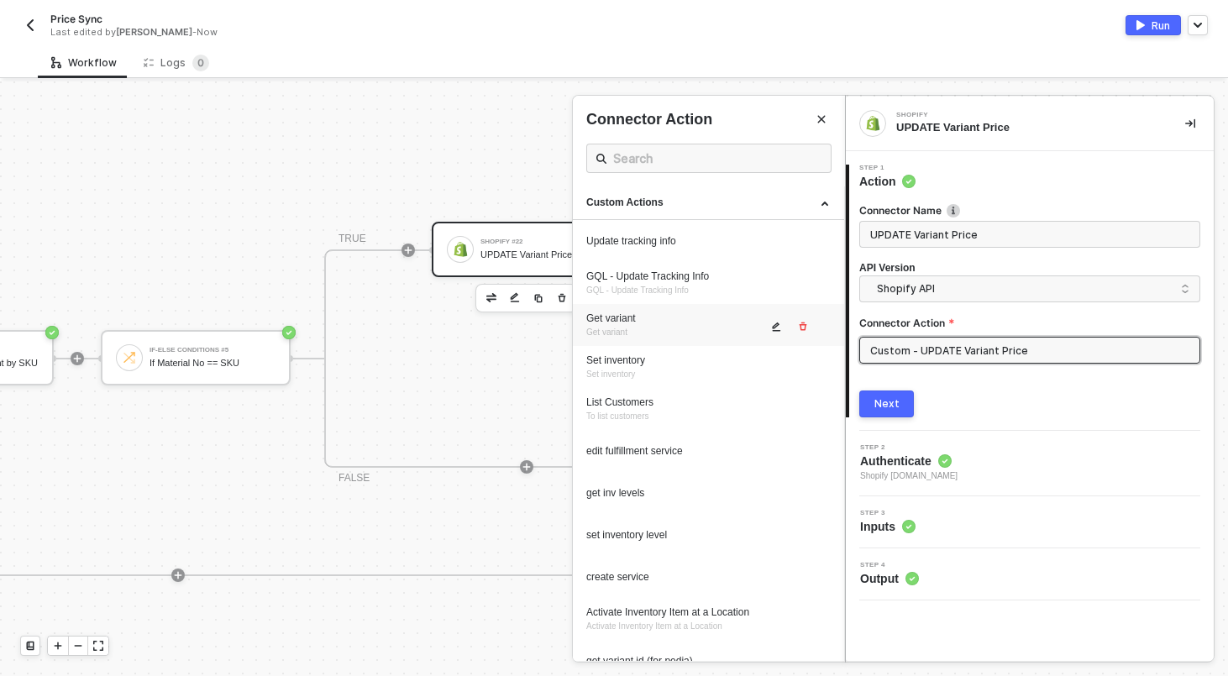
scroll to position [740, 0]
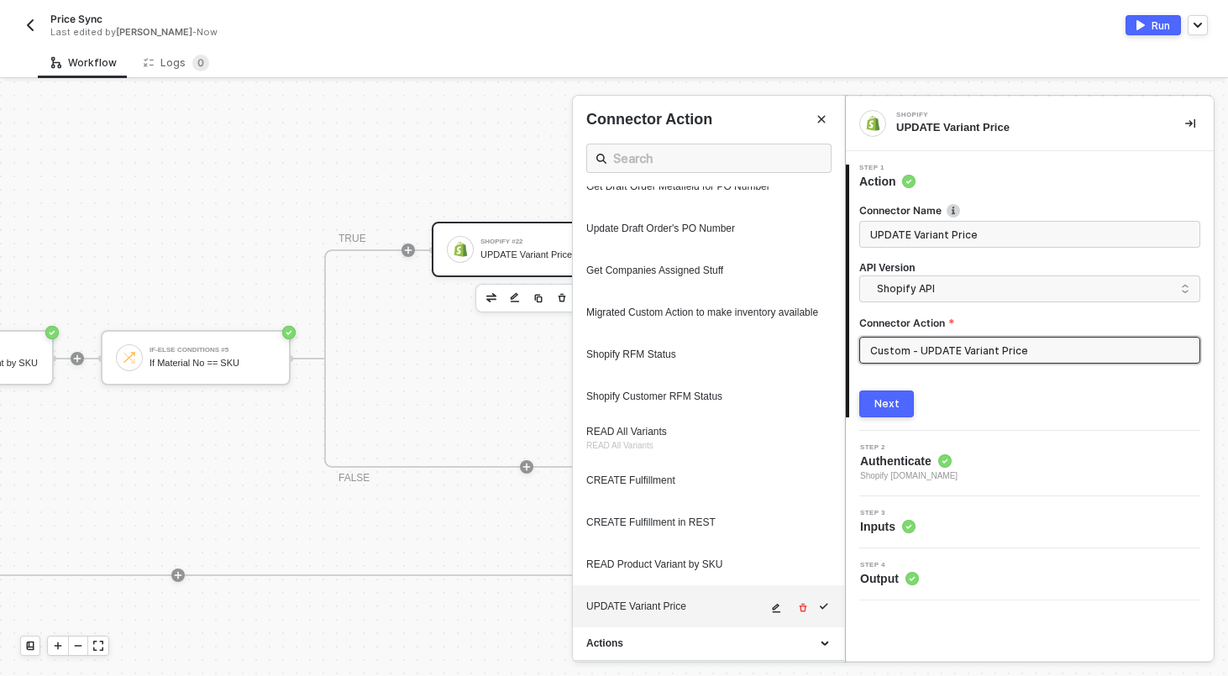
click at [781, 613] on button "button" at bounding box center [777, 608] width 20 height 20
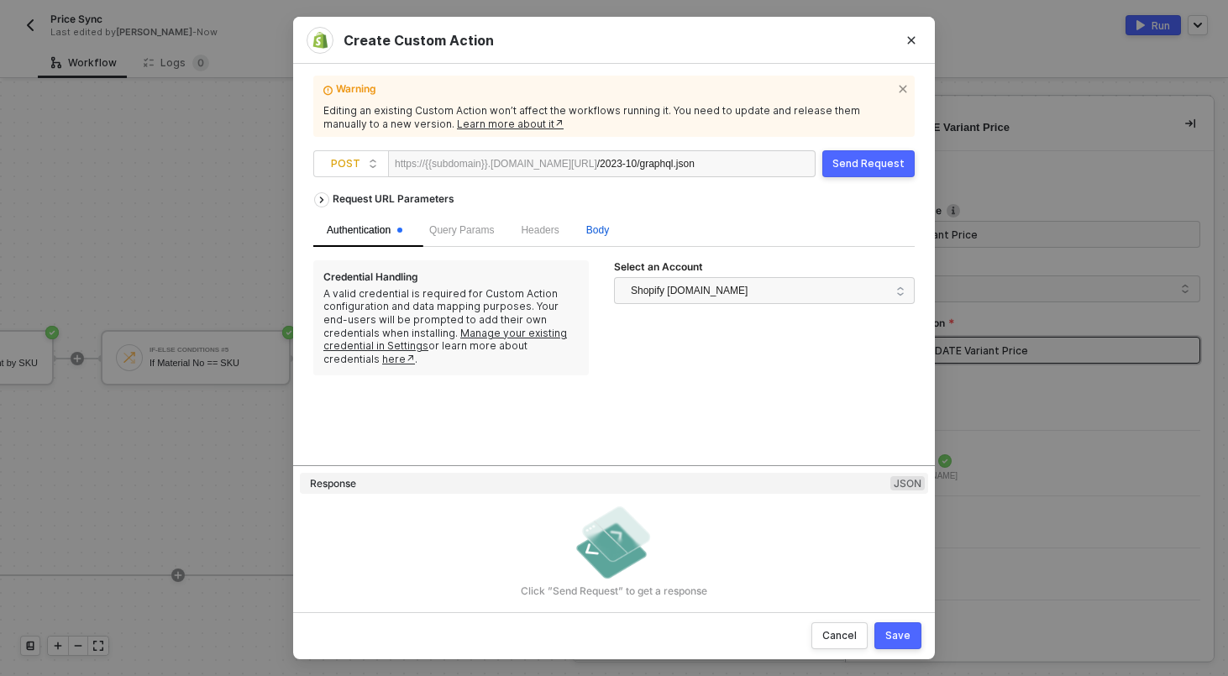
click at [609, 234] on span "Body" at bounding box center [597, 230] width 23 height 12
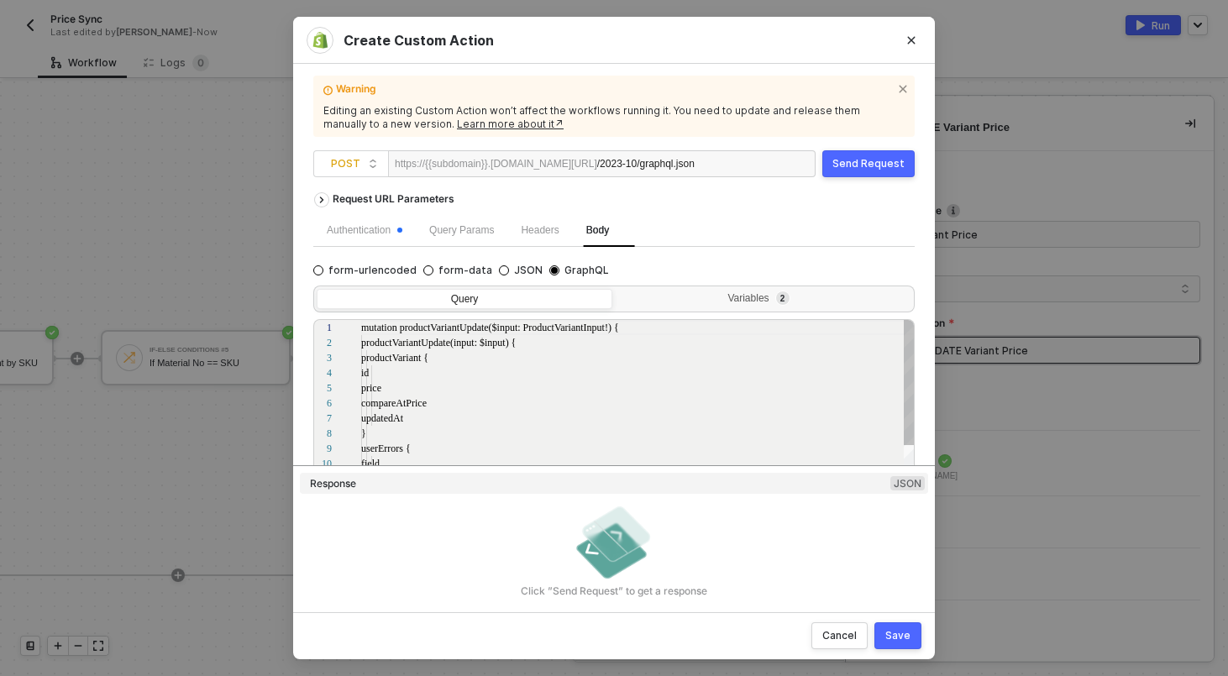
scroll to position [151, 0]
click at [741, 301] on div "Variables 2" at bounding box center [762, 298] width 274 height 13
click at [616, 289] on input "Variables 2" at bounding box center [616, 289] width 0 height 0
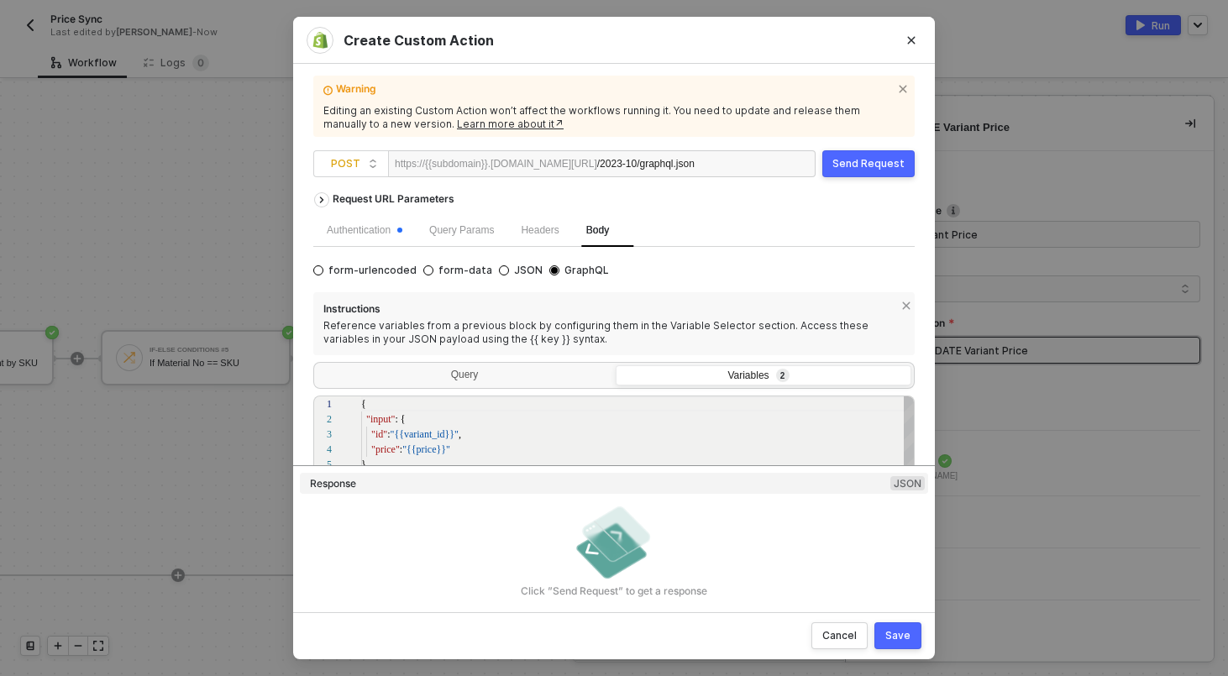
scroll to position [176, 0]
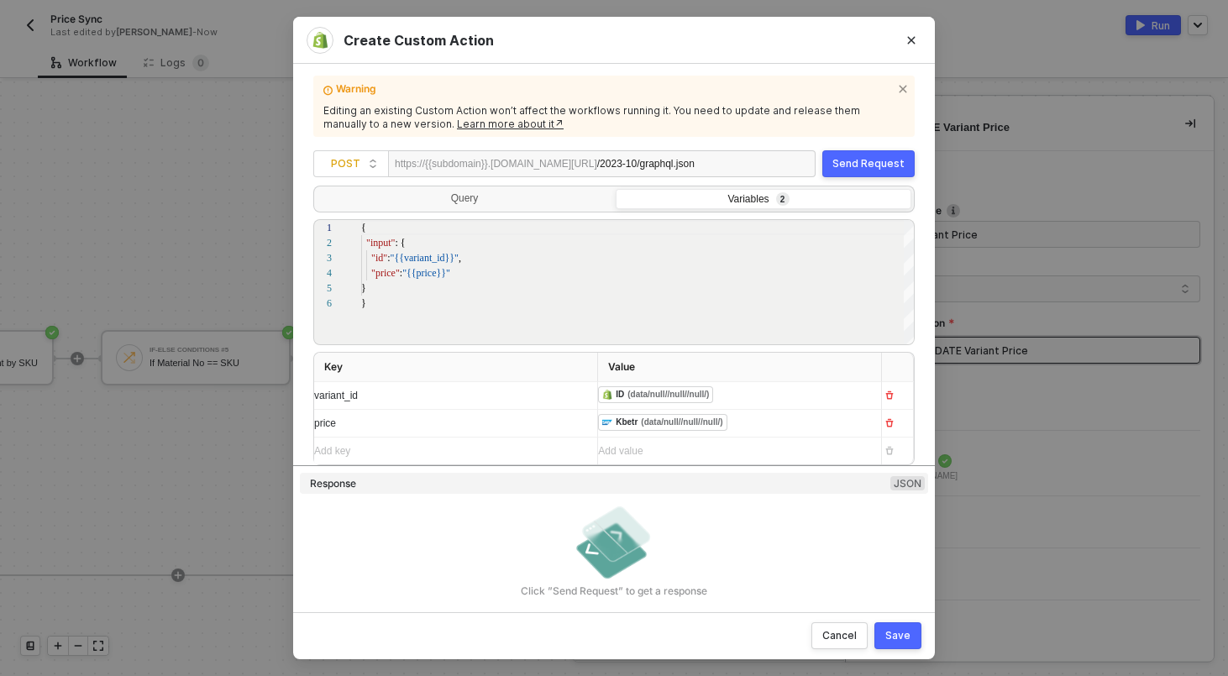
click at [793, 392] on div "﻿ ﻿ ID (data/null//null//null/) ﻿" at bounding box center [724, 395] width 253 height 18
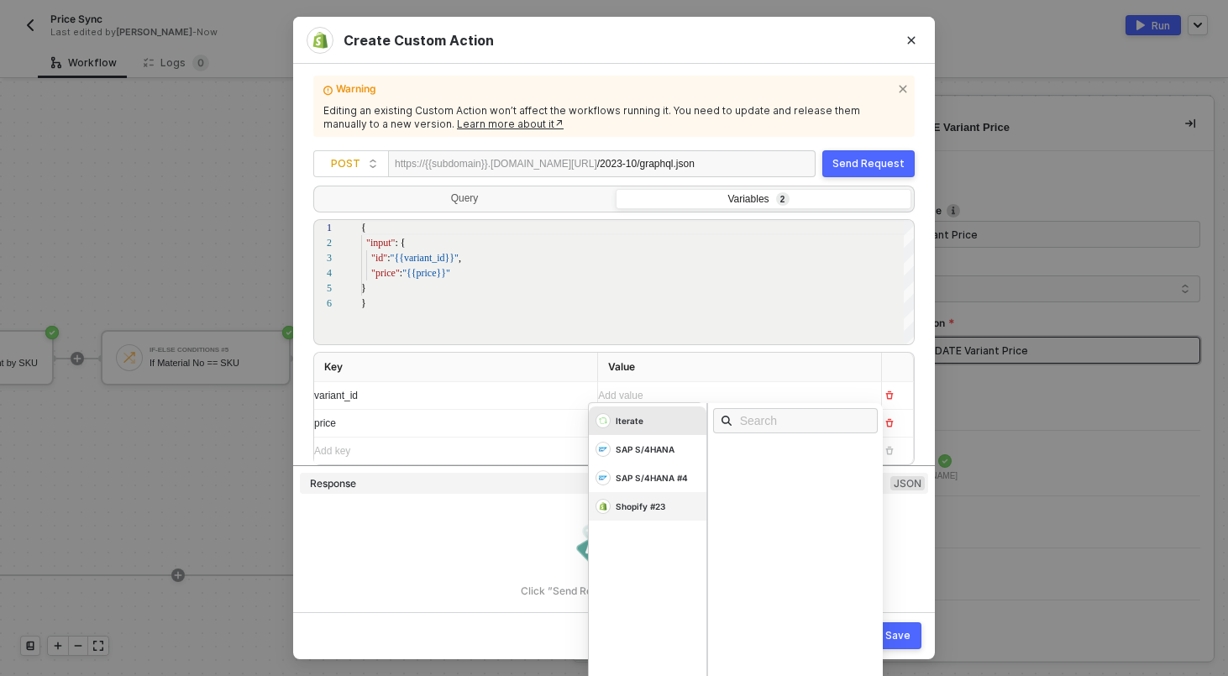
click at [642, 508] on div "Shopify #23" at bounding box center [641, 506] width 50 height 12
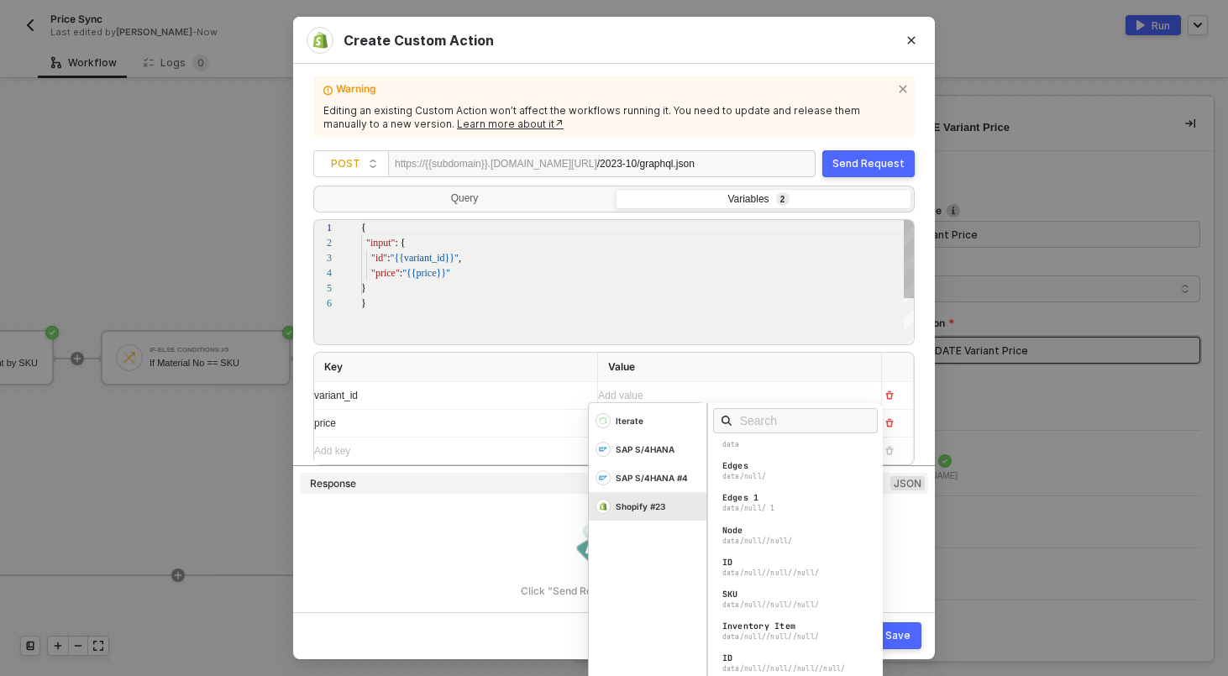
scroll to position [76, 5]
click at [797, 333] on div "{ "input" : { "id" : "{{variant_id}}" , "price" : "{{price}}" } }" at bounding box center [638, 321] width 554 height 202
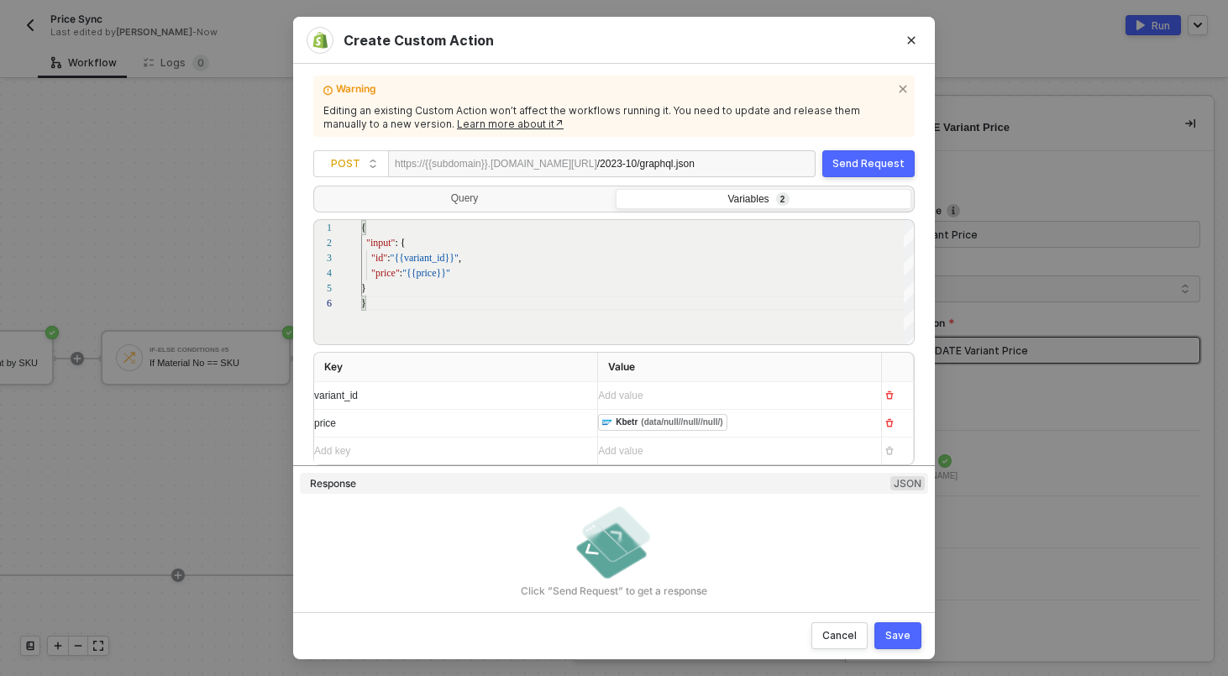
click at [706, 408] on td "Add value ﻿" at bounding box center [740, 396] width 284 height 28
click at [689, 397] on div "Add value ﻿" at bounding box center [733, 396] width 270 height 16
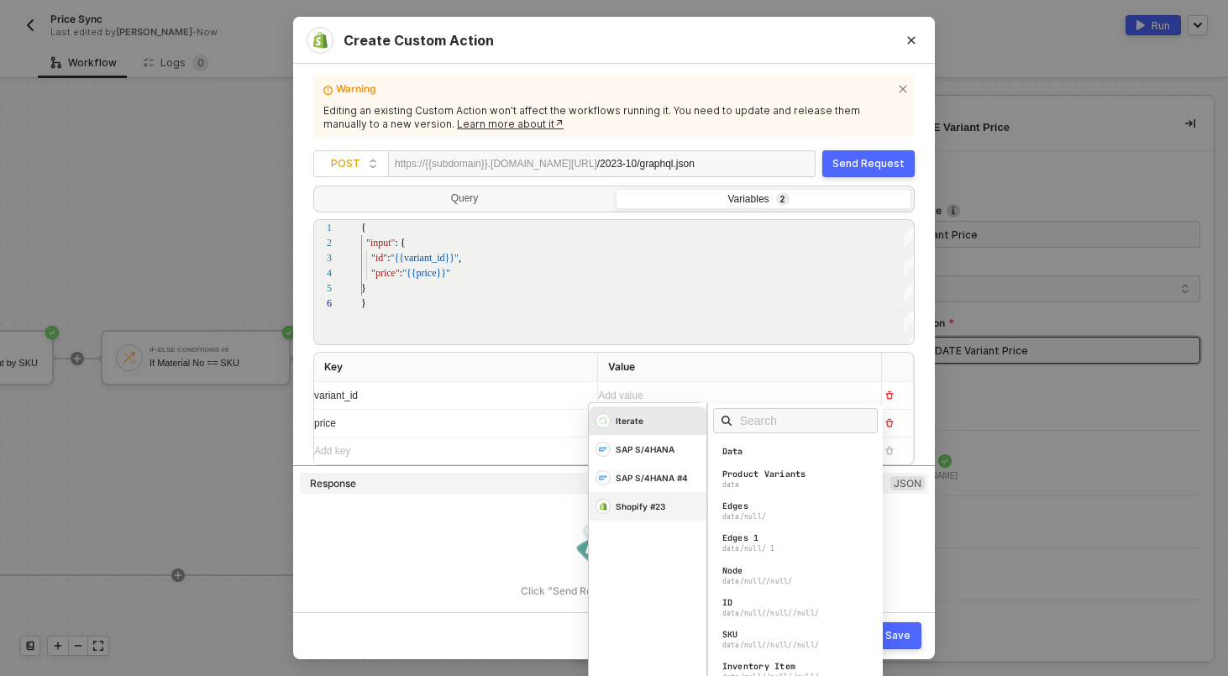
click at [651, 511] on div "Shopify #23" at bounding box center [641, 506] width 50 height 12
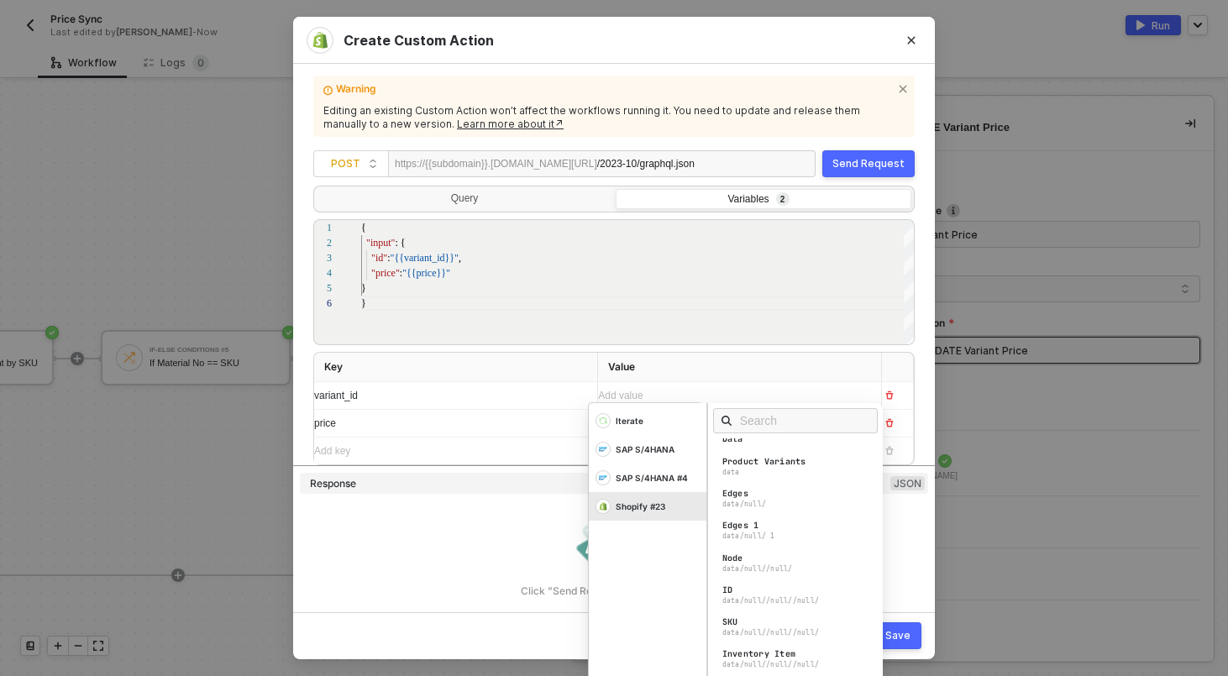
scroll to position [0, 0]
click at [406, 551] on div "Click ”Send Request” to get a response" at bounding box center [614, 548] width 628 height 97
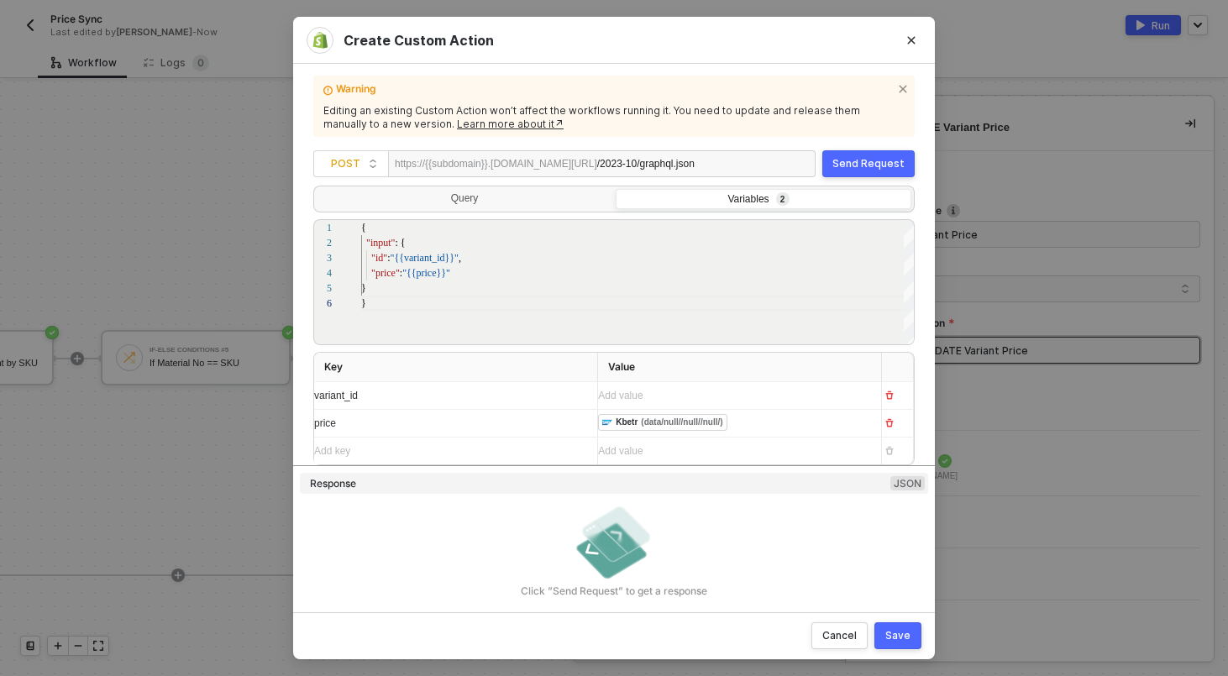
click at [188, 463] on div "Create Custom Action Warning Editing an existing Custom Action won’t affect the…" at bounding box center [614, 338] width 1228 height 676
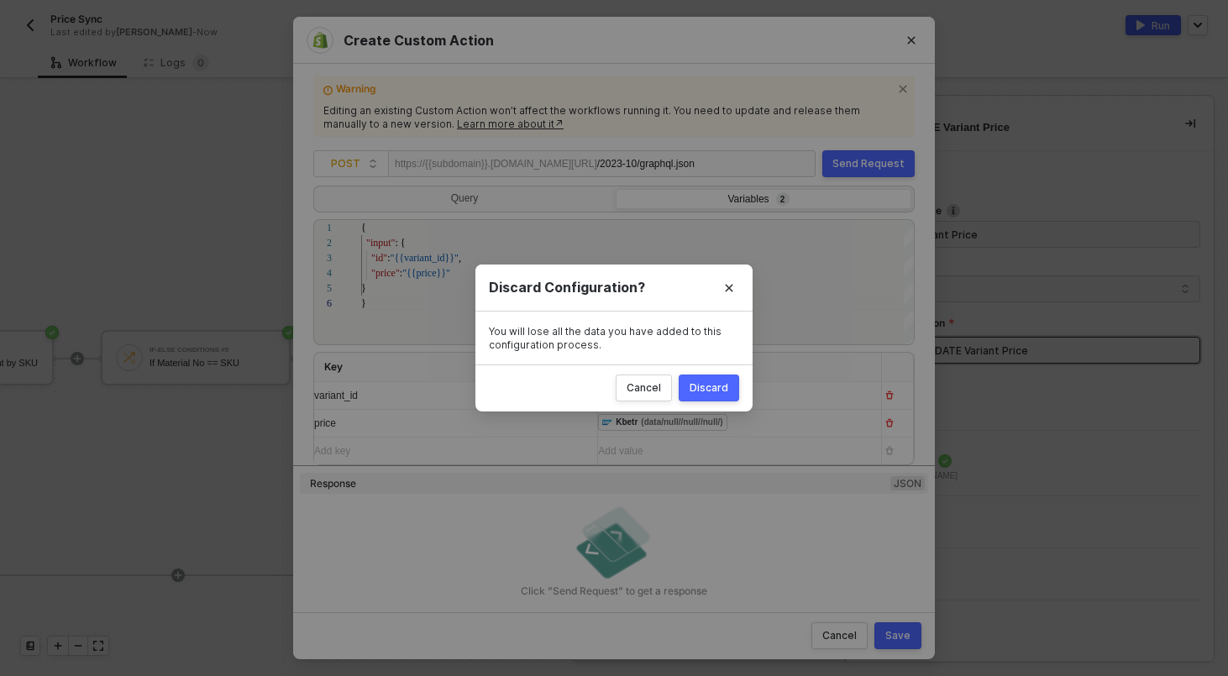
click at [712, 394] on div "Discard" at bounding box center [708, 387] width 39 height 13
radio input "true"
radio input "false"
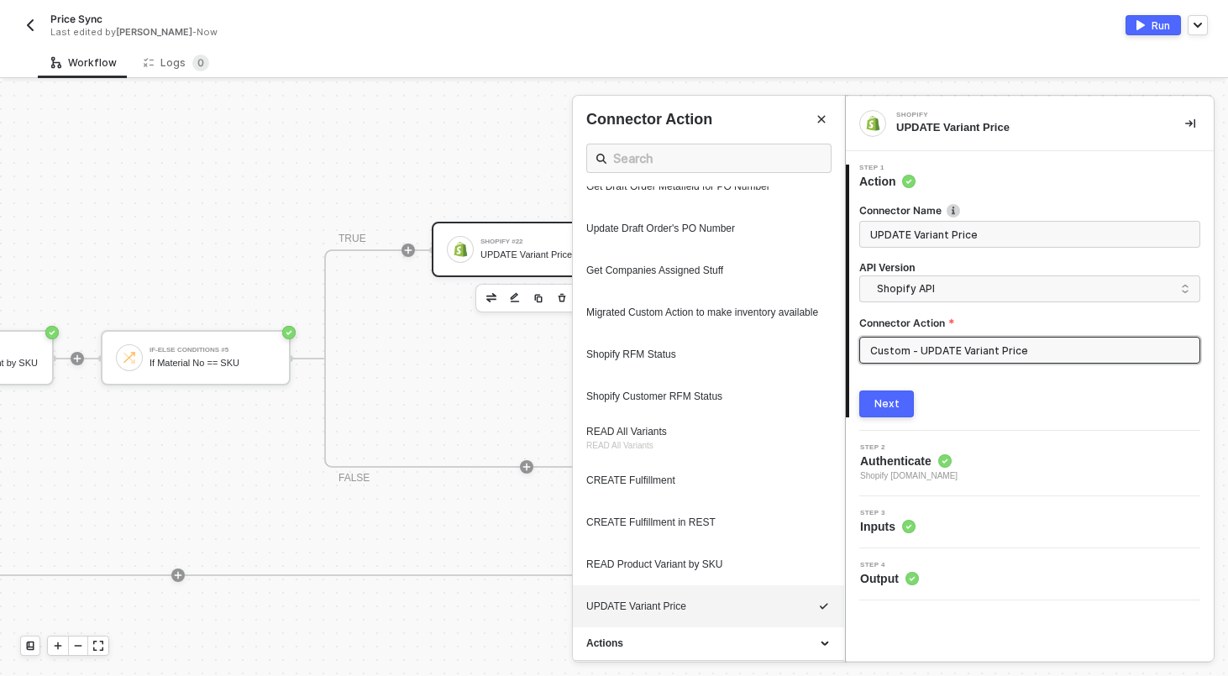
click at [468, 411] on div at bounding box center [614, 378] width 1228 height 595
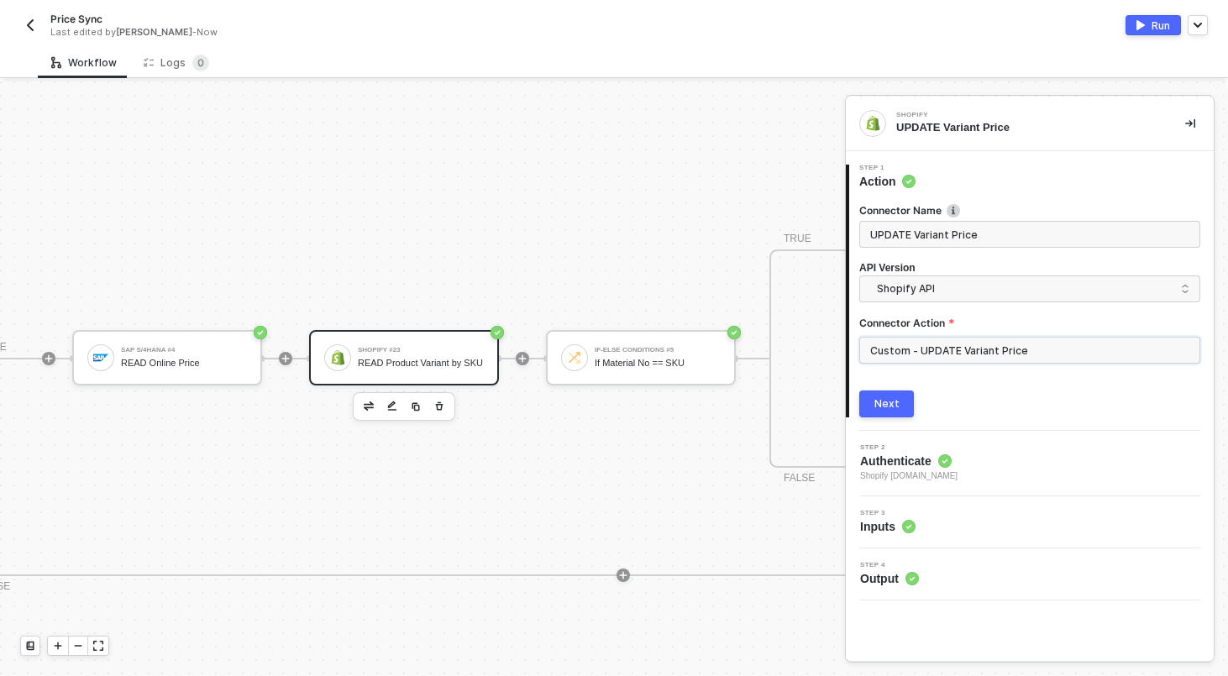
scroll to position [310, 1088]
click at [452, 347] on div "Shopify #23" at bounding box center [422, 350] width 126 height 7
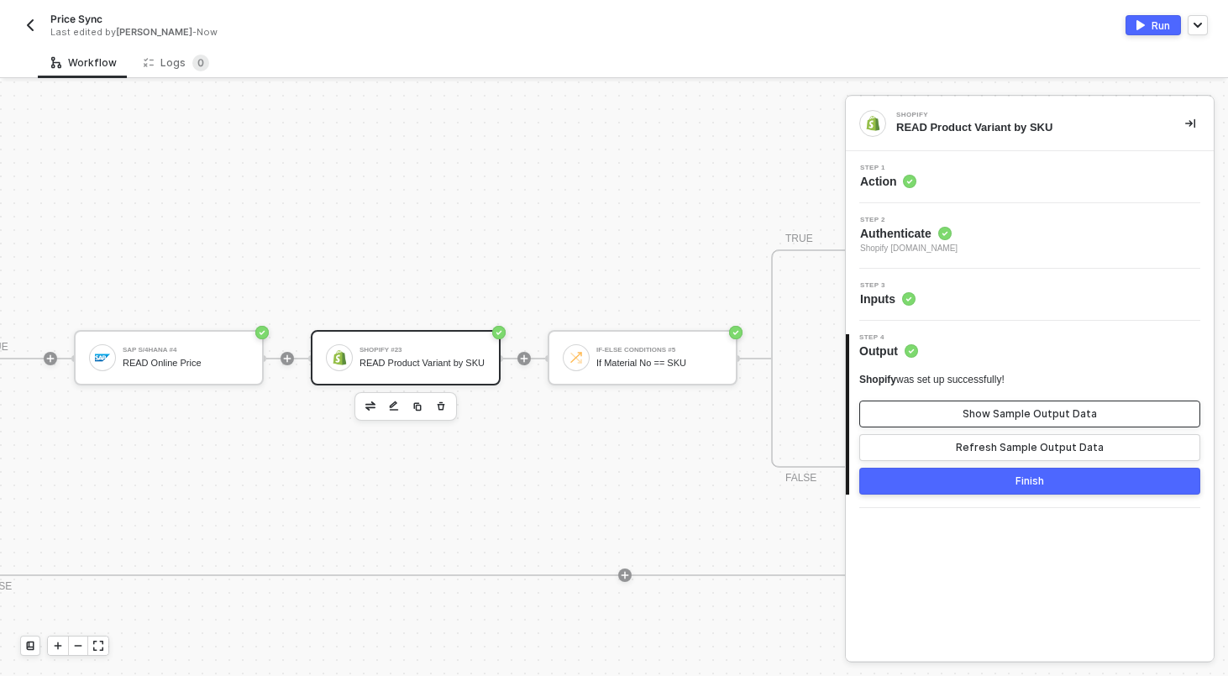
click at [969, 420] on div "Show Sample Output Data" at bounding box center [1029, 413] width 134 height 13
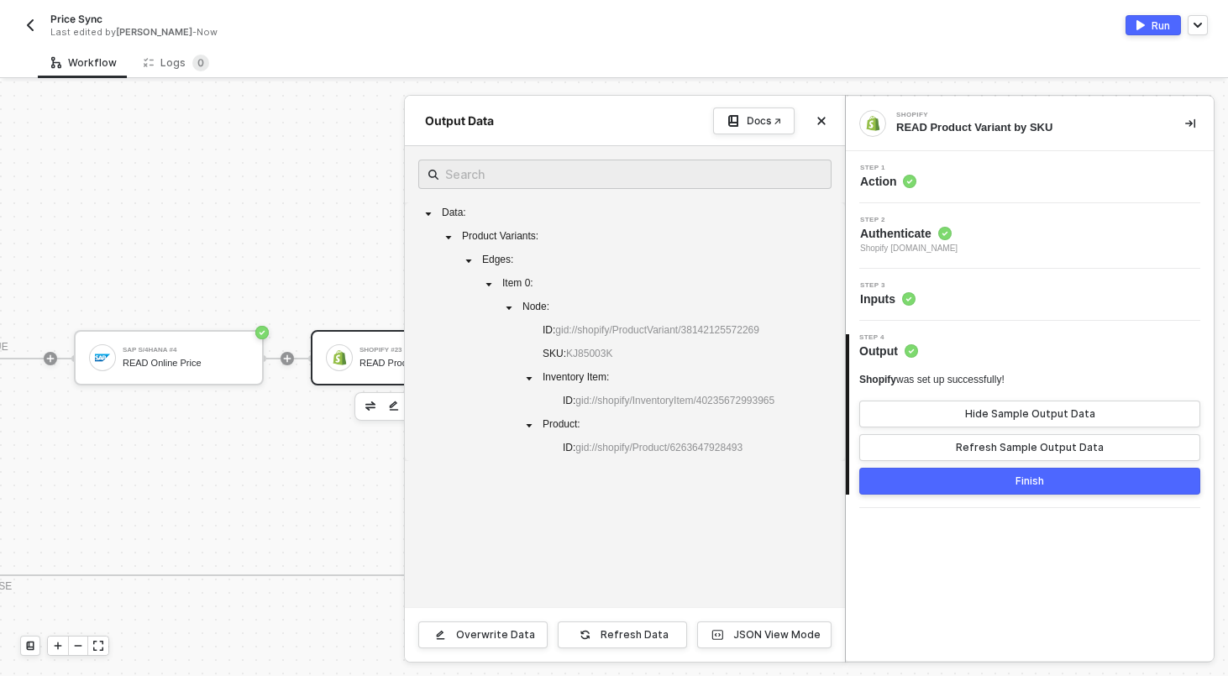
click at [369, 244] on div at bounding box center [614, 378] width 1228 height 595
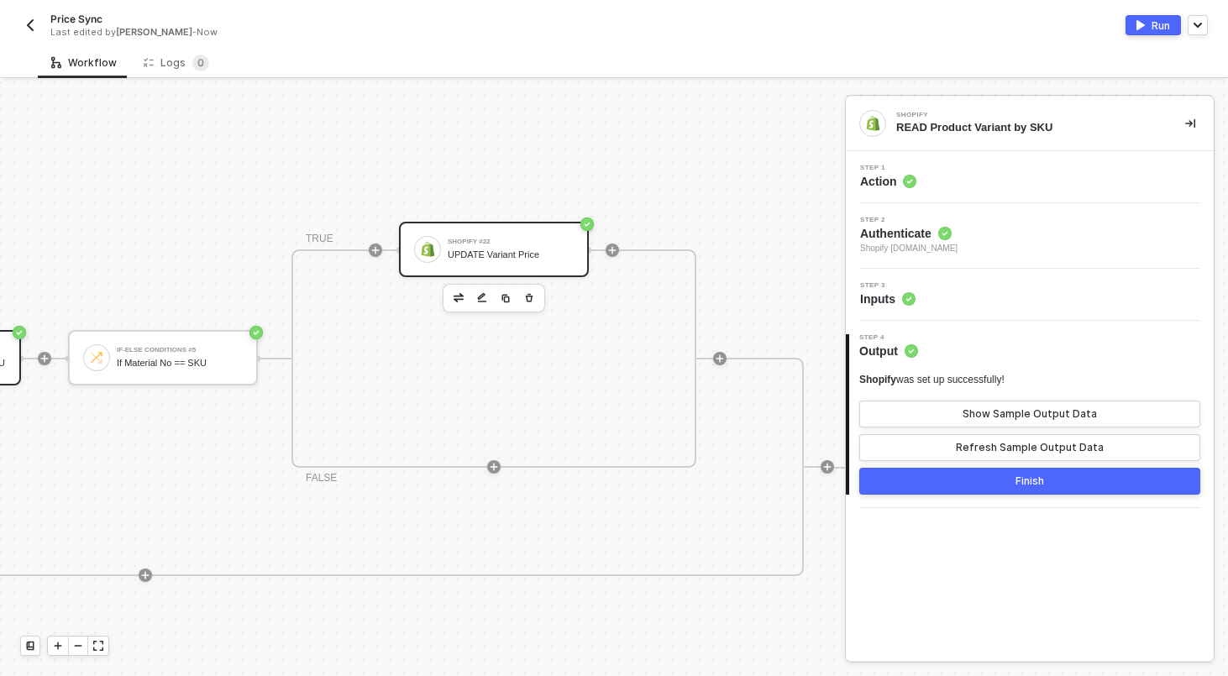
scroll to position [310, 1584]
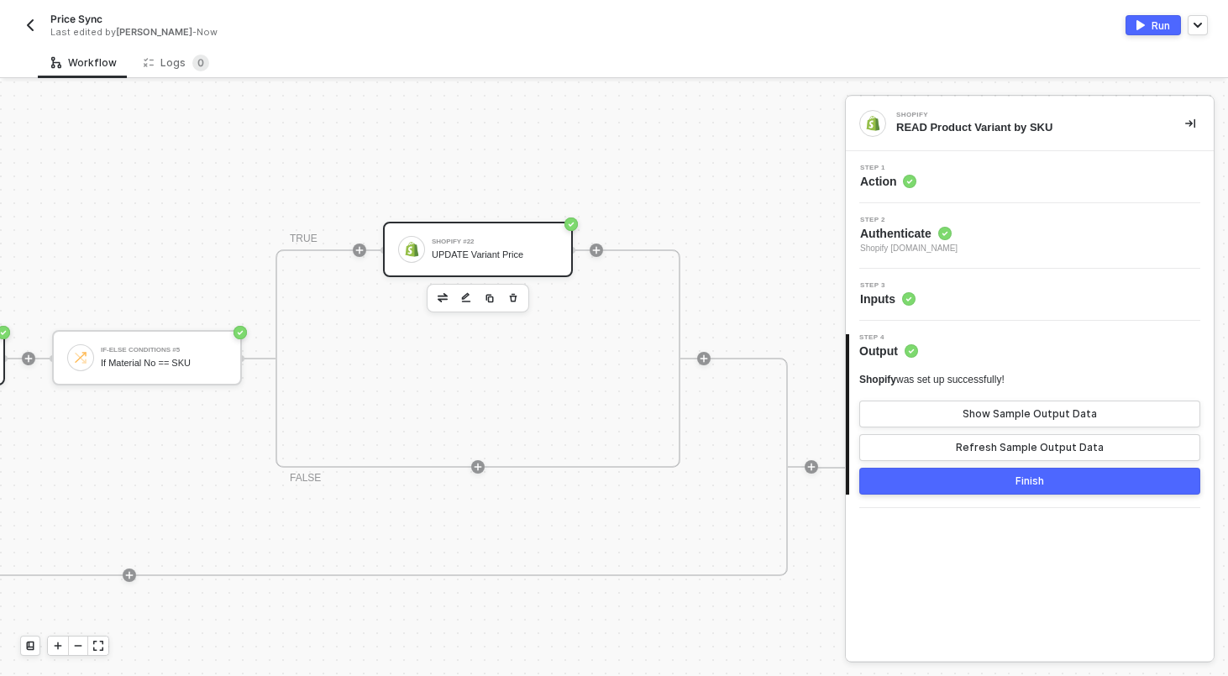
click at [528, 238] on div "Shopify #22" at bounding box center [495, 241] width 126 height 7
click at [1012, 179] on div "Step 1 Action" at bounding box center [1032, 177] width 364 height 25
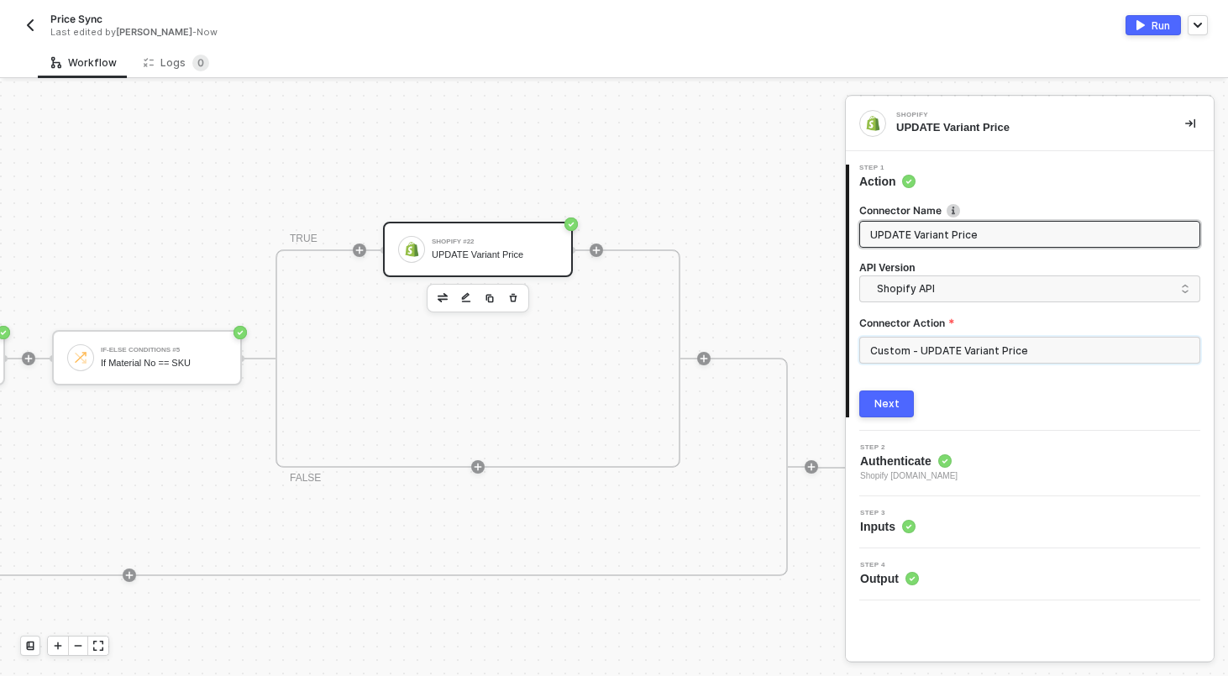
click at [965, 343] on input "Custom - UPDATE Variant Price" at bounding box center [1029, 350] width 341 height 27
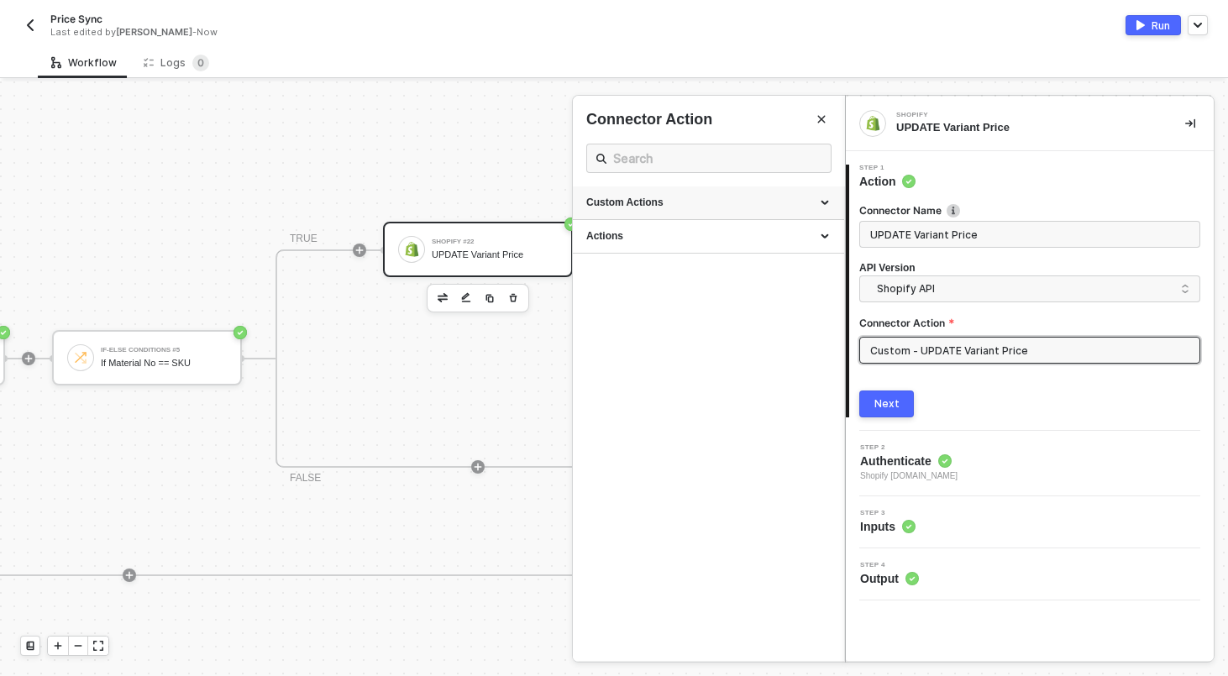
click at [823, 203] on icon at bounding box center [826, 203] width 8 height 0
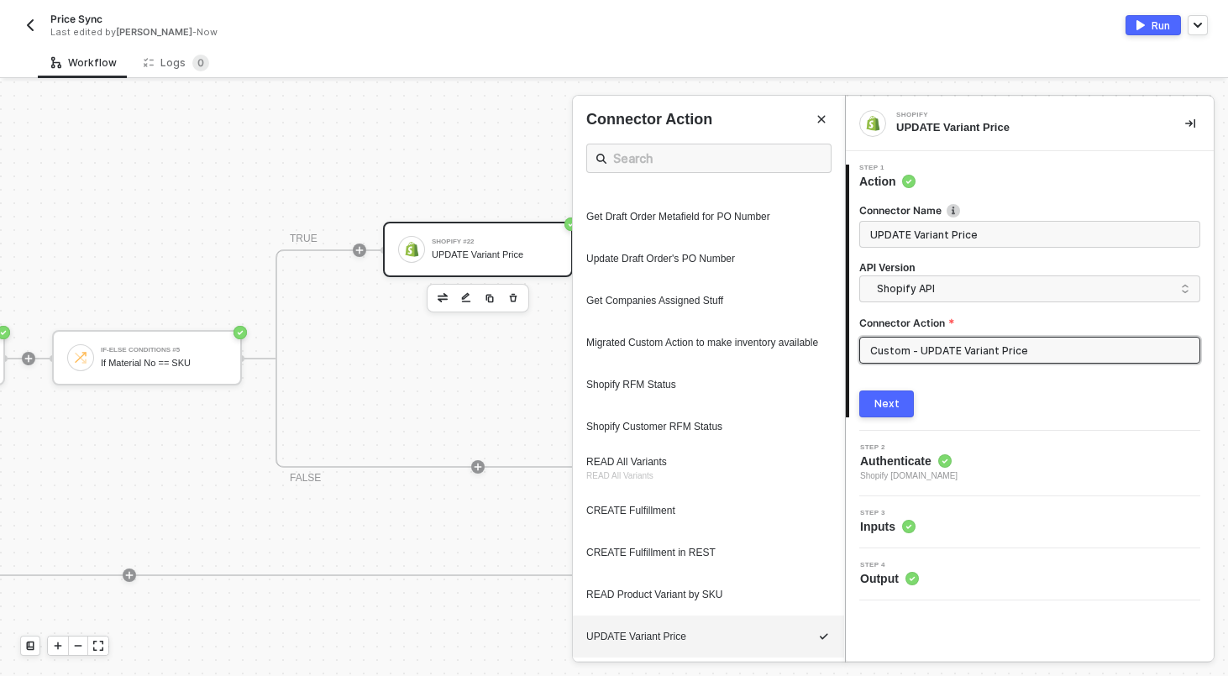
scroll to position [740, 0]
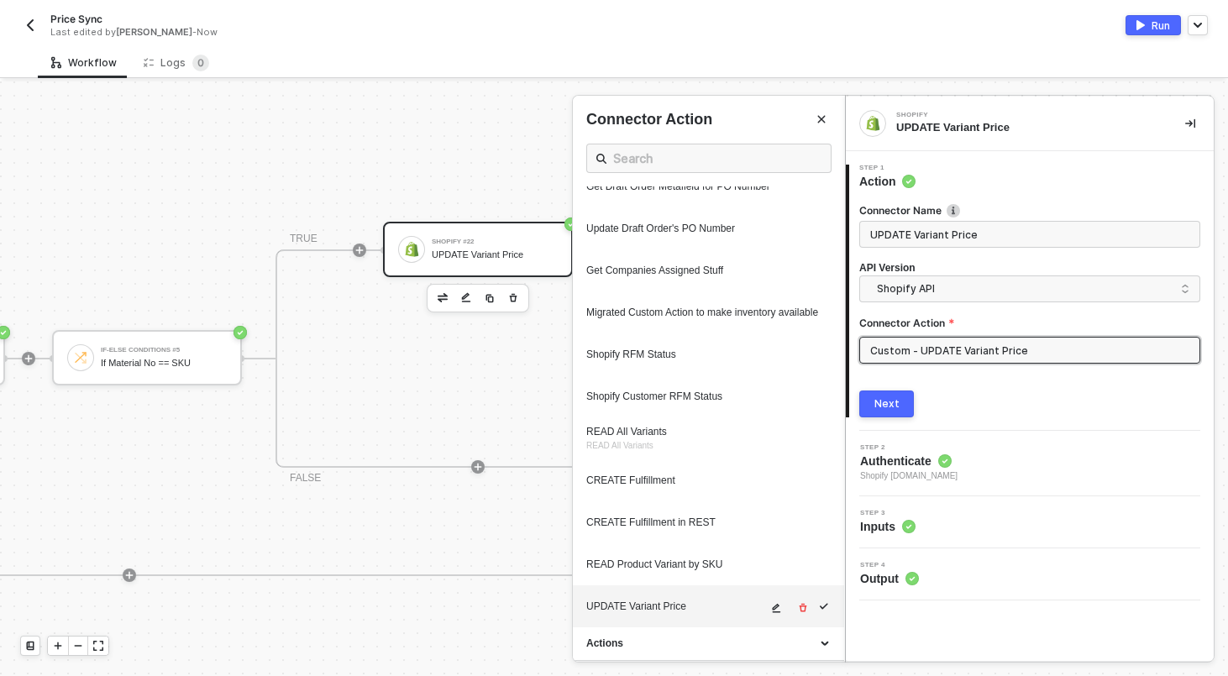
click at [774, 606] on icon "icon-edit" at bounding box center [777, 608] width 8 height 9
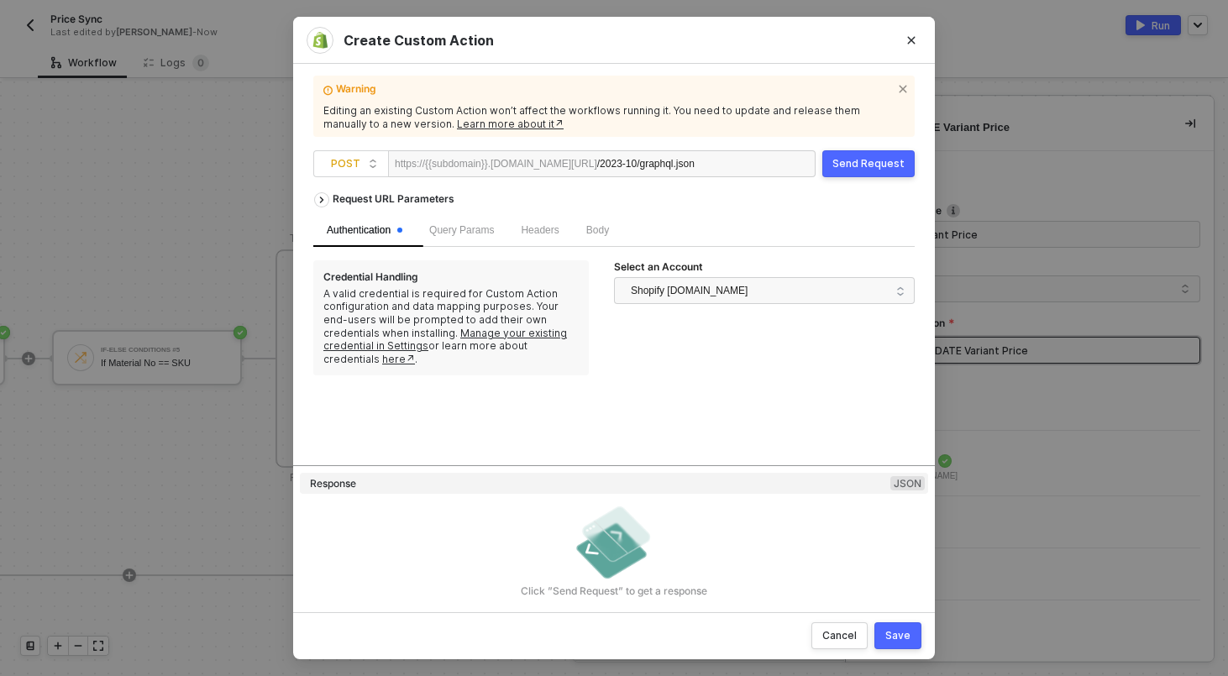
click at [600, 219] on div "Body" at bounding box center [598, 230] width 50 height 33
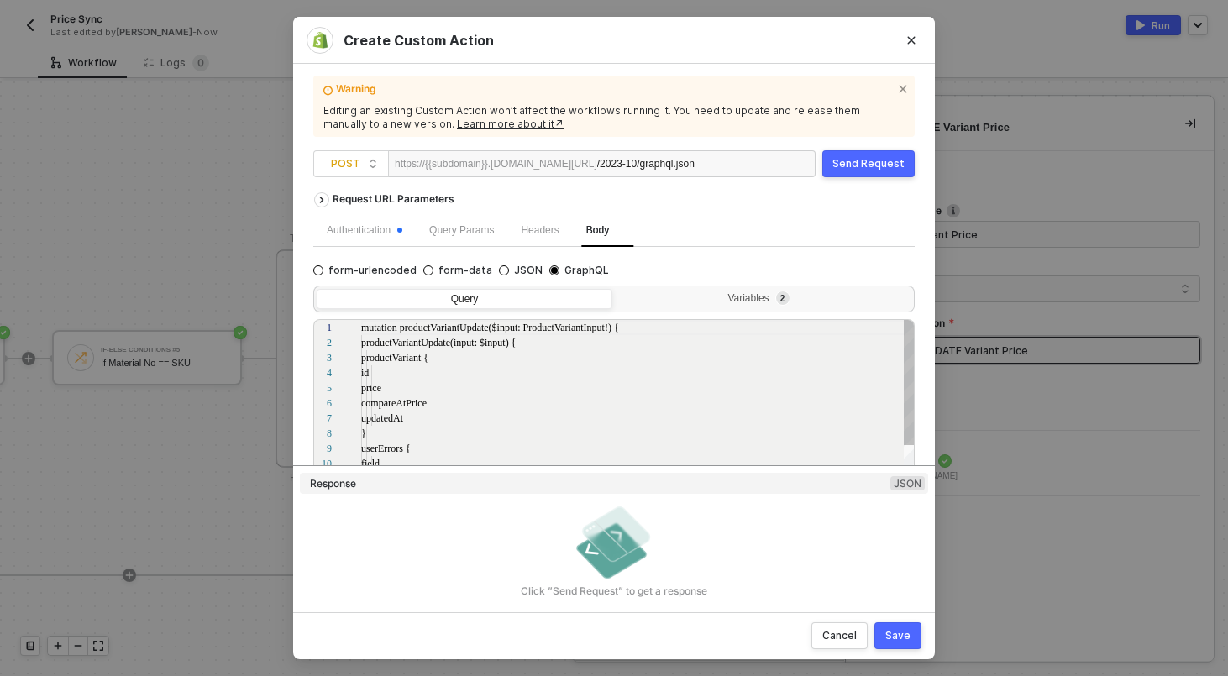
scroll to position [151, 0]
click at [751, 315] on div "Query Variables 2 1 2 3 4 5 6 7 8 9 10 11 12 13 14 mutation productVariantUpdat…" at bounding box center [613, 415] width 601 height 272
click at [753, 301] on div "Variables 2" at bounding box center [762, 298] width 274 height 13
click at [616, 289] on input "Variables 2" at bounding box center [616, 289] width 0 height 0
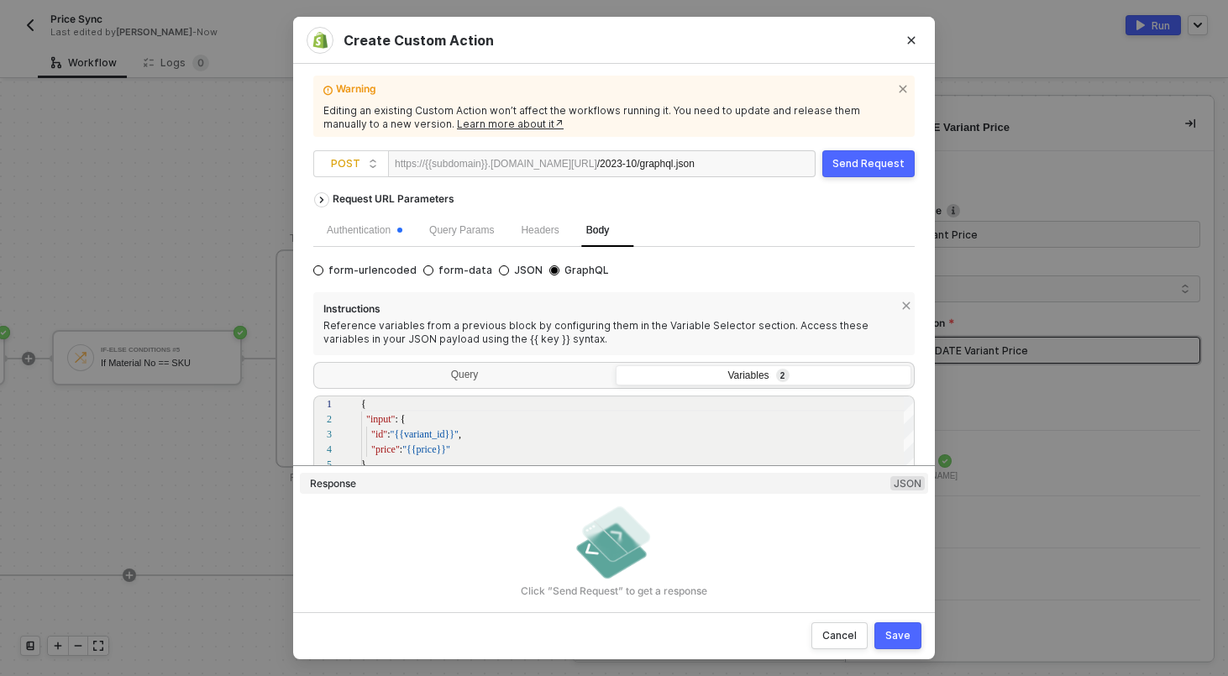
scroll to position [176, 0]
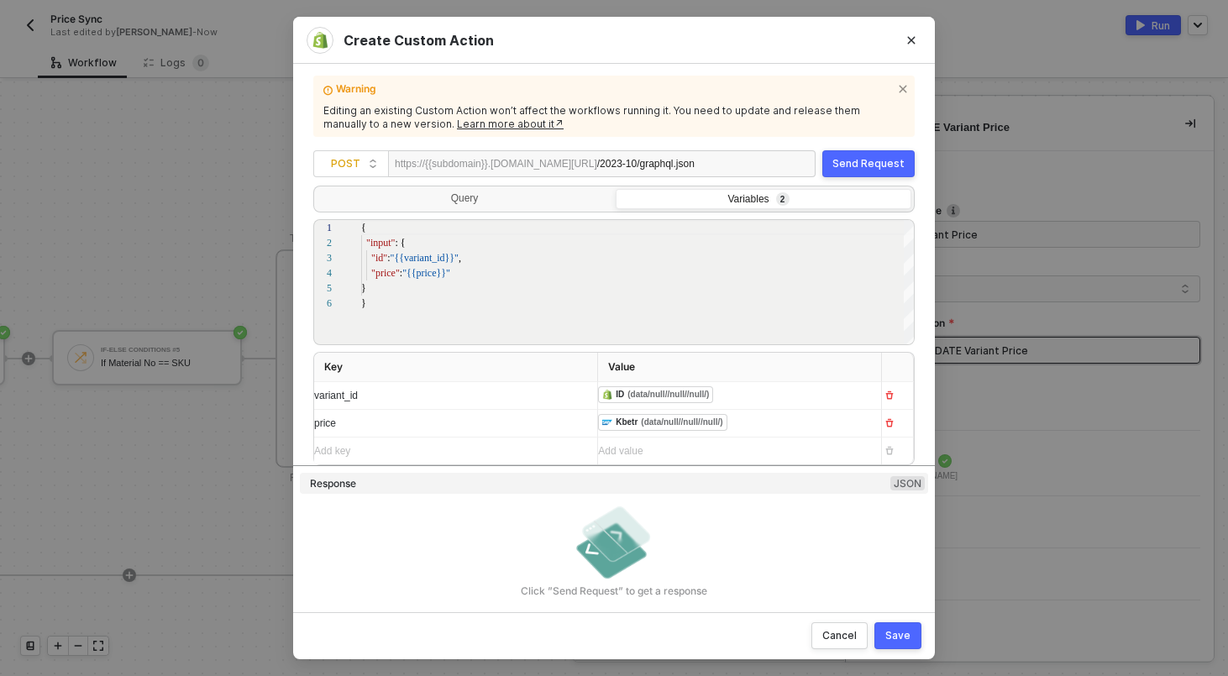
click at [752, 397] on div "﻿ ﻿ ID (data/null//null//null/) ﻿" at bounding box center [724, 395] width 253 height 18
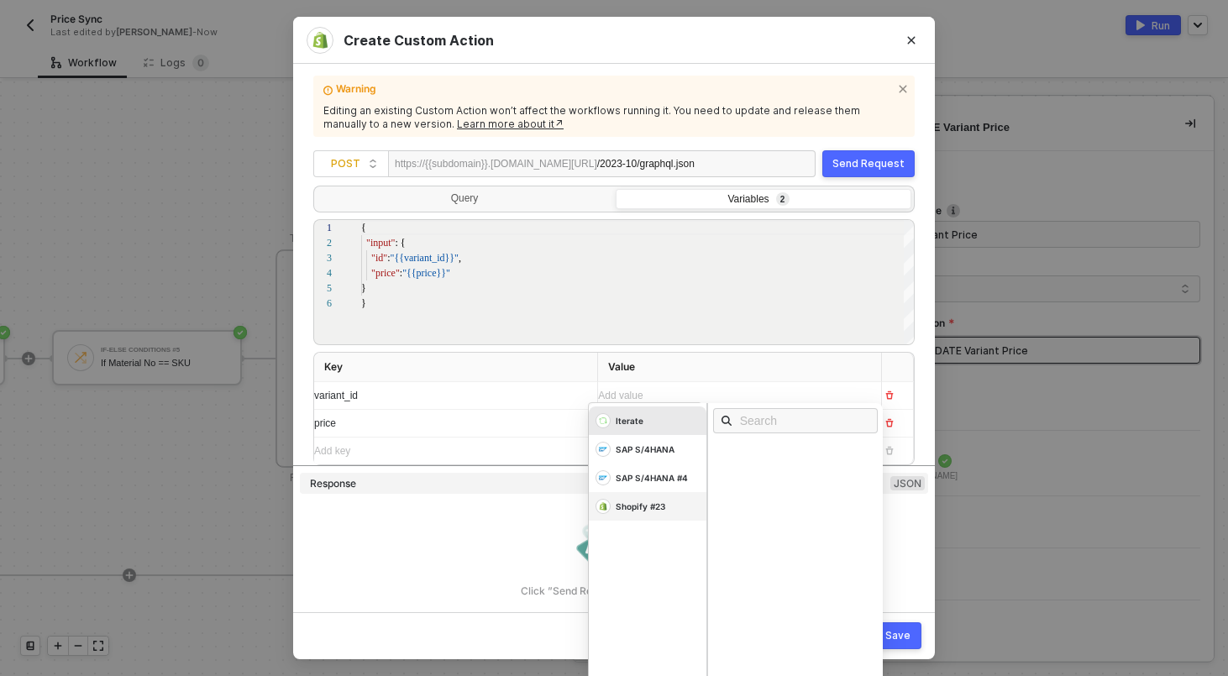
click at [672, 497] on div "Shopify #23" at bounding box center [648, 506] width 118 height 29
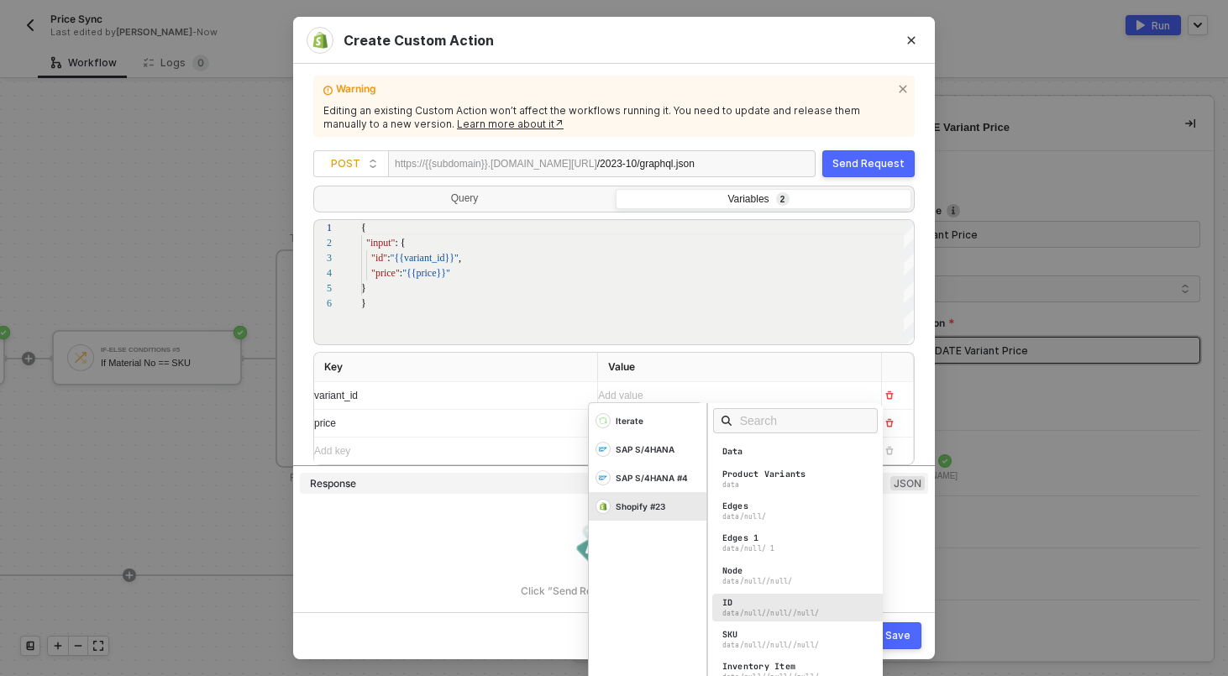
click at [745, 616] on div "data/null//null//null/" at bounding box center [770, 613] width 97 height 9
click at [904, 631] on div "Save" at bounding box center [897, 635] width 25 height 13
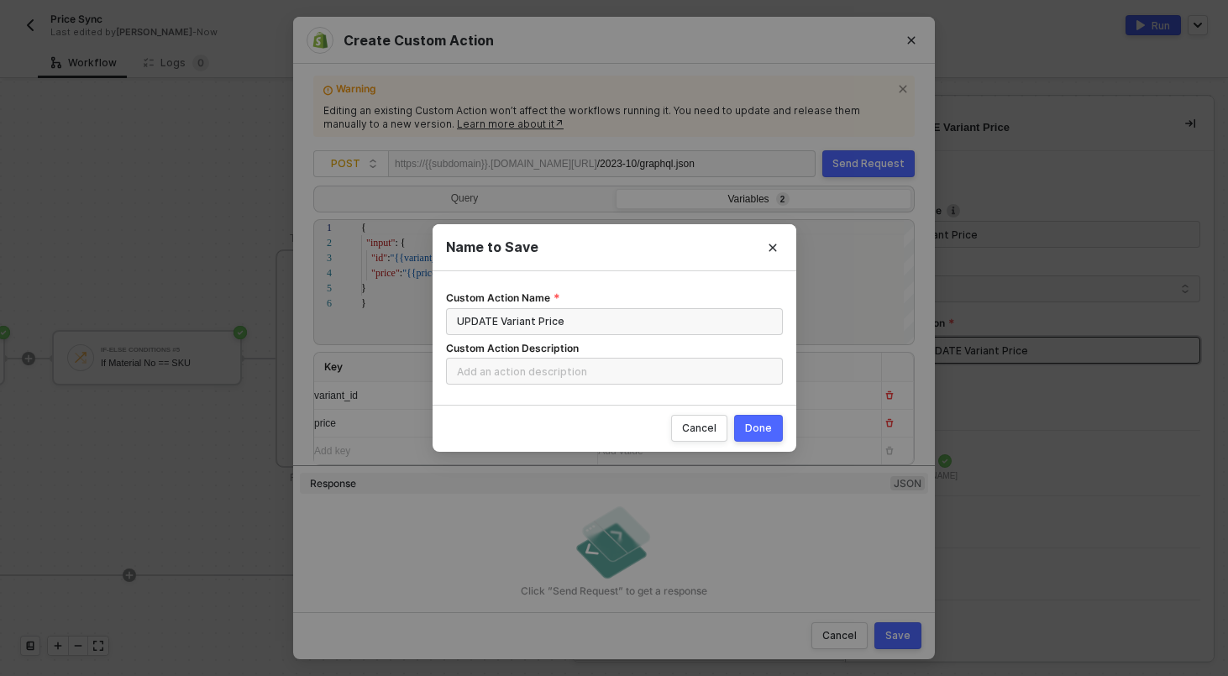
click at [772, 431] on button "Done" at bounding box center [758, 428] width 49 height 27
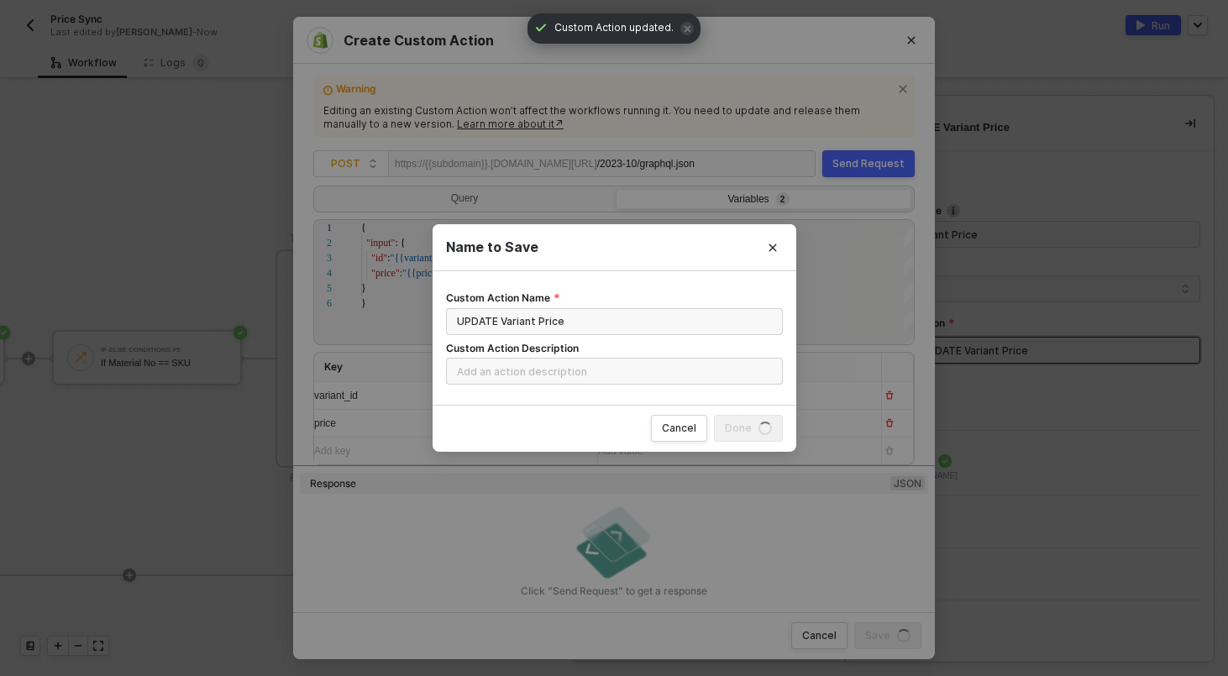
radio input "true"
radio input "false"
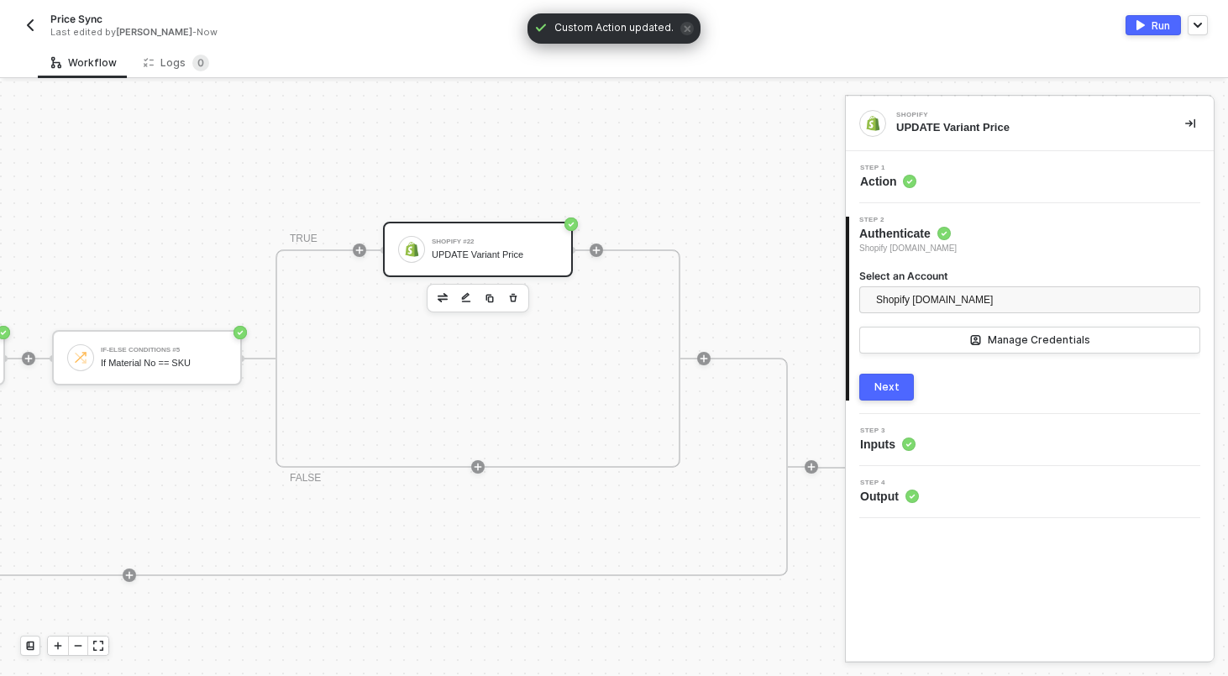
click at [40, 25] on div "Price Sync Last edited by Scott Cogswell - Now" at bounding box center [317, 25] width 594 height 27
click at [35, 25] on img "button" at bounding box center [30, 24] width 13 height 13
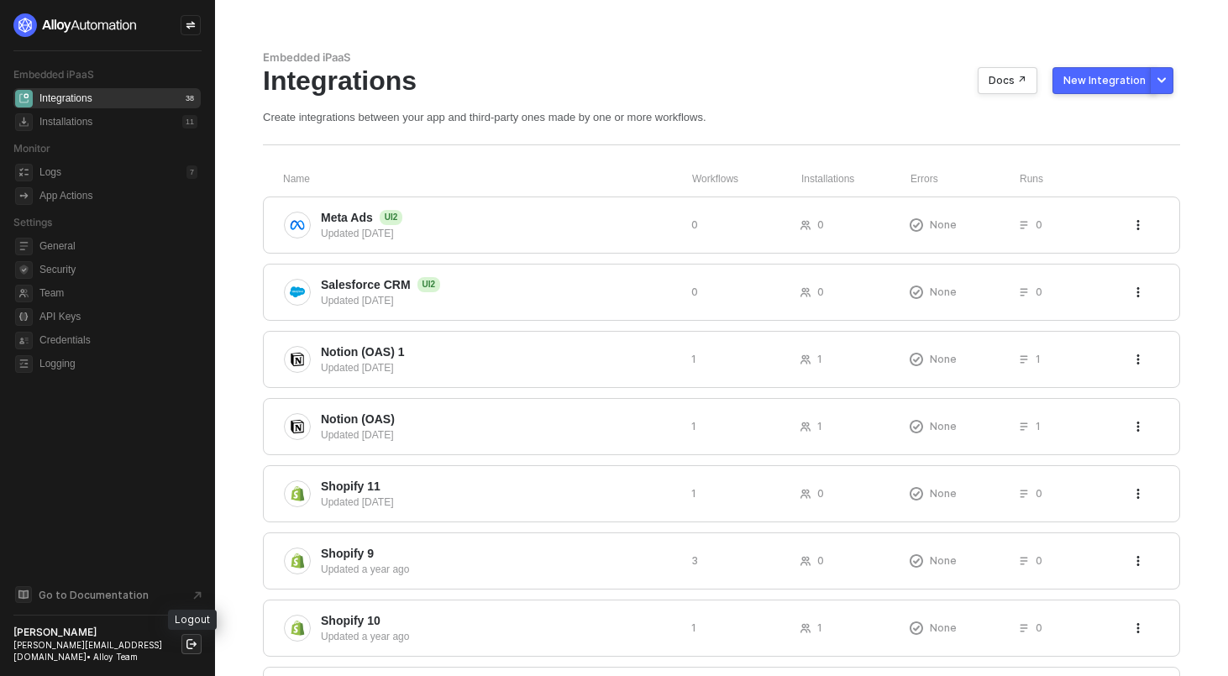
click at [197, 653] on button "button" at bounding box center [191, 644] width 20 height 20
